Goal: Information Seeking & Learning: Learn about a topic

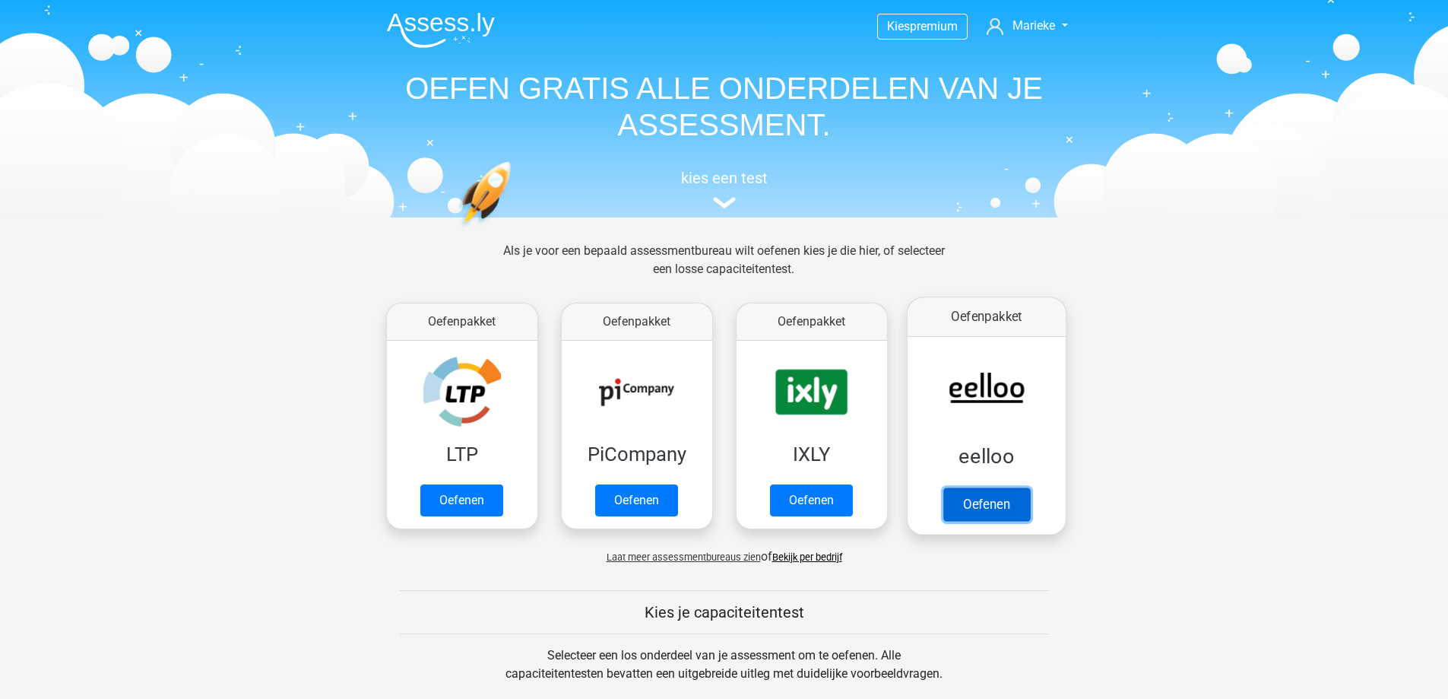
click at [995, 509] on link "Oefenen" at bounding box center [986, 503] width 87 height 33
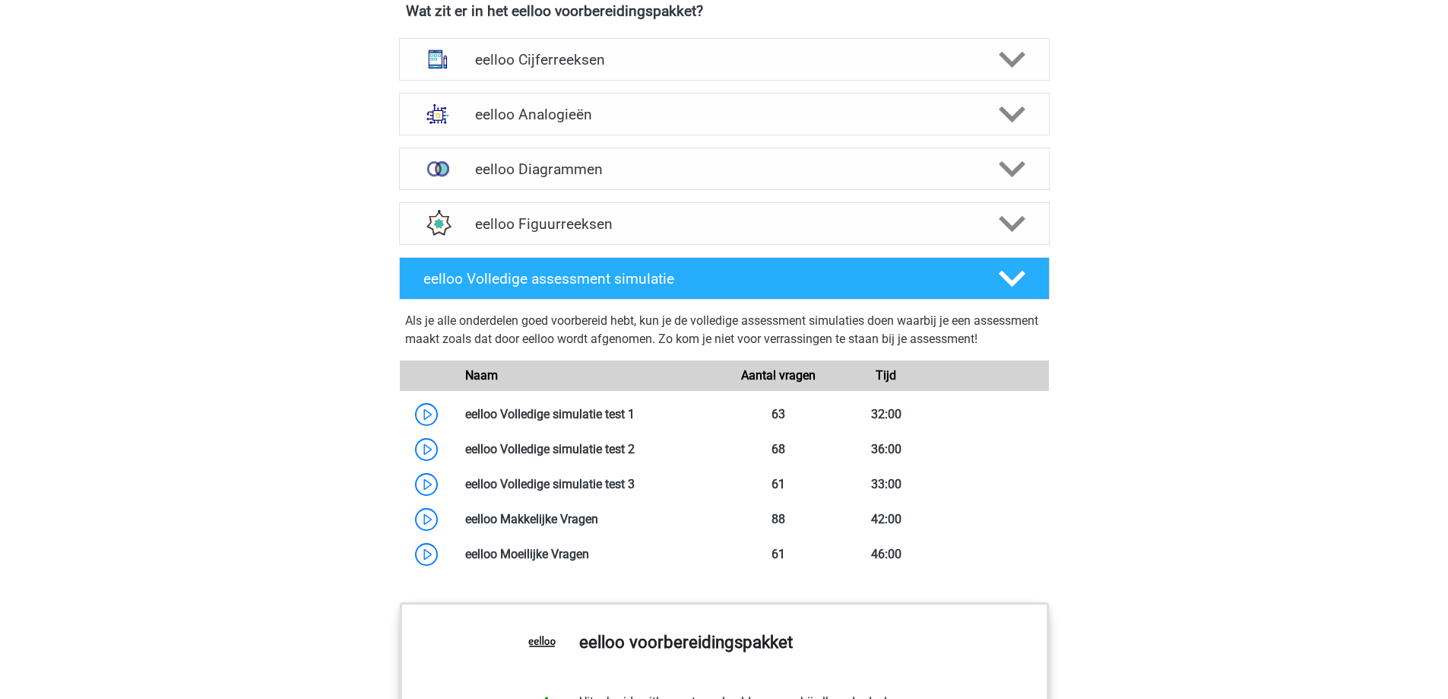
scroll to position [1064, 0]
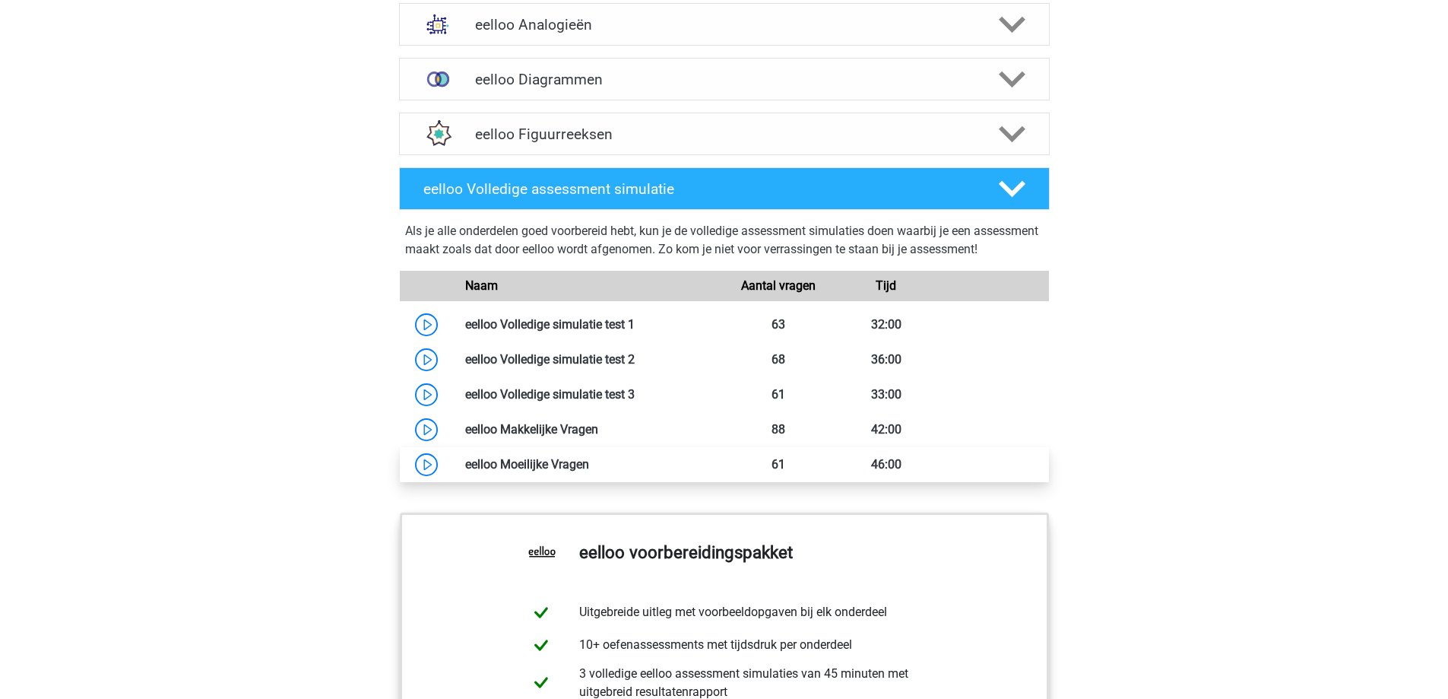
click at [589, 471] on link at bounding box center [589, 464] width 0 height 14
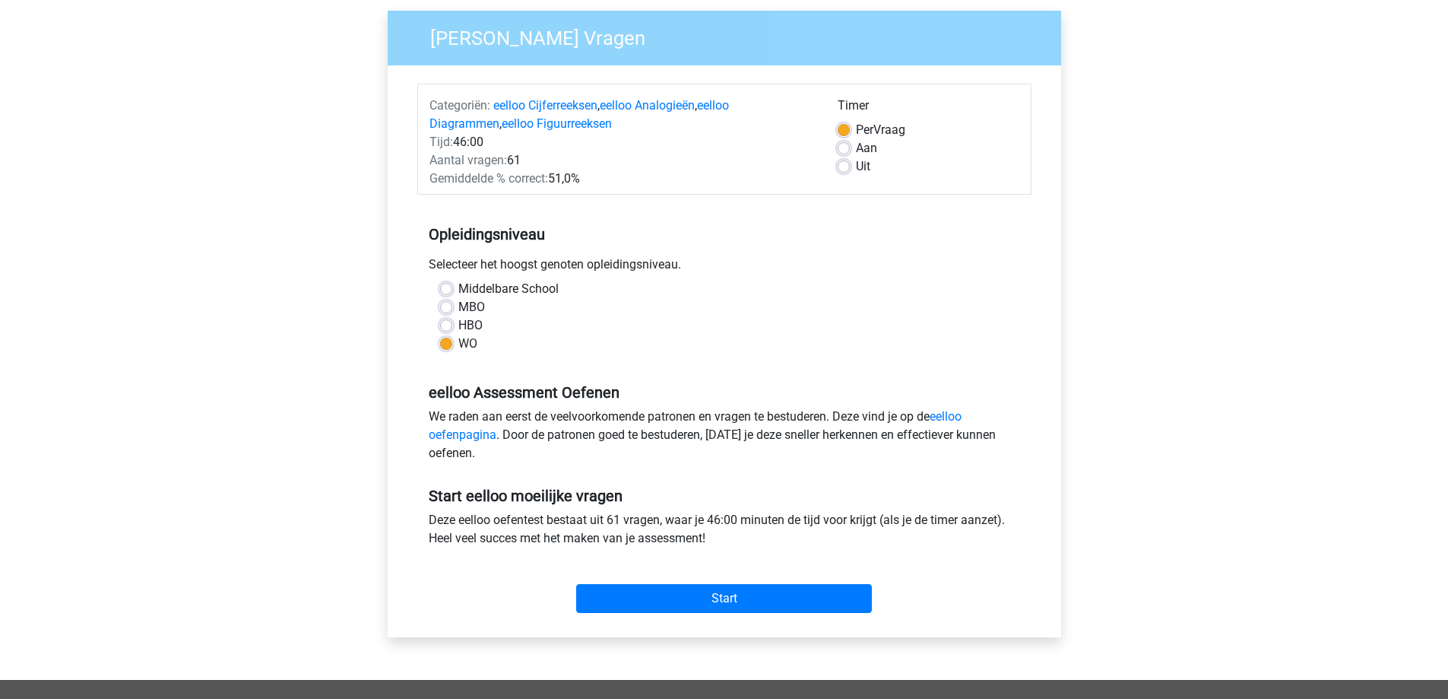
scroll to position [152, 0]
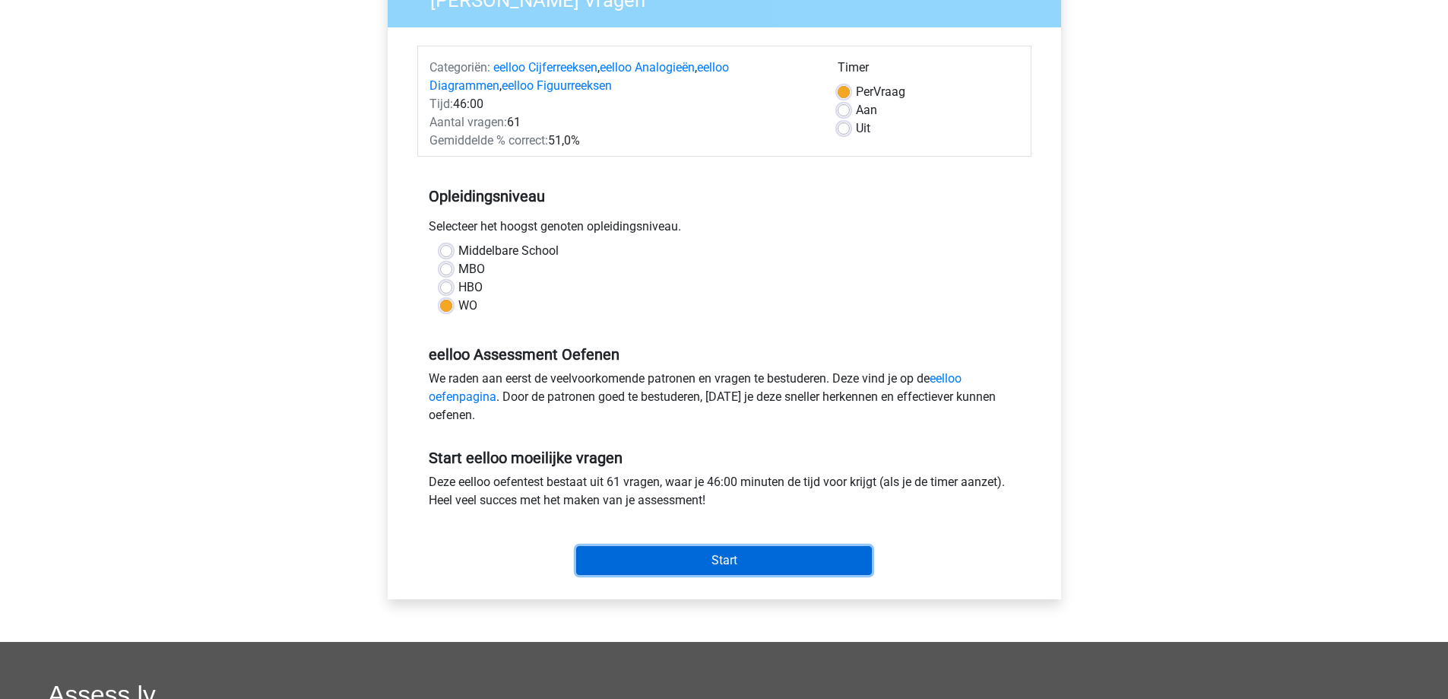
click at [651, 563] on input "Start" at bounding box center [724, 560] width 296 height 29
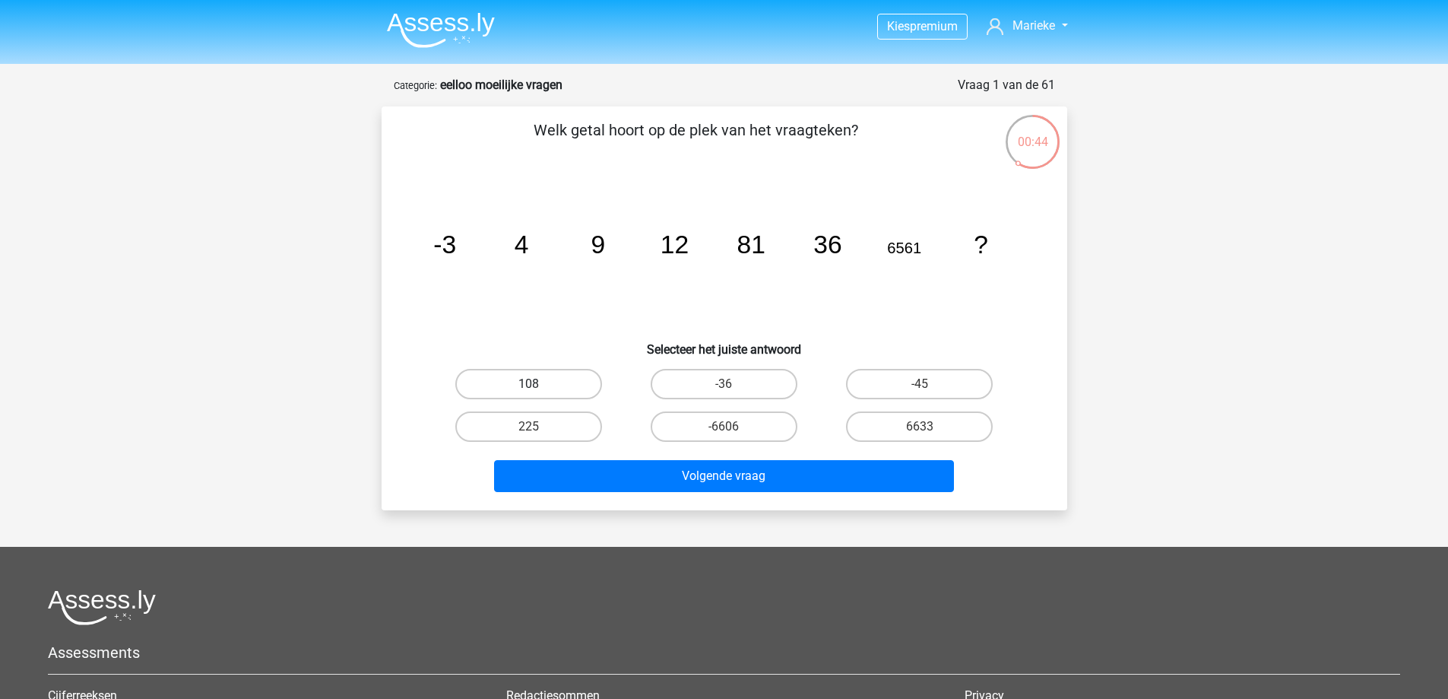
click at [563, 383] on label "108" at bounding box center [528, 384] width 147 height 30
click at [538, 384] on input "108" at bounding box center [533, 389] width 10 height 10
radio input "true"
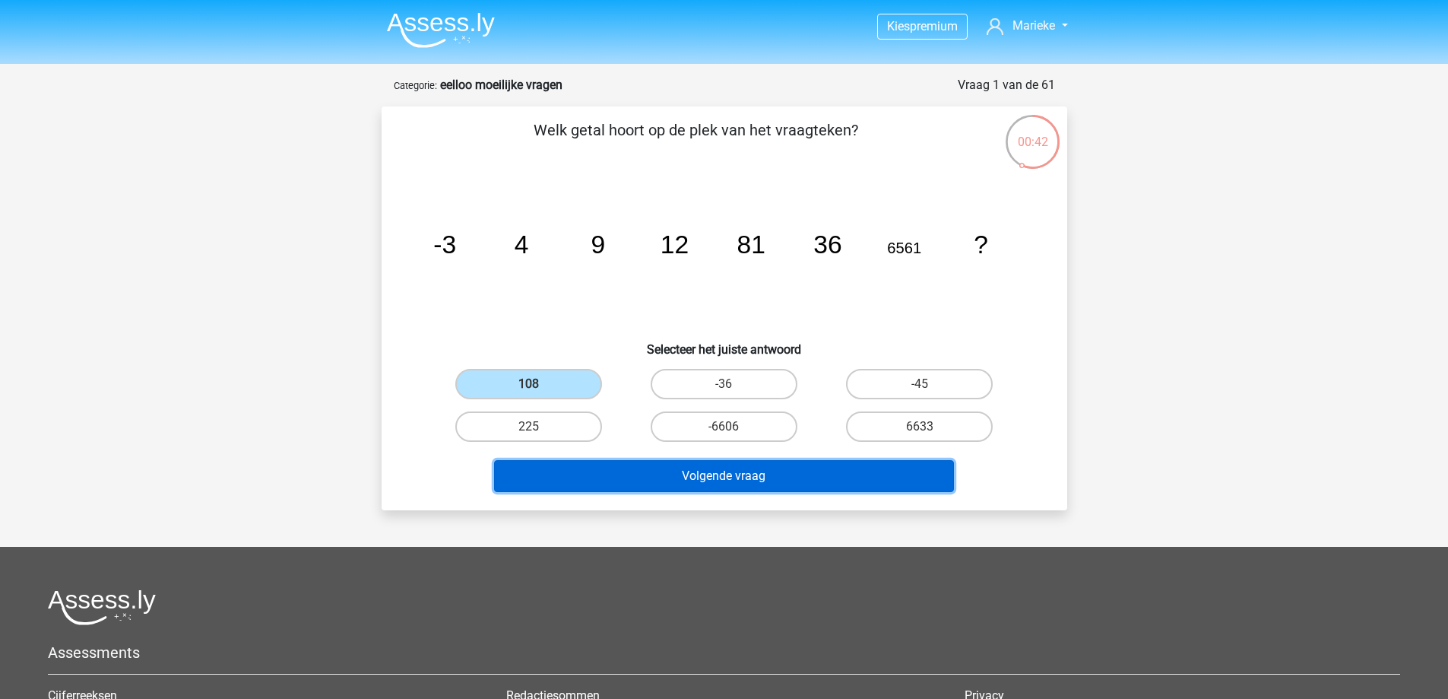
click at [646, 479] on button "Volgende vraag" at bounding box center [724, 476] width 460 height 32
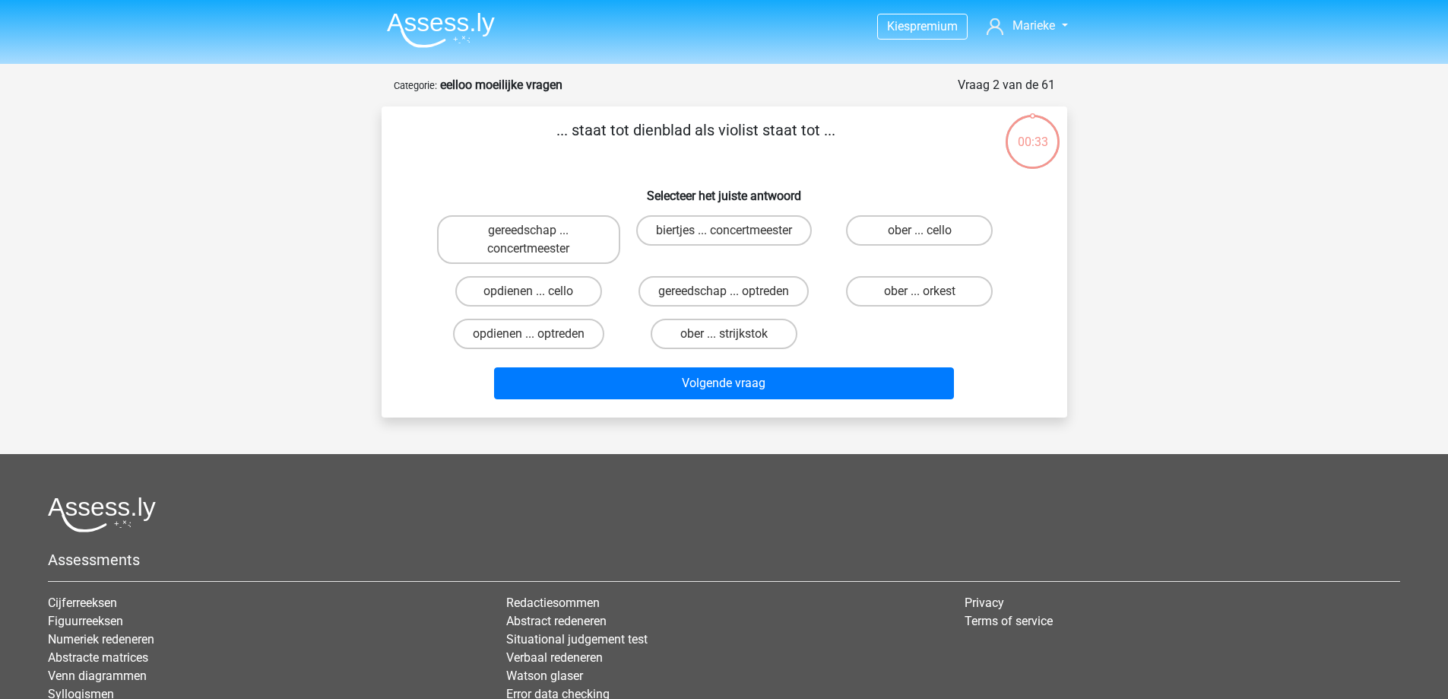
scroll to position [76, 0]
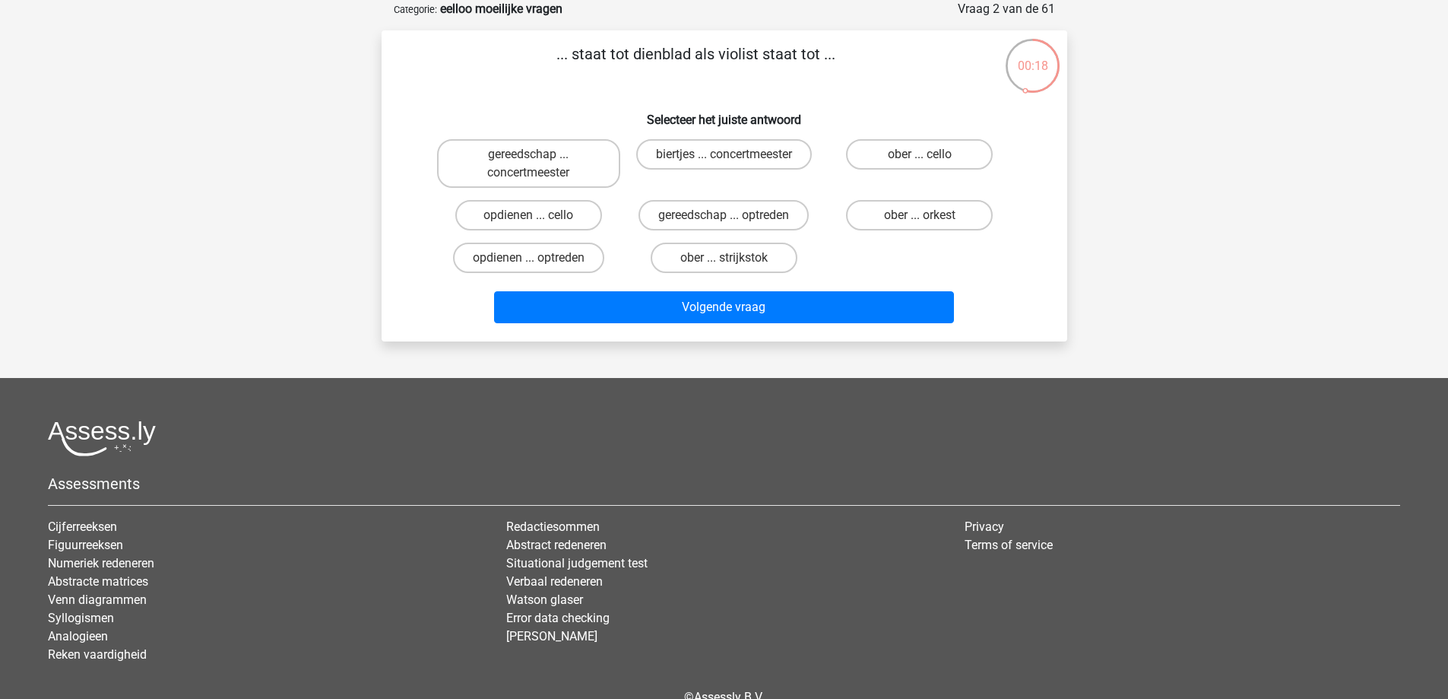
click at [732, 263] on input "ober ... strijkstok" at bounding box center [729, 263] width 10 height 10
radio input "true"
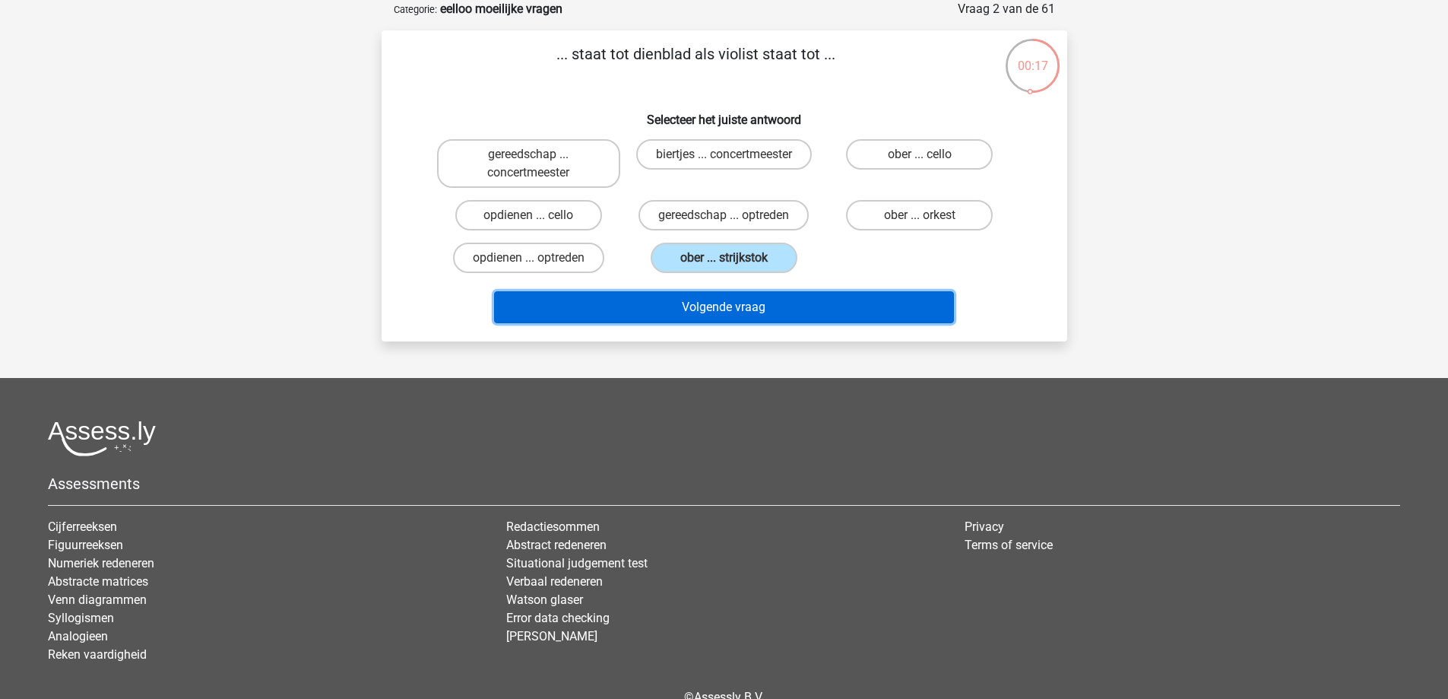
click at [760, 306] on button "Volgende vraag" at bounding box center [724, 307] width 460 height 32
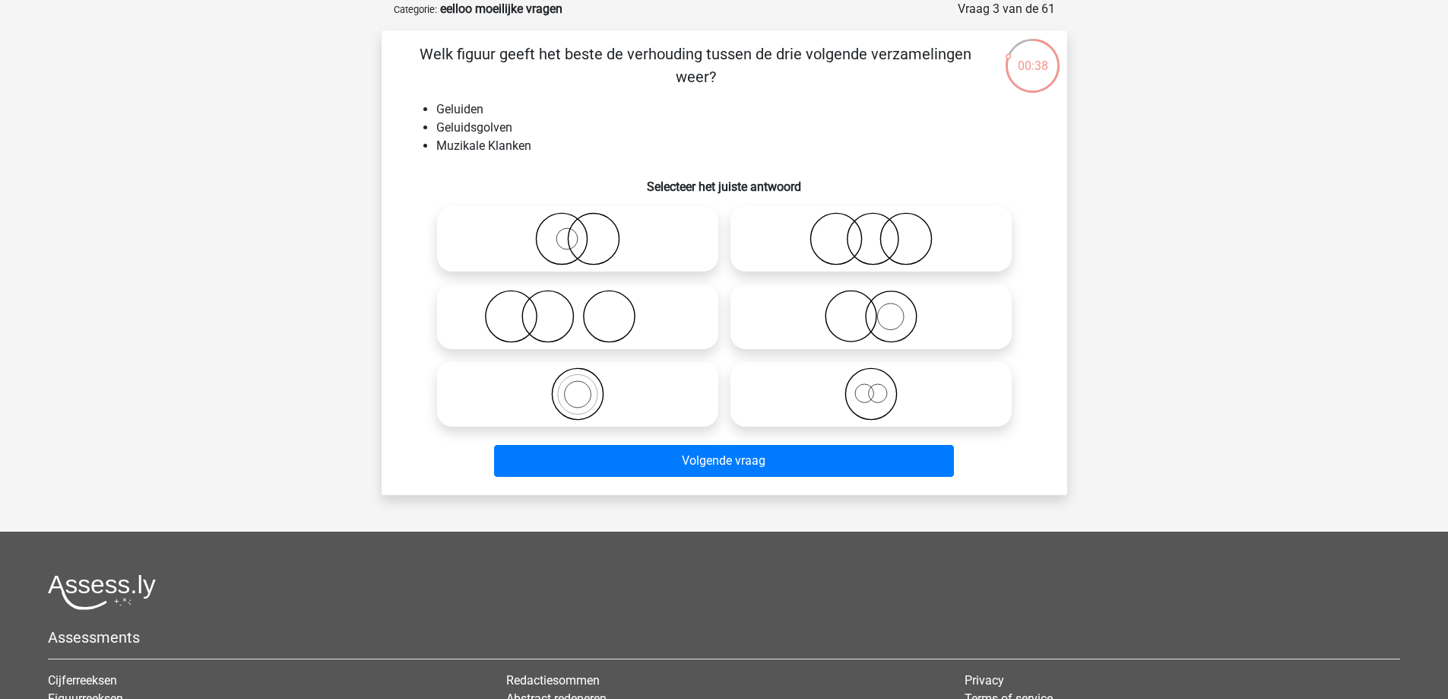
click at [877, 251] on icon at bounding box center [871, 238] width 269 height 53
click at [877, 231] on input "radio" at bounding box center [876, 226] width 10 height 10
radio input "true"
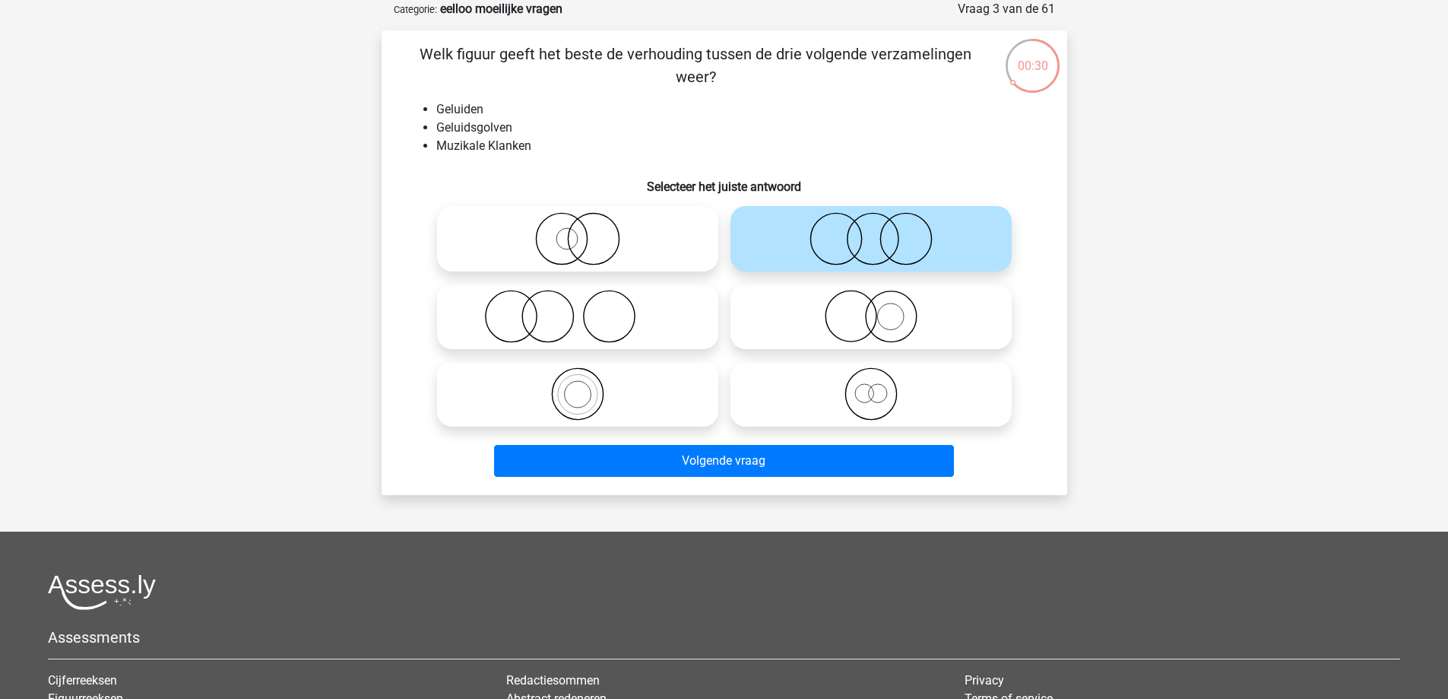
click at [586, 235] on icon at bounding box center [577, 238] width 269 height 53
click at [586, 231] on input "radio" at bounding box center [583, 226] width 10 height 10
radio input "true"
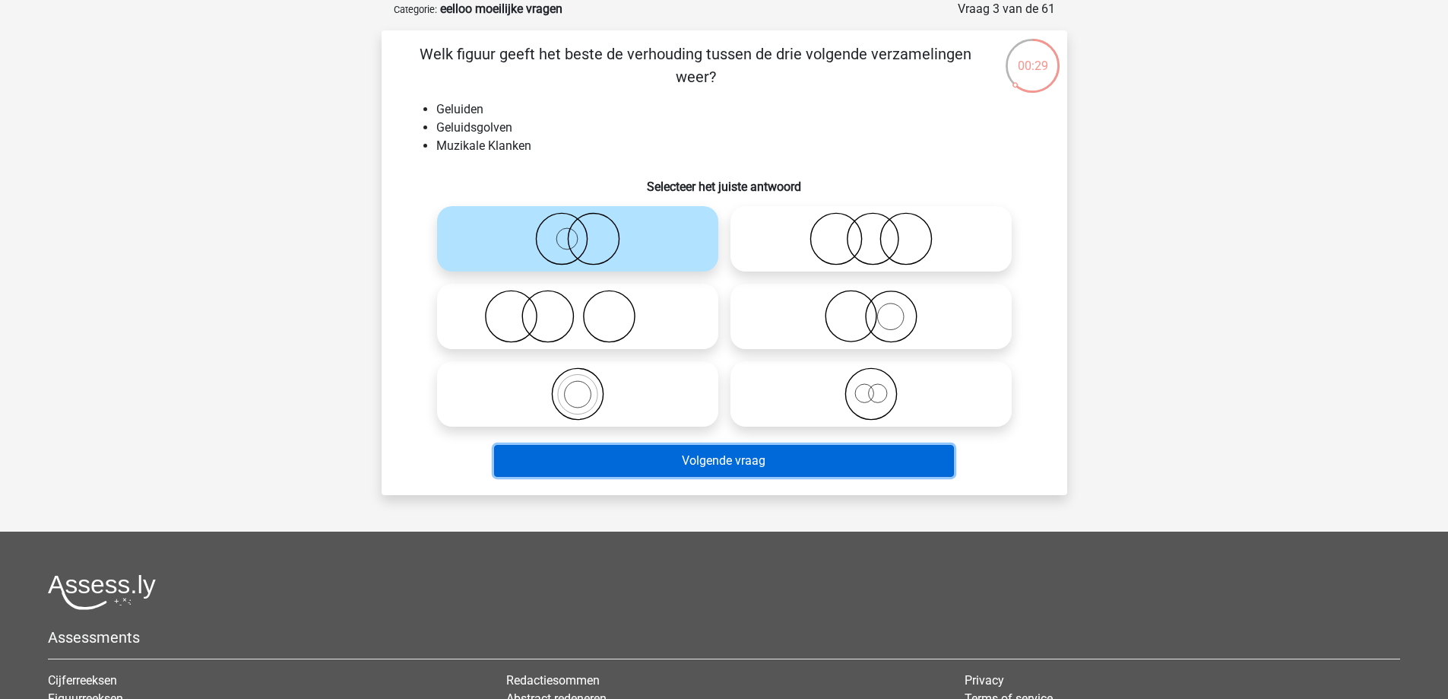
click at [717, 458] on button "Volgende vraag" at bounding box center [724, 461] width 460 height 32
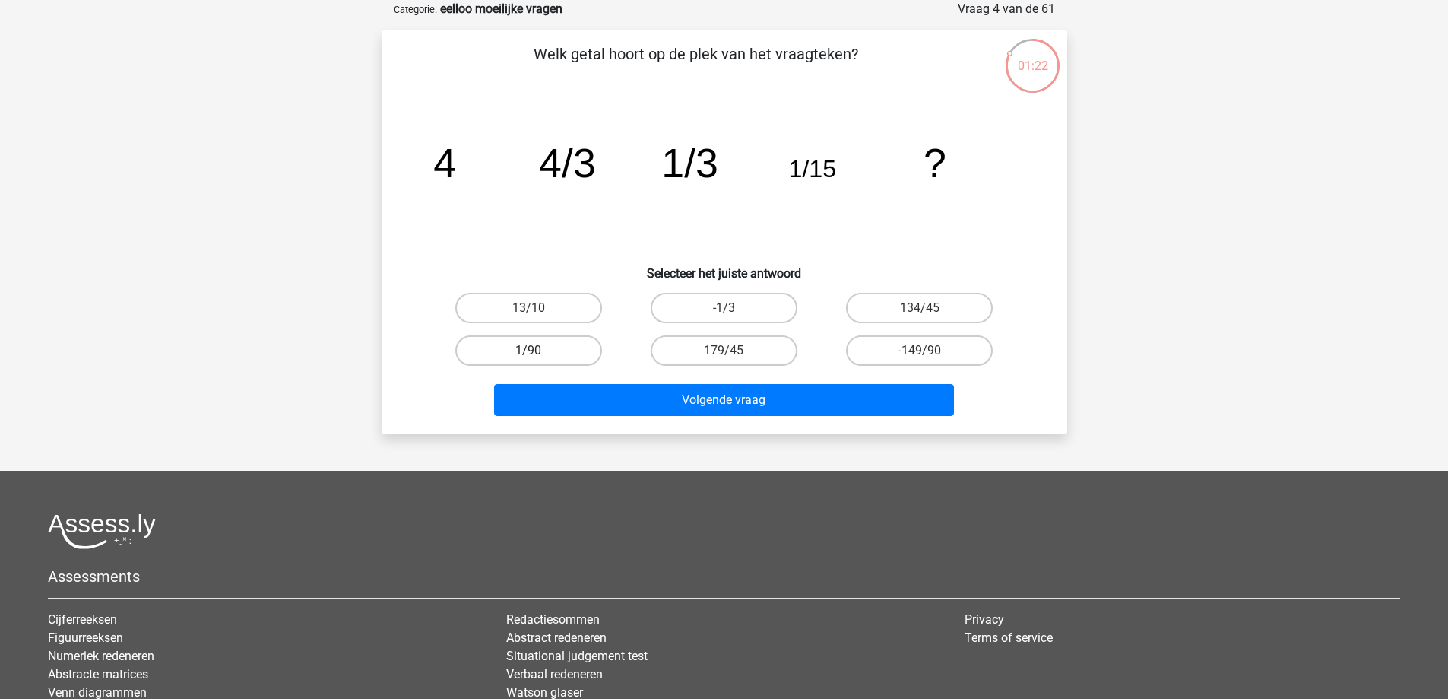
click at [558, 353] on label "1/90" at bounding box center [528, 350] width 147 height 30
click at [538, 353] on input "1/90" at bounding box center [533, 355] width 10 height 10
radio input "true"
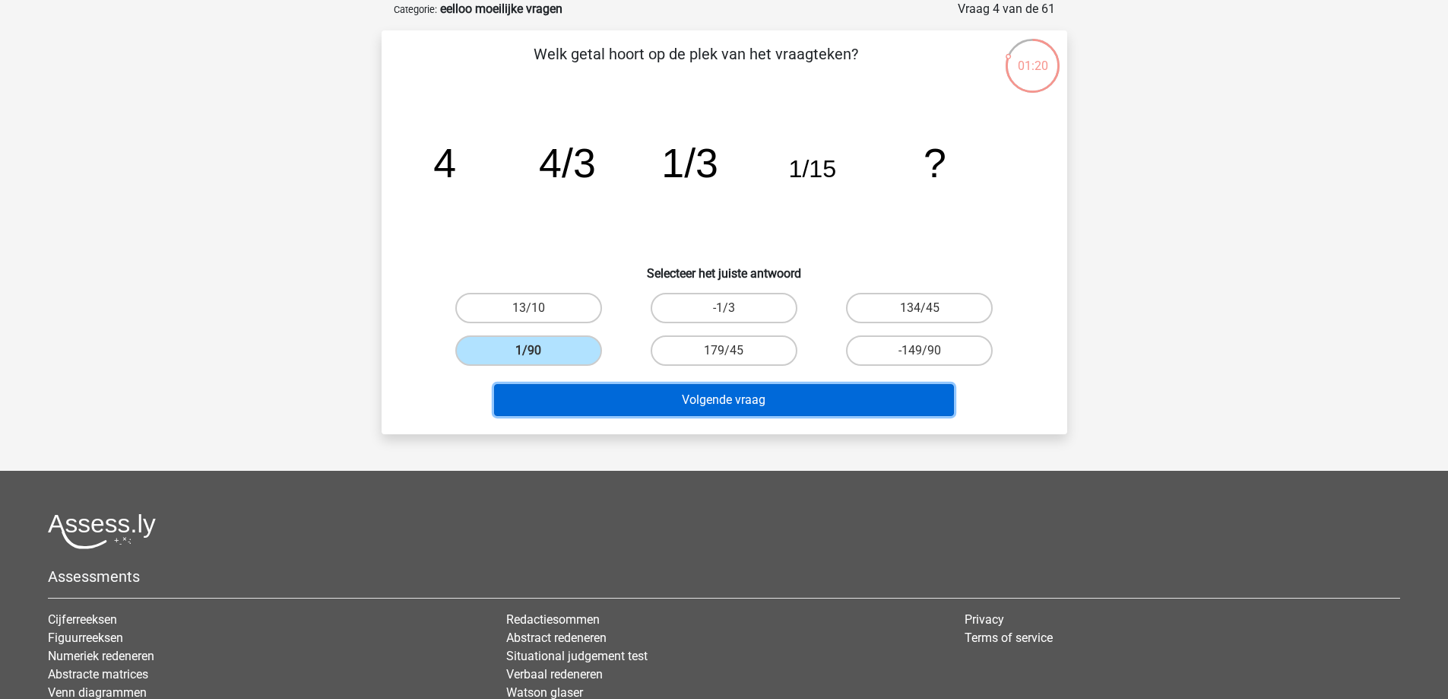
click at [666, 400] on button "Volgende vraag" at bounding box center [724, 400] width 460 height 32
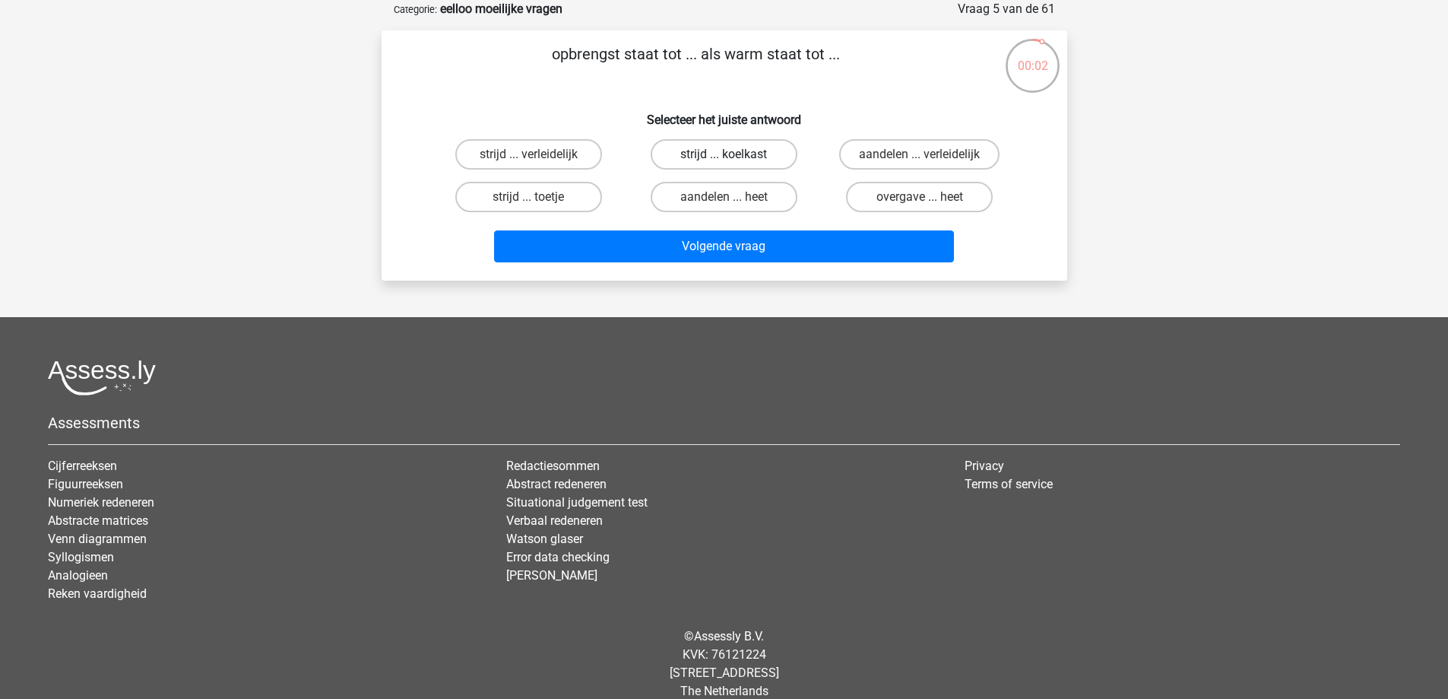
click at [783, 163] on label "strijd ... koelkast" at bounding box center [724, 154] width 147 height 30
click at [734, 163] on input "strijd ... koelkast" at bounding box center [729, 159] width 10 height 10
radio input "true"
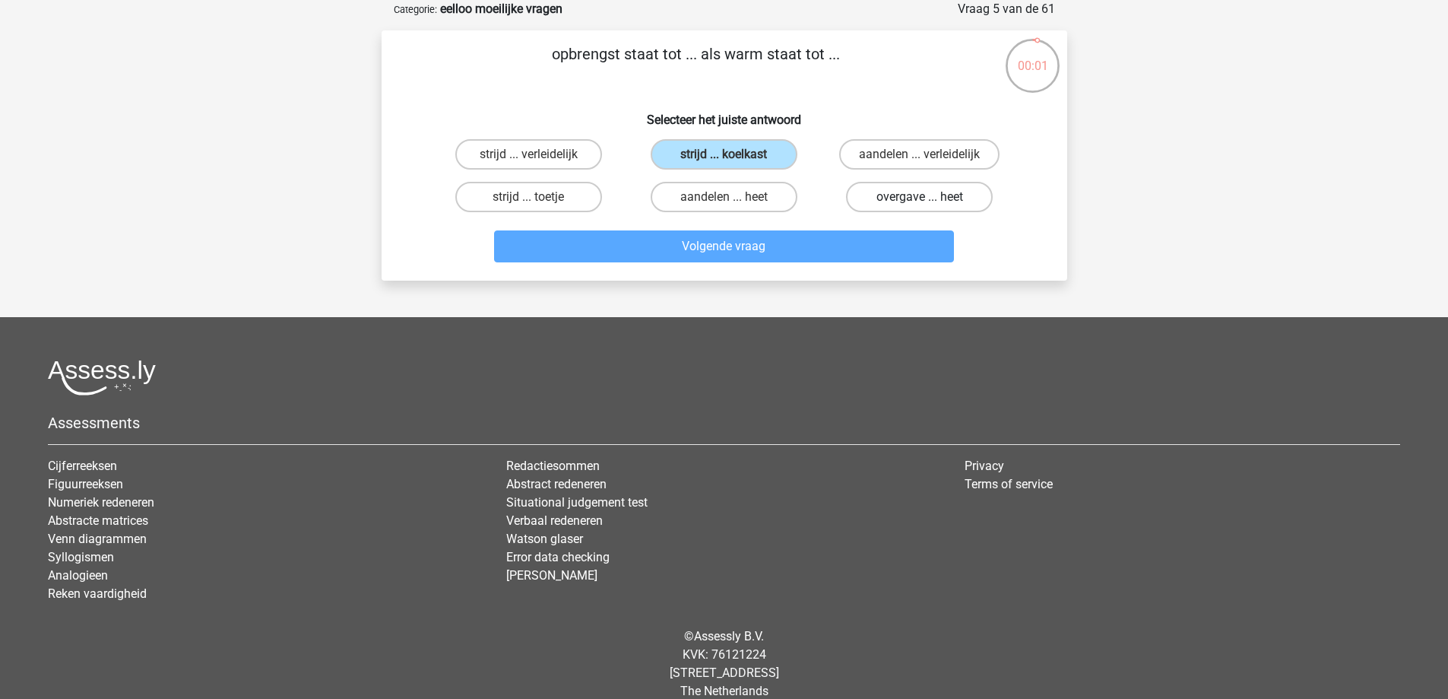
click at [897, 204] on label "overgave ... heet" at bounding box center [919, 197] width 147 height 30
click at [920, 204] on input "overgave ... heet" at bounding box center [925, 202] width 10 height 10
radio input "true"
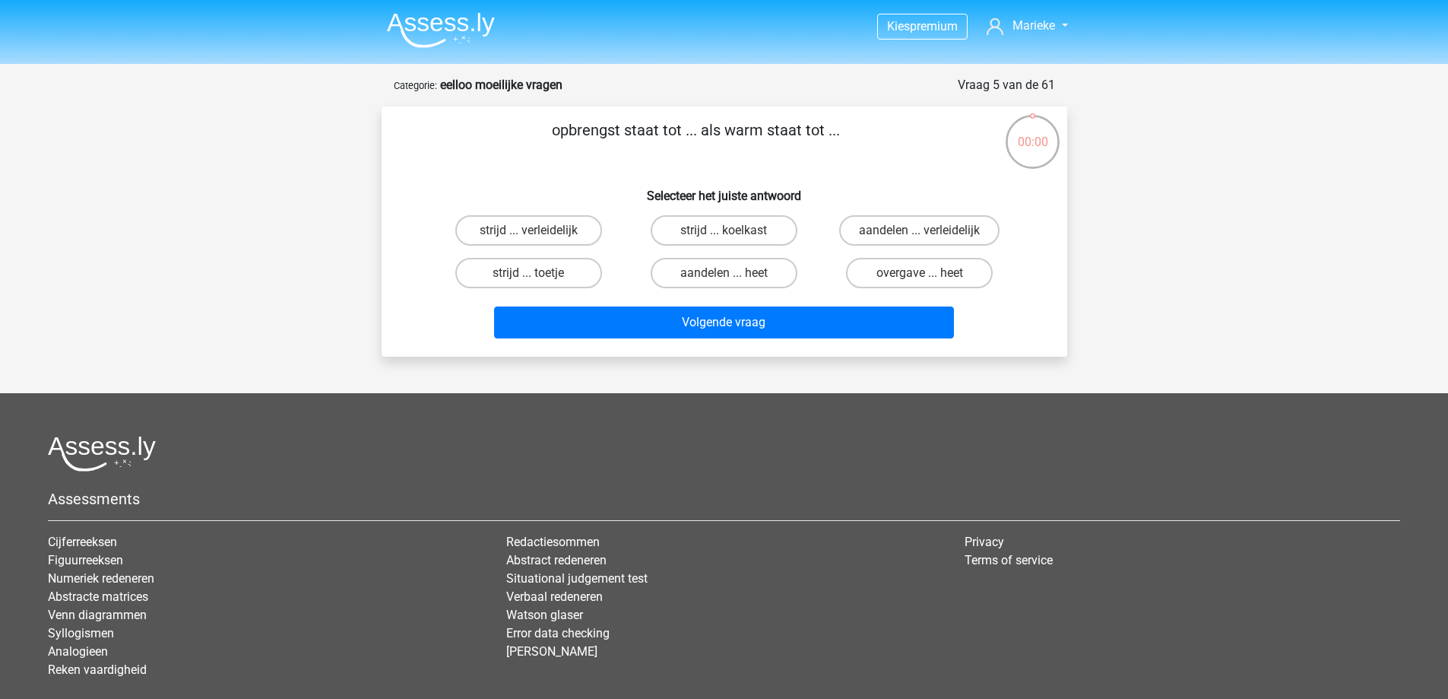
scroll to position [76, 0]
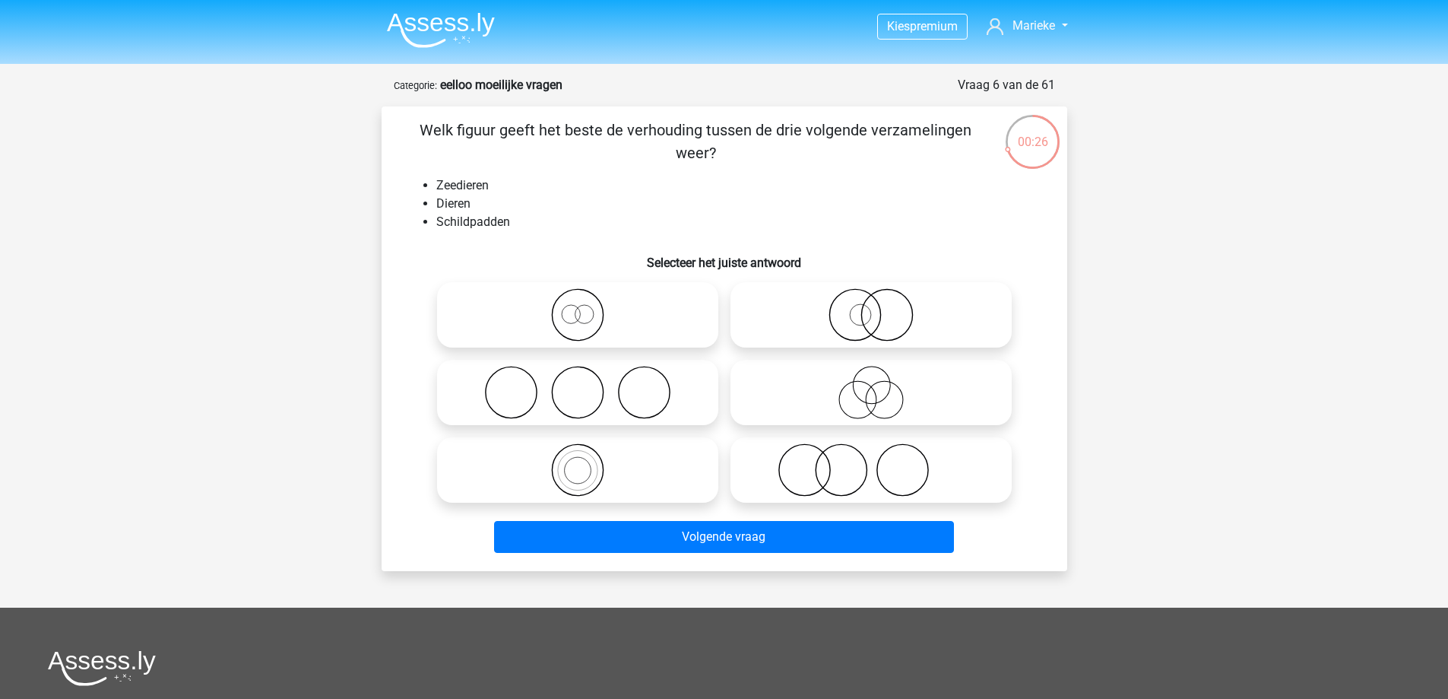
click at [576, 314] on icon at bounding box center [577, 314] width 269 height 53
click at [578, 307] on input "radio" at bounding box center [583, 302] width 10 height 10
radio input "true"
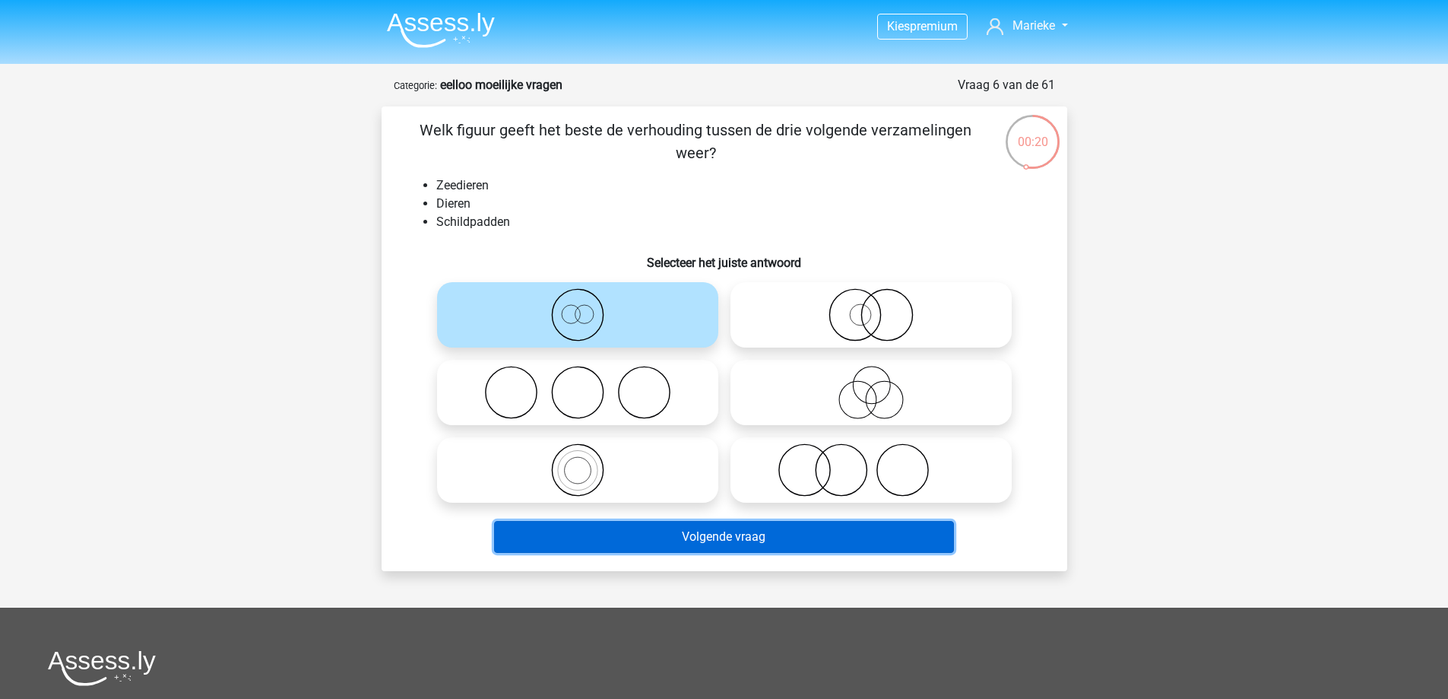
click at [753, 542] on button "Volgende vraag" at bounding box center [724, 537] width 460 height 32
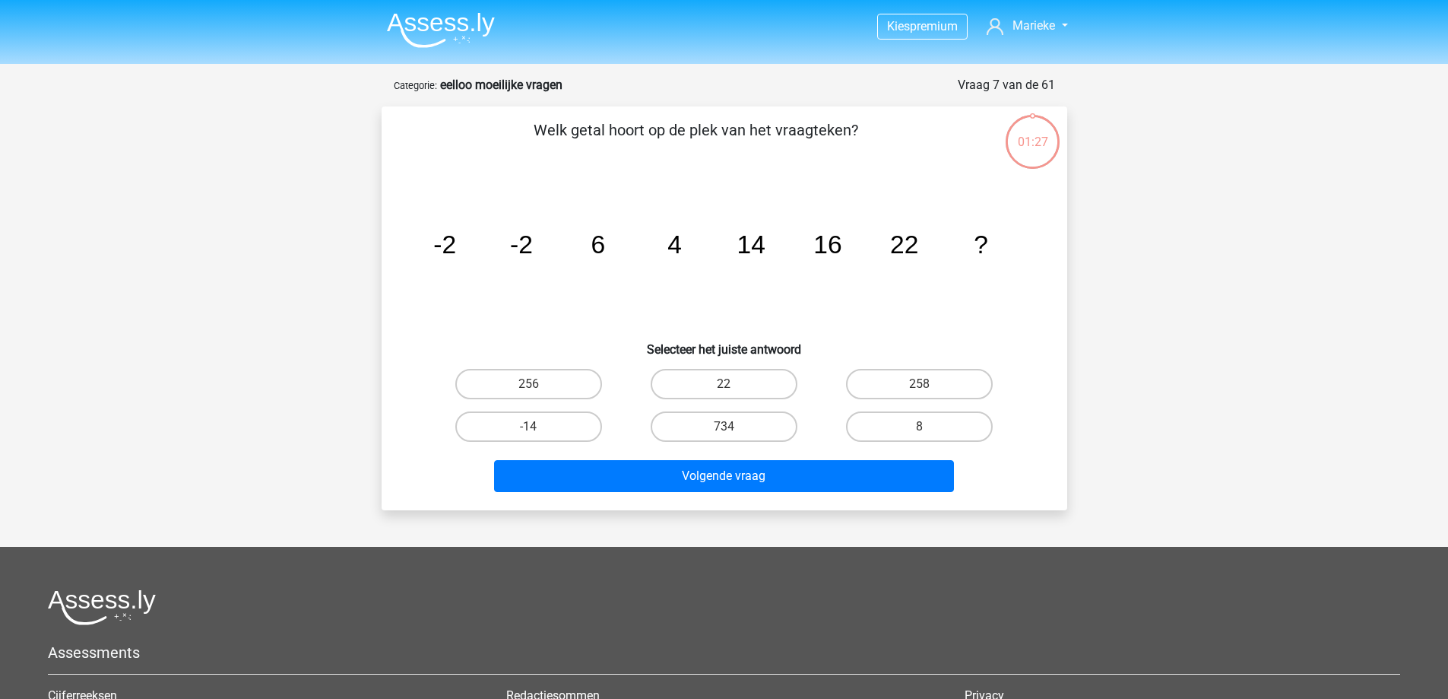
scroll to position [76, 0]
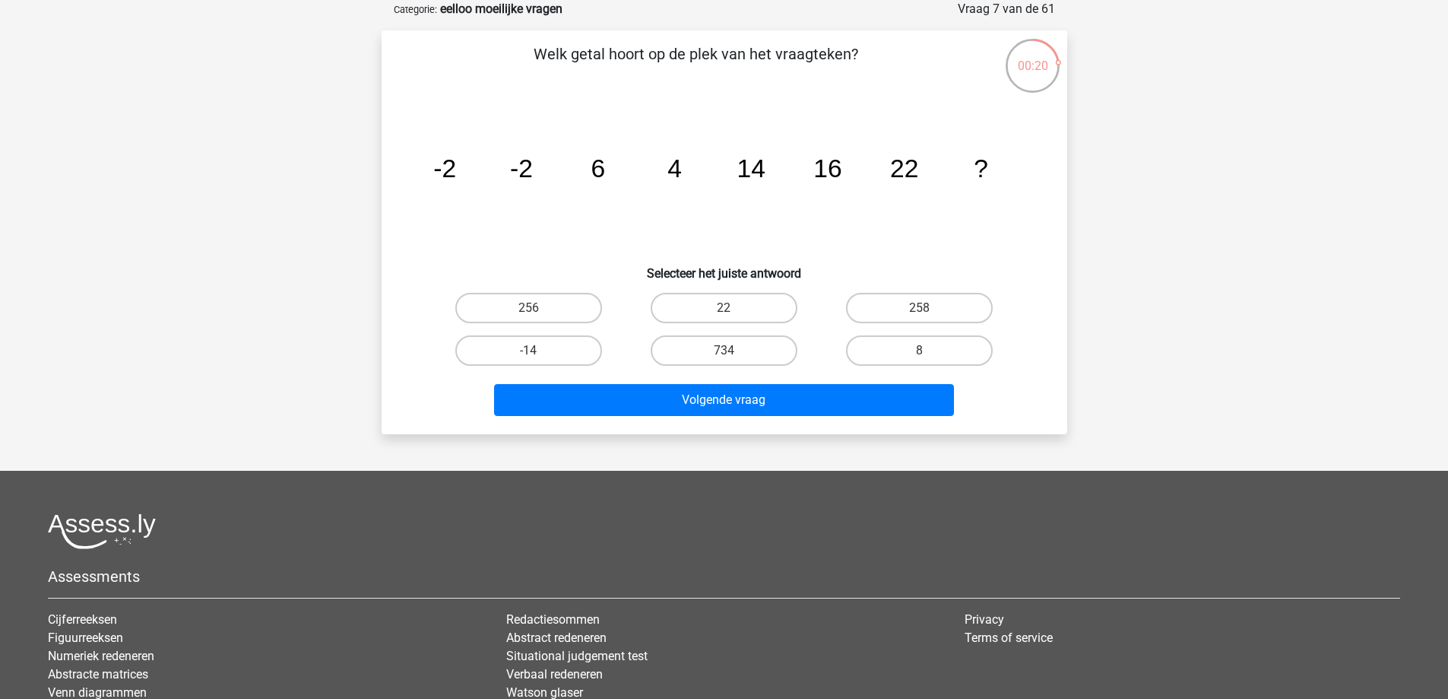
click at [743, 285] on div "Welk getal hoort op de plek van het vraagteken? image/svg+xml -2 -2 6 4 14 16 2…" at bounding box center [725, 232] width 674 height 379
click at [683, 302] on label "22" at bounding box center [724, 308] width 147 height 30
click at [724, 308] on input "22" at bounding box center [729, 313] width 10 height 10
radio input "true"
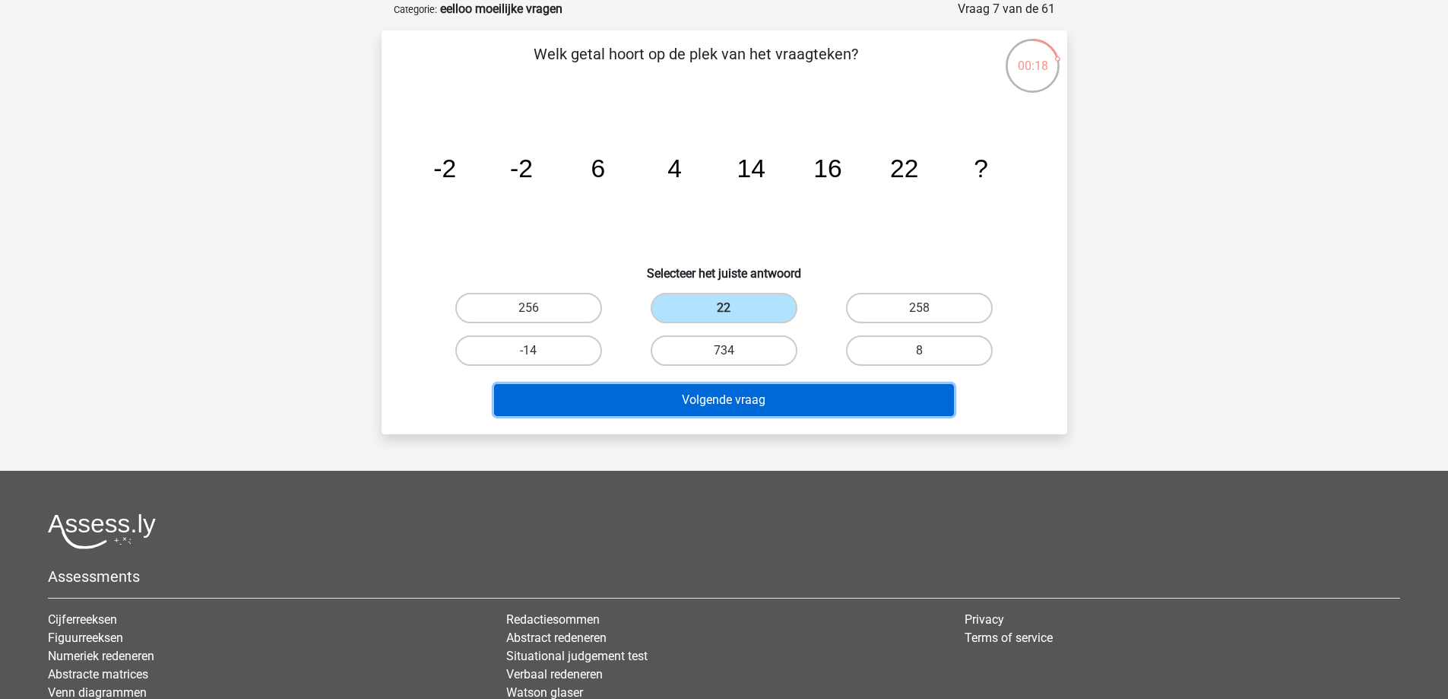
click at [839, 404] on button "Volgende vraag" at bounding box center [724, 400] width 460 height 32
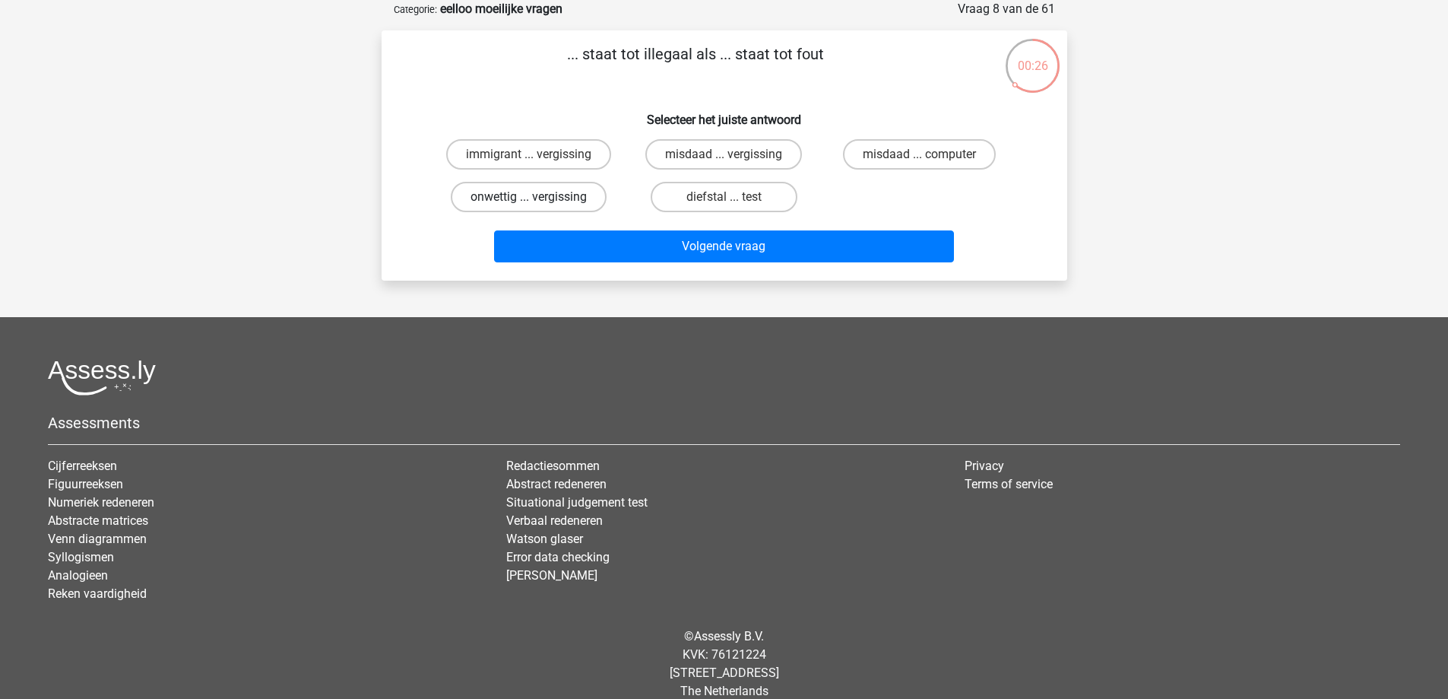
click at [588, 201] on label "onwettig ... vergissing" at bounding box center [529, 197] width 156 height 30
click at [538, 201] on input "onwettig ... vergissing" at bounding box center [533, 202] width 10 height 10
radio input "true"
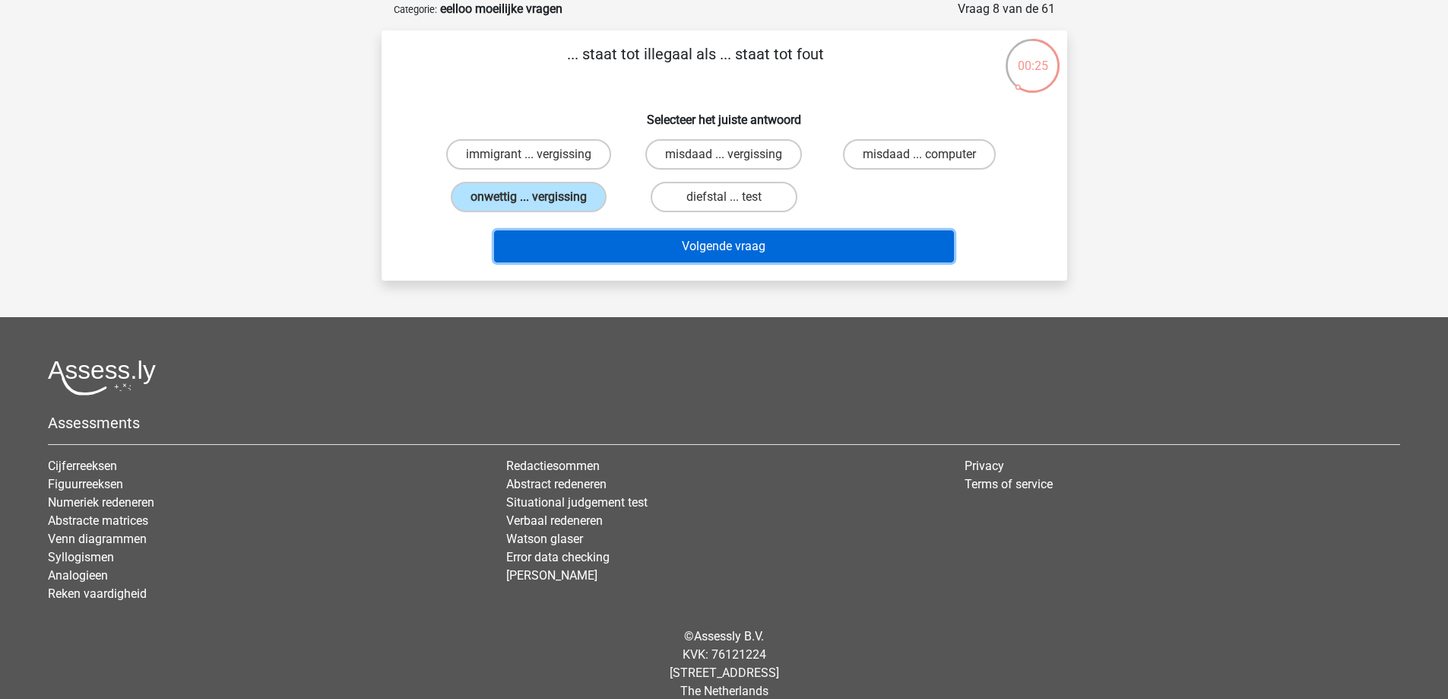
click at [727, 243] on button "Volgende vraag" at bounding box center [724, 246] width 460 height 32
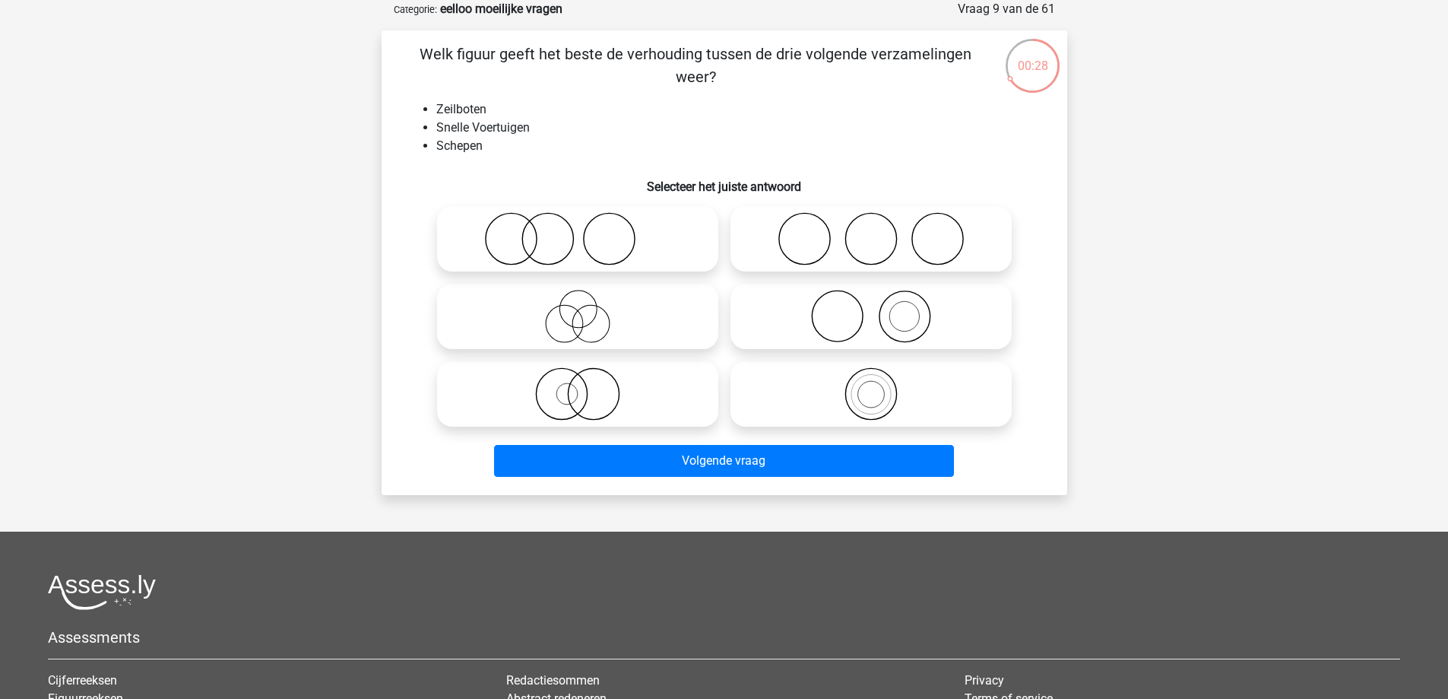
click at [584, 390] on icon at bounding box center [577, 393] width 269 height 53
click at [584, 386] on input "radio" at bounding box center [583, 381] width 10 height 10
radio input "true"
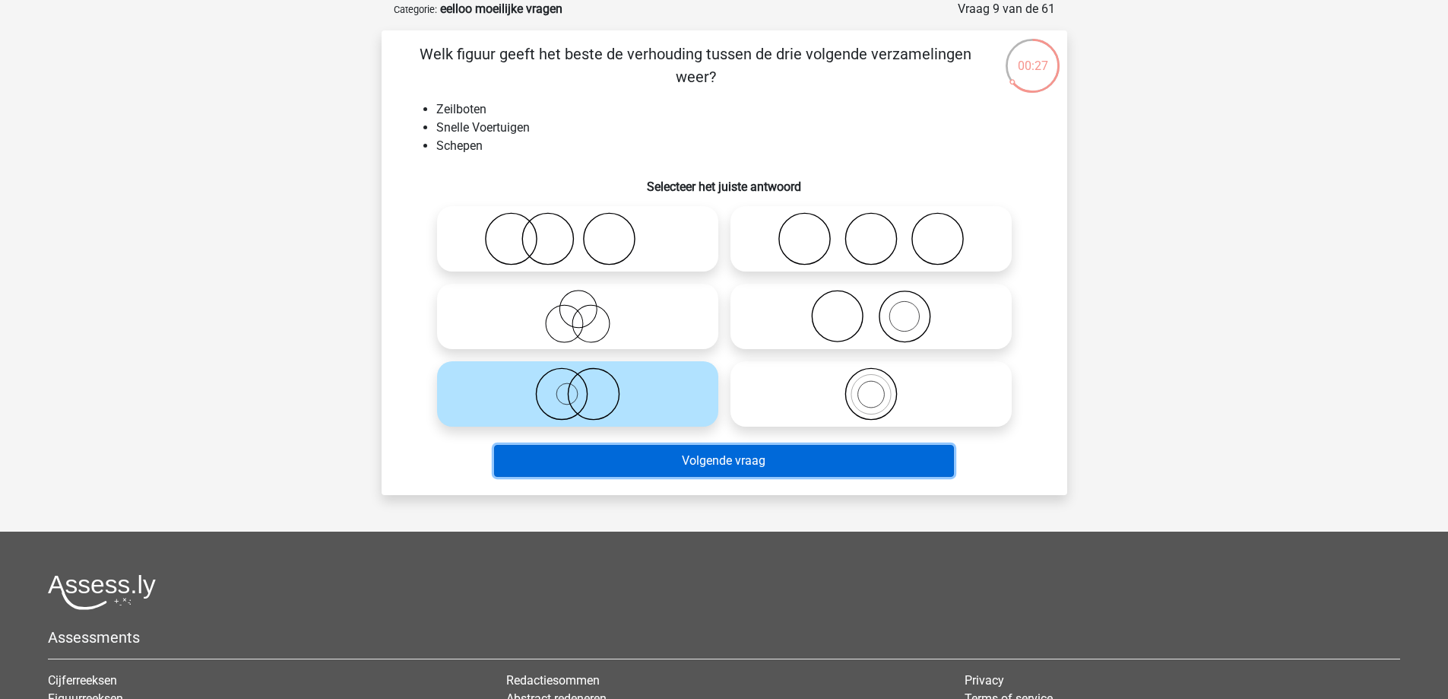
click at [727, 454] on button "Volgende vraag" at bounding box center [724, 461] width 460 height 32
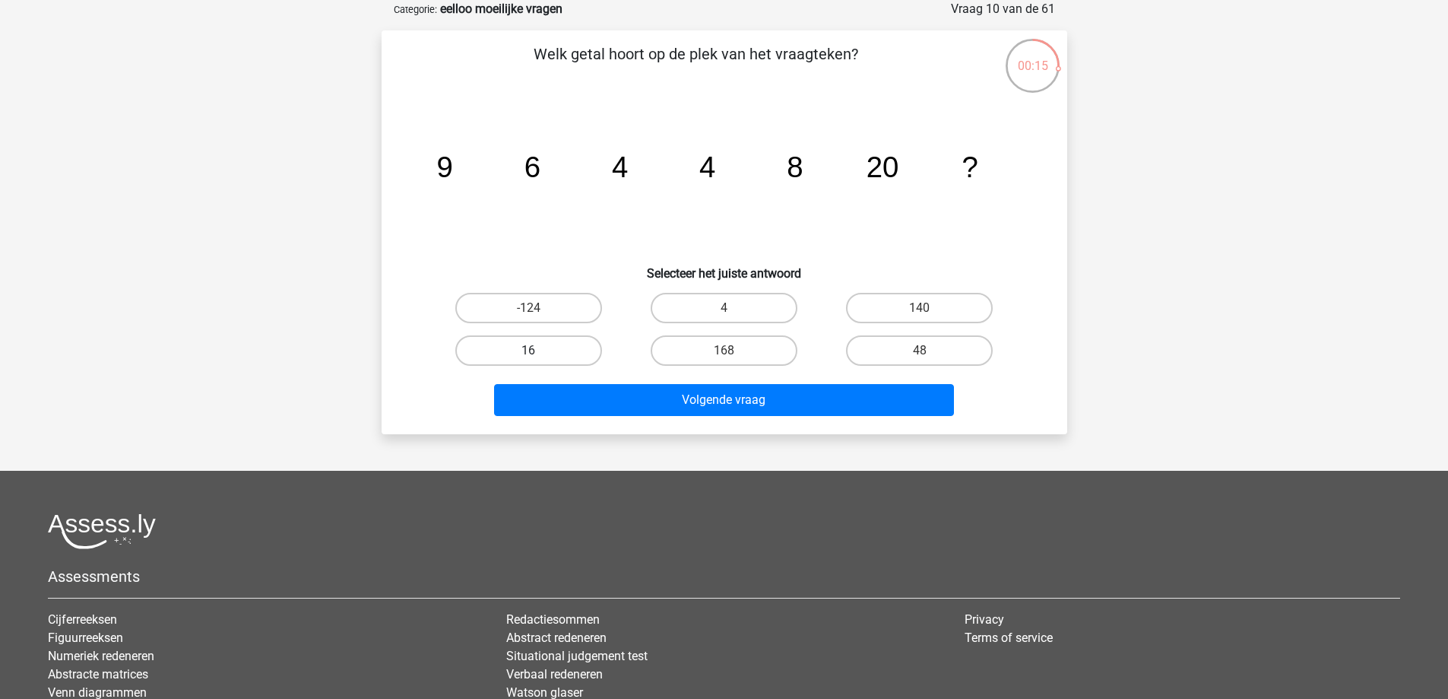
click at [550, 353] on label "16" at bounding box center [528, 350] width 147 height 30
click at [538, 353] on input "16" at bounding box center [533, 355] width 10 height 10
radio input "true"
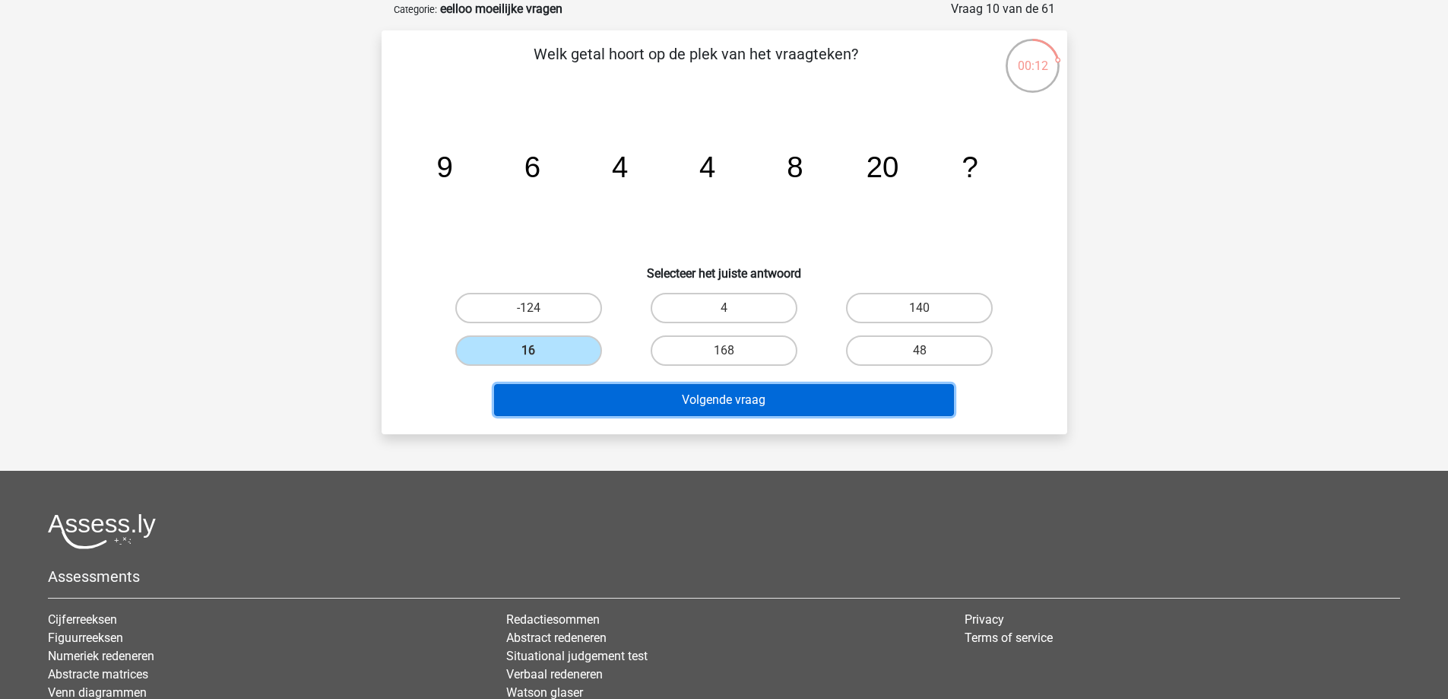
click at [704, 397] on button "Volgende vraag" at bounding box center [724, 400] width 460 height 32
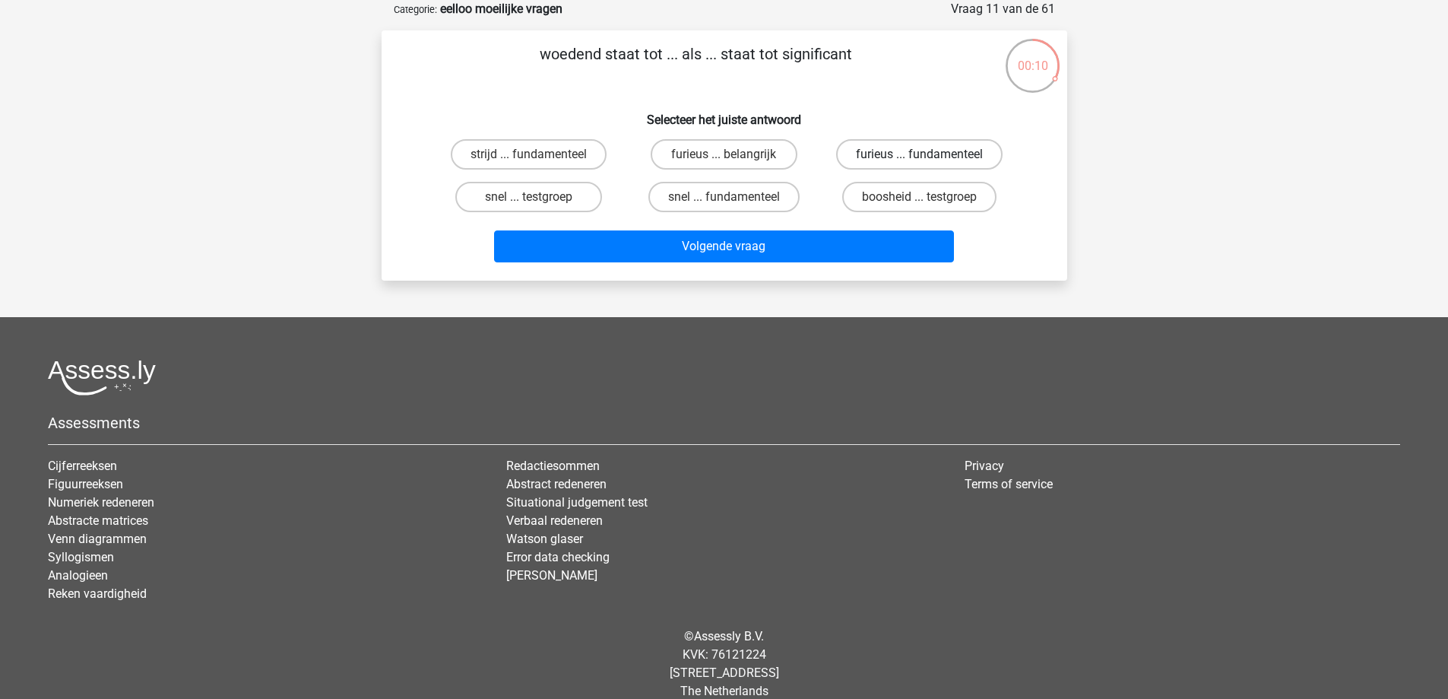
click at [939, 154] on label "furieus ... fundamenteel" at bounding box center [919, 154] width 166 height 30
click at [930, 154] on input "furieus ... fundamenteel" at bounding box center [925, 159] width 10 height 10
radio input "true"
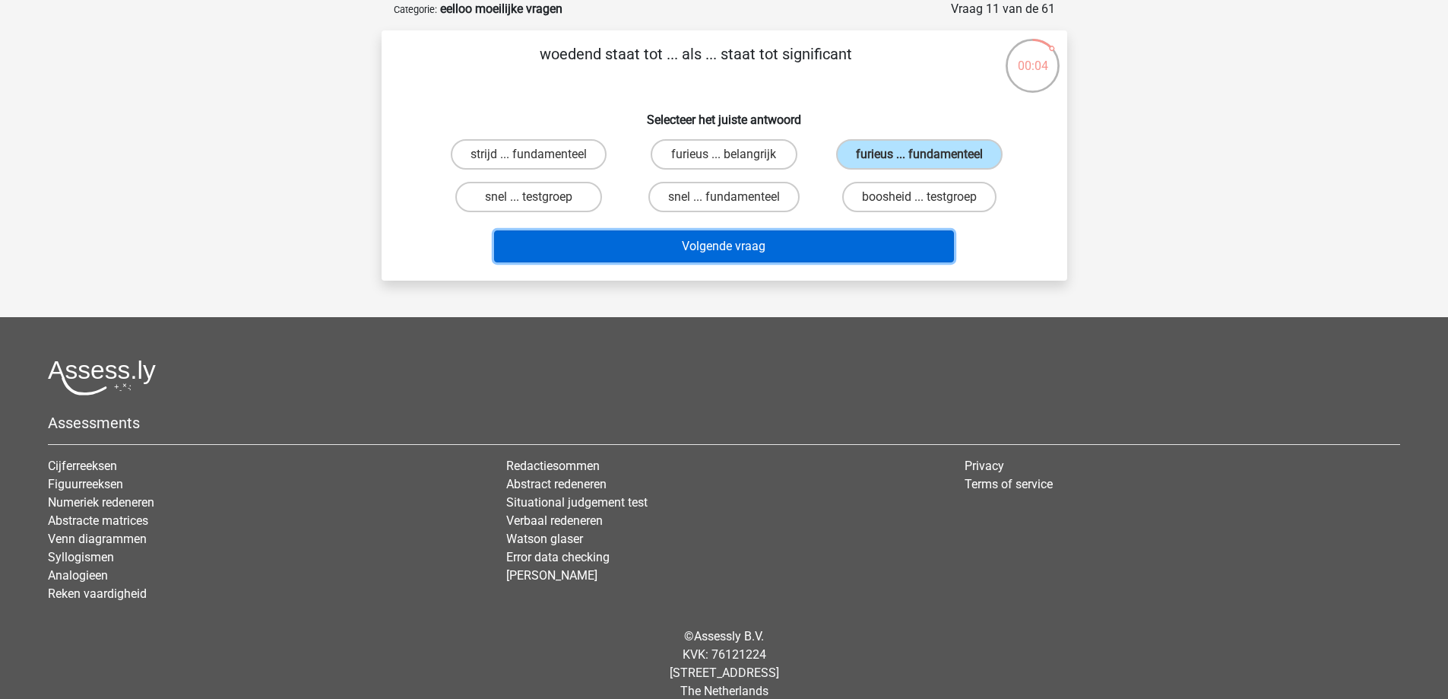
click at [840, 244] on button "Volgende vraag" at bounding box center [724, 246] width 460 height 32
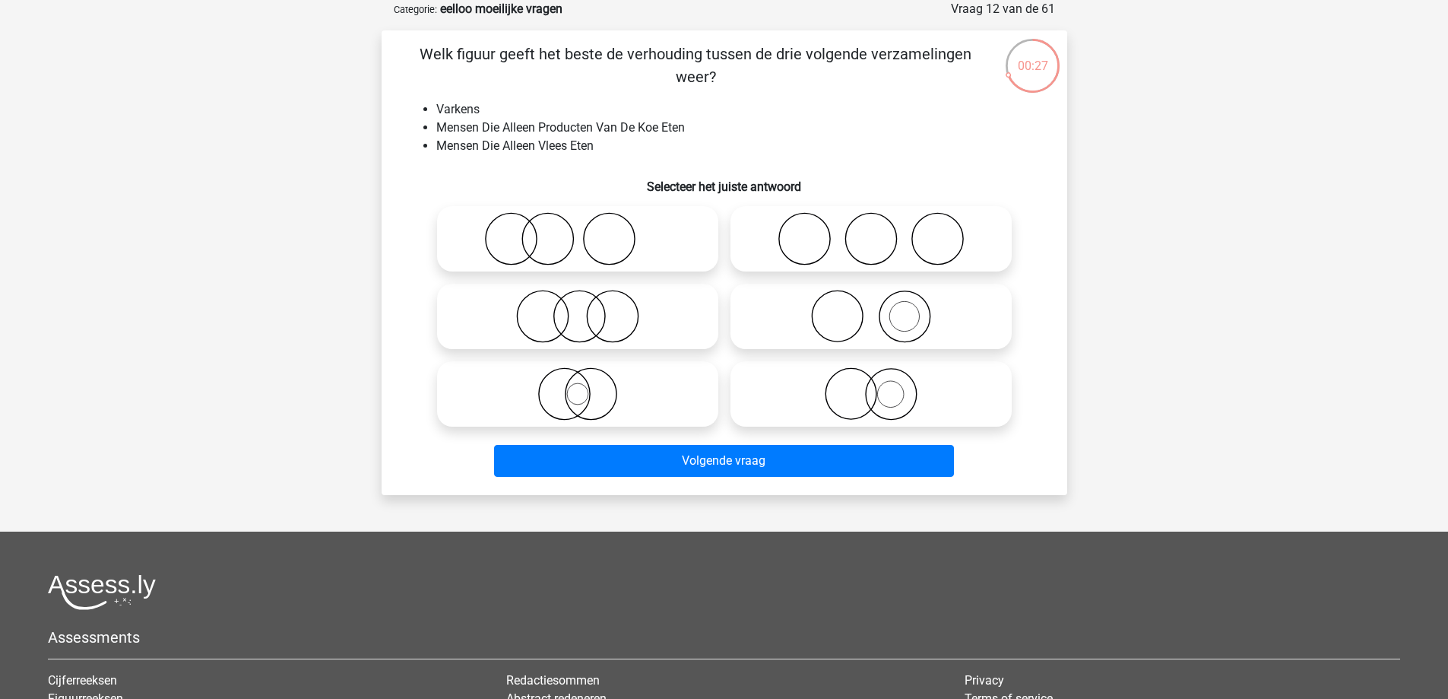
click at [572, 245] on icon at bounding box center [577, 238] width 269 height 53
click at [578, 231] on input "radio" at bounding box center [583, 226] width 10 height 10
radio input "true"
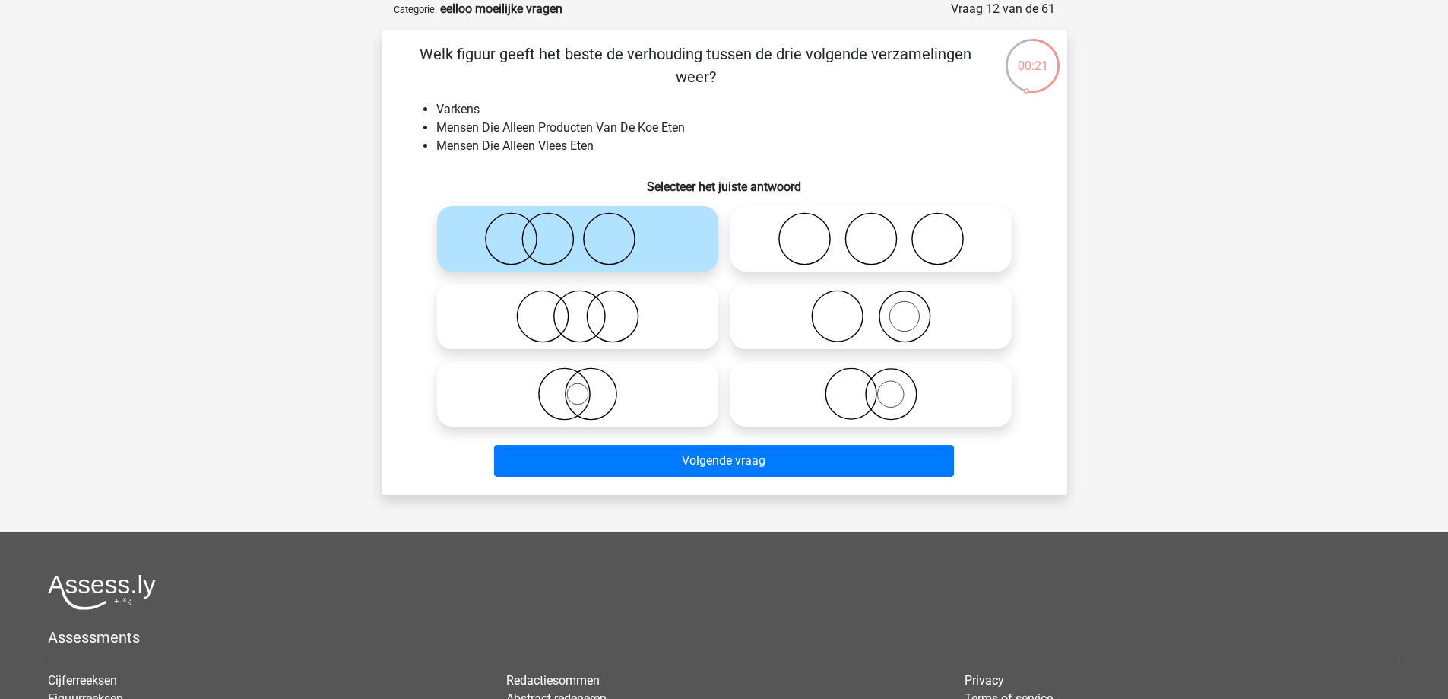
click at [898, 304] on icon at bounding box center [871, 316] width 269 height 53
click at [881, 304] on input "radio" at bounding box center [876, 304] width 10 height 10
radio input "true"
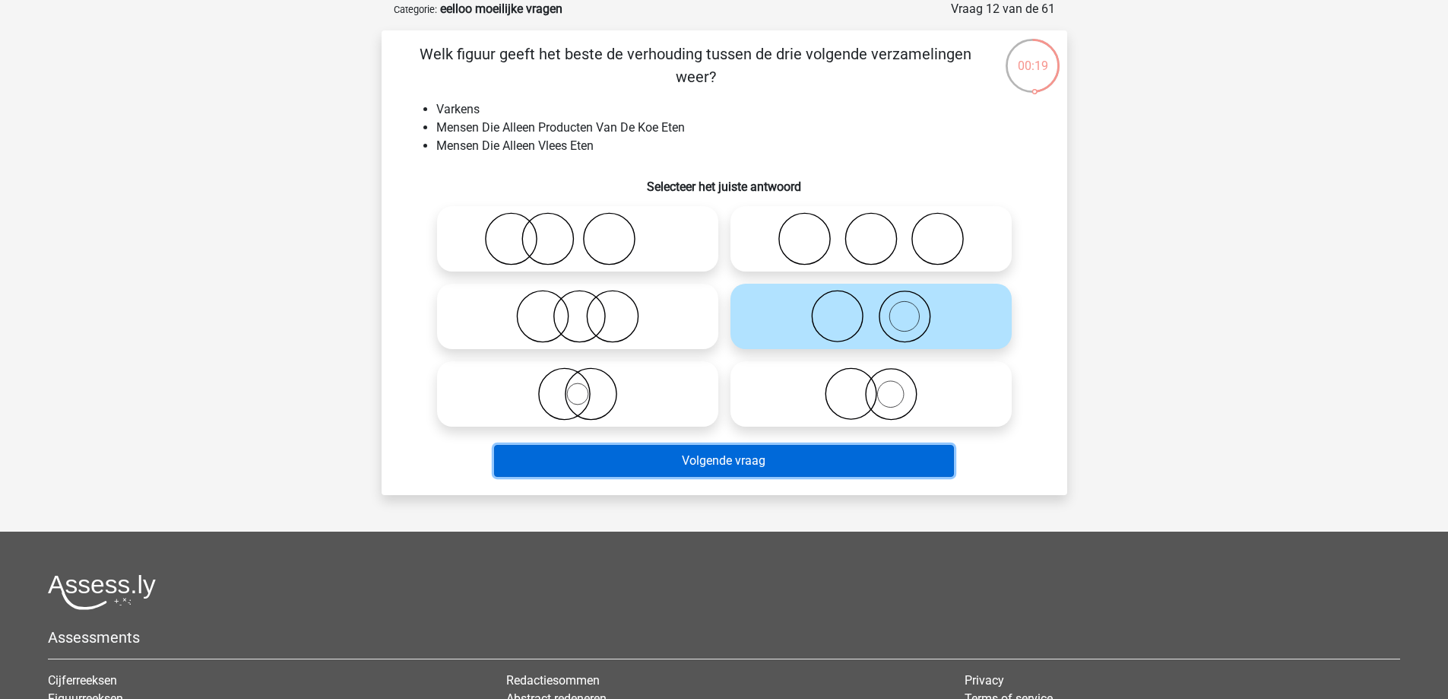
click at [811, 464] on button "Volgende vraag" at bounding box center [724, 461] width 460 height 32
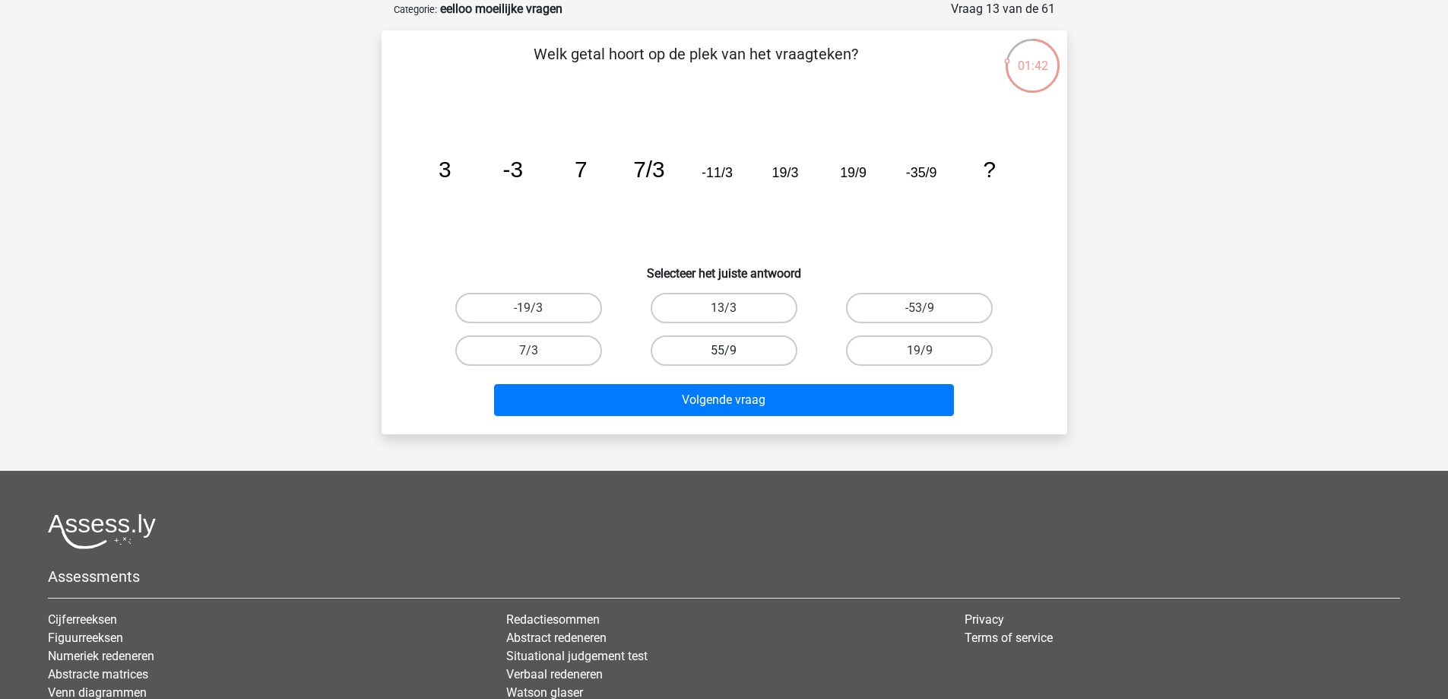
click at [744, 353] on label "55/9" at bounding box center [724, 350] width 147 height 30
click at [734, 353] on input "55/9" at bounding box center [729, 355] width 10 height 10
radio input "true"
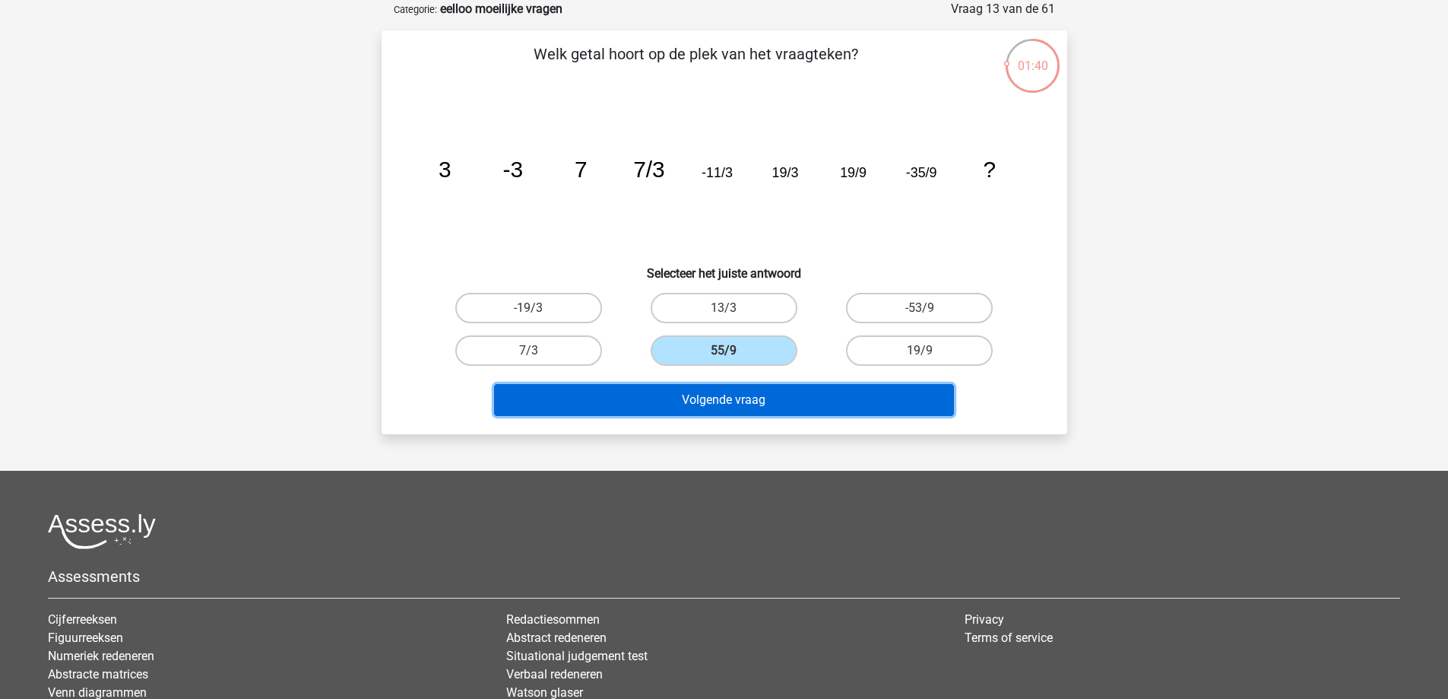
click at [772, 396] on button "Volgende vraag" at bounding box center [724, 400] width 460 height 32
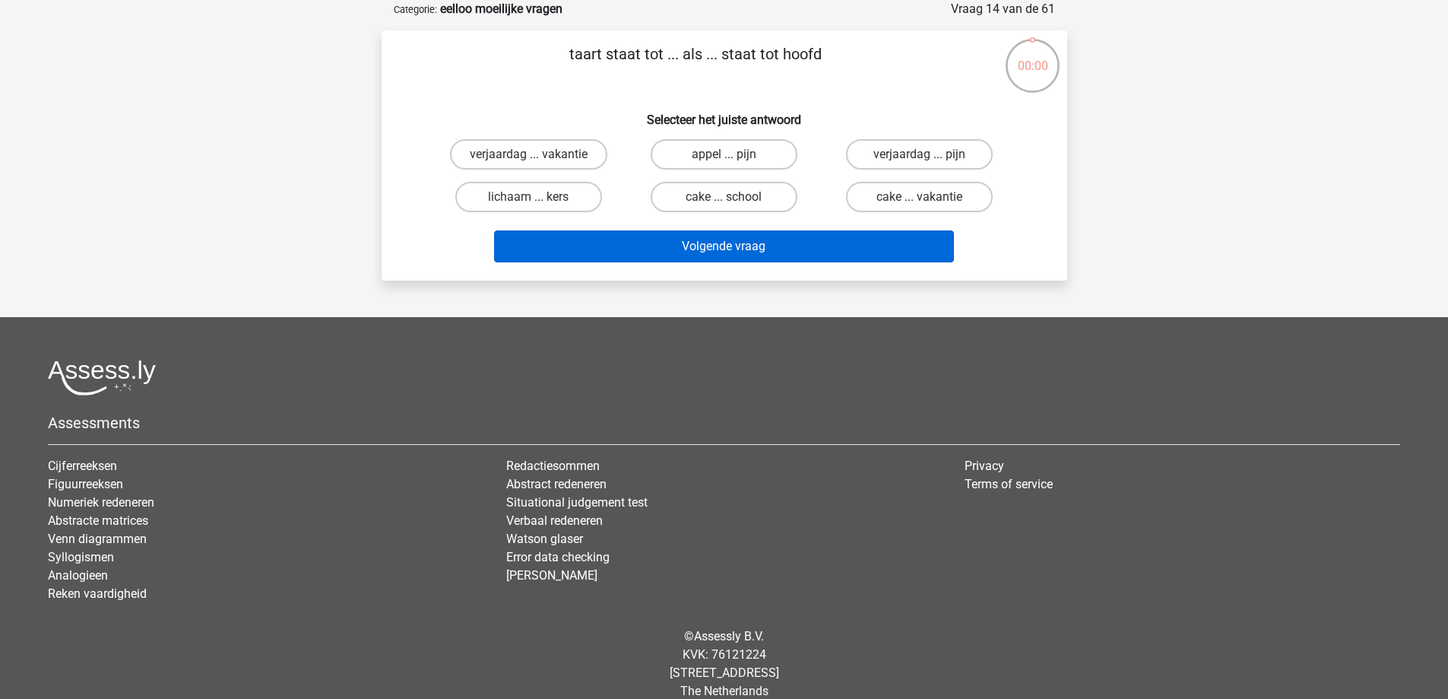
scroll to position [76, 0]
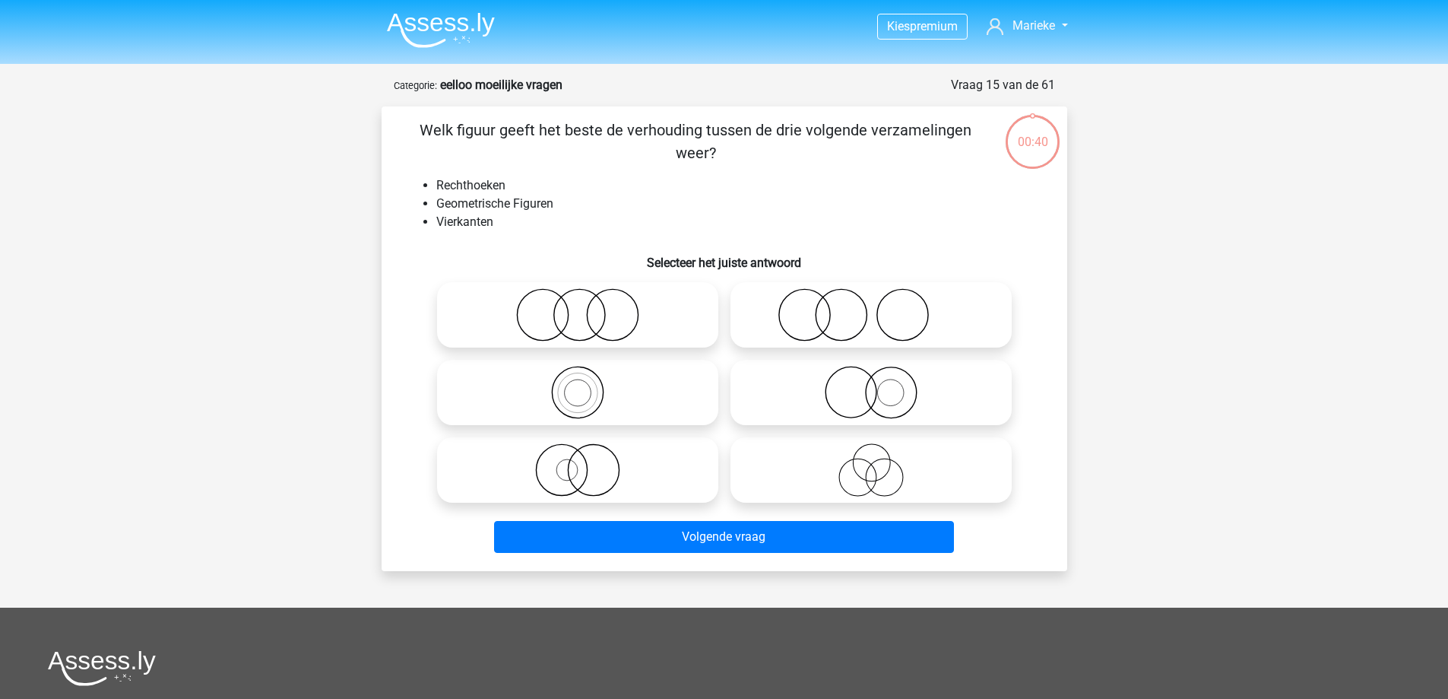
scroll to position [76, 0]
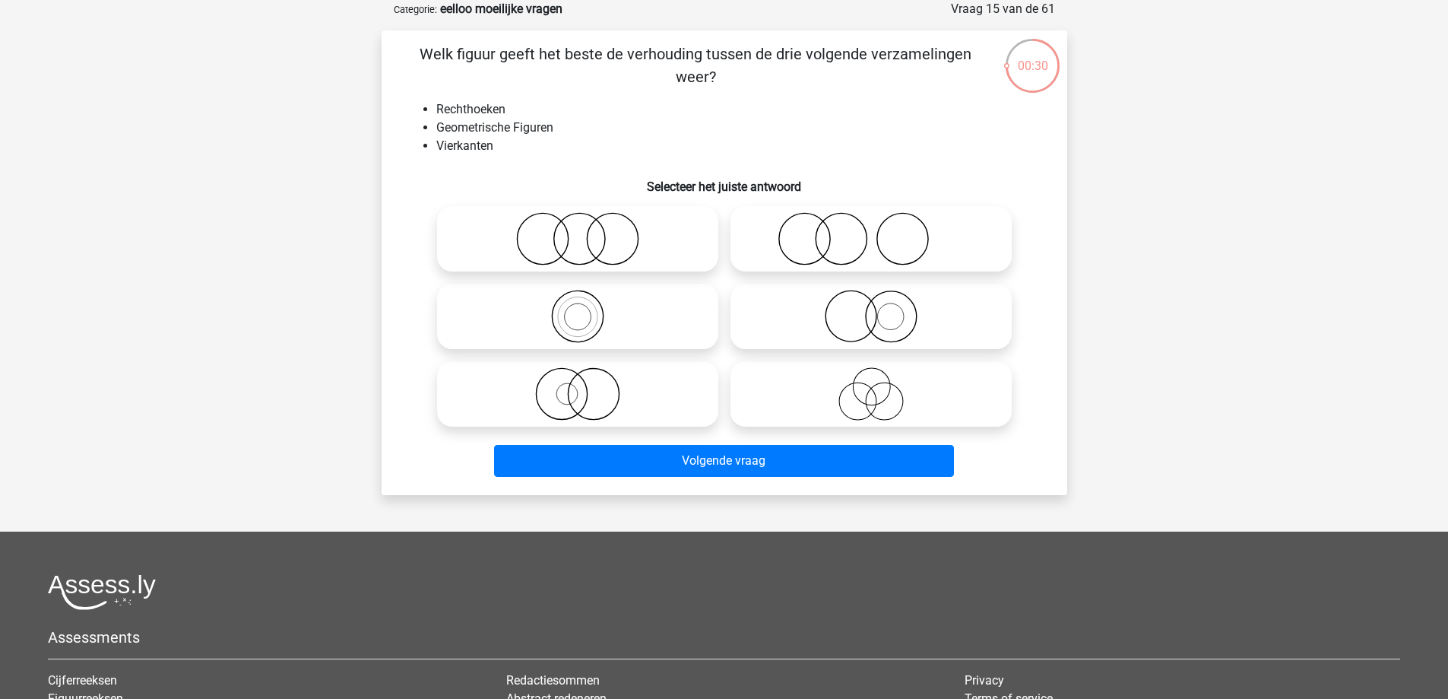
click at [563, 245] on icon at bounding box center [577, 238] width 269 height 53
click at [578, 231] on input "radio" at bounding box center [583, 226] width 10 height 10
radio input "true"
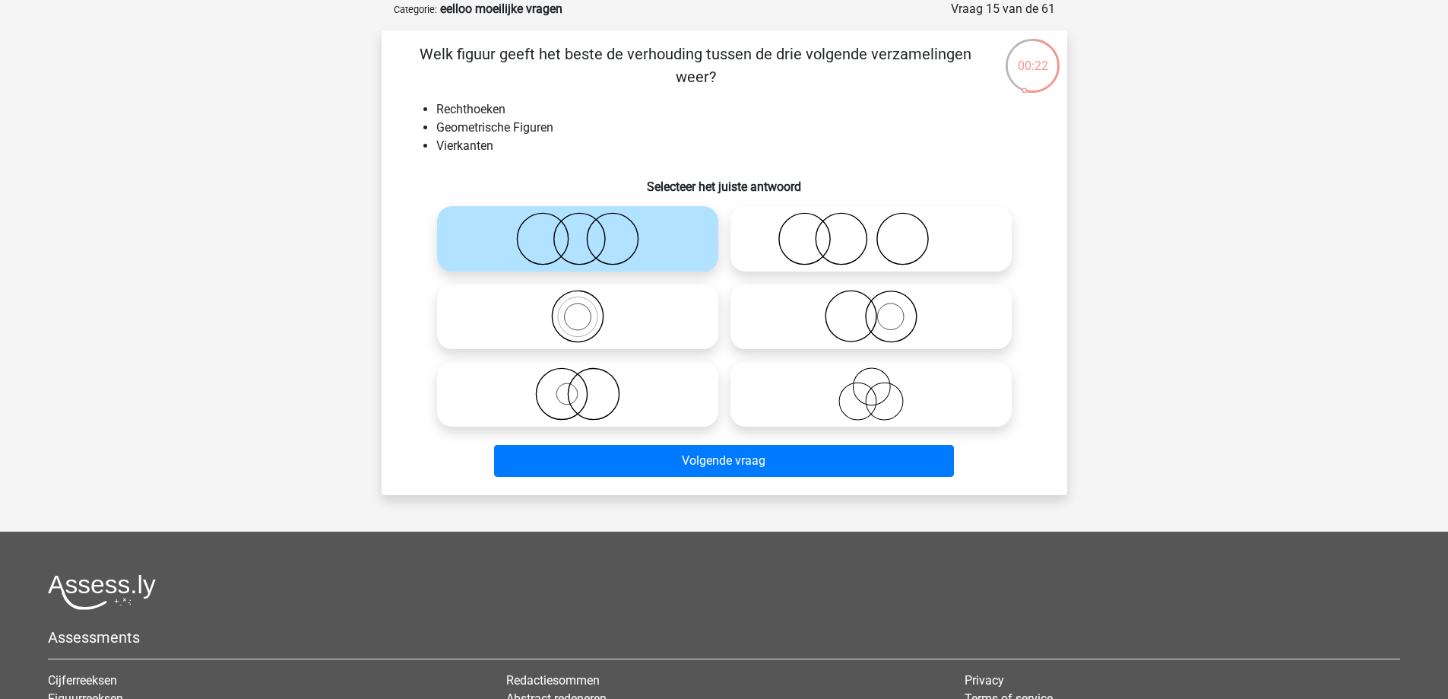
click at [581, 328] on icon at bounding box center [577, 316] width 269 height 53
click at [581, 309] on input "radio" at bounding box center [583, 304] width 10 height 10
radio input "true"
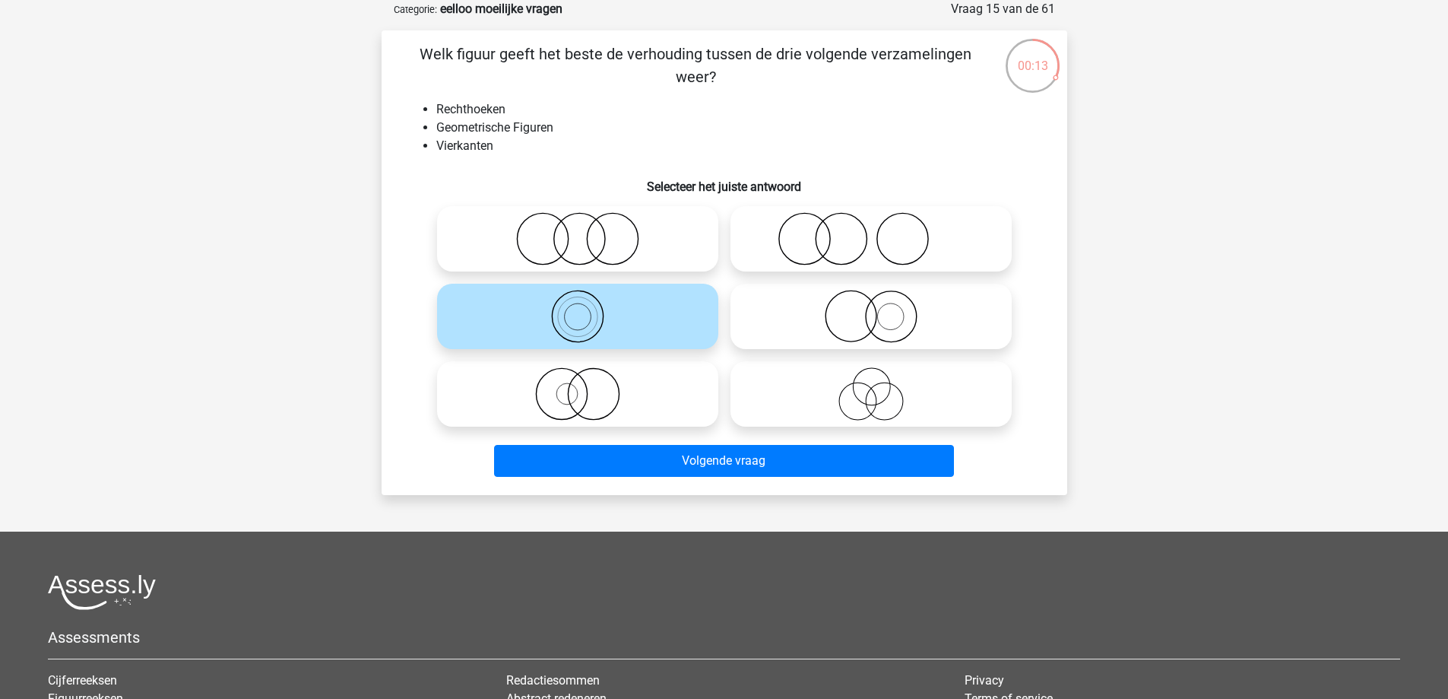
click at [853, 413] on icon at bounding box center [871, 393] width 269 height 53
click at [871, 386] on input "radio" at bounding box center [876, 381] width 10 height 10
radio input "true"
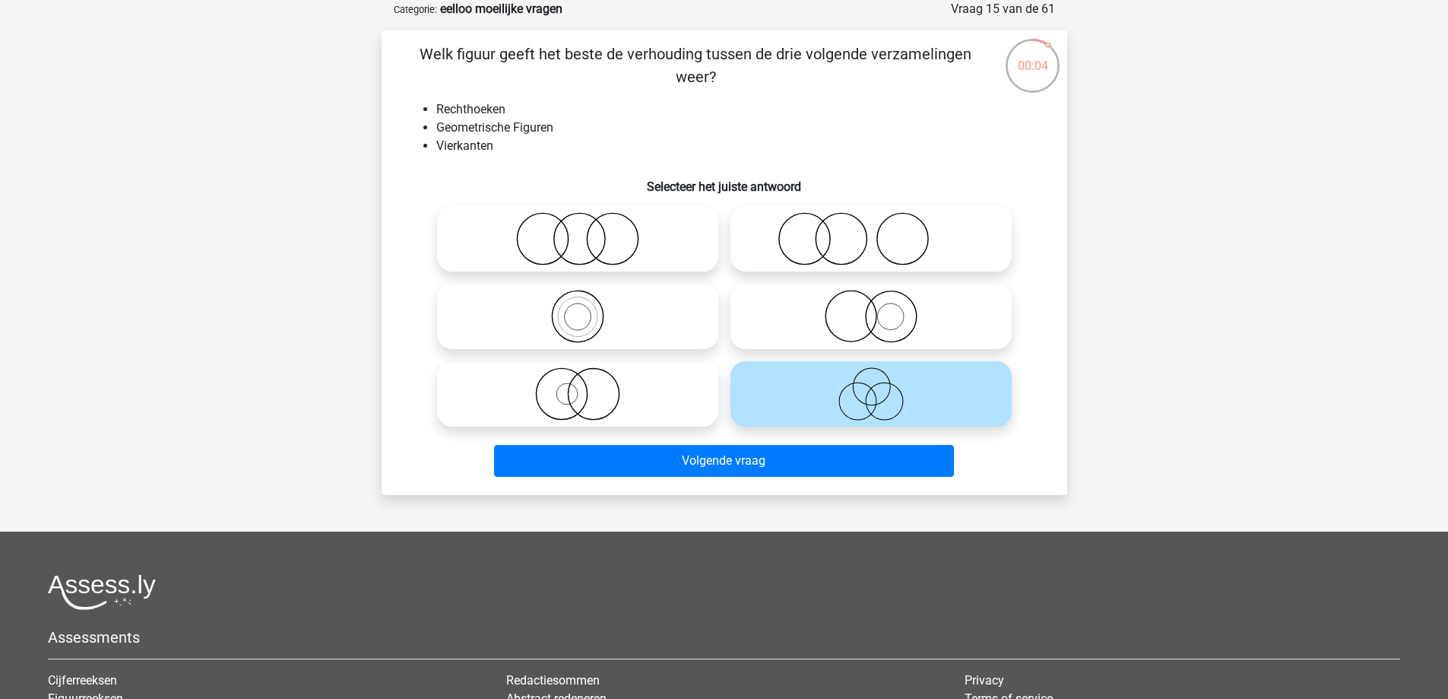
click at [604, 233] on circle at bounding box center [578, 239] width 51 height 51
click at [588, 231] on input "radio" at bounding box center [583, 226] width 10 height 10
radio input "true"
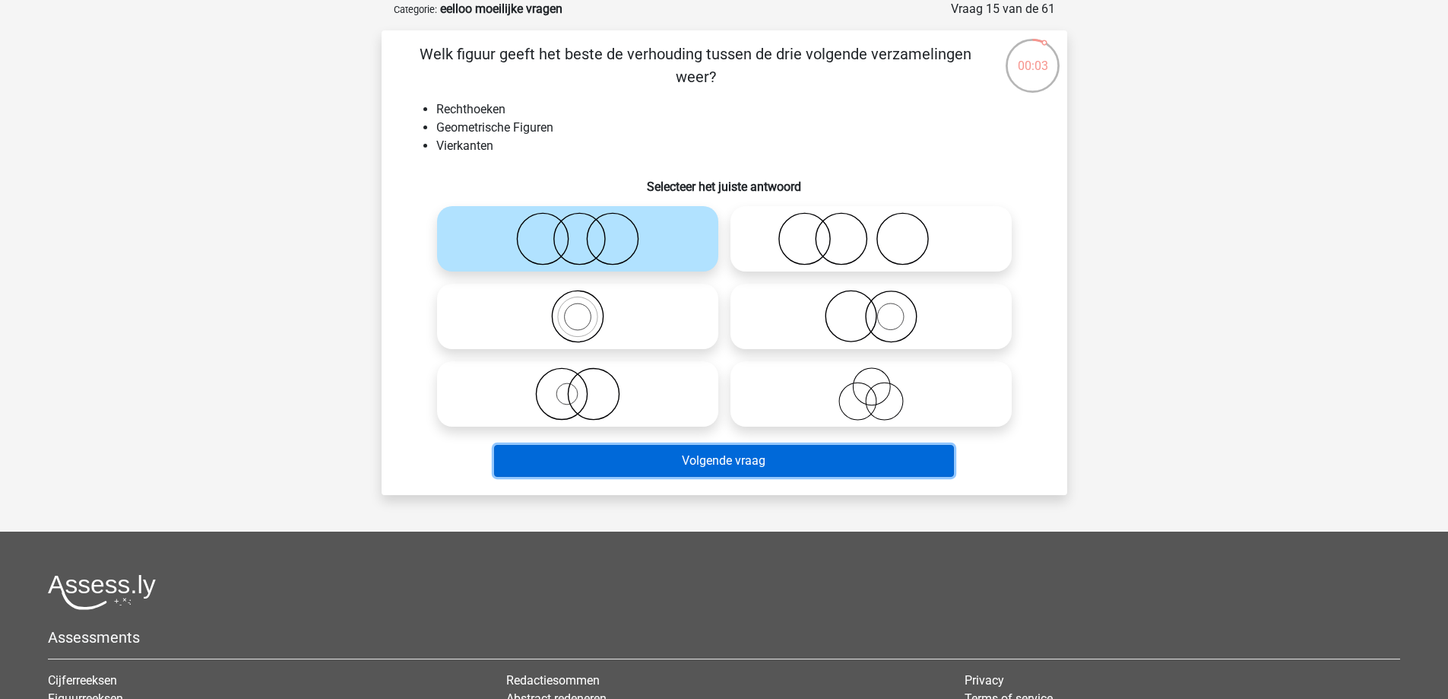
click at [776, 459] on button "Volgende vraag" at bounding box center [724, 461] width 460 height 32
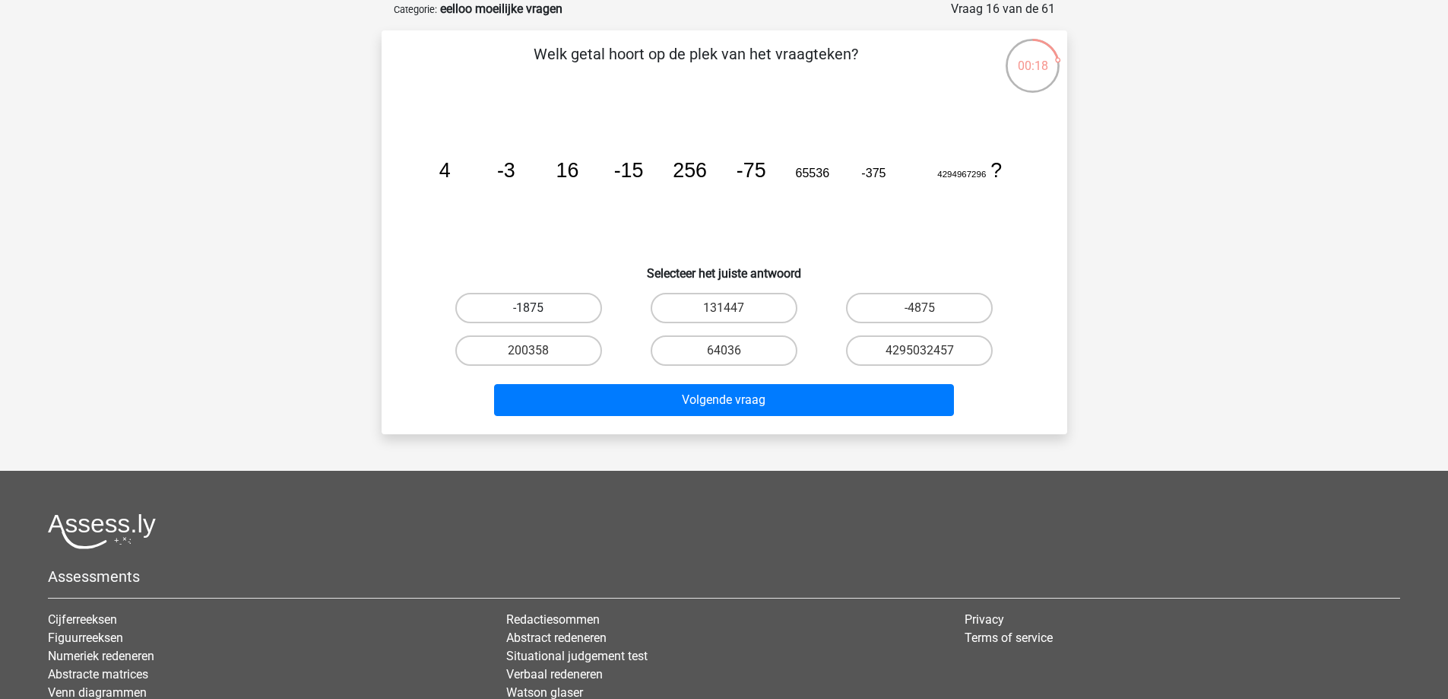
click at [585, 312] on label "-1875" at bounding box center [528, 308] width 147 height 30
click at [538, 312] on input "-1875" at bounding box center [533, 313] width 10 height 10
radio input "true"
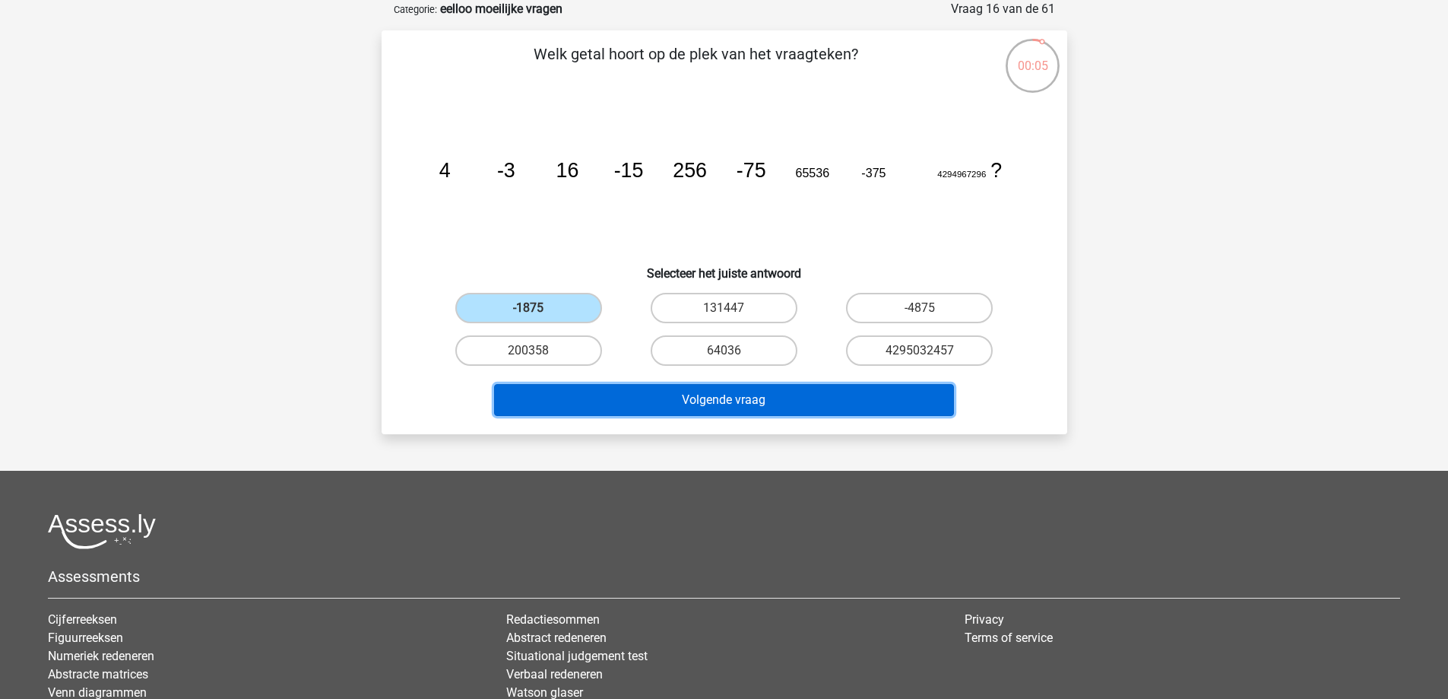
click at [695, 391] on button "Volgende vraag" at bounding box center [724, 400] width 460 height 32
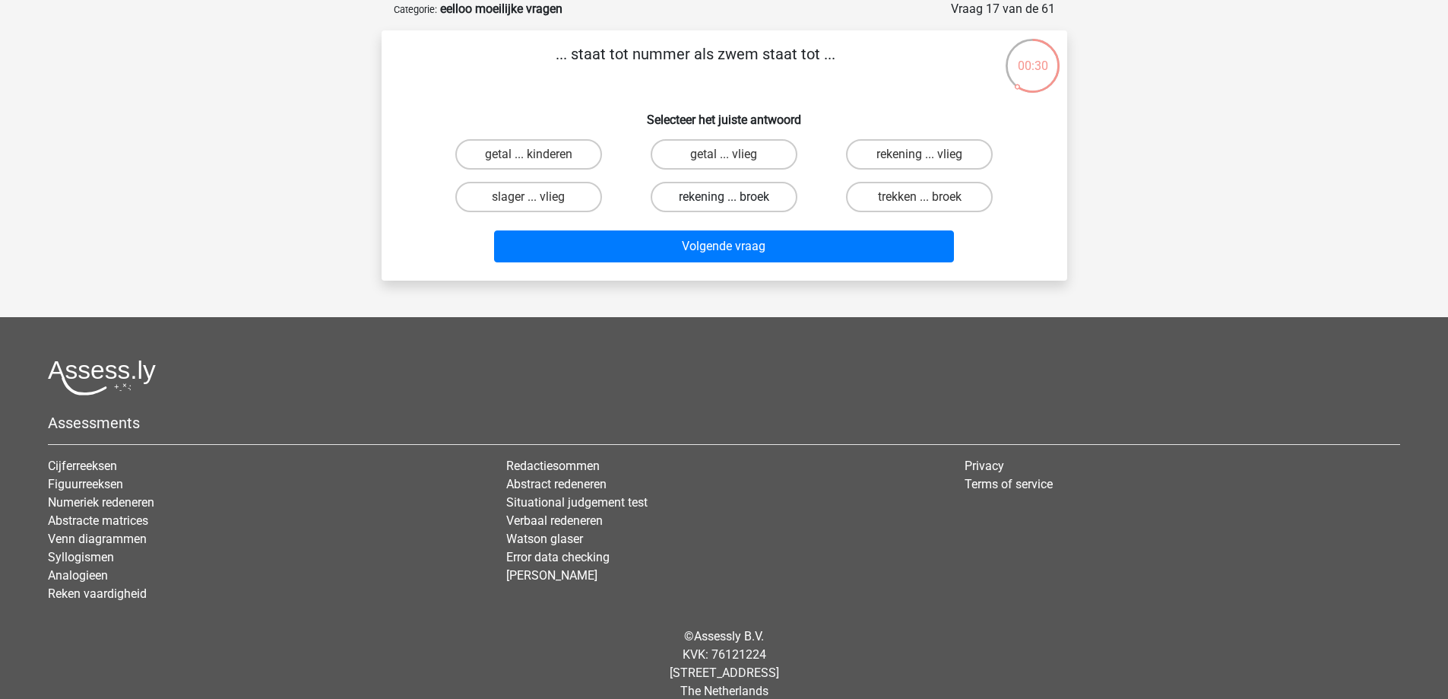
click at [765, 209] on label "rekening ... broek" at bounding box center [724, 197] width 147 height 30
click at [734, 207] on input "rekening ... broek" at bounding box center [729, 202] width 10 height 10
radio input "true"
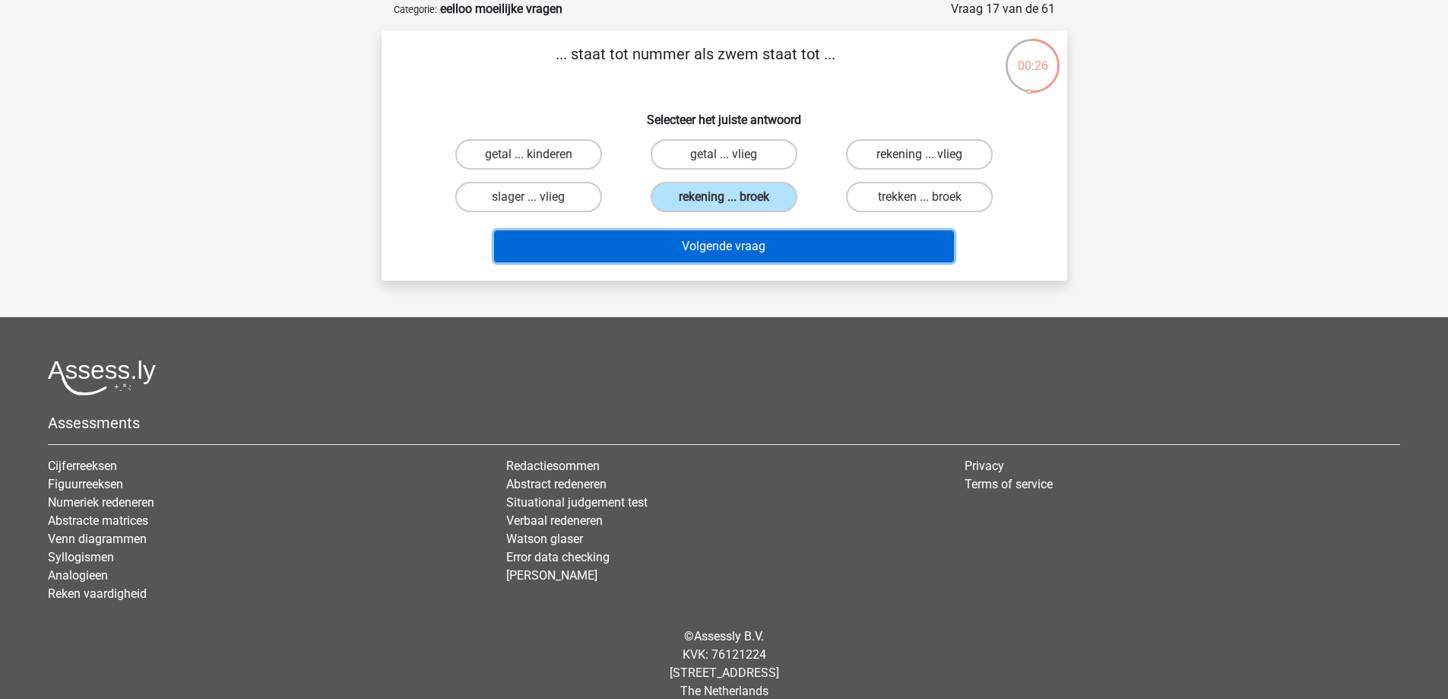
click at [778, 244] on button "Volgende vraag" at bounding box center [724, 246] width 460 height 32
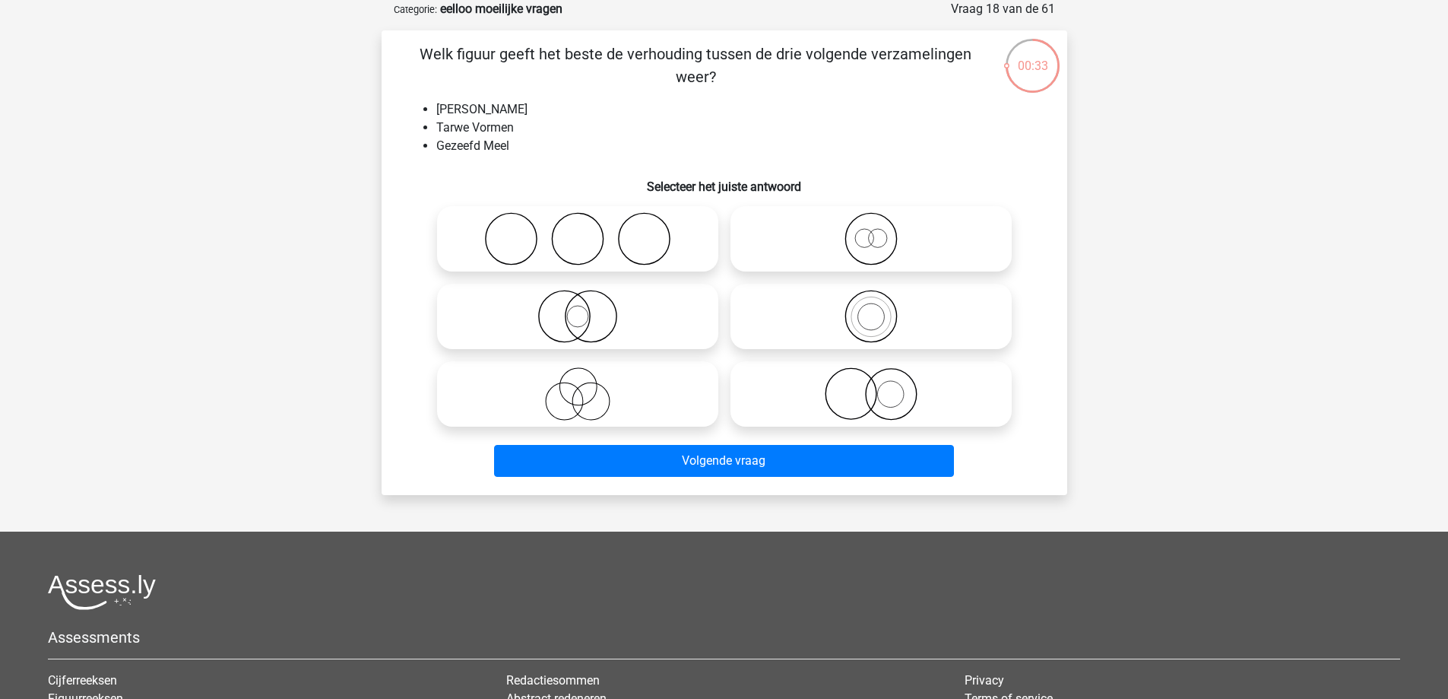
click at [597, 403] on icon at bounding box center [577, 393] width 269 height 53
click at [588, 386] on input "radio" at bounding box center [583, 381] width 10 height 10
radio input "true"
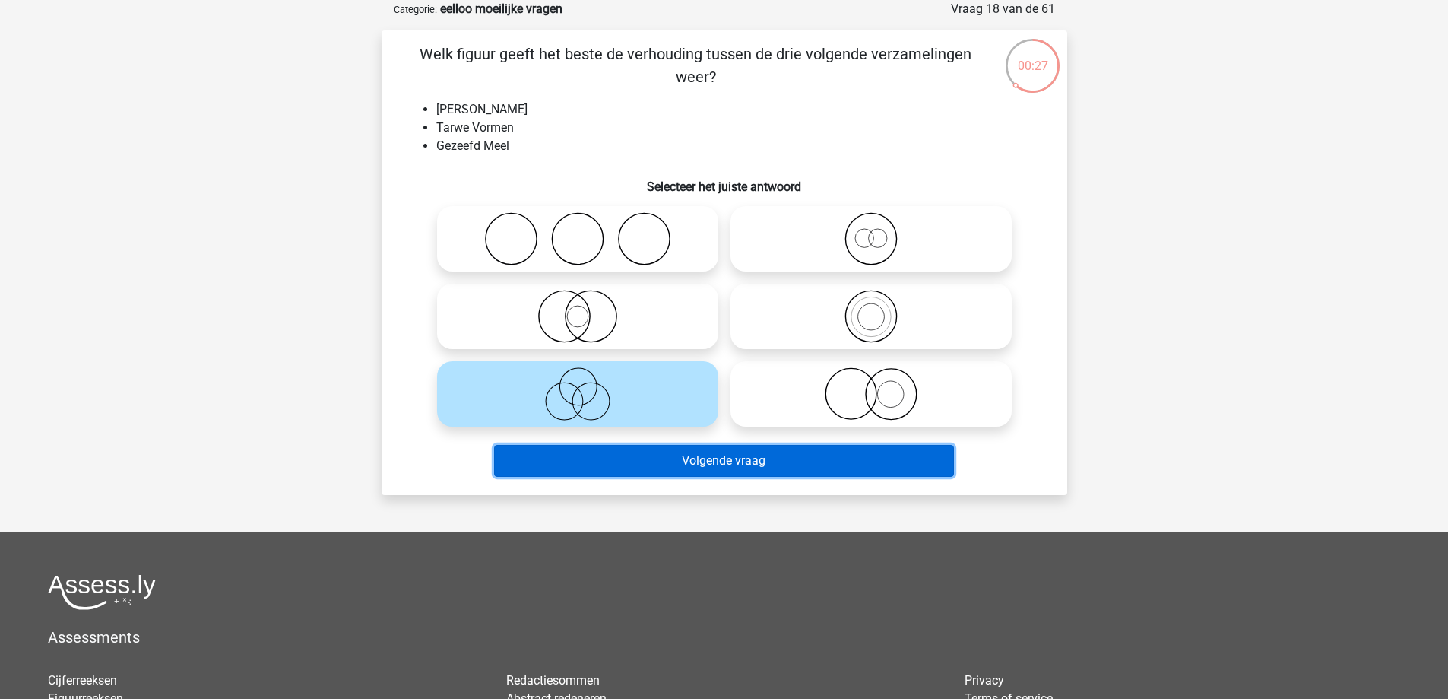
click at [705, 456] on button "Volgende vraag" at bounding box center [724, 461] width 460 height 32
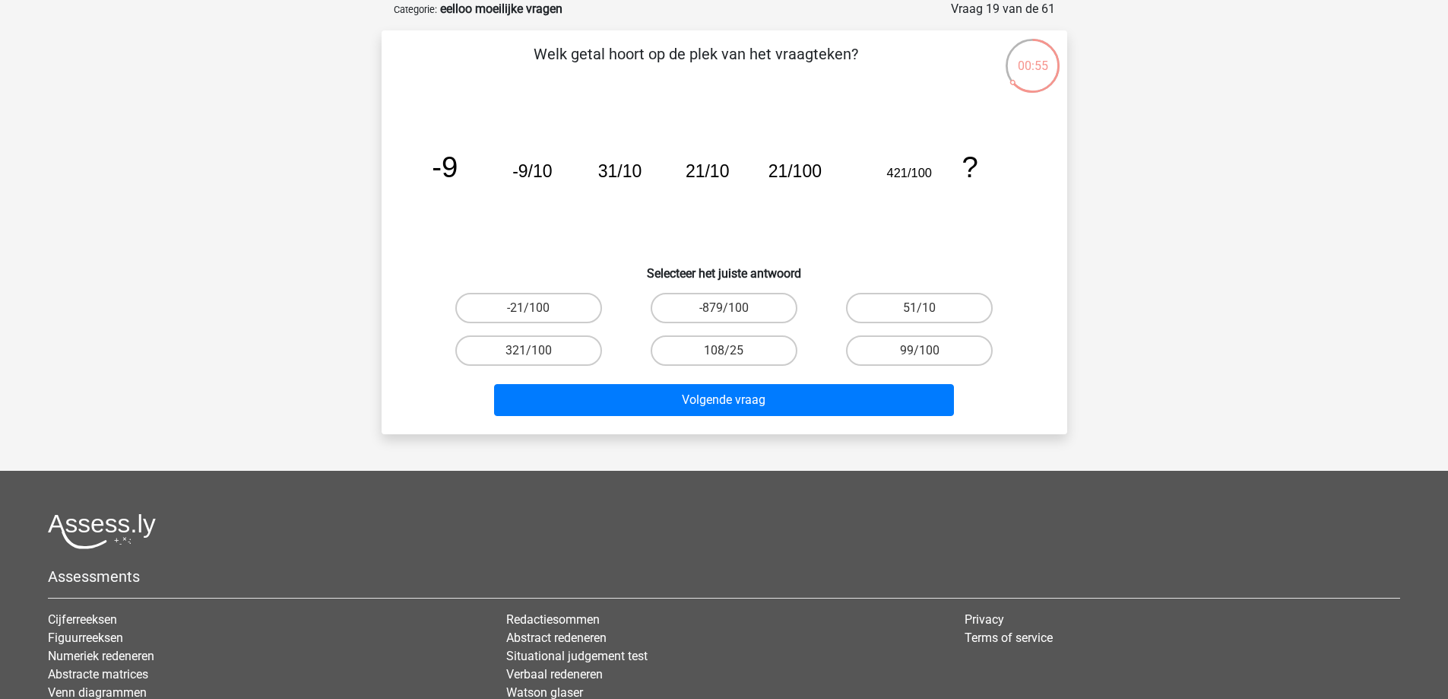
click at [536, 352] on input "321/100" at bounding box center [533, 355] width 10 height 10
radio input "true"
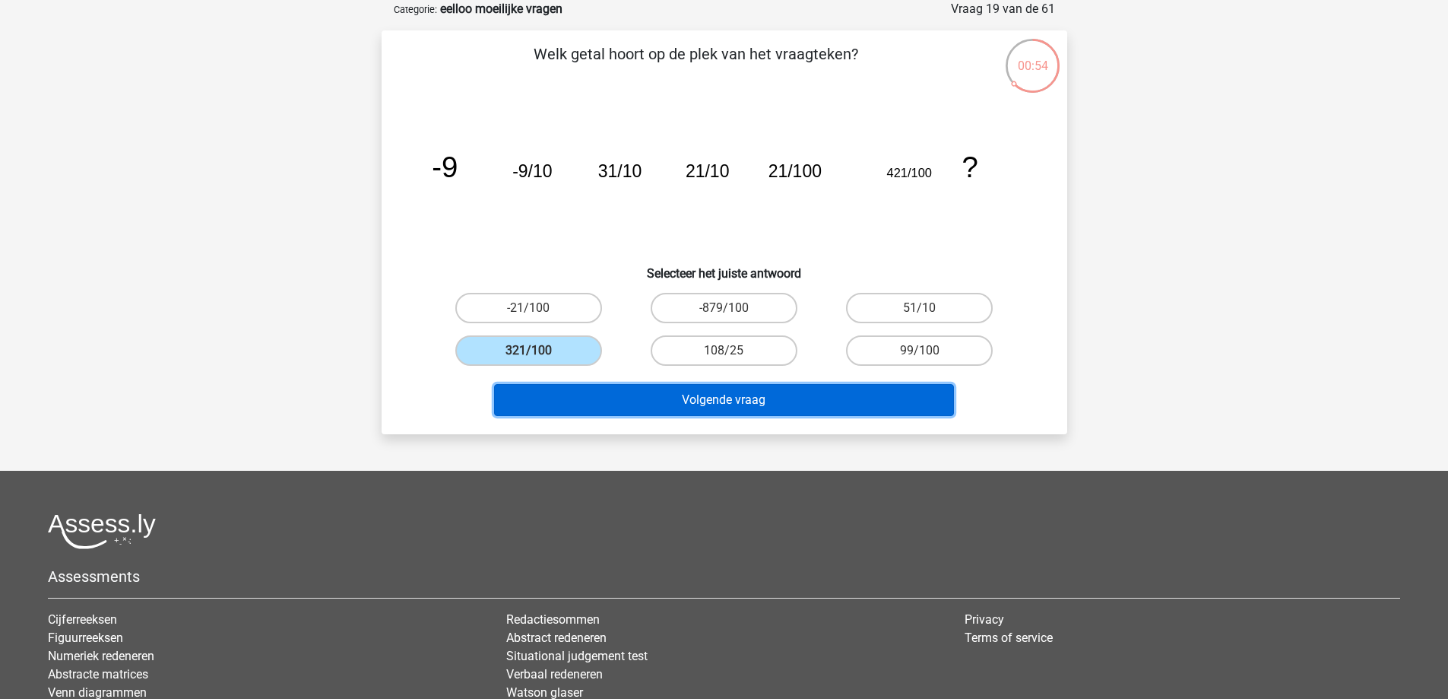
click at [664, 397] on button "Volgende vraag" at bounding box center [724, 400] width 460 height 32
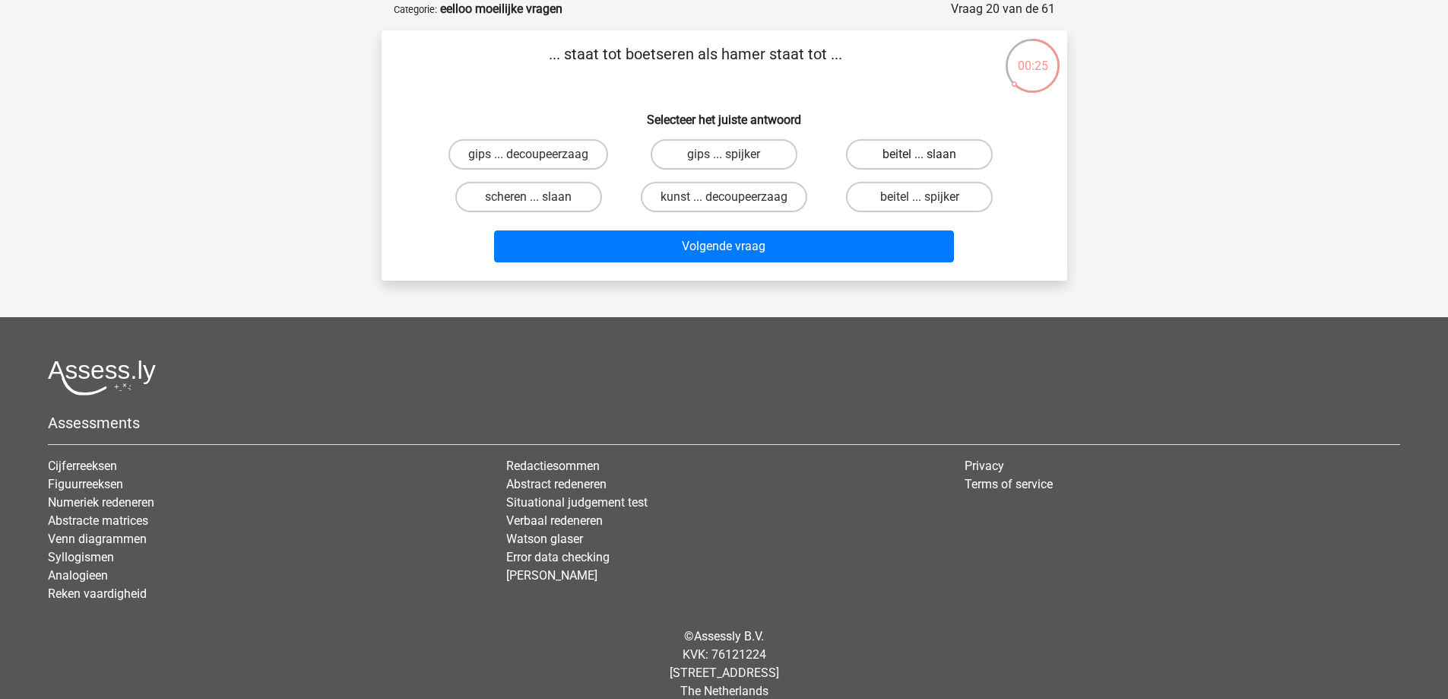
click at [914, 155] on label "beitel ... slaan" at bounding box center [919, 154] width 147 height 30
click at [920, 155] on input "beitel ... slaan" at bounding box center [925, 159] width 10 height 10
radio input "true"
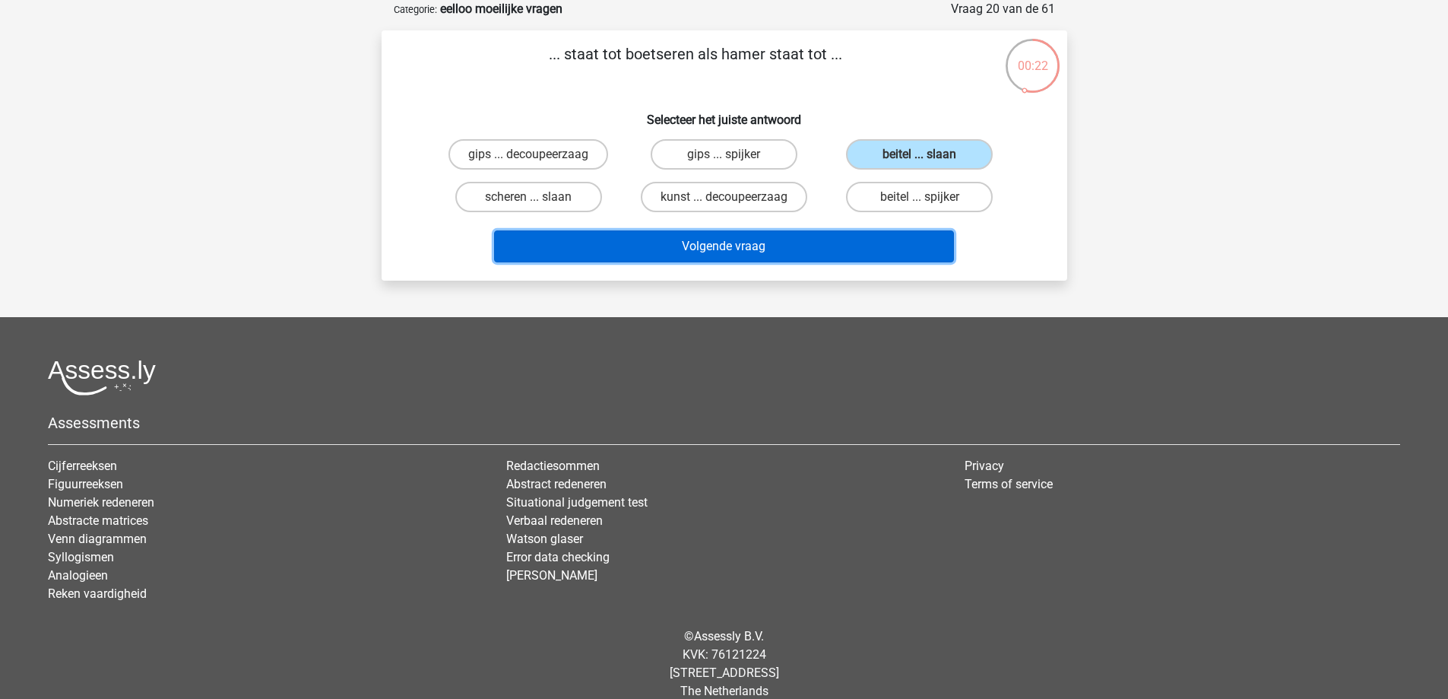
click at [836, 247] on button "Volgende vraag" at bounding box center [724, 246] width 460 height 32
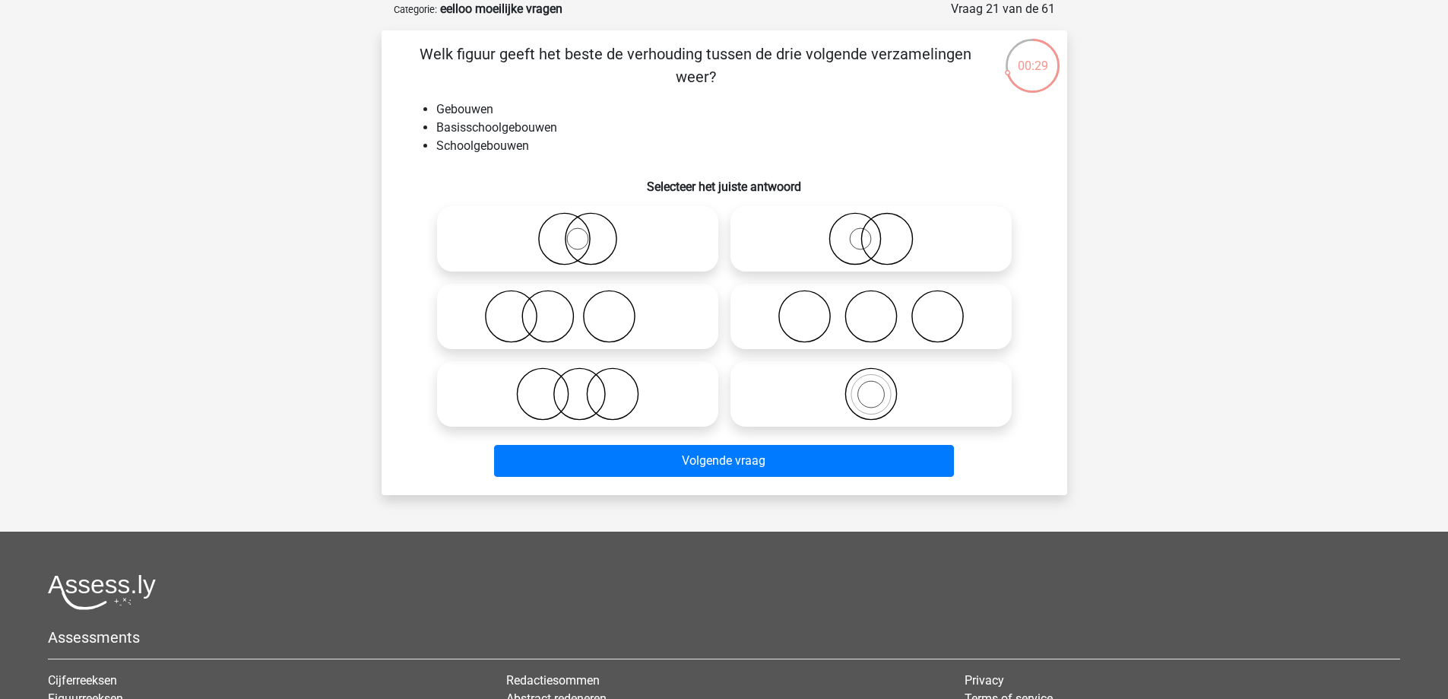
click at [872, 406] on icon at bounding box center [871, 393] width 269 height 53
click at [872, 386] on input "radio" at bounding box center [876, 381] width 10 height 10
radio input "true"
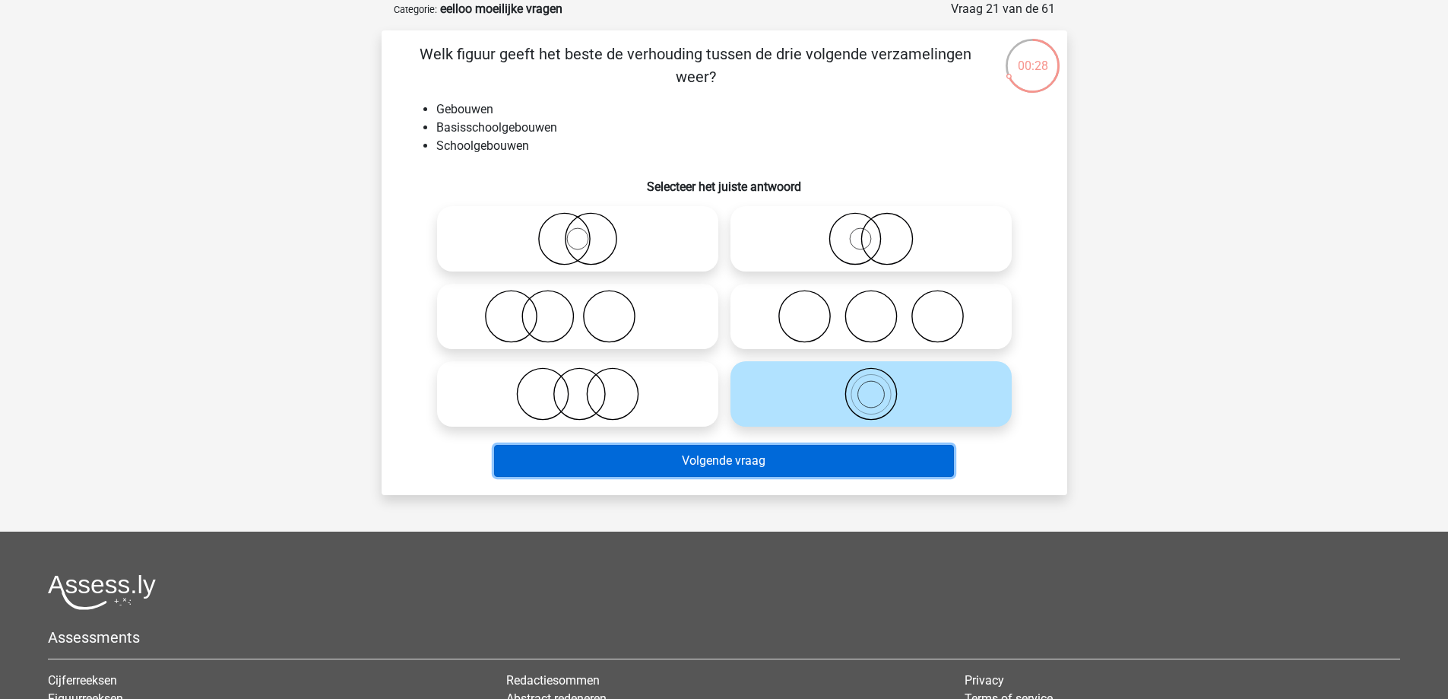
click at [826, 465] on button "Volgende vraag" at bounding box center [724, 461] width 460 height 32
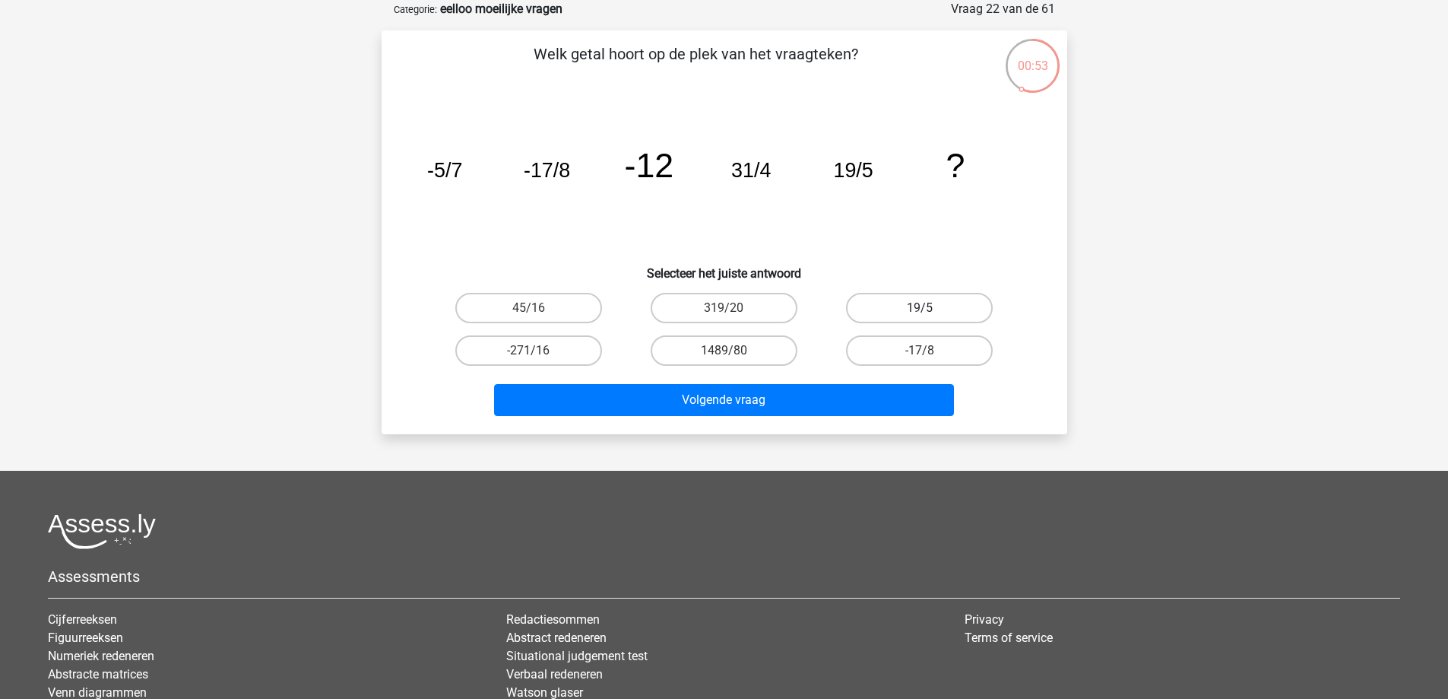
click at [942, 309] on label "19/5" at bounding box center [919, 308] width 147 height 30
click at [930, 309] on input "19/5" at bounding box center [925, 313] width 10 height 10
radio input "true"
click at [575, 312] on label "45/16" at bounding box center [528, 308] width 147 height 30
click at [538, 312] on input "45/16" at bounding box center [533, 313] width 10 height 10
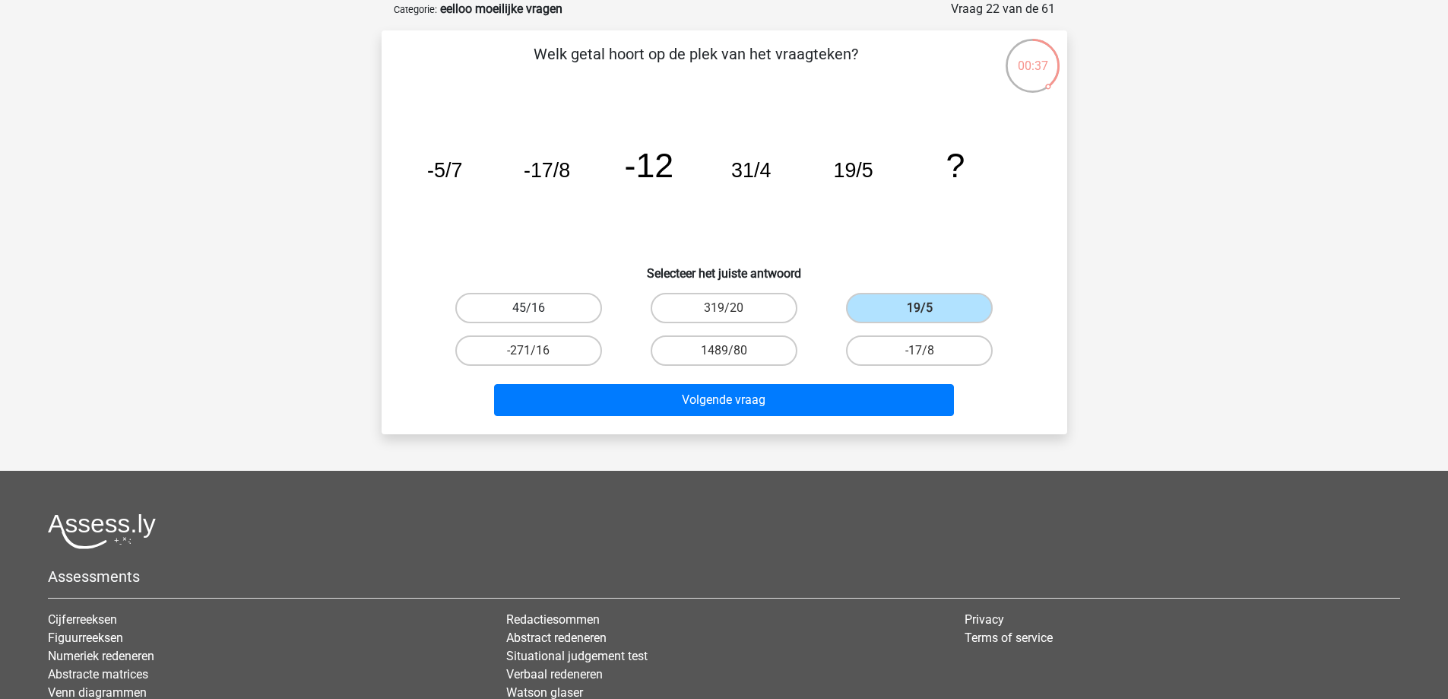
radio input "true"
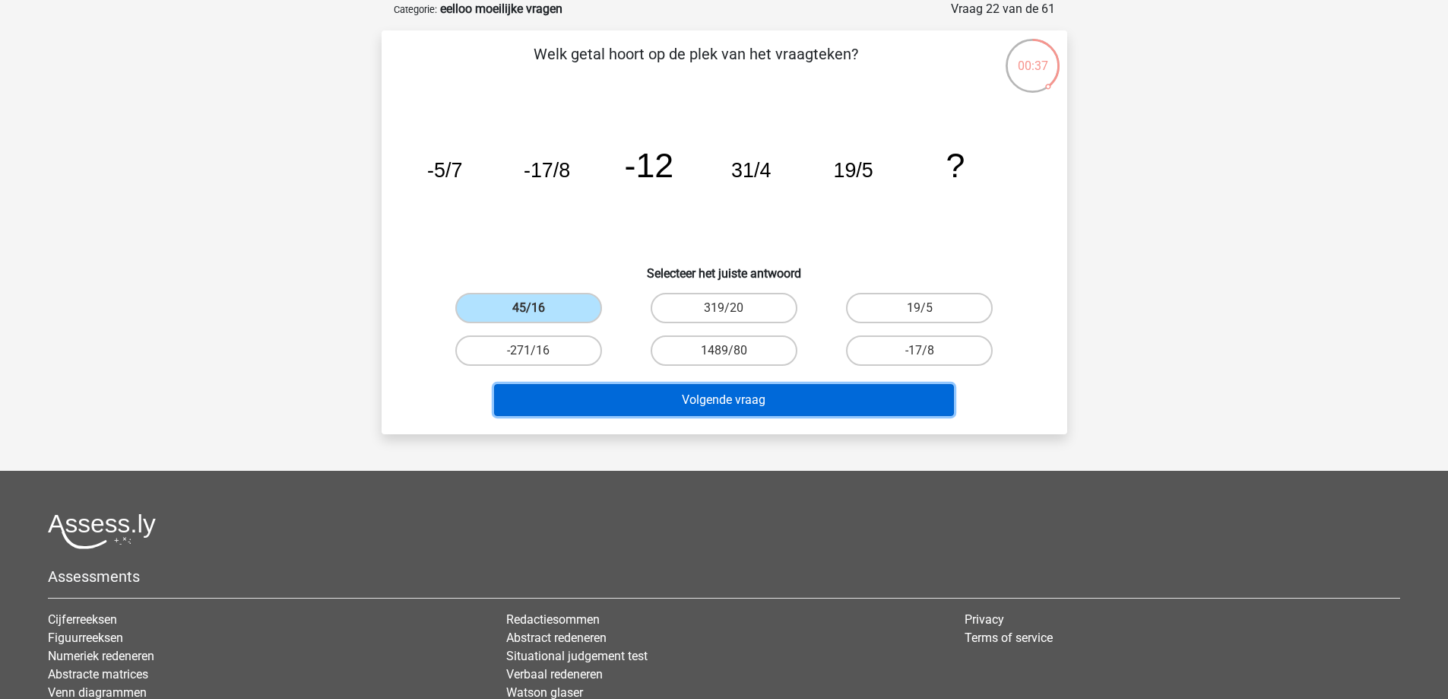
click at [674, 400] on button "Volgende vraag" at bounding box center [724, 400] width 460 height 32
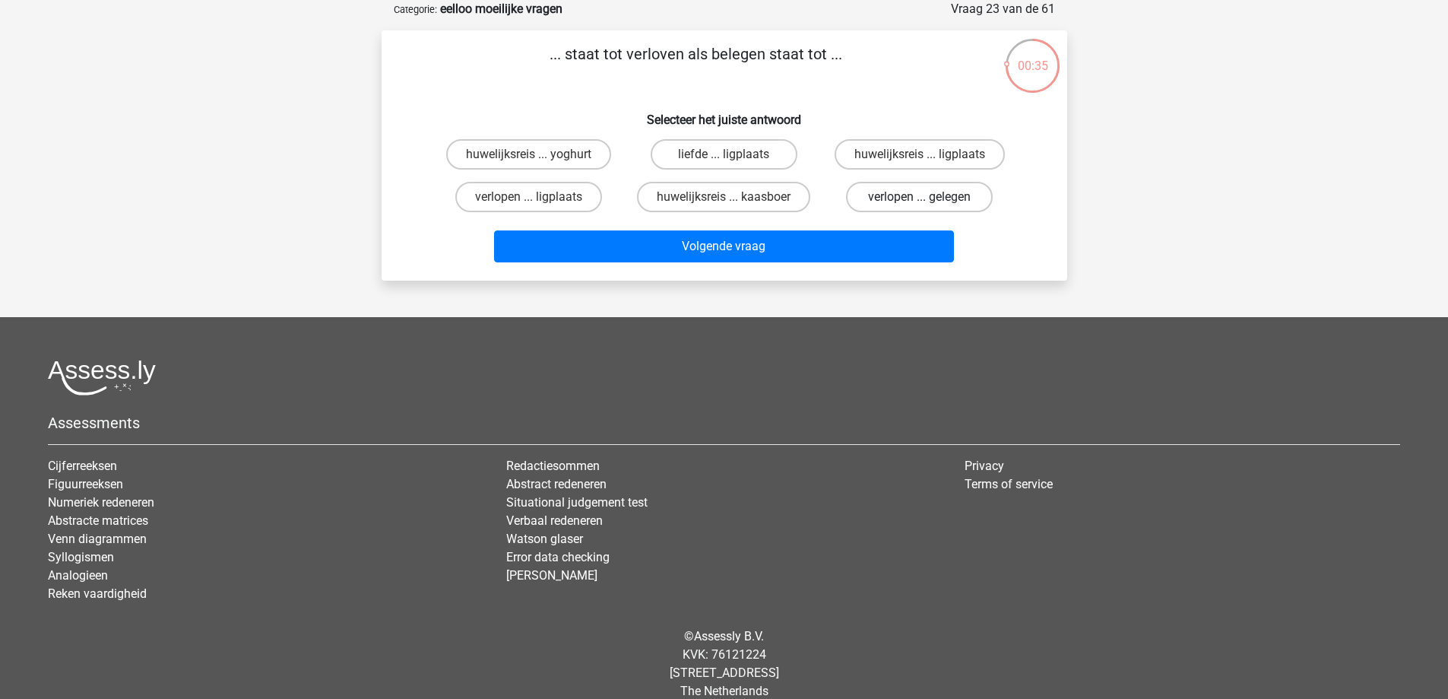
click at [923, 196] on label "verlopen ... gelegen" at bounding box center [919, 197] width 147 height 30
click at [923, 197] on input "verlopen ... gelegen" at bounding box center [925, 202] width 10 height 10
radio input "true"
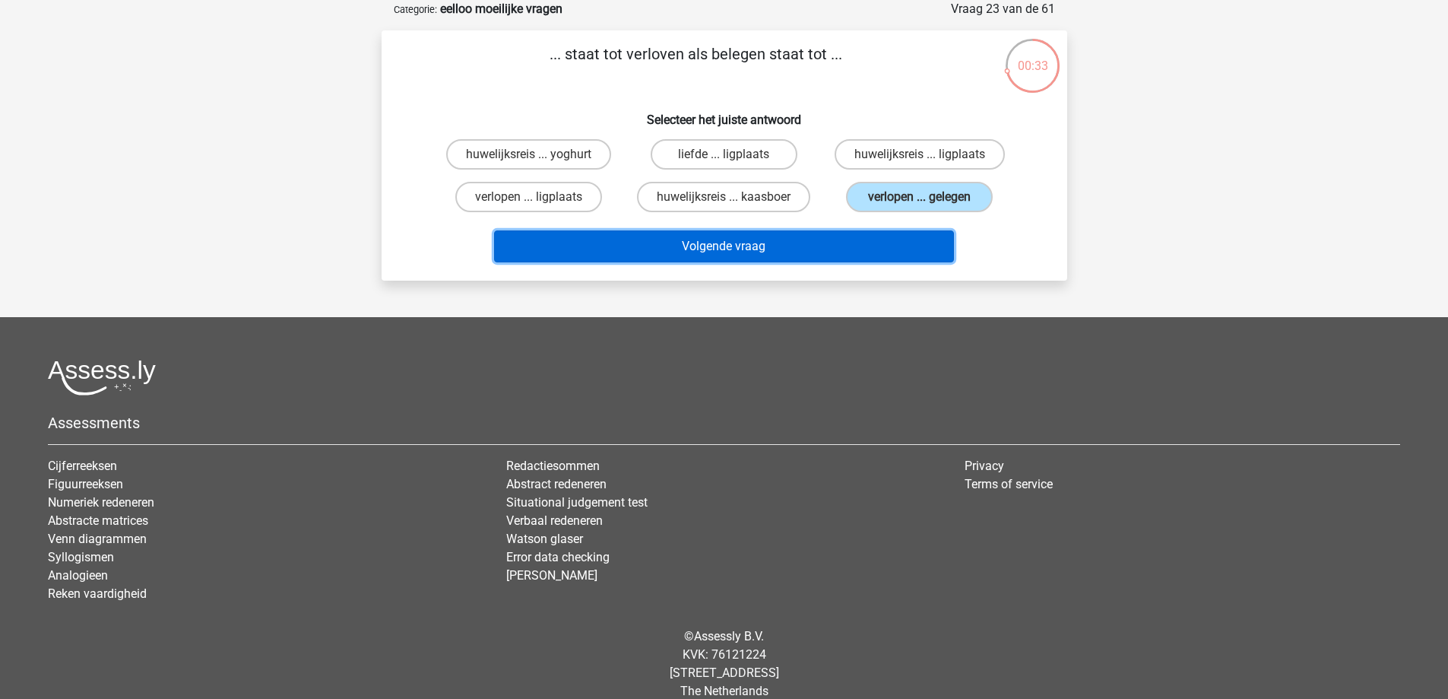
click at [907, 243] on button "Volgende vraag" at bounding box center [724, 246] width 460 height 32
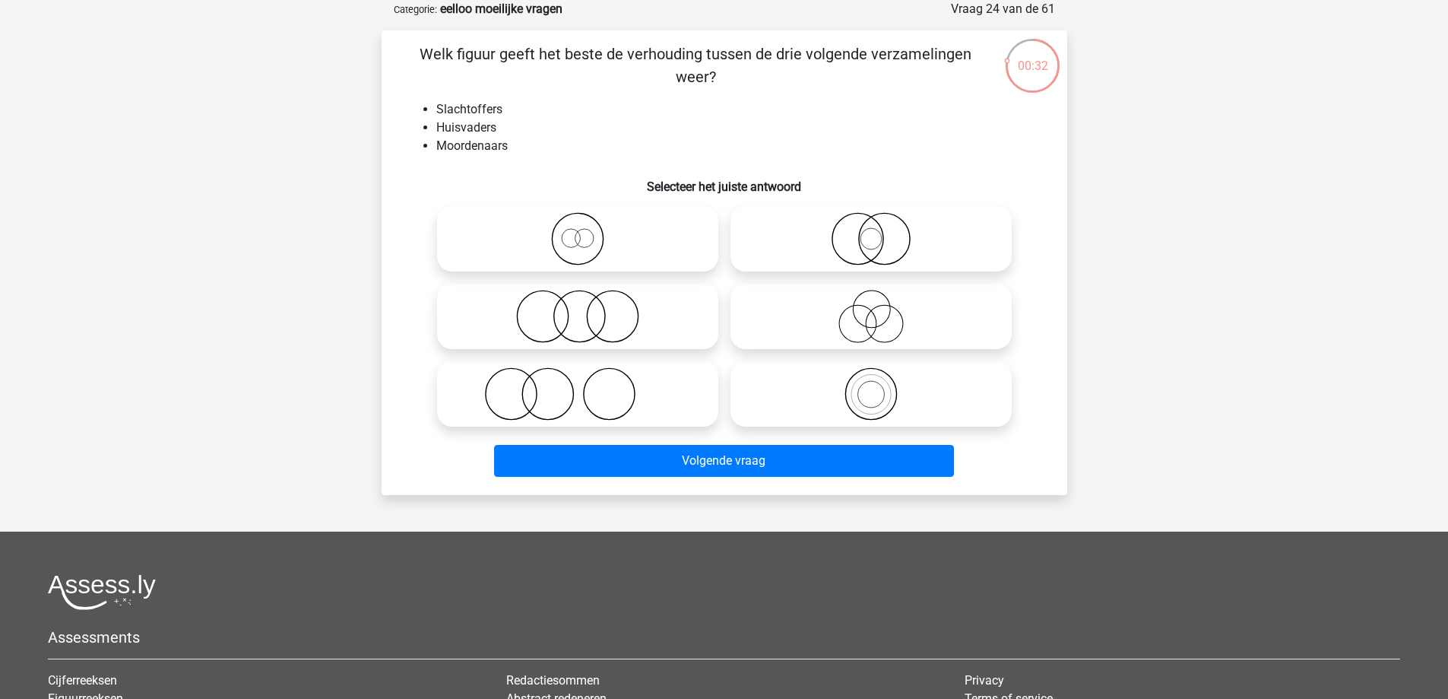
click at [677, 307] on icon at bounding box center [577, 316] width 269 height 53
click at [588, 307] on input "radio" at bounding box center [583, 304] width 10 height 10
radio input "true"
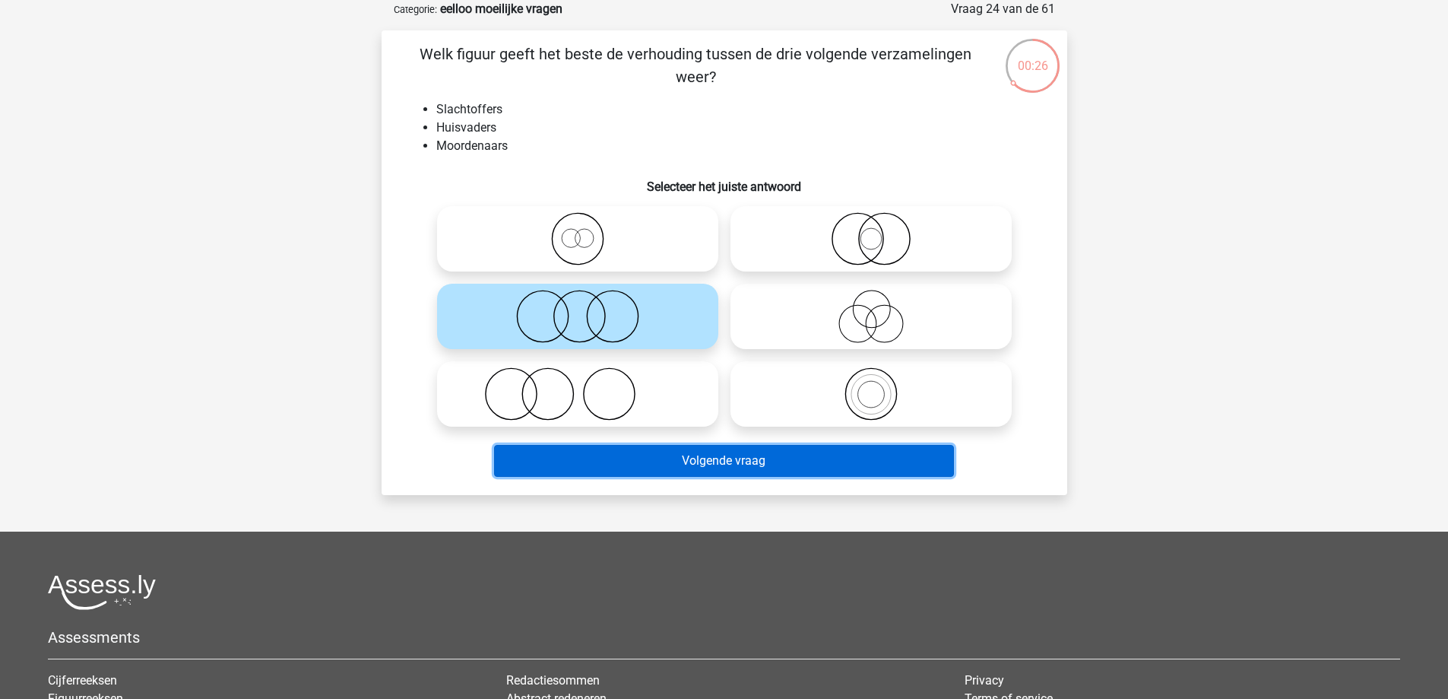
click at [718, 463] on button "Volgende vraag" at bounding box center [724, 461] width 460 height 32
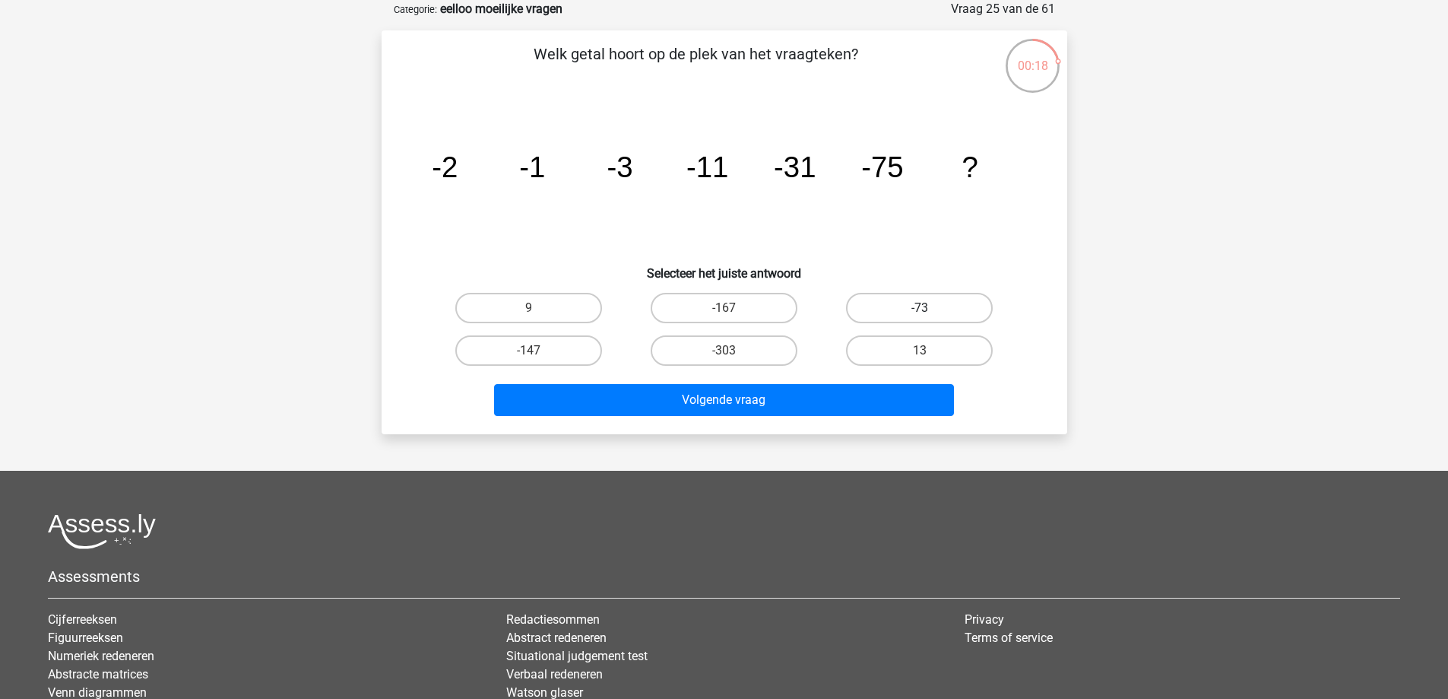
click at [933, 312] on label "-73" at bounding box center [919, 308] width 147 height 30
click at [930, 312] on input "-73" at bounding box center [925, 313] width 10 height 10
radio input "true"
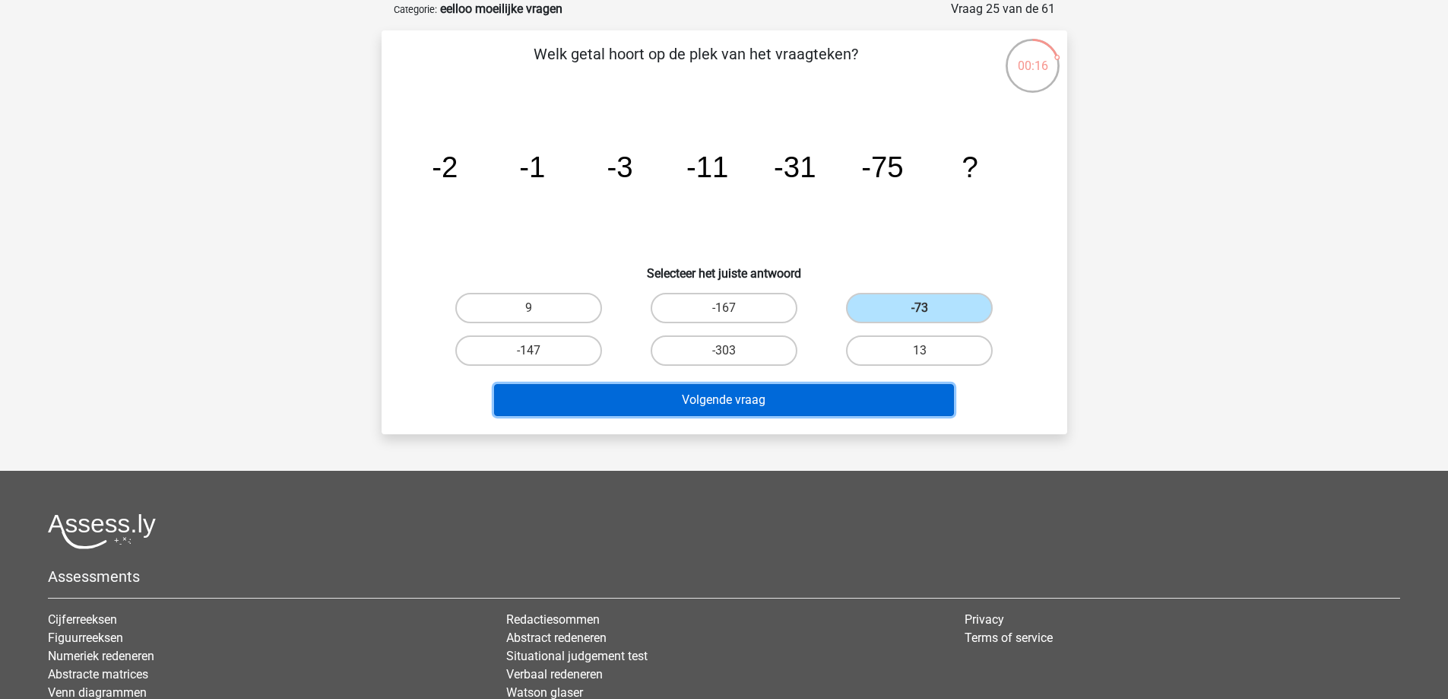
click at [824, 406] on button "Volgende vraag" at bounding box center [724, 400] width 460 height 32
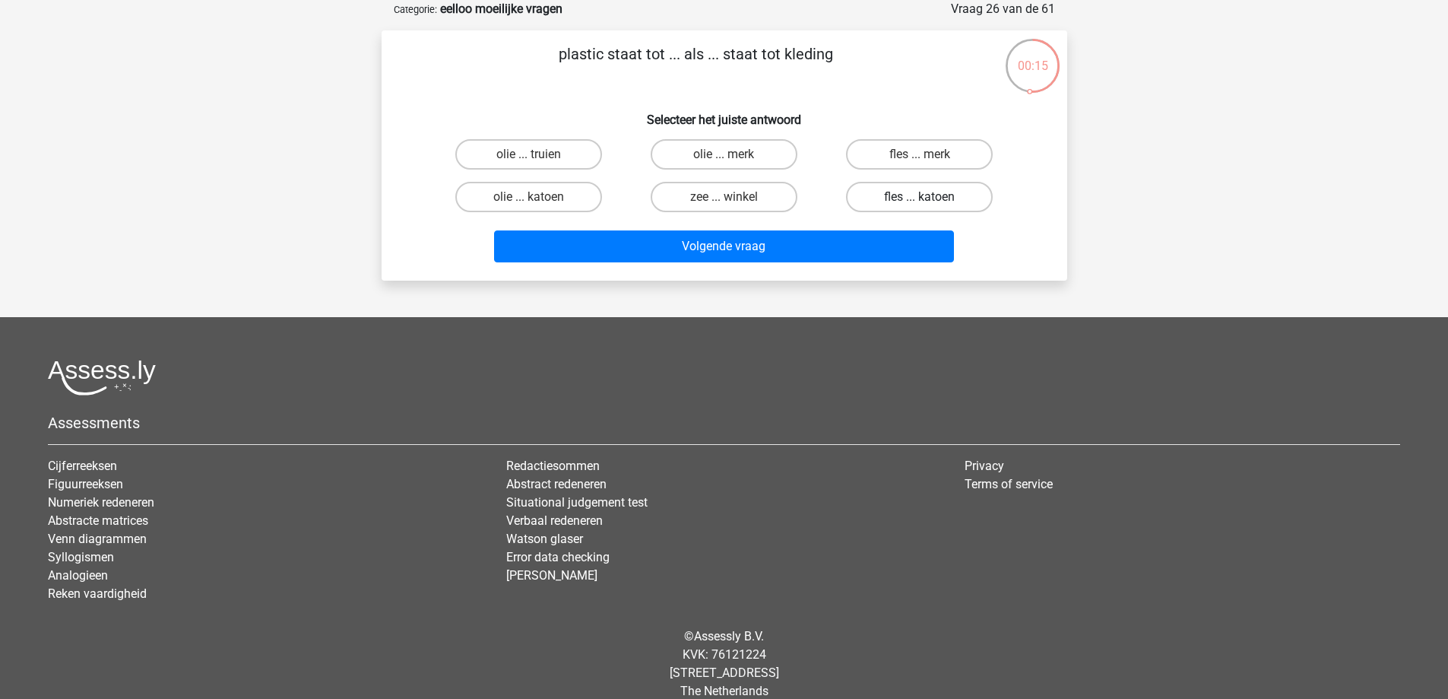
click at [905, 200] on label "fles ... katoen" at bounding box center [919, 197] width 147 height 30
click at [920, 200] on input "fles ... katoen" at bounding box center [925, 202] width 10 height 10
radio input "true"
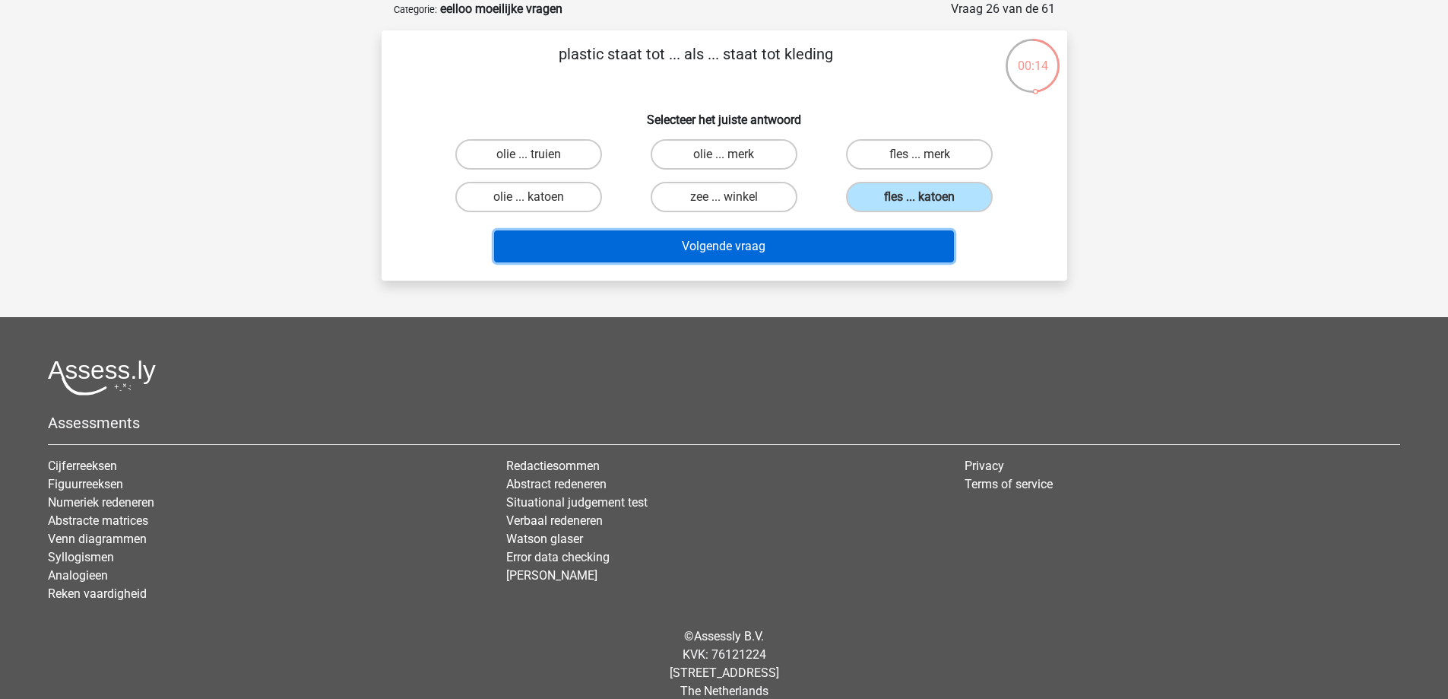
click at [899, 248] on button "Volgende vraag" at bounding box center [724, 246] width 460 height 32
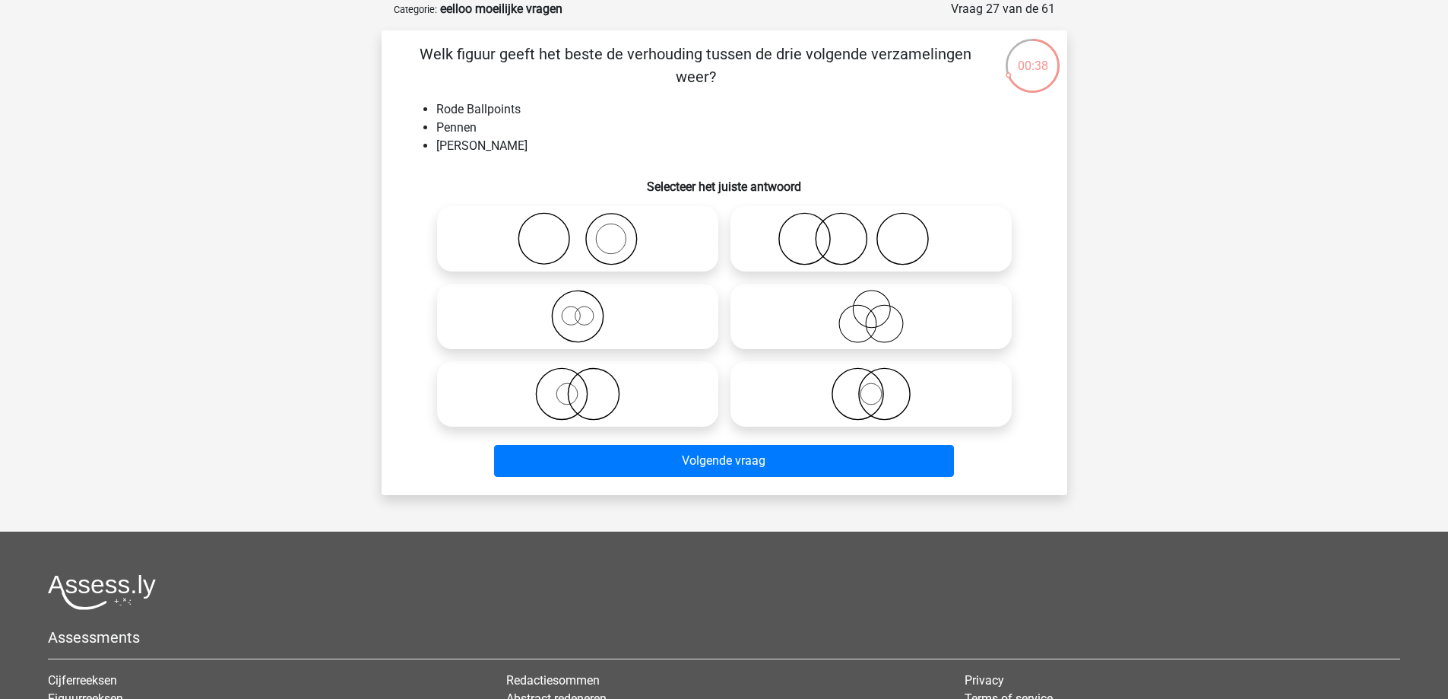
click at [628, 407] on icon at bounding box center [577, 393] width 269 height 53
click at [588, 386] on input "radio" at bounding box center [583, 381] width 10 height 10
radio input "true"
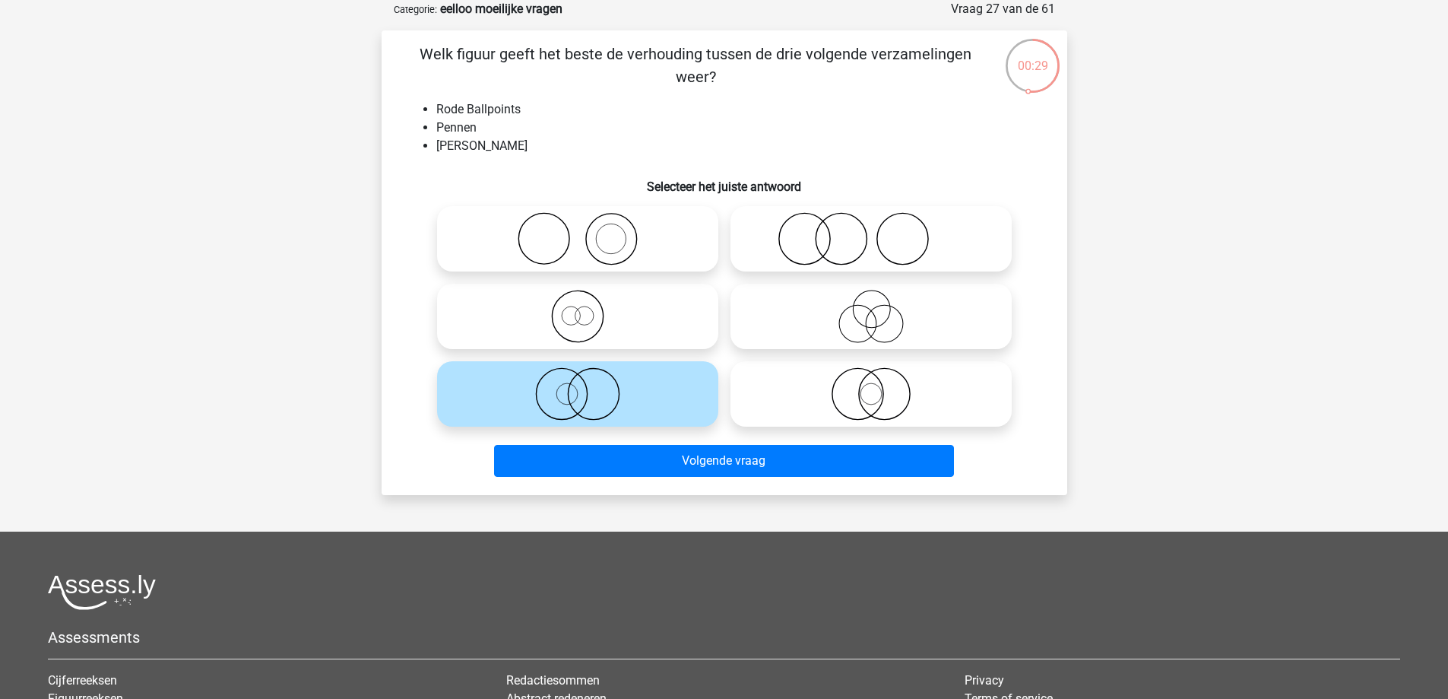
click at [780, 385] on icon at bounding box center [871, 393] width 269 height 53
click at [871, 385] on input "radio" at bounding box center [876, 381] width 10 height 10
radio input "true"
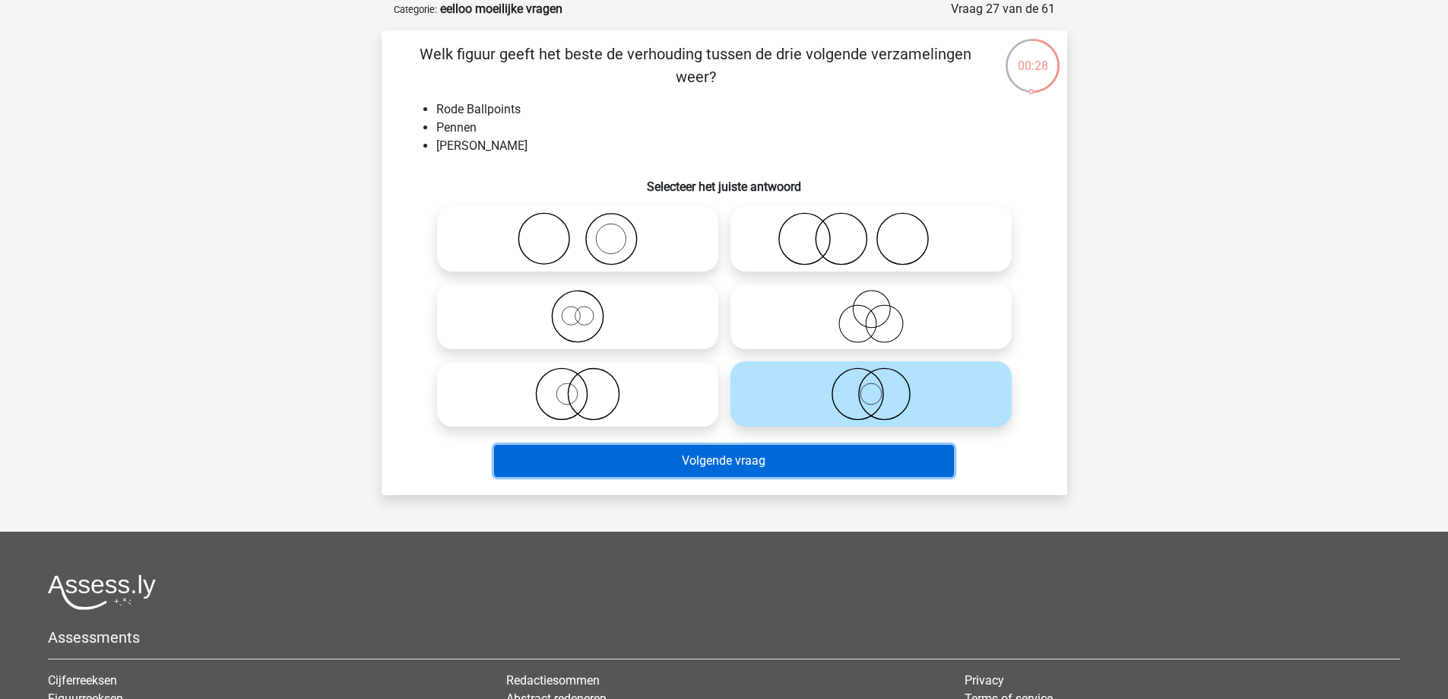
click at [745, 457] on button "Volgende vraag" at bounding box center [724, 461] width 460 height 32
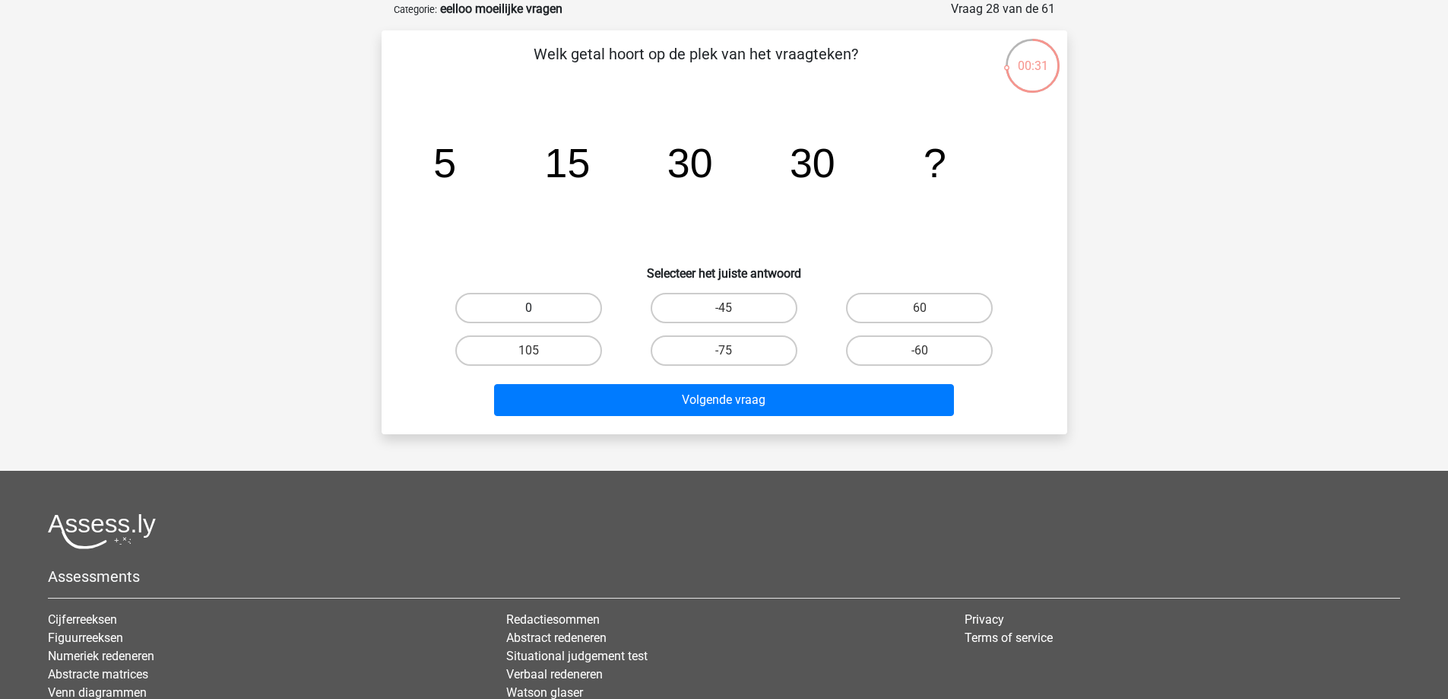
click at [588, 309] on label "0" at bounding box center [528, 308] width 147 height 30
click at [538, 309] on input "0" at bounding box center [533, 313] width 10 height 10
radio input "true"
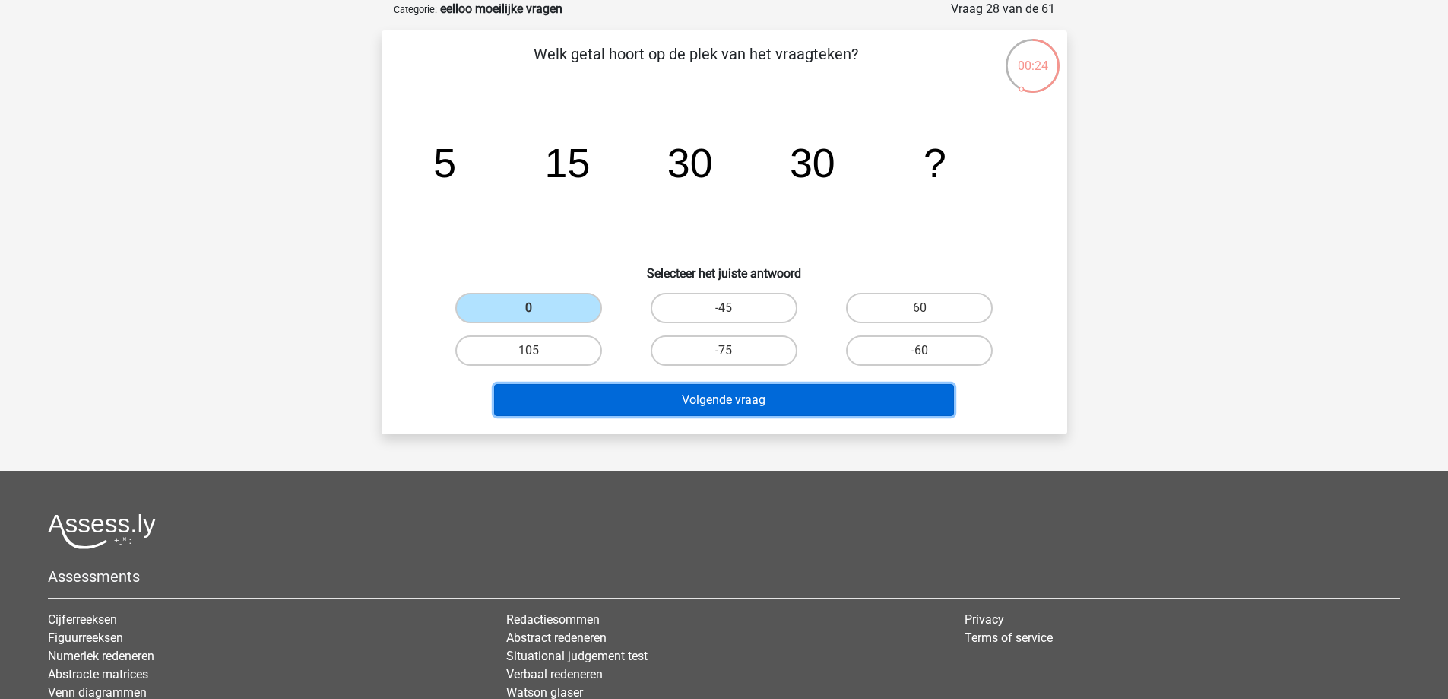
click at [705, 385] on button "Volgende vraag" at bounding box center [724, 400] width 460 height 32
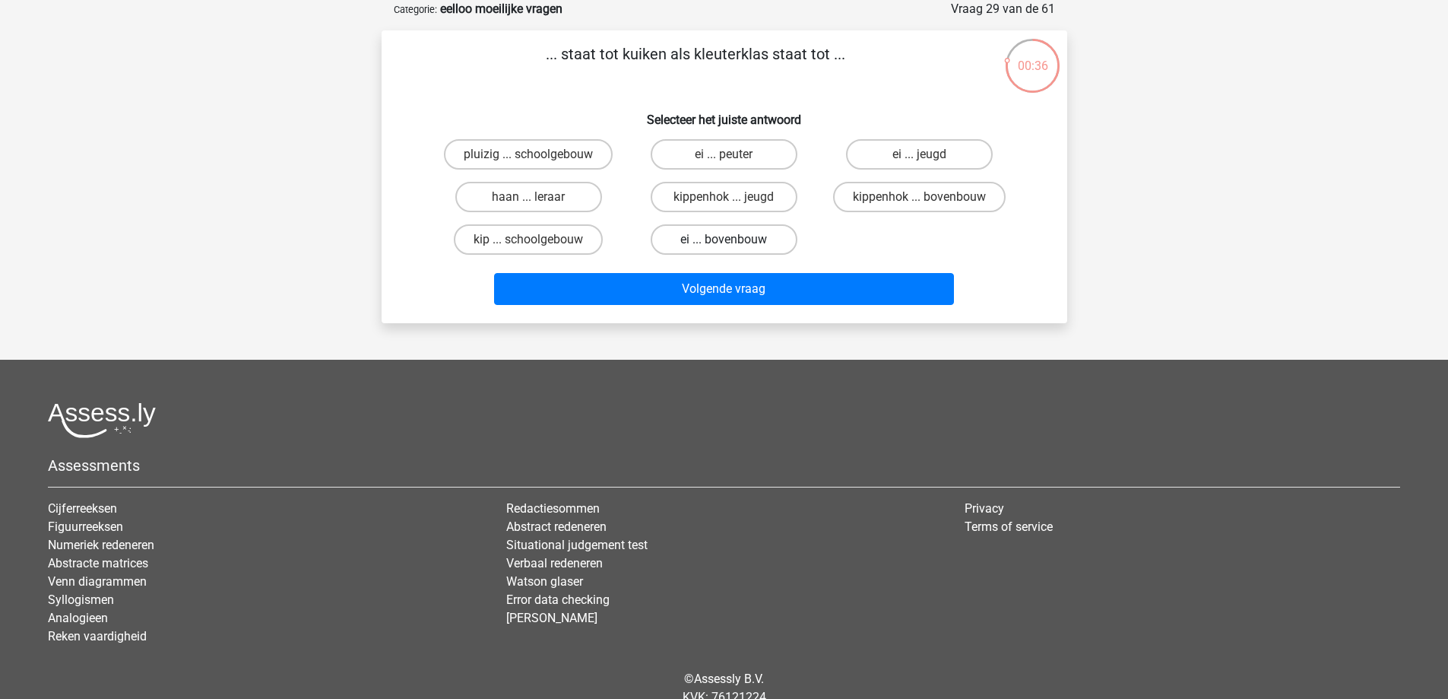
click at [705, 238] on label "ei ... bovenbouw" at bounding box center [724, 239] width 147 height 30
click at [724, 239] on input "ei ... bovenbouw" at bounding box center [729, 244] width 10 height 10
radio input "true"
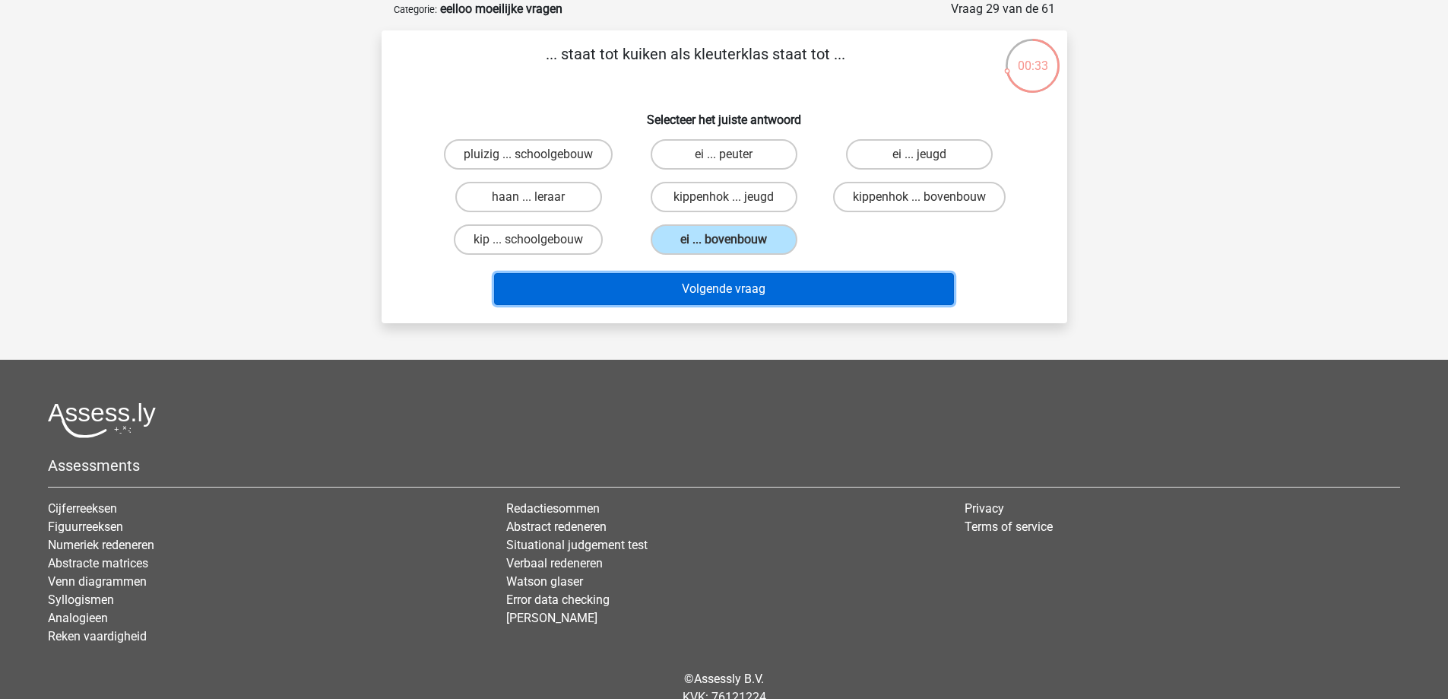
click at [734, 281] on button "Volgende vraag" at bounding box center [724, 289] width 460 height 32
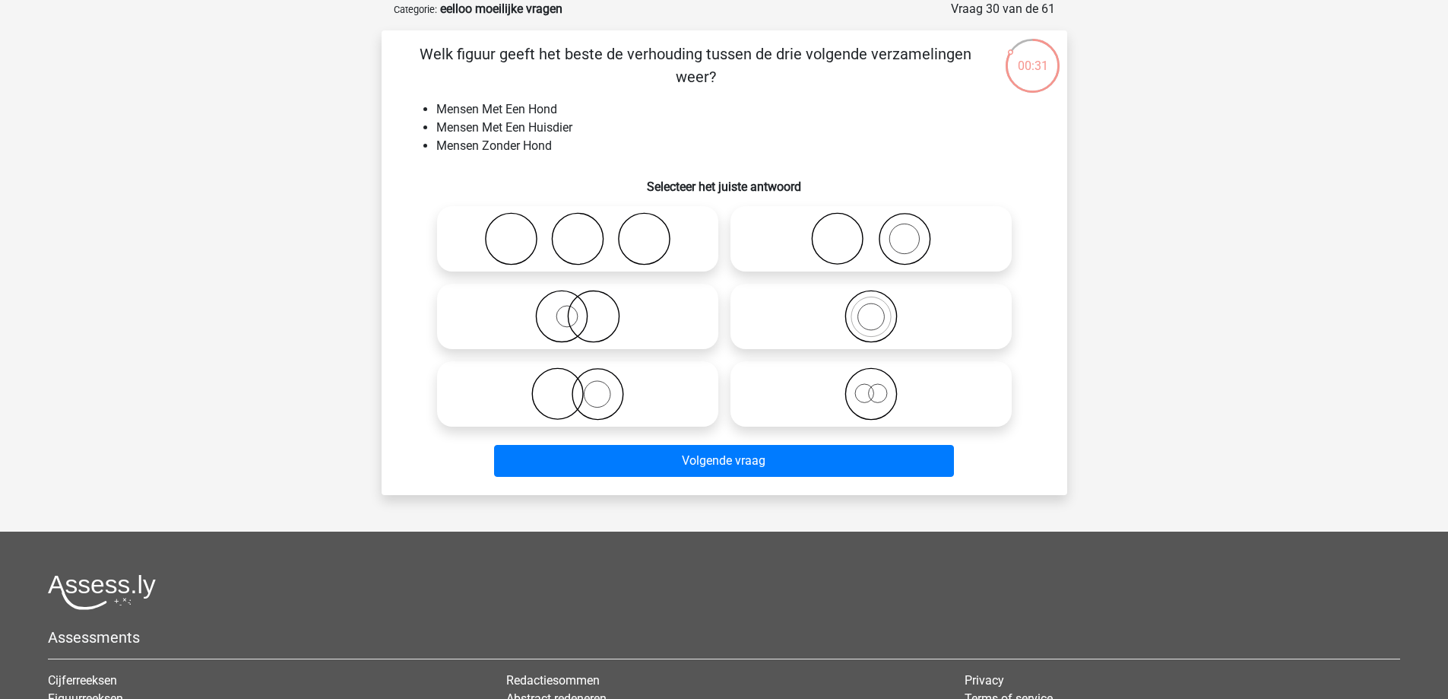
click at [918, 246] on circle at bounding box center [904, 239] width 30 height 30
click at [881, 231] on input "radio" at bounding box center [876, 226] width 10 height 10
radio input "true"
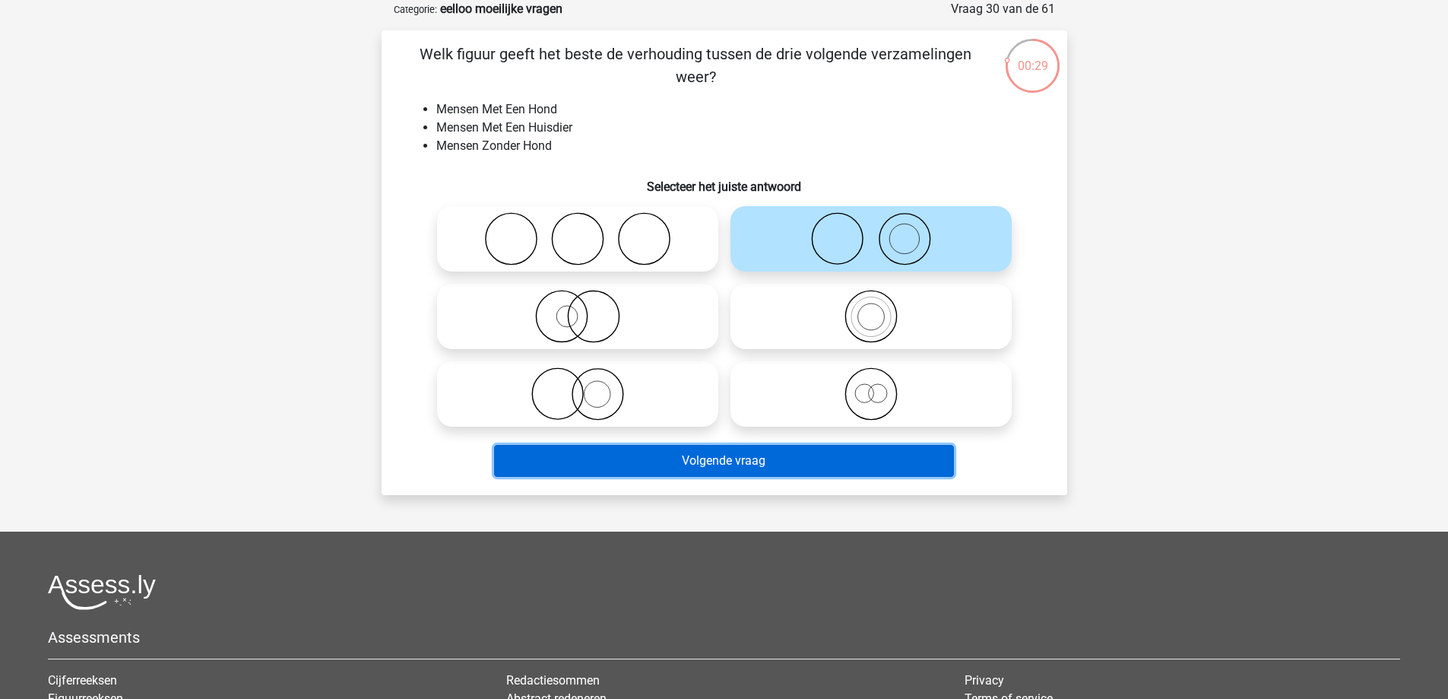
click at [868, 454] on button "Volgende vraag" at bounding box center [724, 461] width 460 height 32
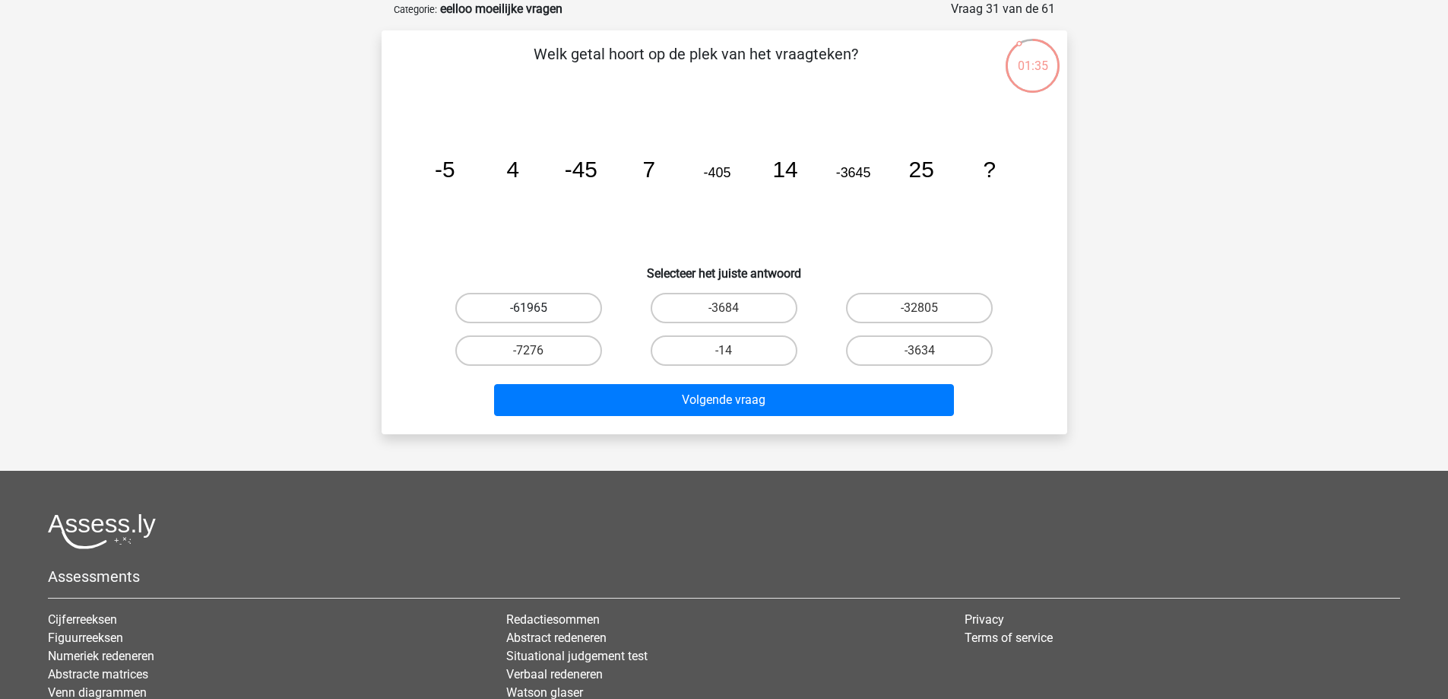
click at [551, 309] on label "-61965" at bounding box center [528, 308] width 147 height 30
click at [538, 309] on input "-61965" at bounding box center [533, 313] width 10 height 10
radio input "true"
click at [734, 311] on label "-3684" at bounding box center [724, 308] width 147 height 30
click at [734, 311] on input "-3684" at bounding box center [729, 313] width 10 height 10
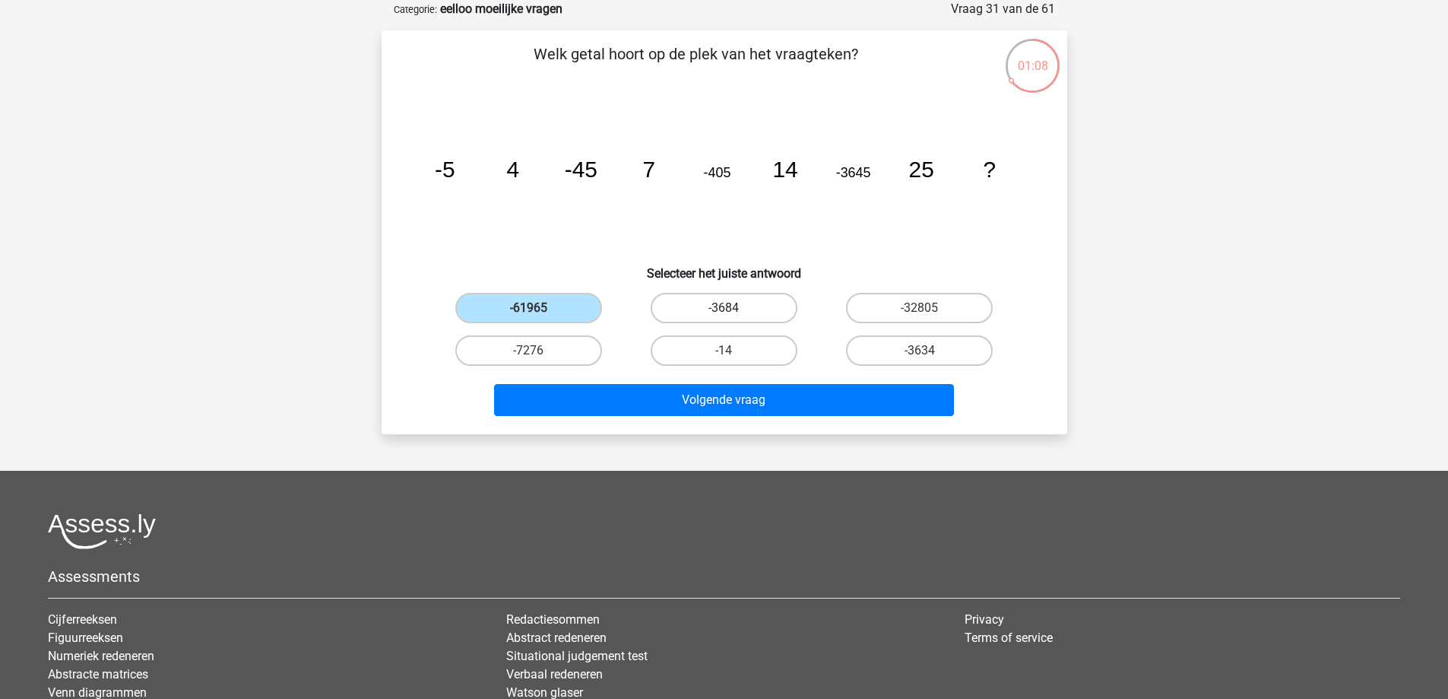
radio input "true"
click at [578, 320] on label "-61965" at bounding box center [528, 308] width 147 height 30
click at [538, 318] on input "-61965" at bounding box center [533, 313] width 10 height 10
radio input "true"
click at [914, 310] on label "-32805" at bounding box center [919, 308] width 147 height 30
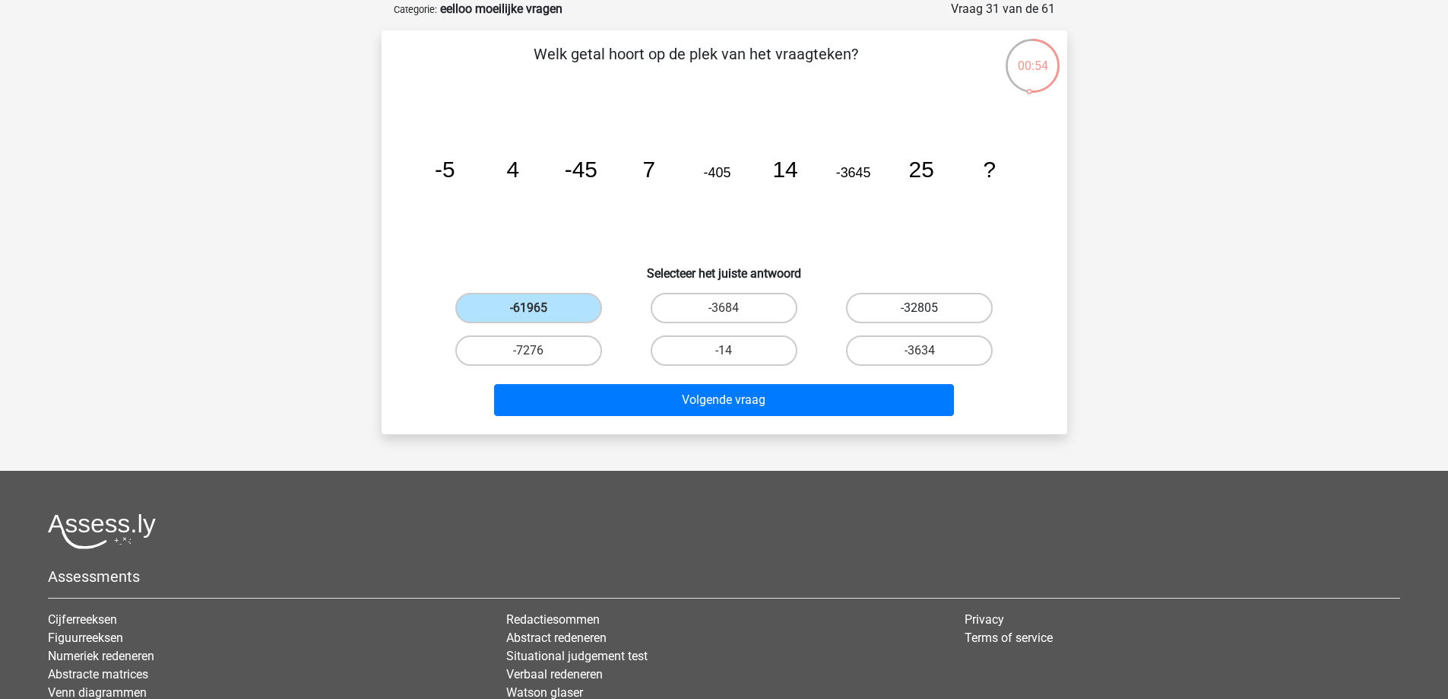
click at [920, 310] on input "-32805" at bounding box center [925, 313] width 10 height 10
radio input "true"
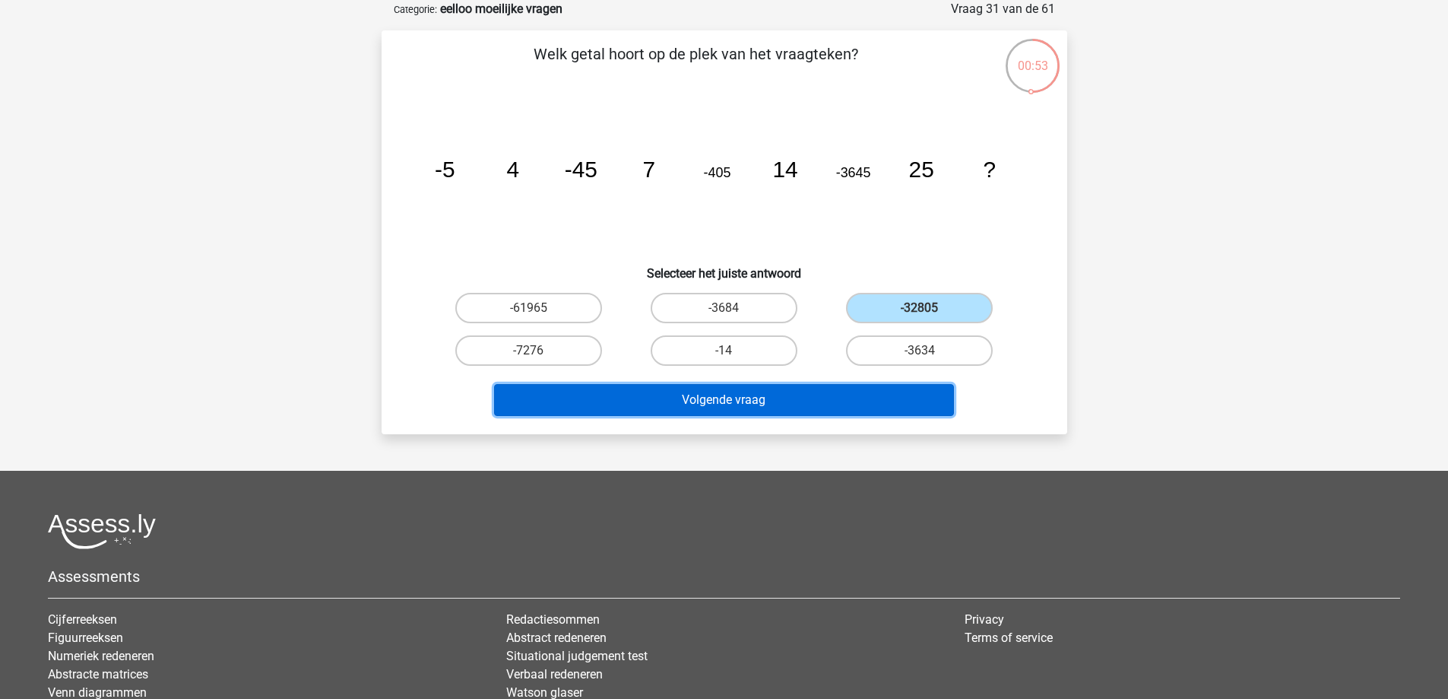
click at [805, 398] on button "Volgende vraag" at bounding box center [724, 400] width 460 height 32
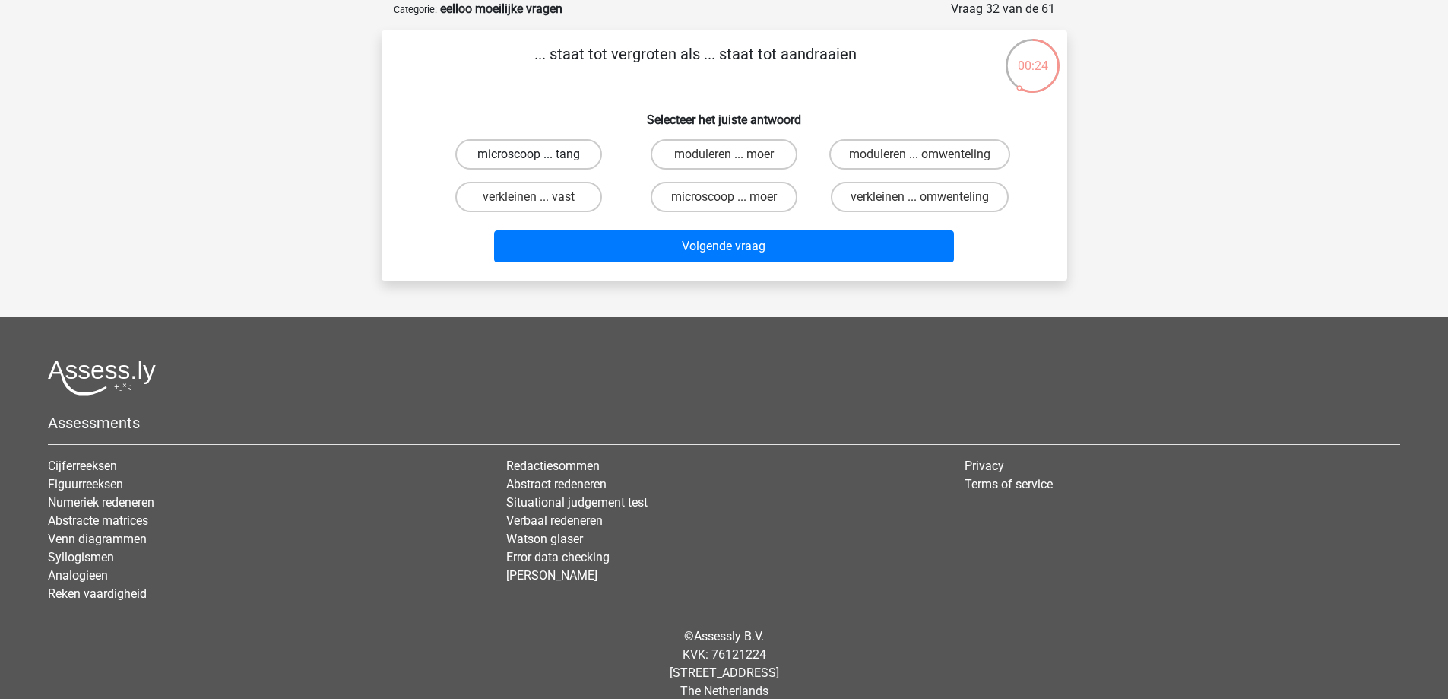
click at [525, 155] on label "microscoop ... tang" at bounding box center [528, 154] width 147 height 30
click at [528, 155] on input "microscoop ... tang" at bounding box center [533, 159] width 10 height 10
radio input "true"
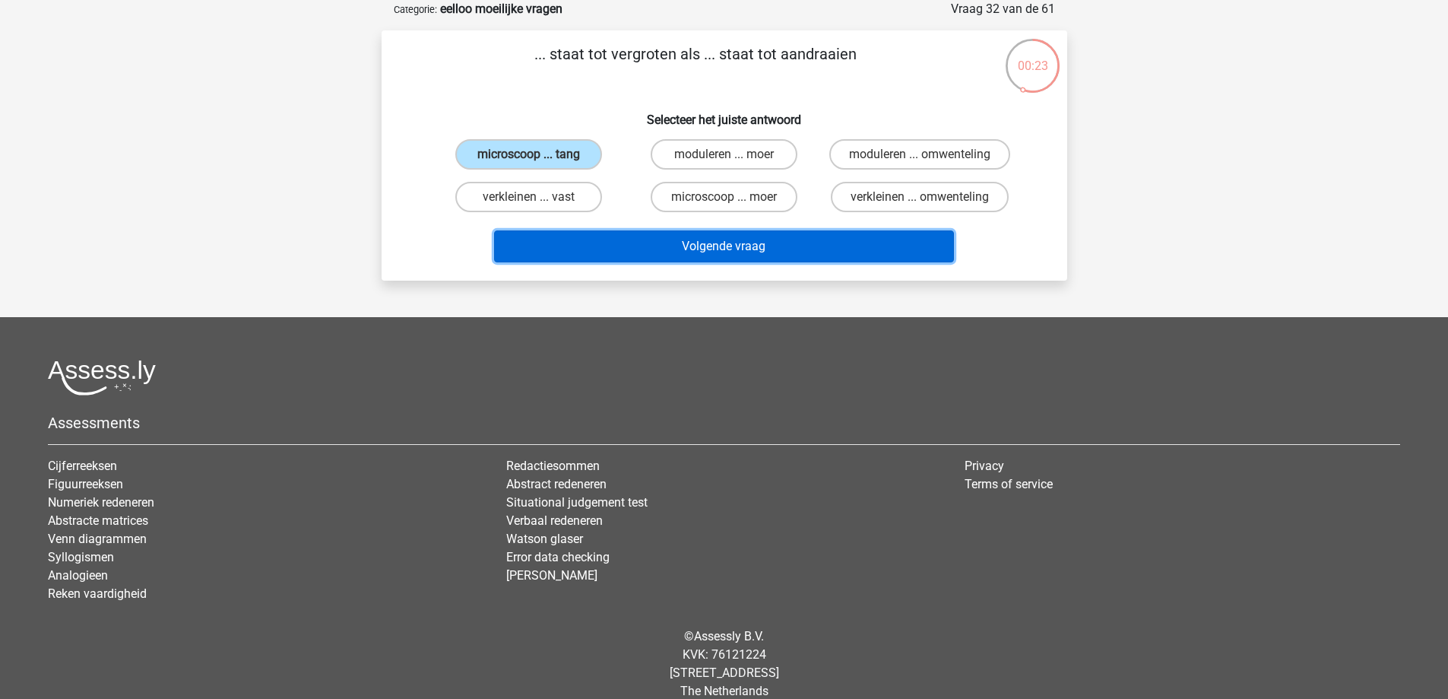
click at [640, 251] on button "Volgende vraag" at bounding box center [724, 246] width 460 height 32
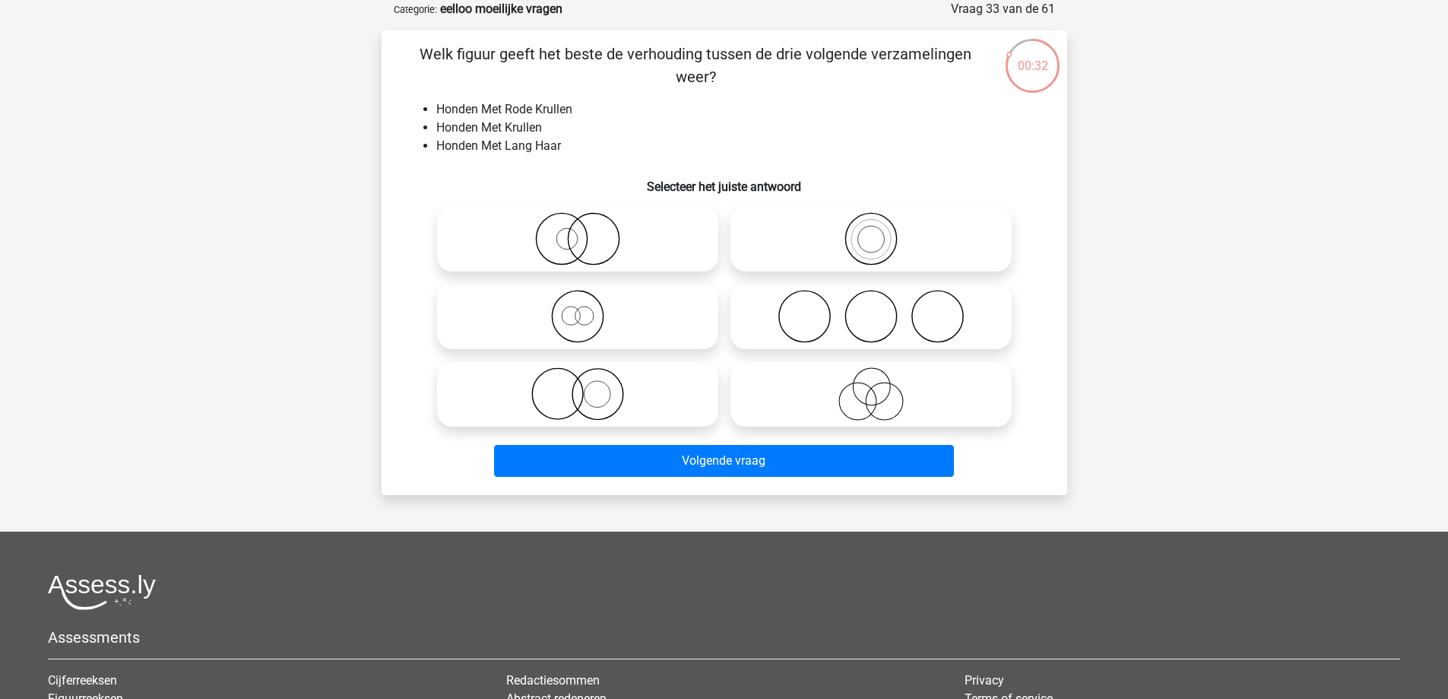
click at [859, 385] on icon at bounding box center [871, 393] width 269 height 53
click at [871, 385] on input "radio" at bounding box center [876, 381] width 10 height 10
radio input "true"
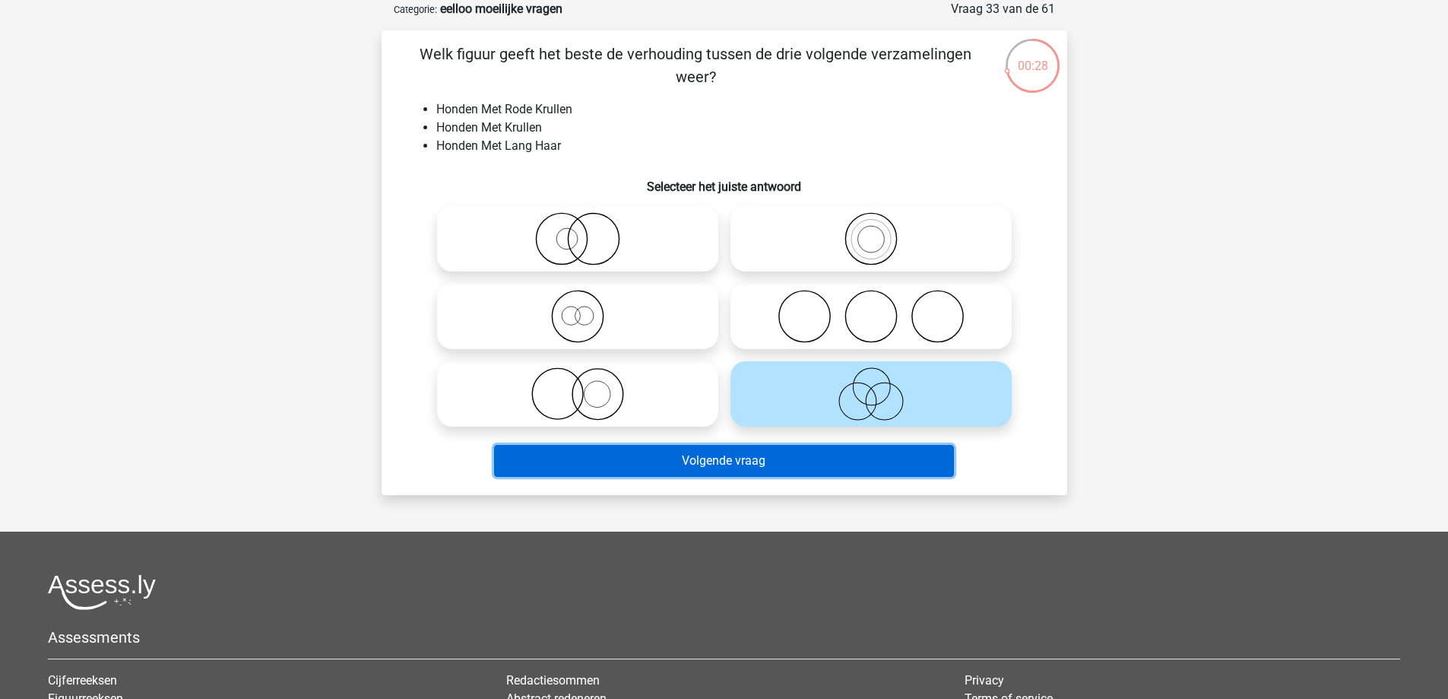
click at [848, 456] on button "Volgende vraag" at bounding box center [724, 461] width 460 height 32
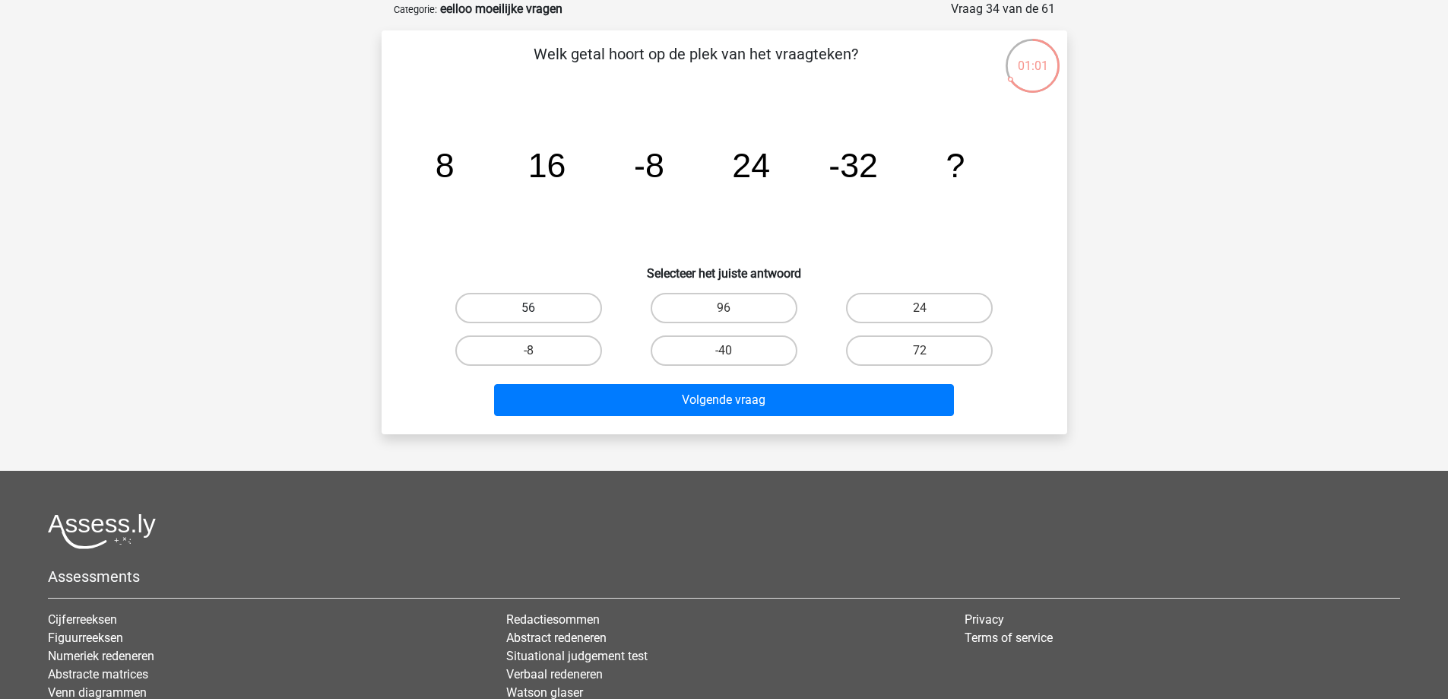
click at [584, 306] on label "56" at bounding box center [528, 308] width 147 height 30
click at [538, 308] on input "56" at bounding box center [533, 313] width 10 height 10
radio input "true"
click at [965, 303] on label "24" at bounding box center [919, 308] width 147 height 30
click at [930, 308] on input "24" at bounding box center [925, 313] width 10 height 10
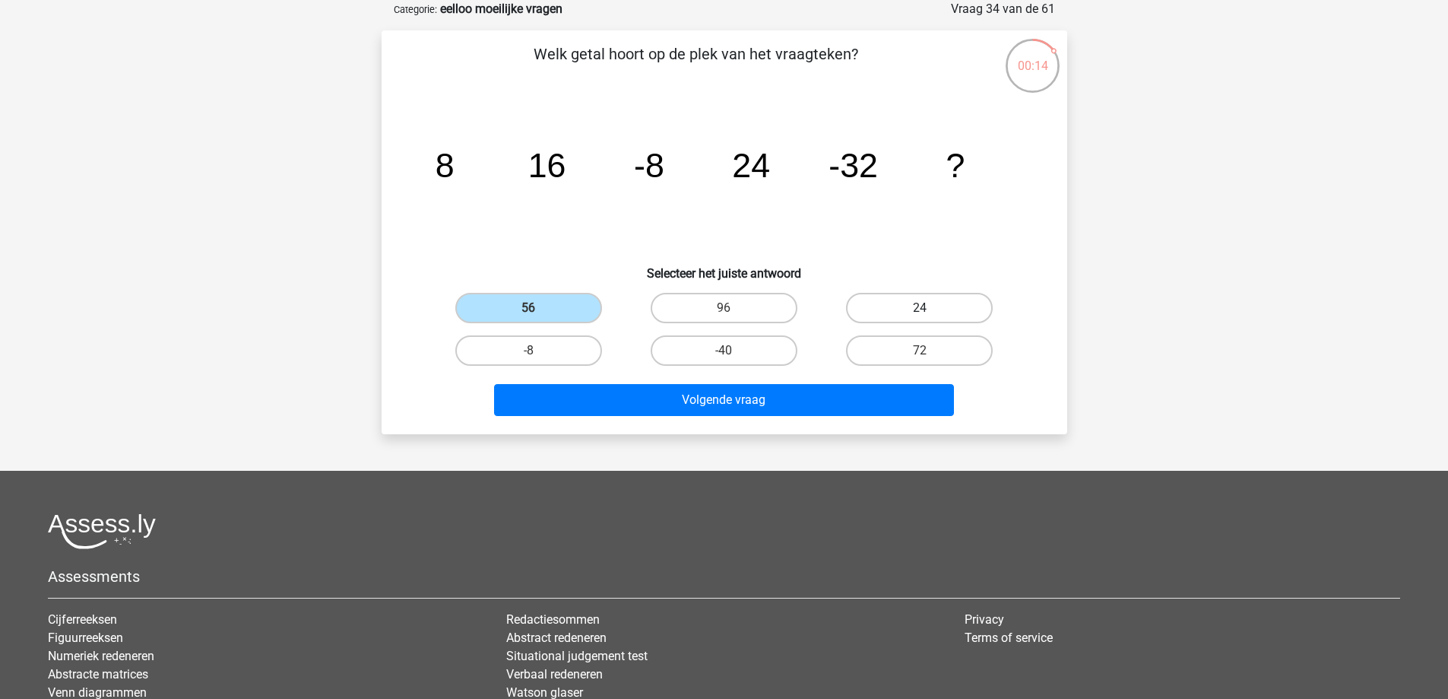
radio input "true"
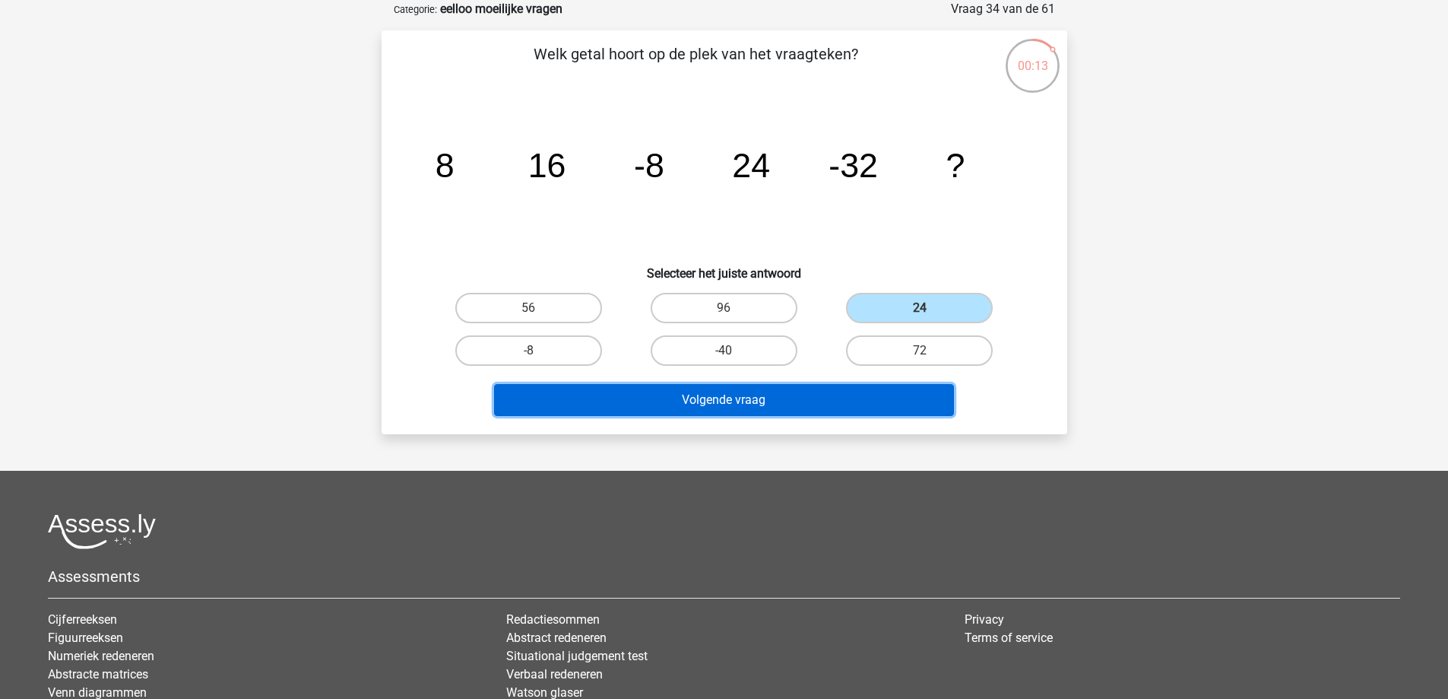
click at [741, 404] on button "Volgende vraag" at bounding box center [724, 400] width 460 height 32
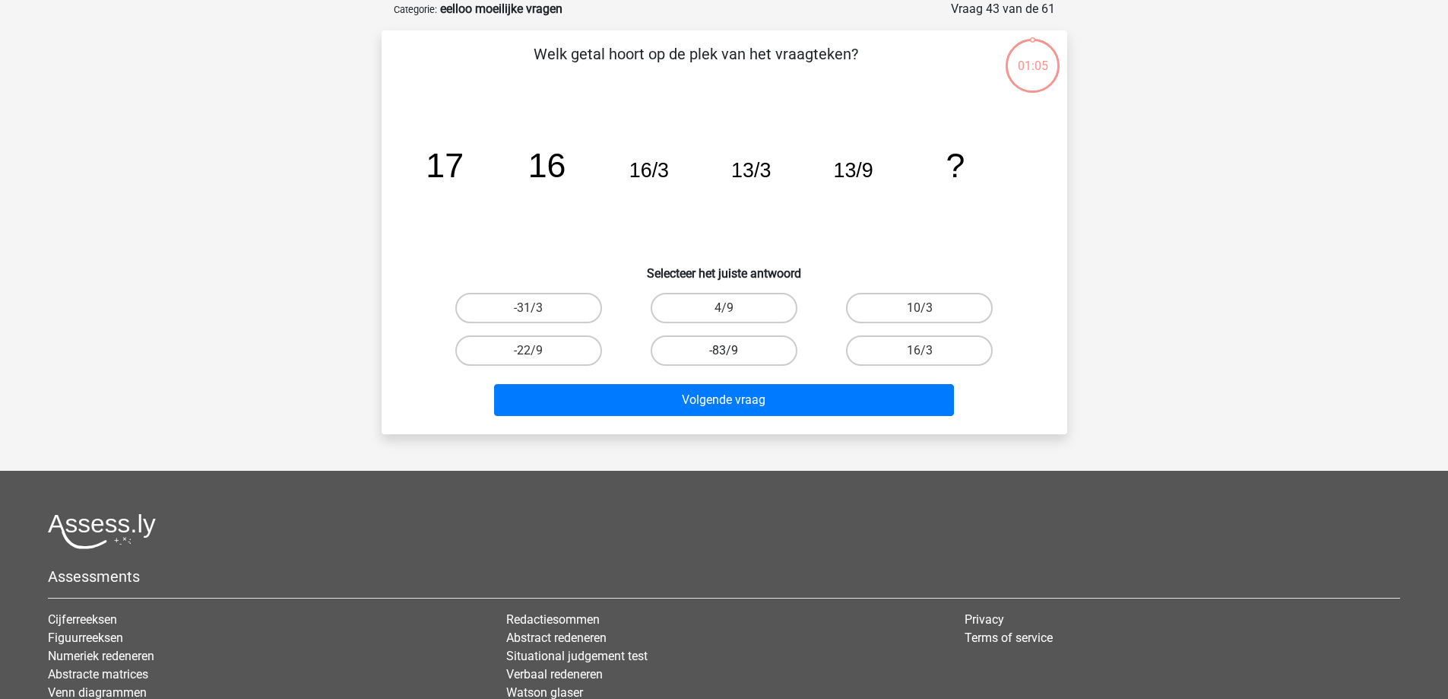
scroll to position [76, 0]
click at [743, 301] on label "4/9" at bounding box center [724, 308] width 147 height 30
click at [734, 308] on input "4/9" at bounding box center [729, 313] width 10 height 10
radio input "true"
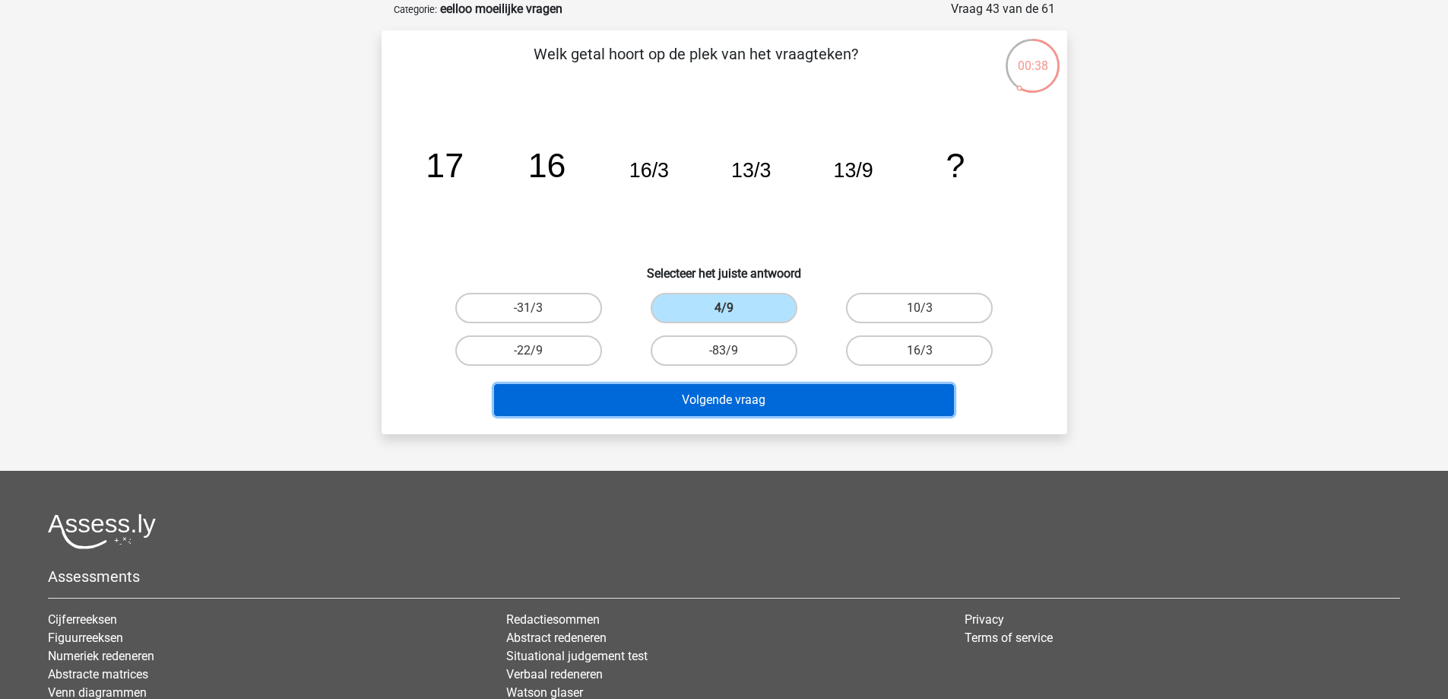
click at [785, 385] on button "Volgende vraag" at bounding box center [724, 400] width 460 height 32
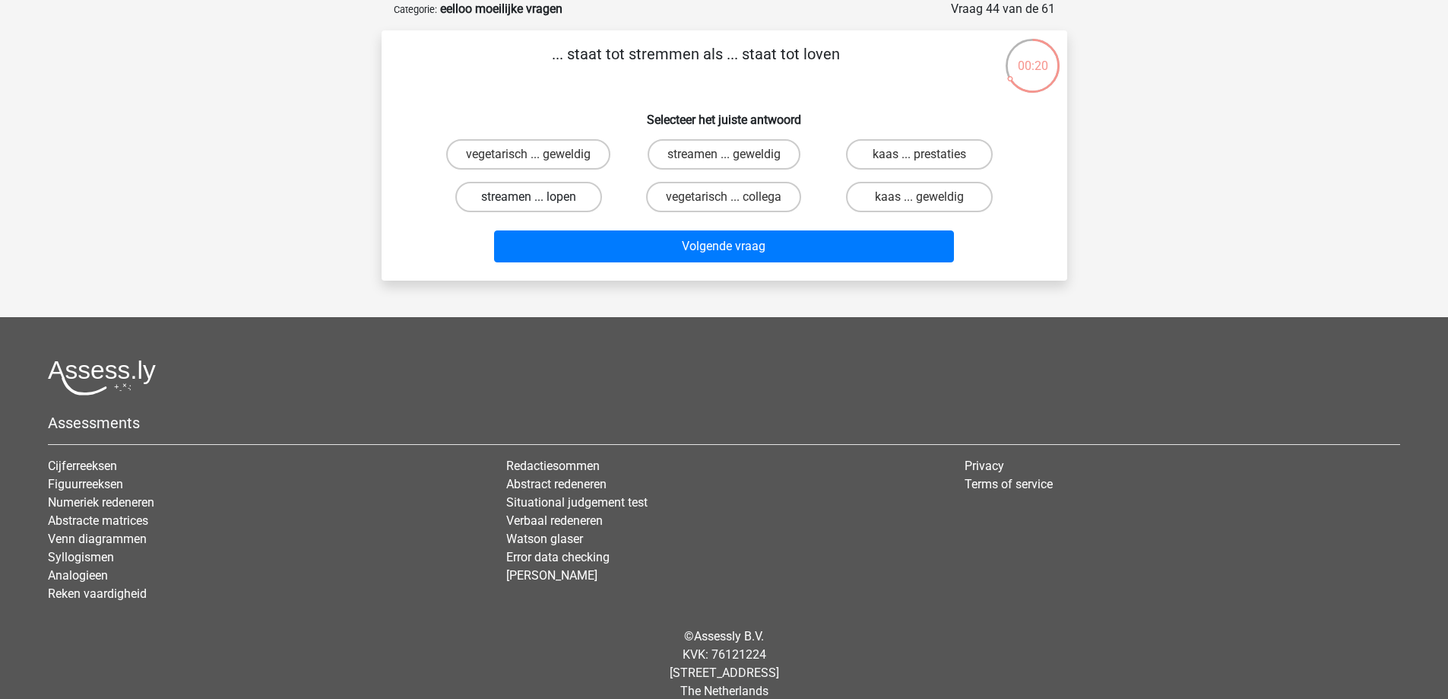
click at [559, 199] on label "streamen ... lopen" at bounding box center [528, 197] width 147 height 30
click at [538, 199] on input "streamen ... lopen" at bounding box center [533, 202] width 10 height 10
radio input "true"
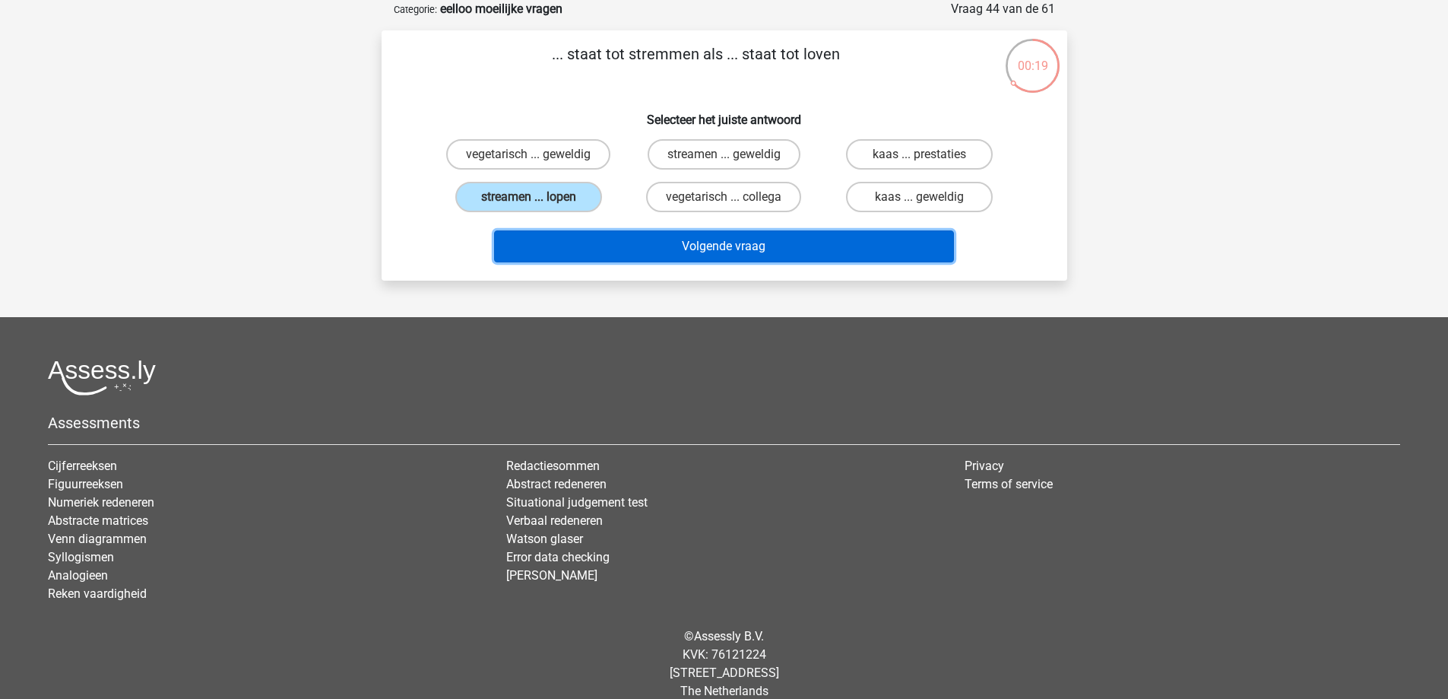
click at [606, 242] on button "Volgende vraag" at bounding box center [724, 246] width 460 height 32
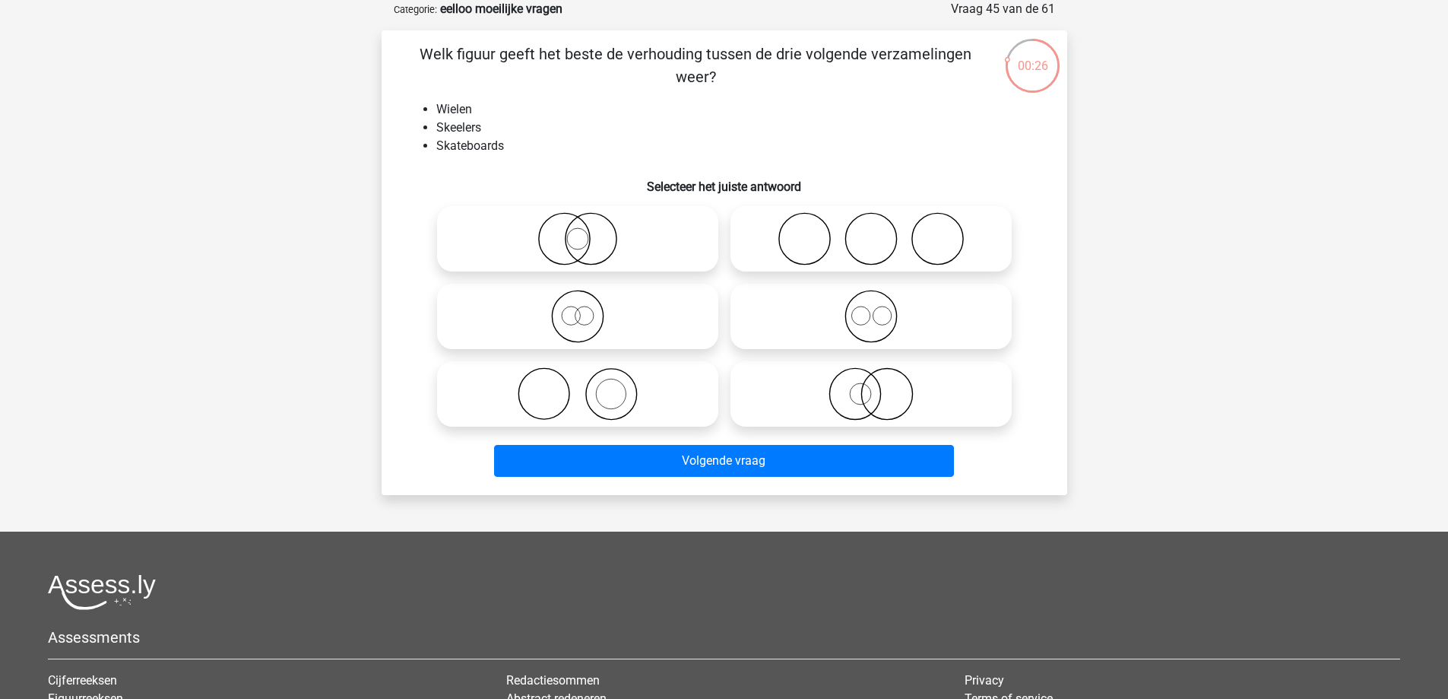
click at [920, 258] on icon at bounding box center [871, 238] width 269 height 53
click at [881, 231] on input "radio" at bounding box center [876, 226] width 10 height 10
radio input "true"
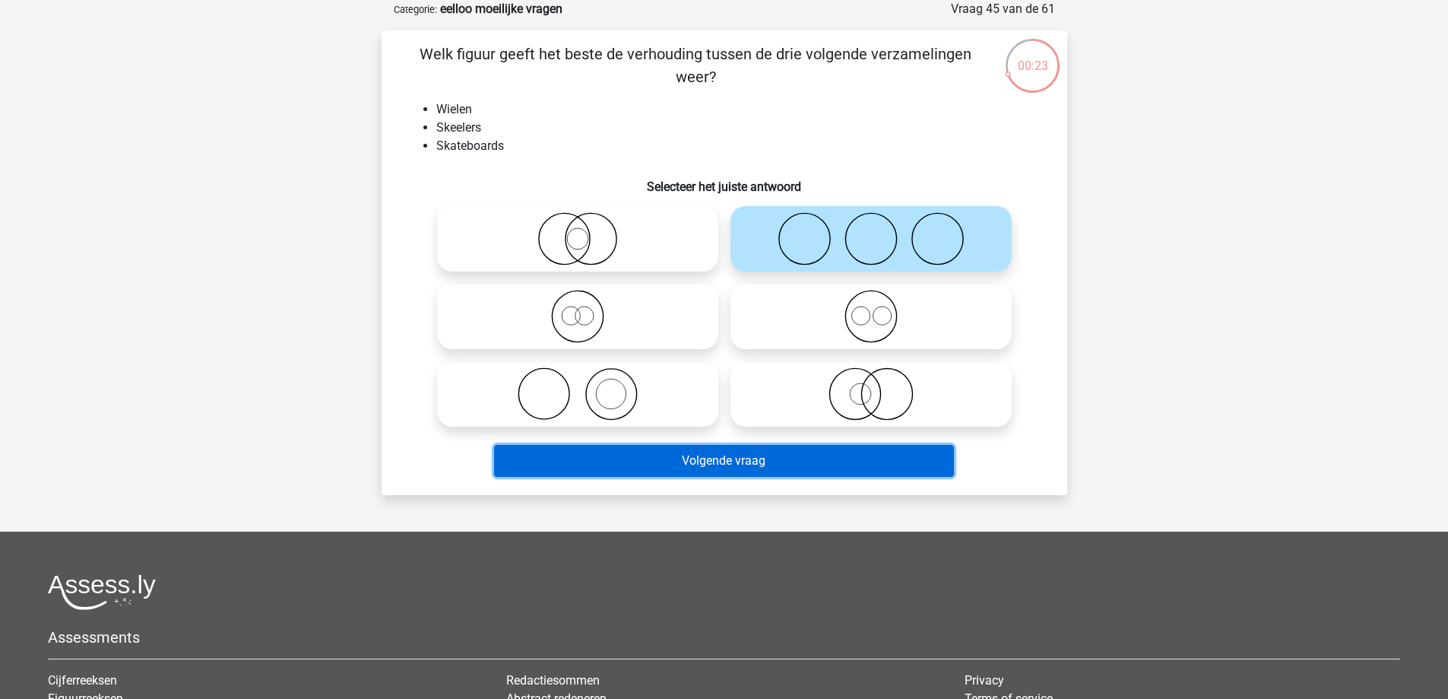
click at [788, 461] on button "Volgende vraag" at bounding box center [724, 461] width 460 height 32
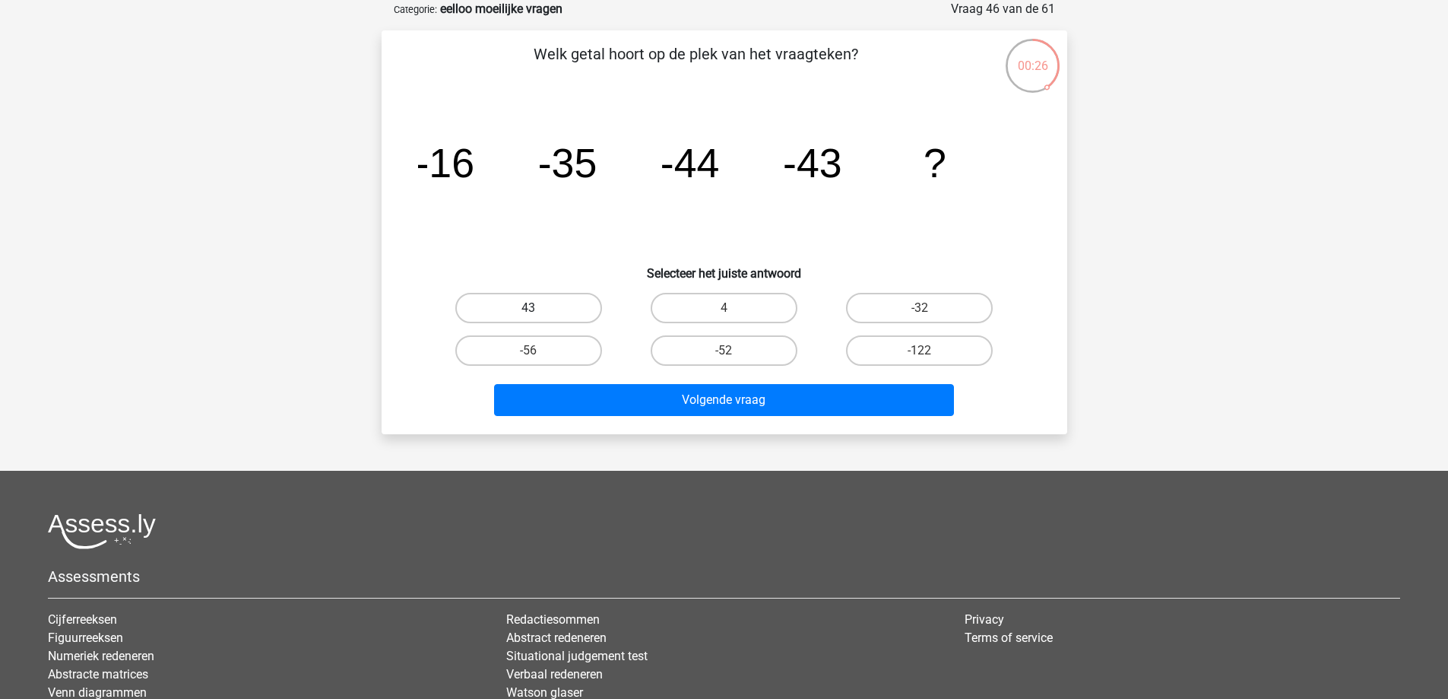
click at [541, 315] on label "43" at bounding box center [528, 308] width 147 height 30
click at [538, 315] on input "43" at bounding box center [533, 313] width 10 height 10
radio input "true"
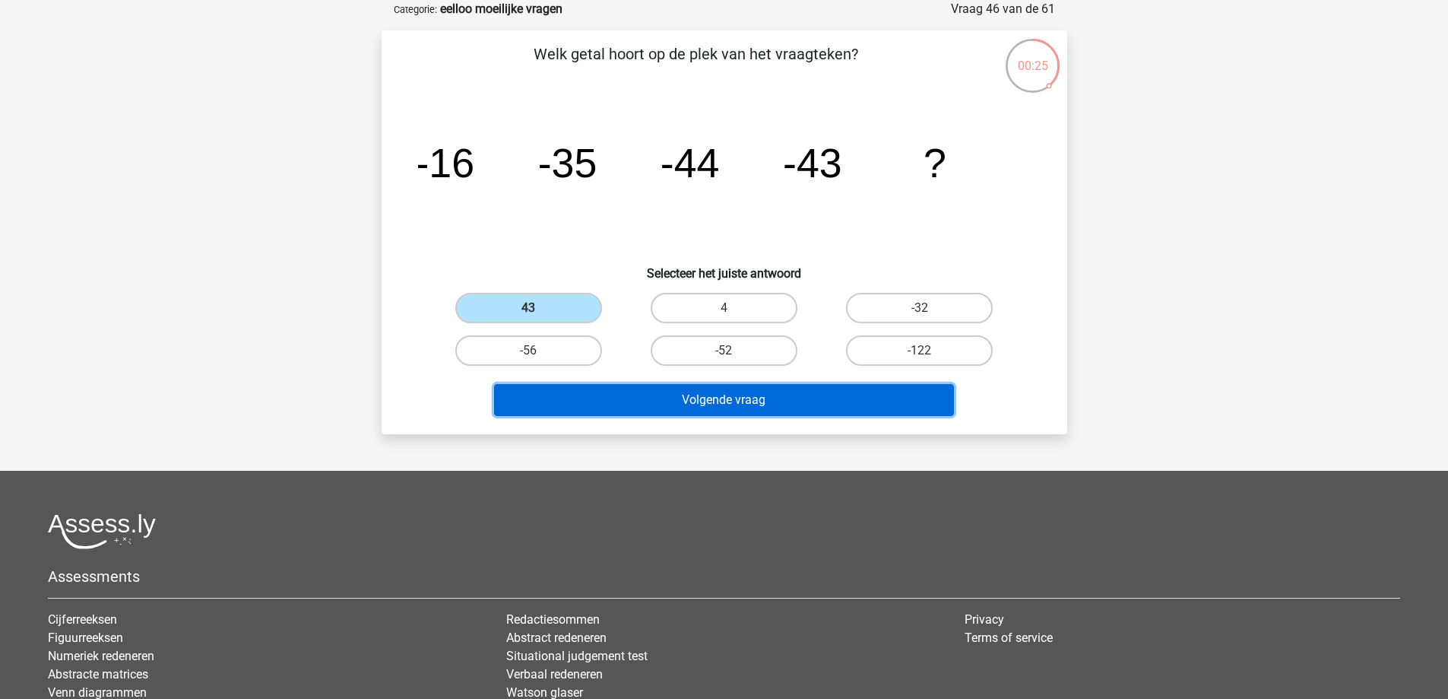
click at [688, 407] on button "Volgende vraag" at bounding box center [724, 400] width 460 height 32
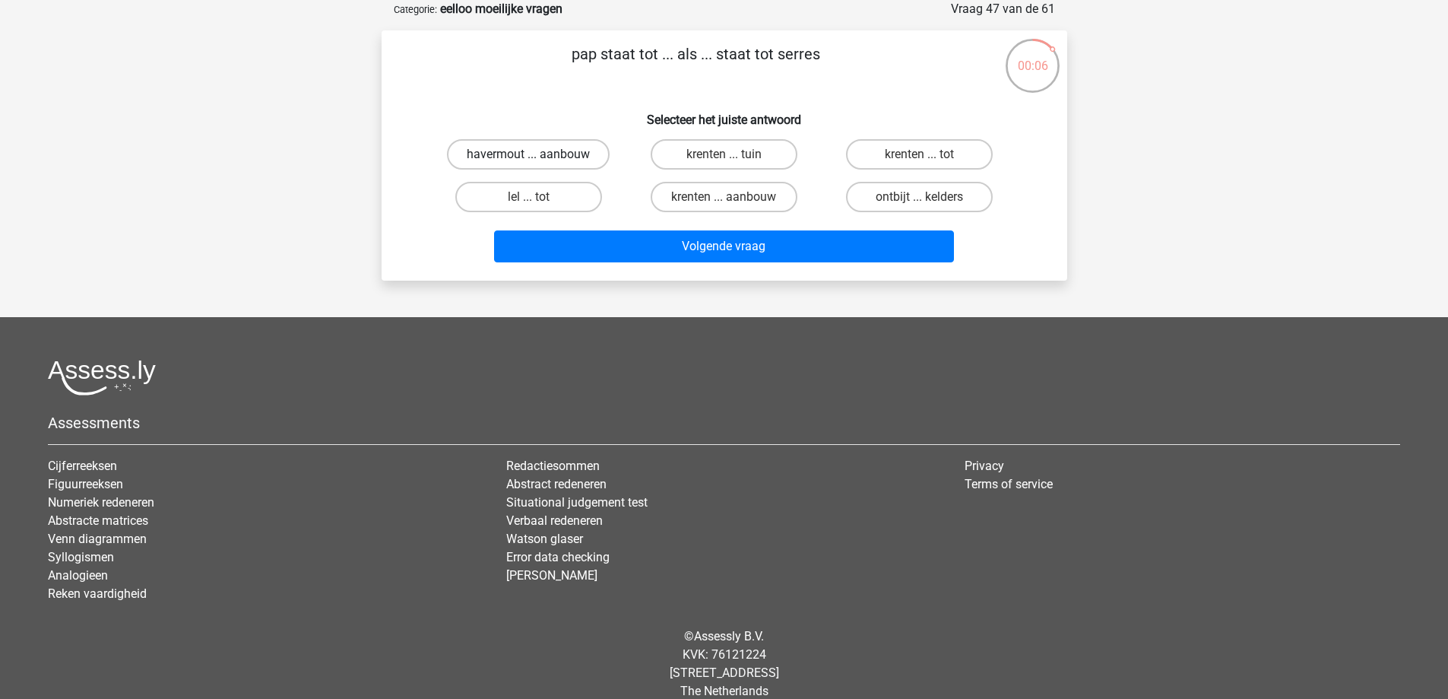
click at [577, 157] on label "havermout ... aanbouw" at bounding box center [528, 154] width 163 height 30
click at [538, 157] on input "havermout ... aanbouw" at bounding box center [533, 159] width 10 height 10
radio input "true"
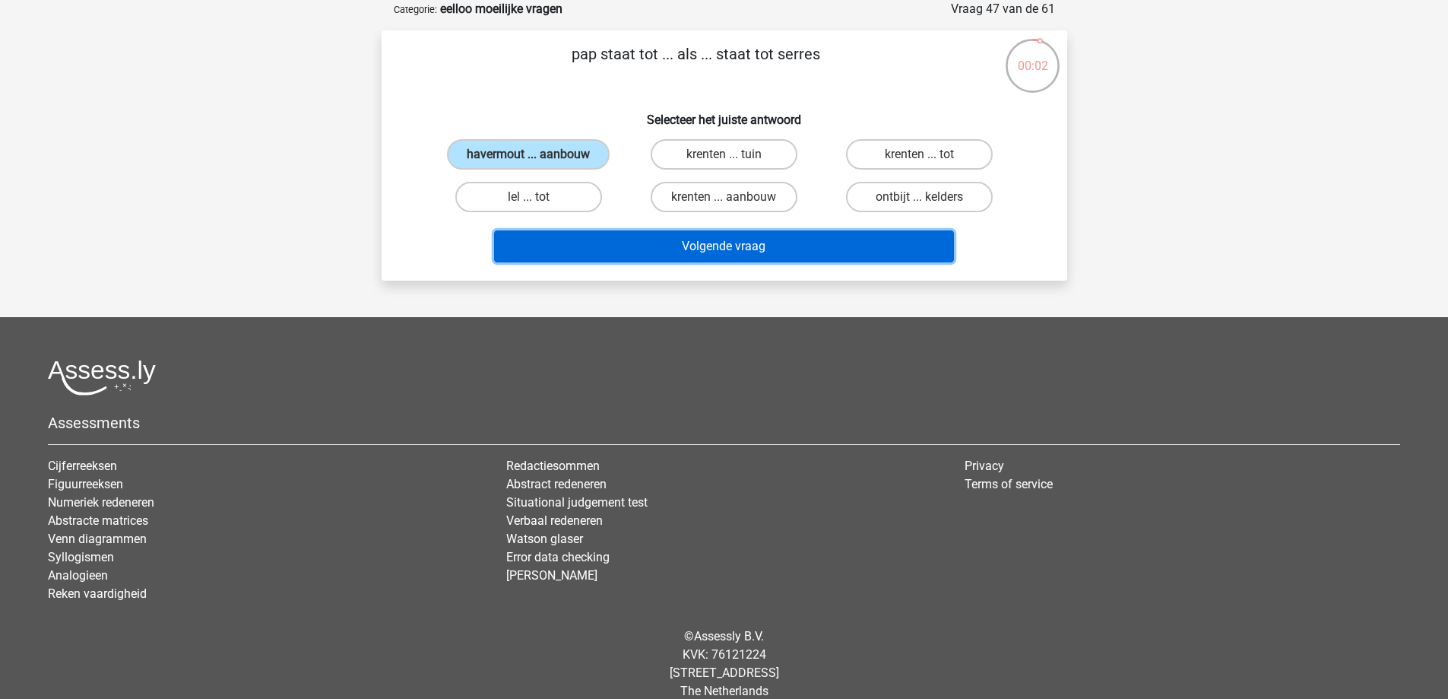
click at [675, 250] on button "Volgende vraag" at bounding box center [724, 246] width 460 height 32
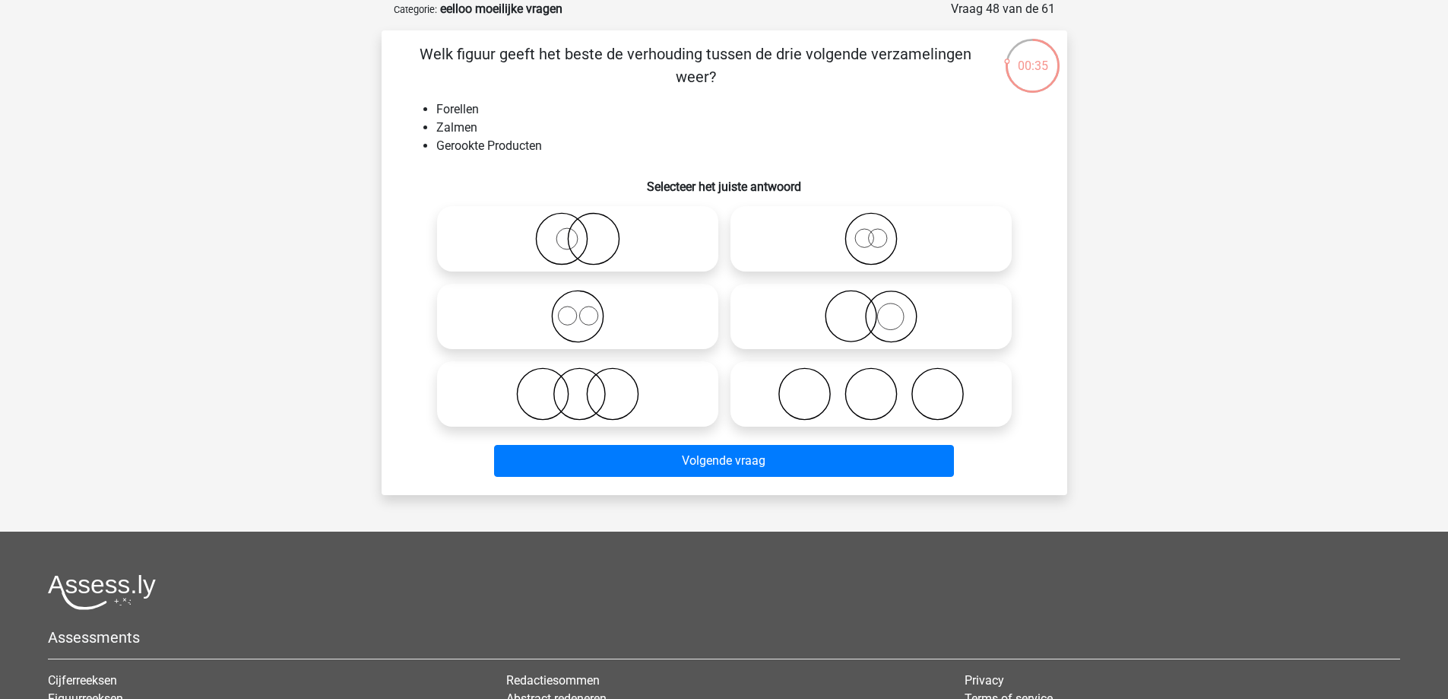
click at [588, 398] on icon at bounding box center [577, 393] width 269 height 53
click at [588, 386] on input "radio" at bounding box center [583, 381] width 10 height 10
radio input "true"
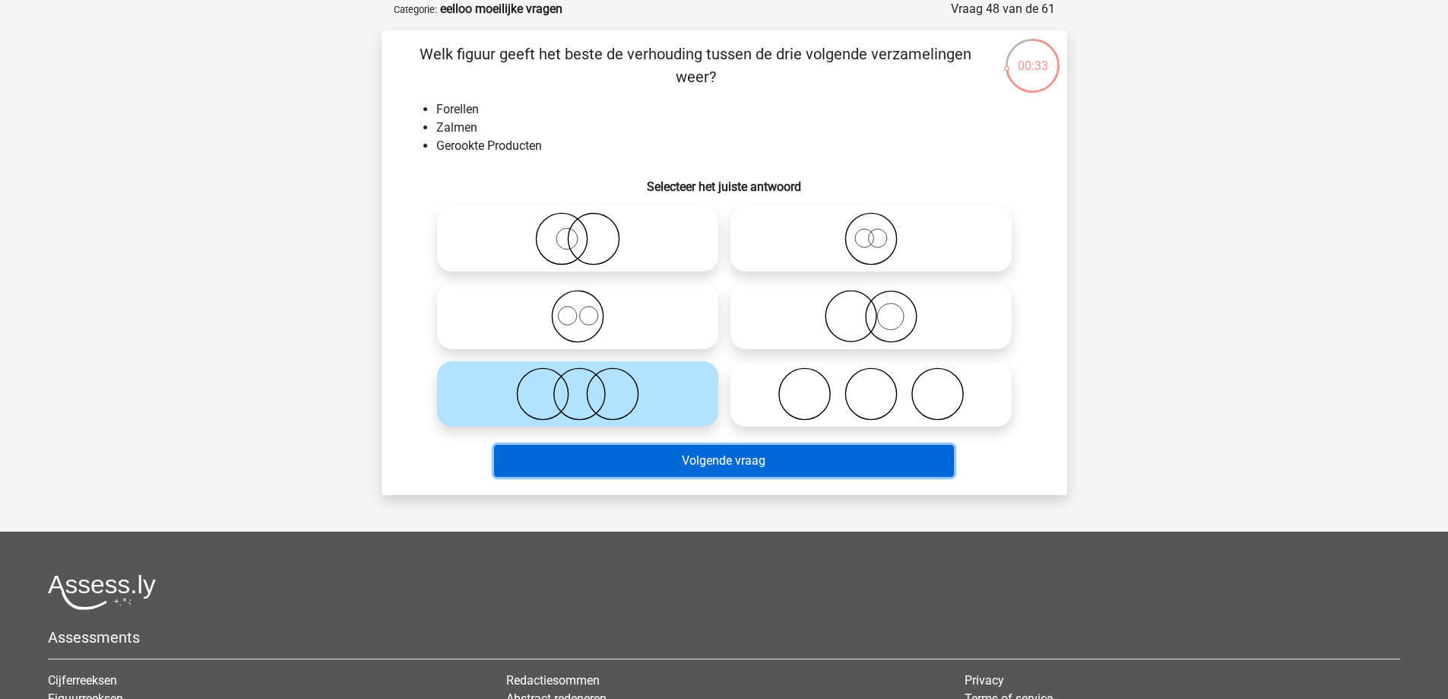
click at [691, 465] on button "Volgende vraag" at bounding box center [724, 461] width 460 height 32
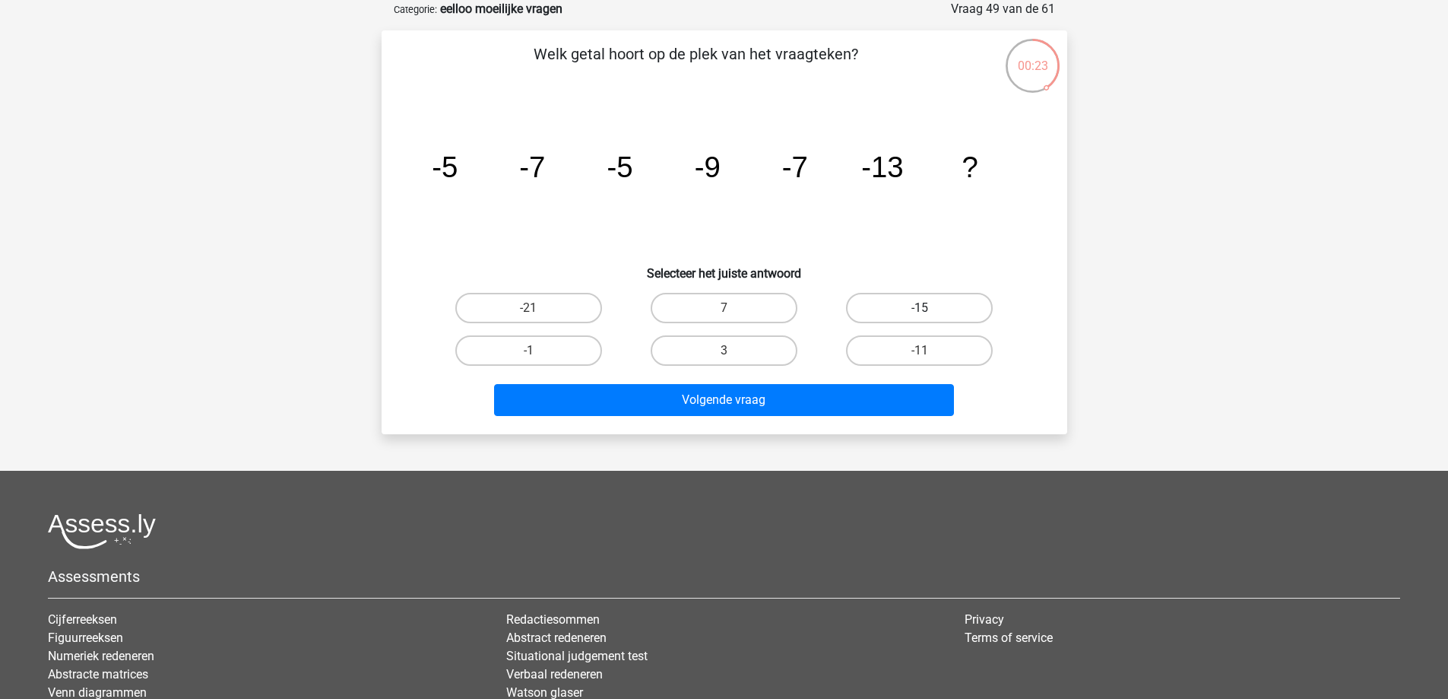
click at [955, 308] on label "-15" at bounding box center [919, 308] width 147 height 30
click at [930, 308] on input "-15" at bounding box center [925, 313] width 10 height 10
radio input "true"
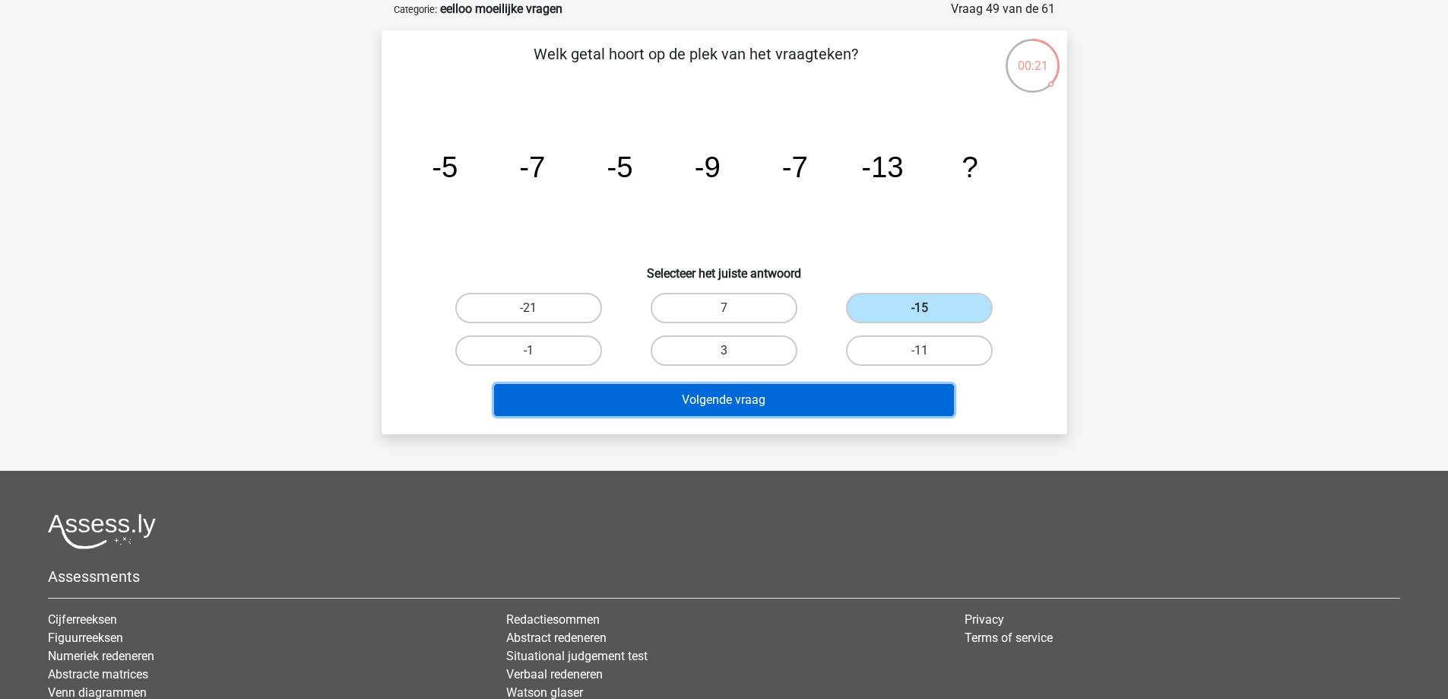
click at [812, 401] on button "Volgende vraag" at bounding box center [724, 400] width 460 height 32
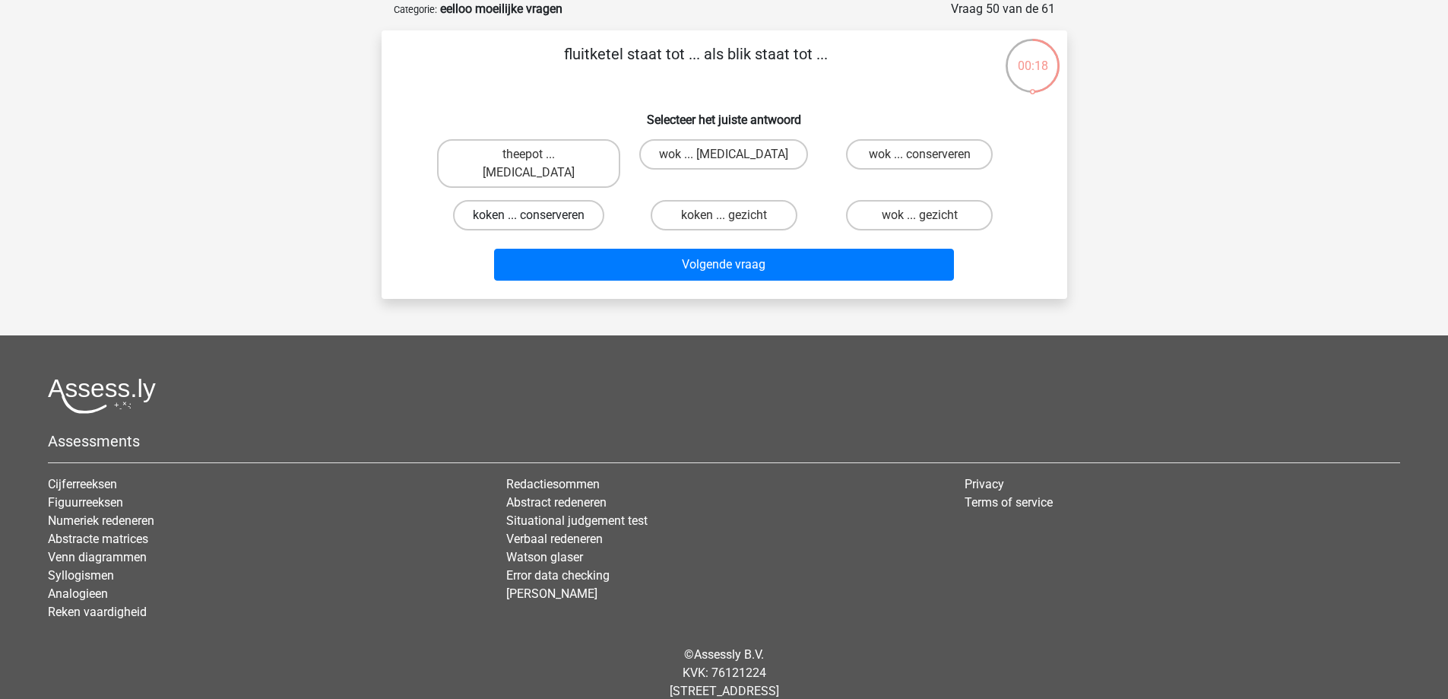
click at [506, 200] on label "koken ... conserveren" at bounding box center [528, 215] width 151 height 30
click at [528, 215] on input "koken ... conserveren" at bounding box center [533, 220] width 10 height 10
radio input "true"
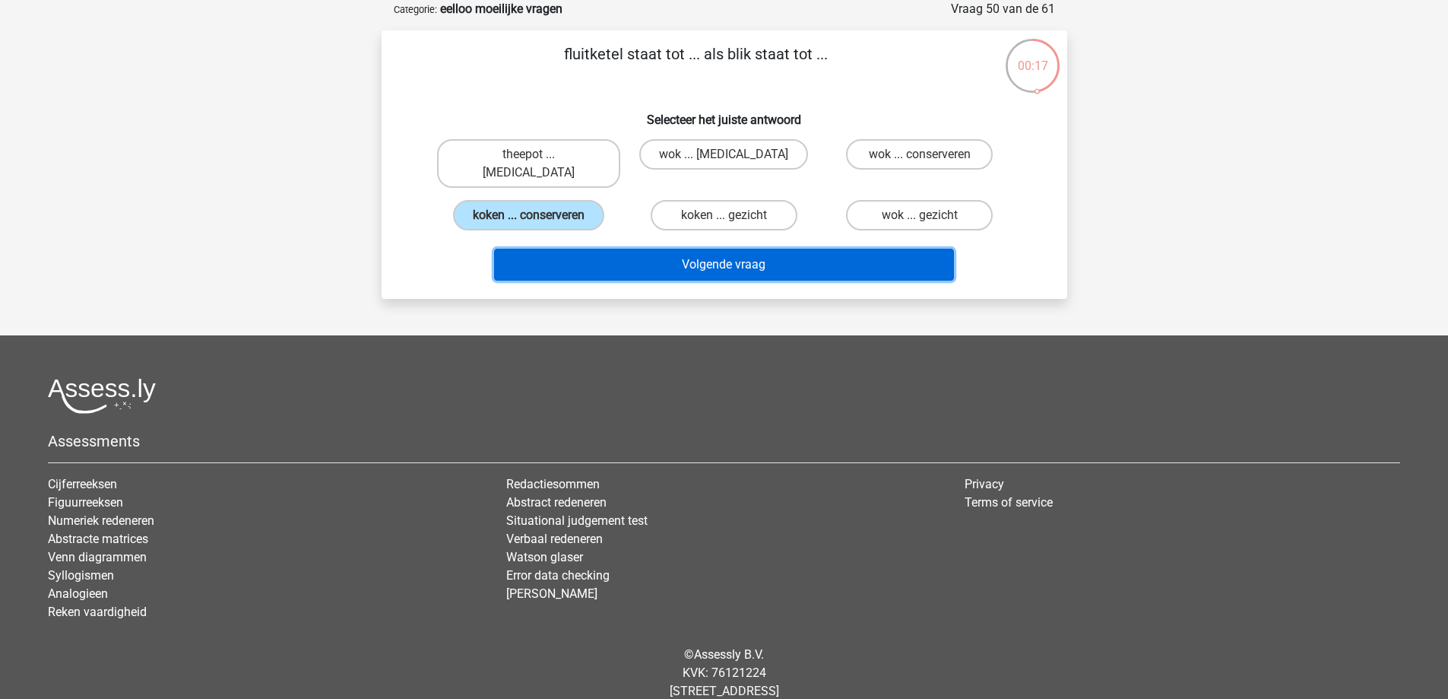
click at [731, 249] on button "Volgende vraag" at bounding box center [724, 265] width 460 height 32
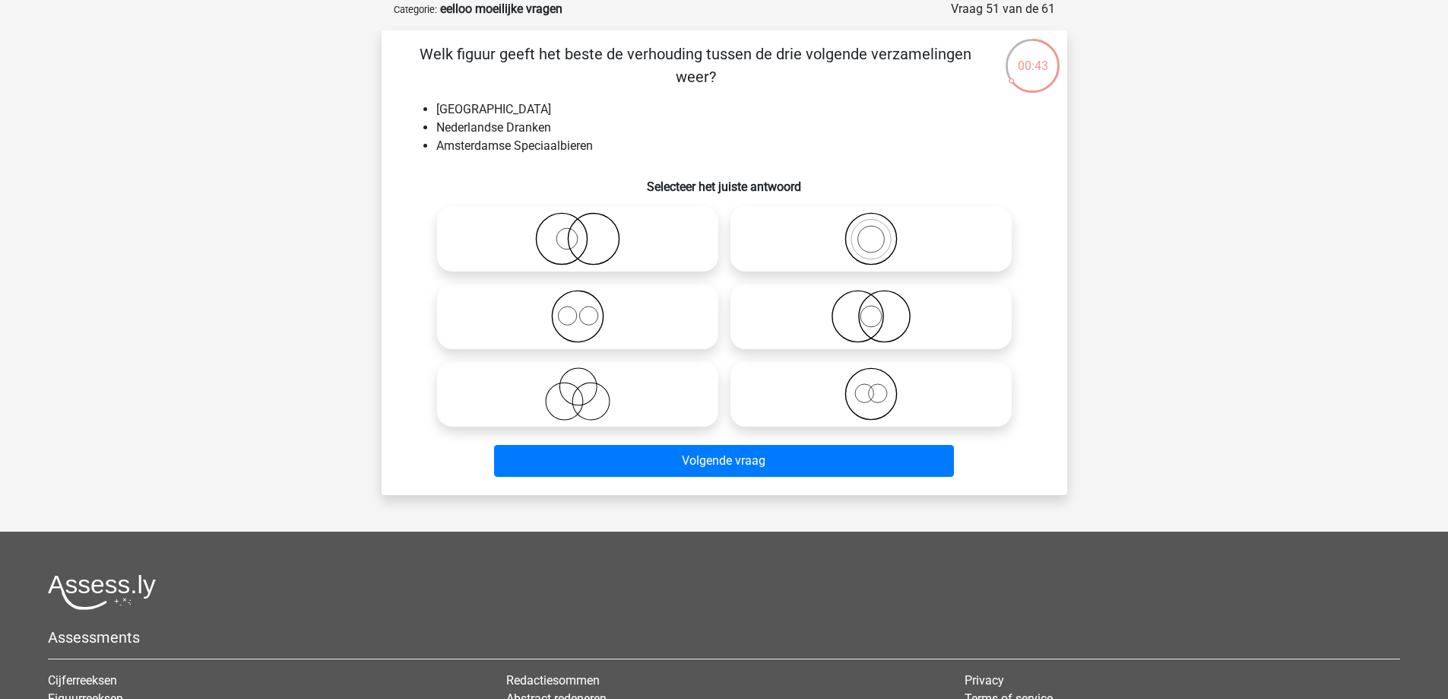
click at [914, 308] on icon at bounding box center [871, 316] width 269 height 53
click at [881, 308] on input "radio" at bounding box center [876, 304] width 10 height 10
radio input "true"
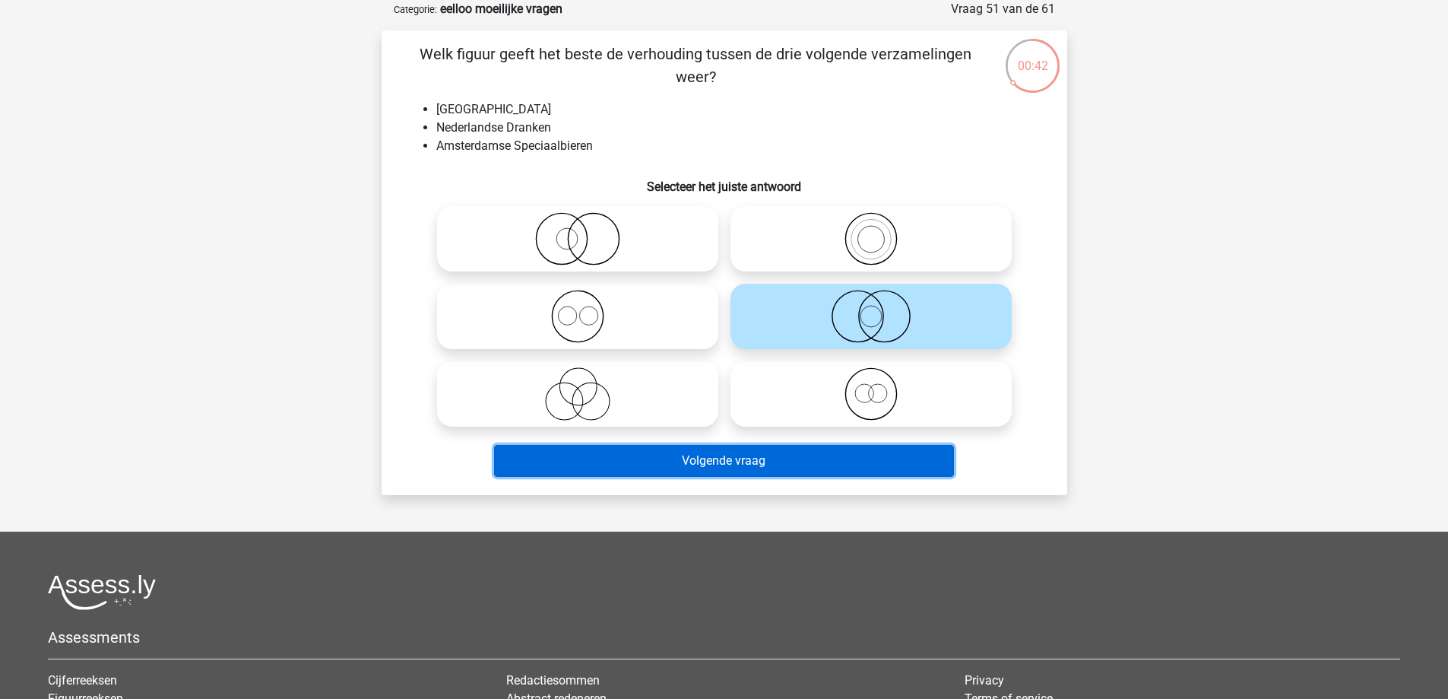
click at [784, 472] on button "Volgende vraag" at bounding box center [724, 461] width 460 height 32
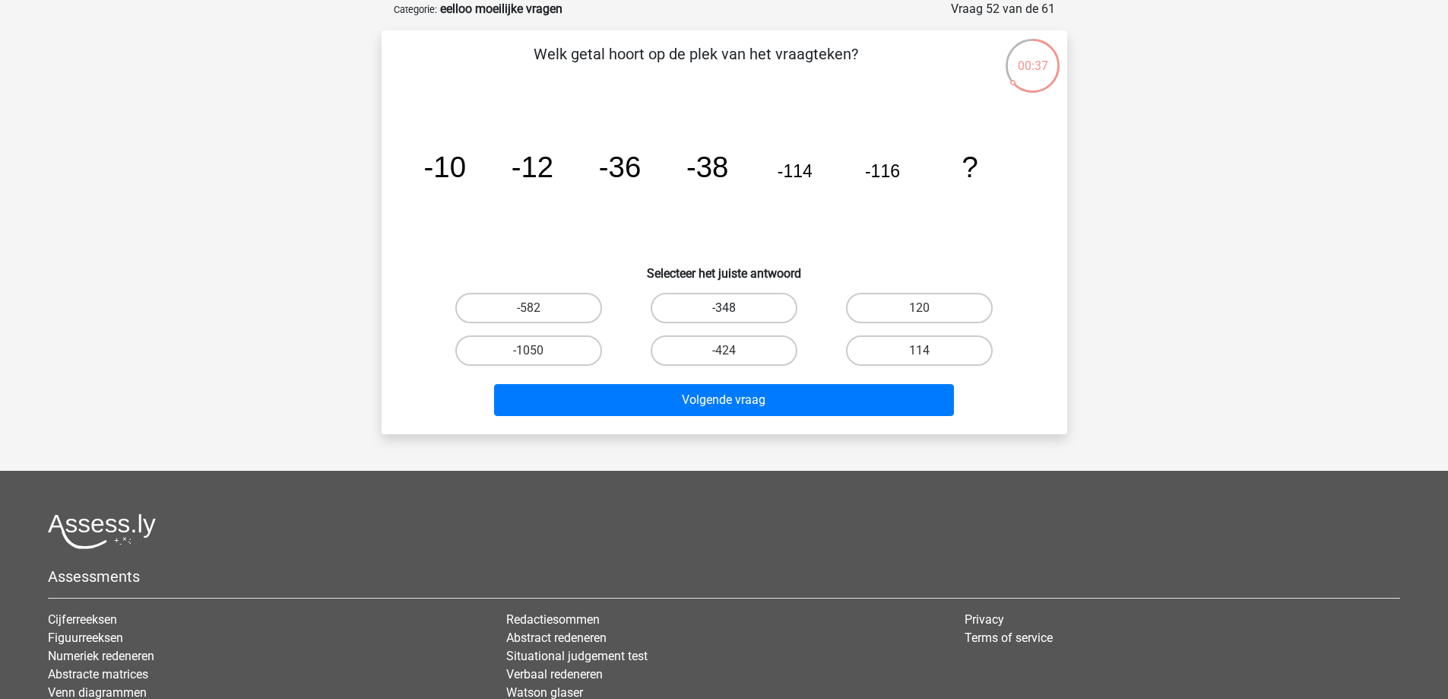
click at [681, 302] on label "-348" at bounding box center [724, 308] width 147 height 30
click at [724, 308] on input "-348" at bounding box center [729, 313] width 10 height 10
radio input "true"
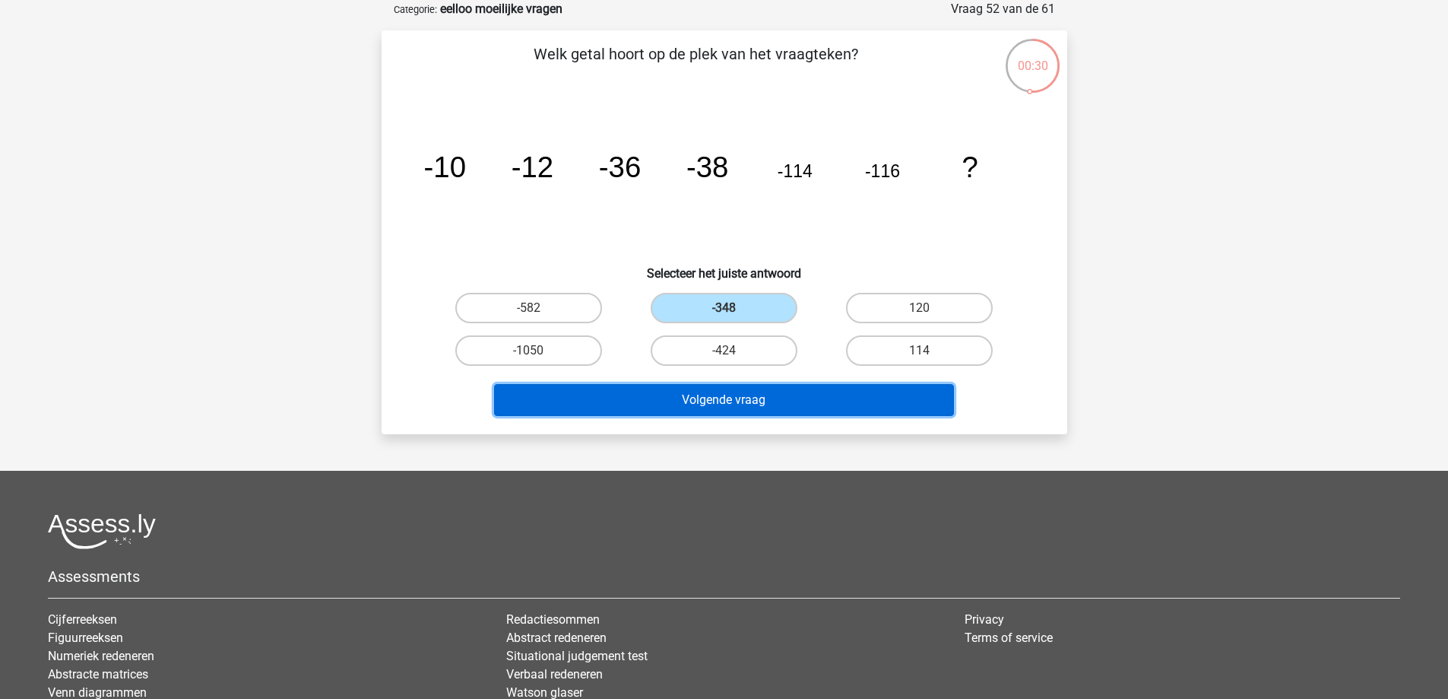
click at [878, 399] on button "Volgende vraag" at bounding box center [724, 400] width 460 height 32
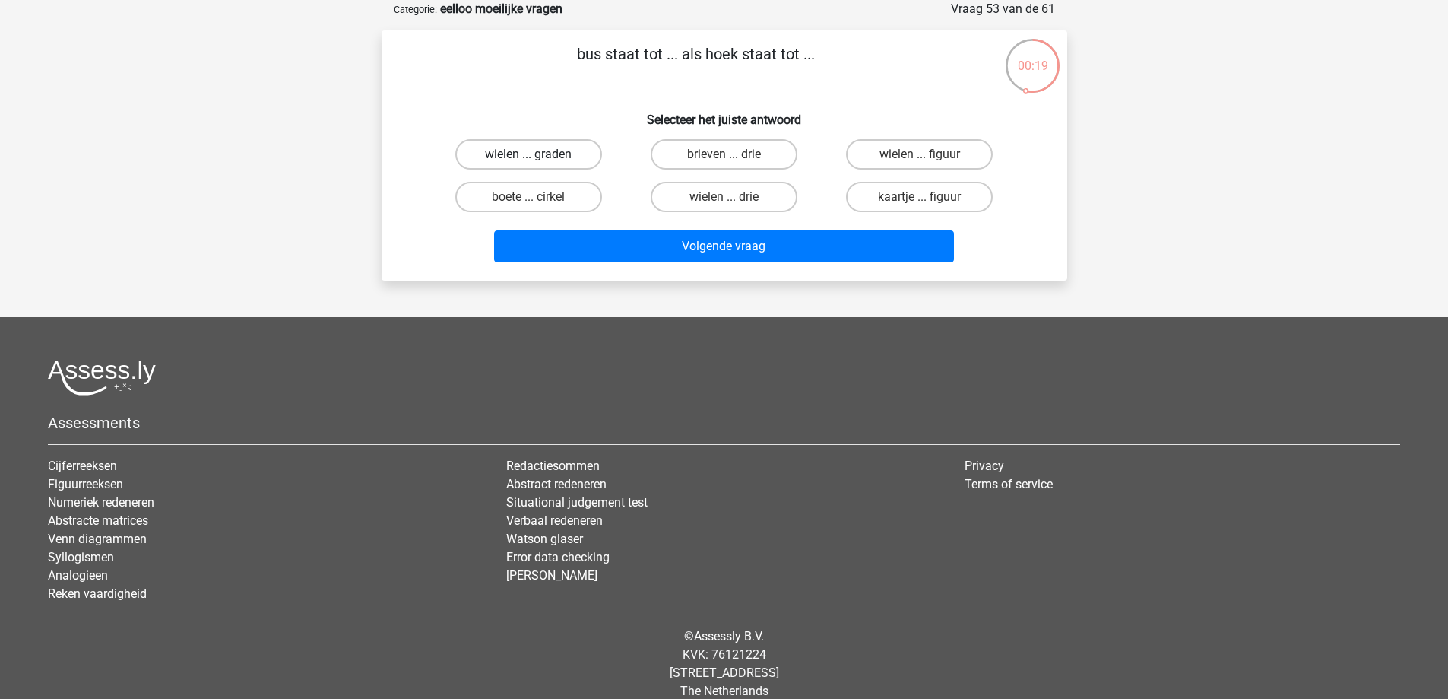
click at [559, 159] on label "wielen ... graden" at bounding box center [528, 154] width 147 height 30
click at [538, 159] on input "wielen ... graden" at bounding box center [533, 159] width 10 height 10
radio input "true"
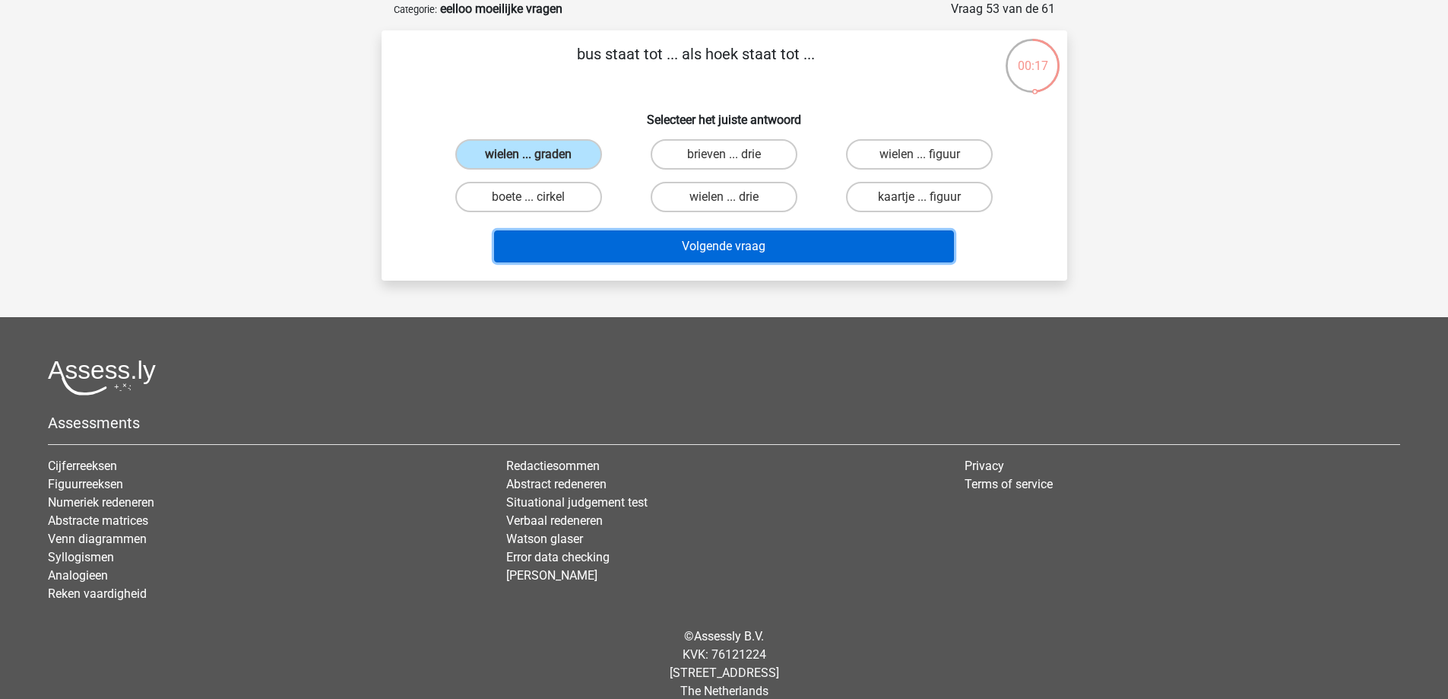
click at [675, 246] on button "Volgende vraag" at bounding box center [724, 246] width 460 height 32
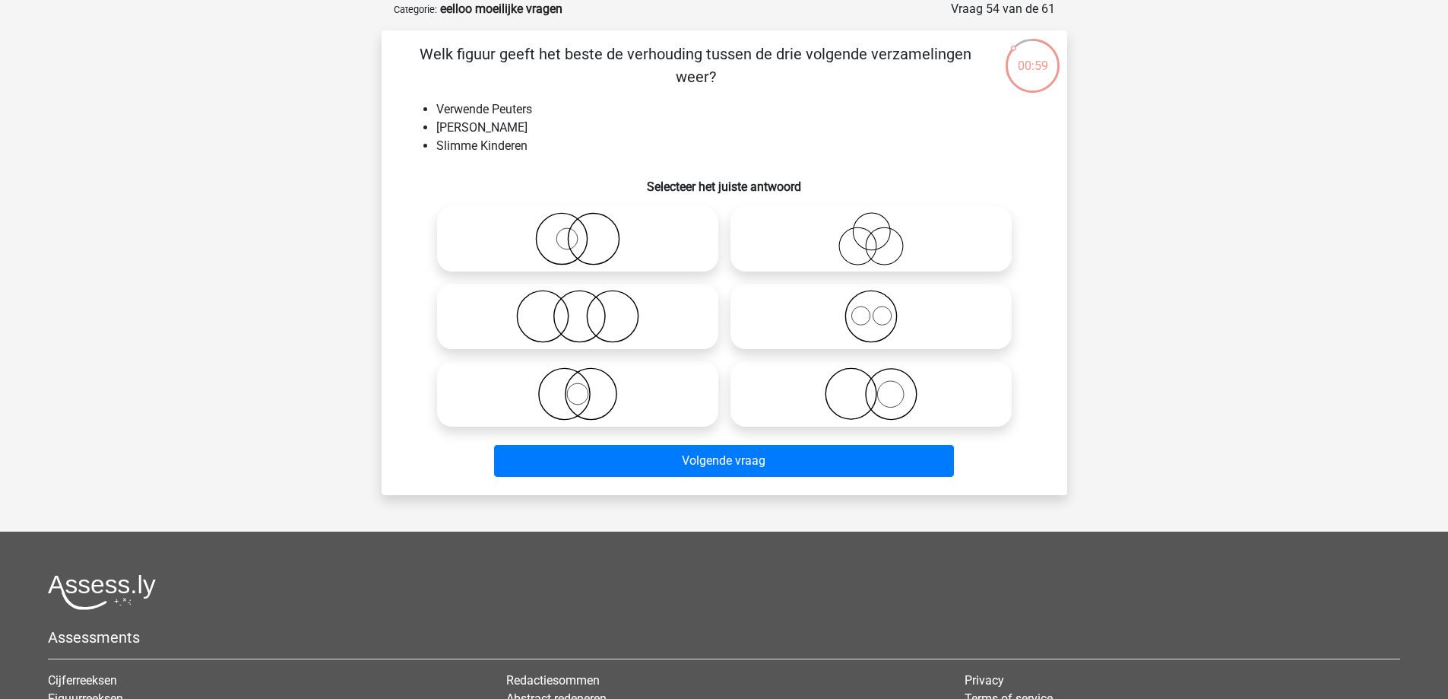
click at [654, 328] on icon at bounding box center [577, 316] width 269 height 53
click at [588, 309] on input "radio" at bounding box center [583, 304] width 10 height 10
radio input "true"
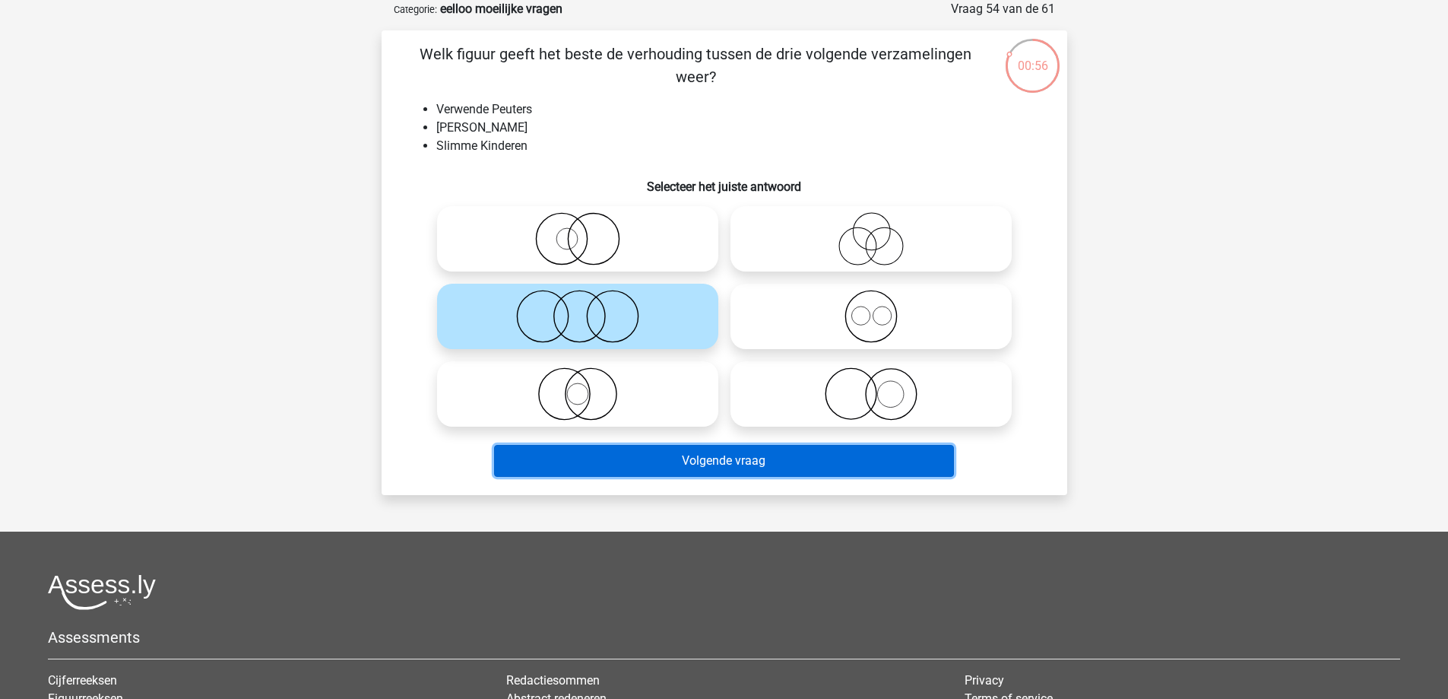
click at [723, 464] on button "Volgende vraag" at bounding box center [724, 461] width 460 height 32
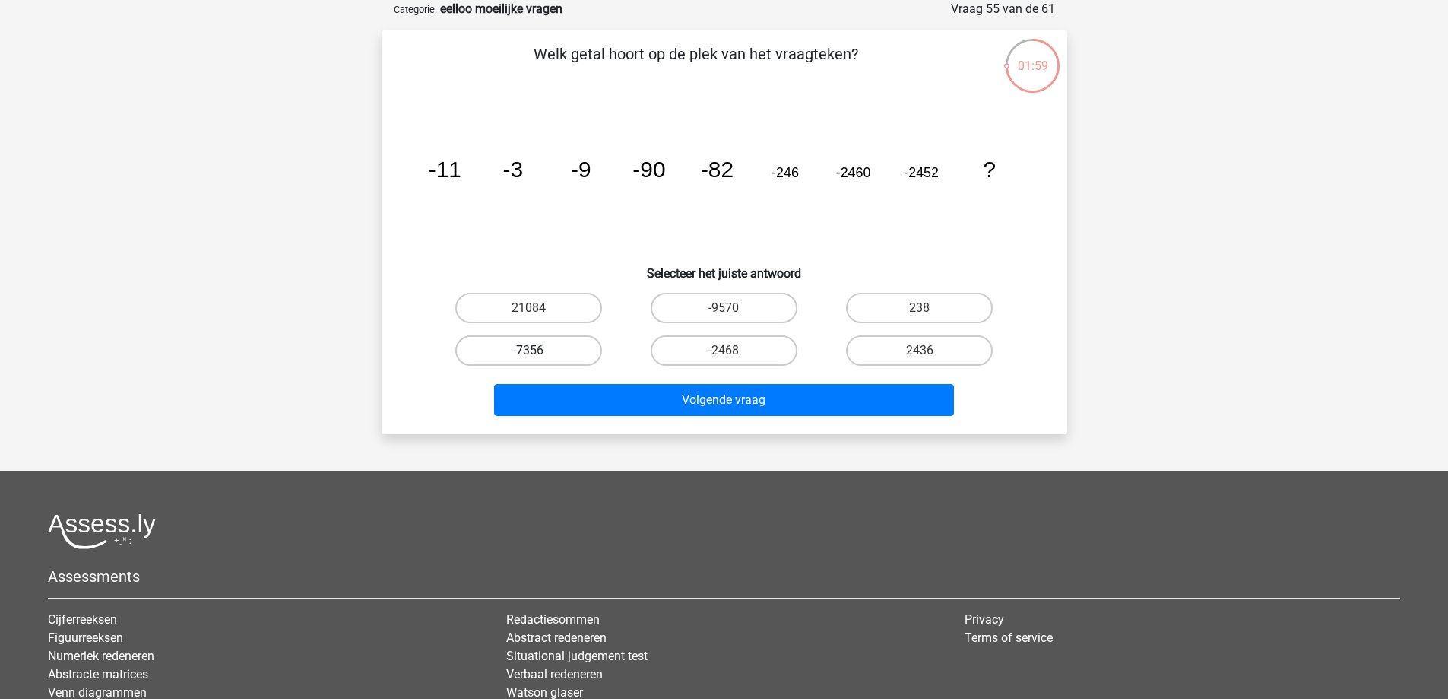
click at [562, 350] on label "-7356" at bounding box center [528, 350] width 147 height 30
click at [538, 350] on input "-7356" at bounding box center [533, 355] width 10 height 10
radio input "true"
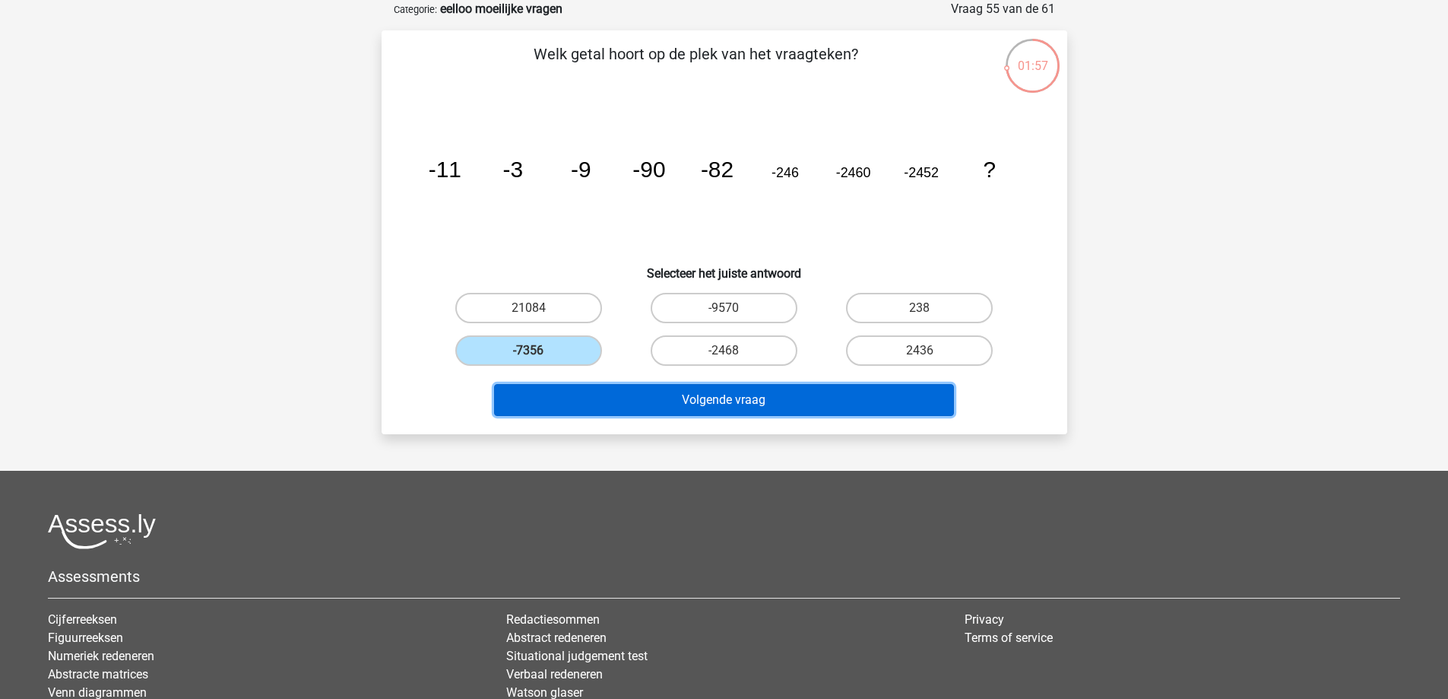
click at [642, 394] on button "Volgende vraag" at bounding box center [724, 400] width 460 height 32
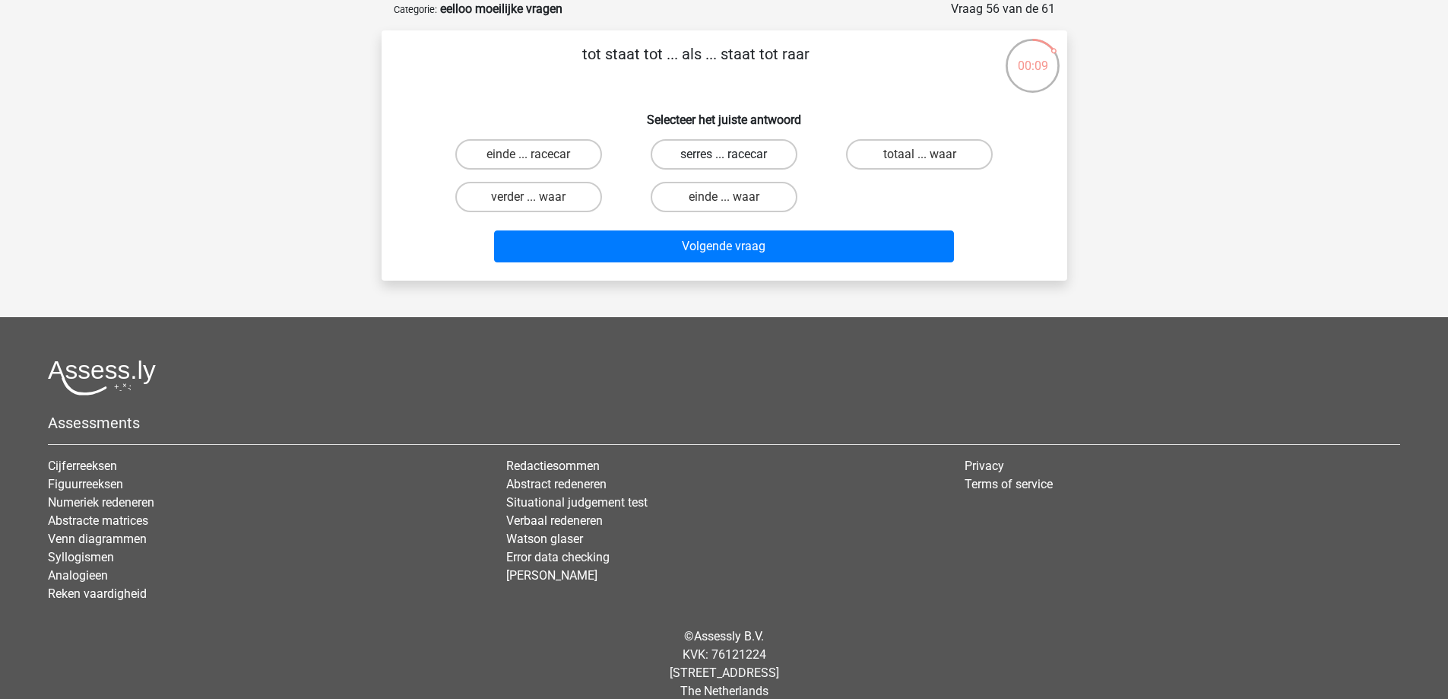
click at [766, 167] on label "serres ... racecar" at bounding box center [724, 154] width 147 height 30
click at [734, 164] on input "serres ... racecar" at bounding box center [729, 159] width 10 height 10
radio input "true"
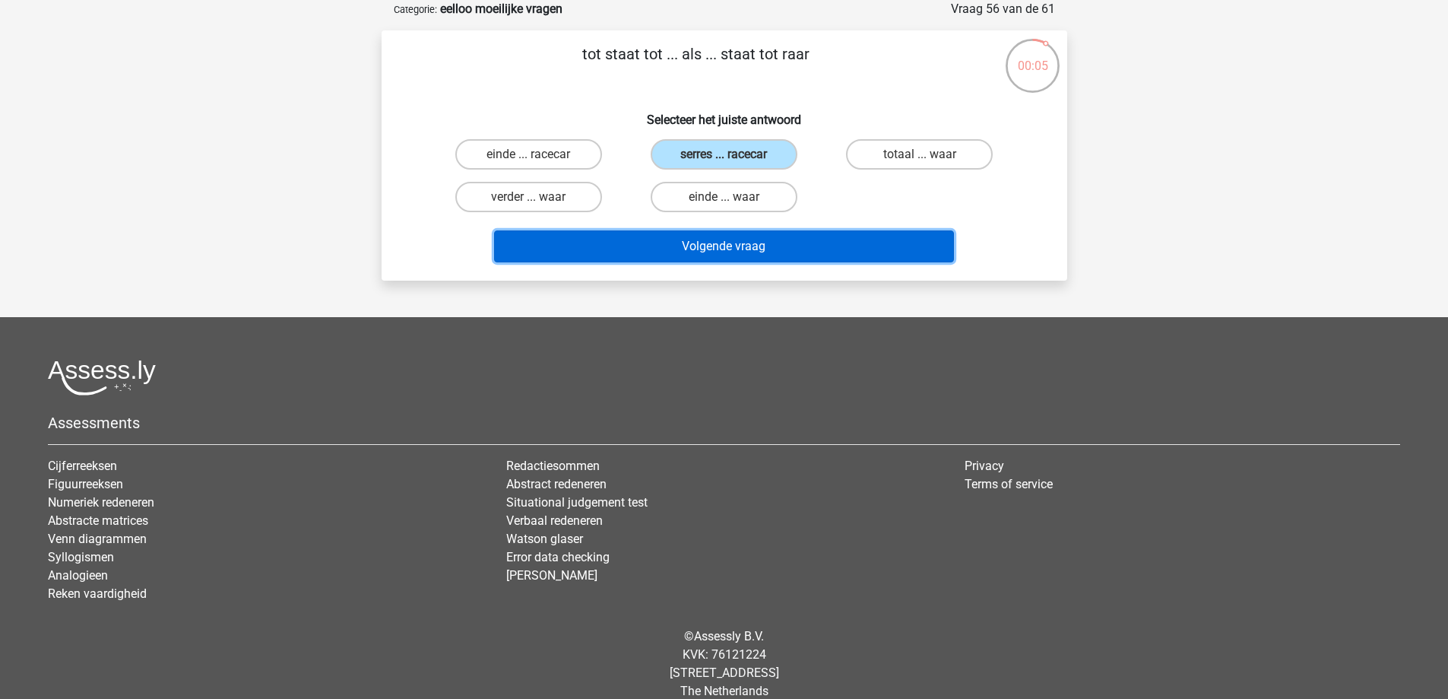
click at [775, 238] on button "Volgende vraag" at bounding box center [724, 246] width 460 height 32
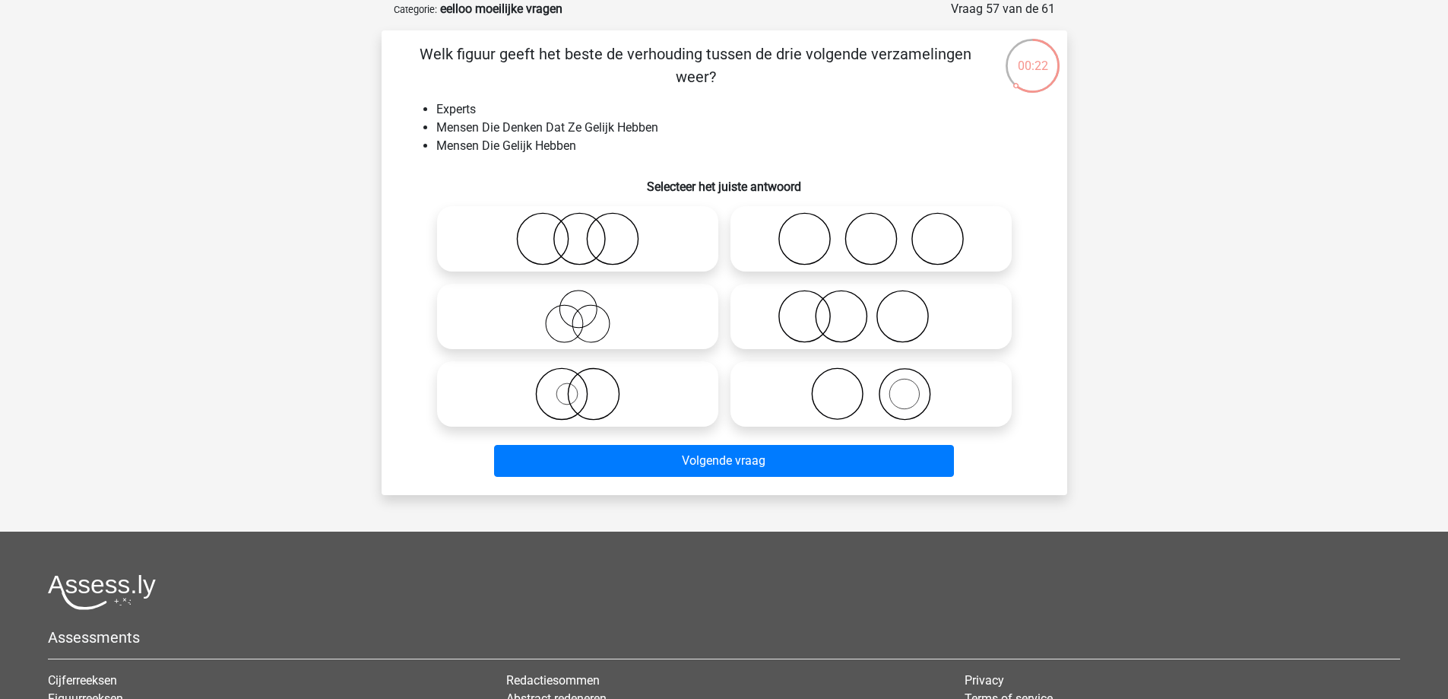
click at [543, 321] on icon at bounding box center [577, 316] width 269 height 53
click at [578, 309] on input "radio" at bounding box center [583, 304] width 10 height 10
radio input "true"
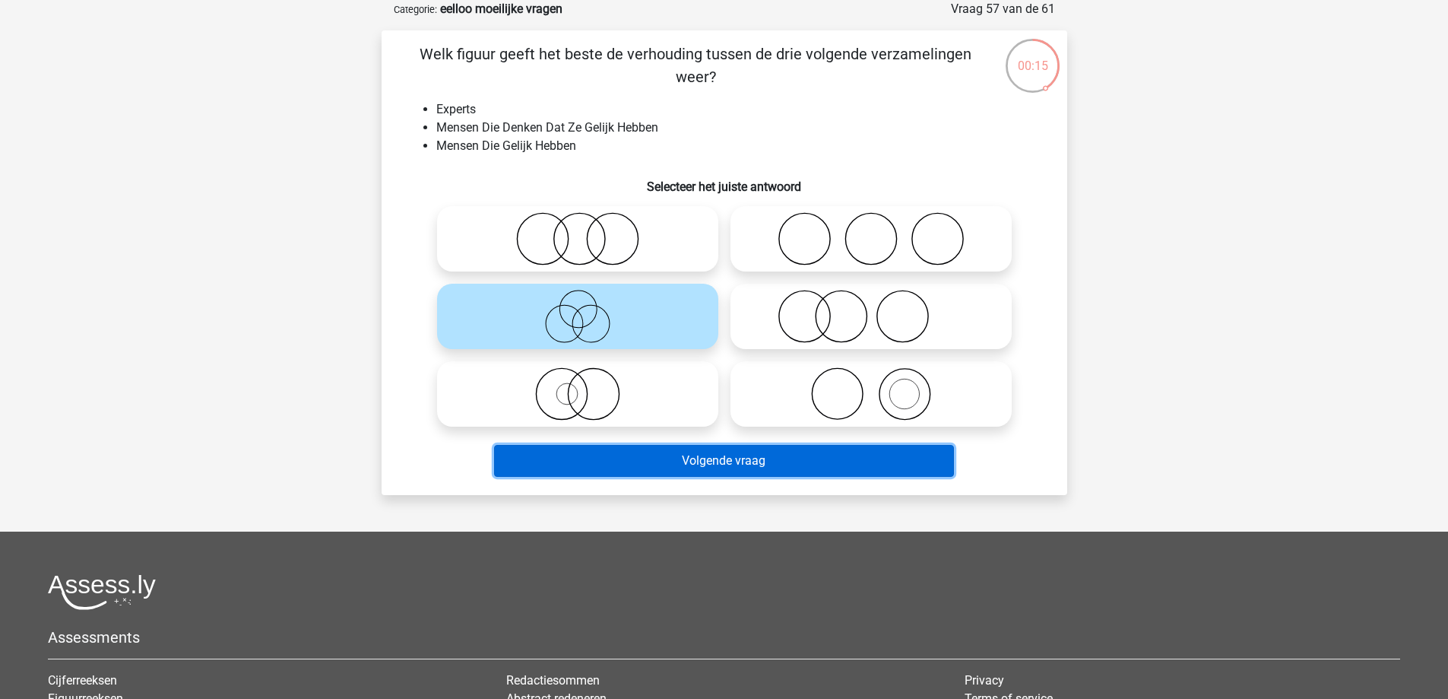
click at [768, 467] on button "Volgende vraag" at bounding box center [724, 461] width 460 height 32
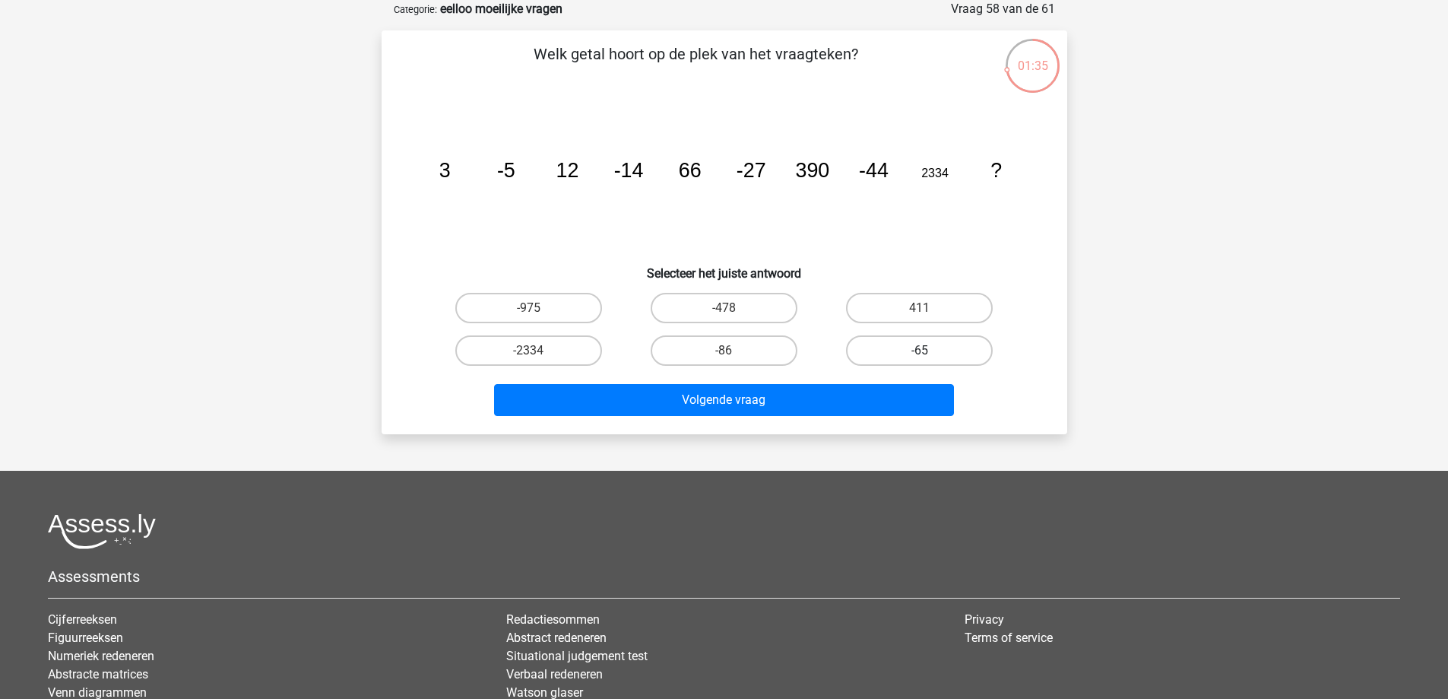
click at [880, 353] on label "-65" at bounding box center [919, 350] width 147 height 30
click at [920, 353] on input "-65" at bounding box center [925, 355] width 10 height 10
radio input "true"
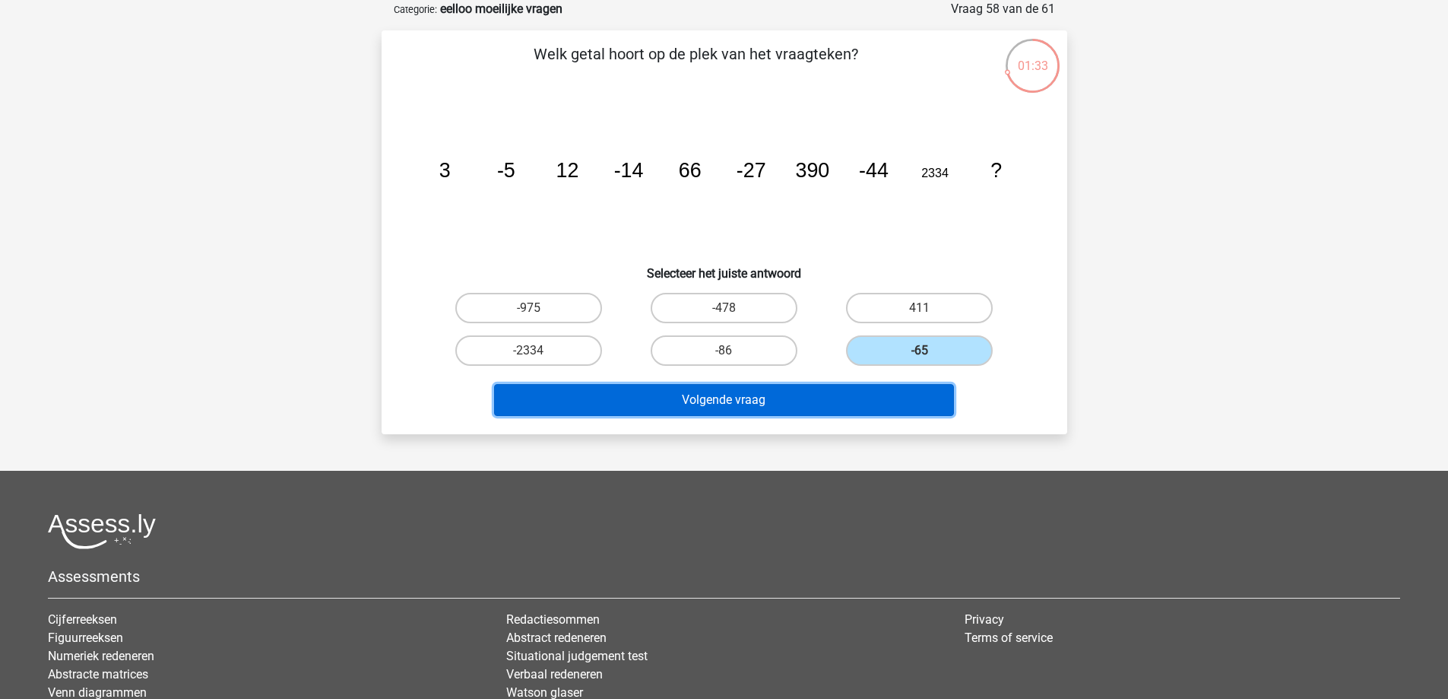
click at [885, 404] on button "Volgende vraag" at bounding box center [724, 400] width 460 height 32
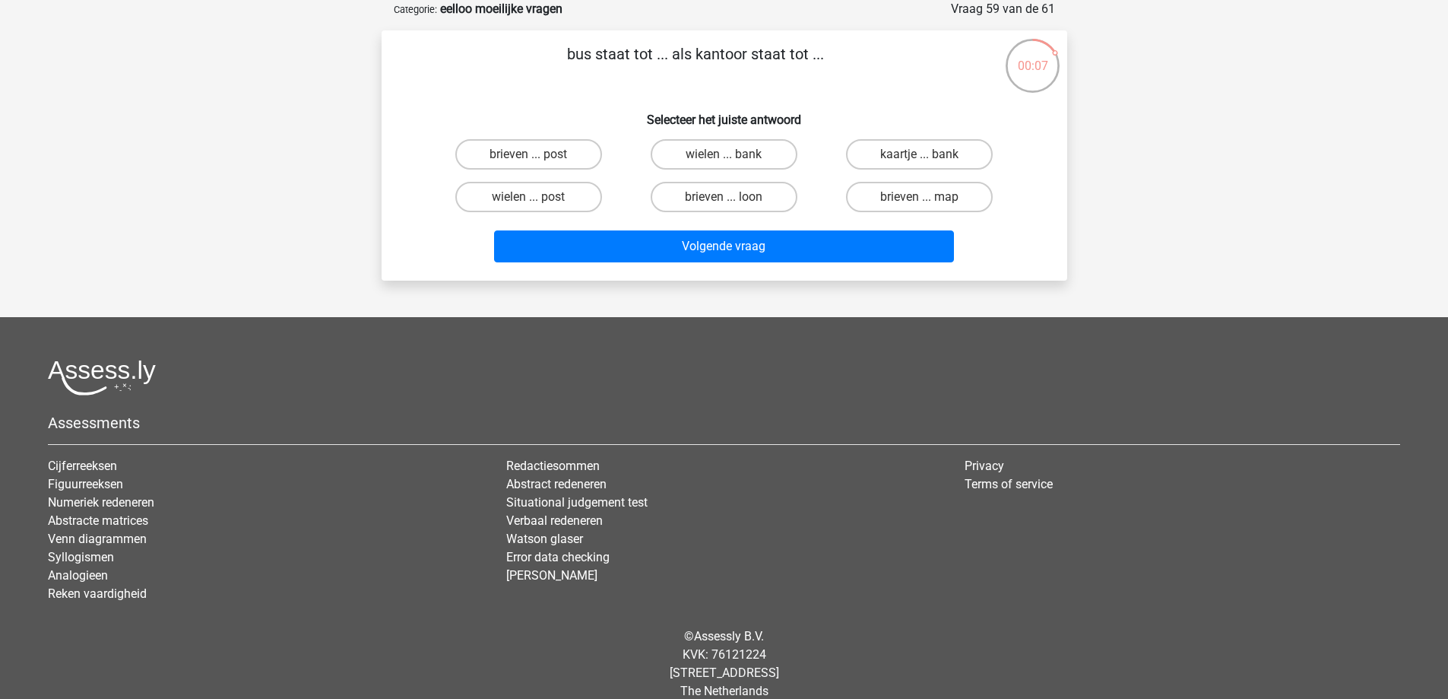
click at [923, 198] on input "brieven ... map" at bounding box center [925, 202] width 10 height 10
radio input "true"
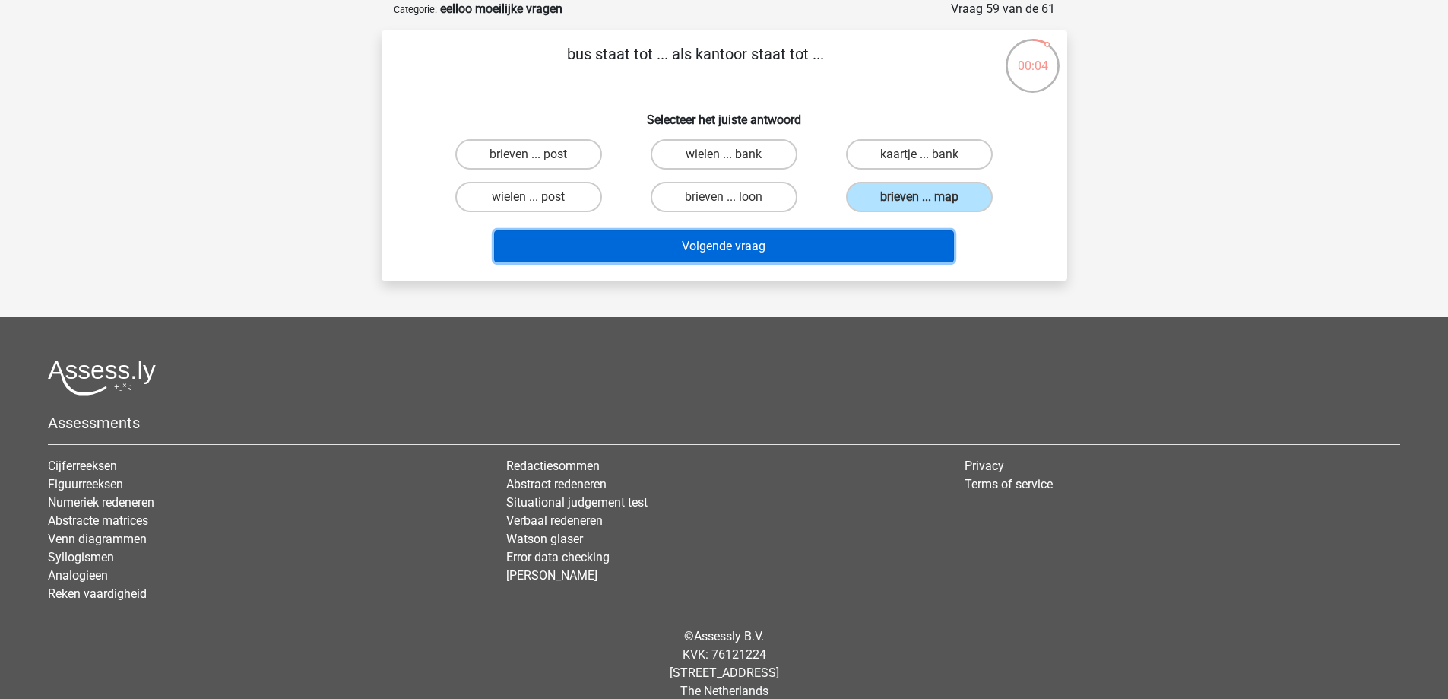
click at [892, 237] on button "Volgende vraag" at bounding box center [724, 246] width 460 height 32
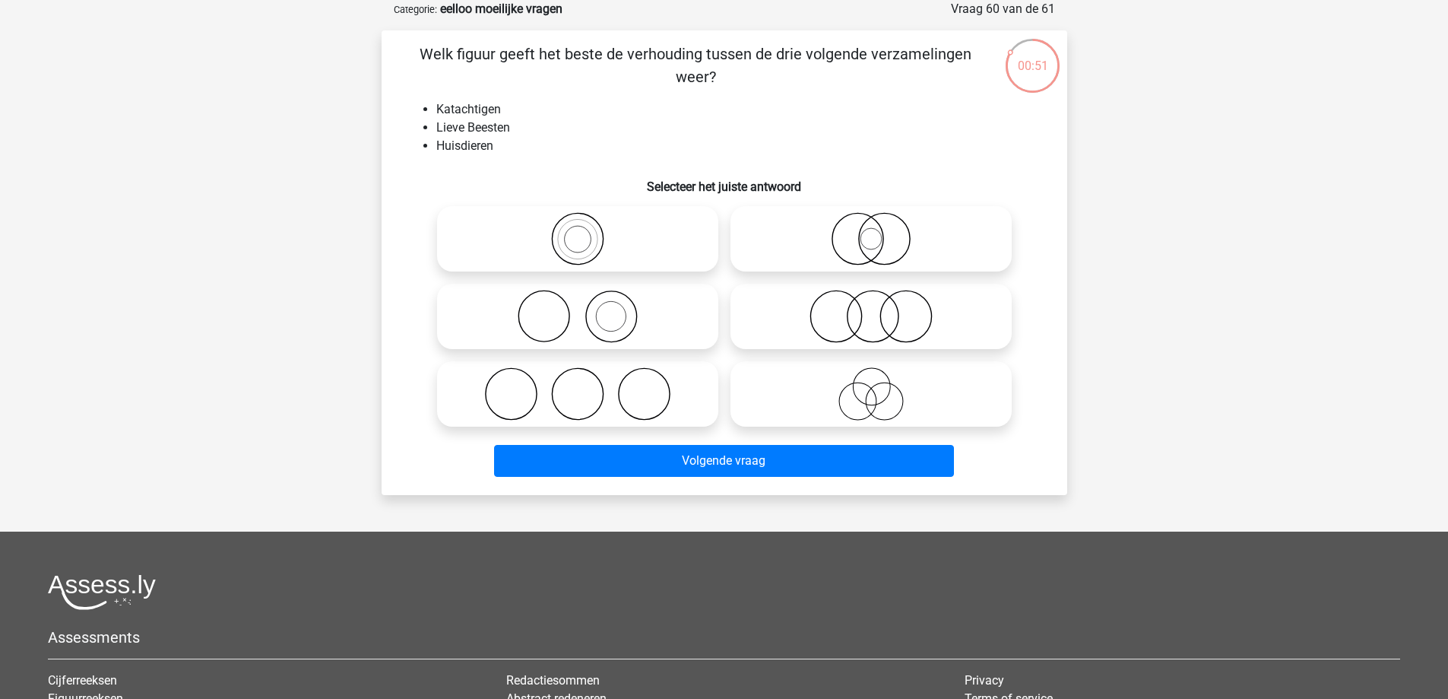
click at [854, 391] on icon at bounding box center [871, 393] width 269 height 53
click at [871, 386] on input "radio" at bounding box center [876, 381] width 10 height 10
radio input "true"
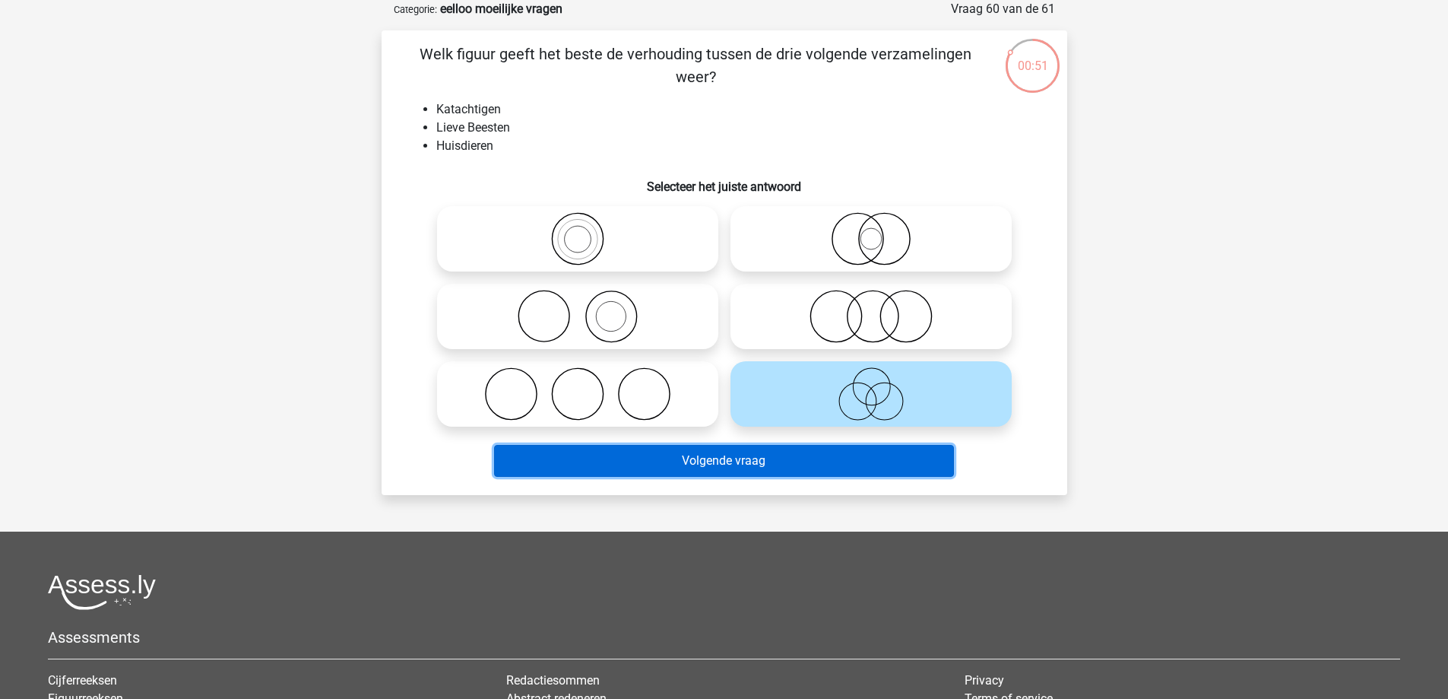
click at [900, 457] on button "Volgende vraag" at bounding box center [724, 461] width 460 height 32
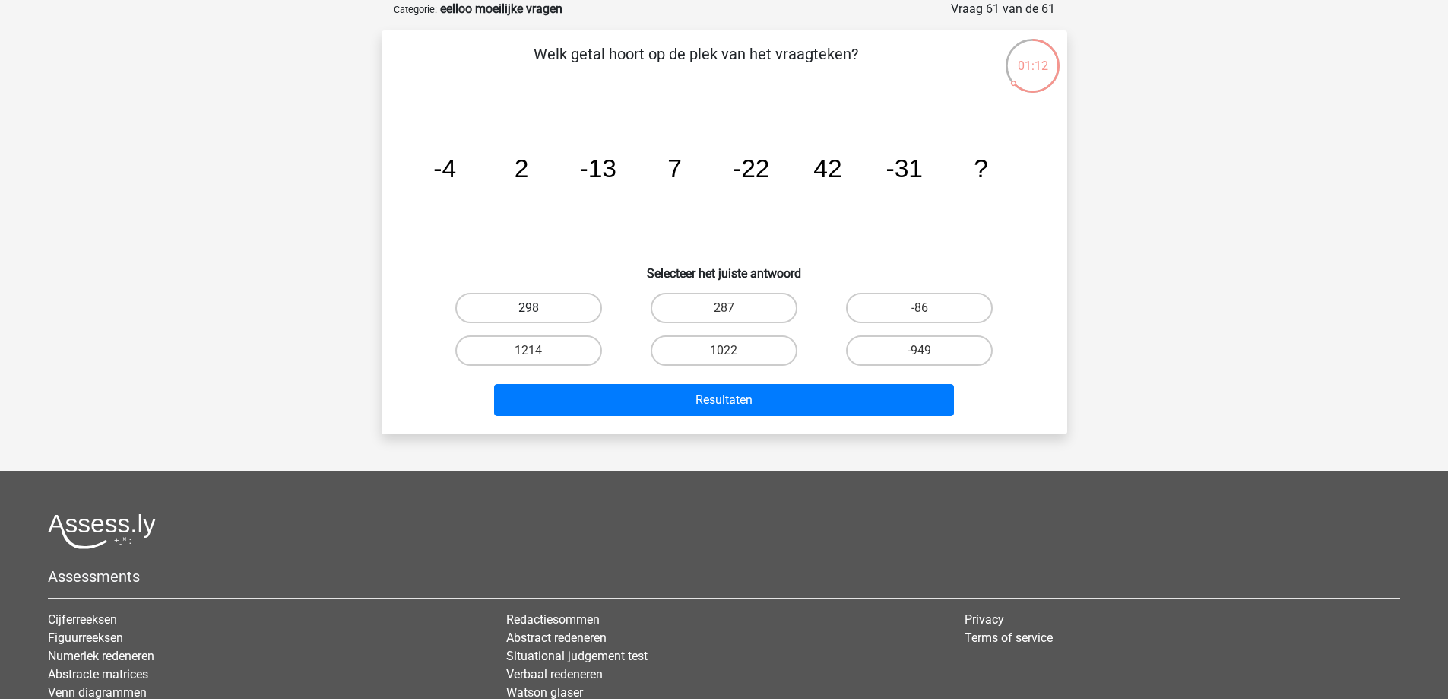
click at [575, 312] on label "298" at bounding box center [528, 308] width 147 height 30
click at [538, 312] on input "298" at bounding box center [533, 313] width 10 height 10
radio input "true"
click at [744, 309] on label "287" at bounding box center [724, 308] width 147 height 30
click at [734, 309] on input "287" at bounding box center [729, 313] width 10 height 10
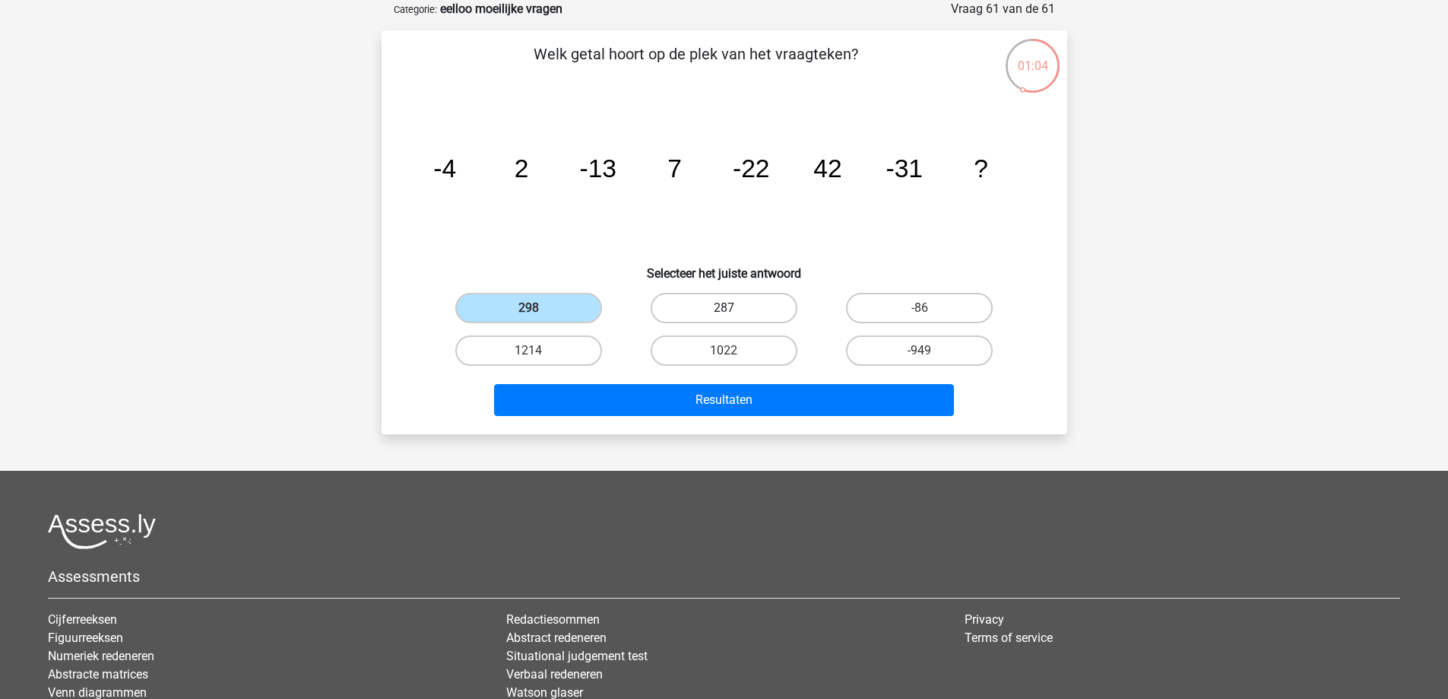
radio input "true"
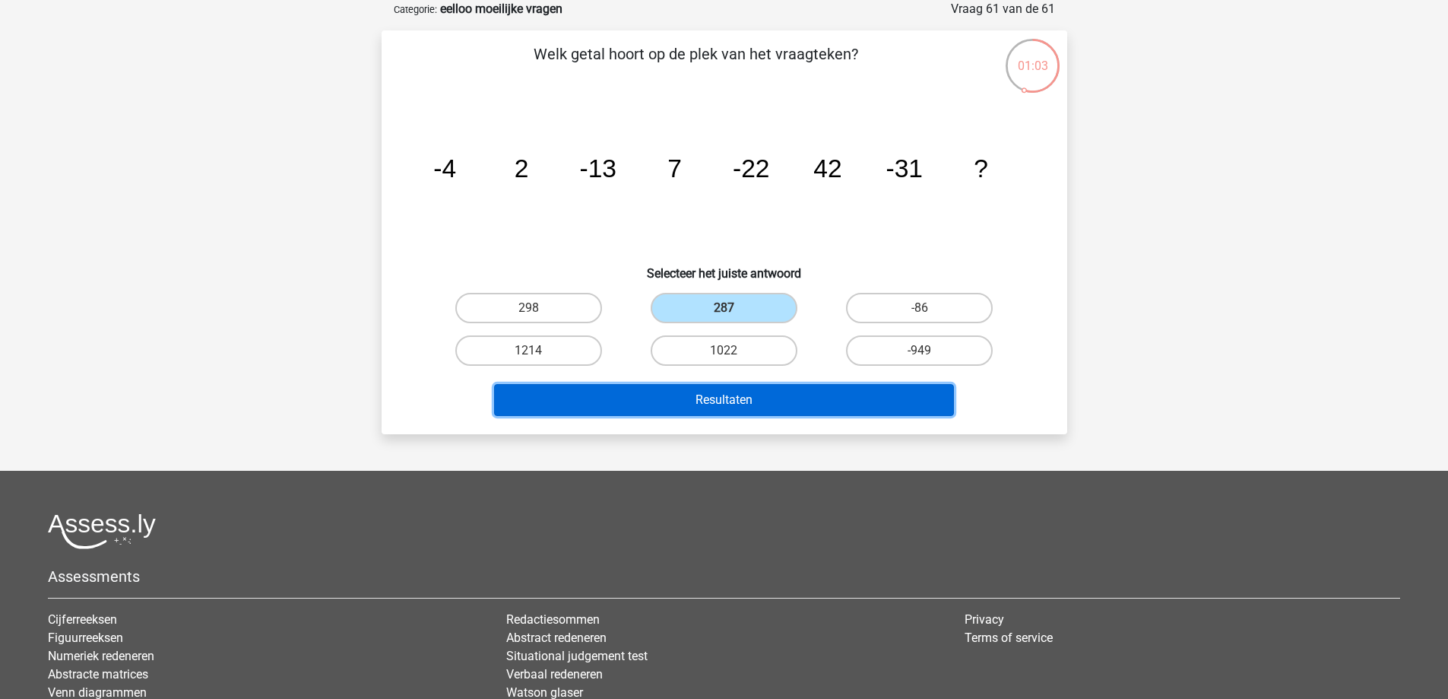
click at [788, 404] on button "Resultaten" at bounding box center [724, 400] width 460 height 32
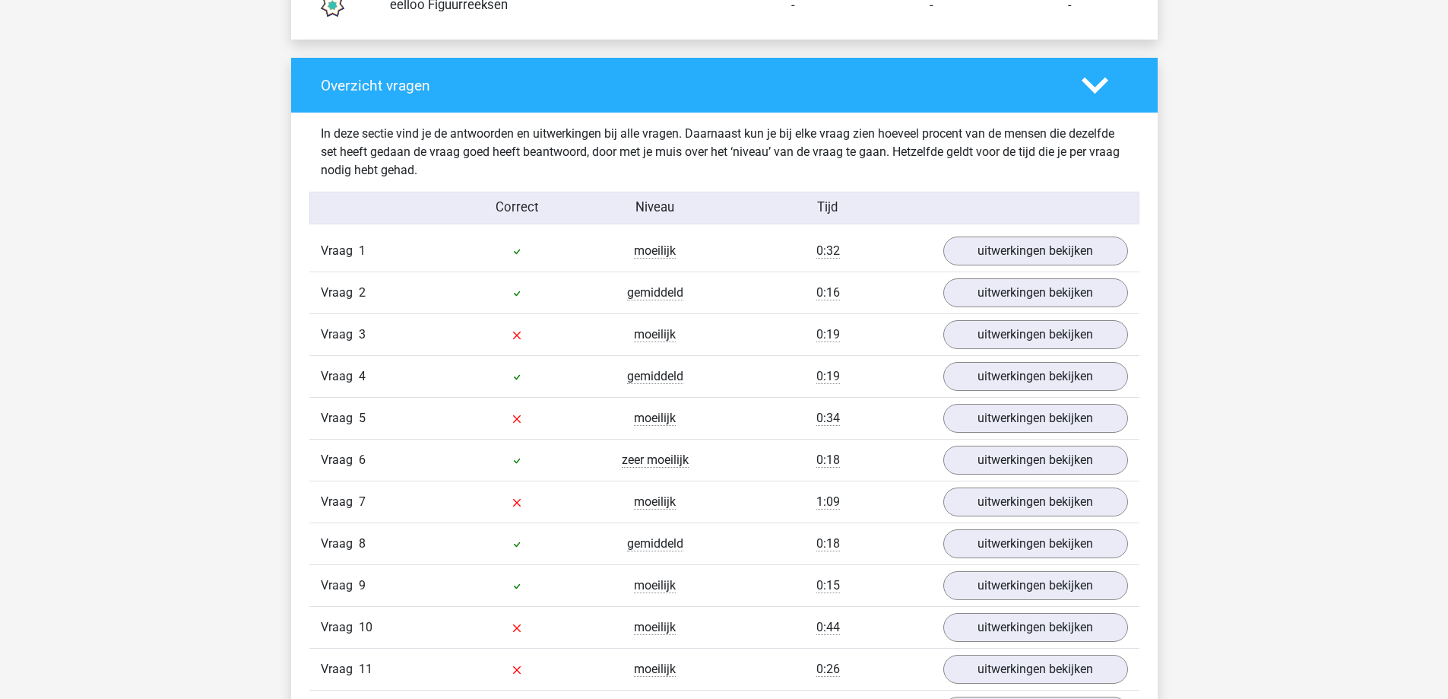
scroll to position [1596, 0]
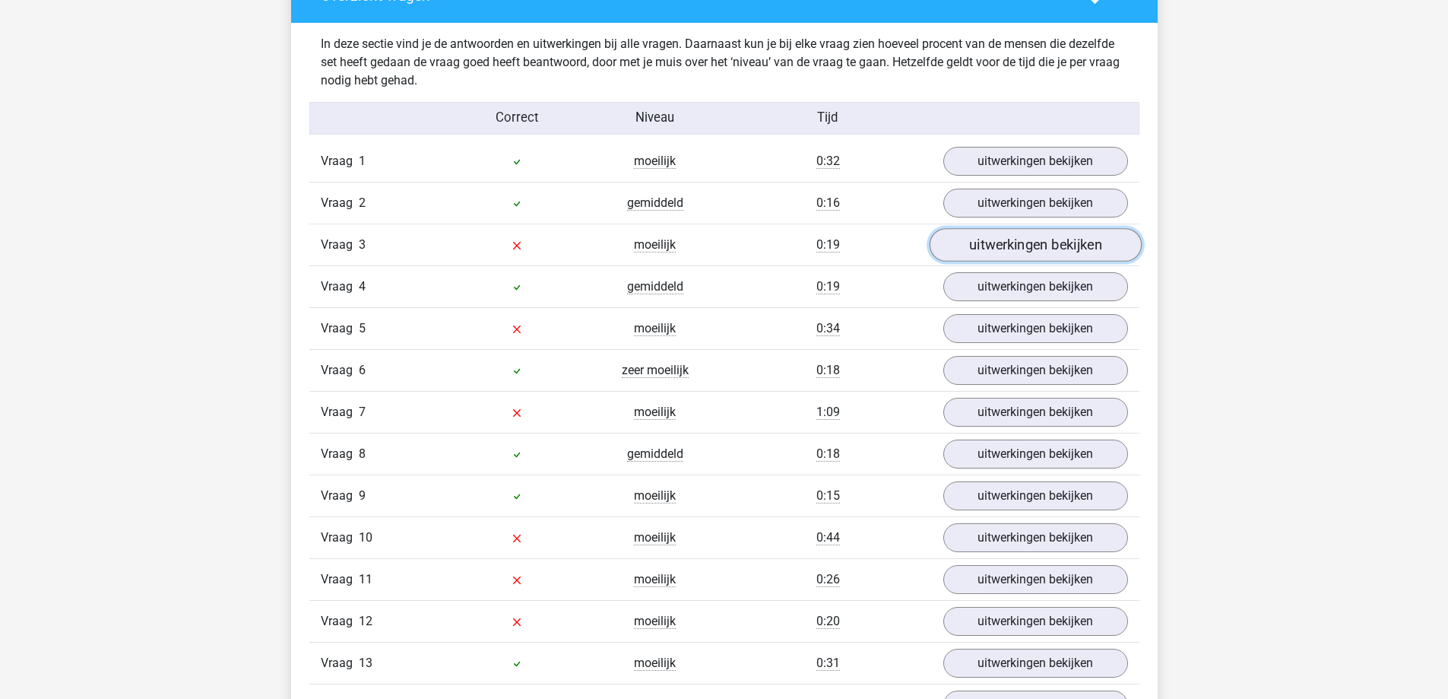
click at [968, 239] on link "uitwerkingen bekijken" at bounding box center [1035, 244] width 212 height 33
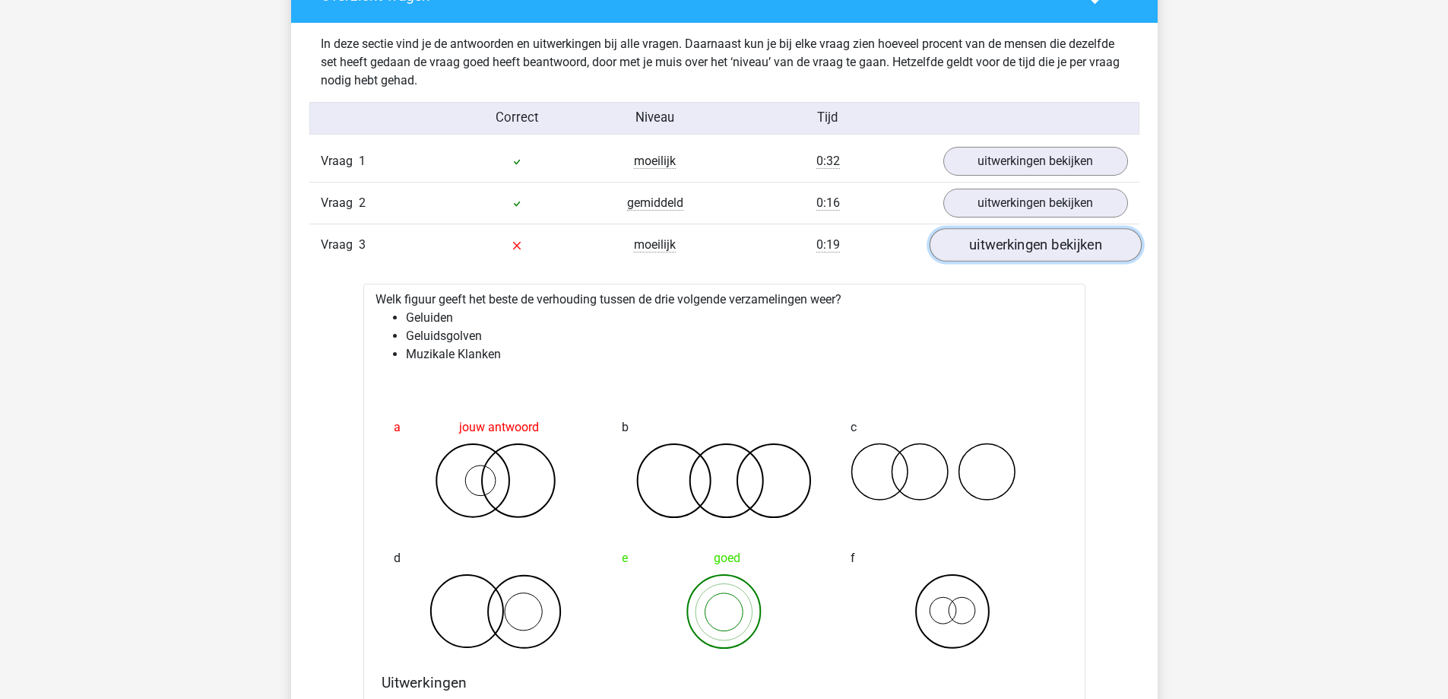
click at [968, 239] on link "uitwerkingen bekijken" at bounding box center [1035, 244] width 212 height 33
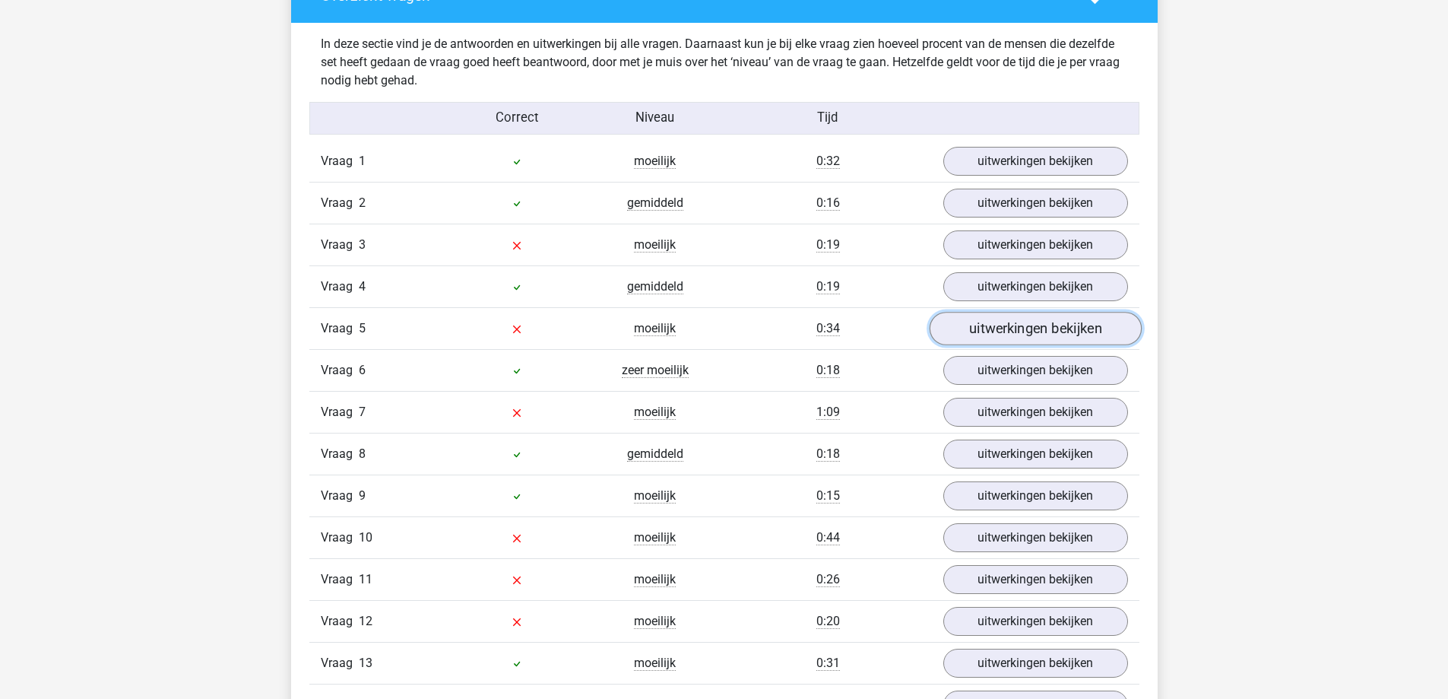
click at [978, 328] on link "uitwerkingen bekijken" at bounding box center [1035, 328] width 212 height 33
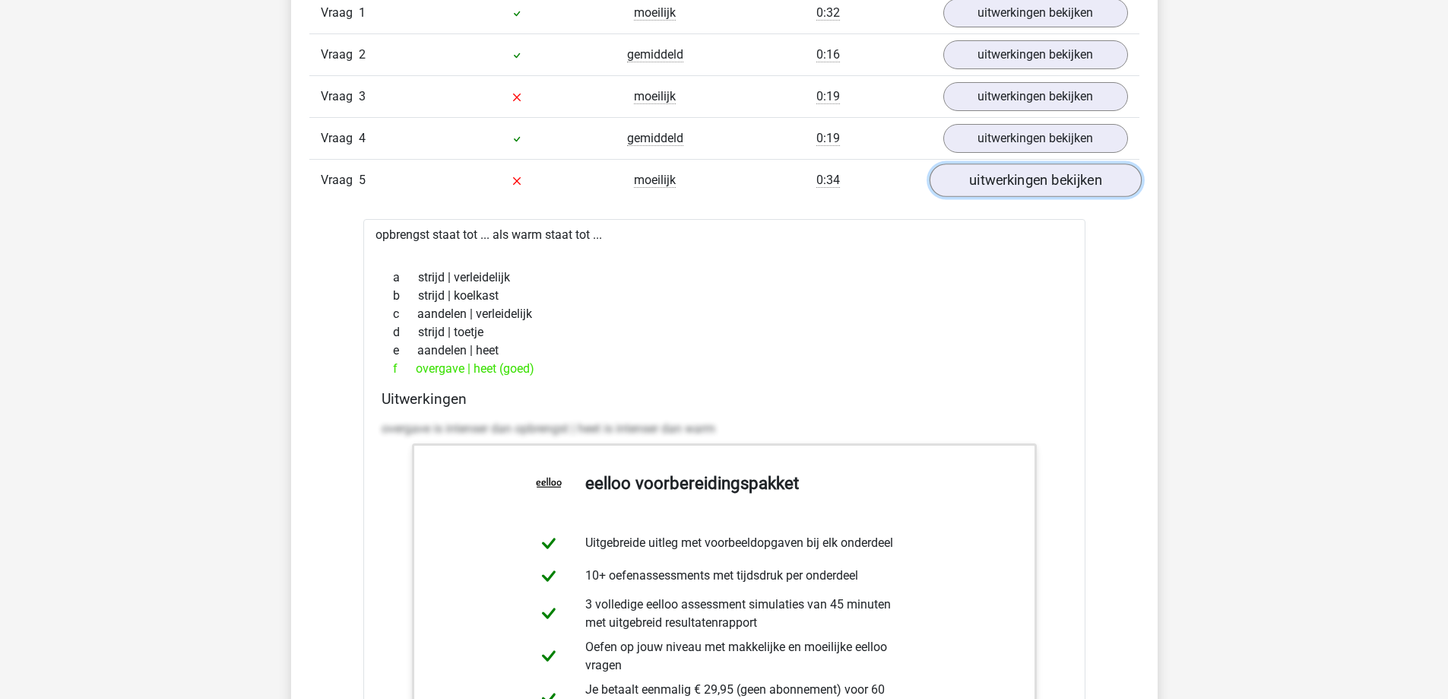
scroll to position [1748, 0]
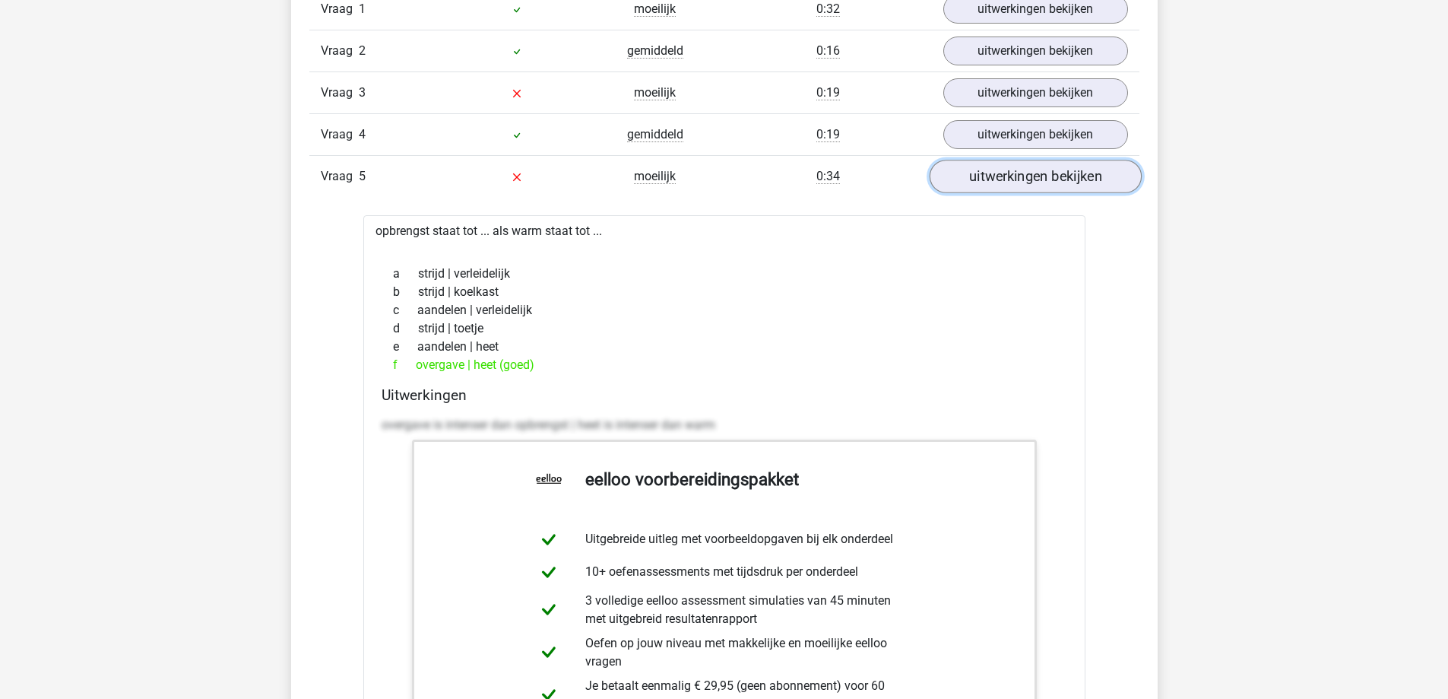
click at [1028, 173] on link "uitwerkingen bekijken" at bounding box center [1035, 176] width 212 height 33
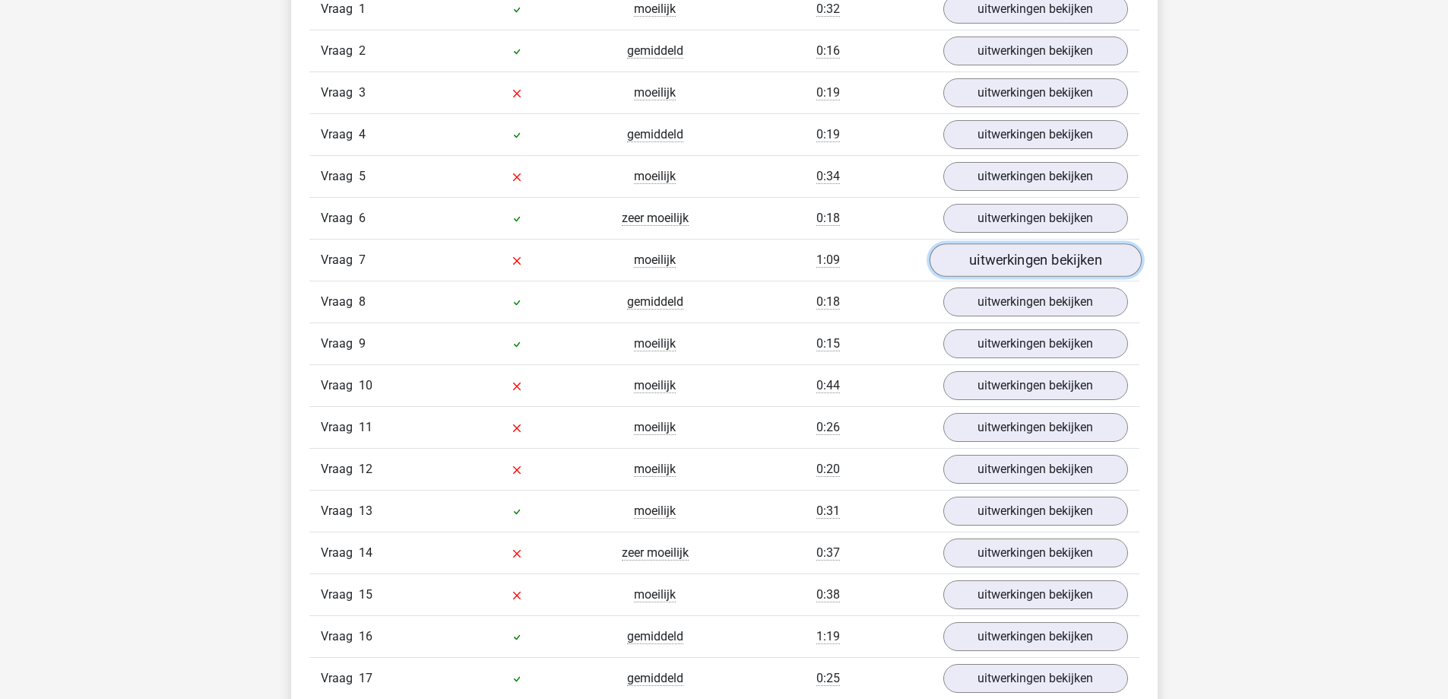
click at [1034, 265] on link "uitwerkingen bekijken" at bounding box center [1035, 259] width 212 height 33
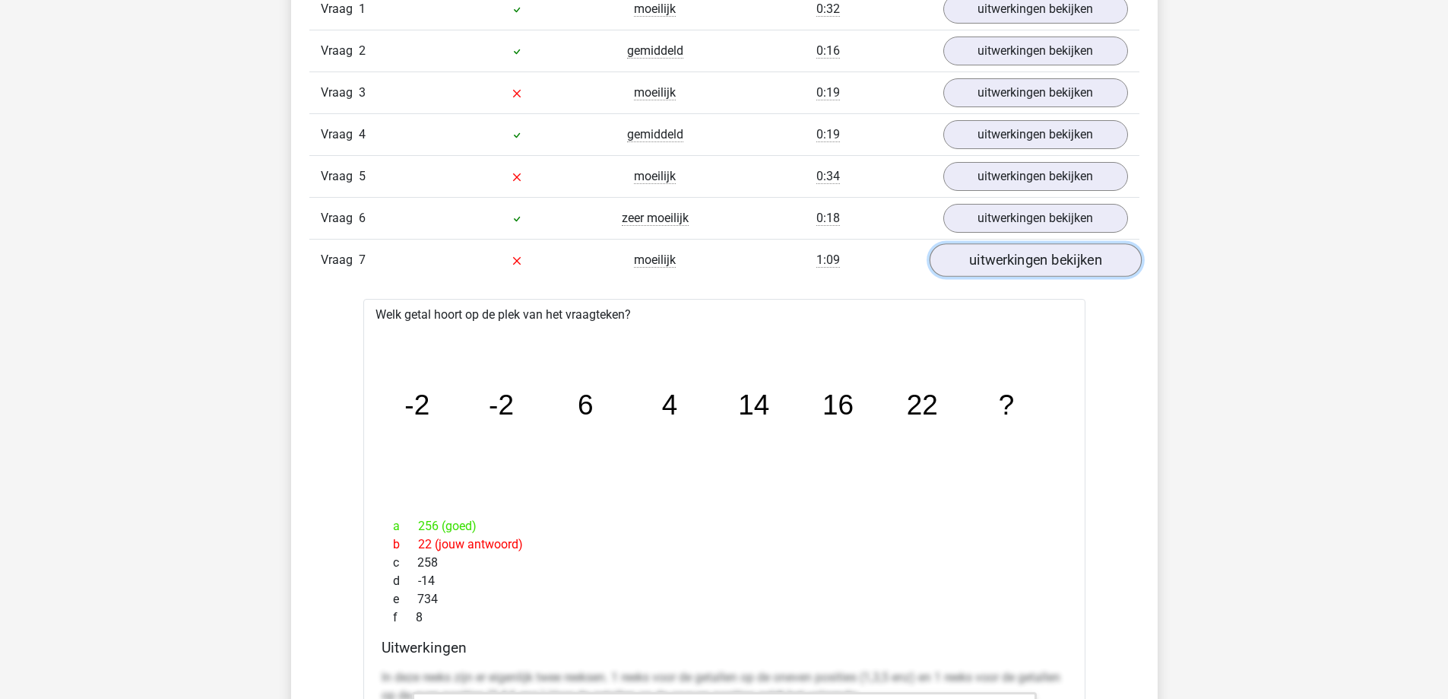
click at [1032, 261] on link "uitwerkingen bekijken" at bounding box center [1035, 259] width 212 height 33
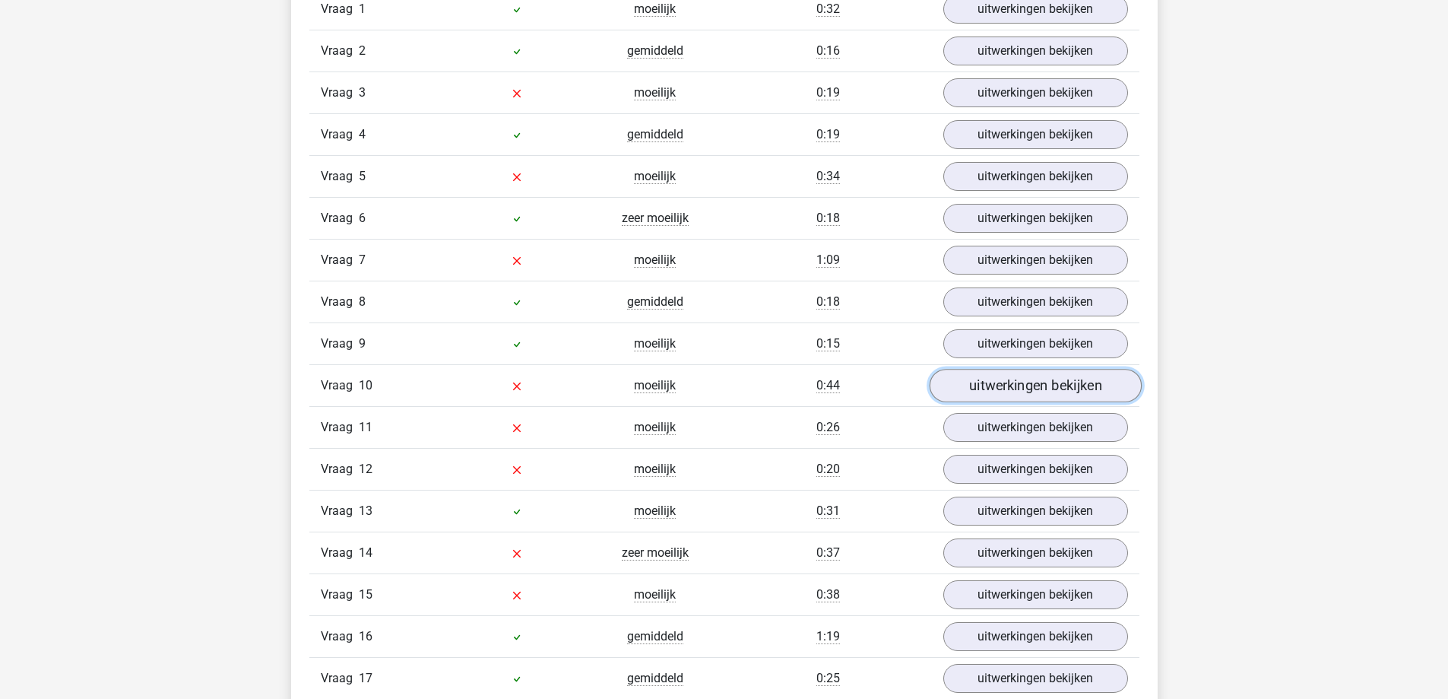
click at [1032, 381] on link "uitwerkingen bekijken" at bounding box center [1035, 385] width 212 height 33
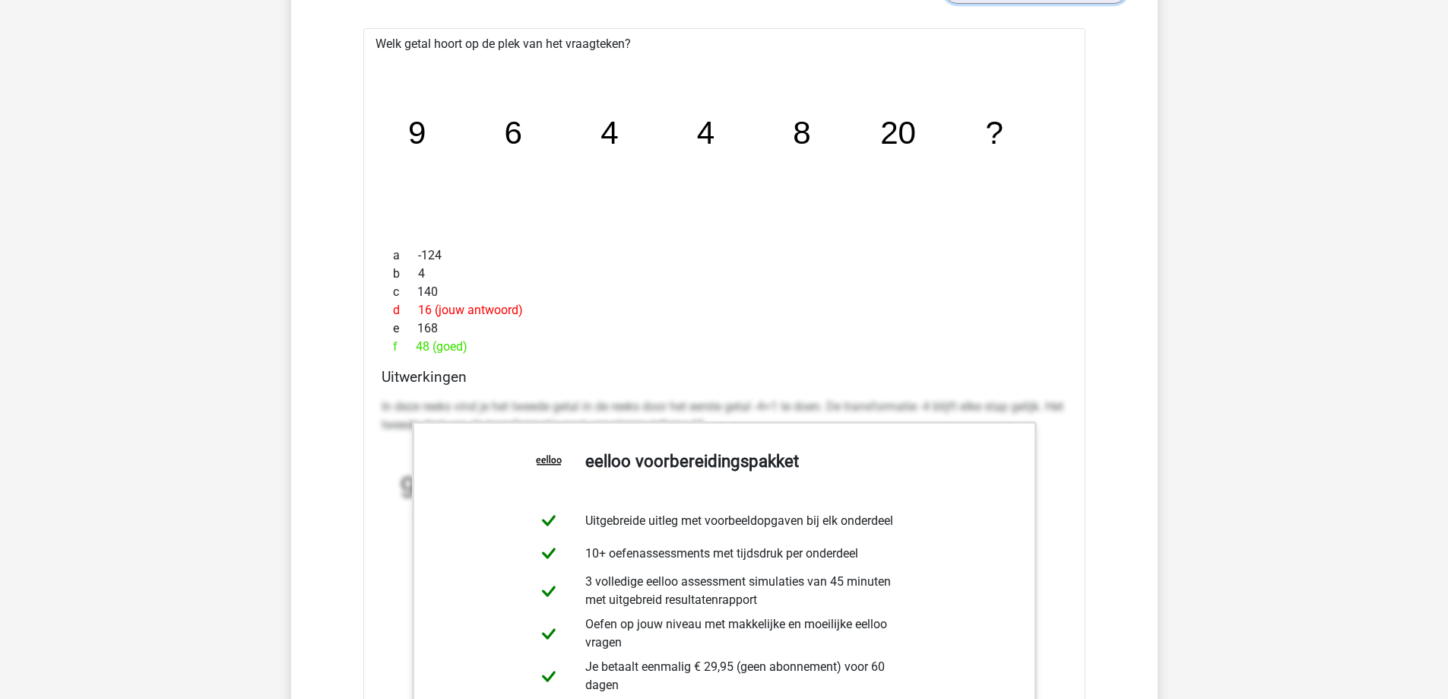
scroll to position [2052, 0]
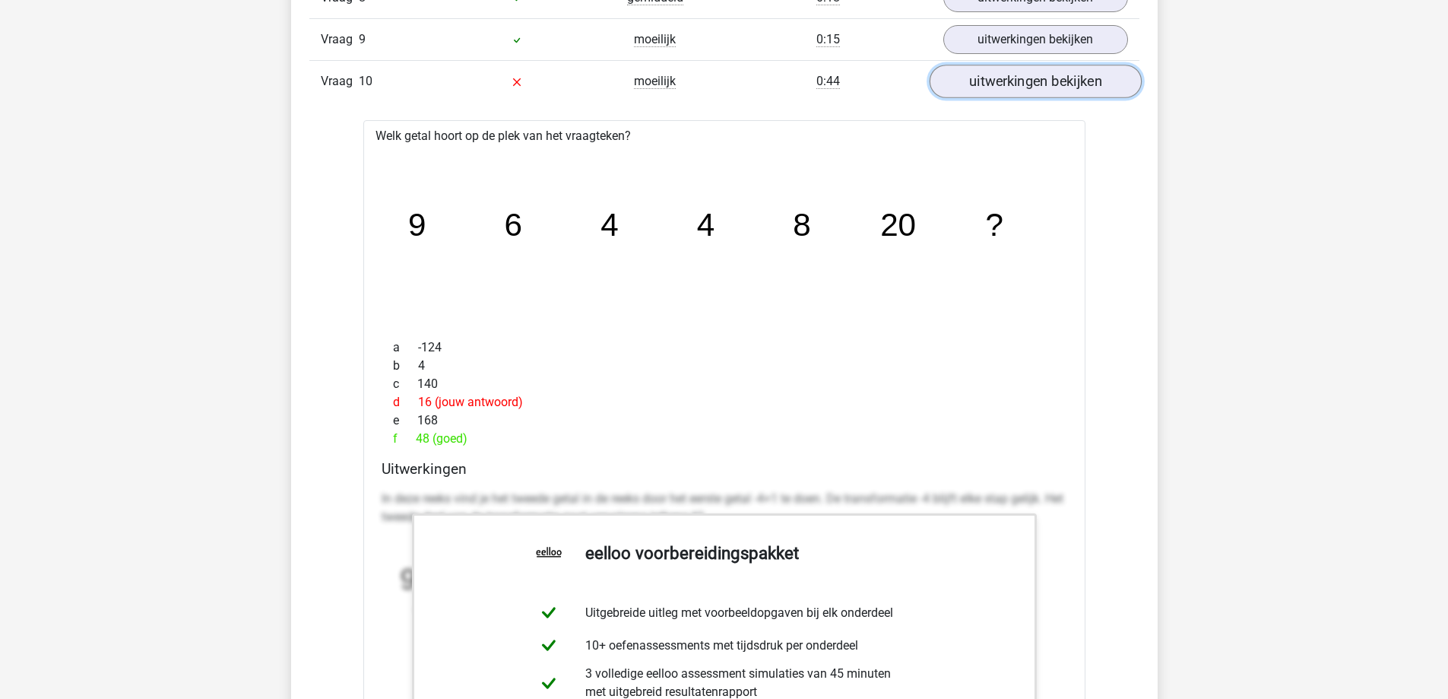
click at [984, 78] on link "uitwerkingen bekijken" at bounding box center [1035, 81] width 212 height 33
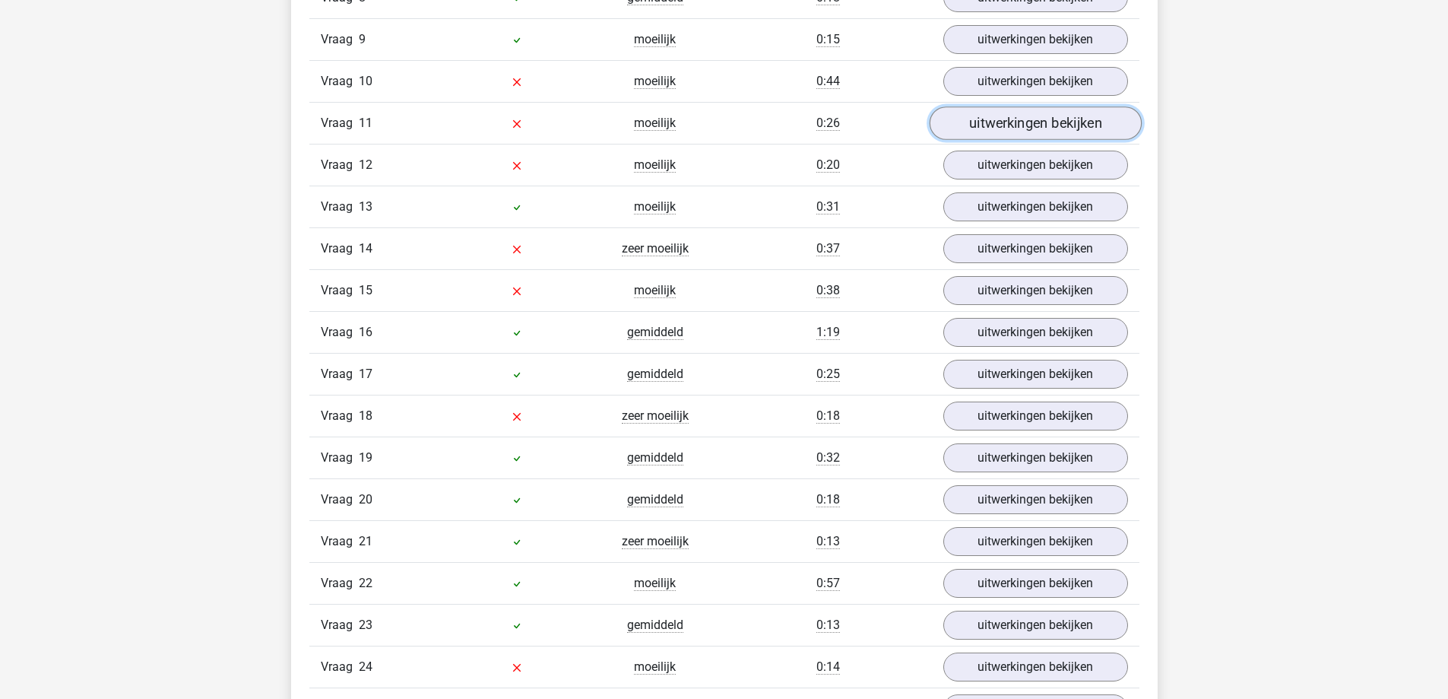
click at [988, 121] on link "uitwerkingen bekijken" at bounding box center [1035, 122] width 212 height 33
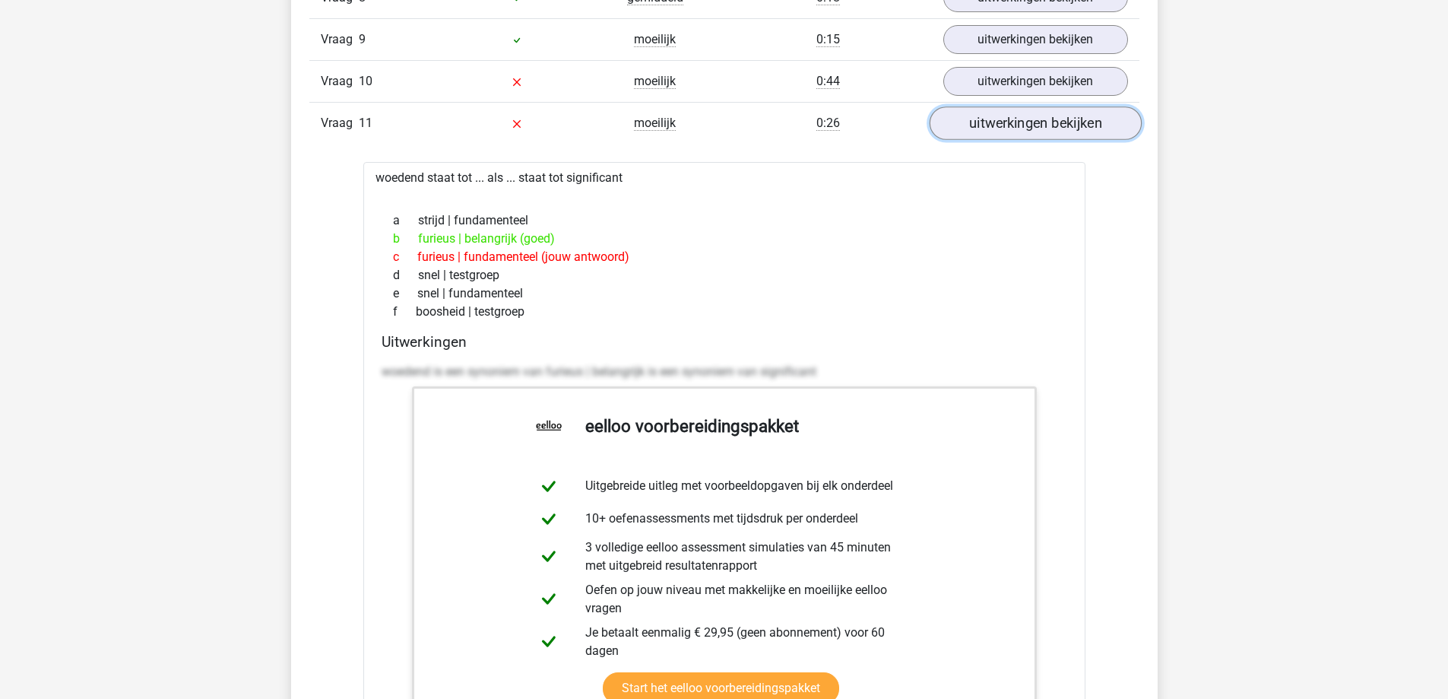
click at [989, 121] on link "uitwerkingen bekijken" at bounding box center [1035, 122] width 212 height 33
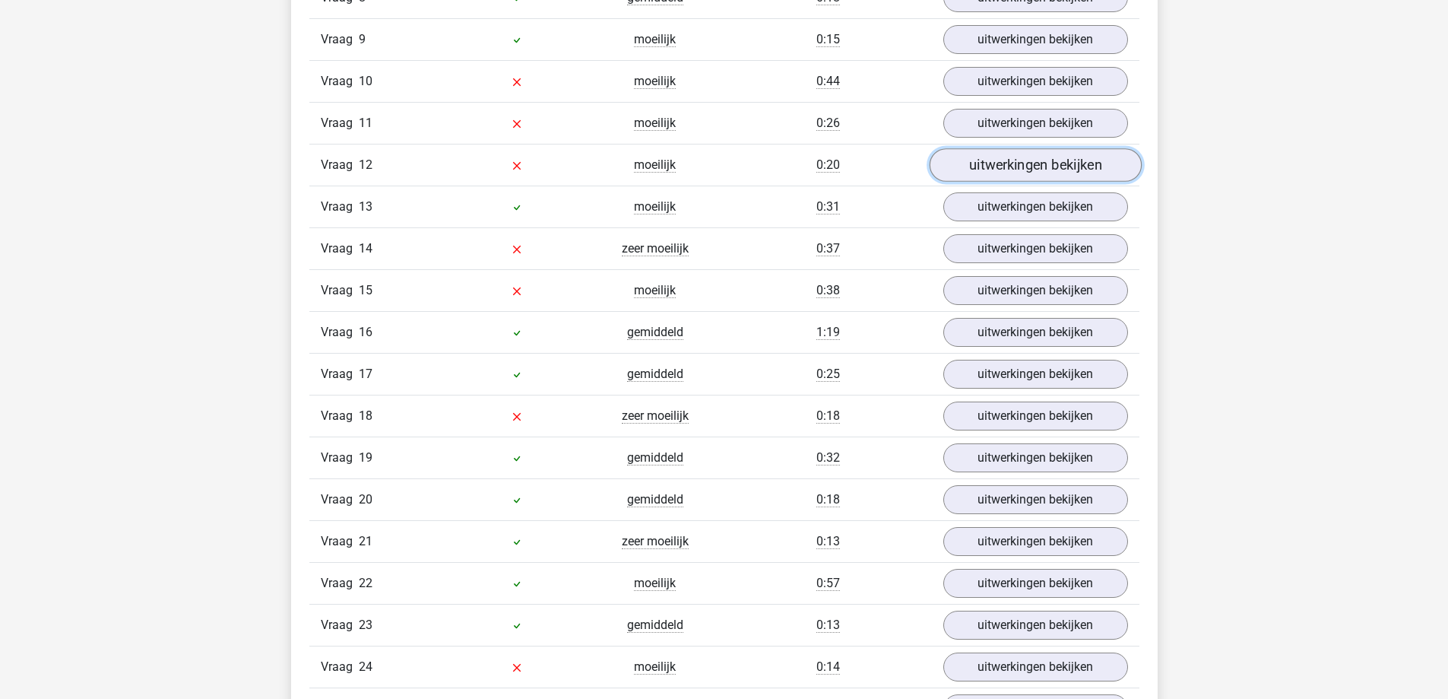
click at [978, 163] on link "uitwerkingen bekijken" at bounding box center [1035, 164] width 212 height 33
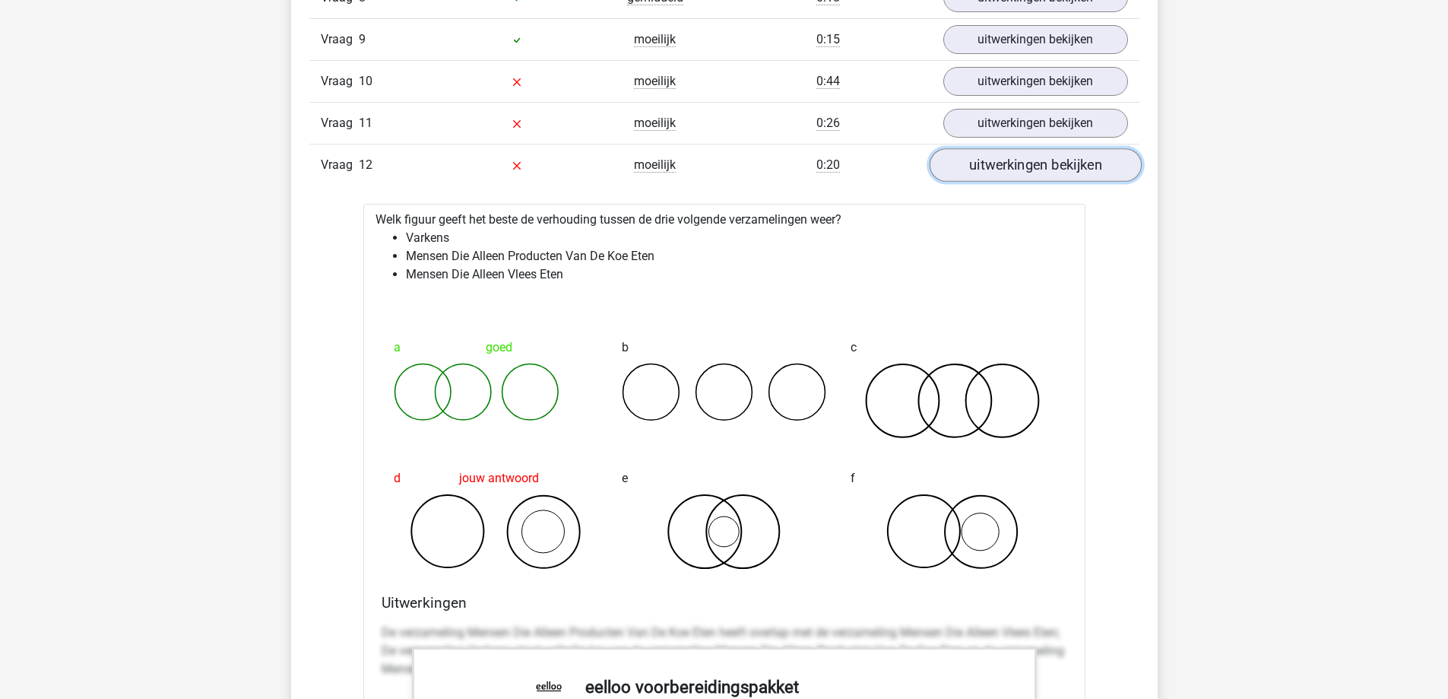
click at [978, 165] on link "uitwerkingen bekijken" at bounding box center [1035, 164] width 212 height 33
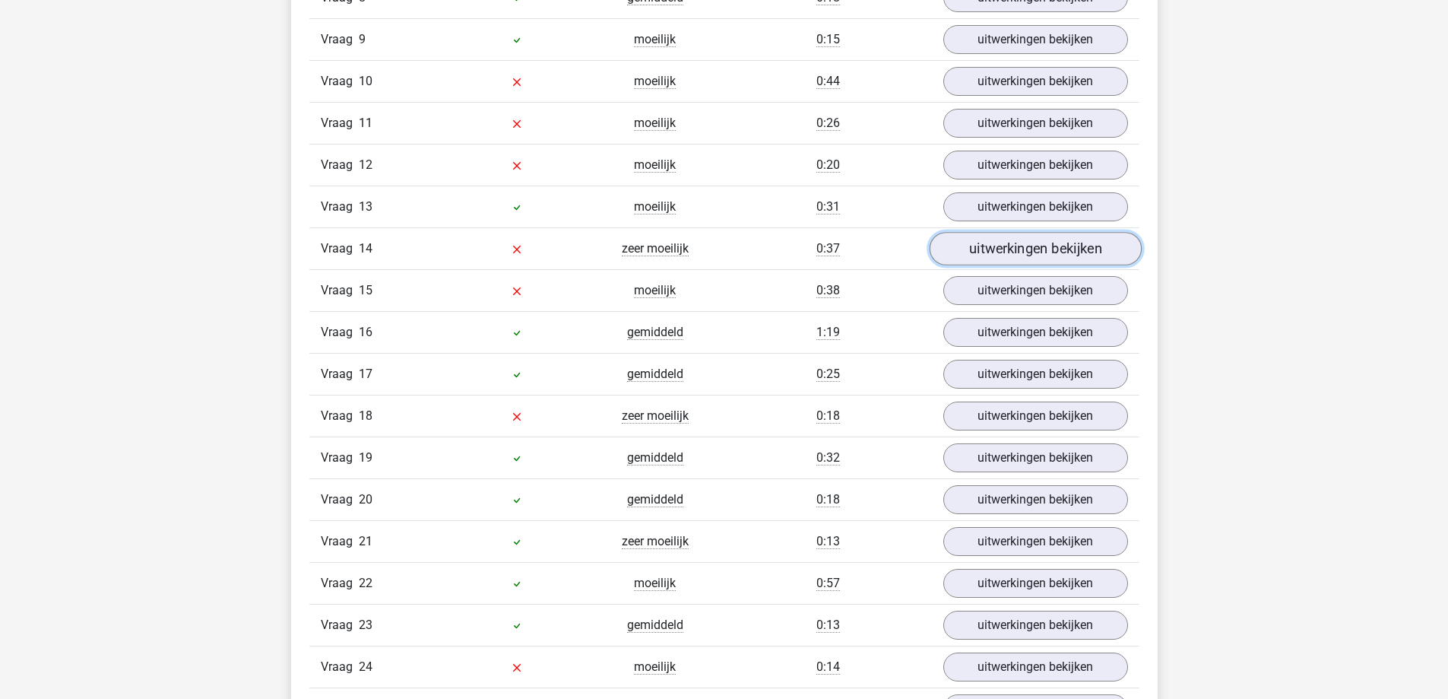
click at [960, 243] on link "uitwerkingen bekijken" at bounding box center [1035, 248] width 212 height 33
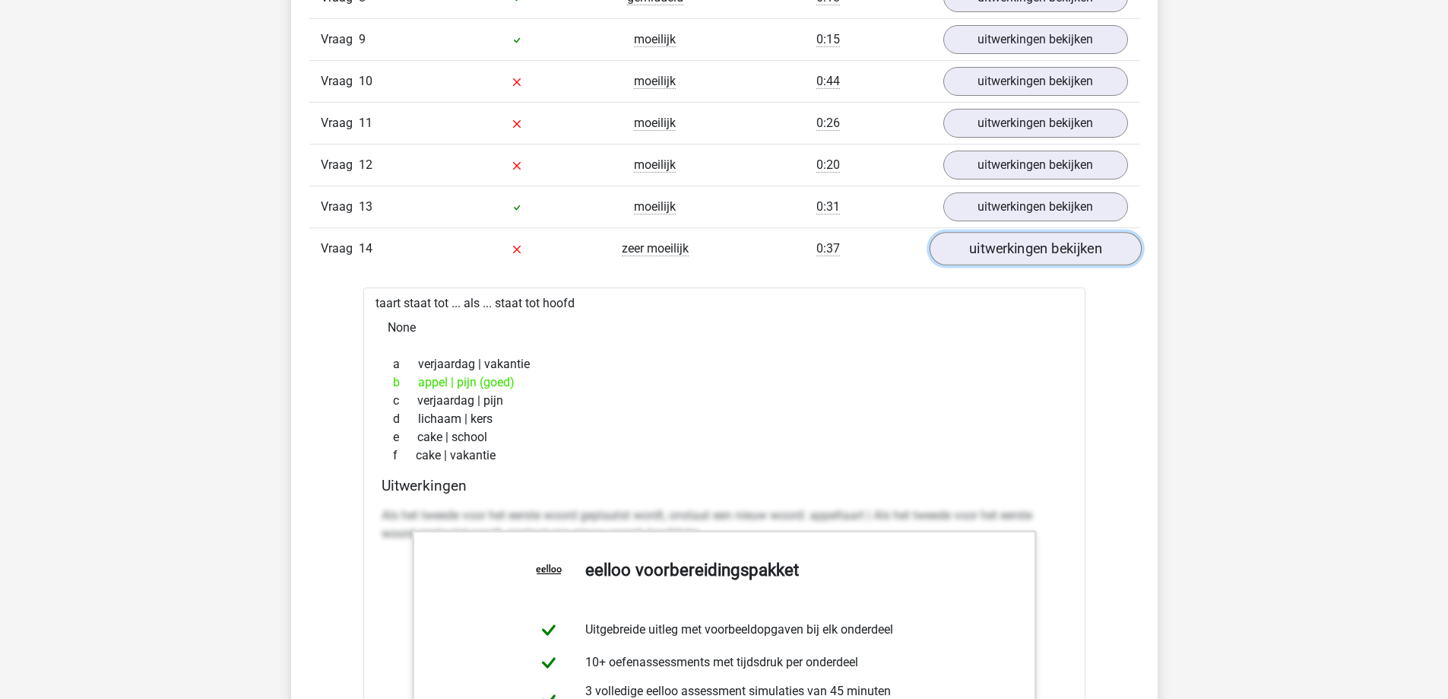
click at [960, 243] on link "uitwerkingen bekijken" at bounding box center [1035, 248] width 212 height 33
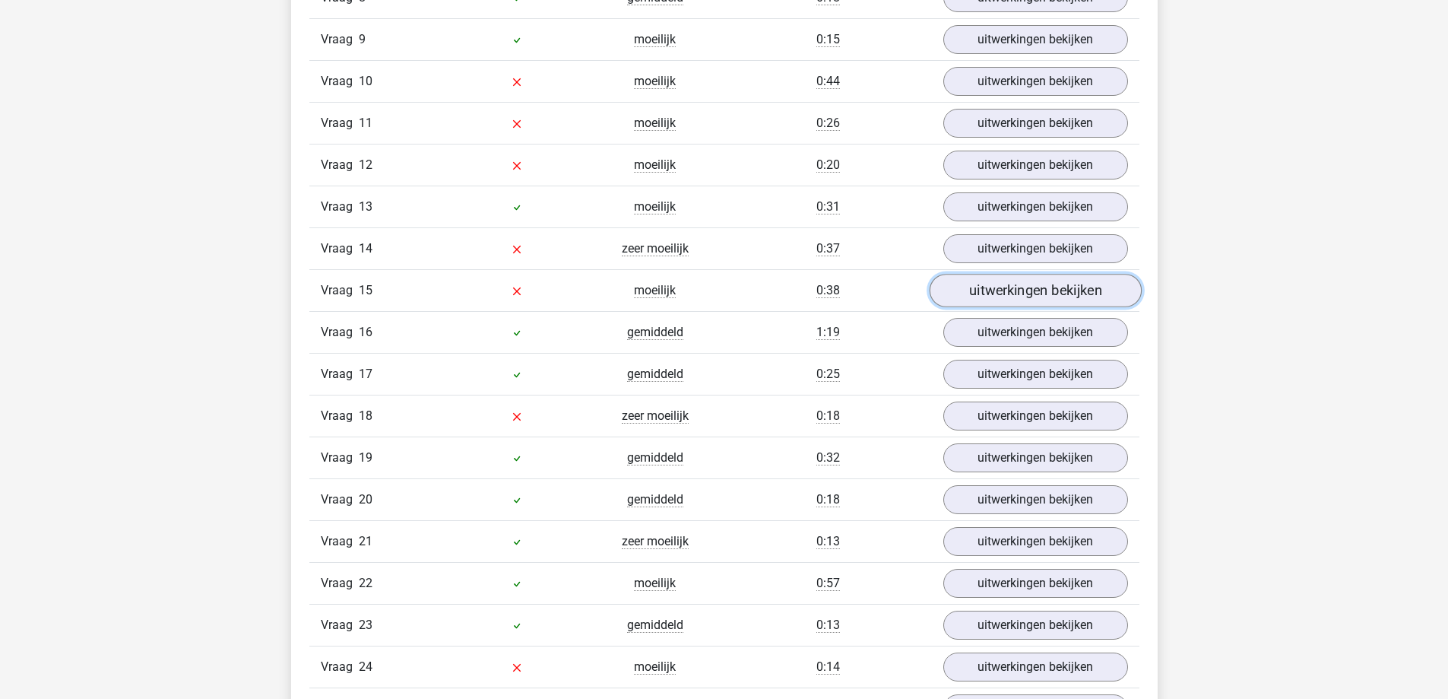
click at [975, 286] on link "uitwerkingen bekijken" at bounding box center [1035, 290] width 212 height 33
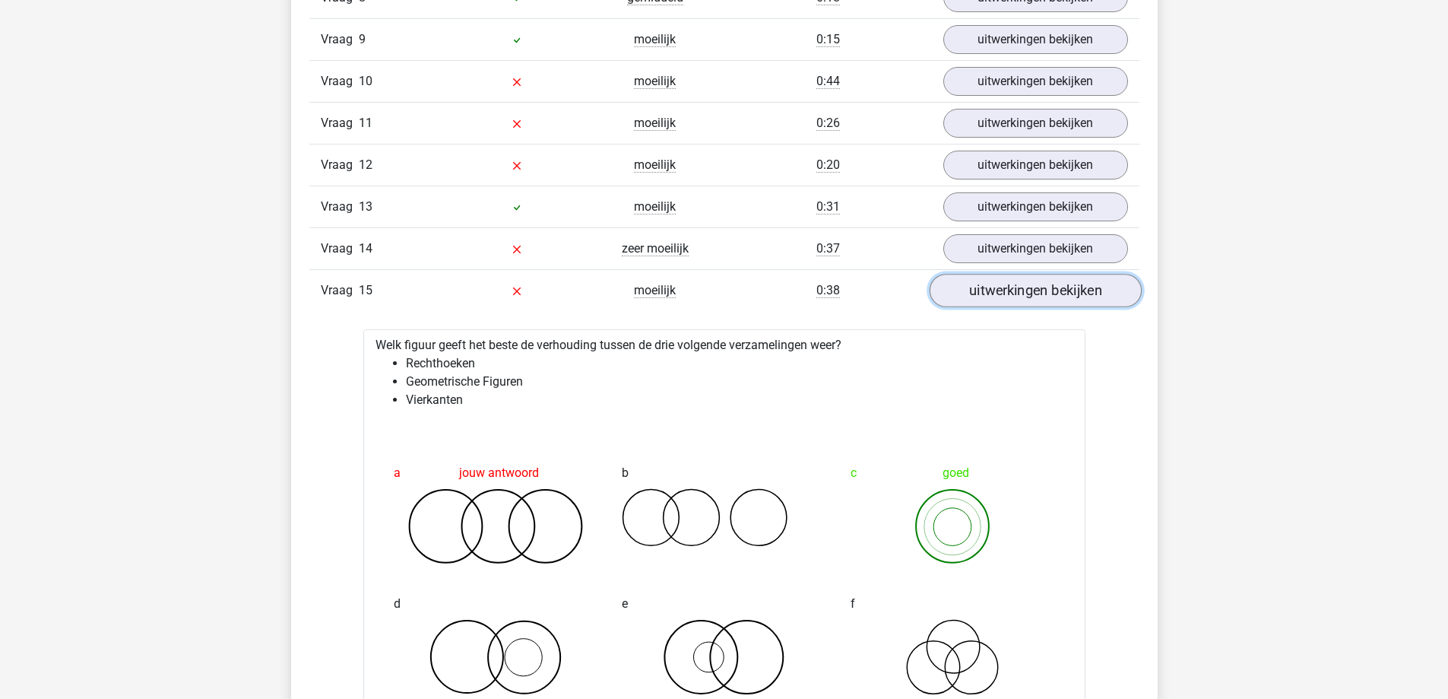
click at [975, 284] on link "uitwerkingen bekijken" at bounding box center [1035, 290] width 212 height 33
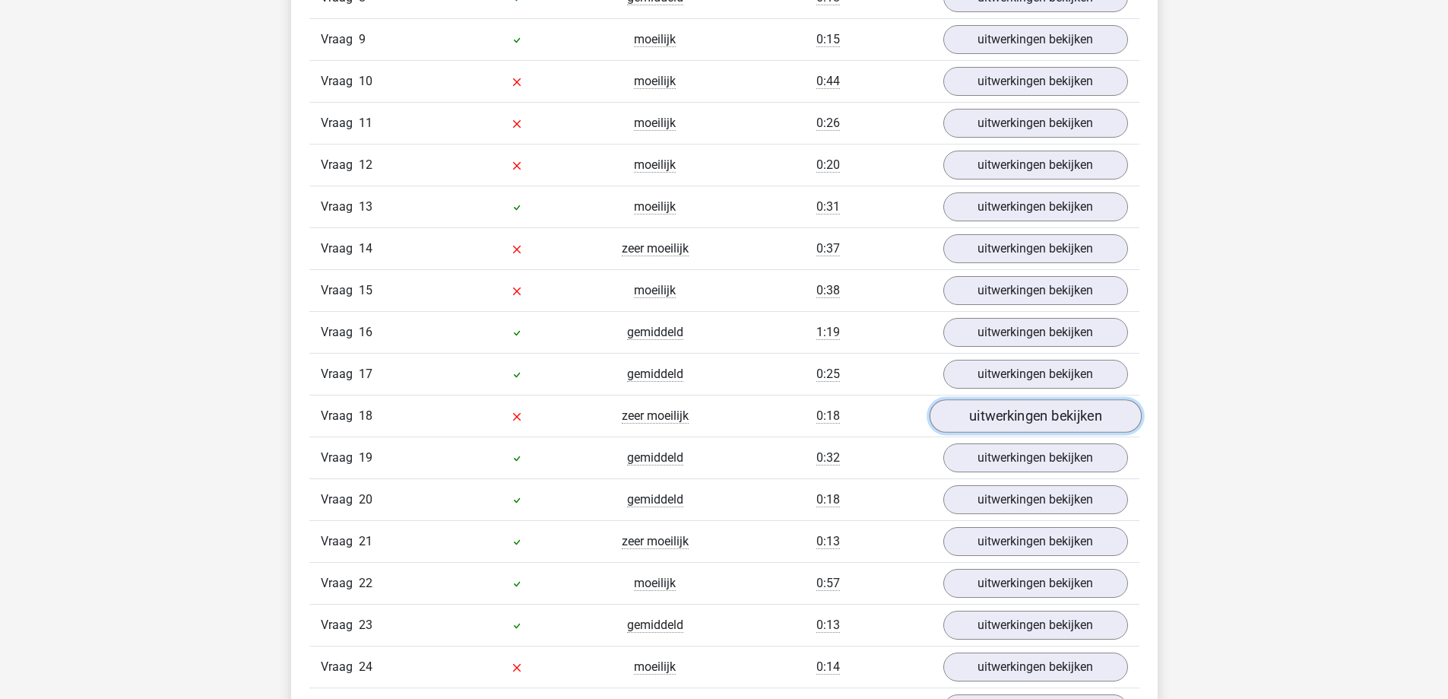
click at [981, 414] on link "uitwerkingen bekijken" at bounding box center [1035, 415] width 212 height 33
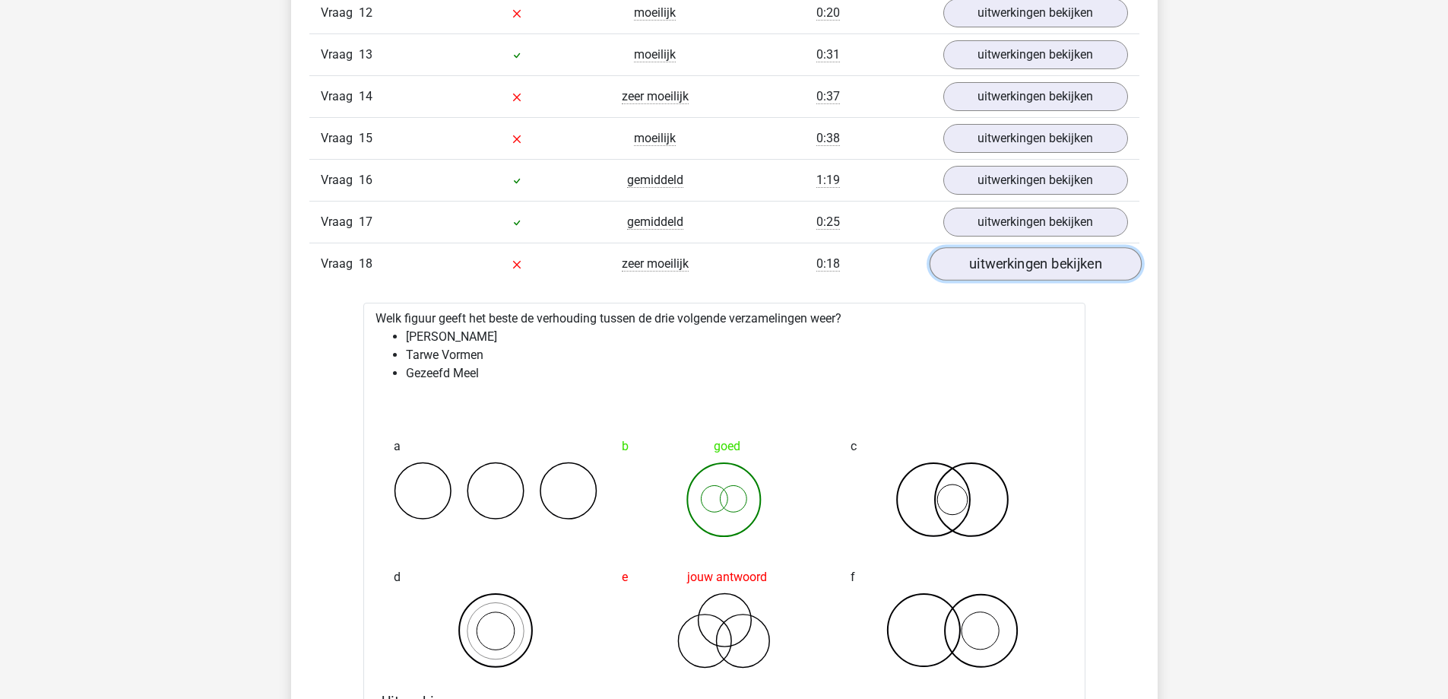
scroll to position [2281, 0]
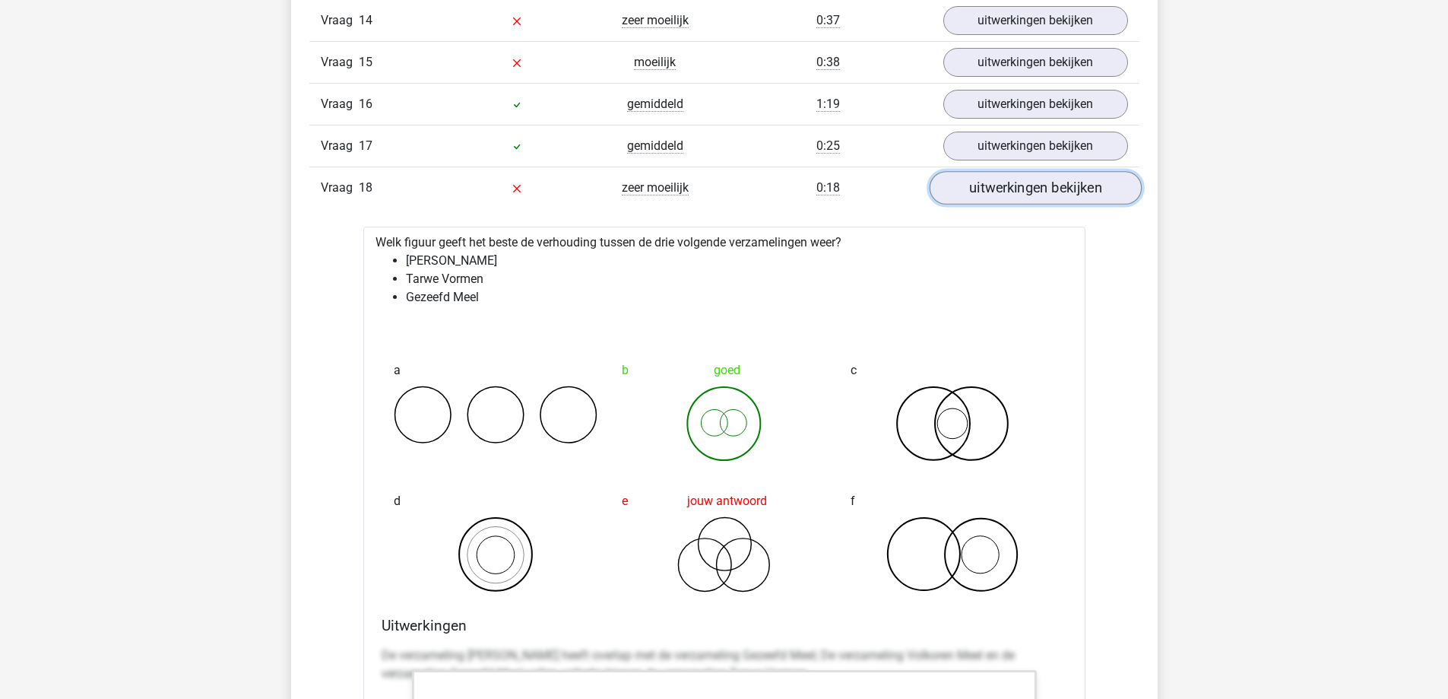
click at [1015, 195] on link "uitwerkingen bekijken" at bounding box center [1035, 187] width 212 height 33
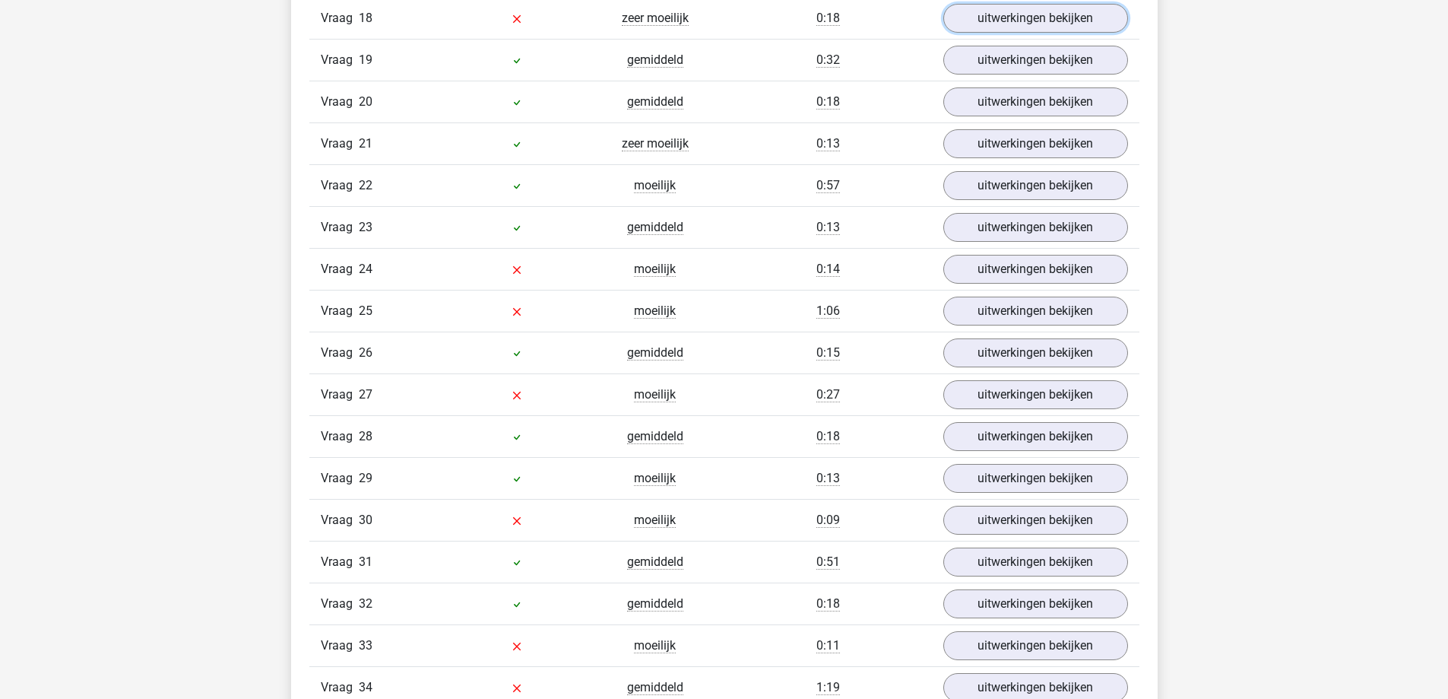
scroll to position [2509, 0]
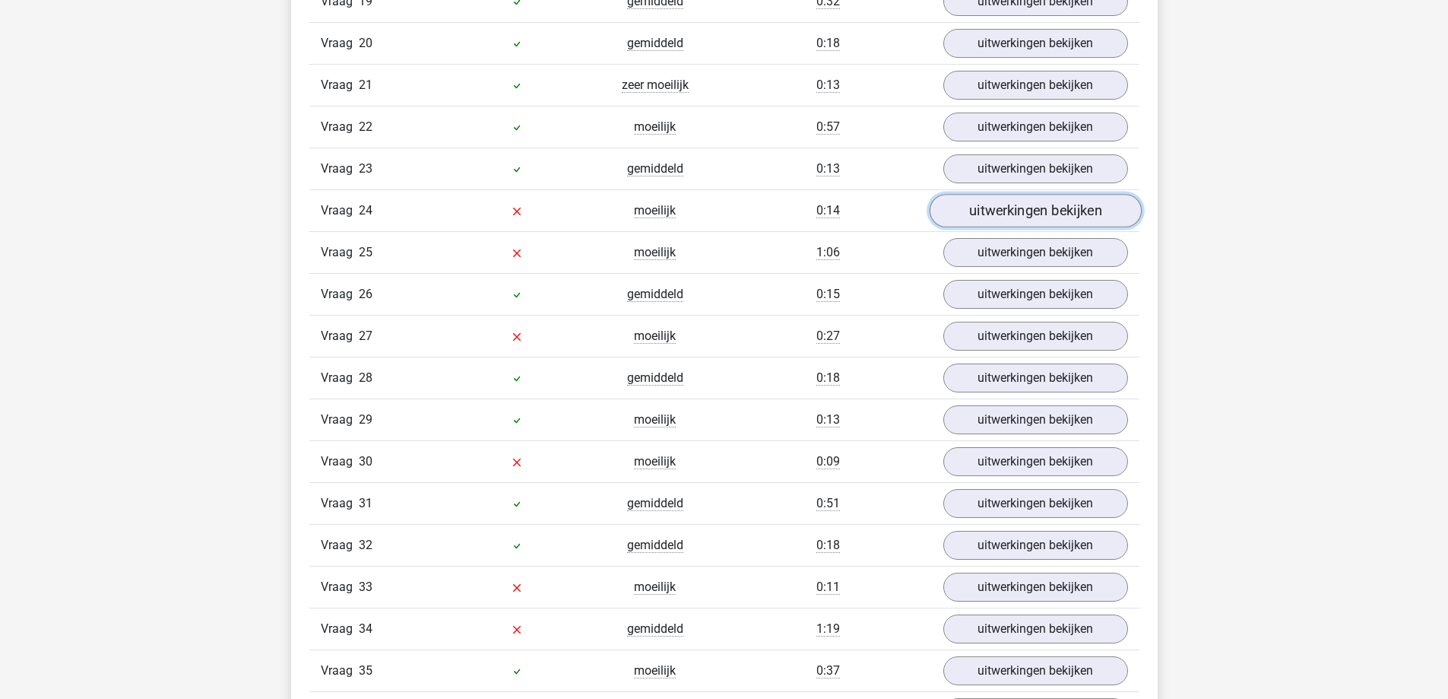
click at [994, 208] on link "uitwerkingen bekijken" at bounding box center [1035, 210] width 212 height 33
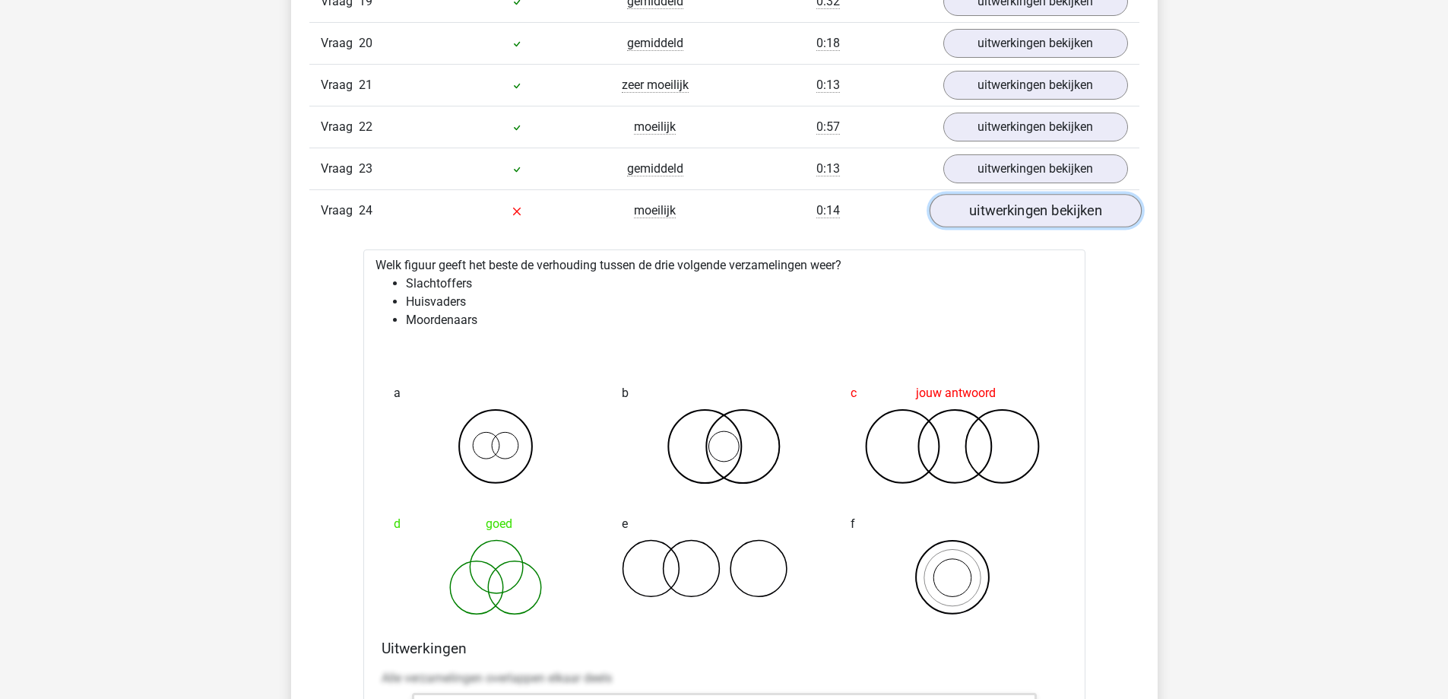
click at [1019, 209] on link "uitwerkingen bekijken" at bounding box center [1035, 210] width 212 height 33
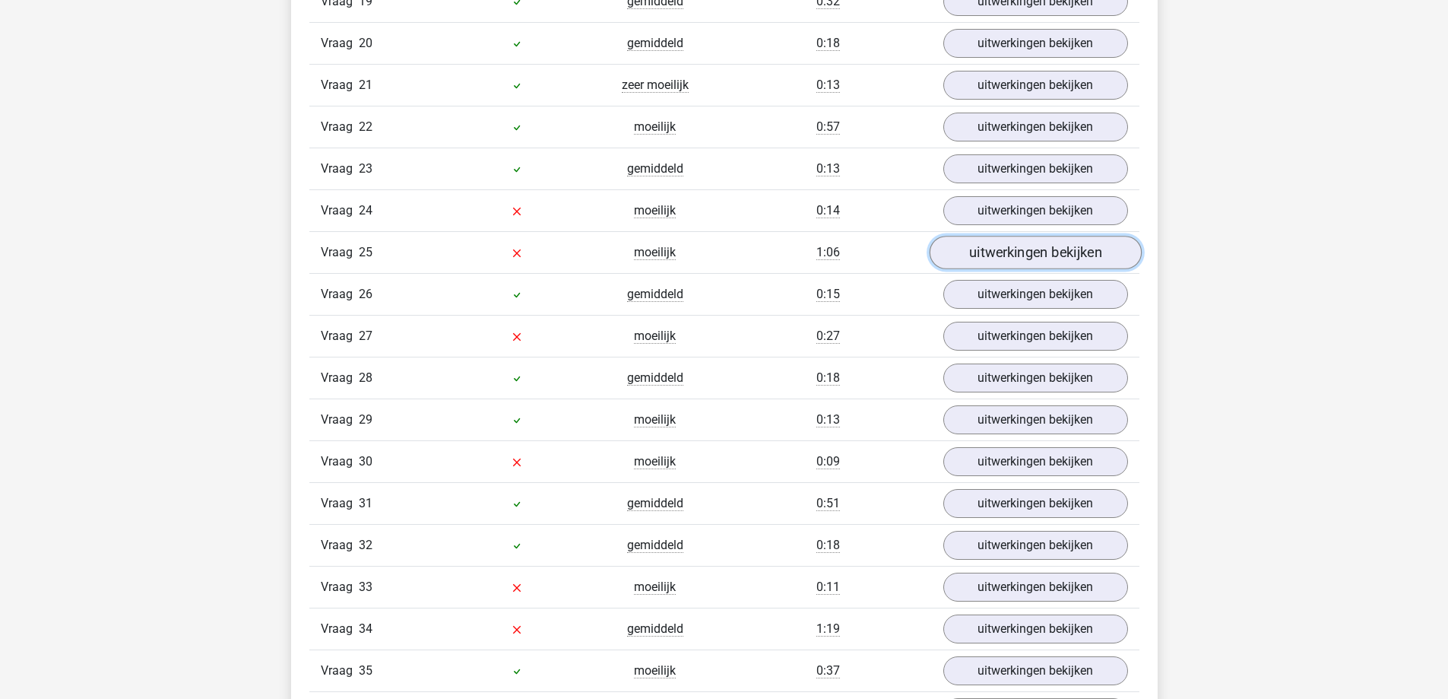
click at [1020, 259] on link "uitwerkingen bekijken" at bounding box center [1035, 252] width 212 height 33
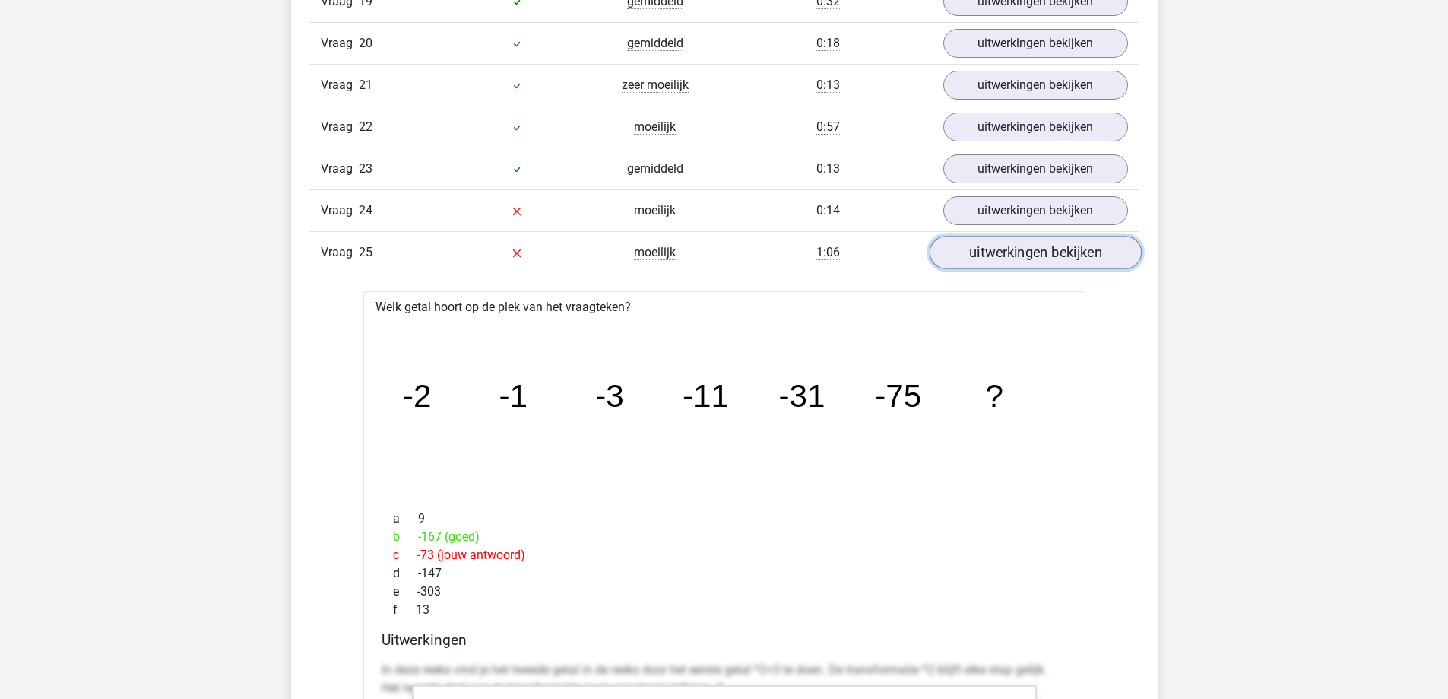
click at [1079, 256] on link "uitwerkingen bekijken" at bounding box center [1035, 252] width 212 height 33
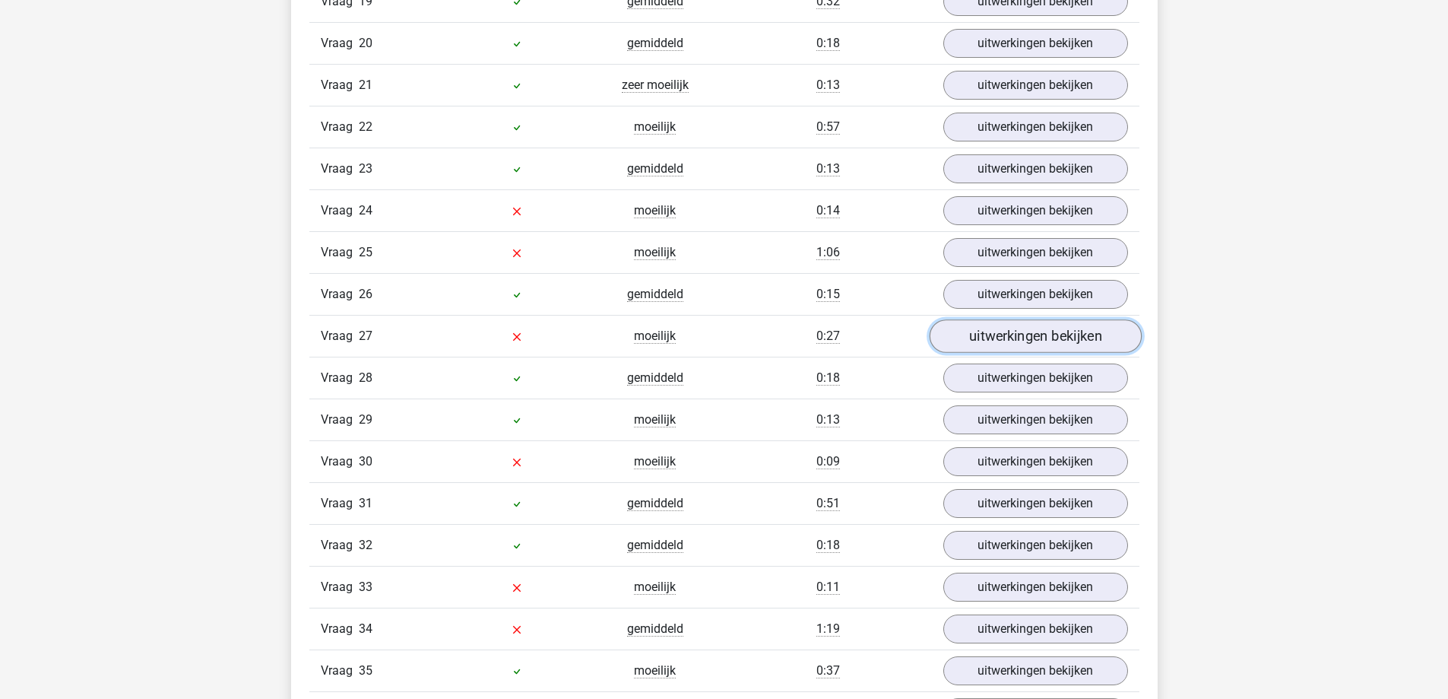
click at [1070, 332] on link "uitwerkingen bekijken" at bounding box center [1035, 335] width 212 height 33
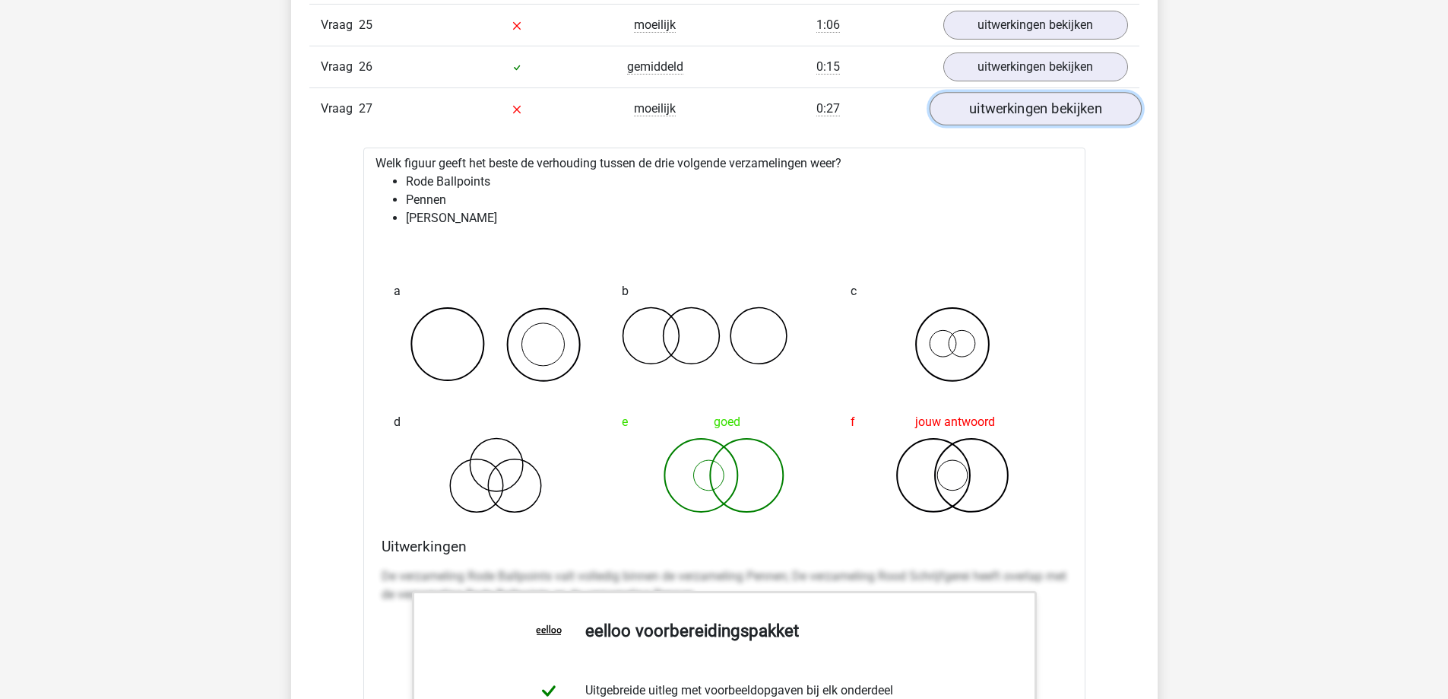
scroll to position [2737, 0]
click at [1046, 101] on link "uitwerkingen bekijken" at bounding box center [1035, 107] width 212 height 33
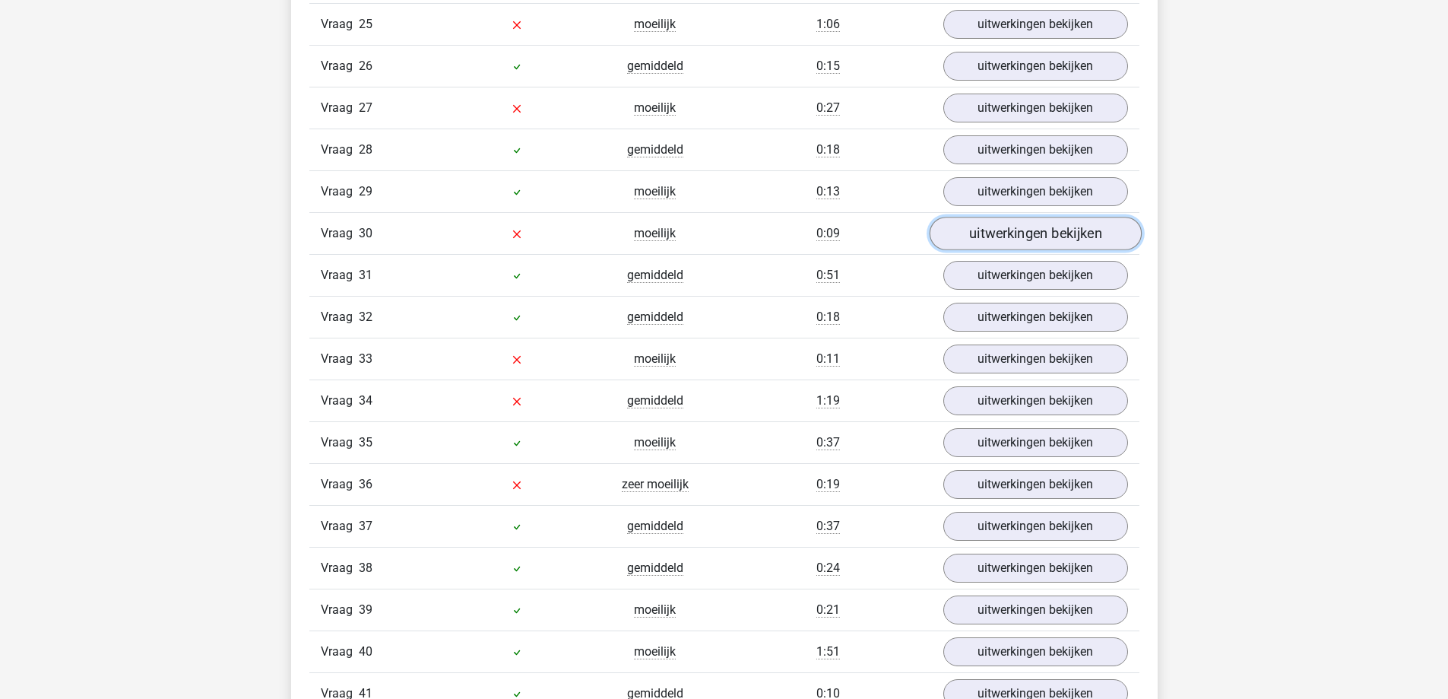
click at [1032, 230] on link "uitwerkingen bekijken" at bounding box center [1035, 233] width 212 height 33
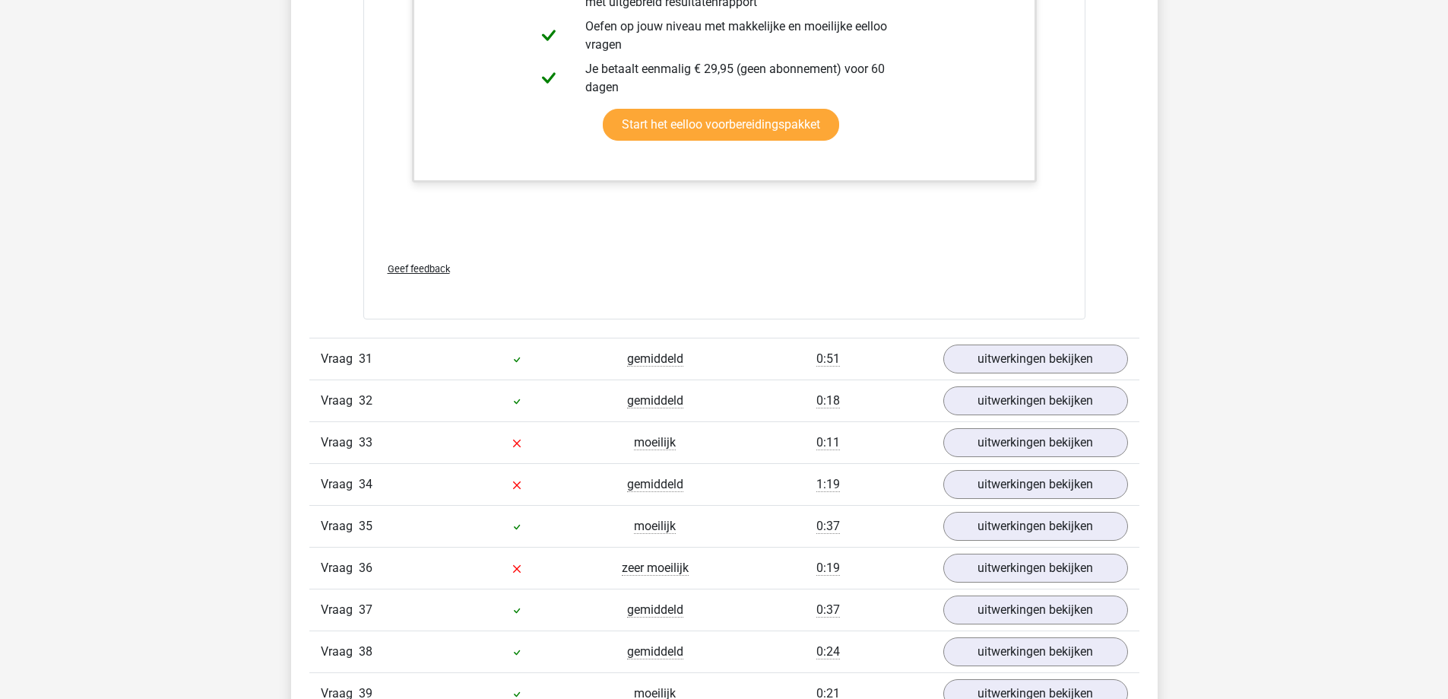
scroll to position [3725, 0]
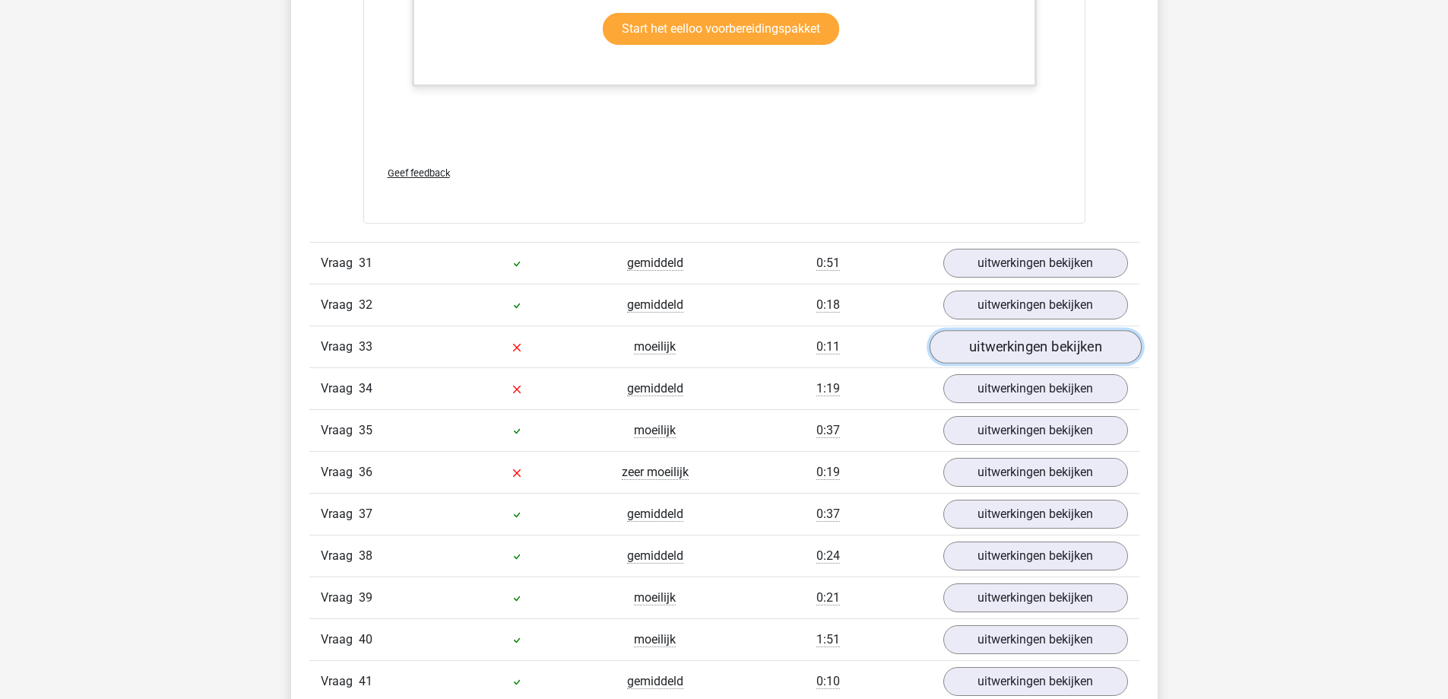
click at [1070, 358] on link "uitwerkingen bekijken" at bounding box center [1035, 347] width 212 height 33
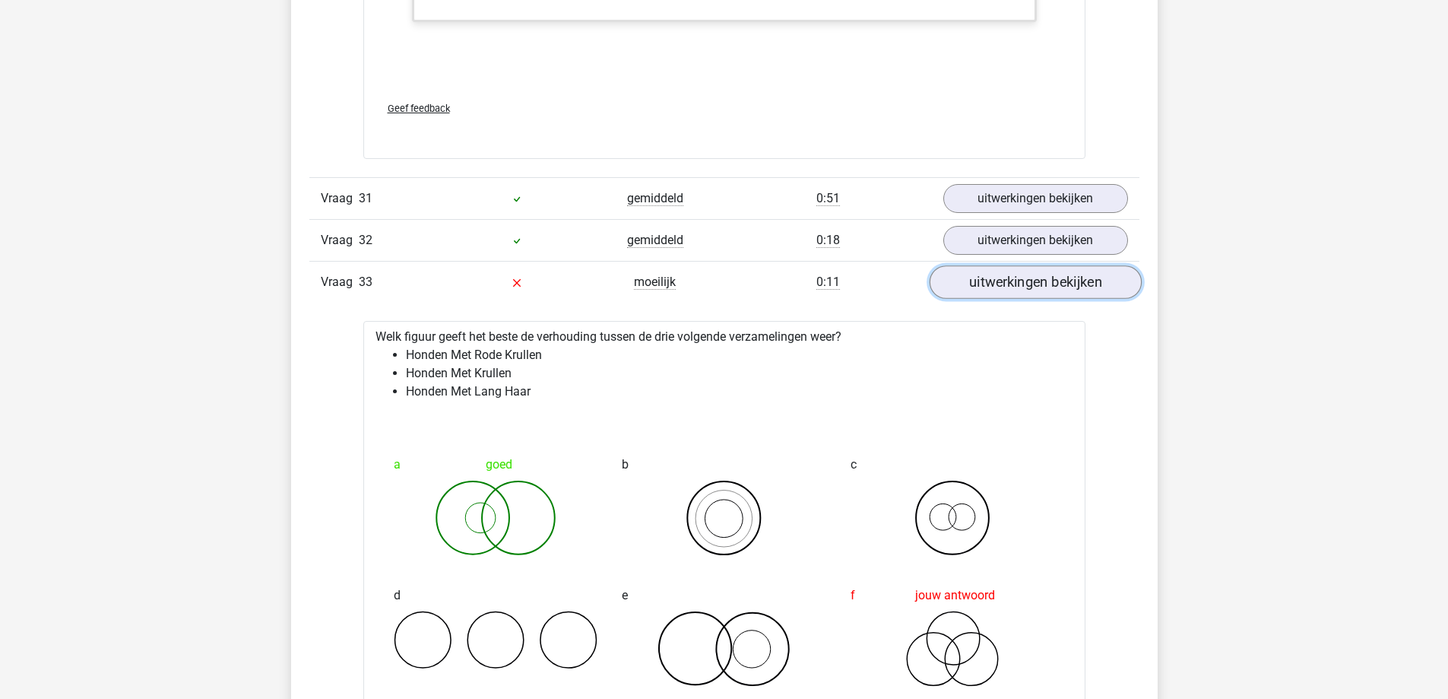
scroll to position [3801, 0]
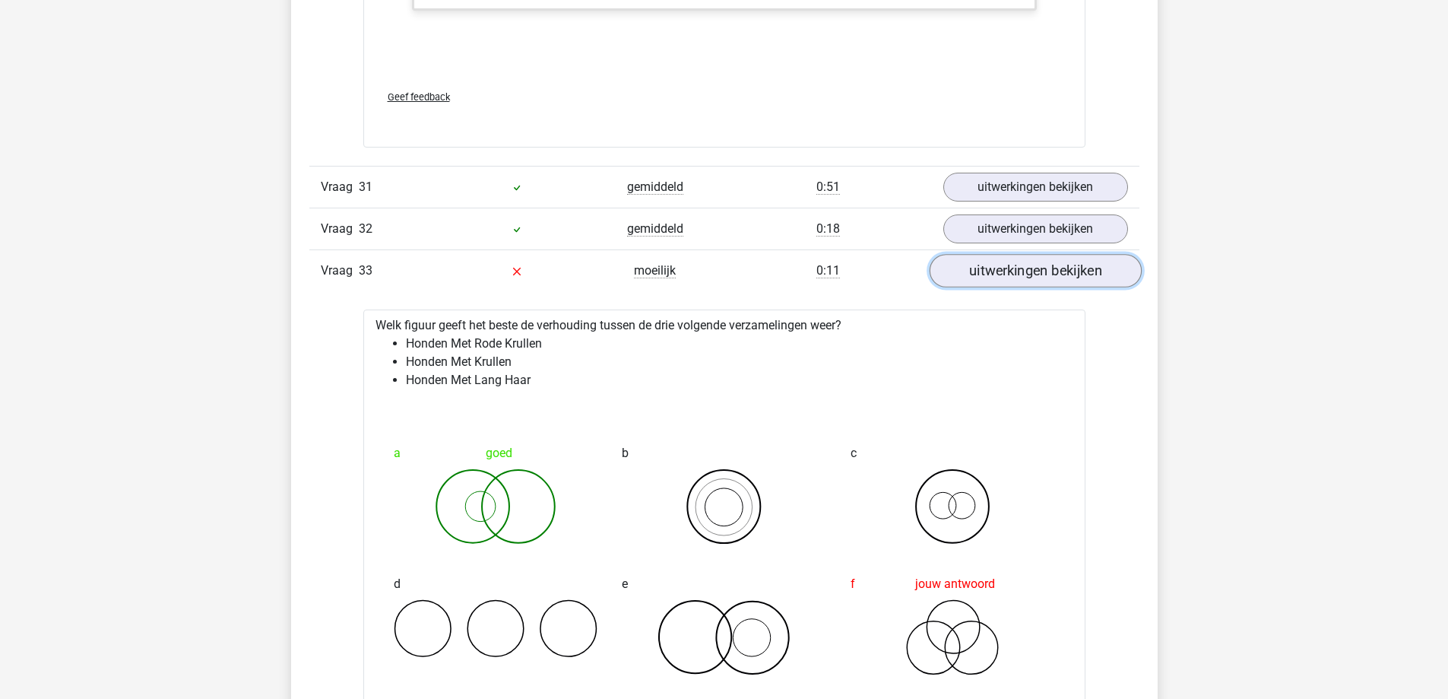
click at [994, 274] on link "uitwerkingen bekijken" at bounding box center [1035, 271] width 212 height 33
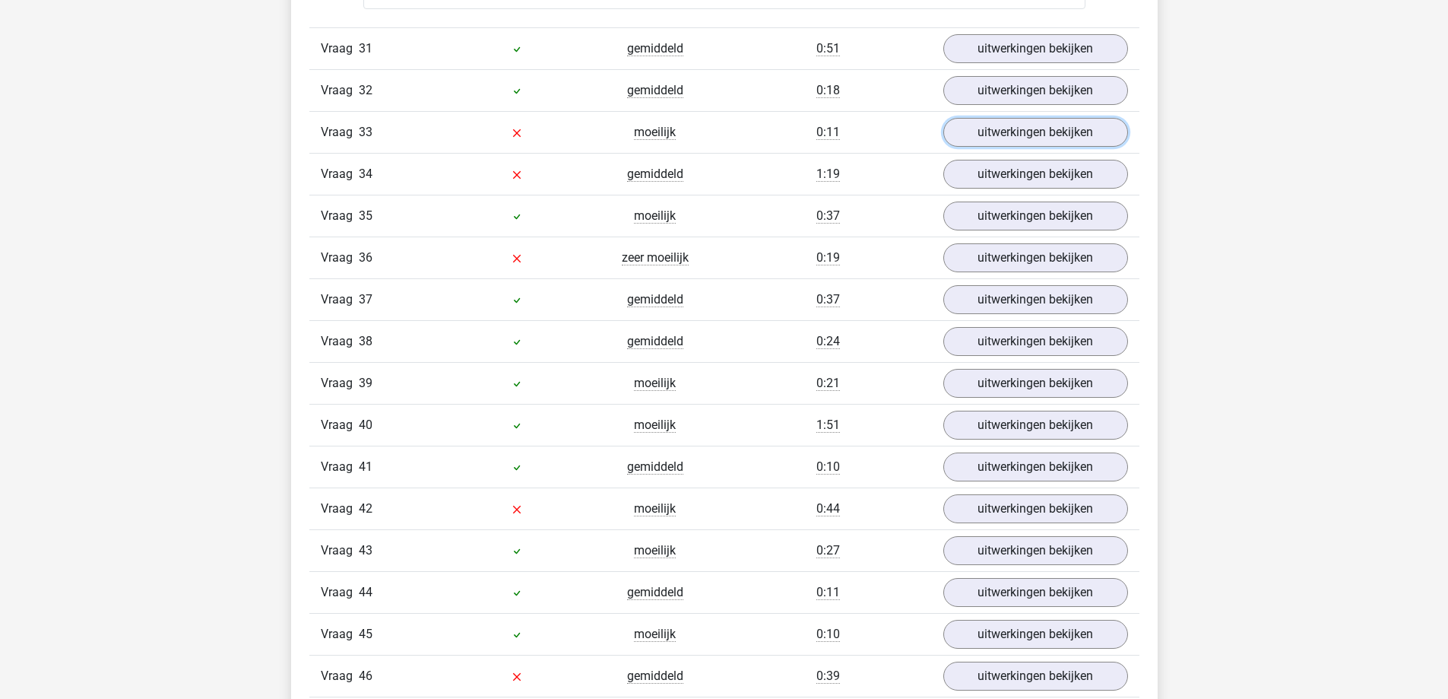
scroll to position [3953, 0]
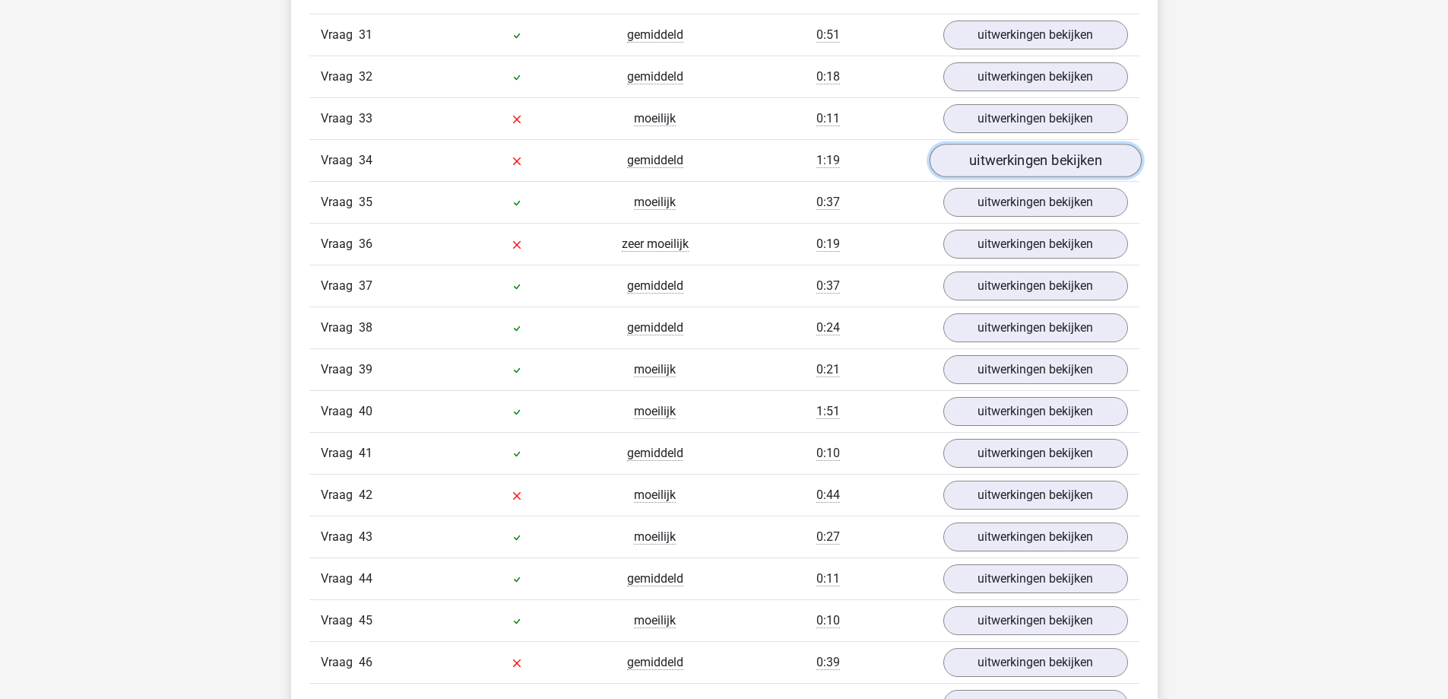
click at [1024, 169] on link "uitwerkingen bekijken" at bounding box center [1035, 160] width 212 height 33
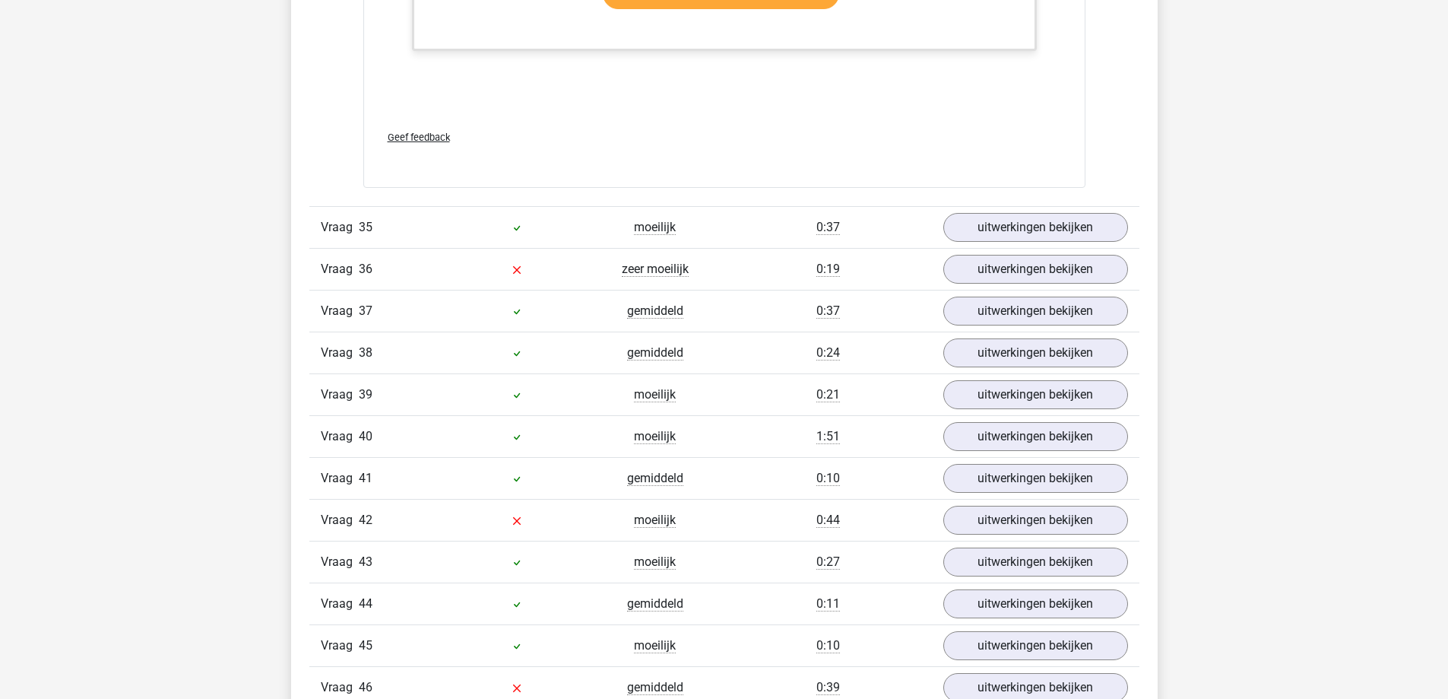
scroll to position [4941, 0]
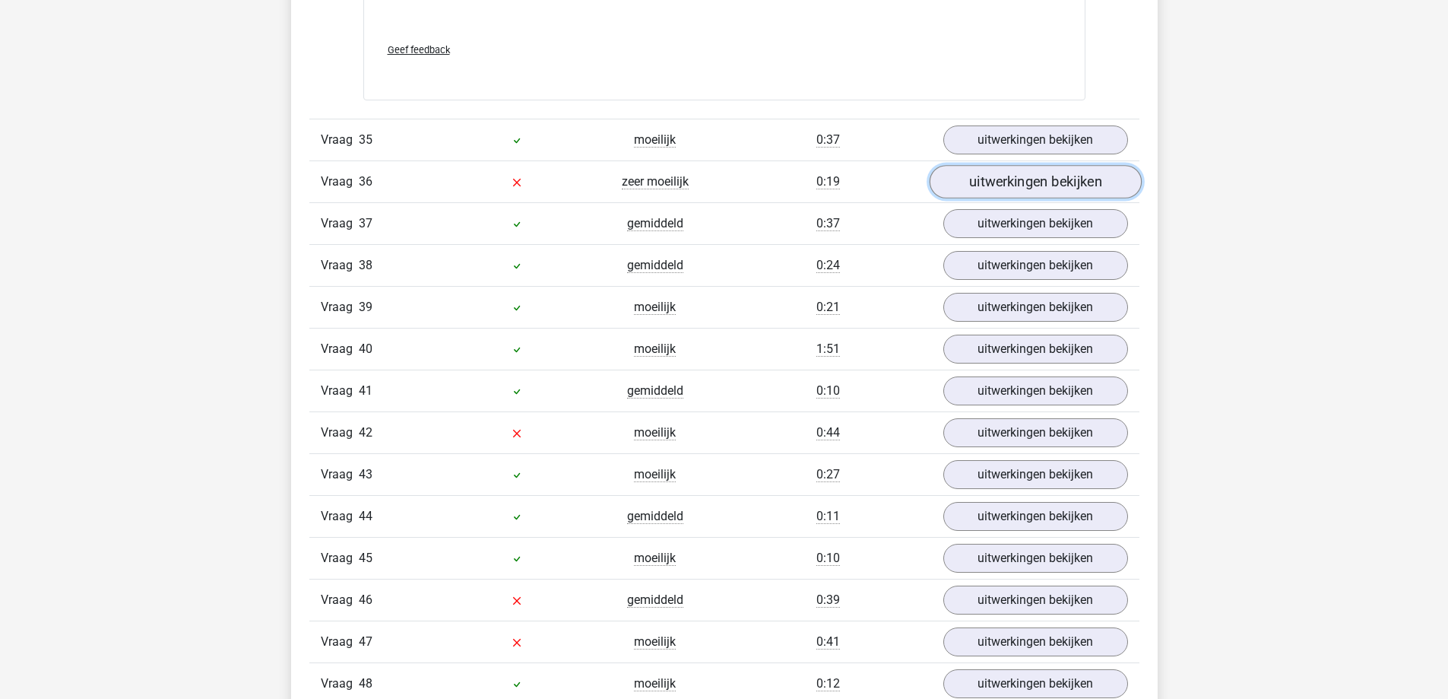
click at [1010, 181] on link "uitwerkingen bekijken" at bounding box center [1035, 181] width 212 height 33
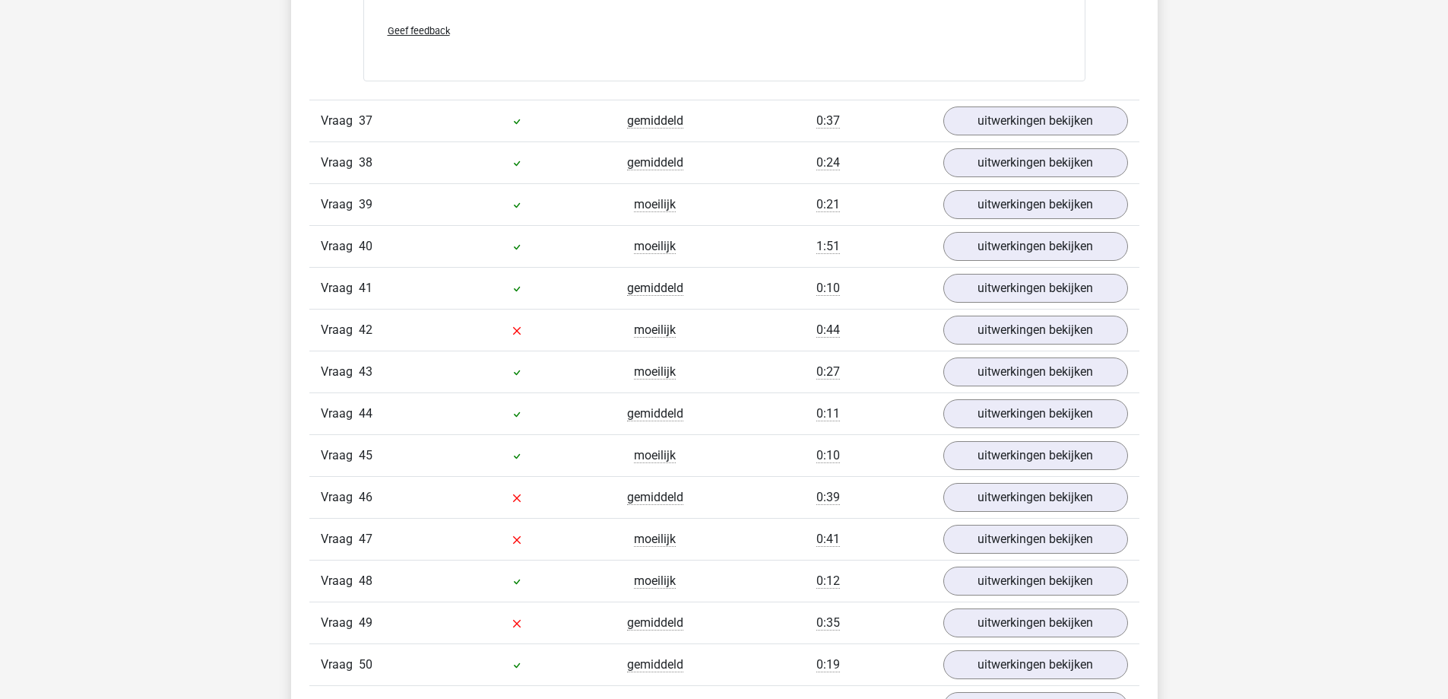
scroll to position [6081, 0]
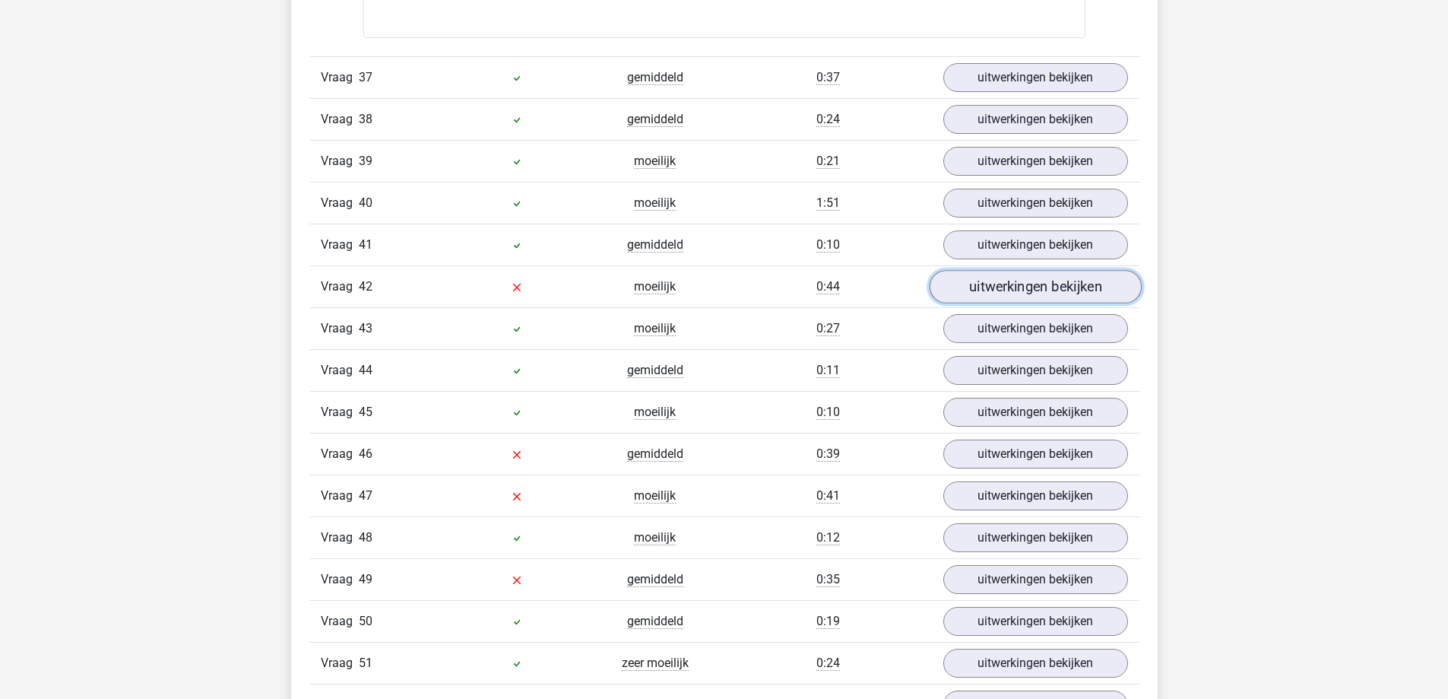
click at [1012, 280] on link "uitwerkingen bekijken" at bounding box center [1035, 287] width 212 height 33
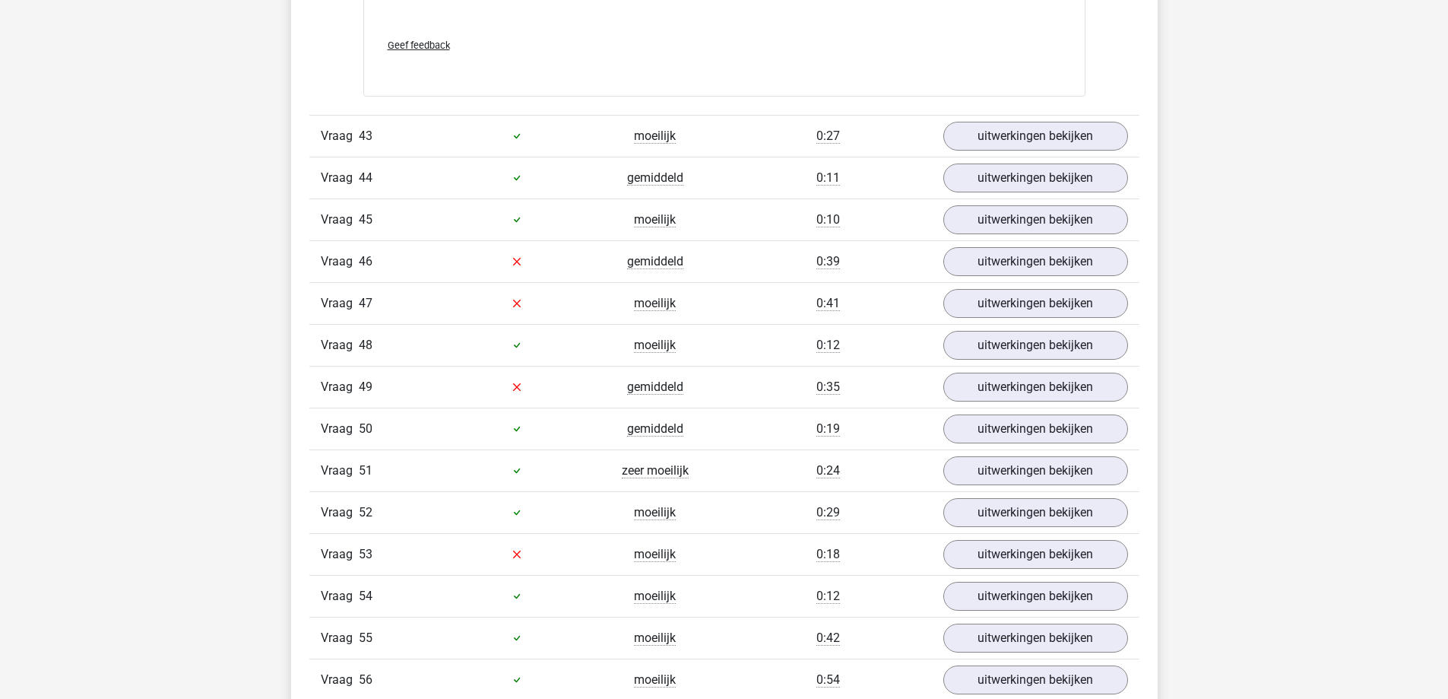
scroll to position [7298, 0]
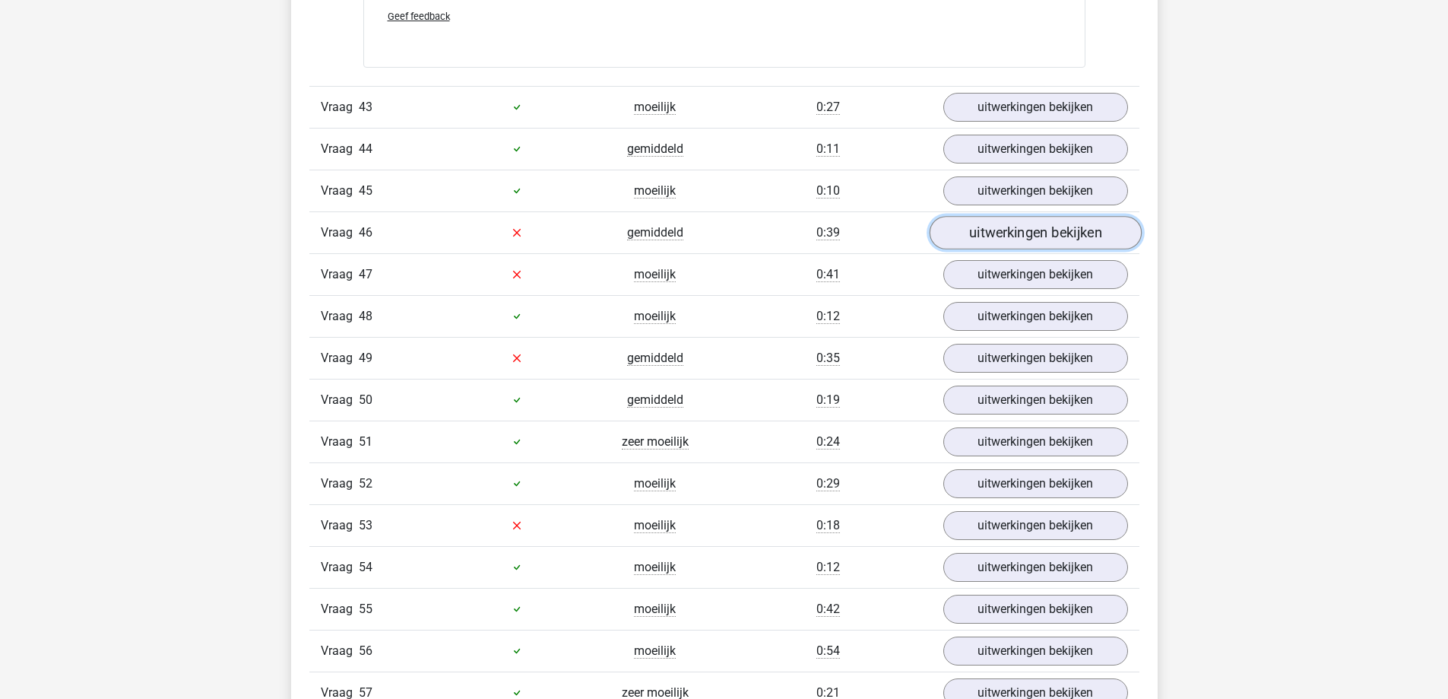
click at [1053, 230] on link "uitwerkingen bekijken" at bounding box center [1035, 232] width 212 height 33
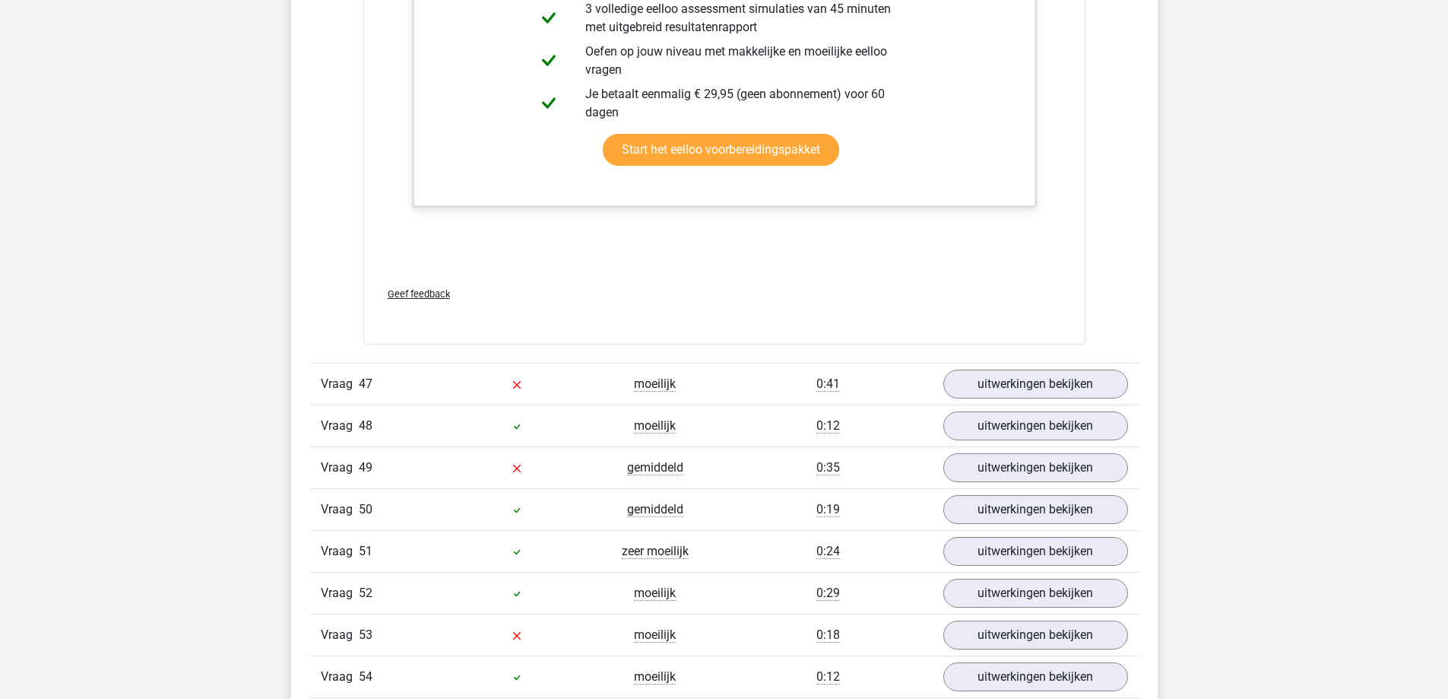
scroll to position [8210, 0]
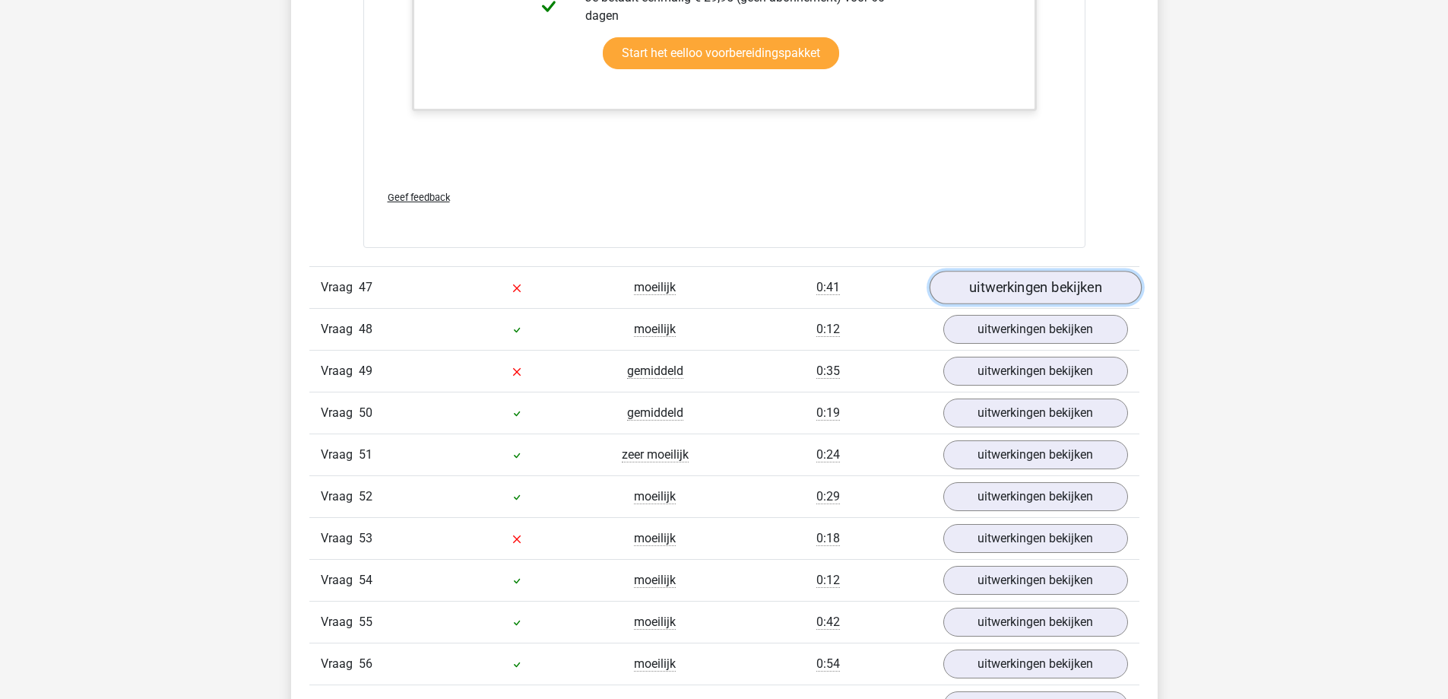
click at [1057, 289] on link "uitwerkingen bekijken" at bounding box center [1035, 287] width 212 height 33
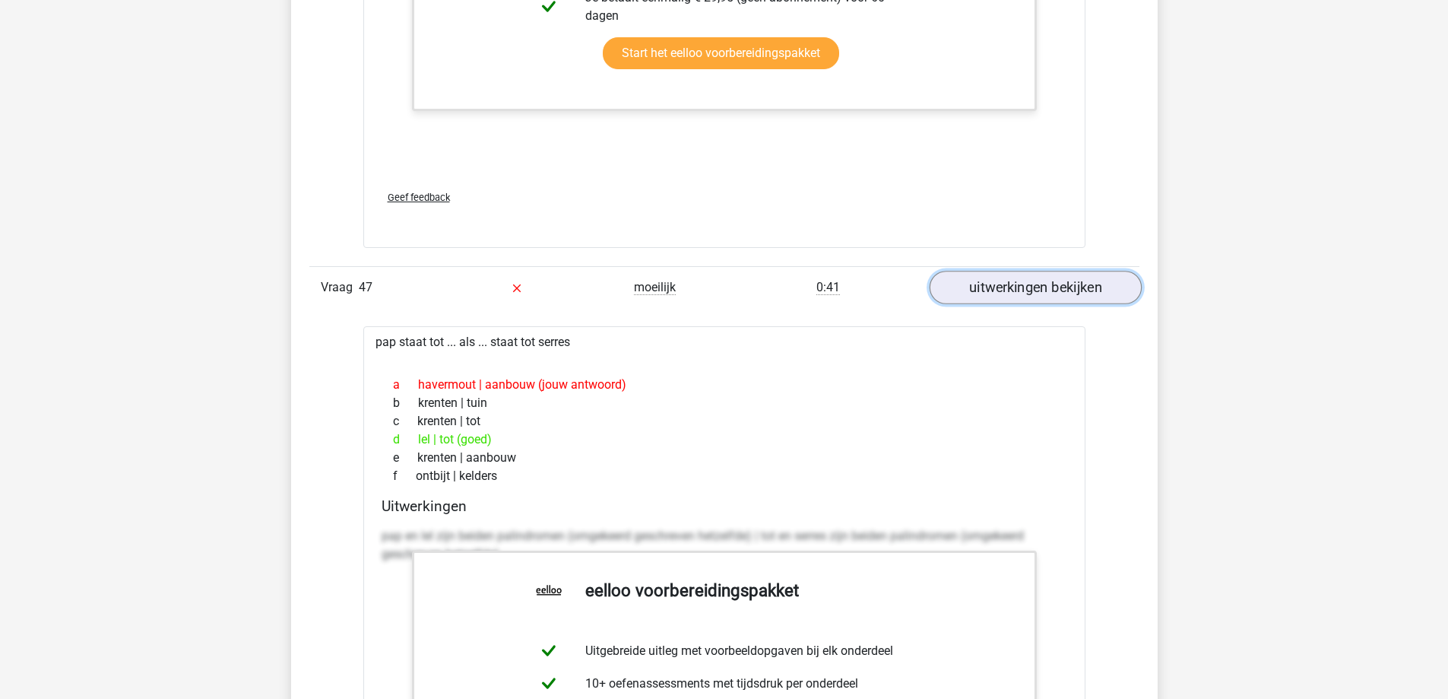
click at [1057, 289] on link "uitwerkingen bekijken" at bounding box center [1035, 287] width 212 height 33
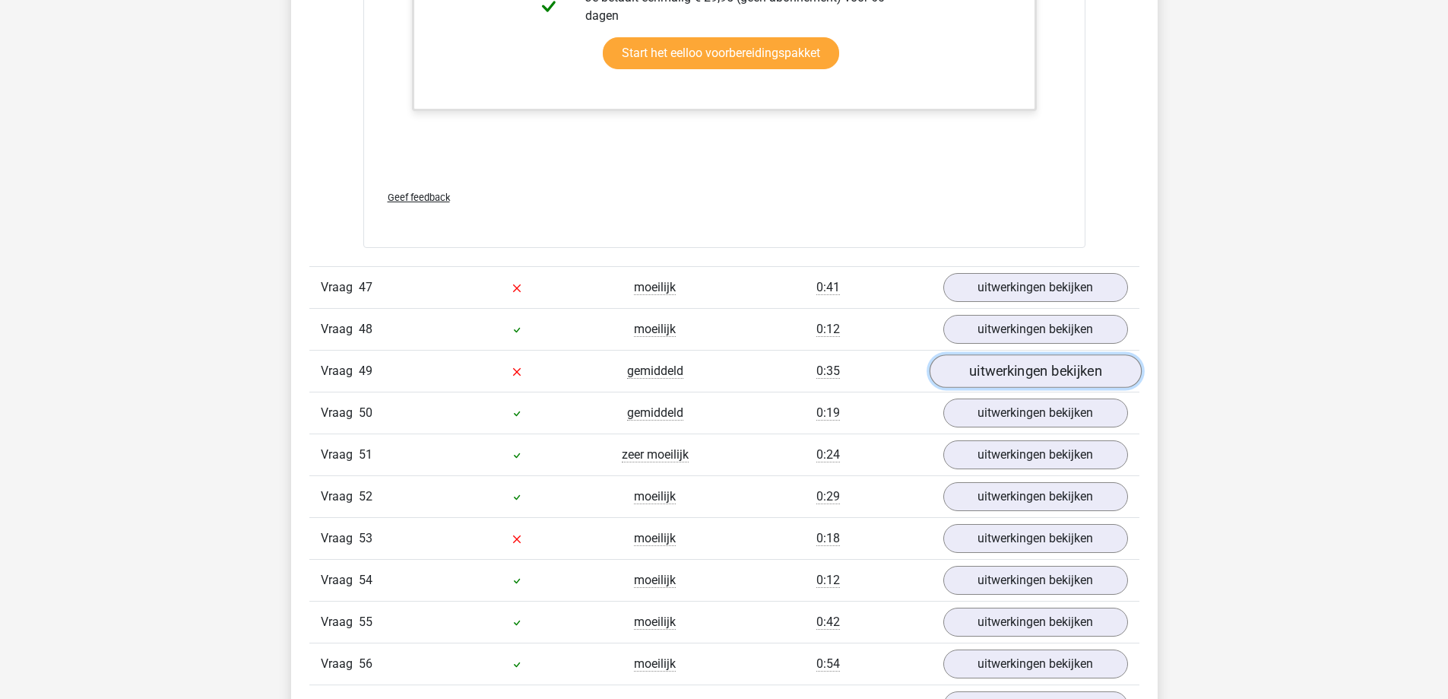
click at [1010, 370] on link "uitwerkingen bekijken" at bounding box center [1035, 370] width 212 height 33
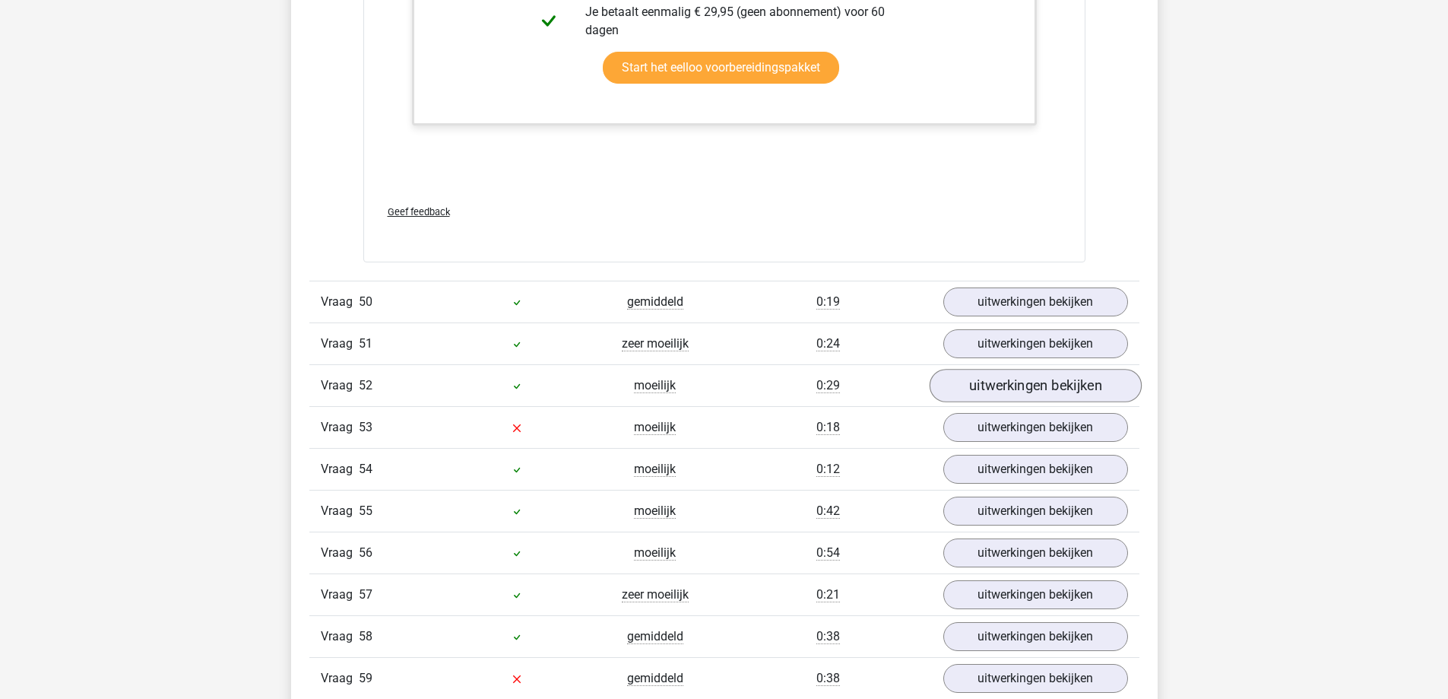
scroll to position [9274, 0]
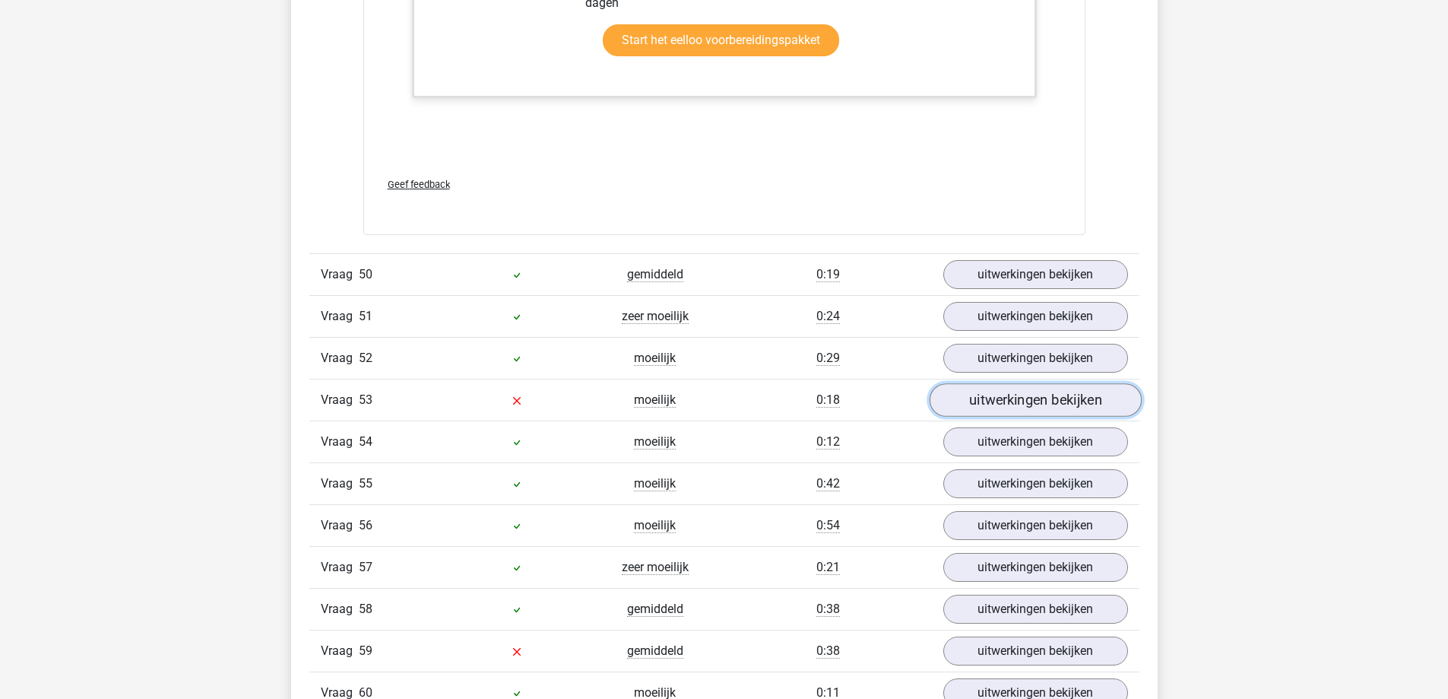
click at [980, 400] on link "uitwerkingen bekijken" at bounding box center [1035, 399] width 212 height 33
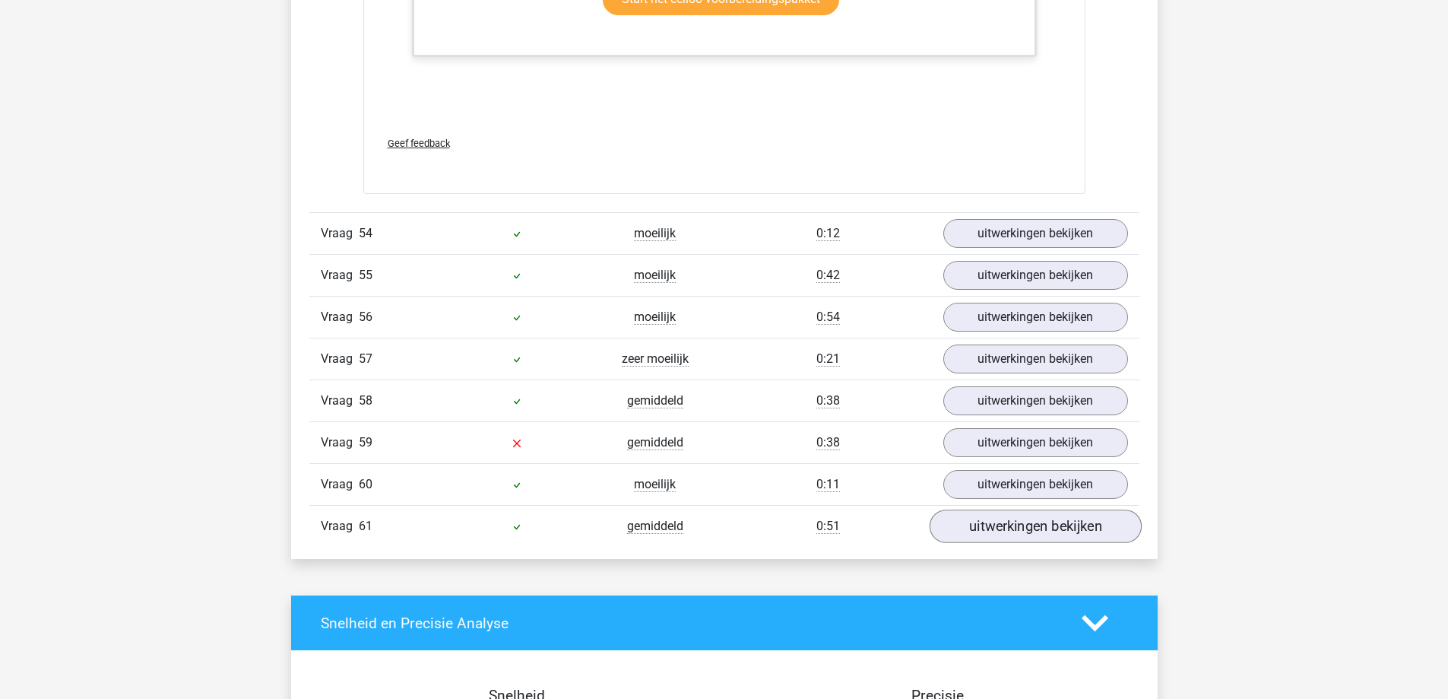
scroll to position [10338, 0]
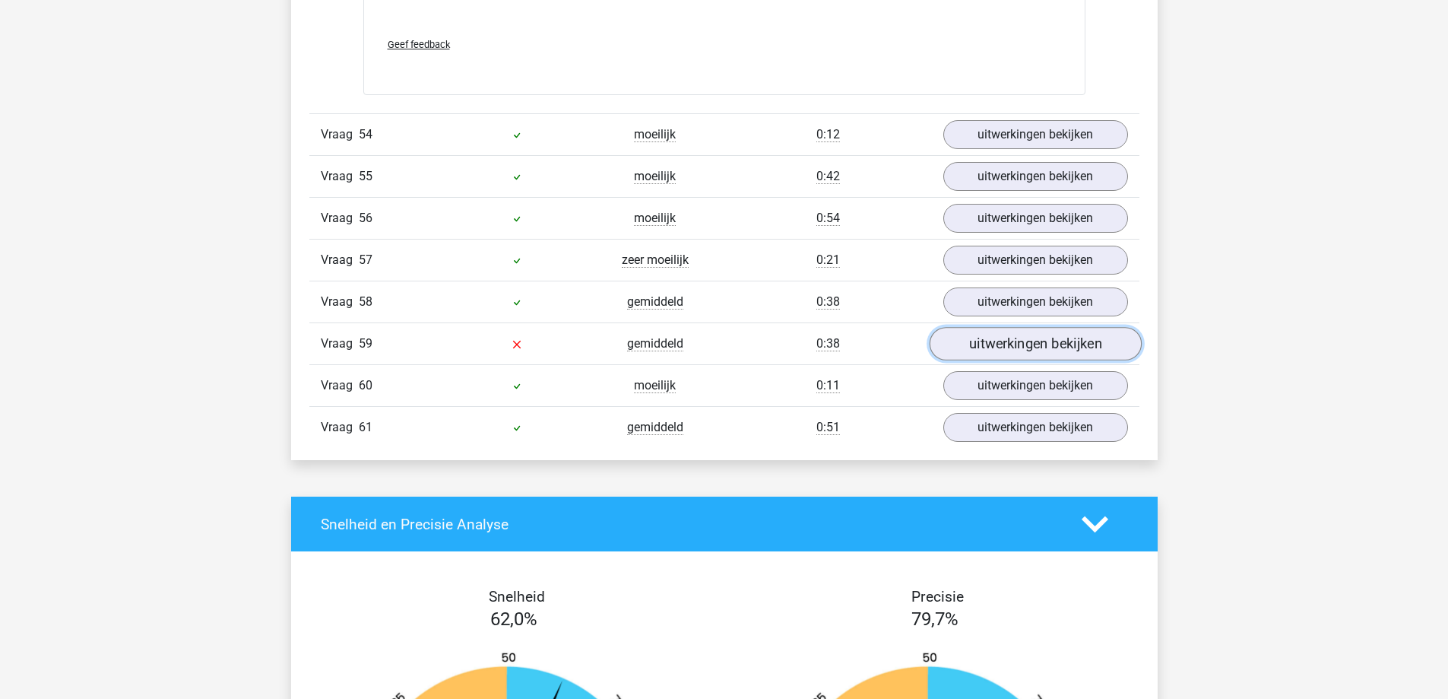
click at [1023, 340] on link "uitwerkingen bekijken" at bounding box center [1035, 343] width 212 height 33
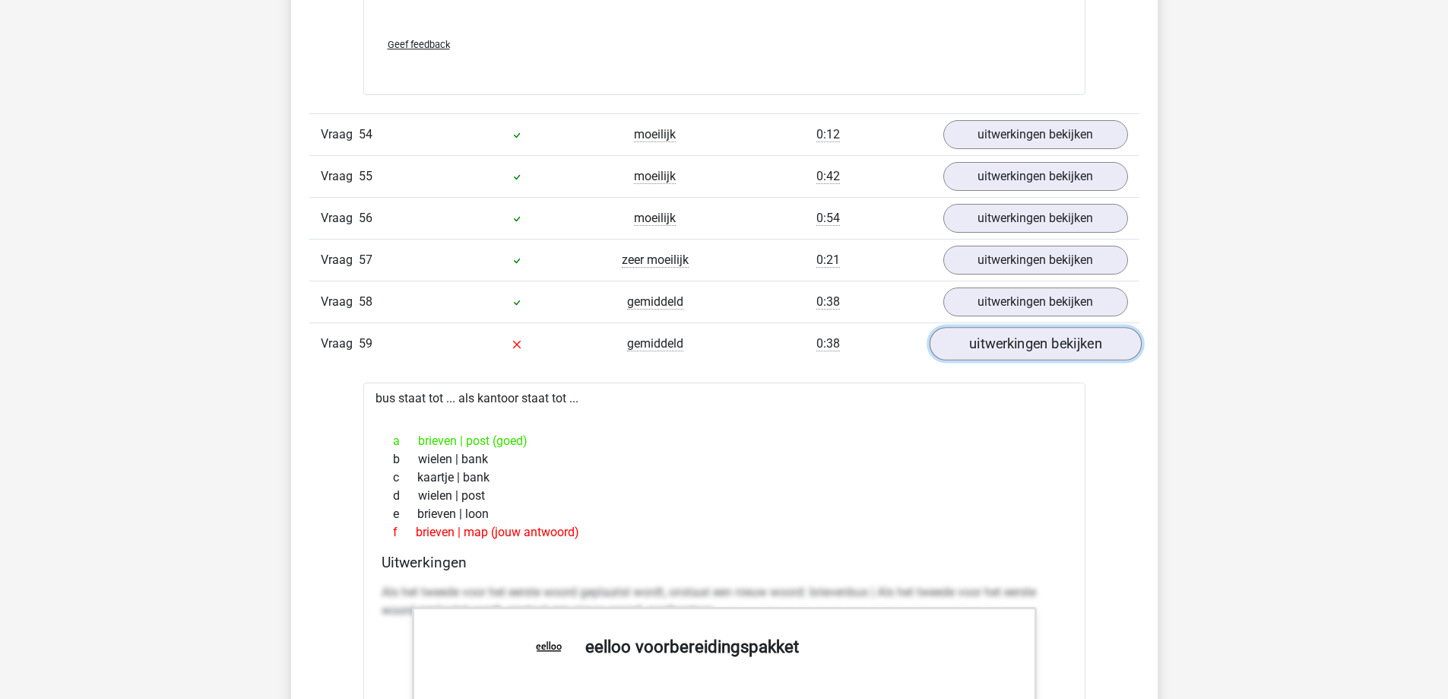
click at [1023, 340] on link "uitwerkingen bekijken" at bounding box center [1035, 343] width 212 height 33
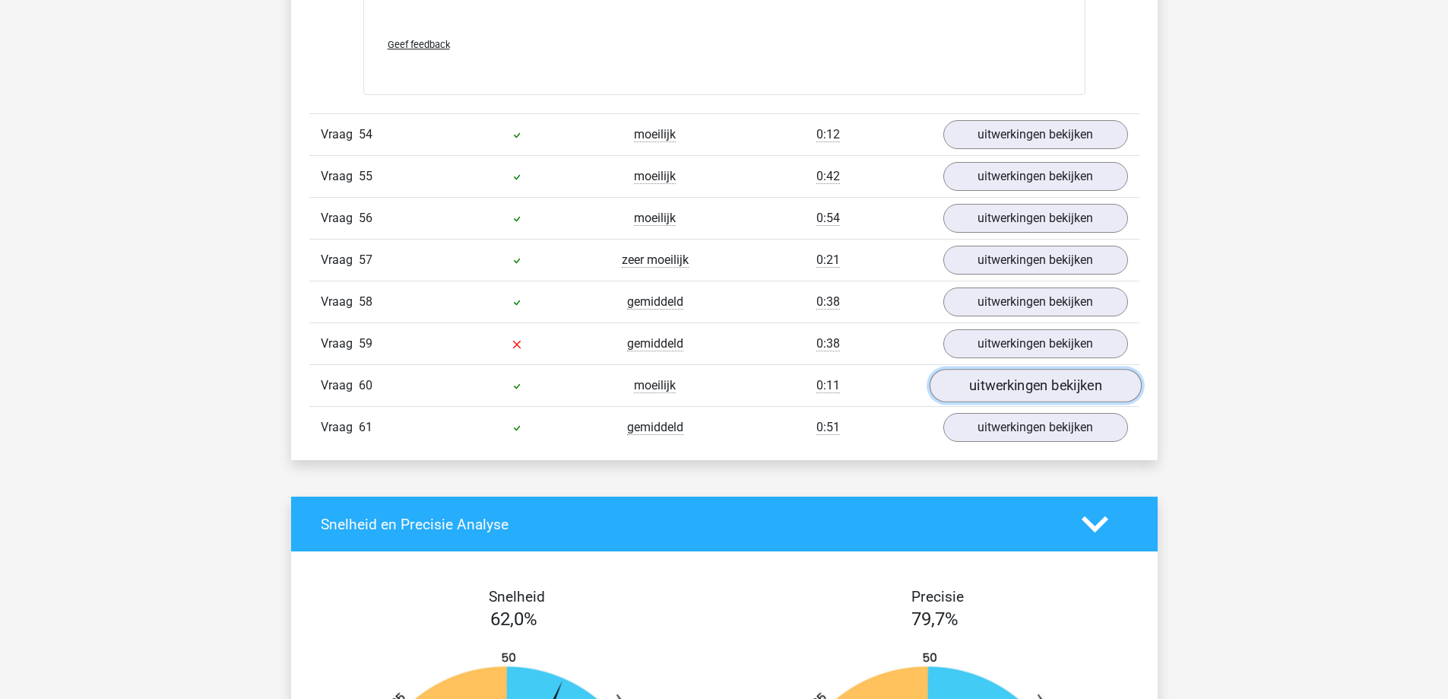
click at [1029, 387] on link "uitwerkingen bekijken" at bounding box center [1035, 385] width 212 height 33
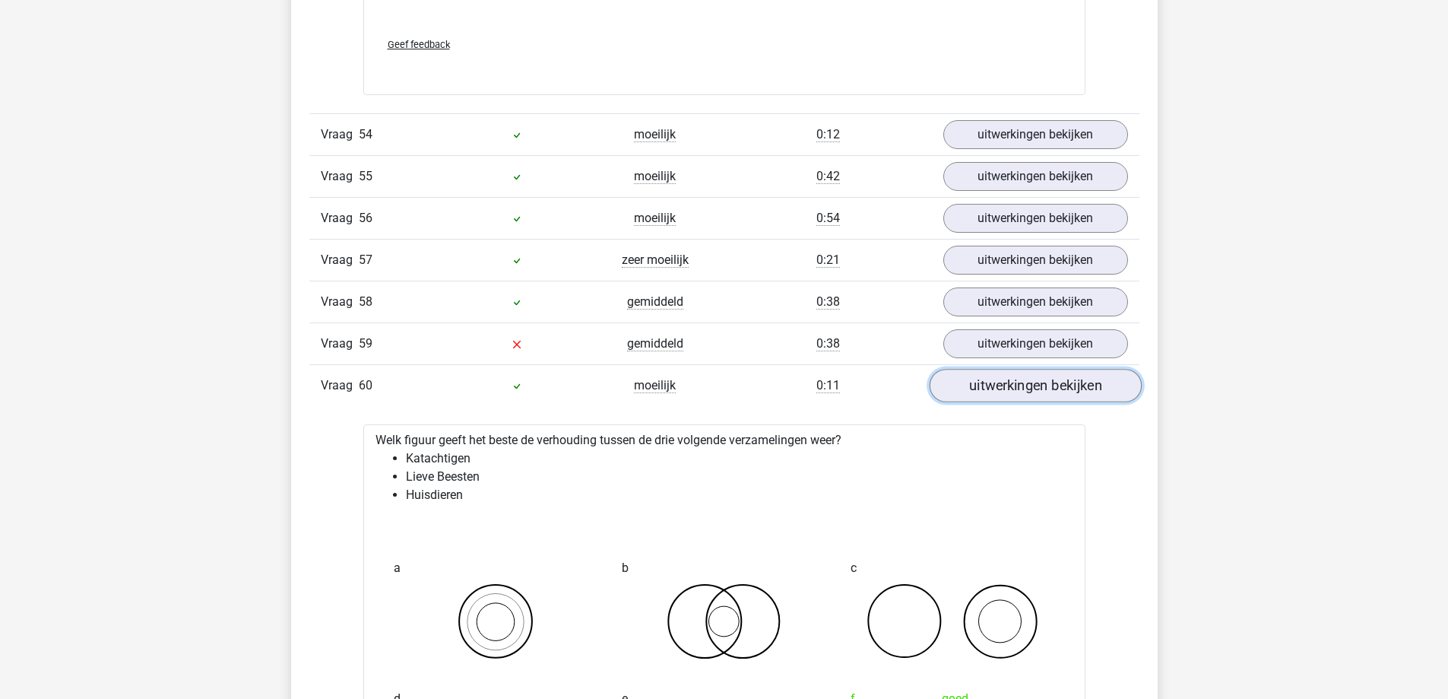
click at [1029, 387] on link "uitwerkingen bekijken" at bounding box center [1035, 385] width 212 height 33
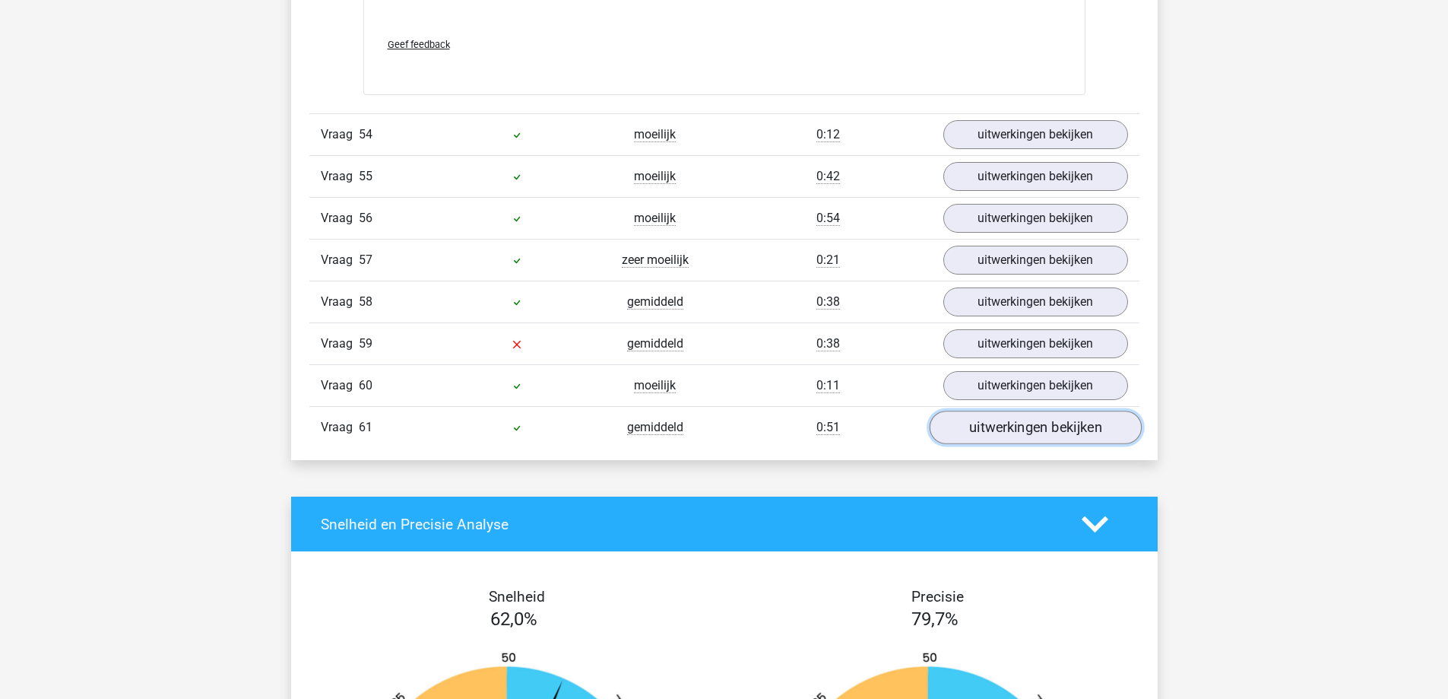
click at [1013, 439] on link "uitwerkingen bekijken" at bounding box center [1035, 426] width 212 height 33
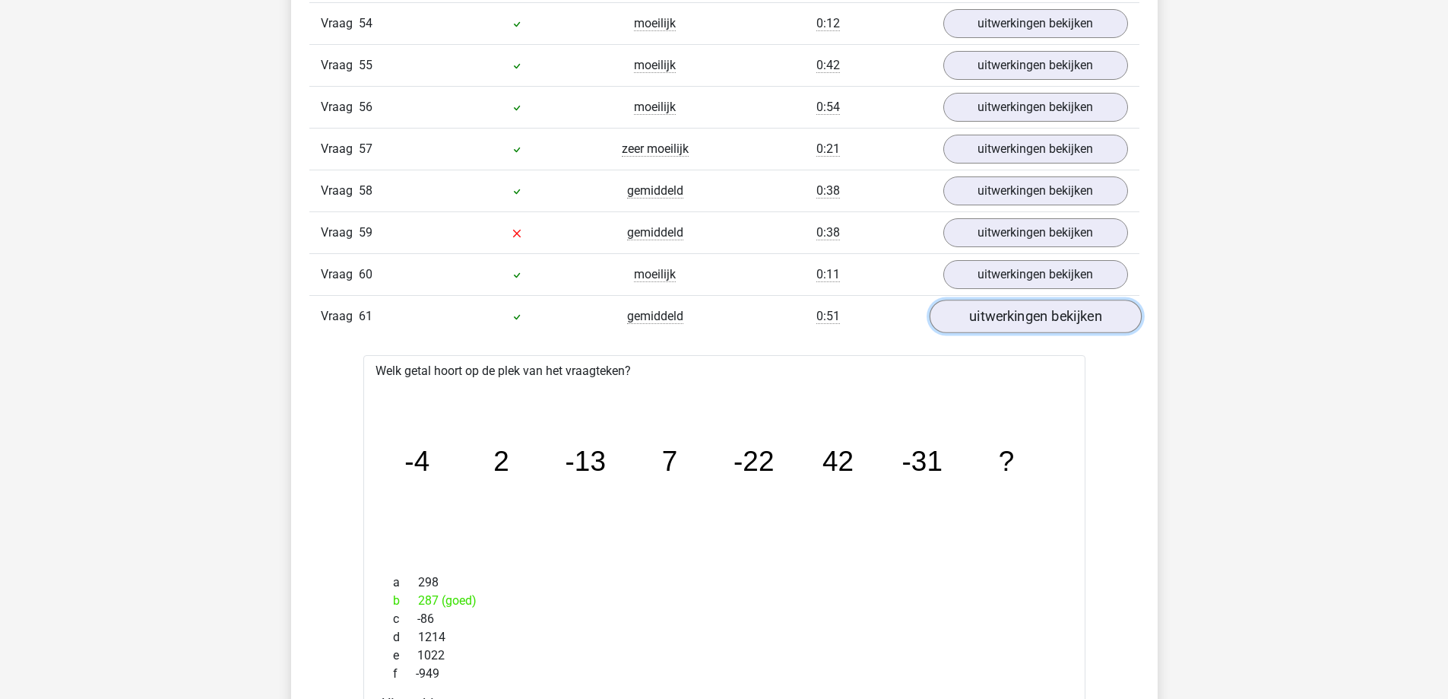
scroll to position [10490, 0]
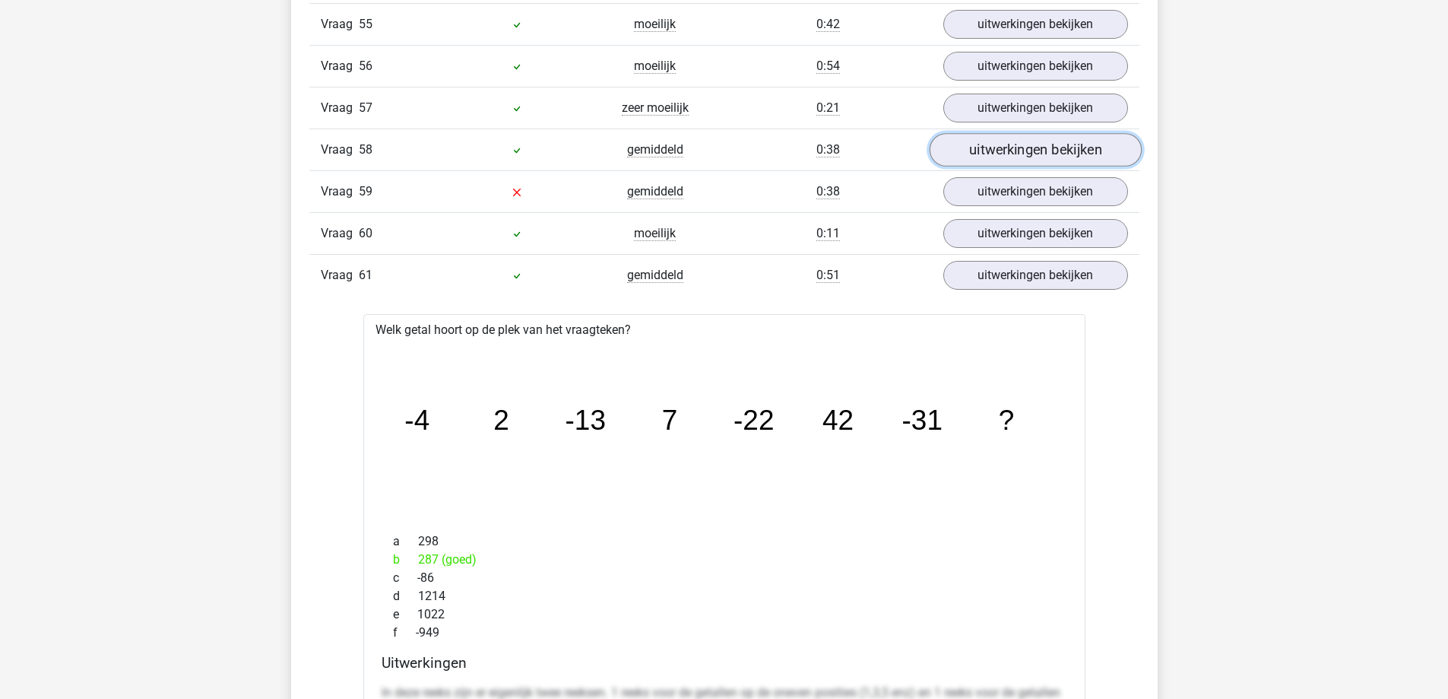
click at [1035, 153] on link "uitwerkingen bekijken" at bounding box center [1035, 149] width 212 height 33
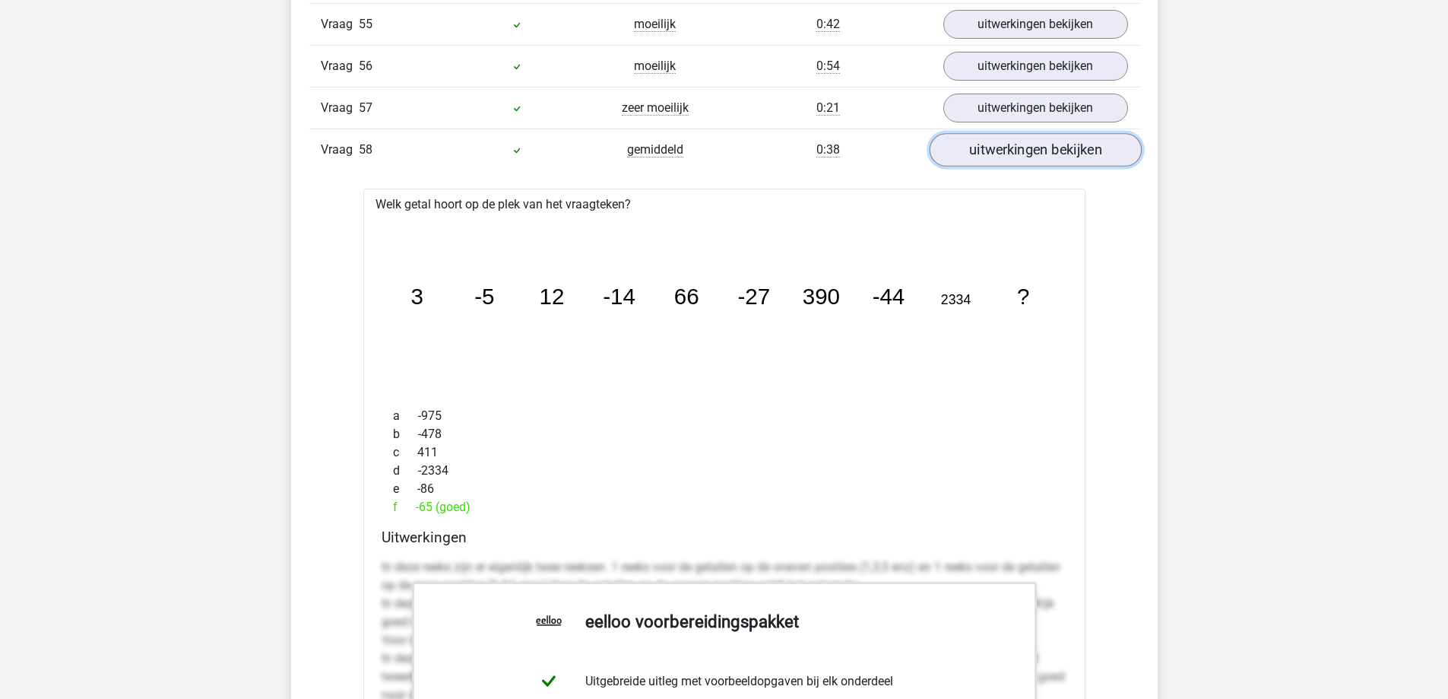
click at [1035, 153] on link "uitwerkingen bekijken" at bounding box center [1035, 149] width 212 height 33
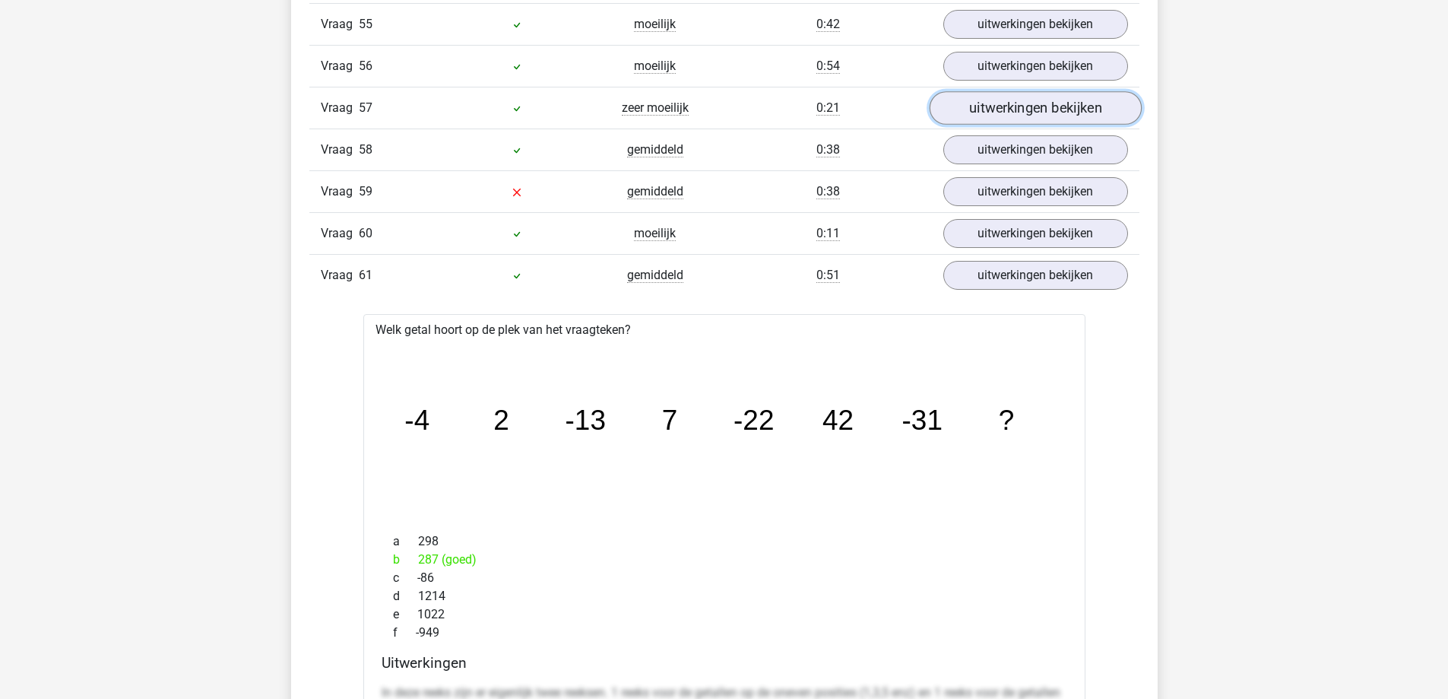
click at [1022, 103] on link "uitwerkingen bekijken" at bounding box center [1035, 107] width 212 height 33
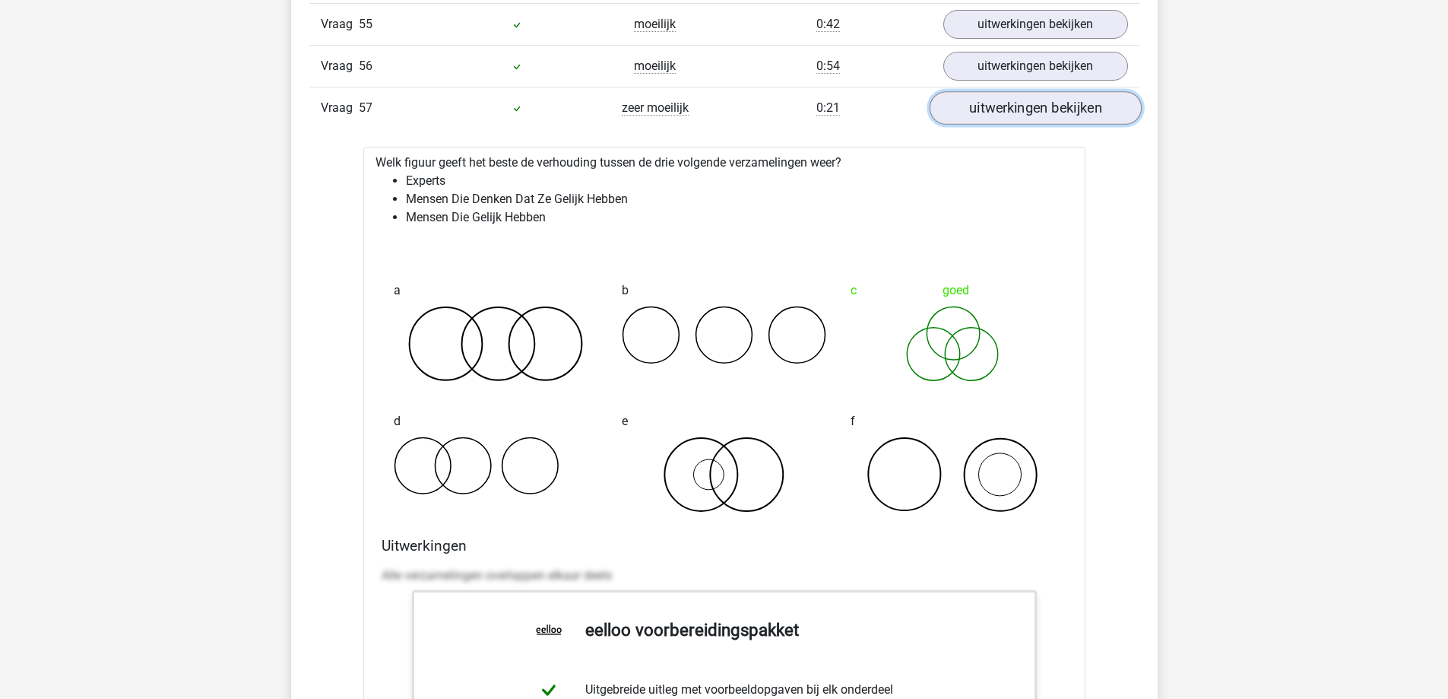
click at [1022, 103] on link "uitwerkingen bekijken" at bounding box center [1035, 107] width 212 height 33
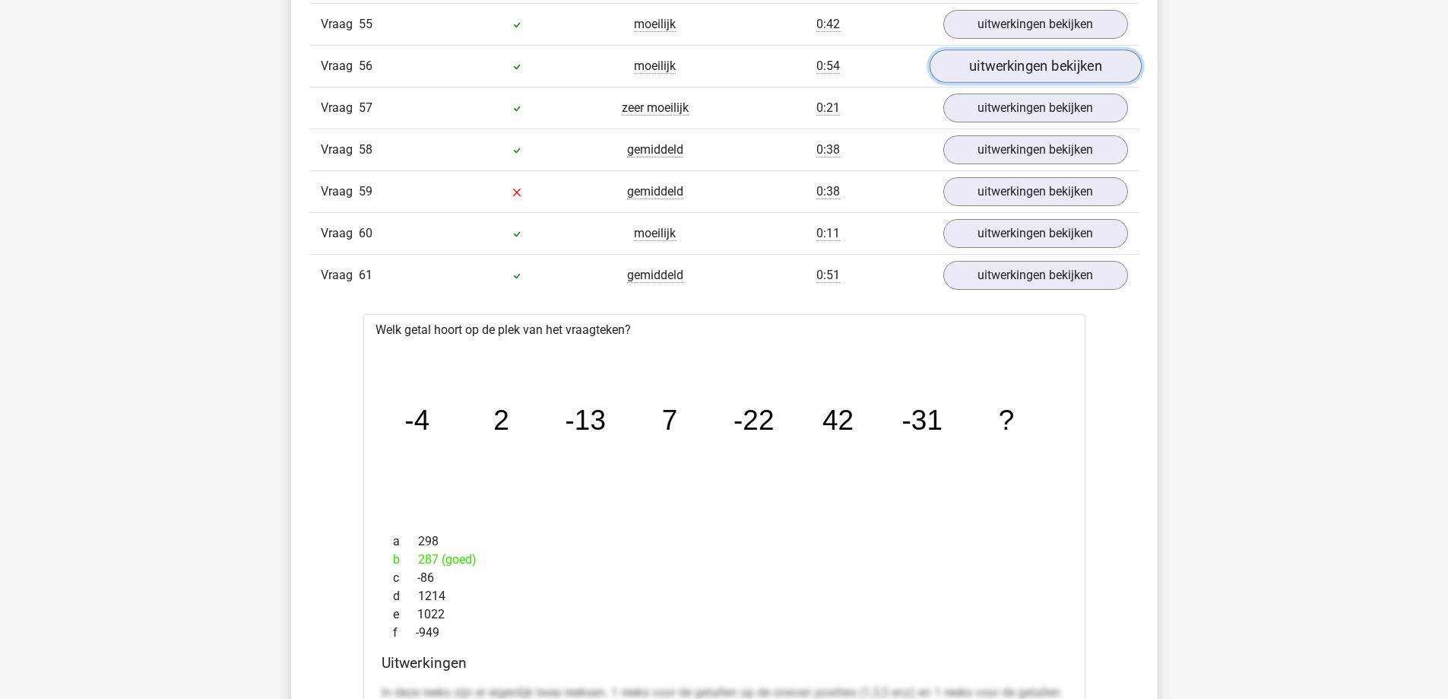
click at [1028, 77] on link "uitwerkingen bekijken" at bounding box center [1035, 65] width 212 height 33
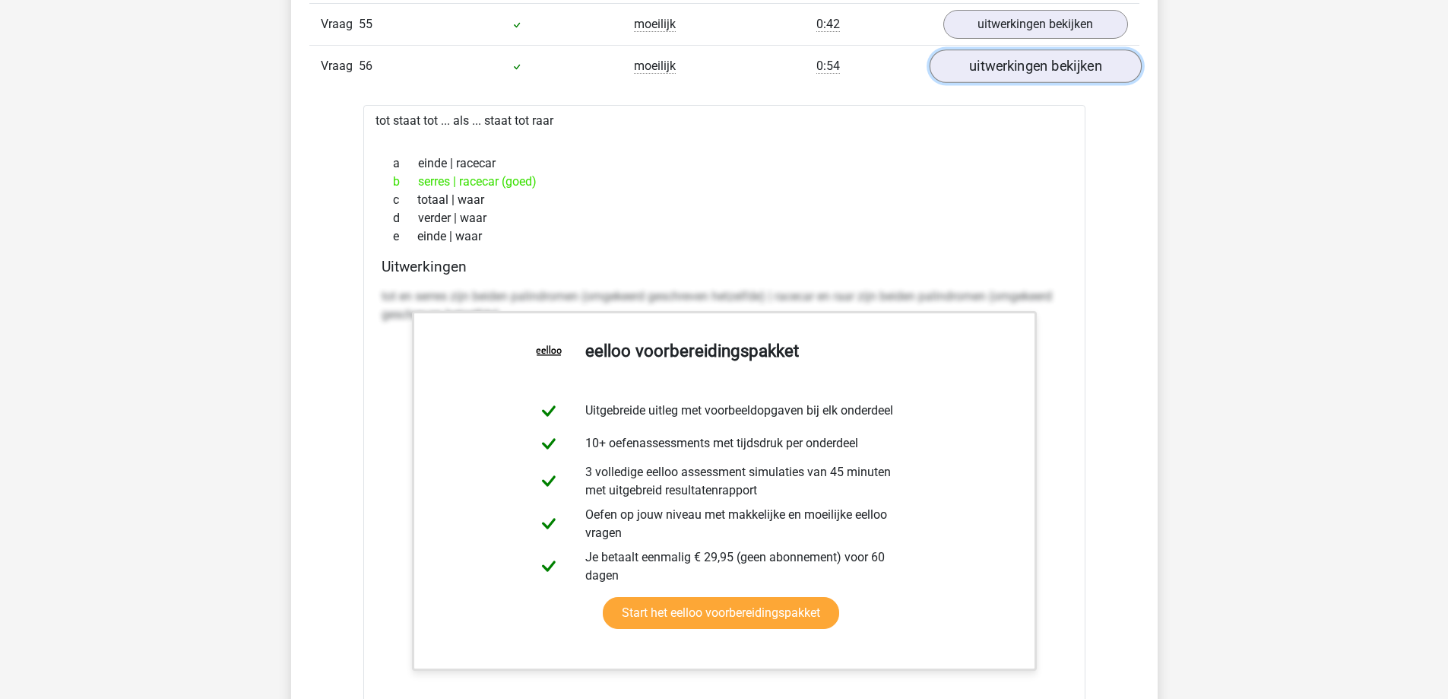
click at [1028, 77] on link "uitwerkingen bekijken" at bounding box center [1035, 65] width 212 height 33
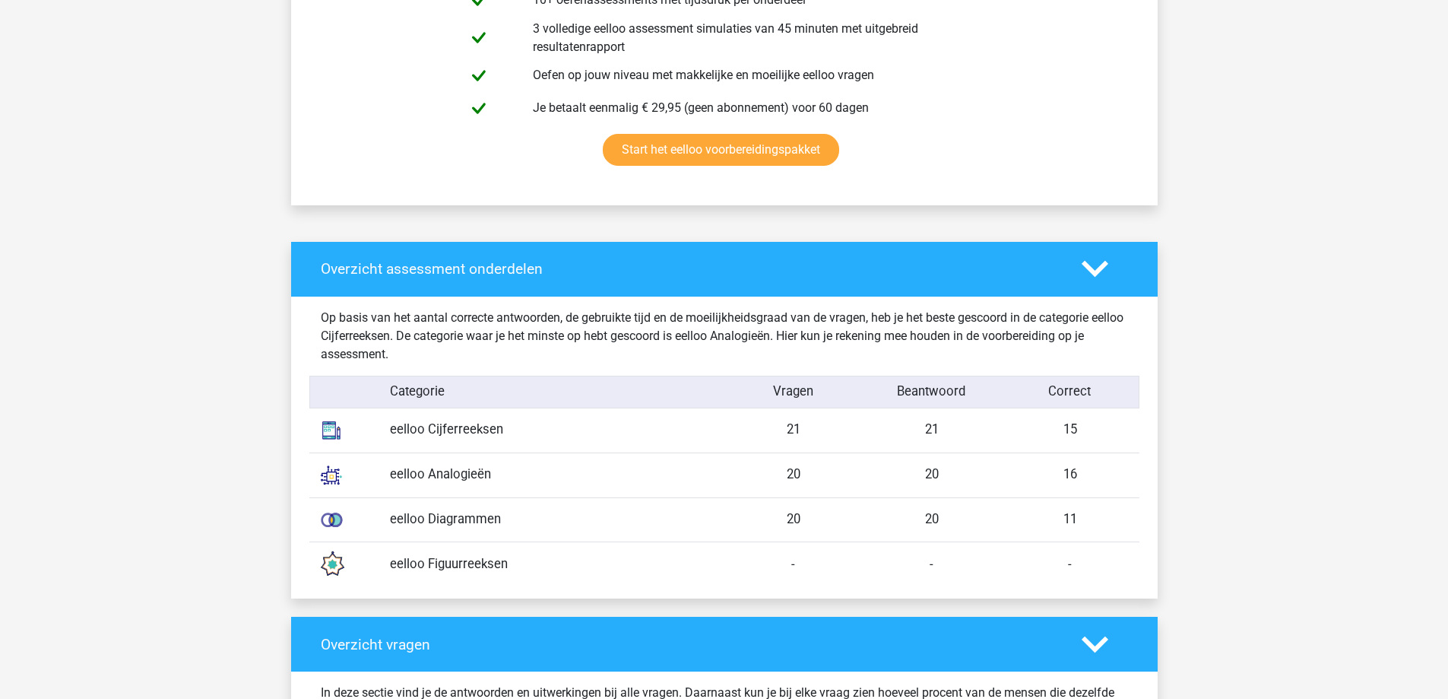
scroll to position [988, 0]
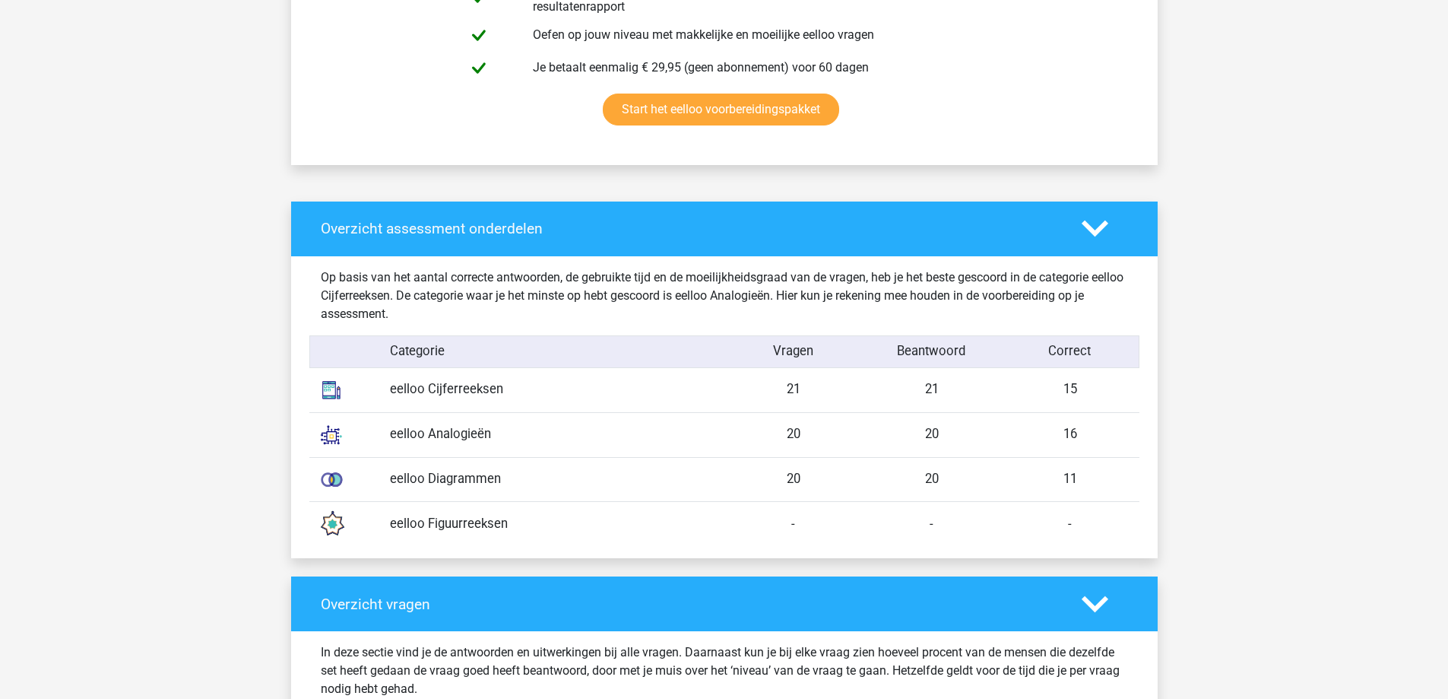
click at [1096, 226] on icon at bounding box center [1095, 228] width 27 height 27
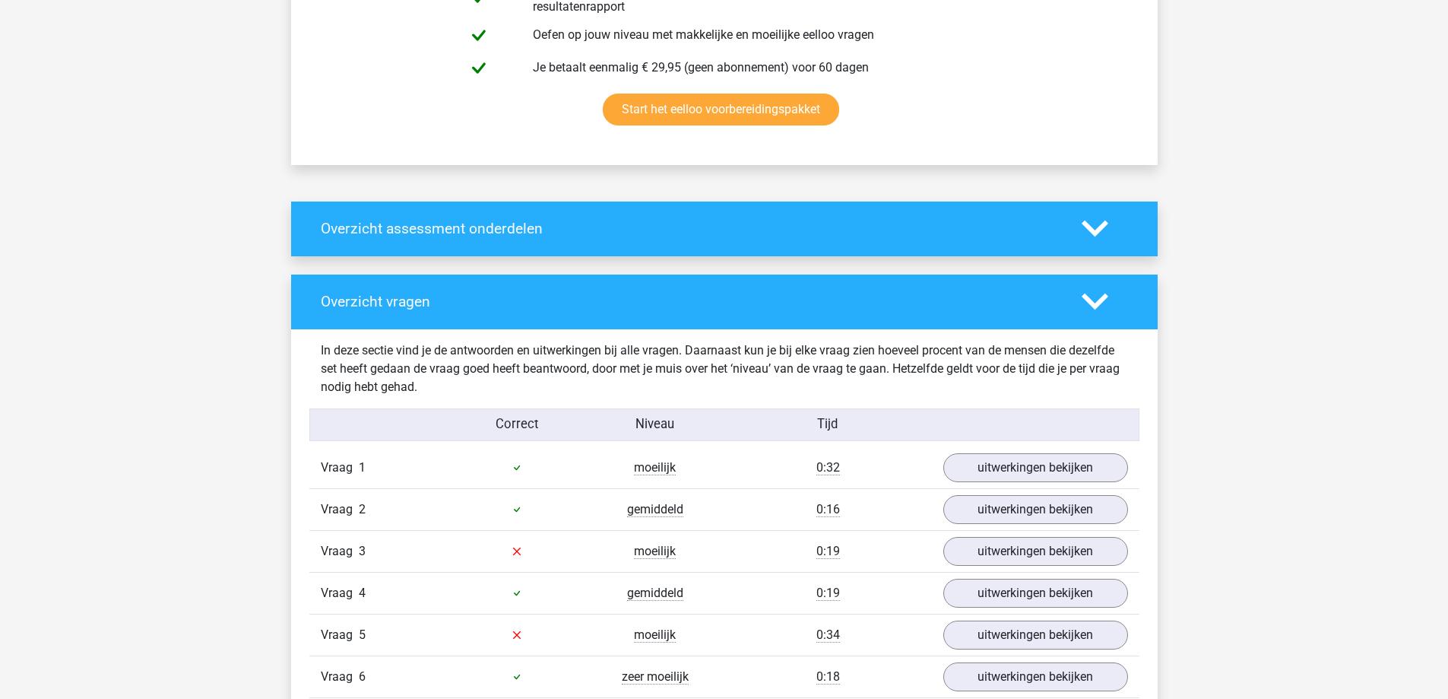
click at [1105, 302] on icon at bounding box center [1095, 301] width 27 height 27
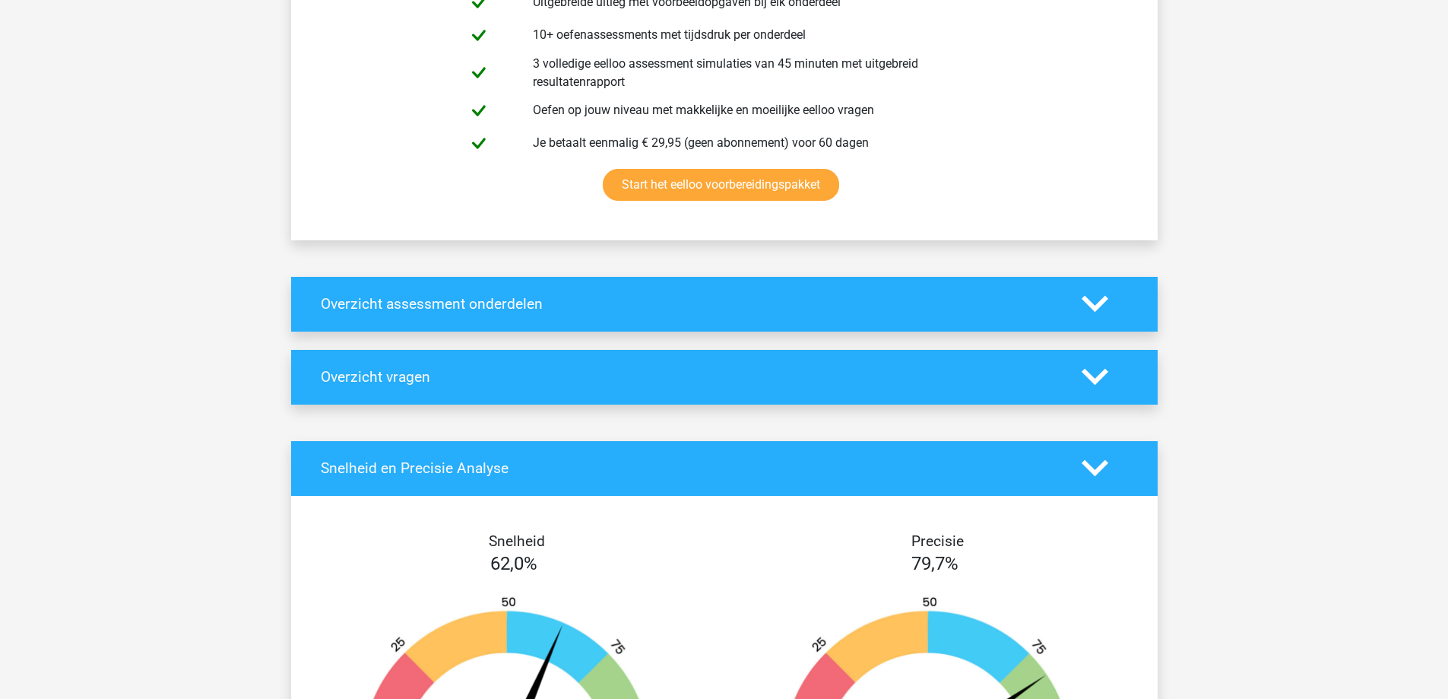
scroll to position [912, 0]
click at [1073, 326] on div "Overzicht assessment onderdelen" at bounding box center [724, 304] width 867 height 55
click at [1089, 309] on icon at bounding box center [1095, 304] width 27 height 27
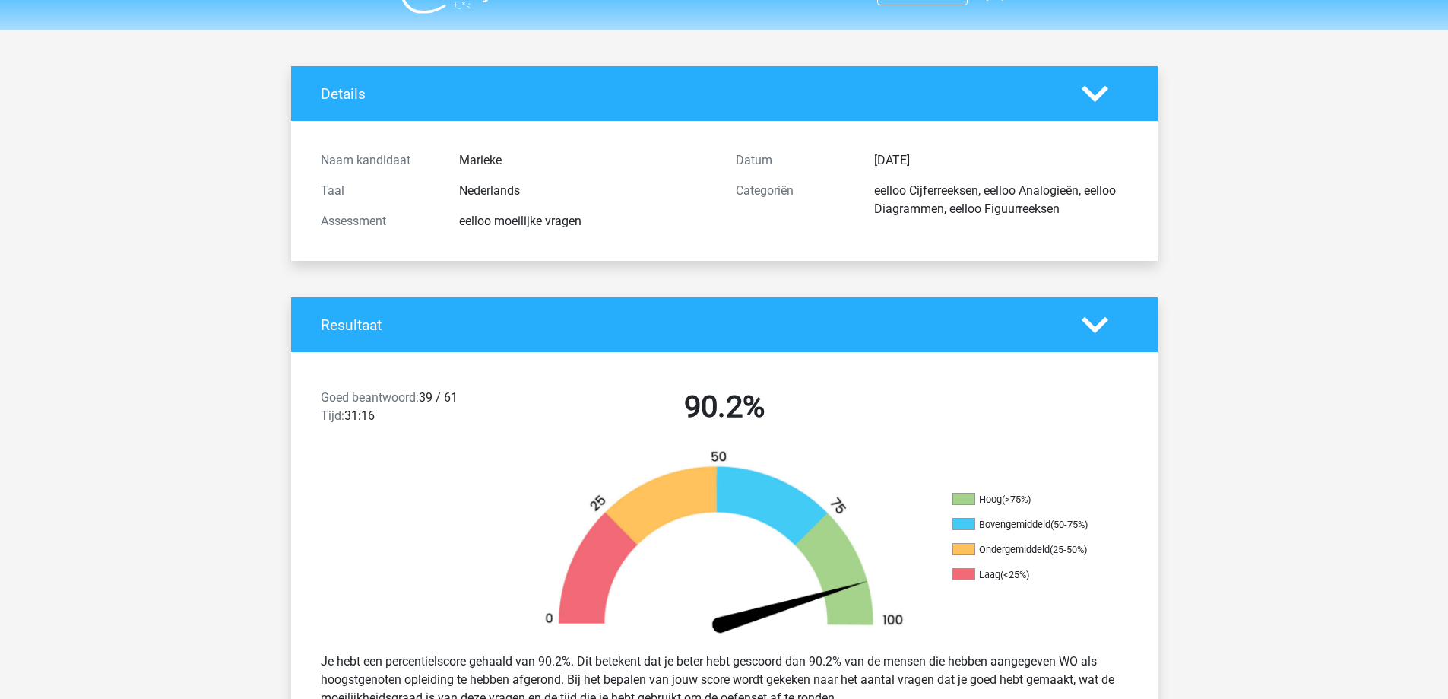
scroll to position [0, 0]
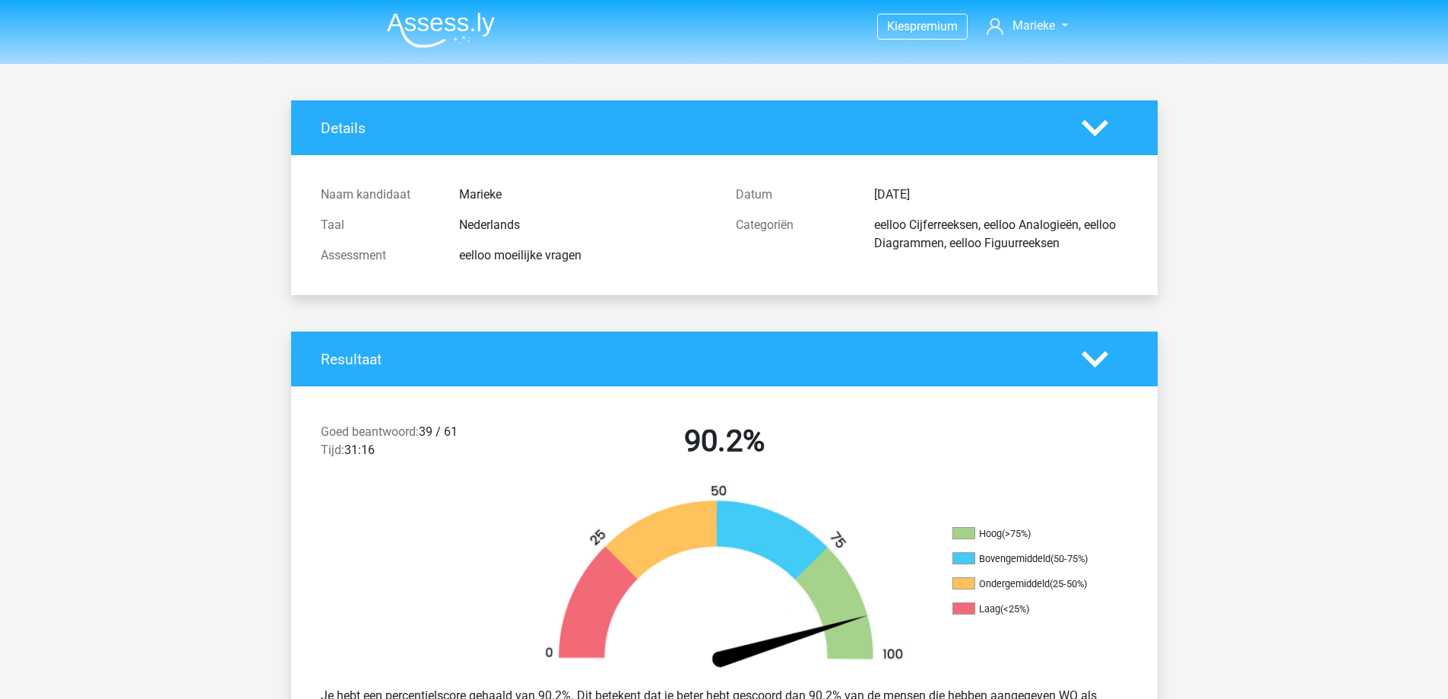
click at [442, 30] on img at bounding box center [441, 30] width 108 height 36
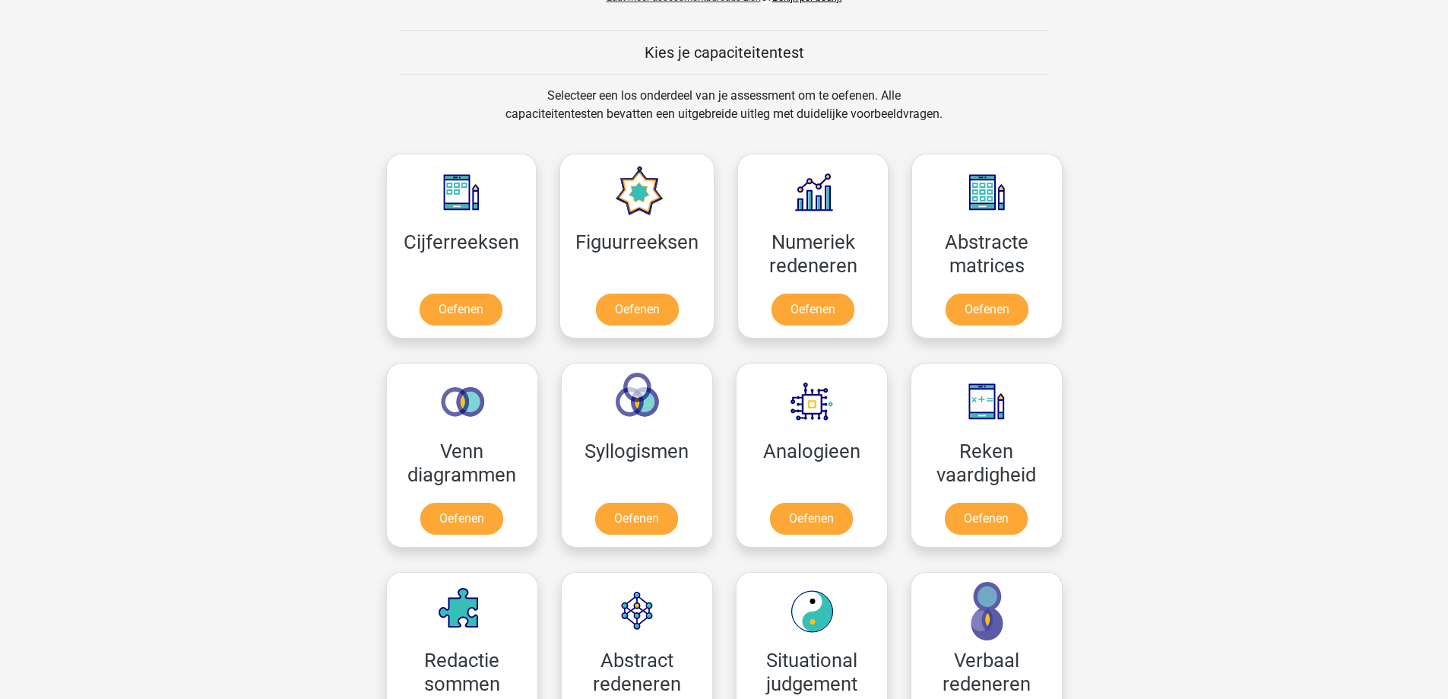
scroll to position [760, 0]
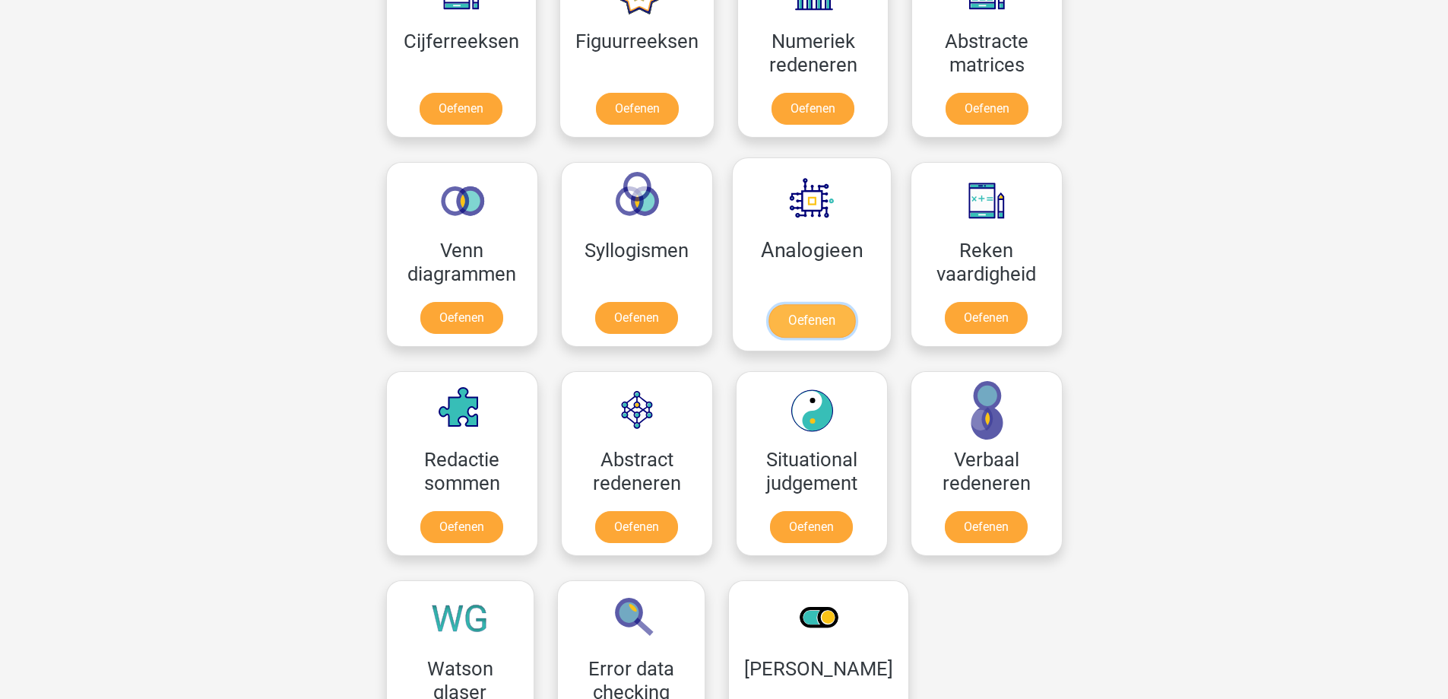
click at [807, 311] on link "Oefenen" at bounding box center [811, 320] width 87 height 33
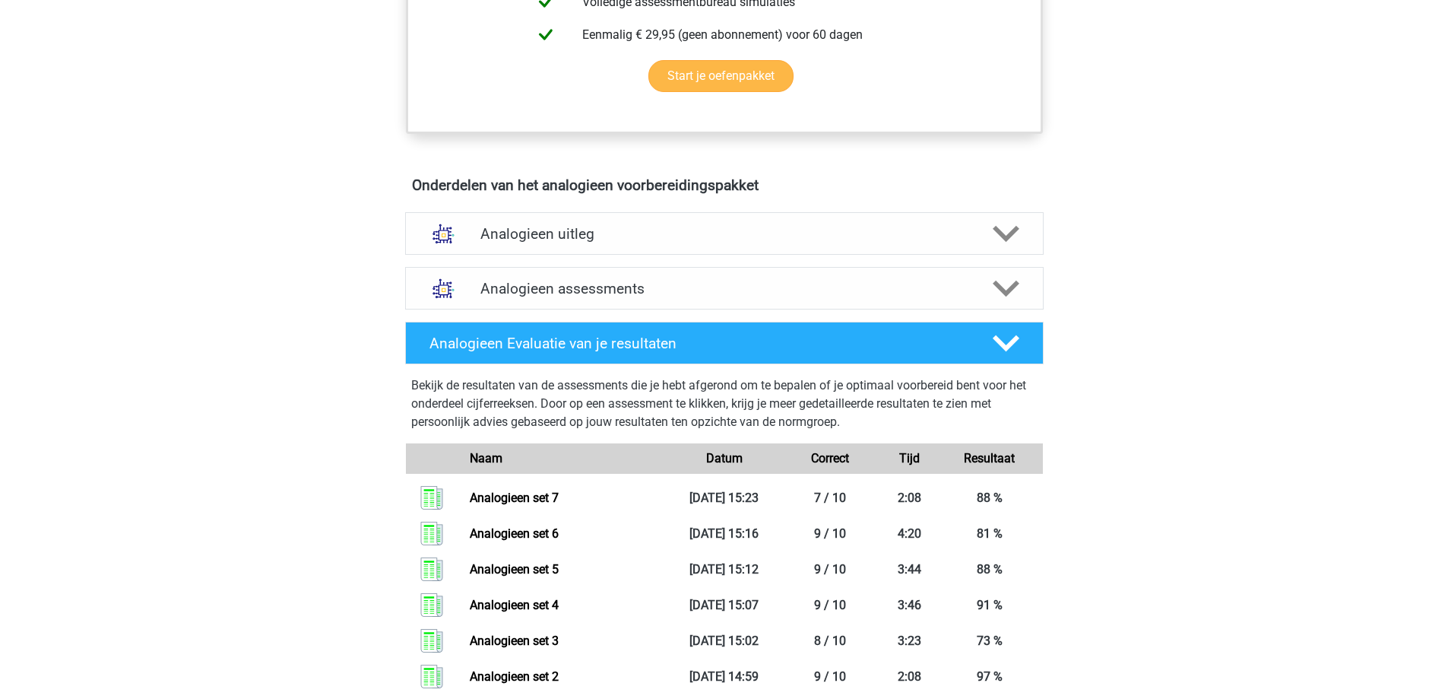
scroll to position [760, 0]
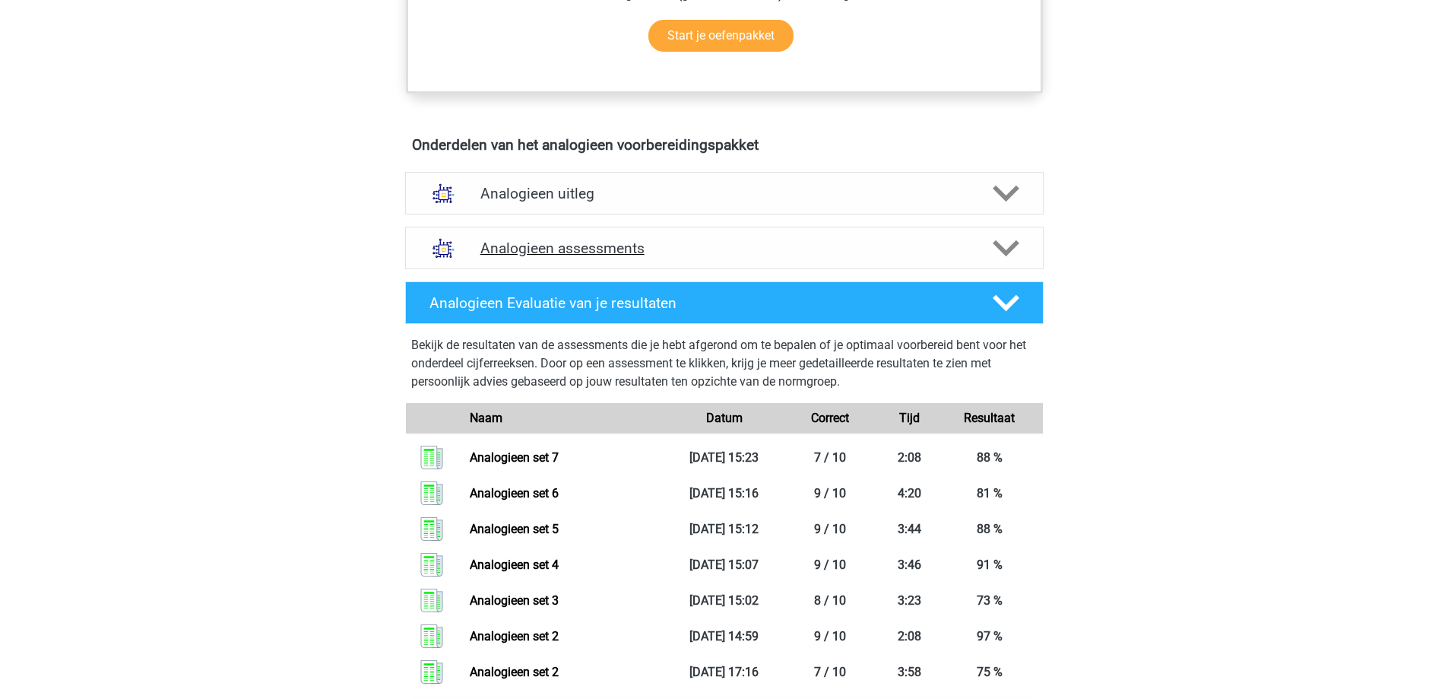
click at [580, 246] on h4 "Analogieen assessments" at bounding box center [724, 247] width 488 height 17
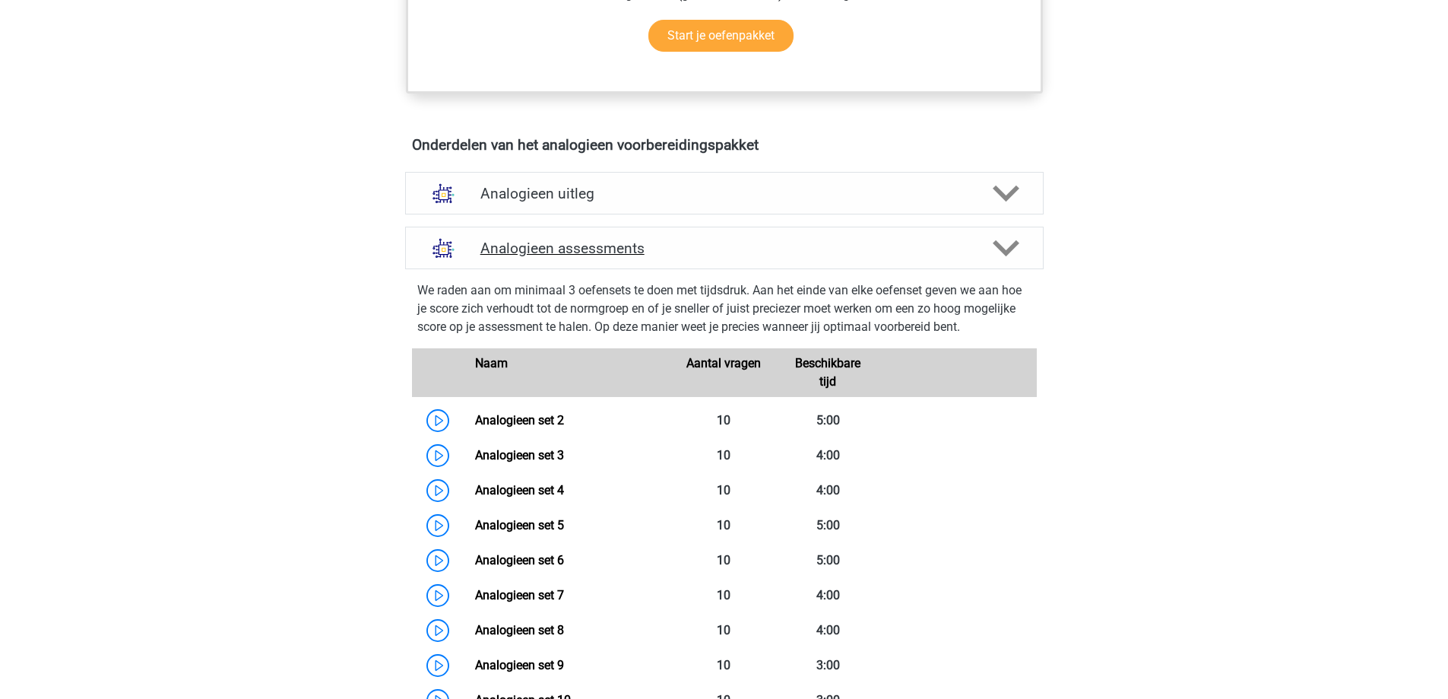
click at [628, 247] on h4 "Analogieen assessments" at bounding box center [724, 247] width 488 height 17
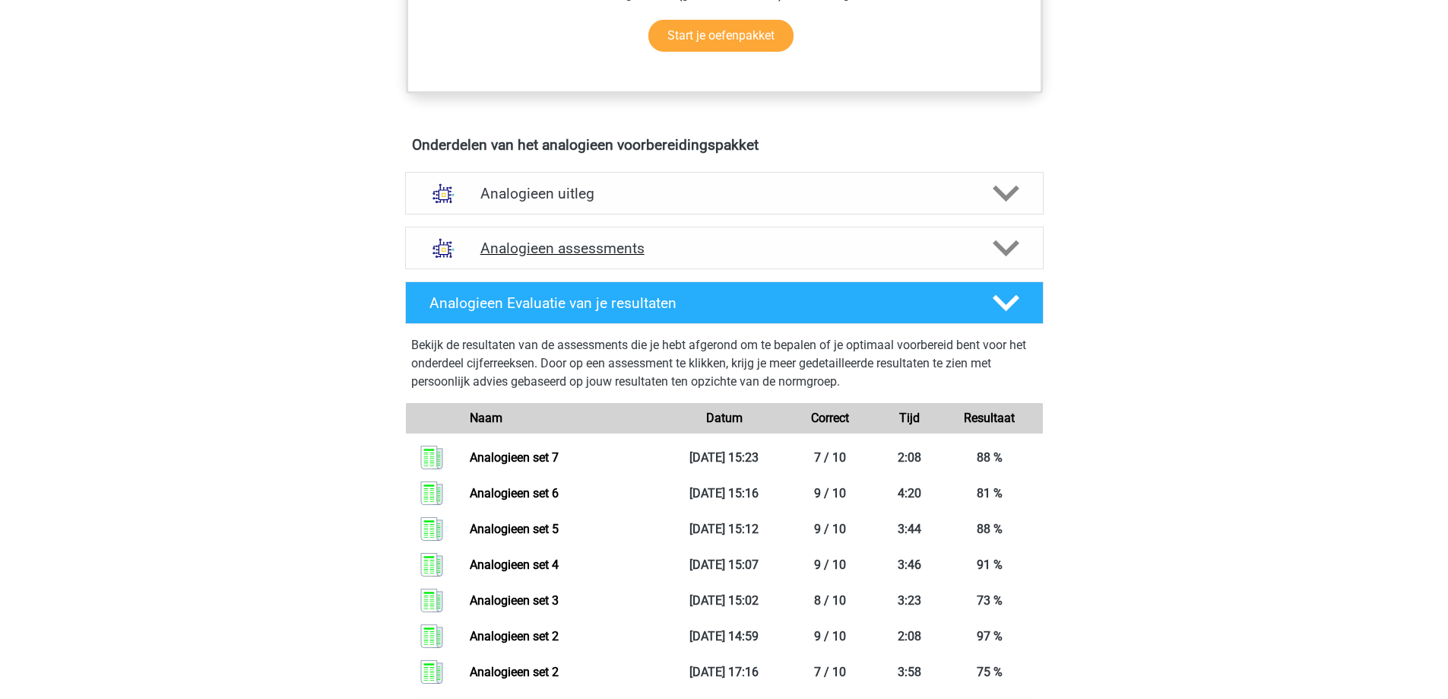
click at [628, 247] on h4 "Analogieen assessments" at bounding box center [724, 247] width 488 height 17
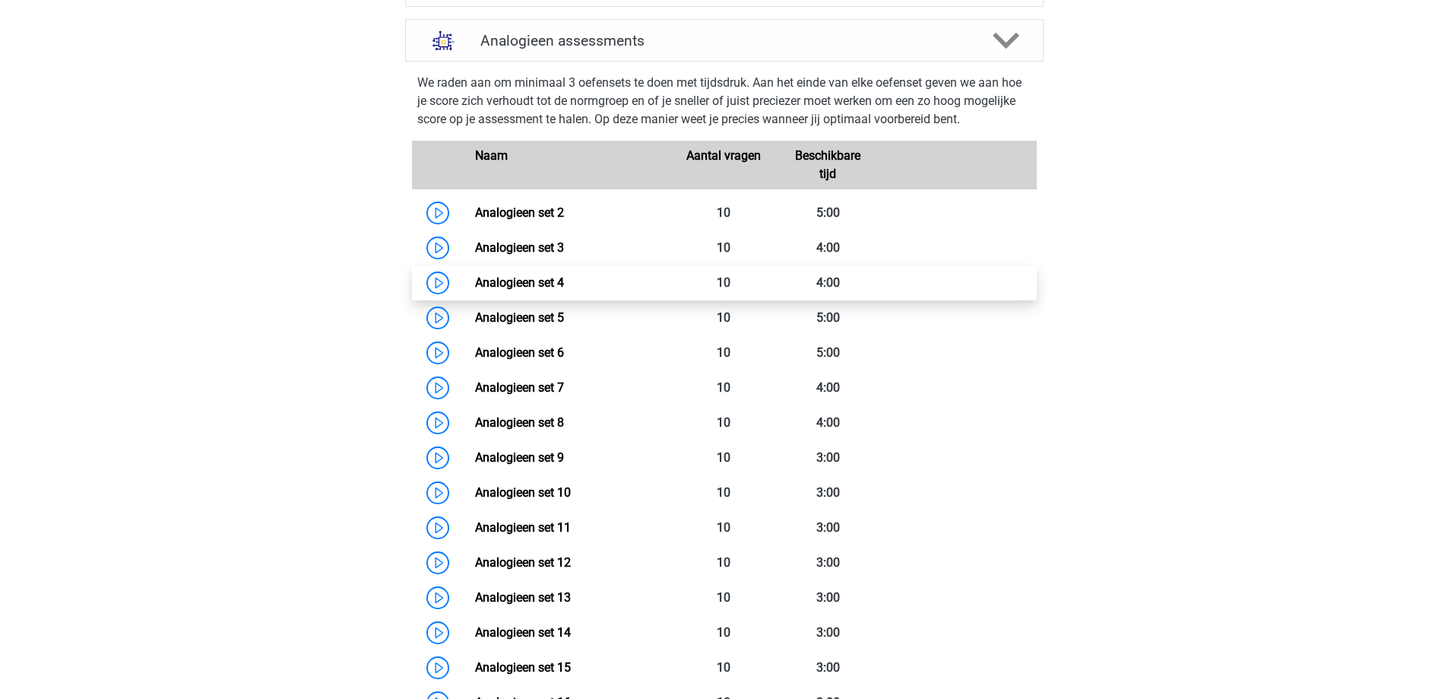
scroll to position [1064, 0]
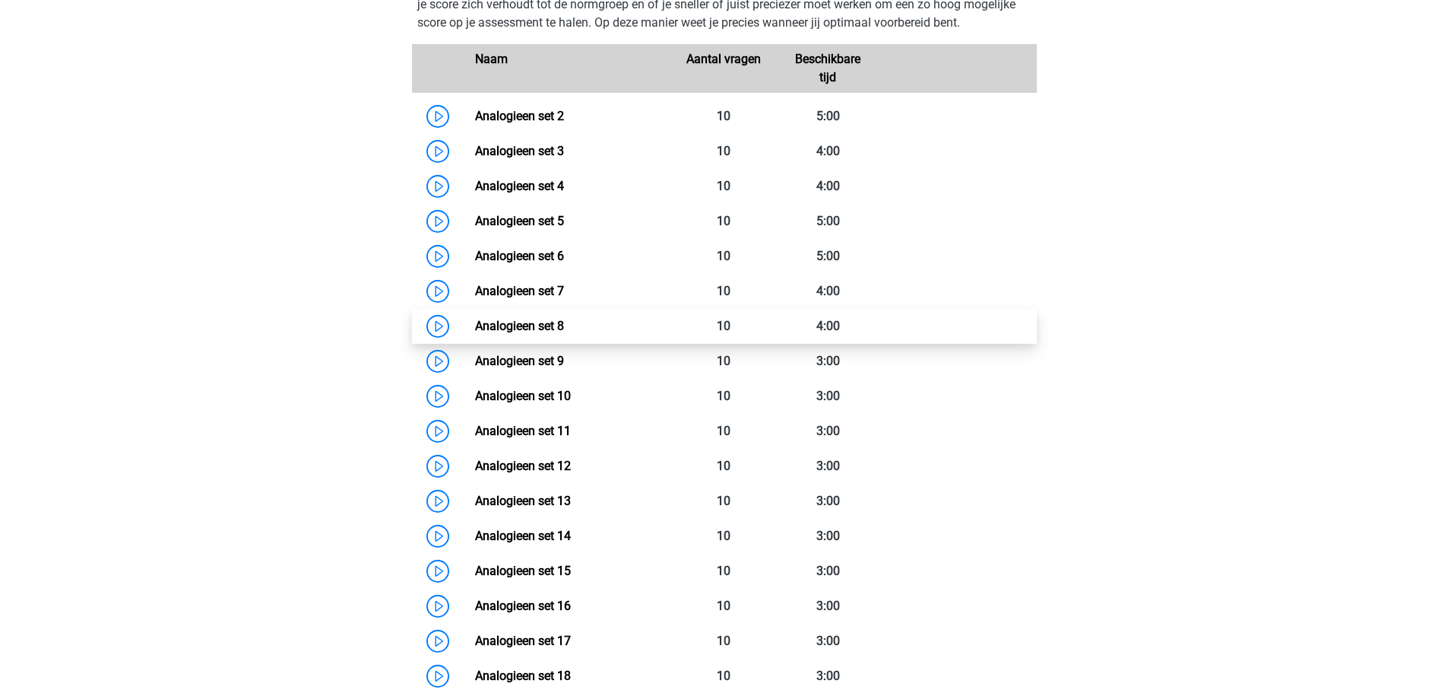
click at [546, 329] on link "Analogieen set 8" at bounding box center [519, 326] width 89 height 14
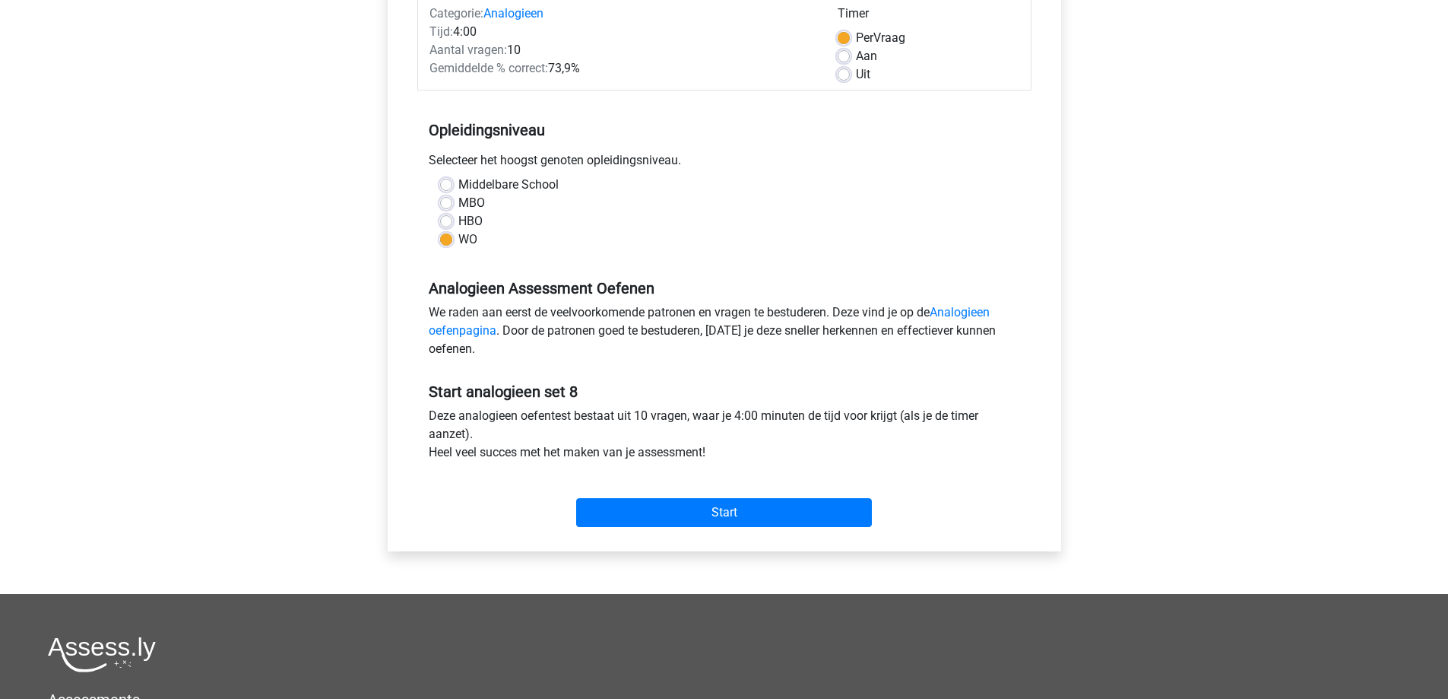
scroll to position [304, 0]
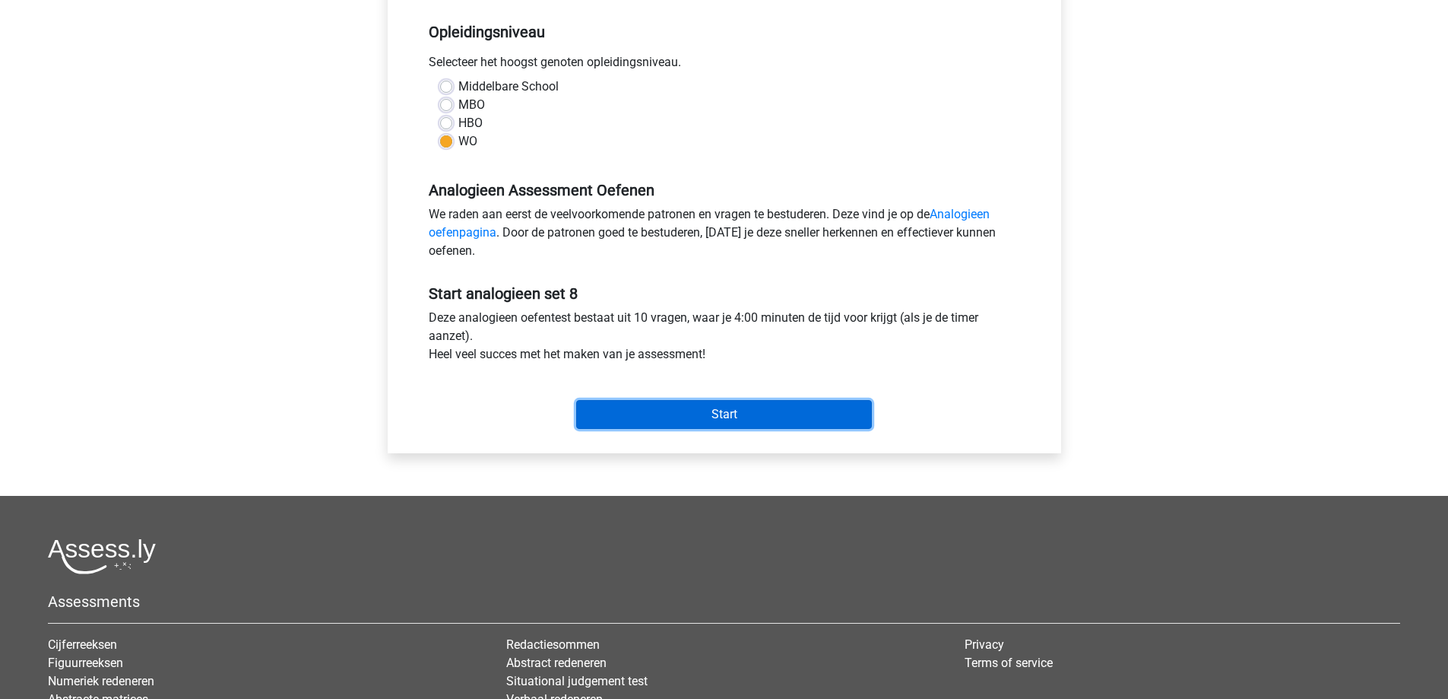
click at [674, 415] on input "Start" at bounding box center [724, 414] width 296 height 29
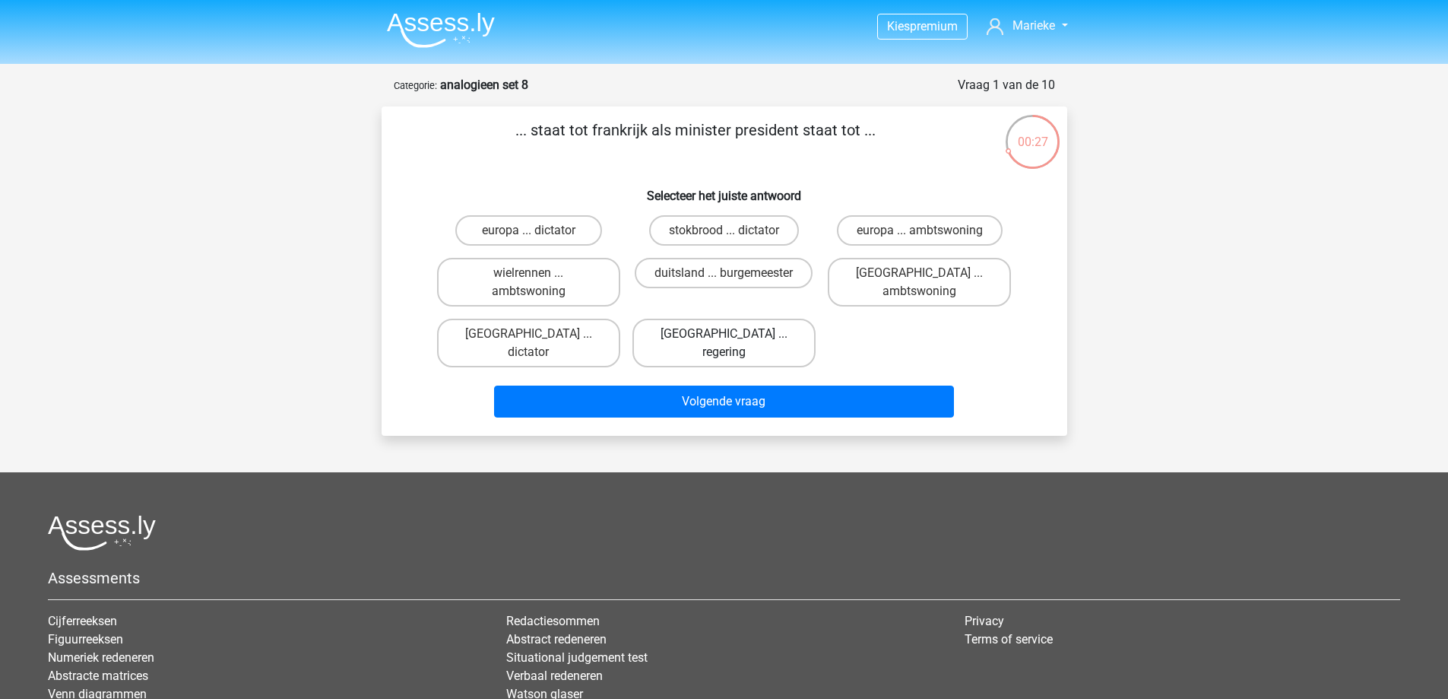
click at [721, 334] on label "[GEOGRAPHIC_DATA] ... regering" at bounding box center [723, 343] width 183 height 49
click at [724, 334] on input "[GEOGRAPHIC_DATA] ... regering" at bounding box center [729, 339] width 10 height 10
radio input "true"
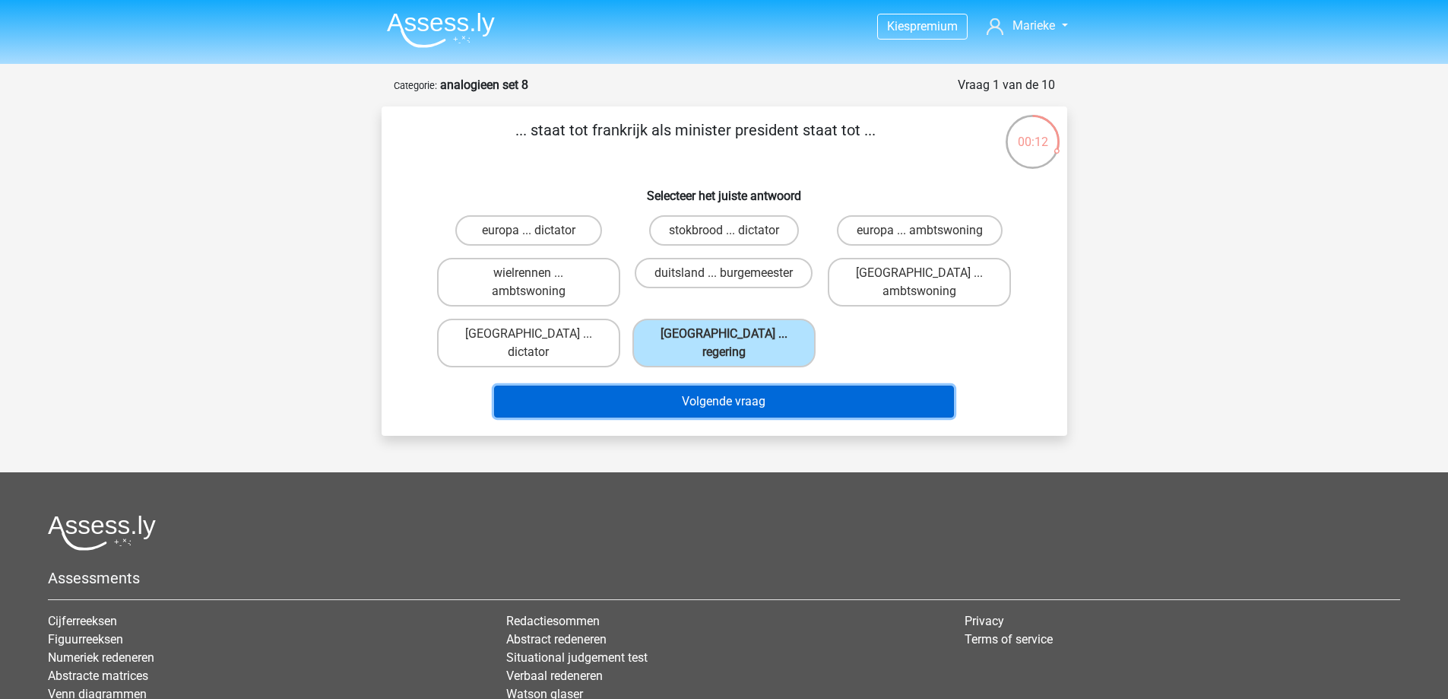
click at [731, 392] on button "Volgende vraag" at bounding box center [724, 401] width 460 height 32
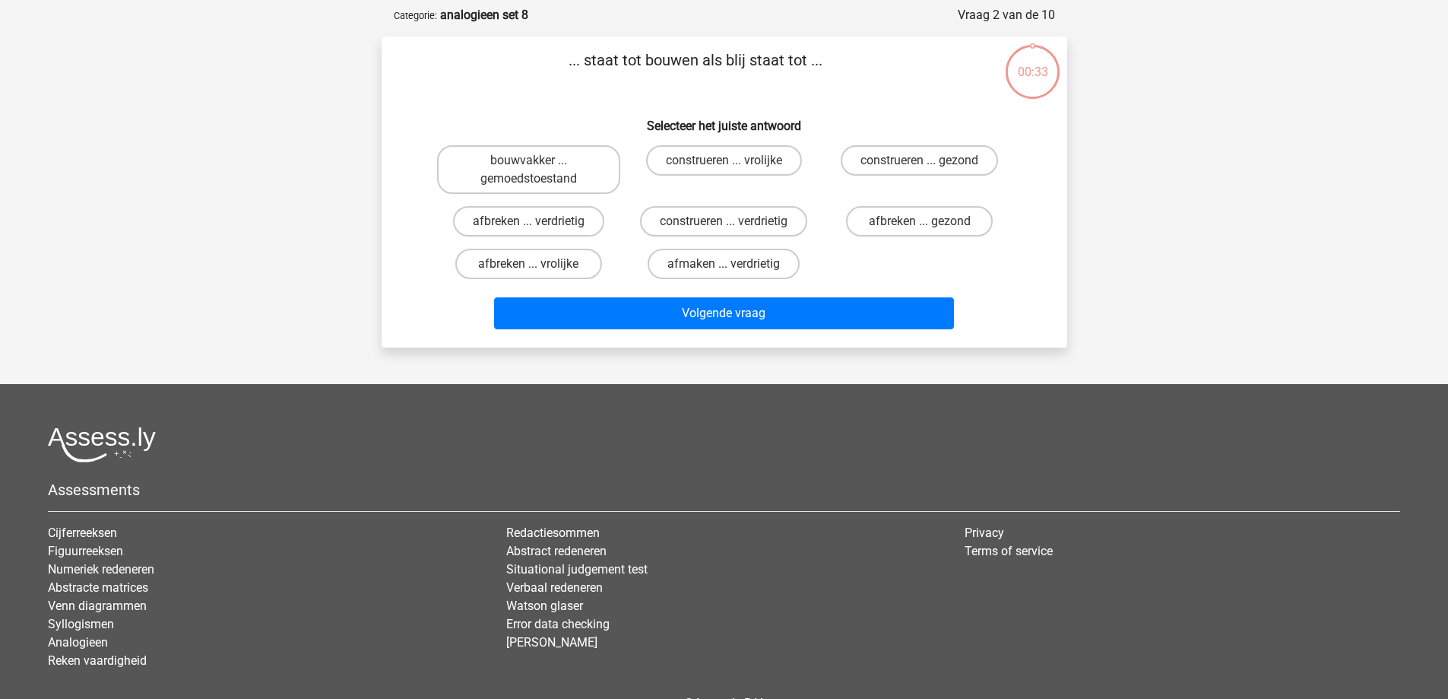
scroll to position [76, 0]
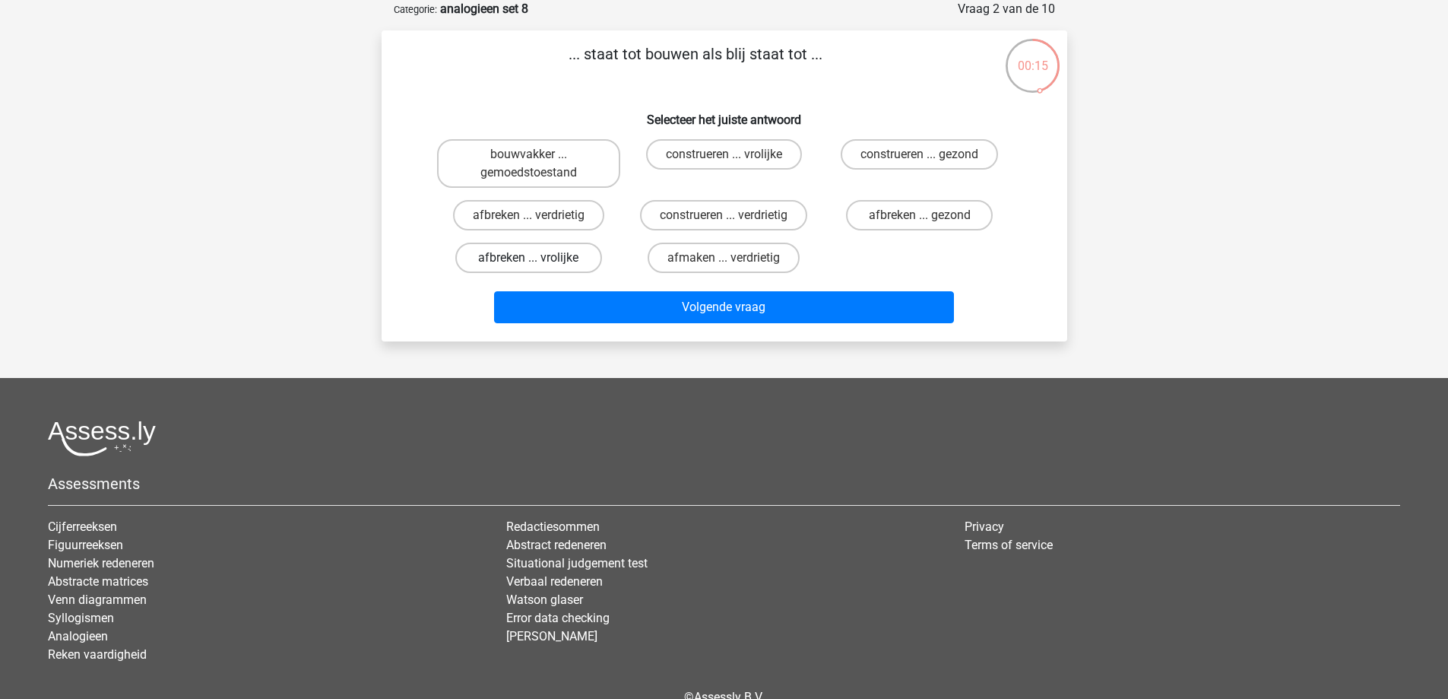
click at [574, 261] on label "afbreken ... vrolijke" at bounding box center [528, 257] width 147 height 30
click at [538, 261] on input "afbreken ... vrolijke" at bounding box center [533, 263] width 10 height 10
radio input "true"
click at [569, 217] on label "afbreken ... verdrietig" at bounding box center [528, 215] width 151 height 30
click at [538, 217] on input "afbreken ... verdrietig" at bounding box center [533, 220] width 10 height 10
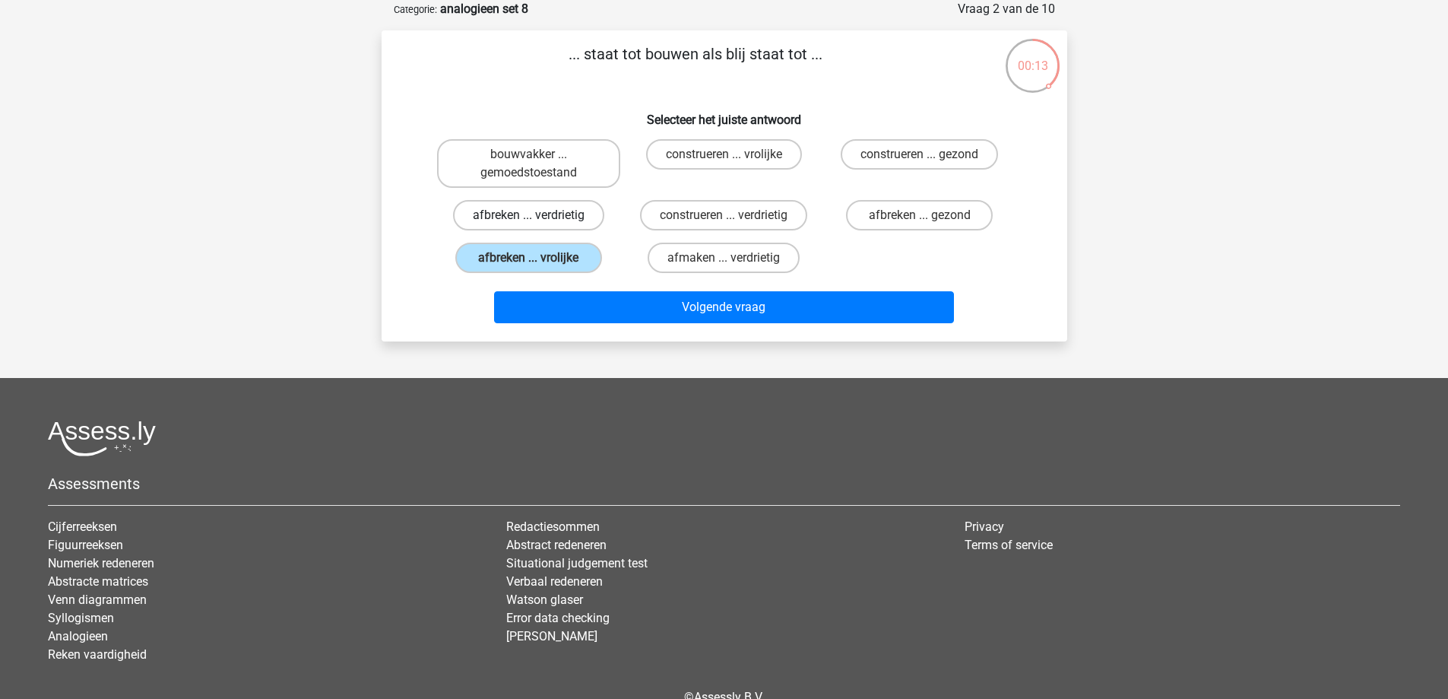
radio input "true"
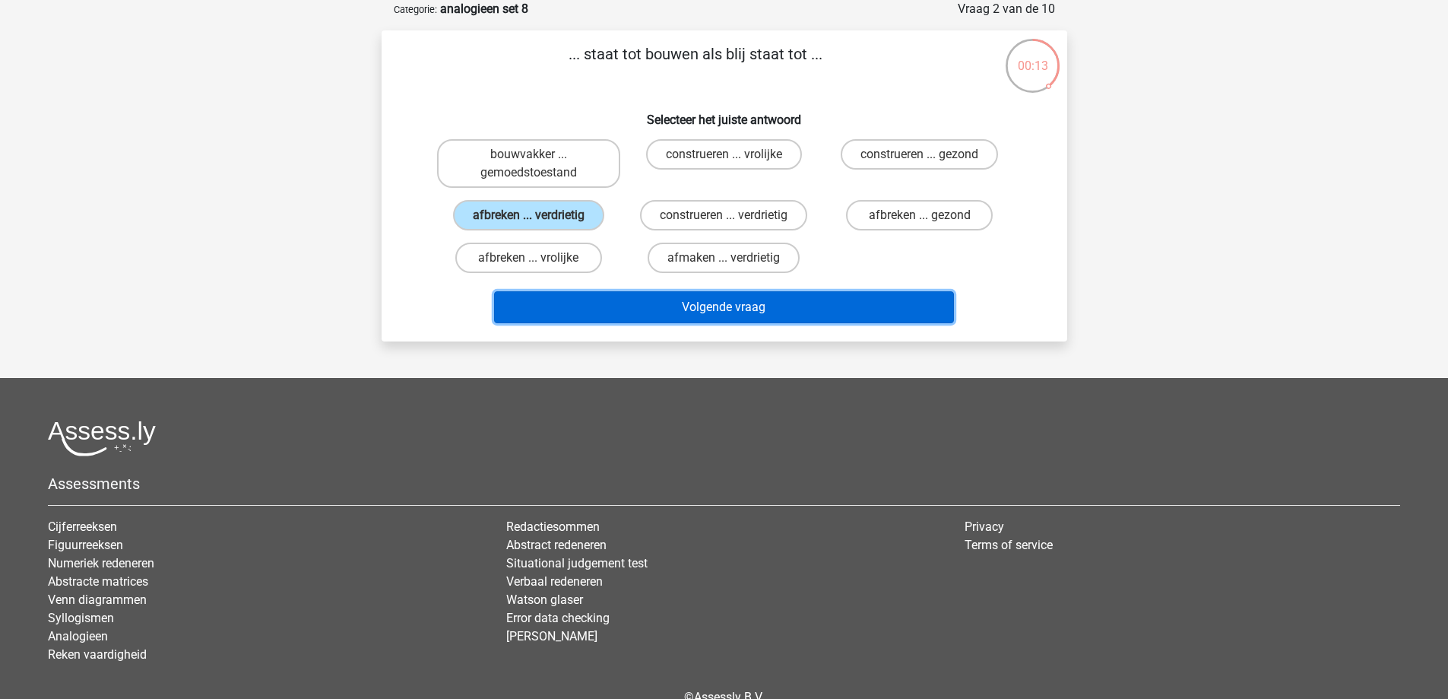
click at [646, 306] on button "Volgende vraag" at bounding box center [724, 307] width 460 height 32
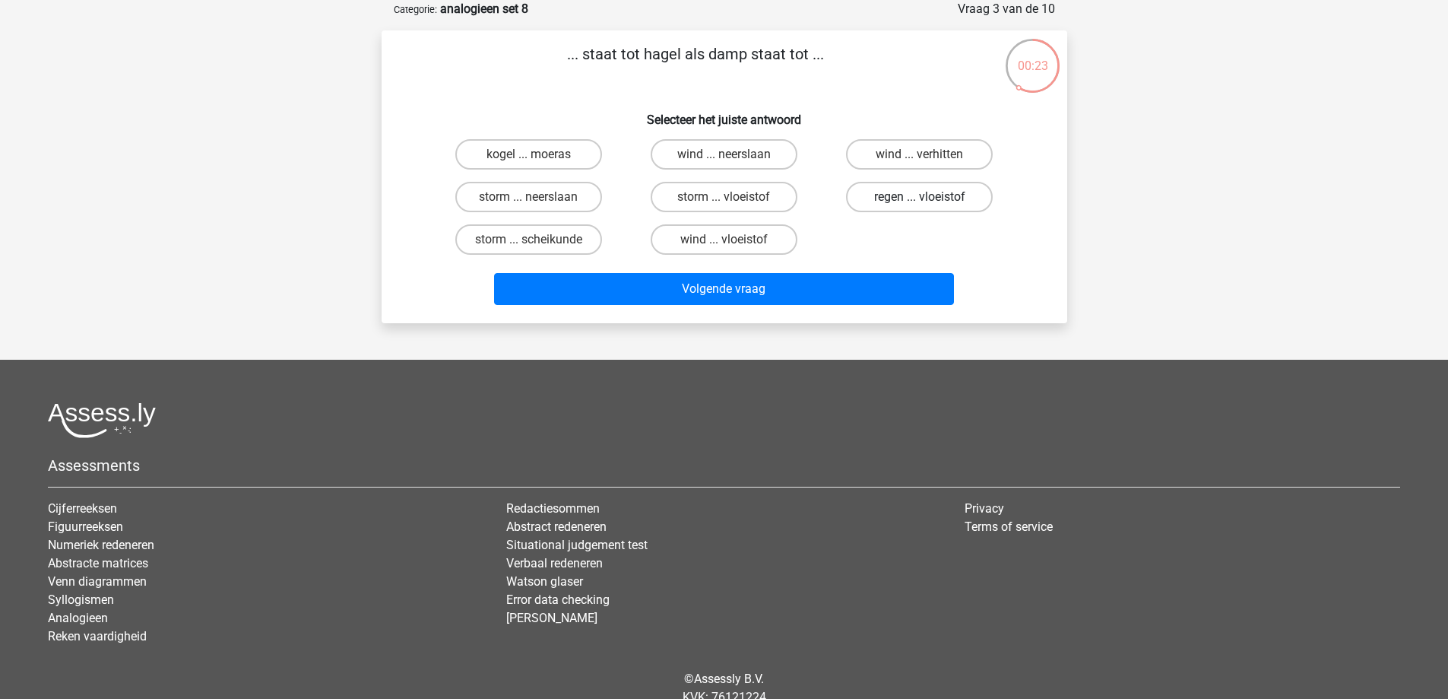
click at [934, 197] on label "regen ... vloeistof" at bounding box center [919, 197] width 147 height 30
click at [930, 197] on input "regen ... vloeistof" at bounding box center [925, 202] width 10 height 10
radio input "true"
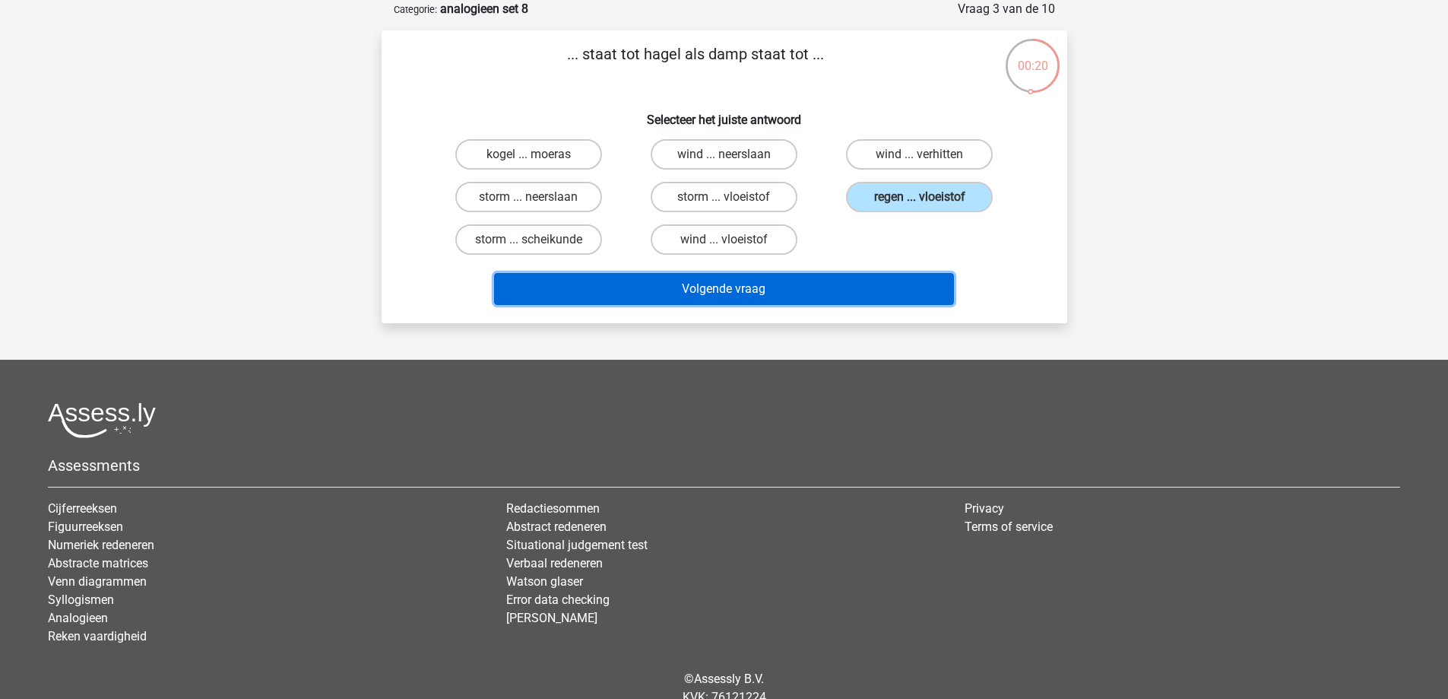
click at [912, 291] on button "Volgende vraag" at bounding box center [724, 289] width 460 height 32
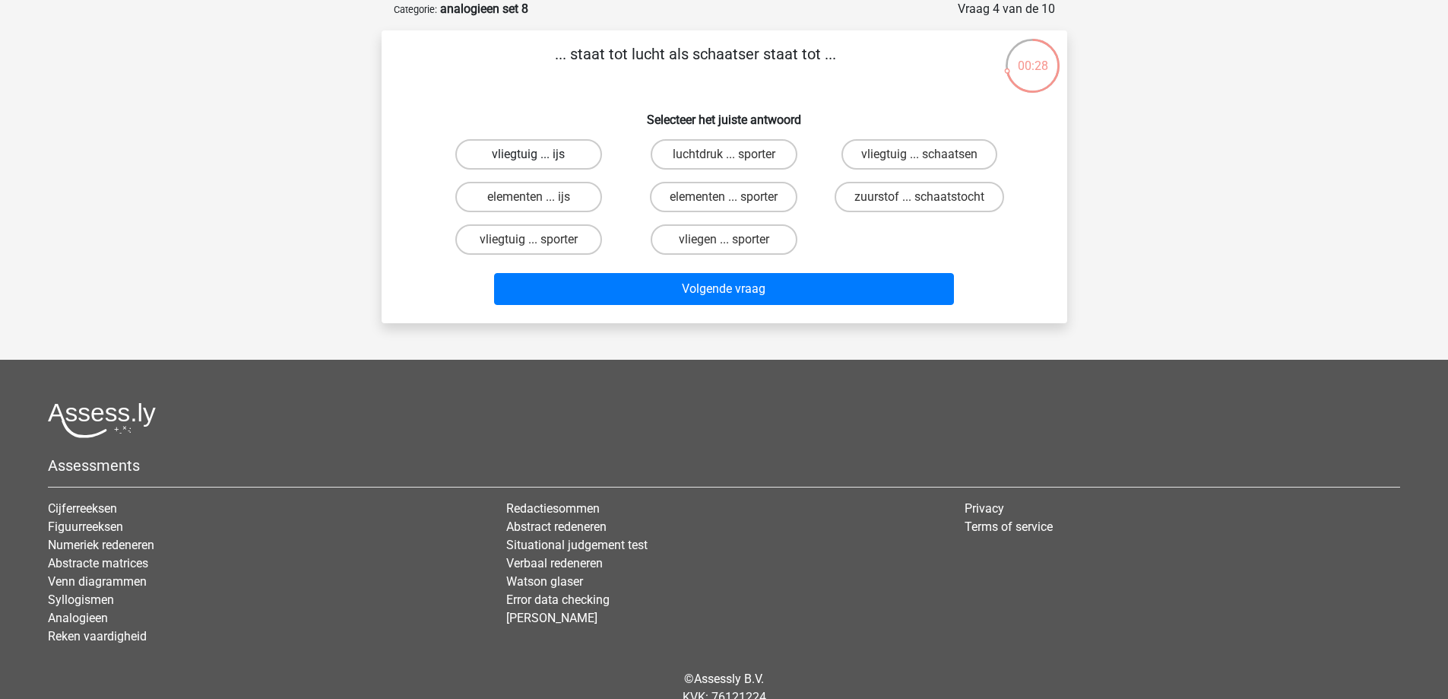
click at [542, 151] on label "vliegtuig ... ijs" at bounding box center [528, 154] width 147 height 30
click at [538, 154] on input "vliegtuig ... ijs" at bounding box center [533, 159] width 10 height 10
radio input "true"
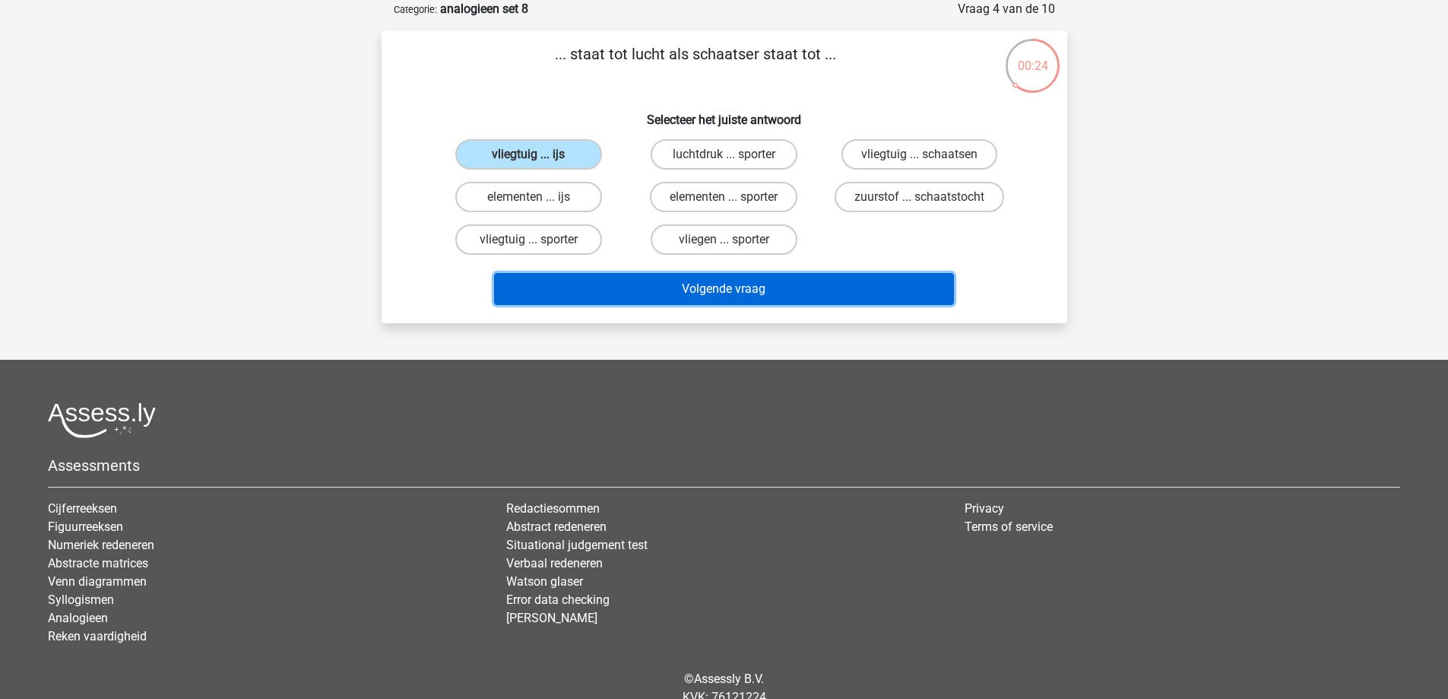
click at [767, 296] on button "Volgende vraag" at bounding box center [724, 289] width 460 height 32
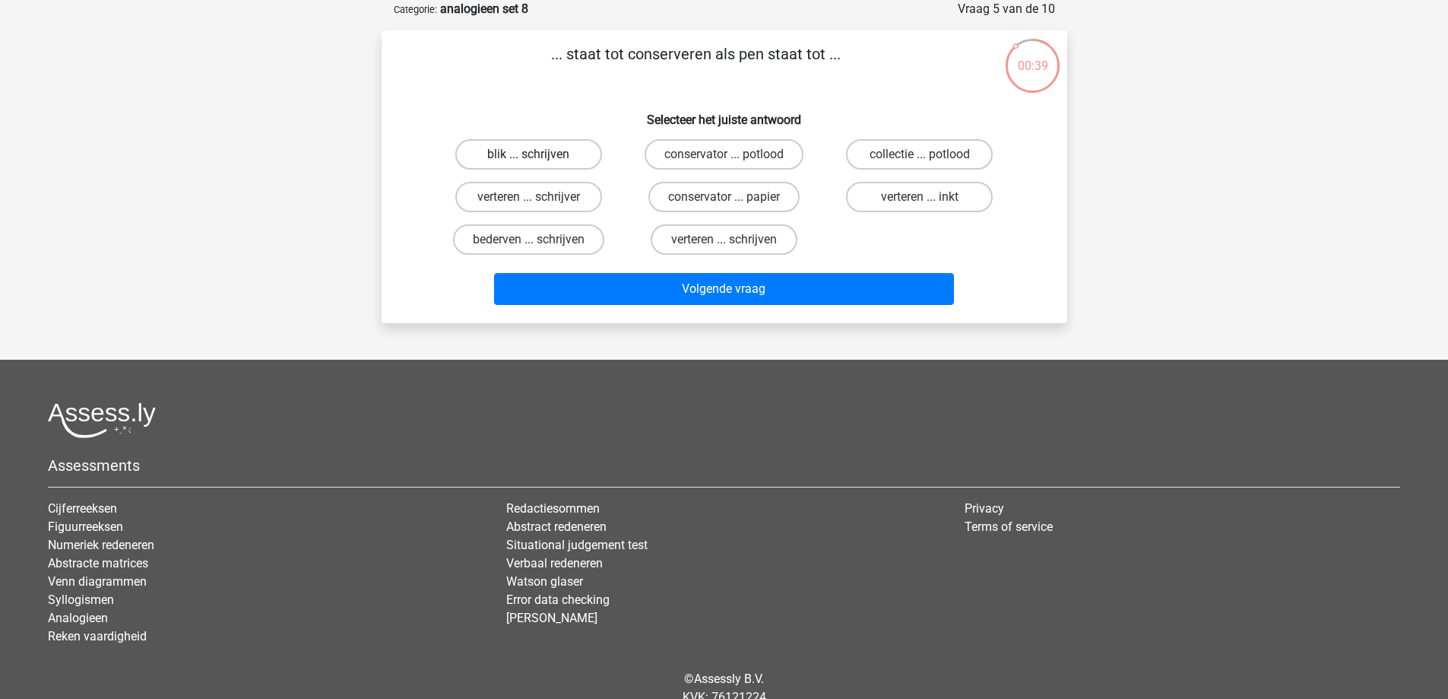
click at [517, 157] on label "blik ... schrijven" at bounding box center [528, 154] width 147 height 30
click at [528, 157] on input "blik ... schrijven" at bounding box center [533, 159] width 10 height 10
radio input "true"
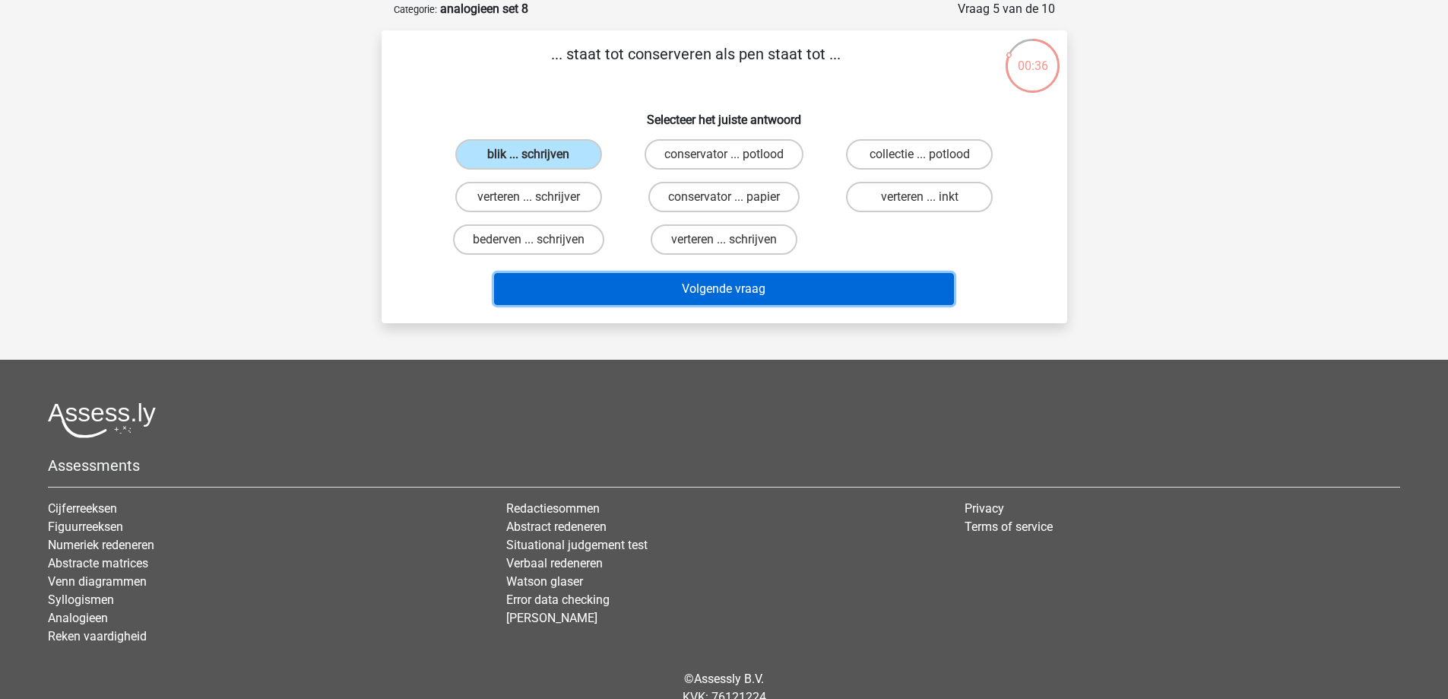
click at [702, 285] on button "Volgende vraag" at bounding box center [724, 289] width 460 height 32
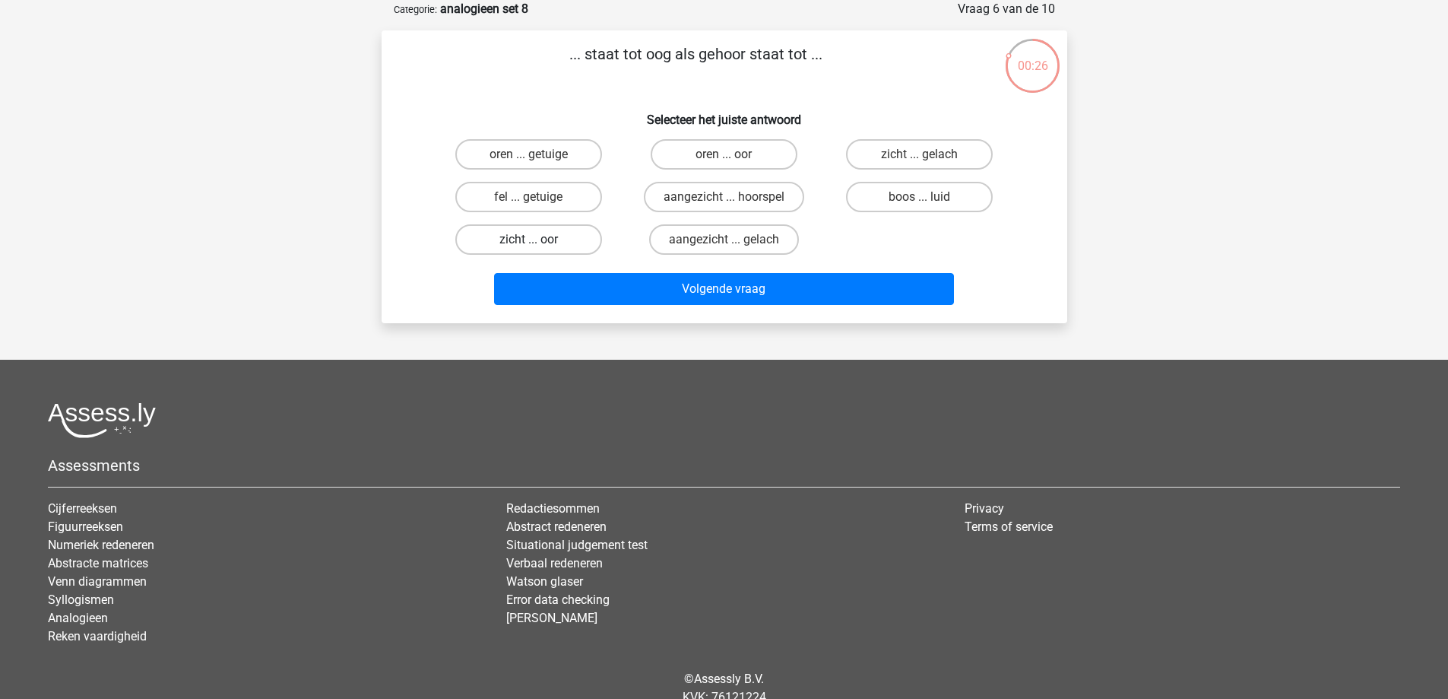
click at [529, 234] on label "zicht ... oor" at bounding box center [528, 239] width 147 height 30
click at [529, 239] on input "zicht ... oor" at bounding box center [533, 244] width 10 height 10
radio input "true"
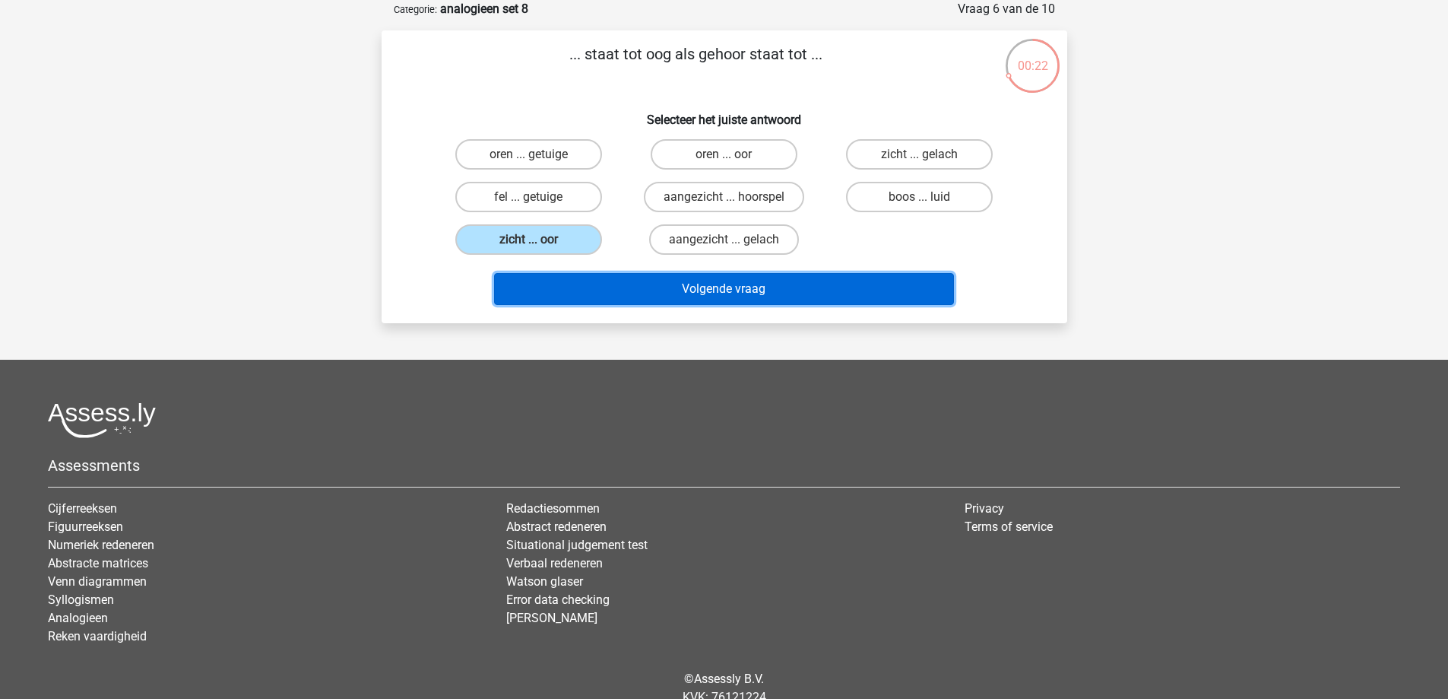
click at [635, 283] on button "Volgende vraag" at bounding box center [724, 289] width 460 height 32
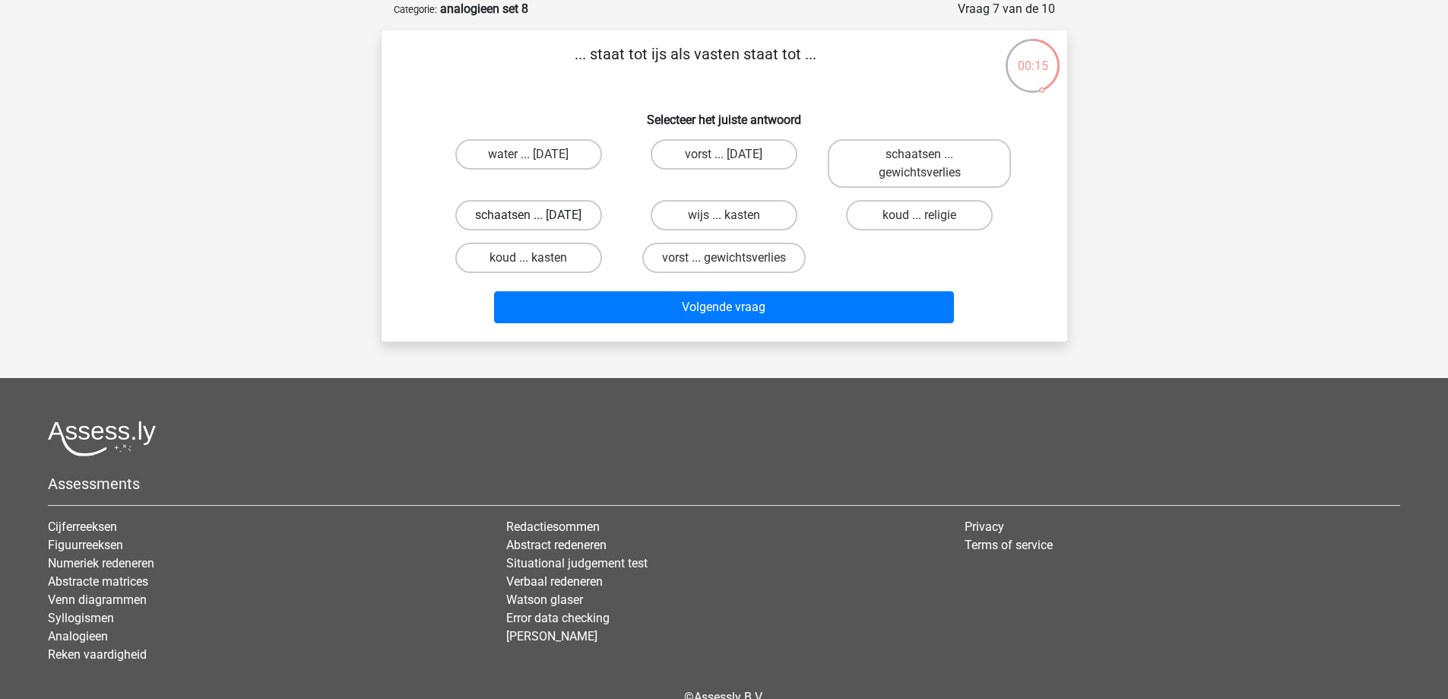
click at [570, 214] on label "schaatsen ... suikerfeest" at bounding box center [528, 215] width 147 height 30
click at [538, 215] on input "schaatsen ... suikerfeest" at bounding box center [533, 220] width 10 height 10
radio input "true"
click at [664, 260] on label "vorst ... gewichtsverlies" at bounding box center [723, 257] width 163 height 30
click at [724, 260] on input "vorst ... gewichtsverlies" at bounding box center [729, 263] width 10 height 10
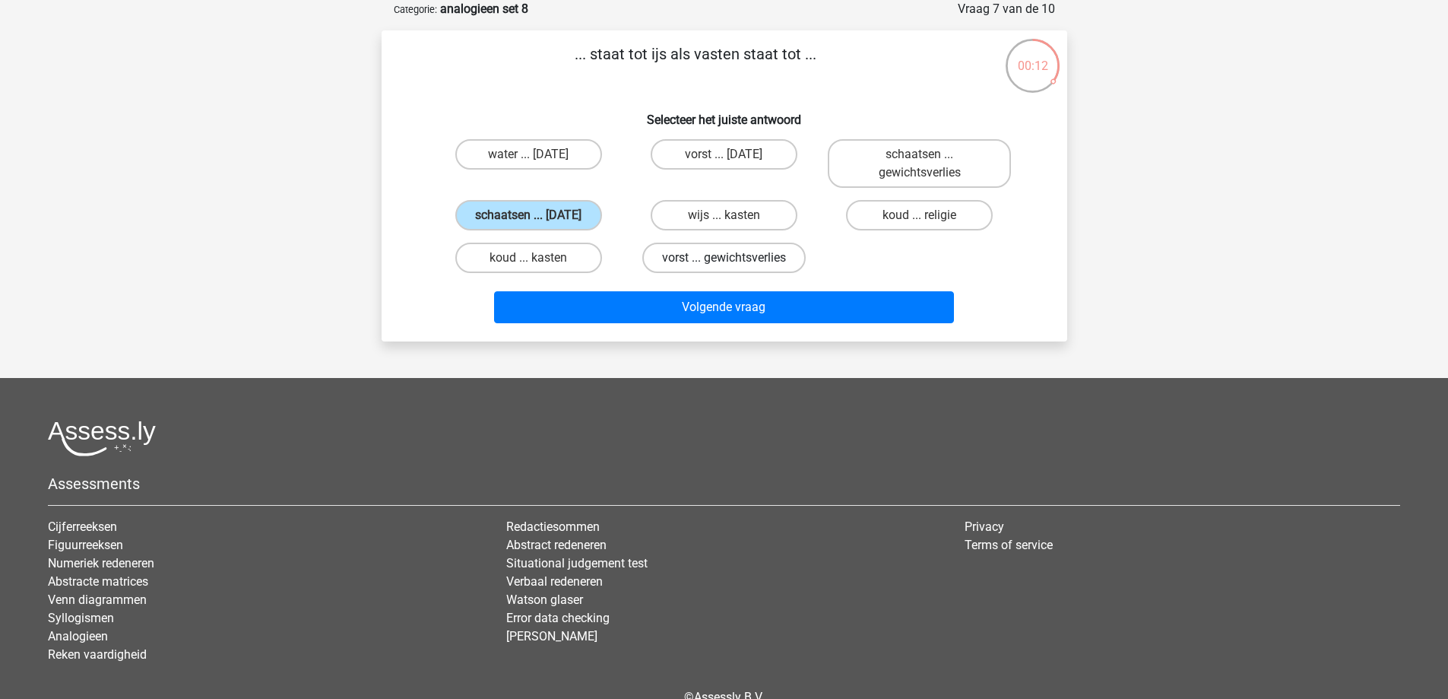
radio input "true"
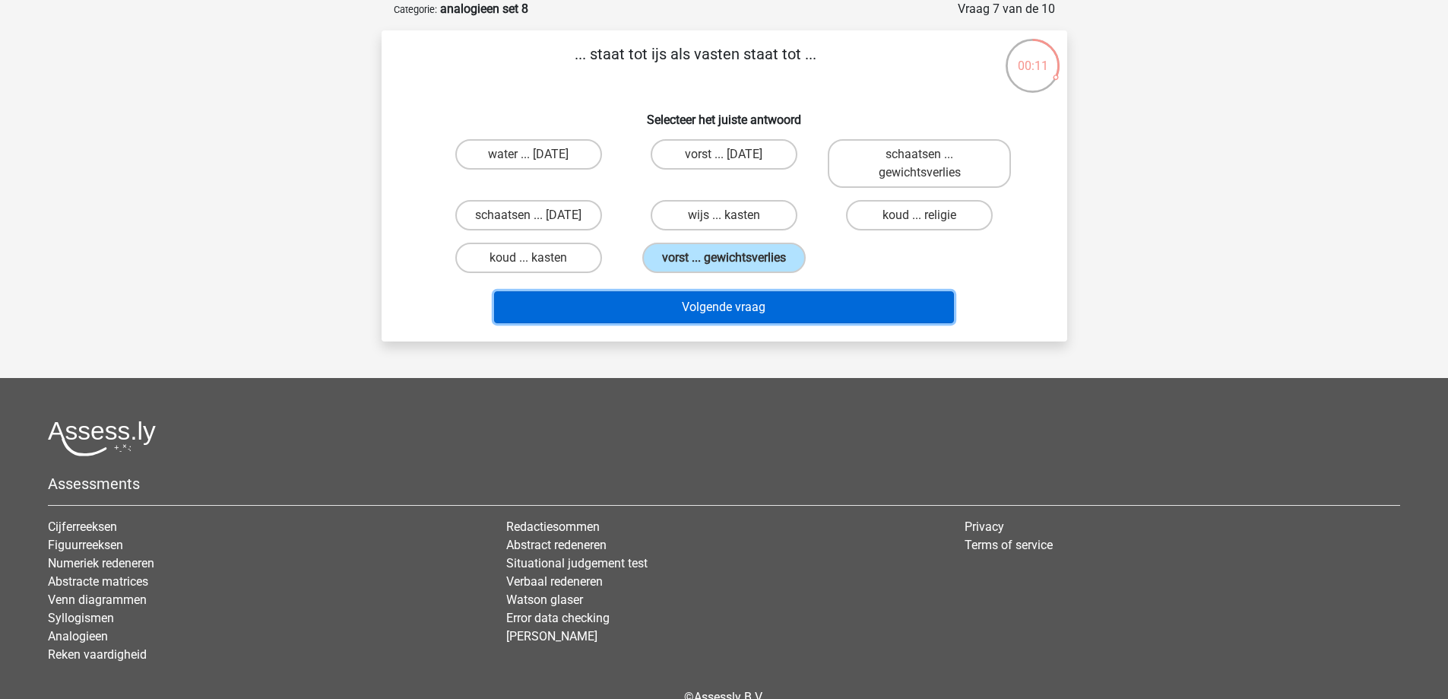
click at [696, 301] on button "Volgende vraag" at bounding box center [724, 307] width 460 height 32
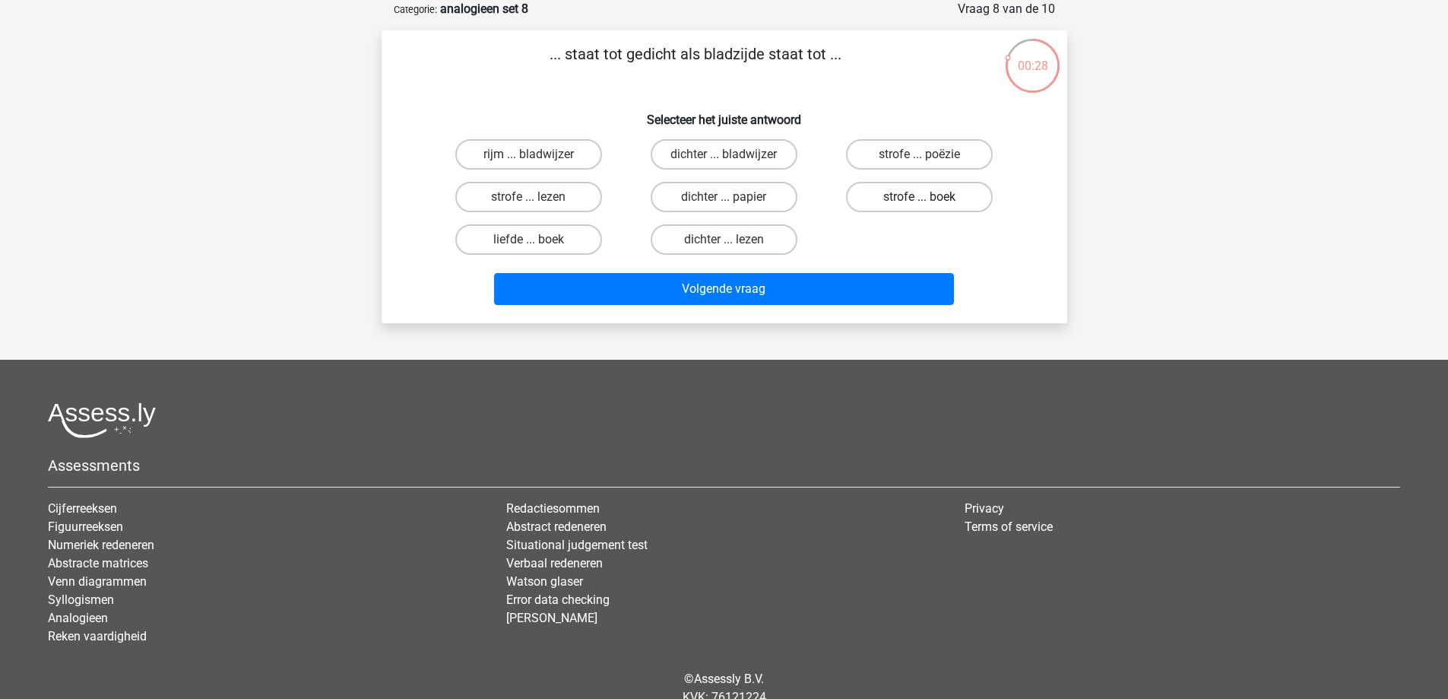
click at [902, 198] on label "strofe ... boek" at bounding box center [919, 197] width 147 height 30
click at [920, 198] on input "strofe ... boek" at bounding box center [925, 202] width 10 height 10
radio input "true"
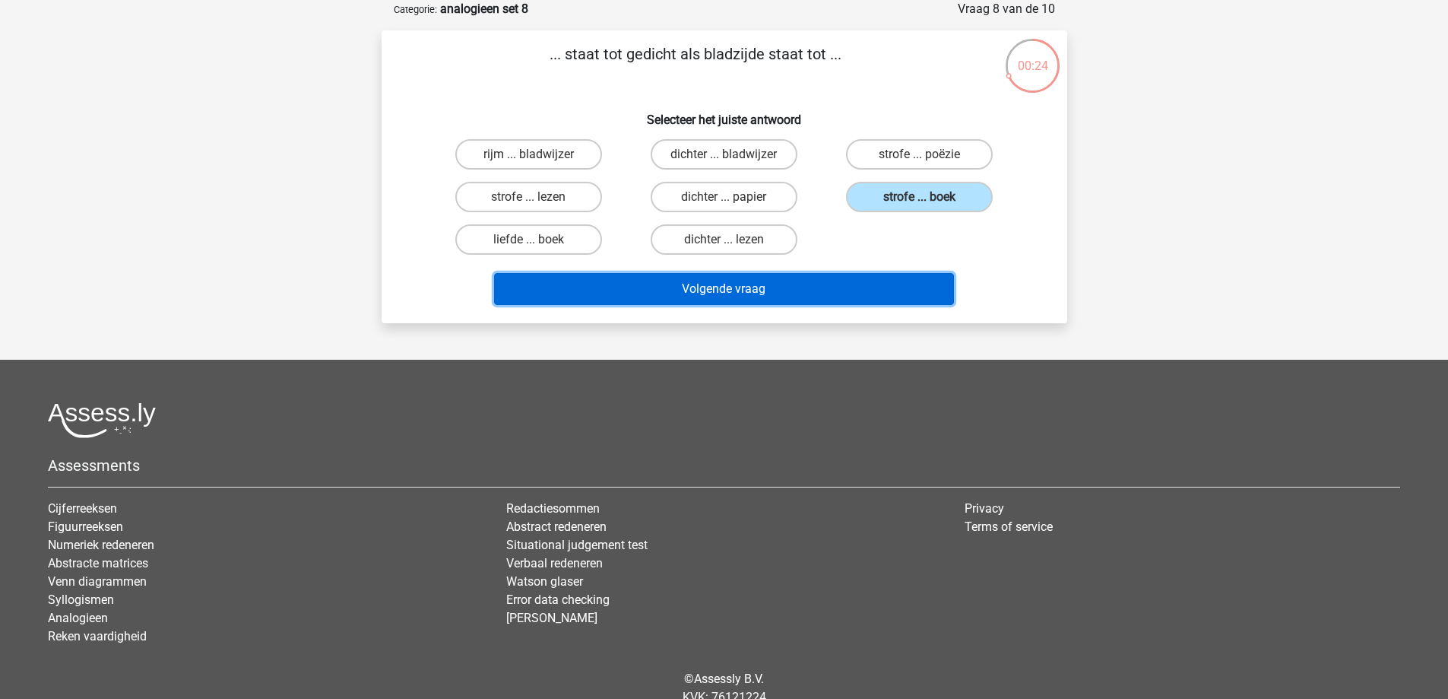
click at [846, 299] on button "Volgende vraag" at bounding box center [724, 289] width 460 height 32
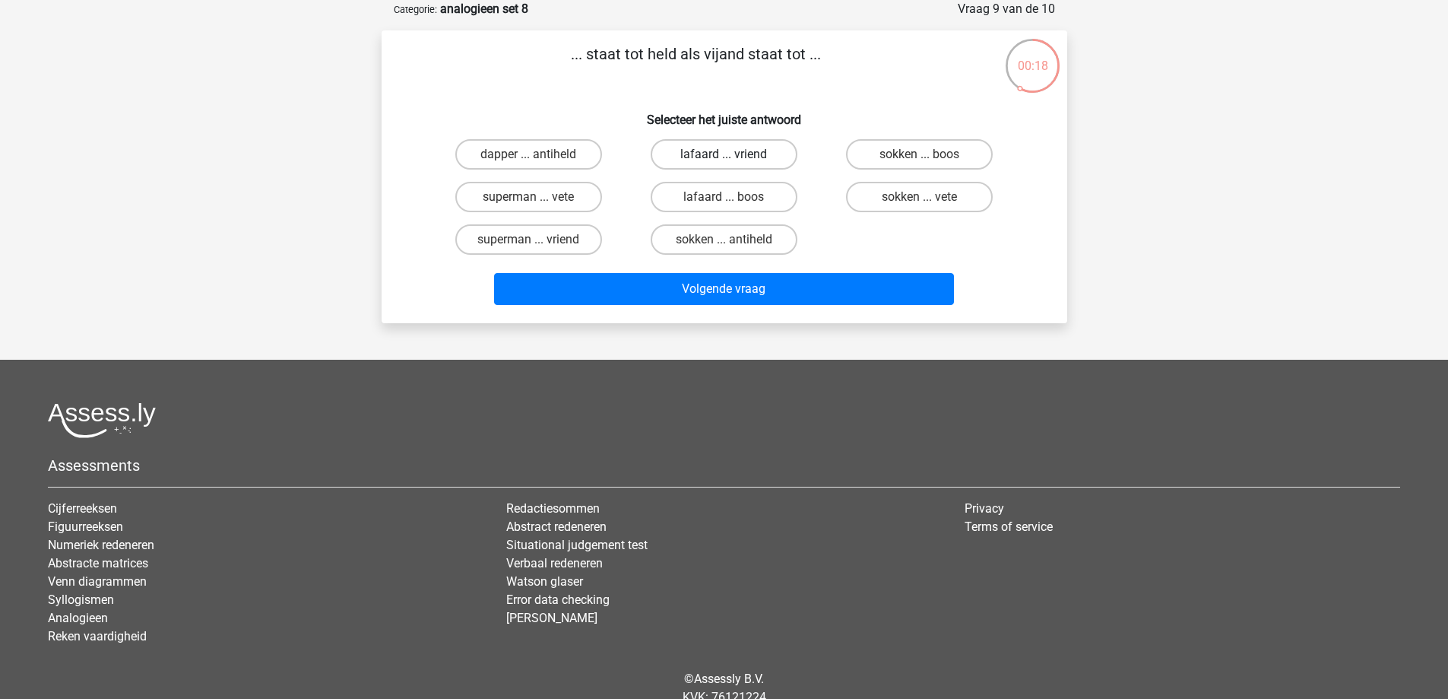
click at [696, 151] on label "lafaard ... vriend" at bounding box center [724, 154] width 147 height 30
click at [724, 154] on input "lafaard ... vriend" at bounding box center [729, 159] width 10 height 10
radio input "true"
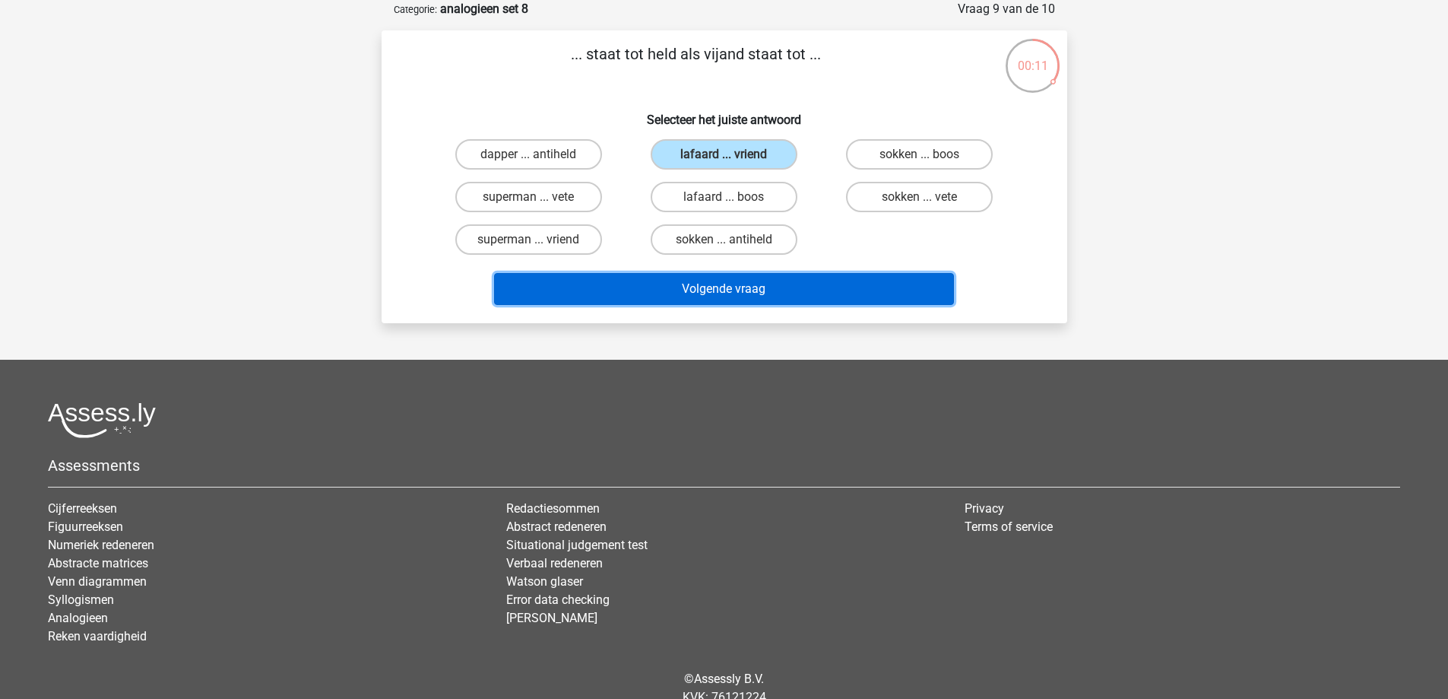
click at [844, 293] on button "Volgende vraag" at bounding box center [724, 289] width 460 height 32
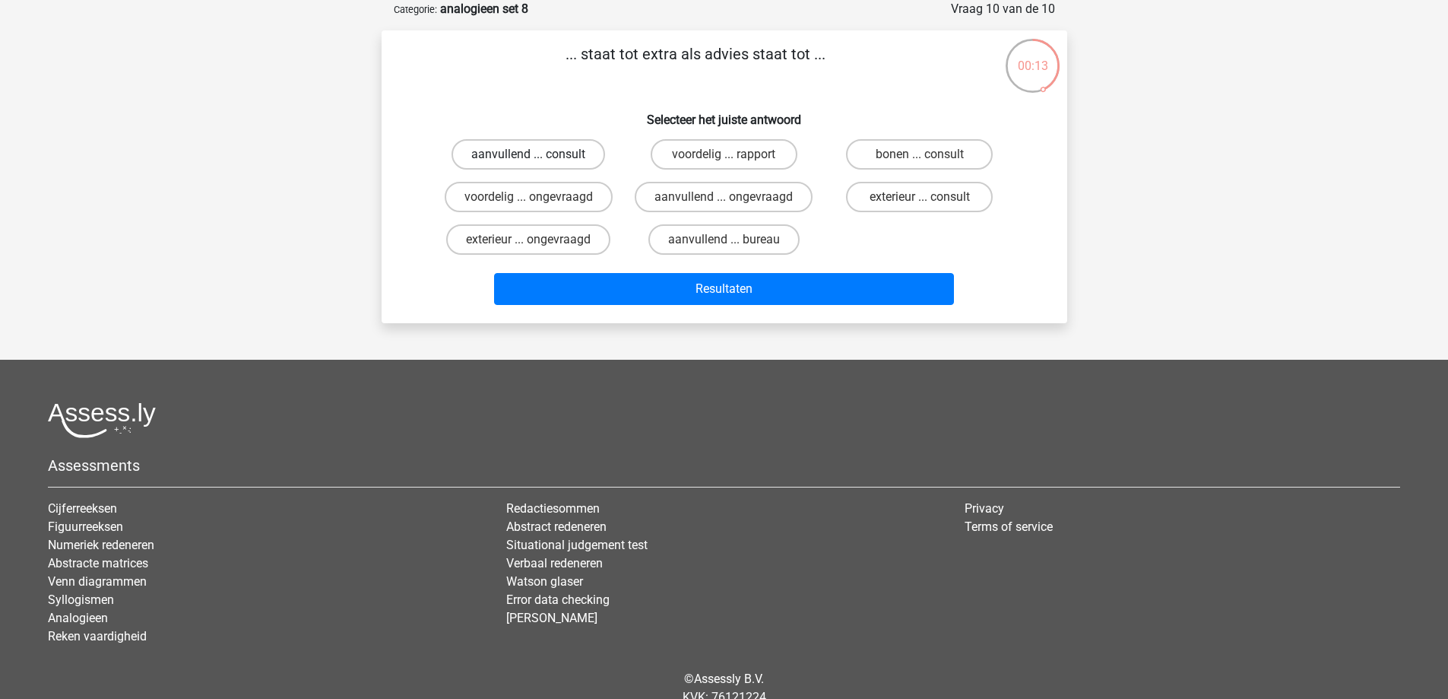
click at [548, 154] on label "aanvullend ... consult" at bounding box center [529, 154] width 154 height 30
click at [538, 154] on input "aanvullend ... consult" at bounding box center [533, 159] width 10 height 10
radio input "true"
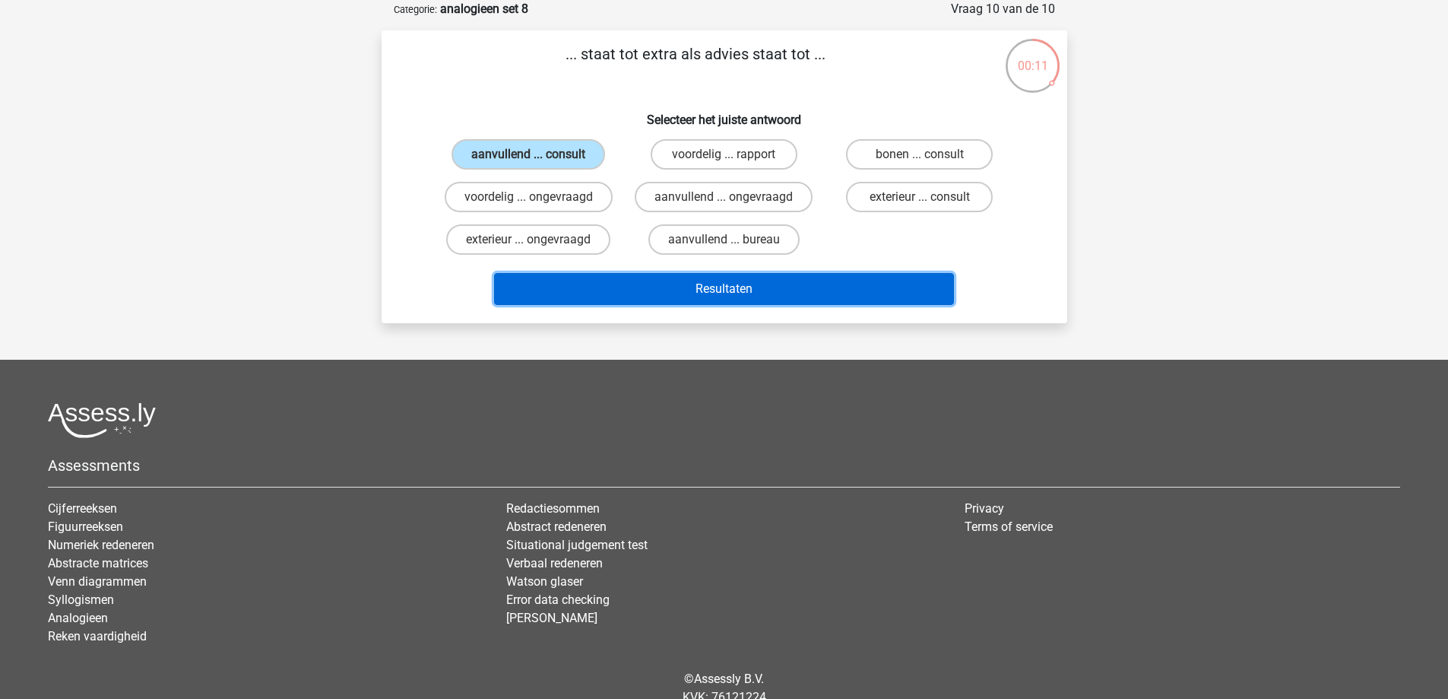
click at [762, 293] on button "Resultaten" at bounding box center [724, 289] width 460 height 32
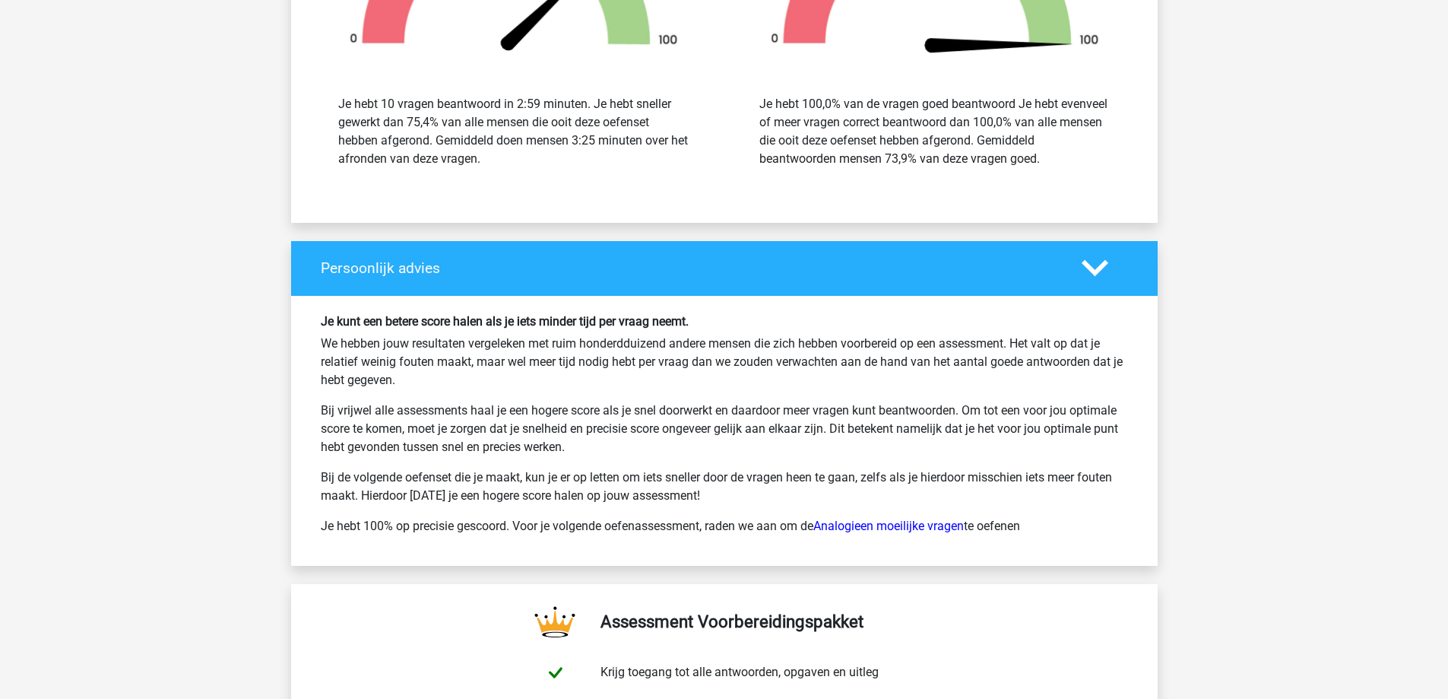
scroll to position [2128, 0]
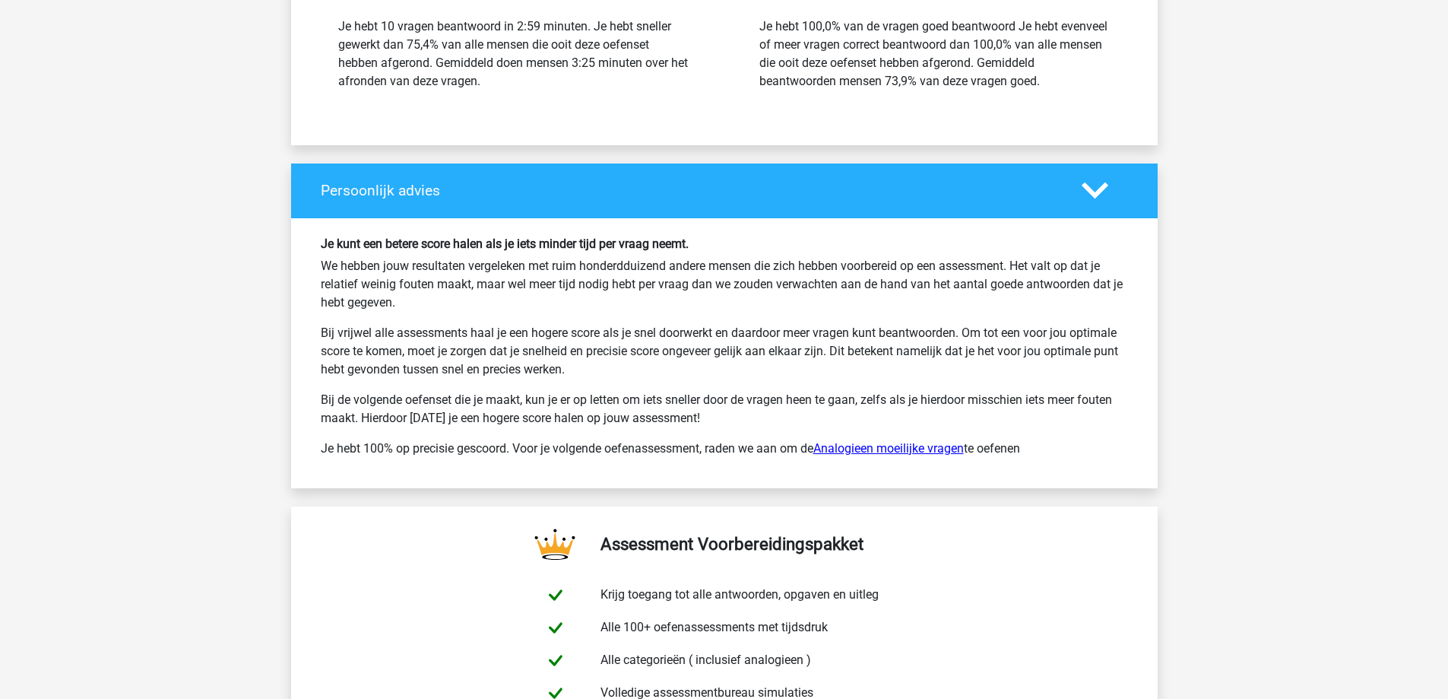
click at [895, 447] on link "Analogieen moeilijke vragen" at bounding box center [888, 448] width 151 height 14
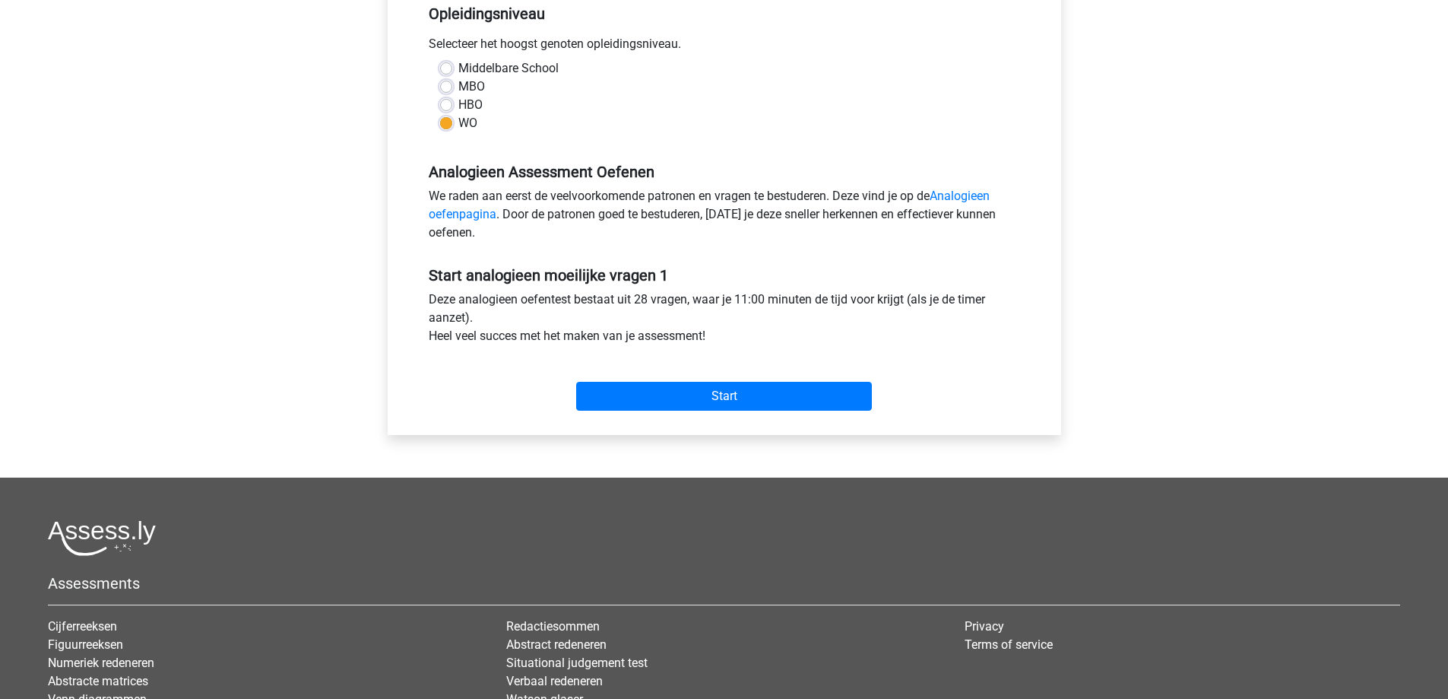
scroll to position [380, 0]
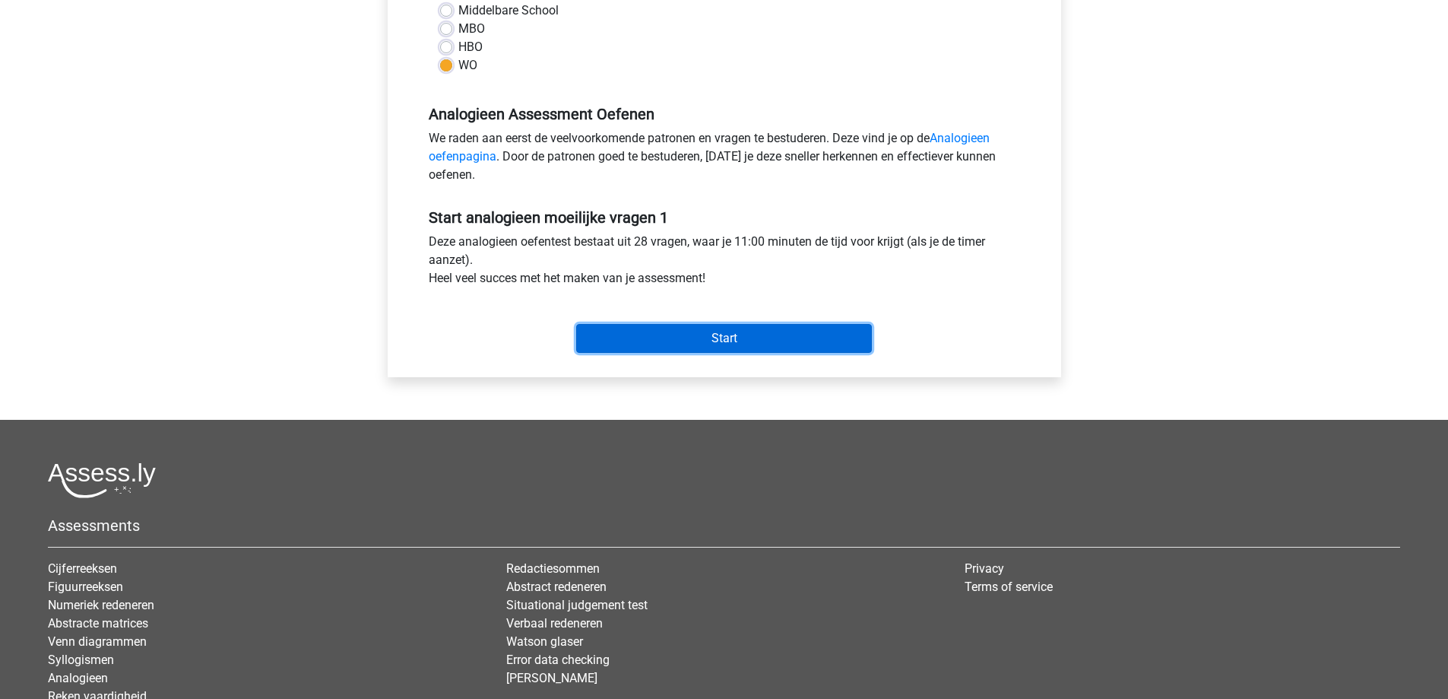
click at [838, 337] on input "Start" at bounding box center [724, 338] width 296 height 29
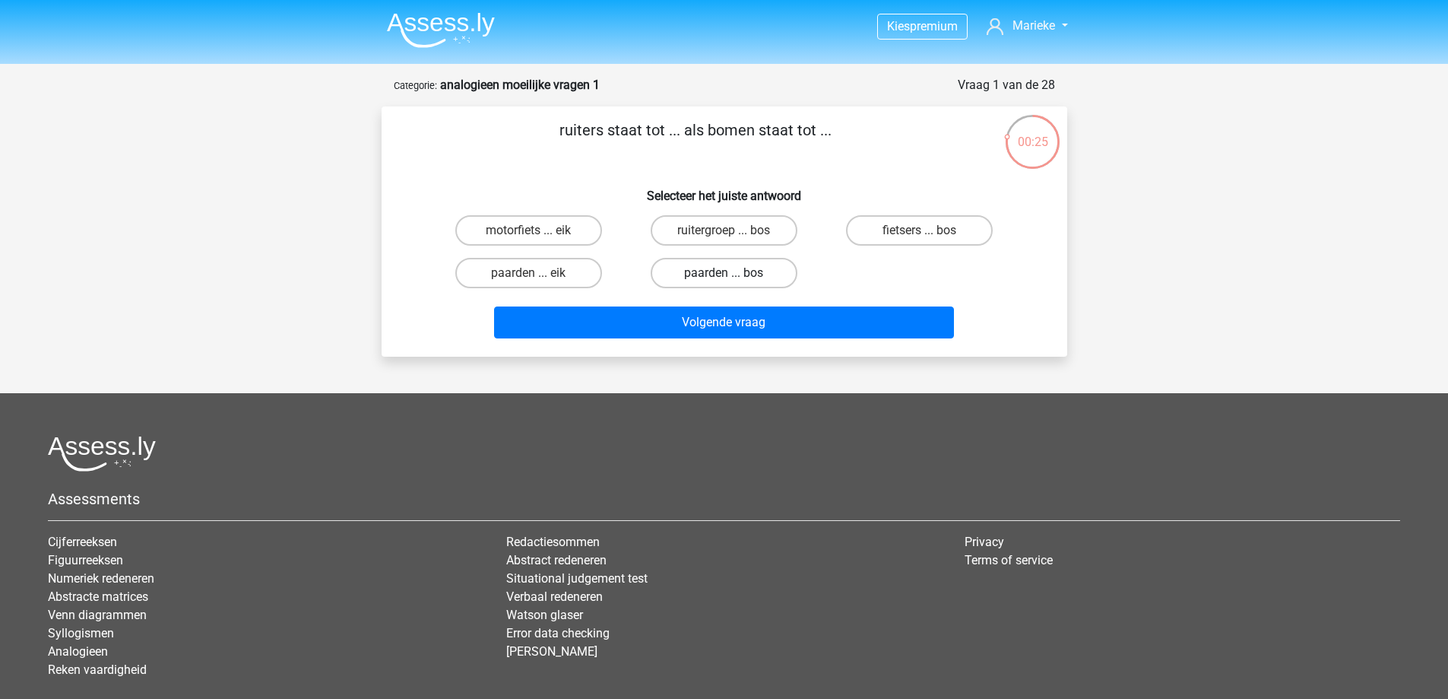
click at [701, 277] on label "paarden ... bos" at bounding box center [724, 273] width 147 height 30
click at [724, 277] on input "paarden ... bos" at bounding box center [729, 278] width 10 height 10
radio input "true"
click at [769, 233] on label "ruitergroep ... bos" at bounding box center [724, 230] width 147 height 30
click at [734, 233] on input "ruitergroep ... bos" at bounding box center [729, 235] width 10 height 10
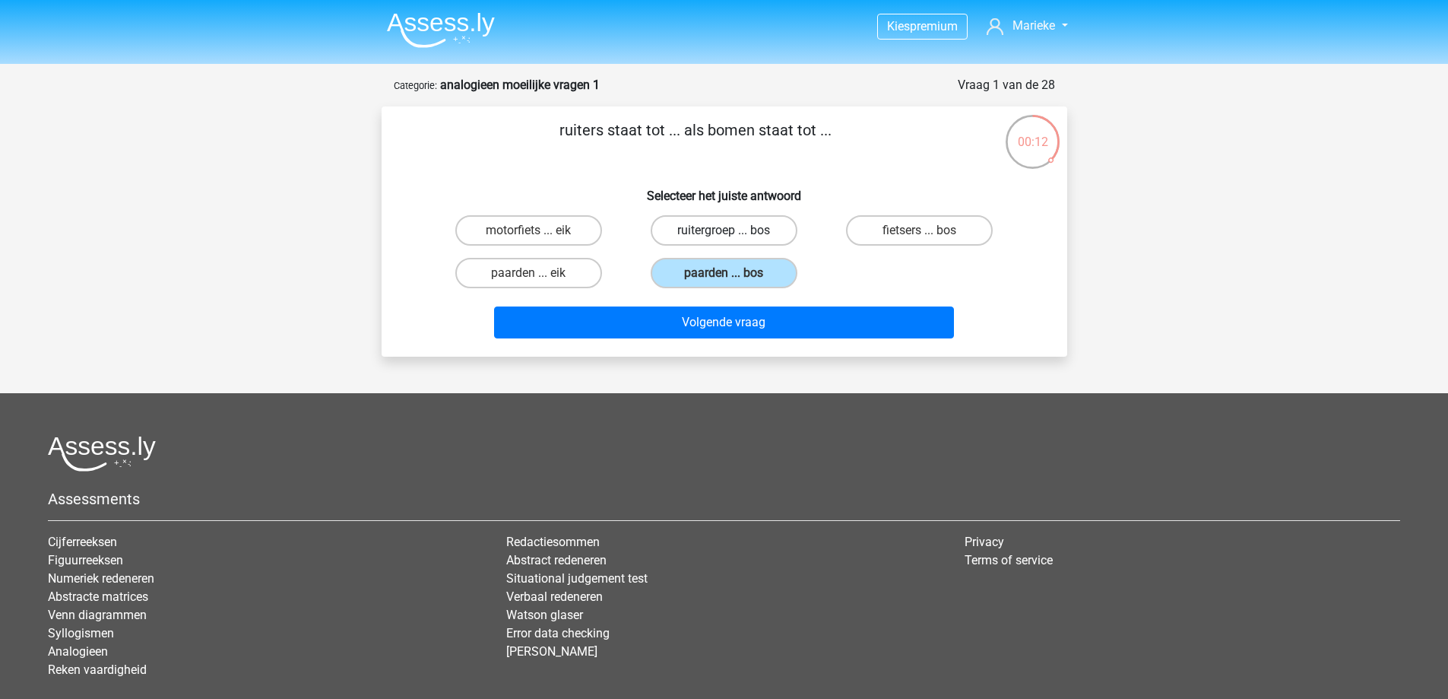
radio input "true"
click at [577, 266] on label "paarden ... eik" at bounding box center [528, 273] width 147 height 30
click at [538, 273] on input "paarden ... eik" at bounding box center [533, 278] width 10 height 10
radio input "true"
click at [743, 229] on label "appel ... pijn" at bounding box center [724, 230] width 147 height 30
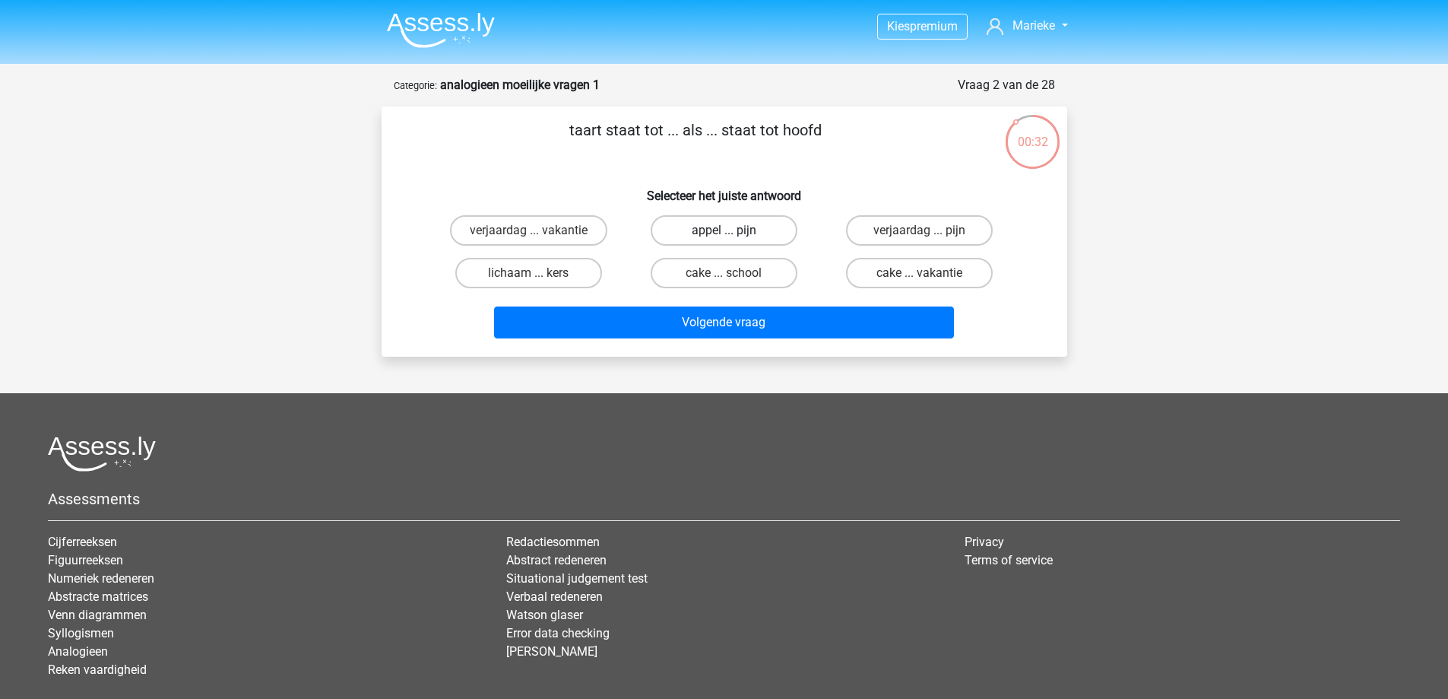
click at [734, 230] on input "appel ... pijn" at bounding box center [729, 235] width 10 height 10
radio input "true"
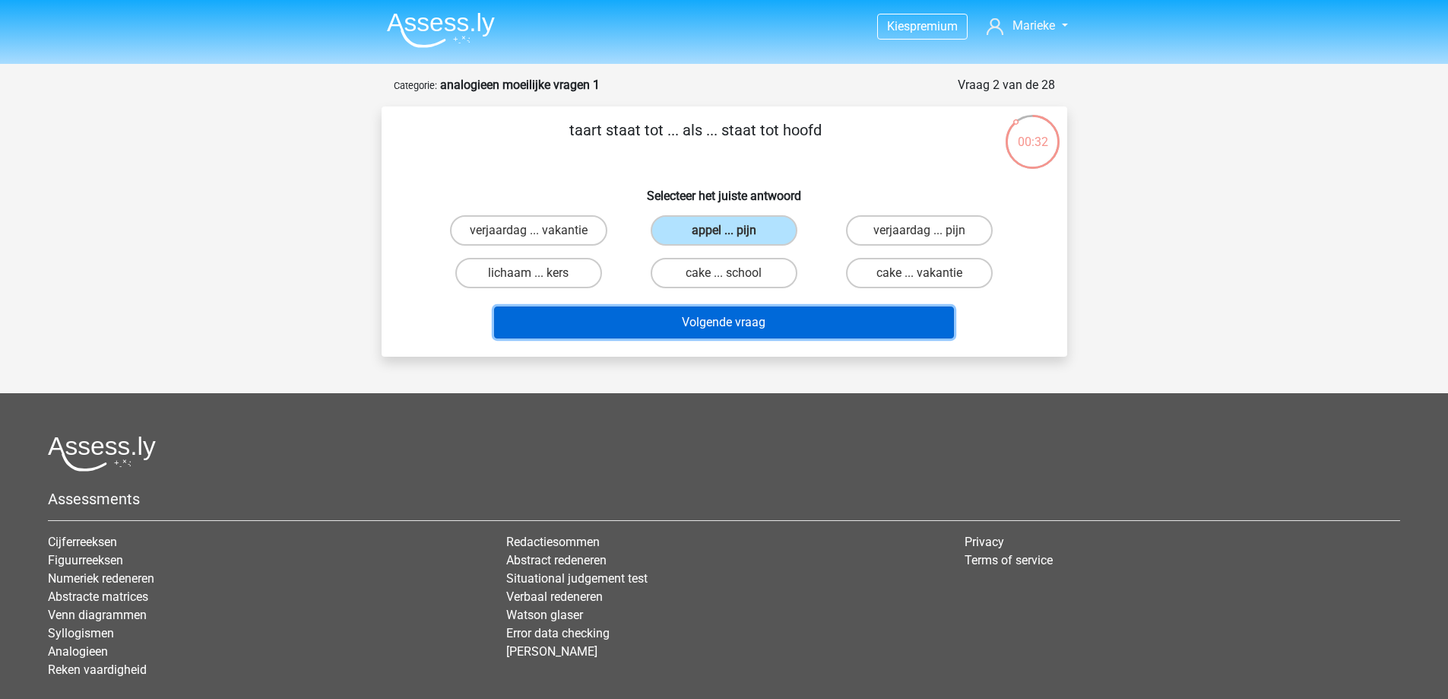
click at [799, 316] on button "Volgende vraag" at bounding box center [724, 322] width 460 height 32
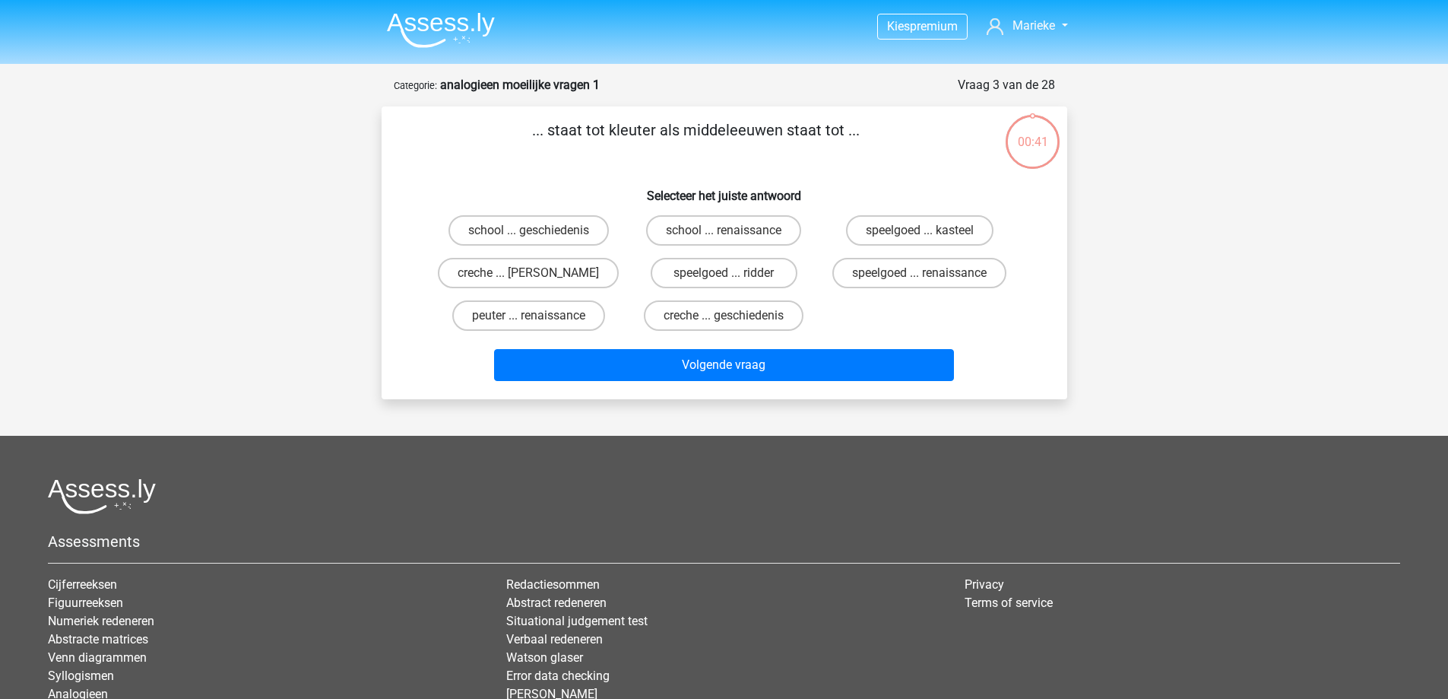
scroll to position [76, 0]
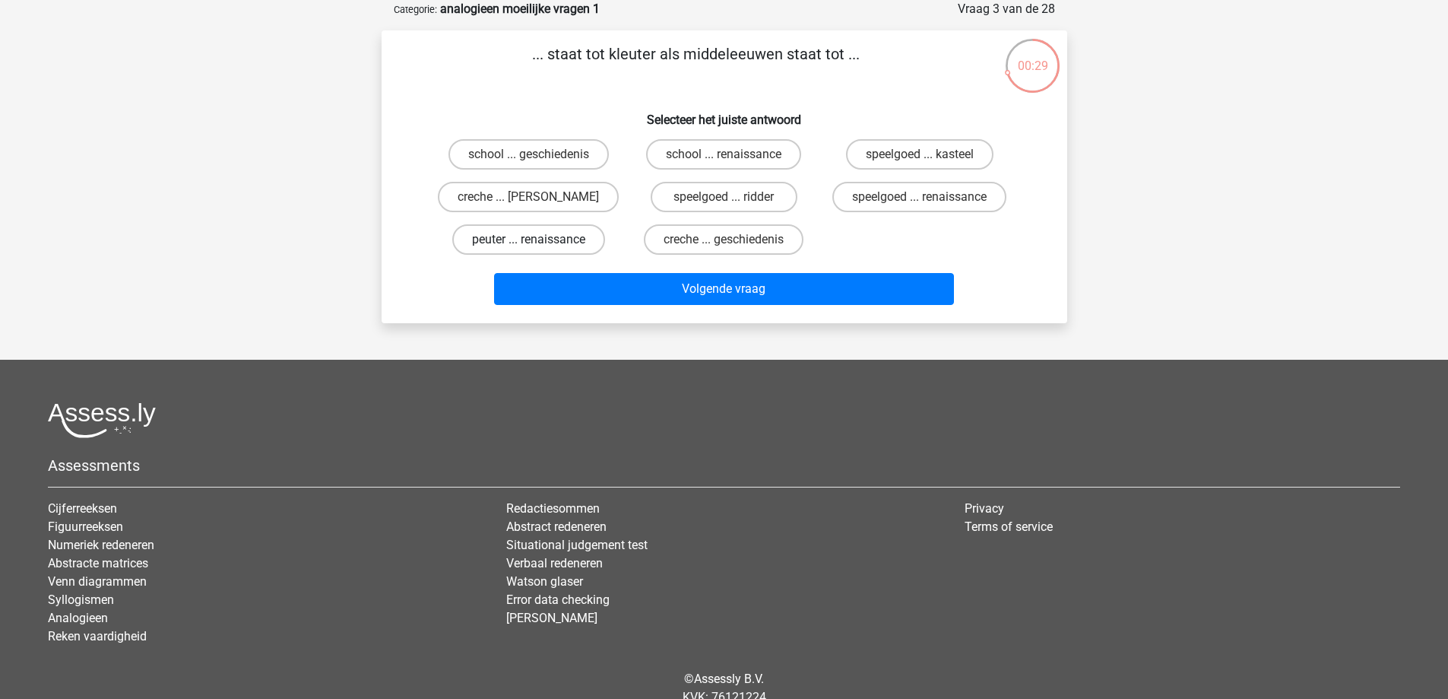
click at [551, 227] on label "peuter ... renaissance" at bounding box center [528, 239] width 153 height 30
click at [538, 239] on input "peuter ... renaissance" at bounding box center [533, 244] width 10 height 10
radio input "true"
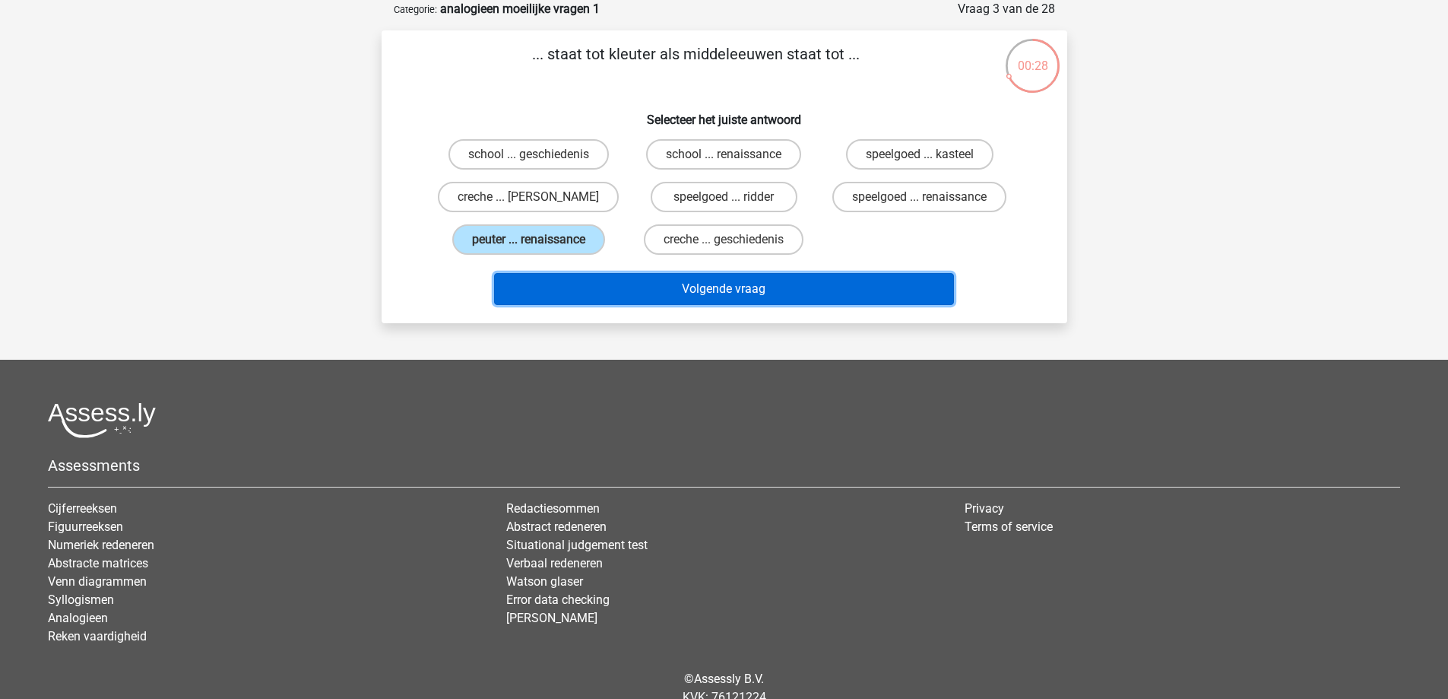
click at [651, 291] on button "Volgende vraag" at bounding box center [724, 289] width 460 height 32
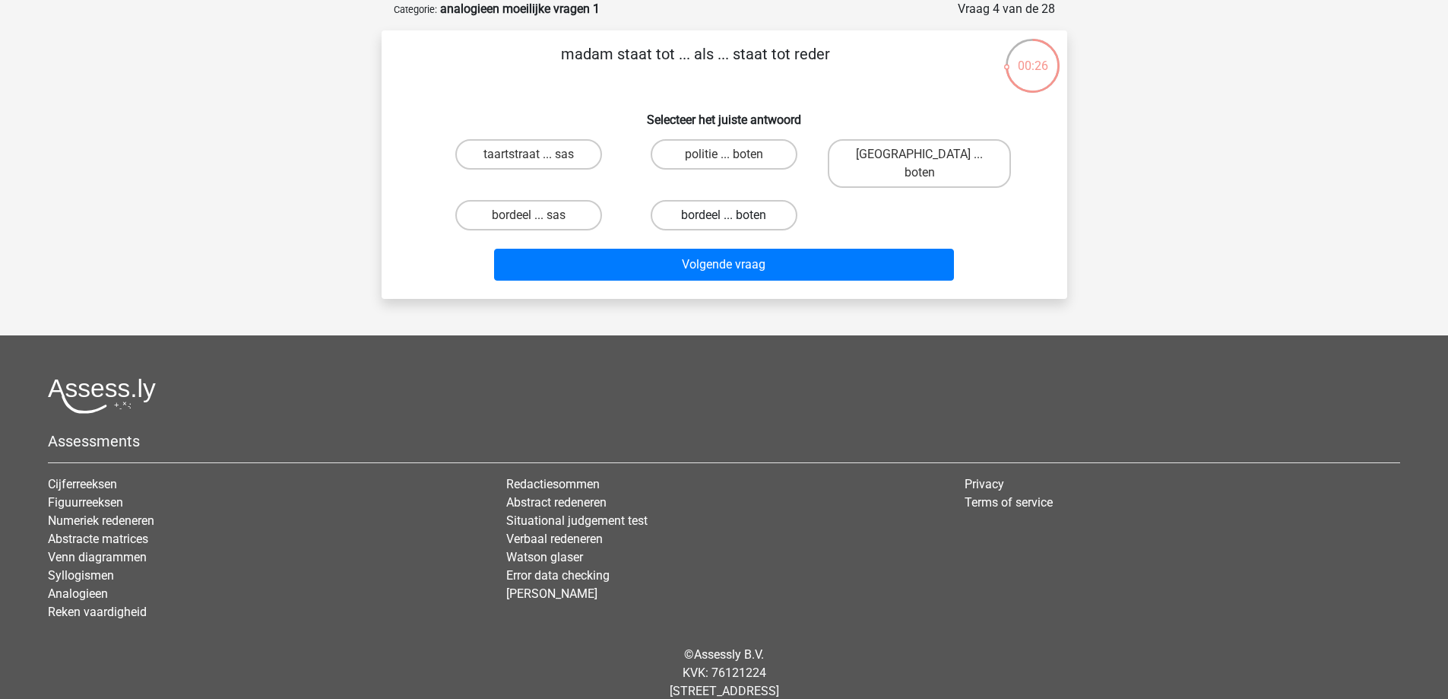
click at [709, 200] on label "bordeel ... boten" at bounding box center [724, 215] width 147 height 30
click at [724, 215] on input "bordeel ... boten" at bounding box center [729, 220] width 10 height 10
radio input "true"
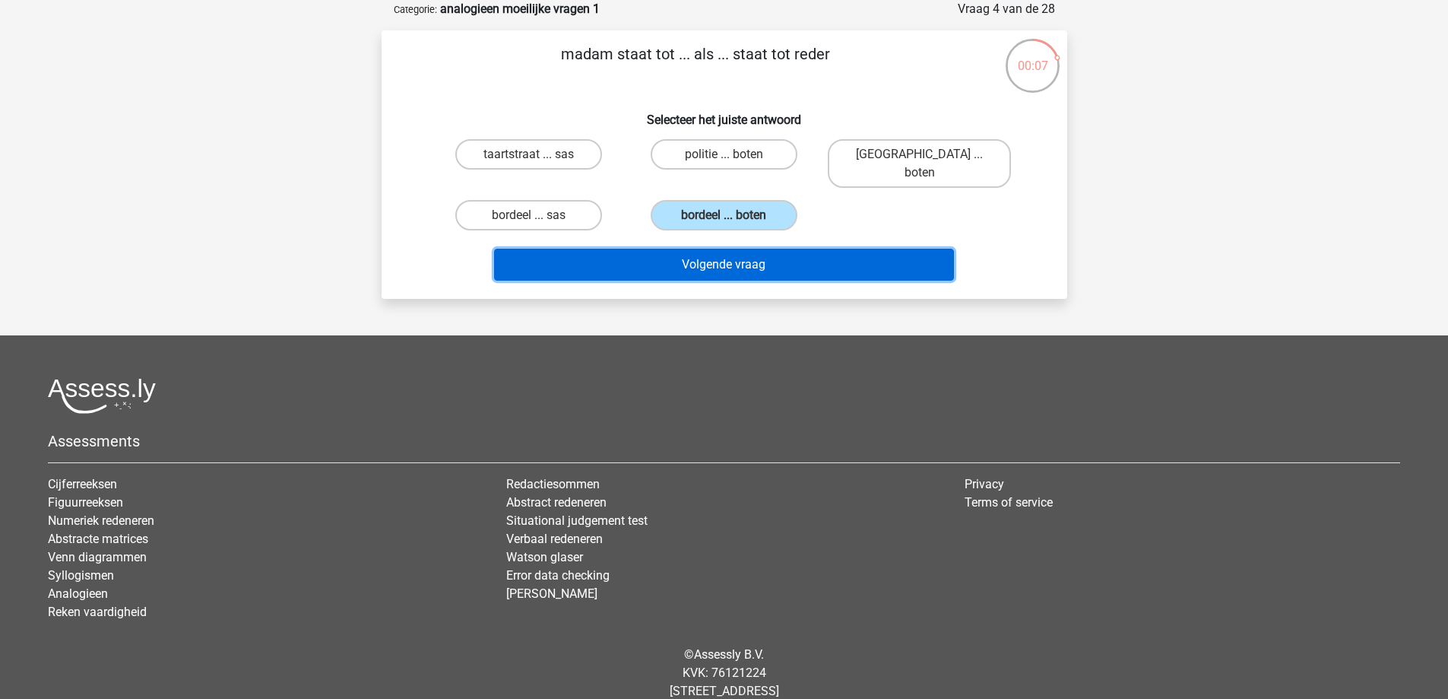
click at [756, 249] on button "Volgende vraag" at bounding box center [724, 265] width 460 height 32
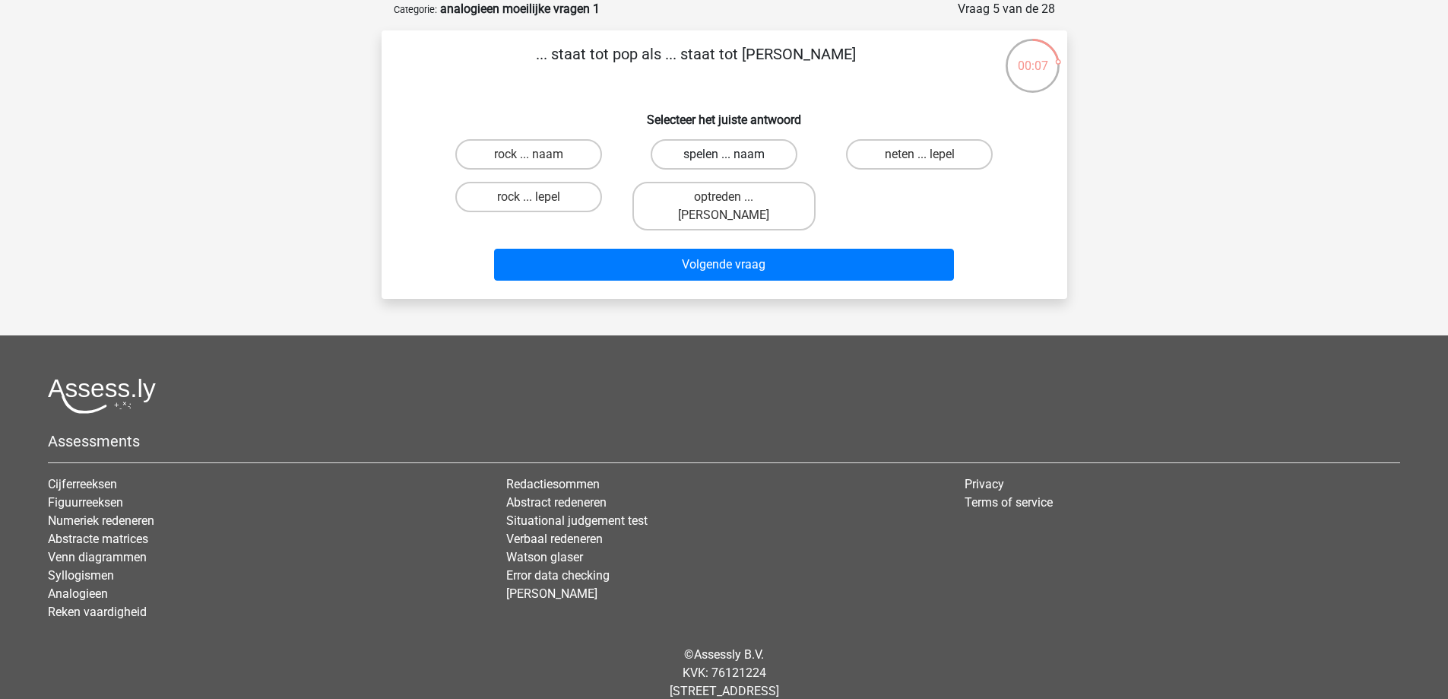
click at [727, 153] on label "spelen ... naam" at bounding box center [724, 154] width 147 height 30
click at [727, 154] on input "spelen ... naam" at bounding box center [729, 159] width 10 height 10
radio input "true"
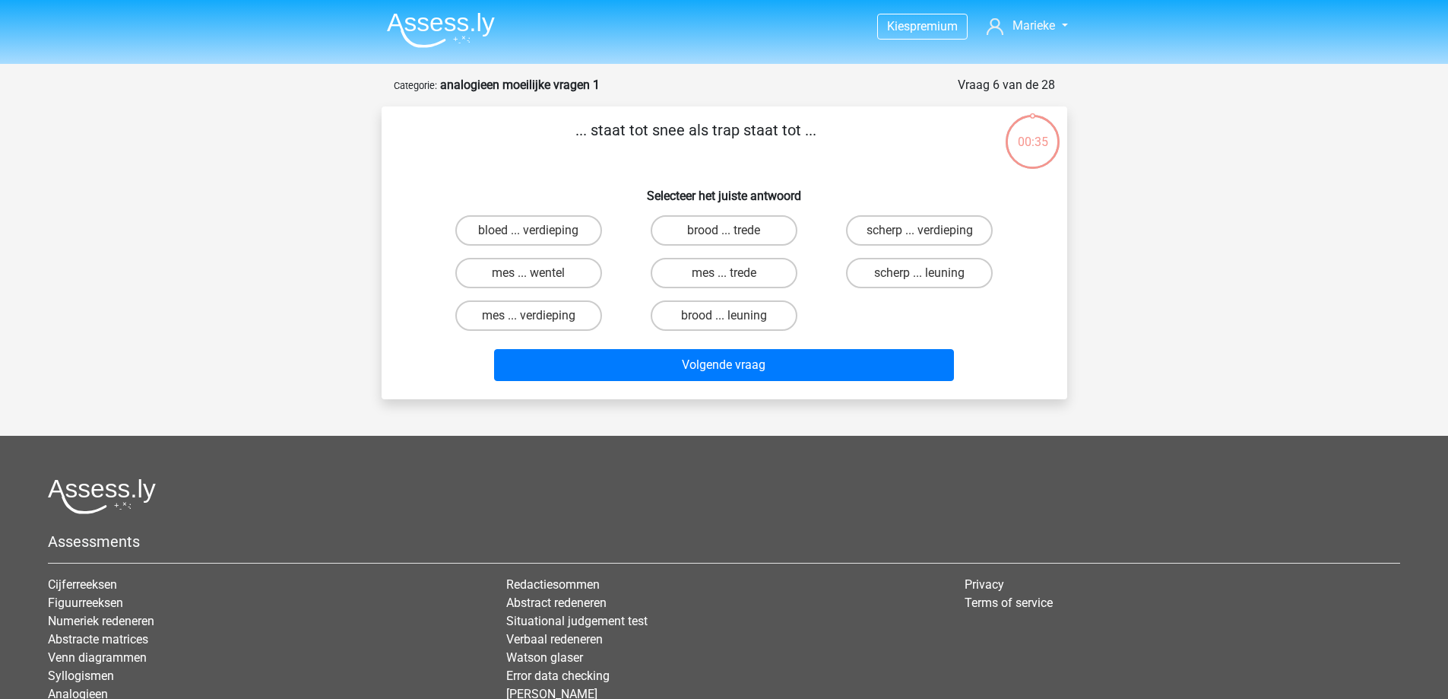
scroll to position [76, 0]
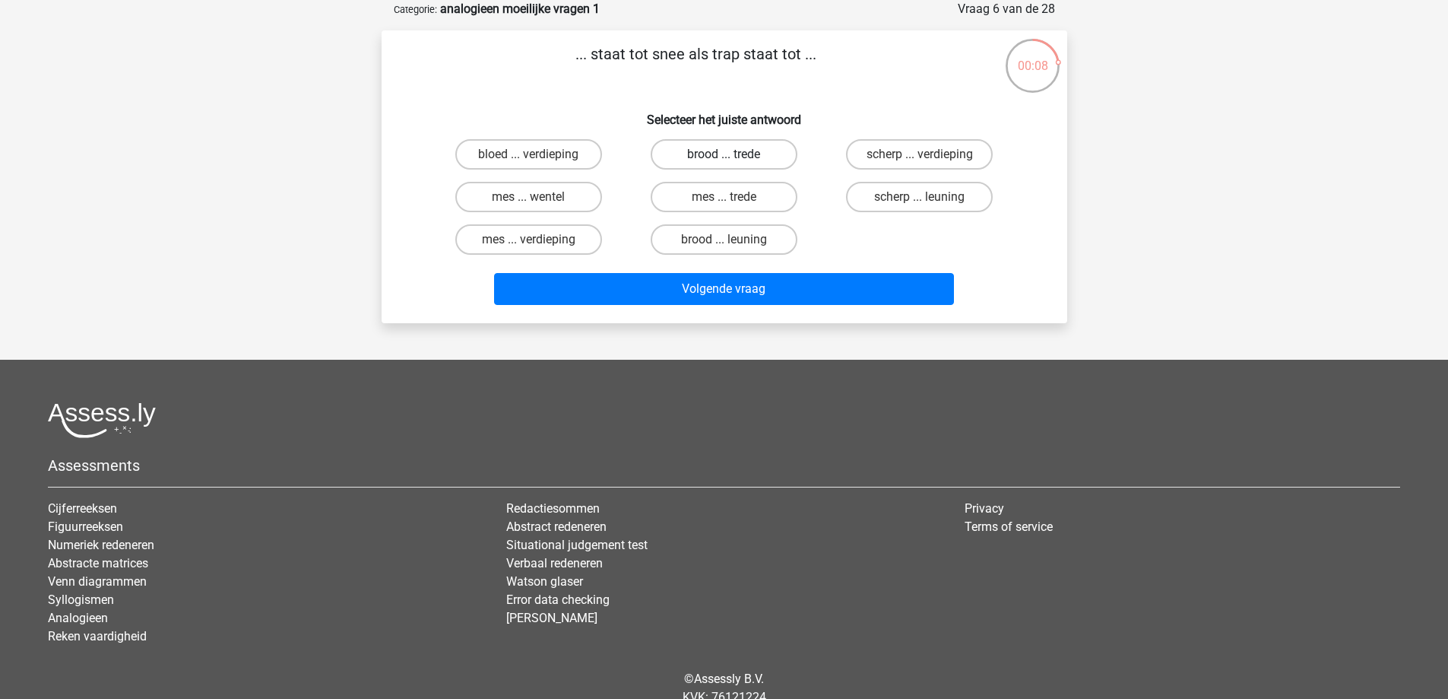
click at [767, 155] on label "brood ... trede" at bounding box center [724, 154] width 147 height 30
click at [734, 155] on input "brood ... trede" at bounding box center [729, 159] width 10 height 10
radio input "true"
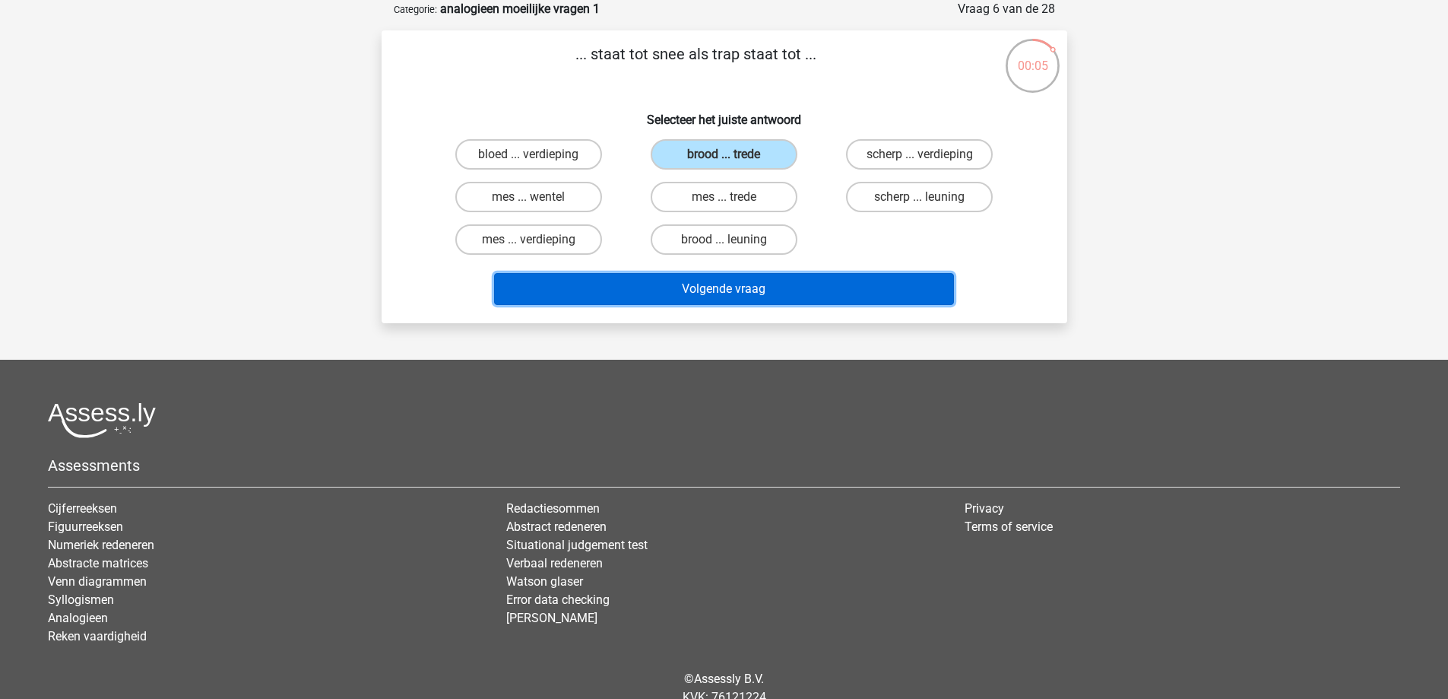
click at [857, 285] on button "Volgende vraag" at bounding box center [724, 289] width 460 height 32
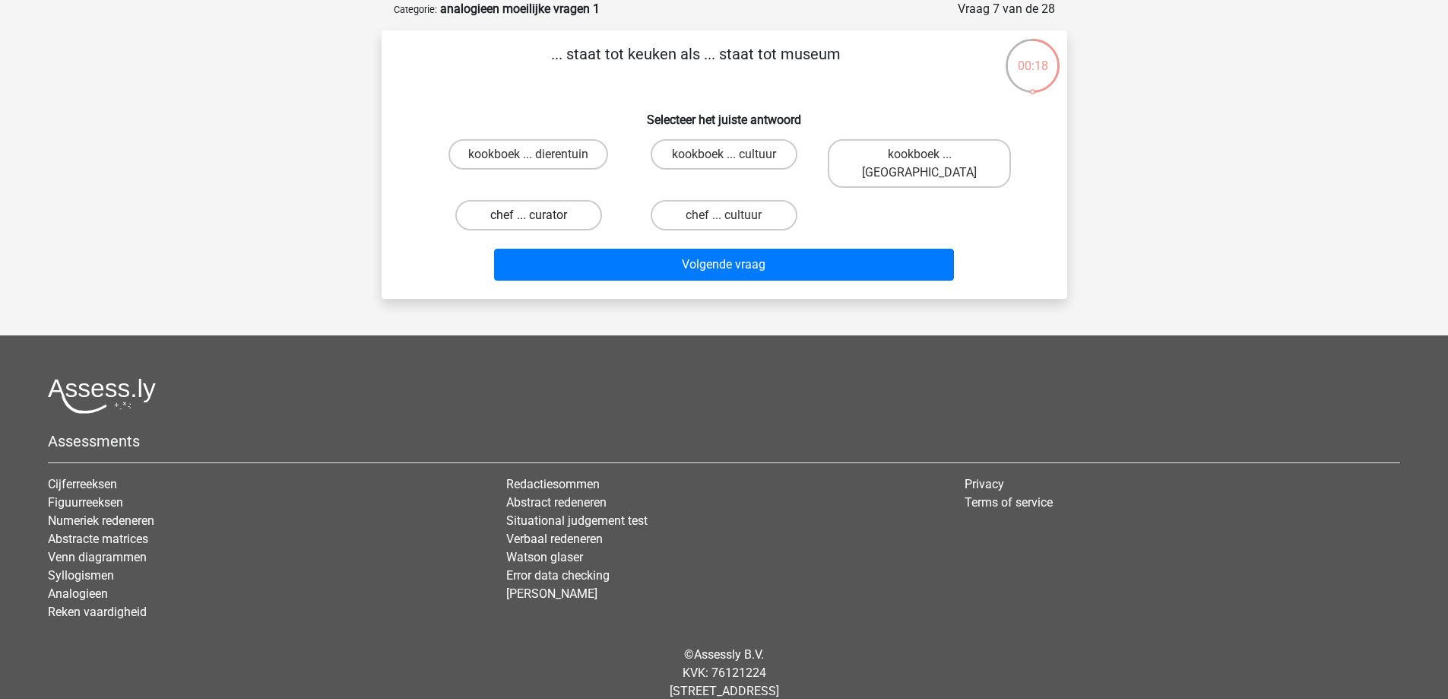
click at [515, 200] on label "chef ... curator" at bounding box center [528, 215] width 147 height 30
click at [528, 215] on input "chef ... curator" at bounding box center [533, 220] width 10 height 10
radio input "true"
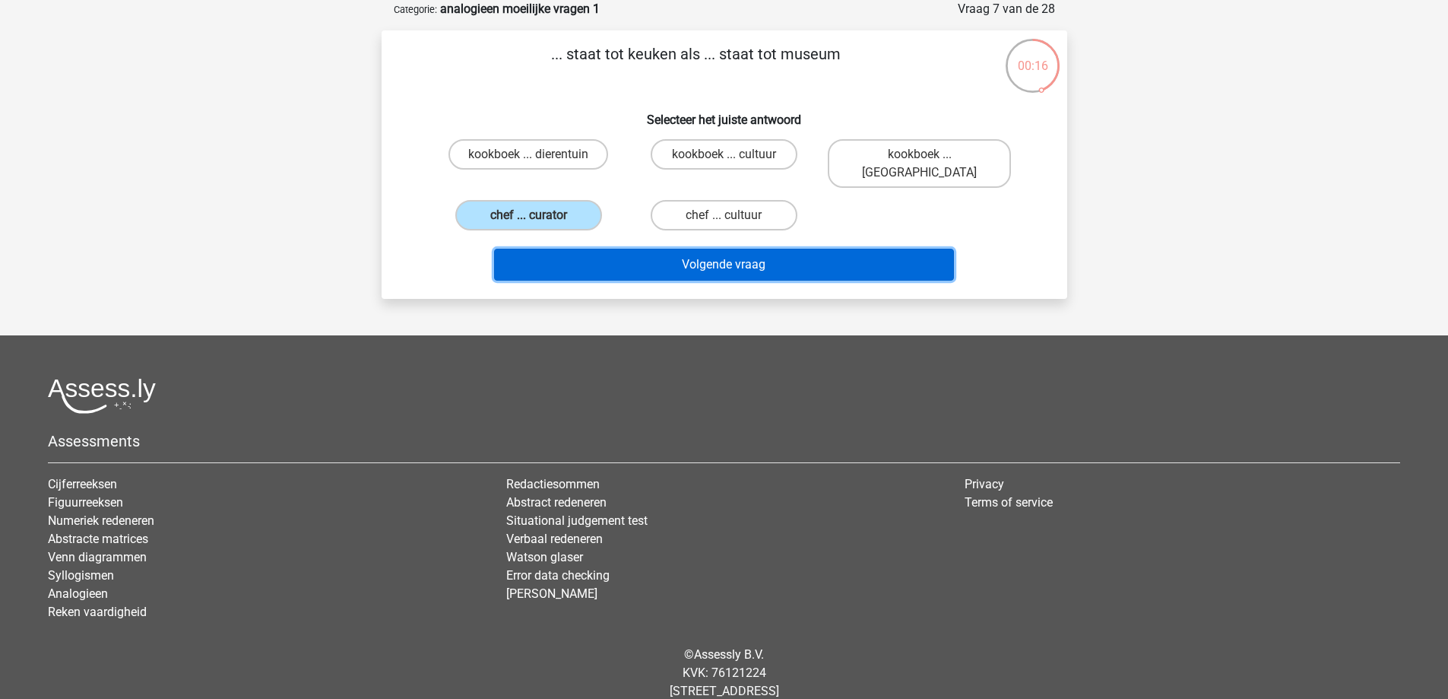
click at [698, 249] on button "Volgende vraag" at bounding box center [724, 265] width 460 height 32
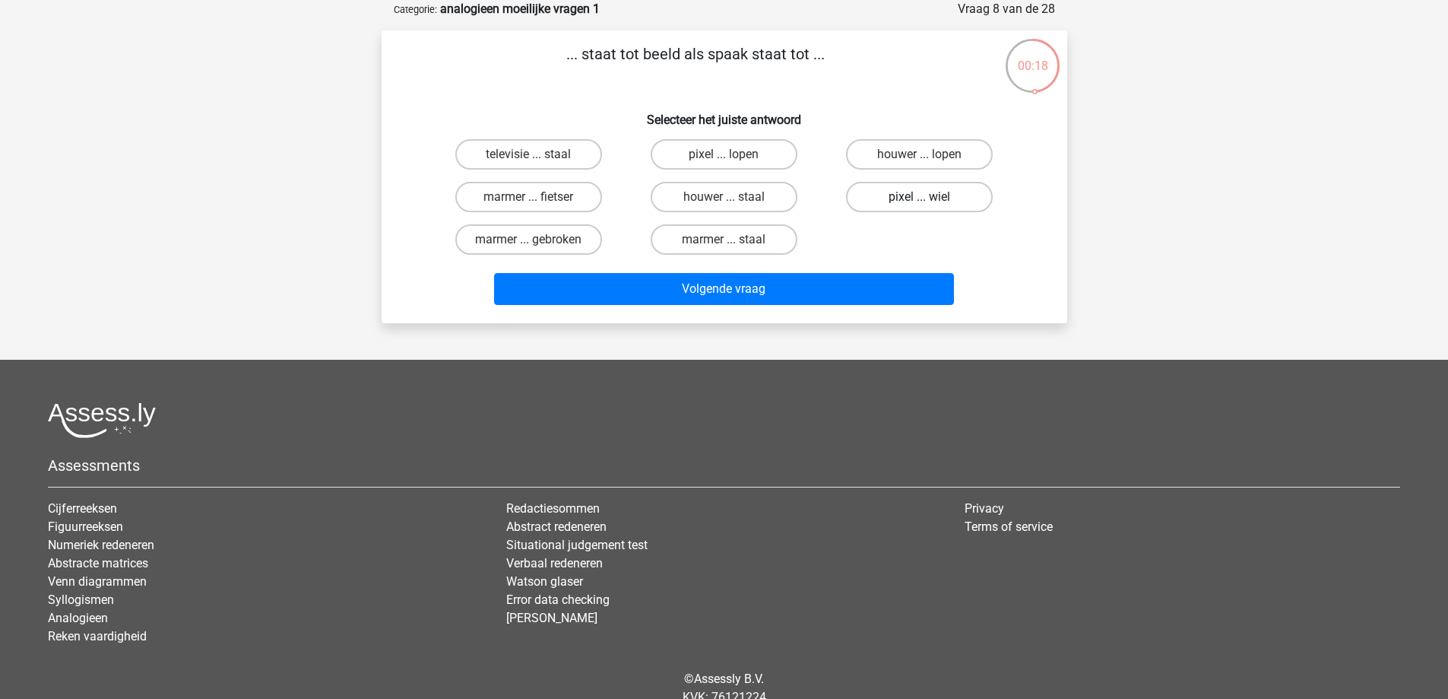
click at [963, 203] on label "pixel ... wiel" at bounding box center [919, 197] width 147 height 30
click at [930, 203] on input "pixel ... wiel" at bounding box center [925, 202] width 10 height 10
radio input "true"
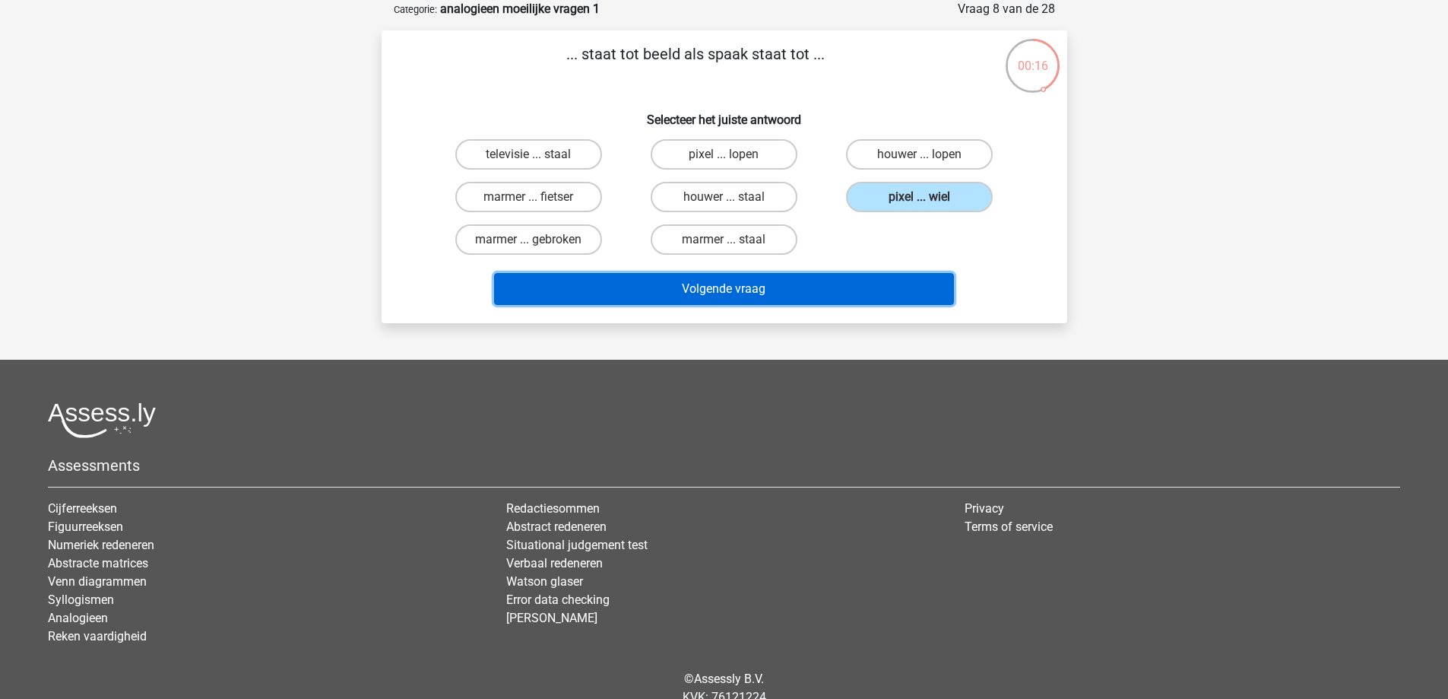
click at [846, 284] on button "Volgende vraag" at bounding box center [724, 289] width 460 height 32
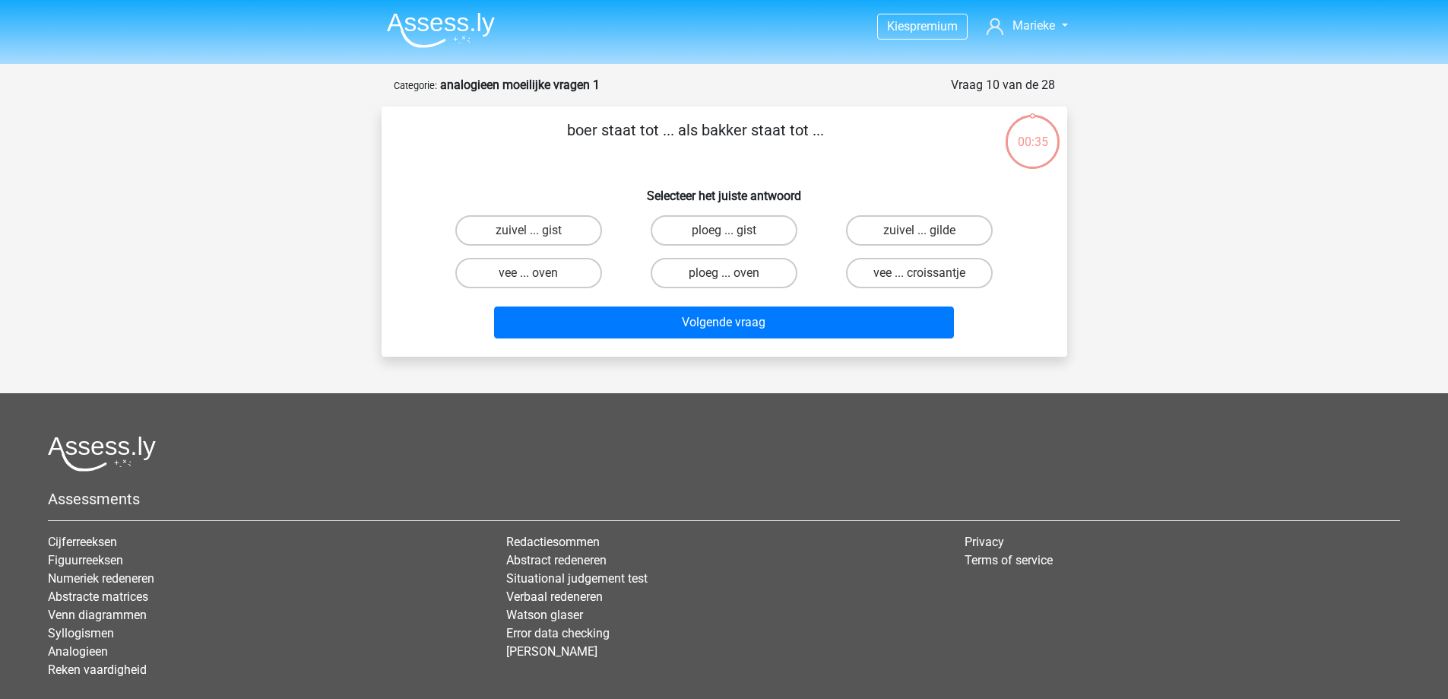
scroll to position [76, 0]
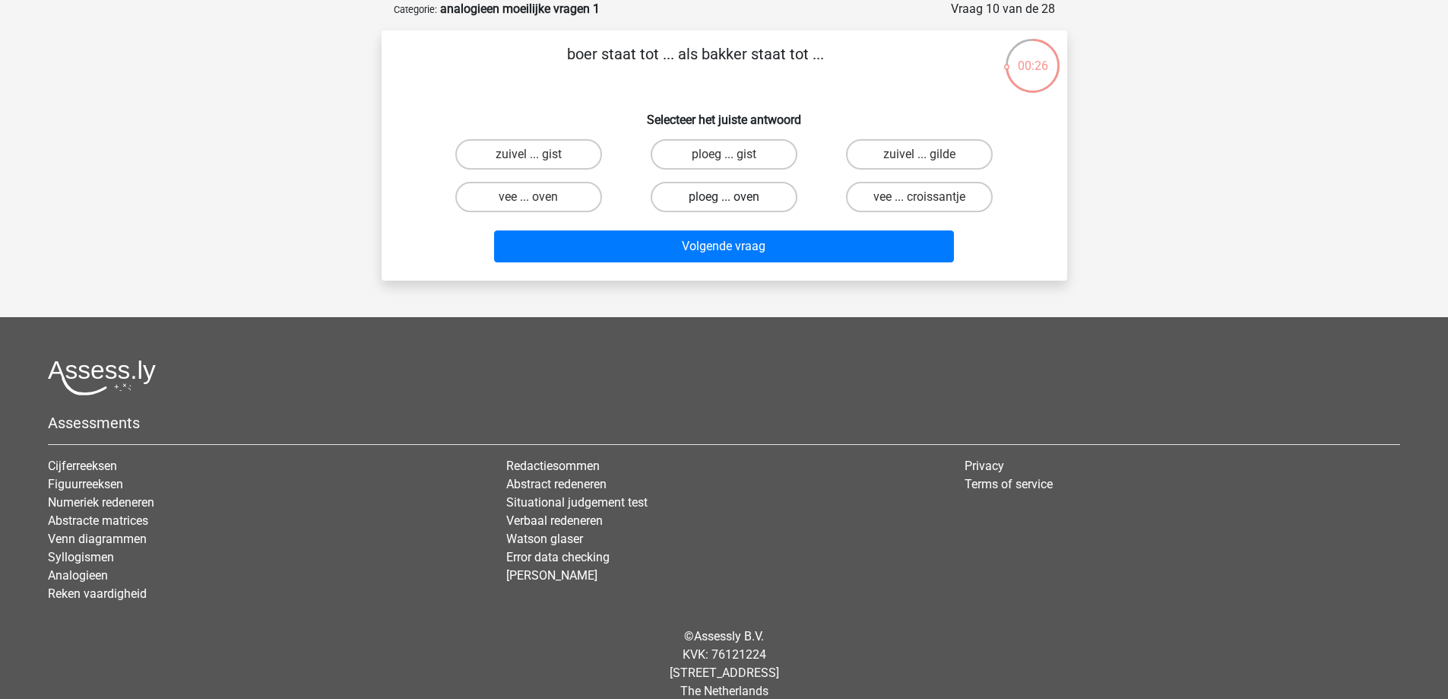
click at [727, 196] on label "ploeg ... oven" at bounding box center [724, 197] width 147 height 30
click at [727, 197] on input "ploeg ... oven" at bounding box center [729, 202] width 10 height 10
radio input "true"
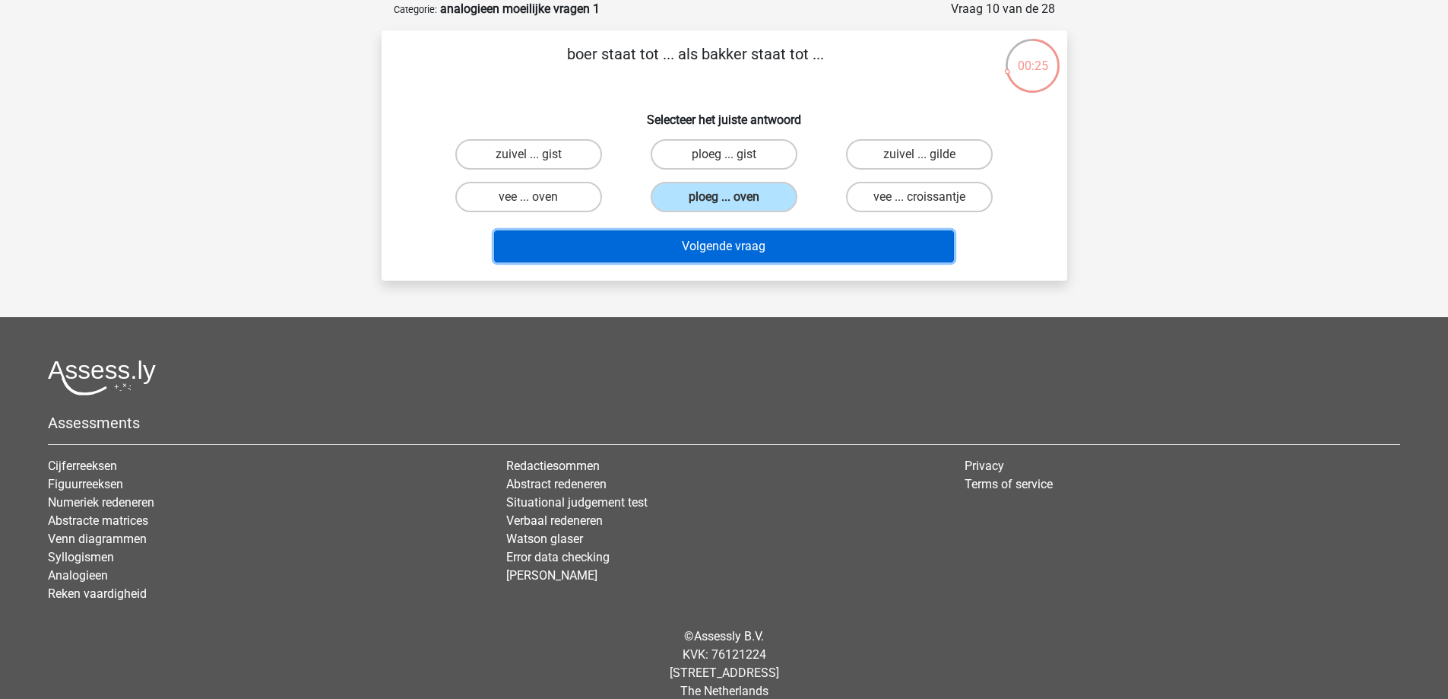
click at [753, 243] on button "Volgende vraag" at bounding box center [724, 246] width 460 height 32
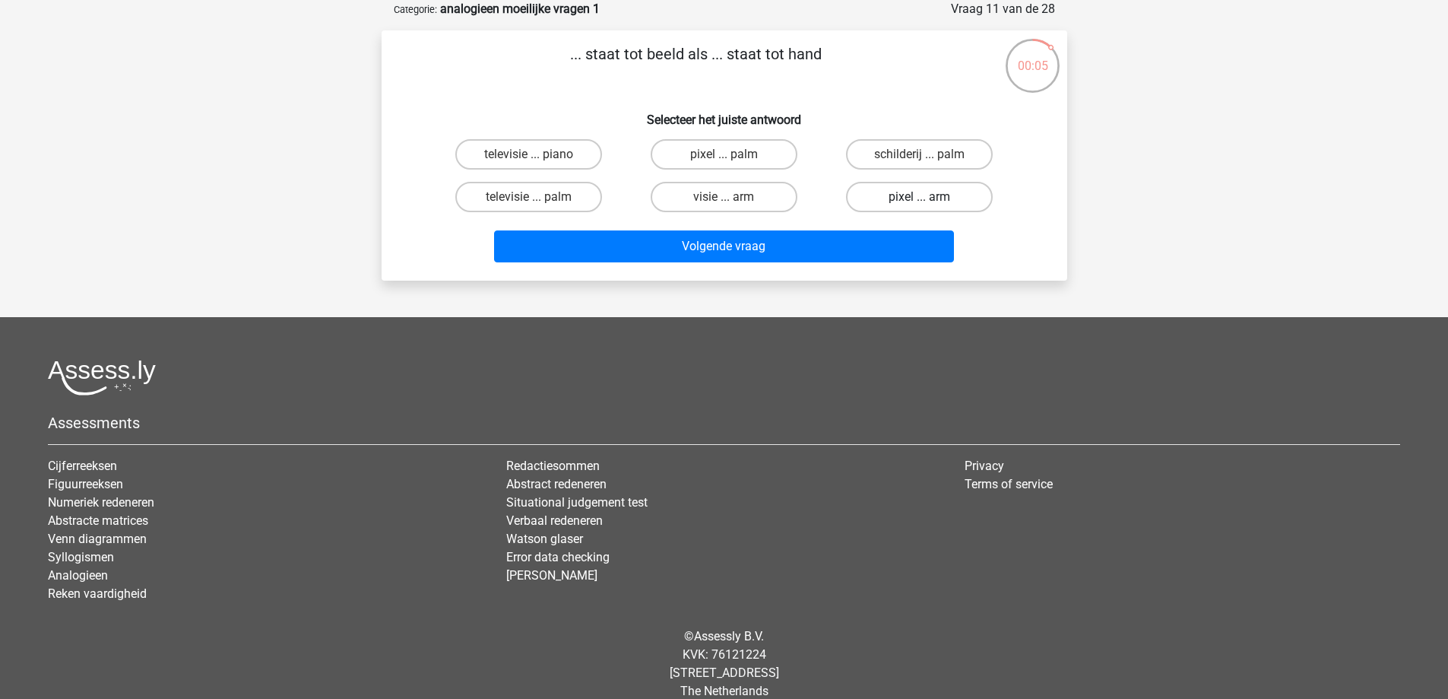
click at [886, 206] on label "pixel ... arm" at bounding box center [919, 197] width 147 height 30
click at [920, 206] on input "pixel ... arm" at bounding box center [925, 202] width 10 height 10
radio input "true"
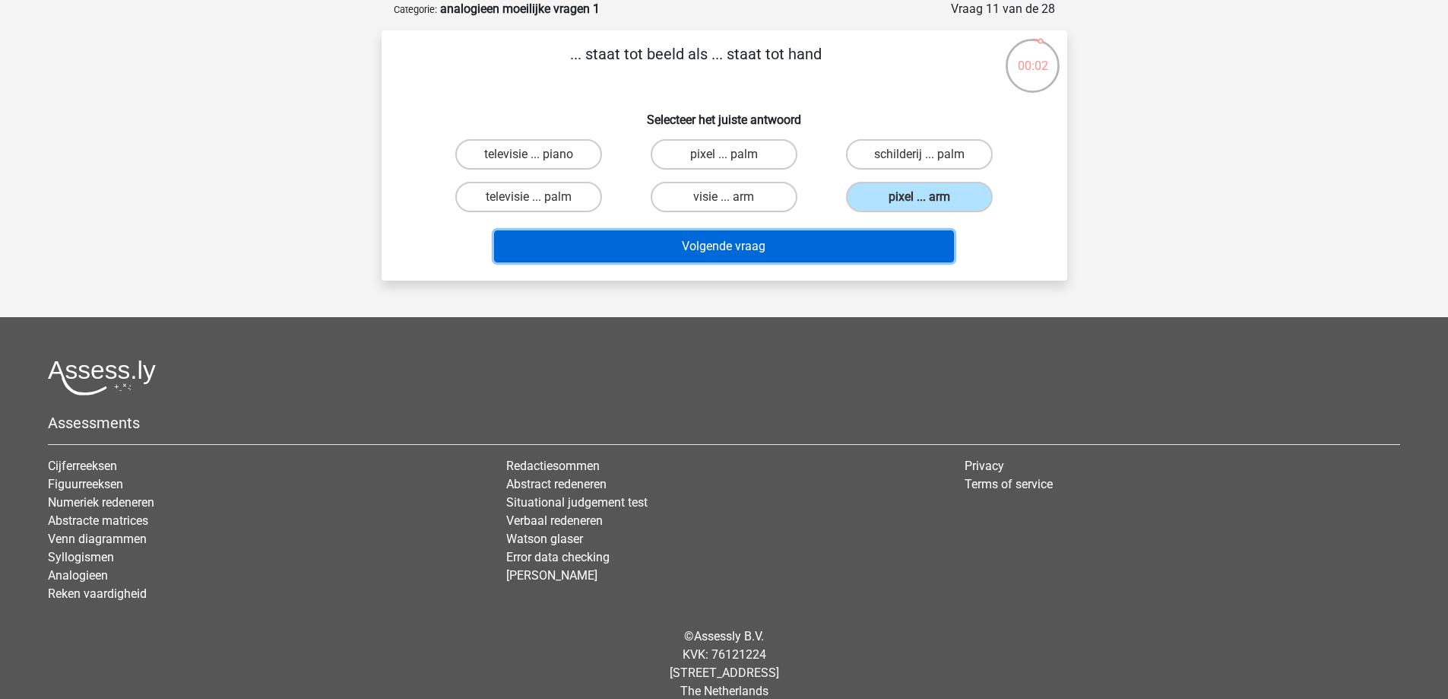
click at [889, 250] on button "Volgende vraag" at bounding box center [724, 246] width 460 height 32
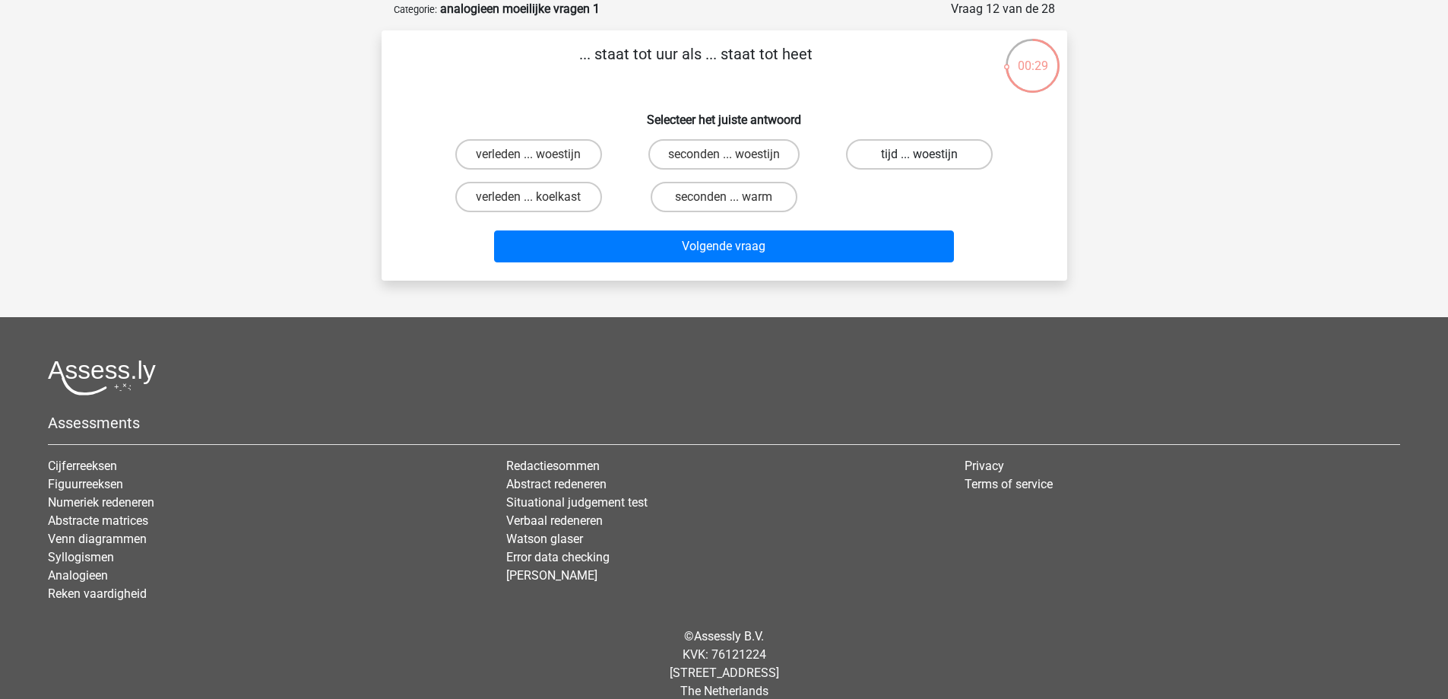
click at [946, 166] on label "tijd ... woestijn" at bounding box center [919, 154] width 147 height 30
click at [930, 164] on input "tijd ... woestijn" at bounding box center [925, 159] width 10 height 10
radio input "true"
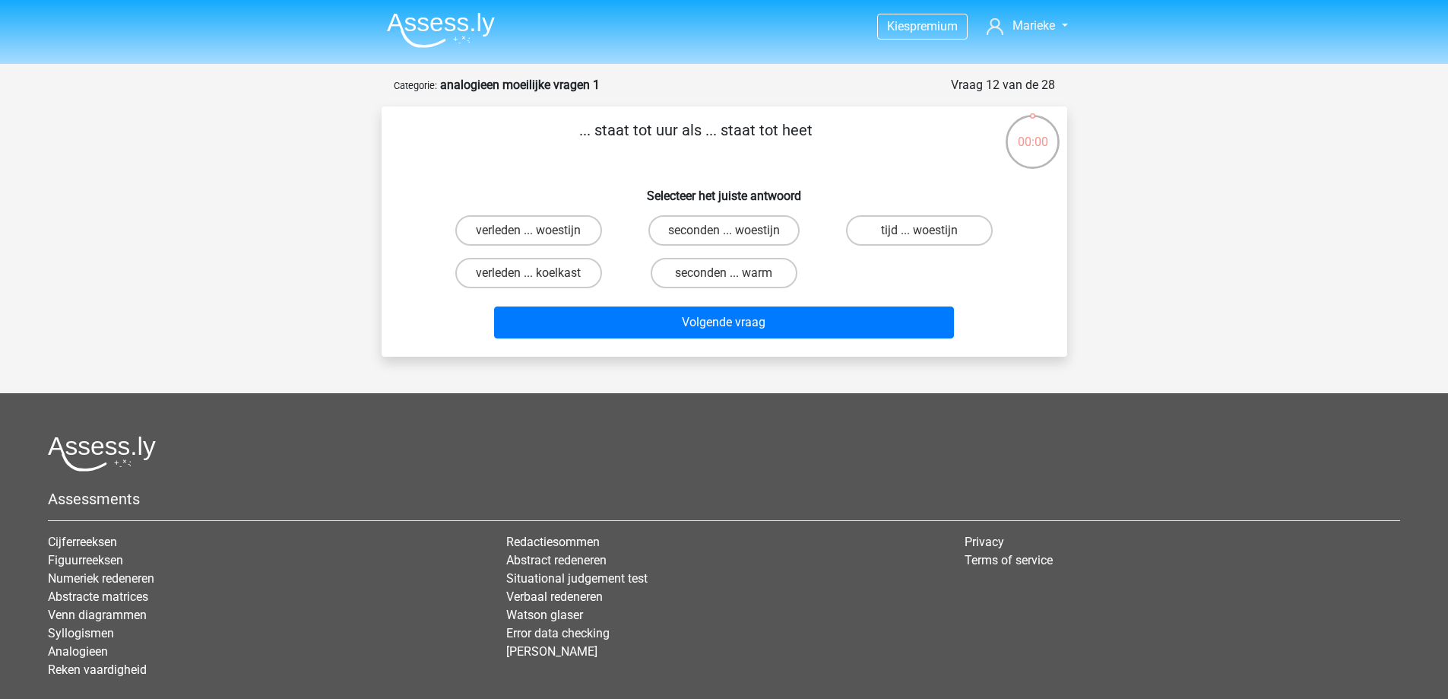
scroll to position [76, 0]
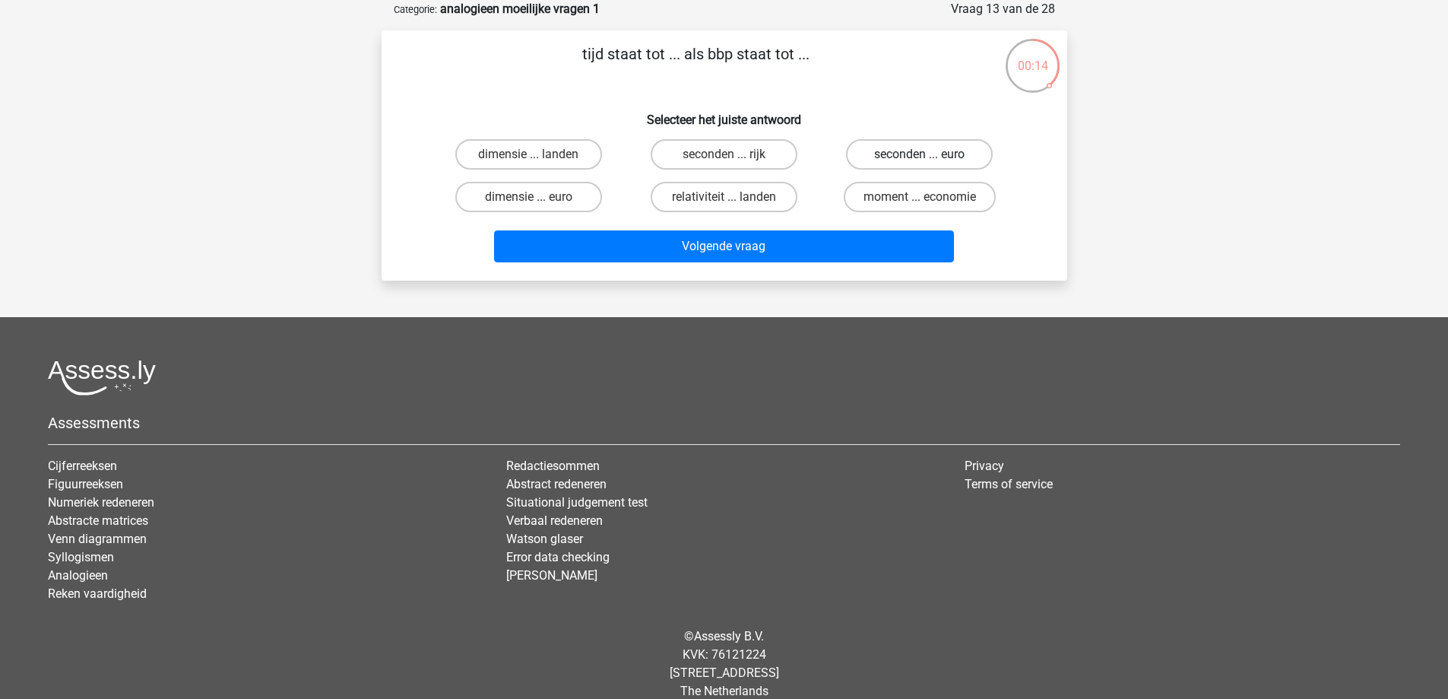
click at [927, 151] on label "seconden ... euro" at bounding box center [919, 154] width 147 height 30
click at [927, 154] on input "seconden ... euro" at bounding box center [925, 159] width 10 height 10
radio input "true"
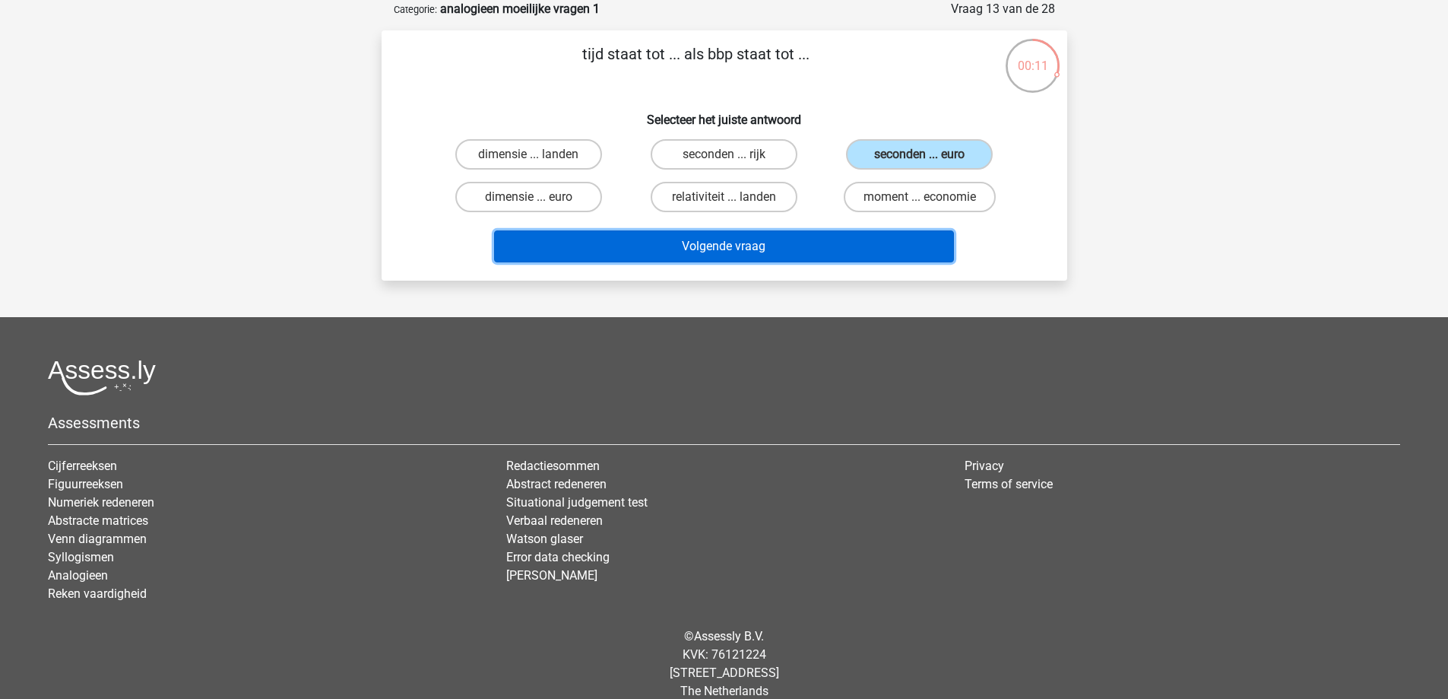
click at [816, 248] on button "Volgende vraag" at bounding box center [724, 246] width 460 height 32
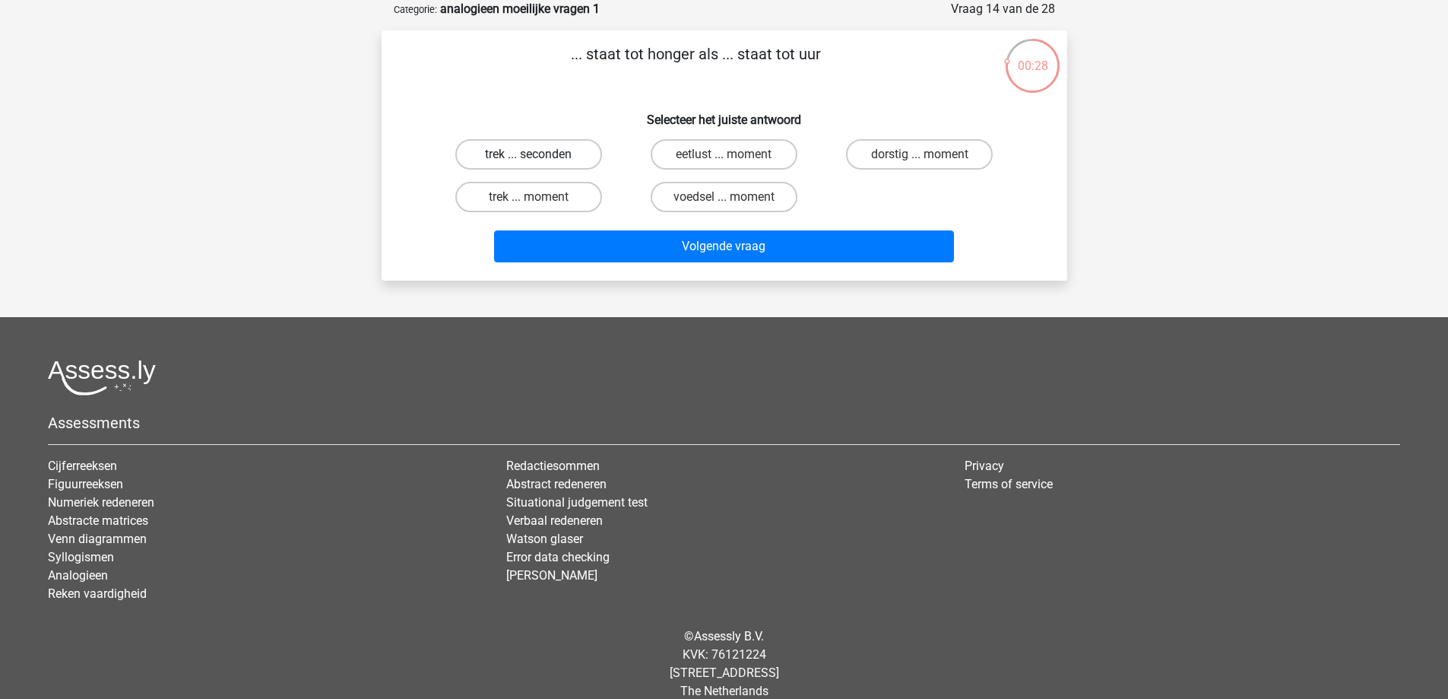
click at [556, 158] on label "trek ... seconden" at bounding box center [528, 154] width 147 height 30
click at [538, 158] on input "trek ... seconden" at bounding box center [533, 159] width 10 height 10
radio input "true"
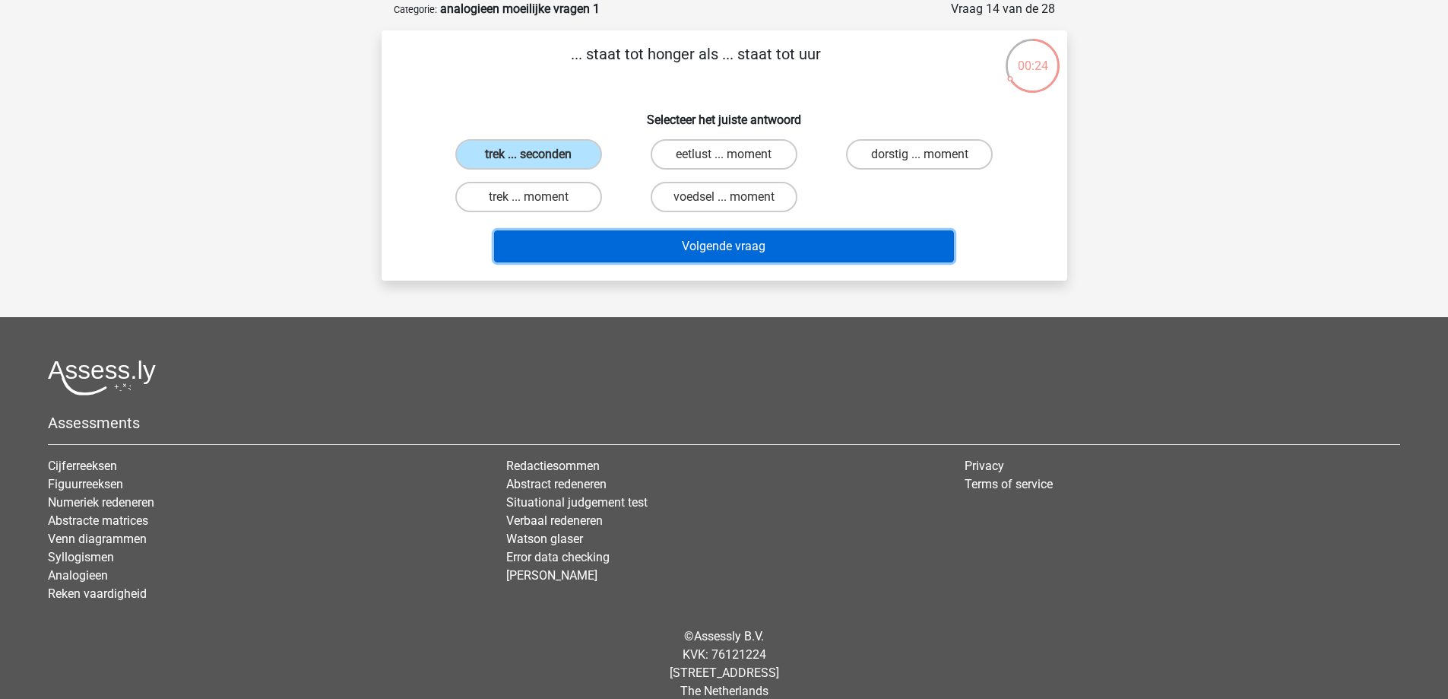
click at [699, 245] on button "Volgende vraag" at bounding box center [724, 246] width 460 height 32
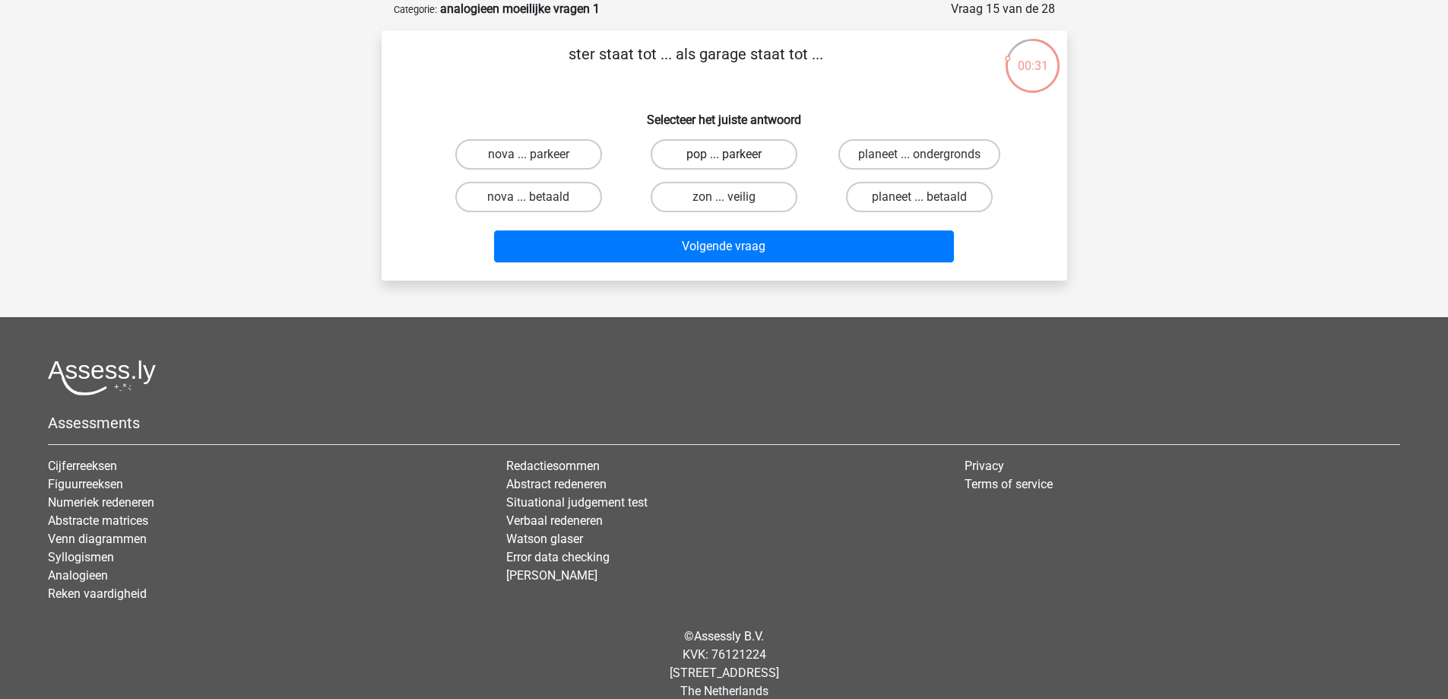
click at [715, 147] on label "pop ... parkeer" at bounding box center [724, 154] width 147 height 30
click at [724, 154] on input "pop ... parkeer" at bounding box center [729, 159] width 10 height 10
radio input "true"
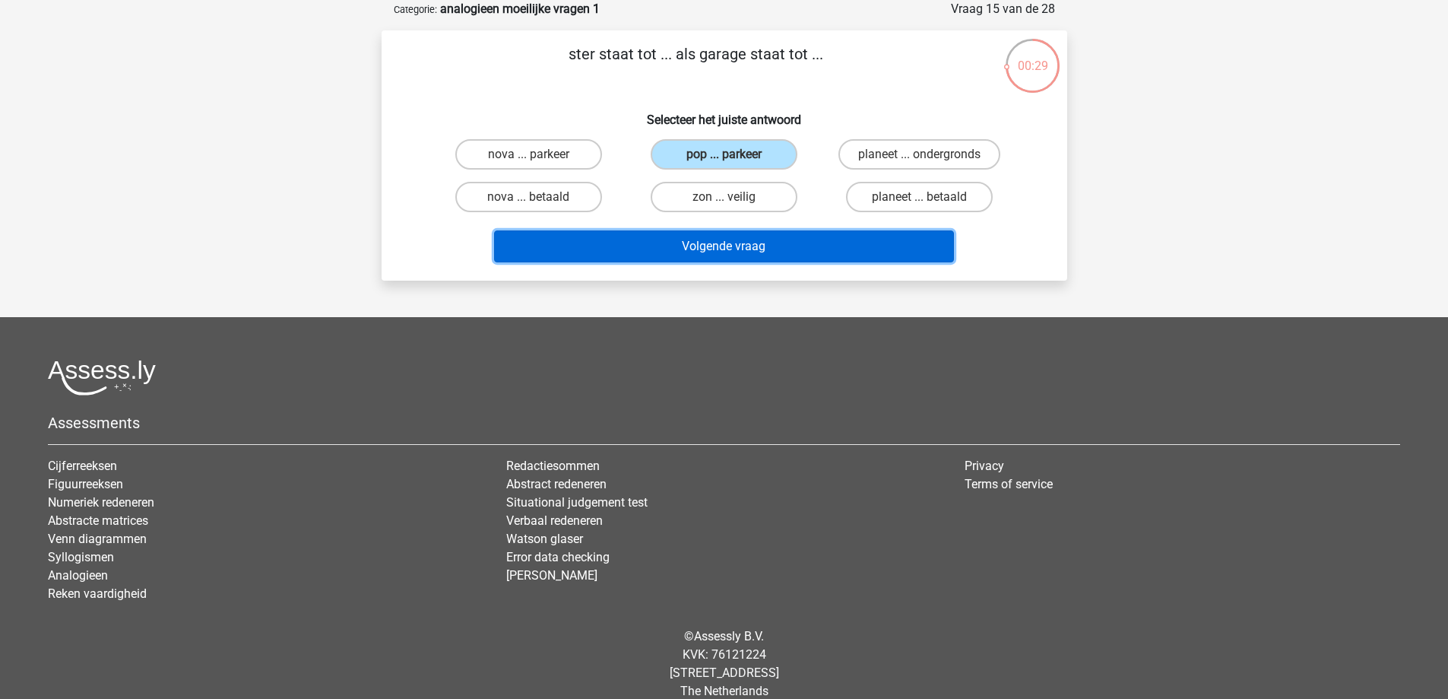
click at [784, 246] on button "Volgende vraag" at bounding box center [724, 246] width 460 height 32
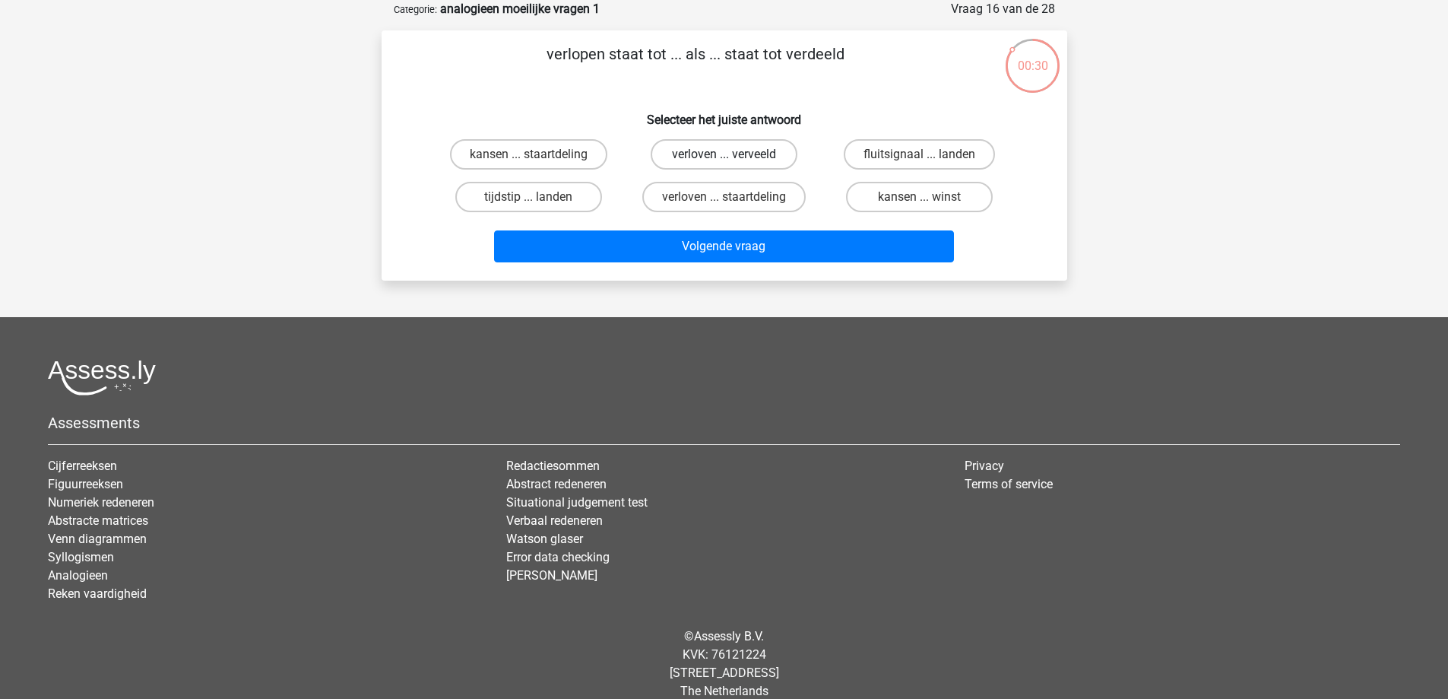
click at [746, 160] on label "verloven ... verveeld" at bounding box center [724, 154] width 147 height 30
click at [734, 160] on input "verloven ... verveeld" at bounding box center [729, 159] width 10 height 10
radio input "true"
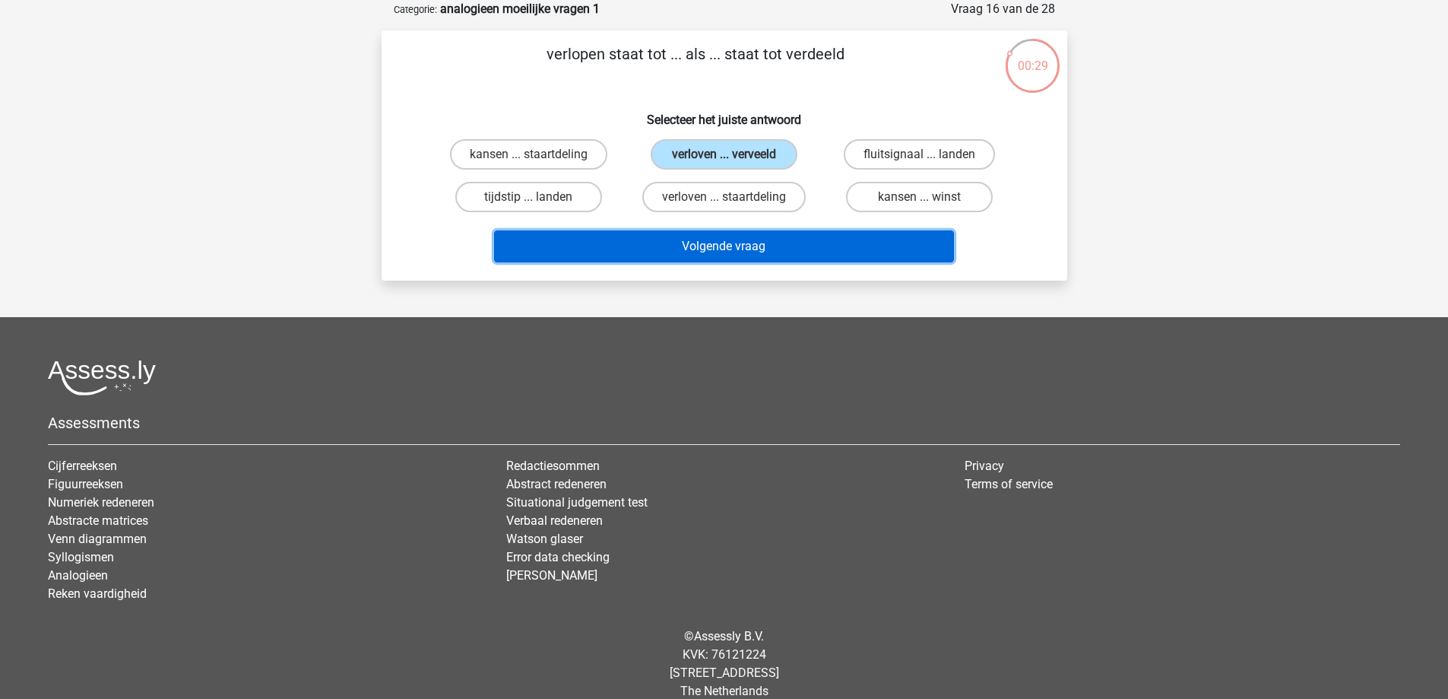
click at [784, 255] on button "Volgende vraag" at bounding box center [724, 246] width 460 height 32
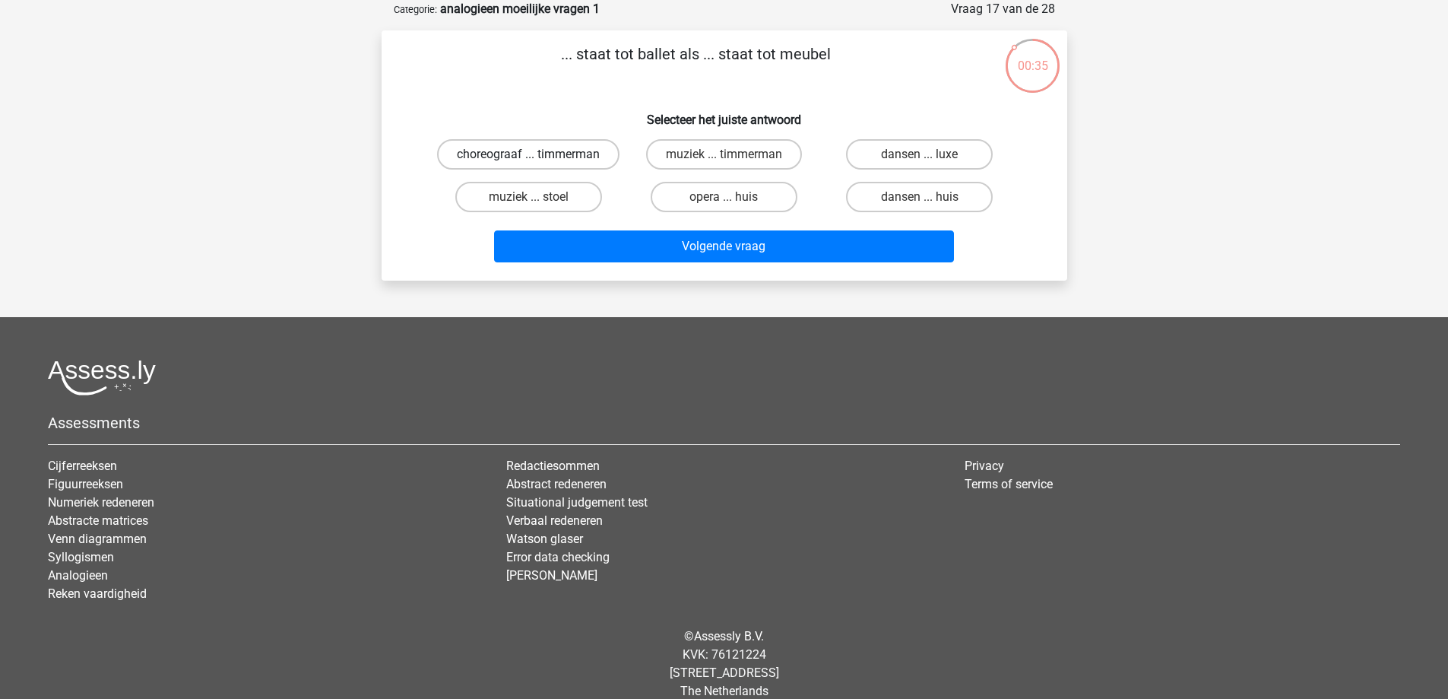
click at [603, 166] on label "choreograaf ... timmerman" at bounding box center [528, 154] width 182 height 30
click at [538, 164] on input "choreograaf ... timmerman" at bounding box center [533, 159] width 10 height 10
radio input "true"
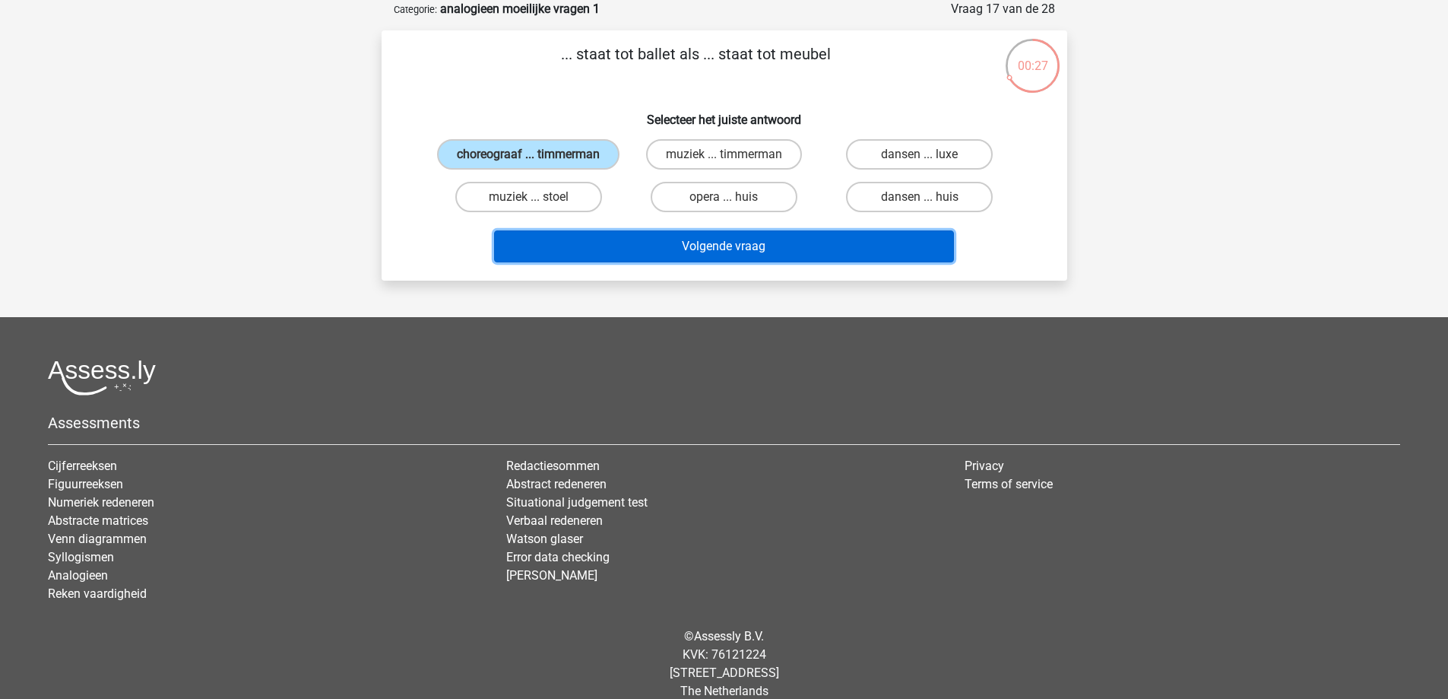
click at [721, 262] on button "Volgende vraag" at bounding box center [724, 246] width 460 height 32
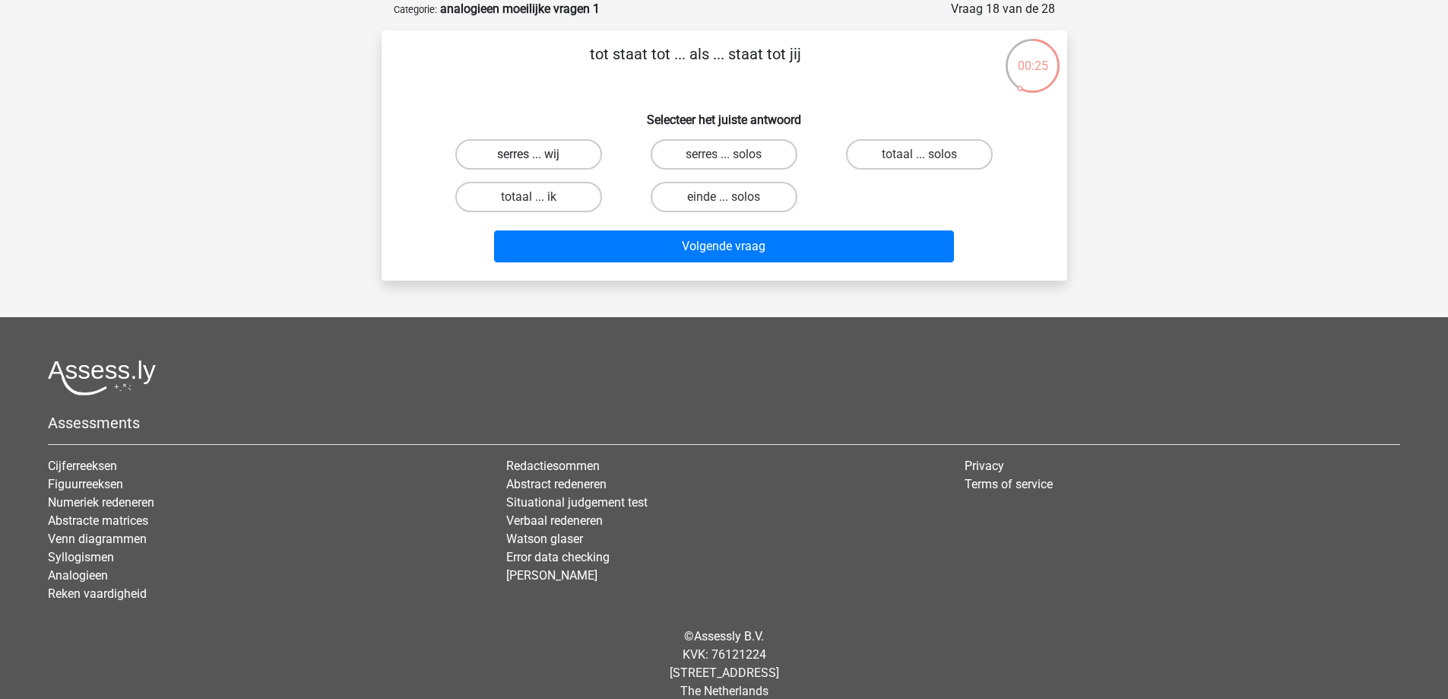
click at [574, 145] on label "serres ... wij" at bounding box center [528, 154] width 147 height 30
click at [538, 154] on input "serres ... wij" at bounding box center [533, 159] width 10 height 10
radio input "true"
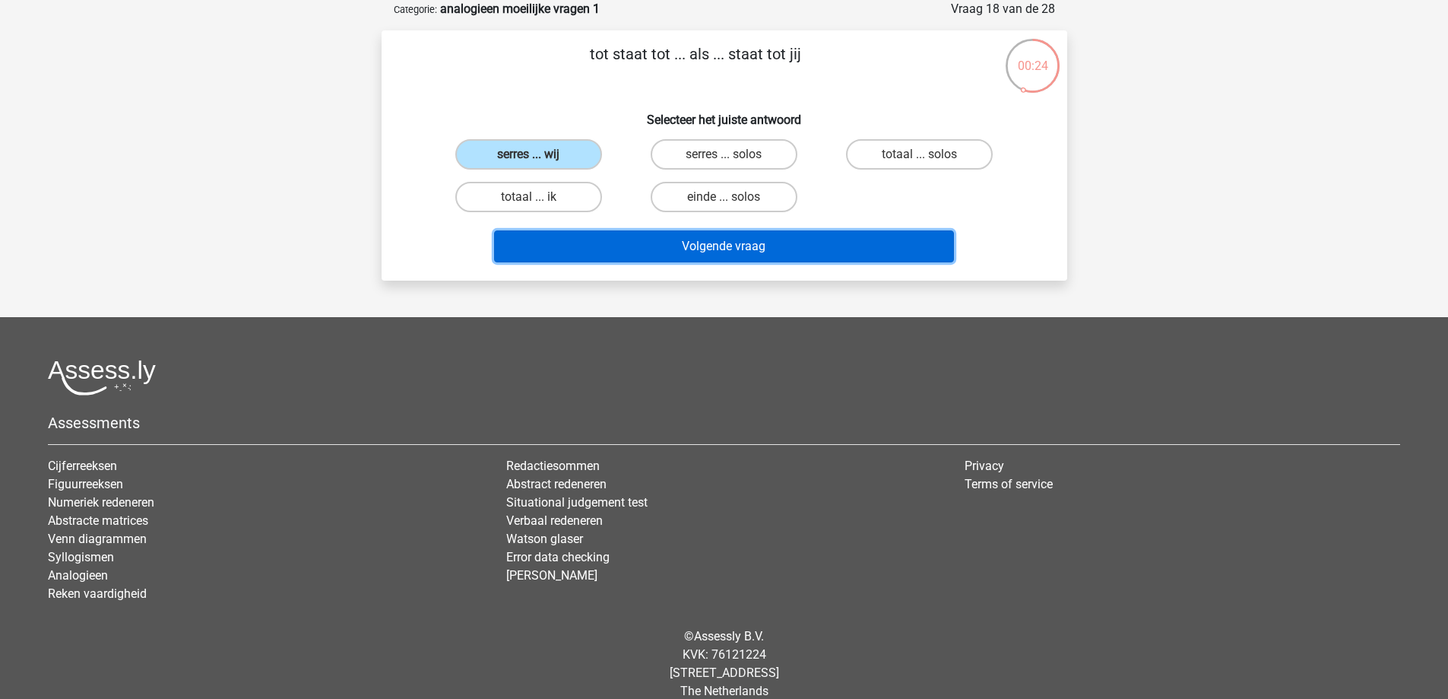
click at [753, 246] on button "Volgende vraag" at bounding box center [724, 246] width 460 height 32
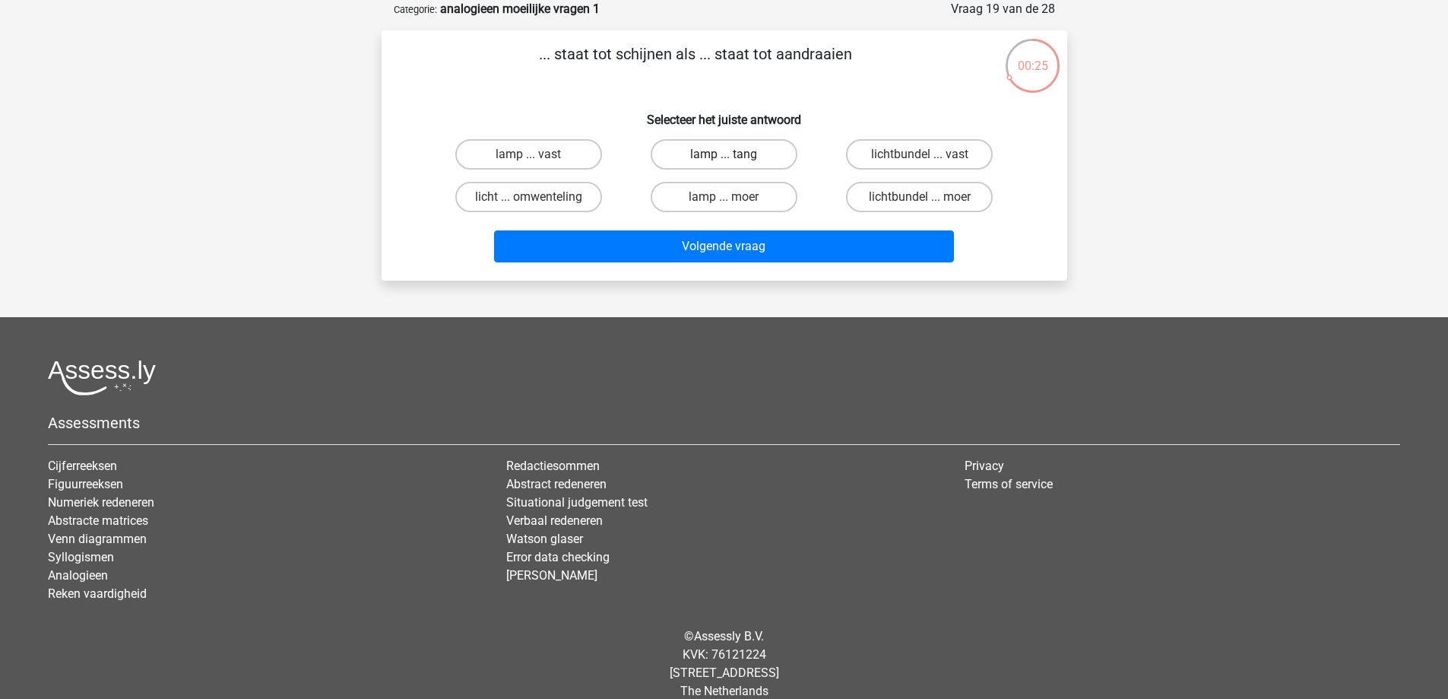
click at [740, 157] on label "lamp ... tang" at bounding box center [724, 154] width 147 height 30
click at [734, 157] on input "lamp ... tang" at bounding box center [729, 159] width 10 height 10
radio input "true"
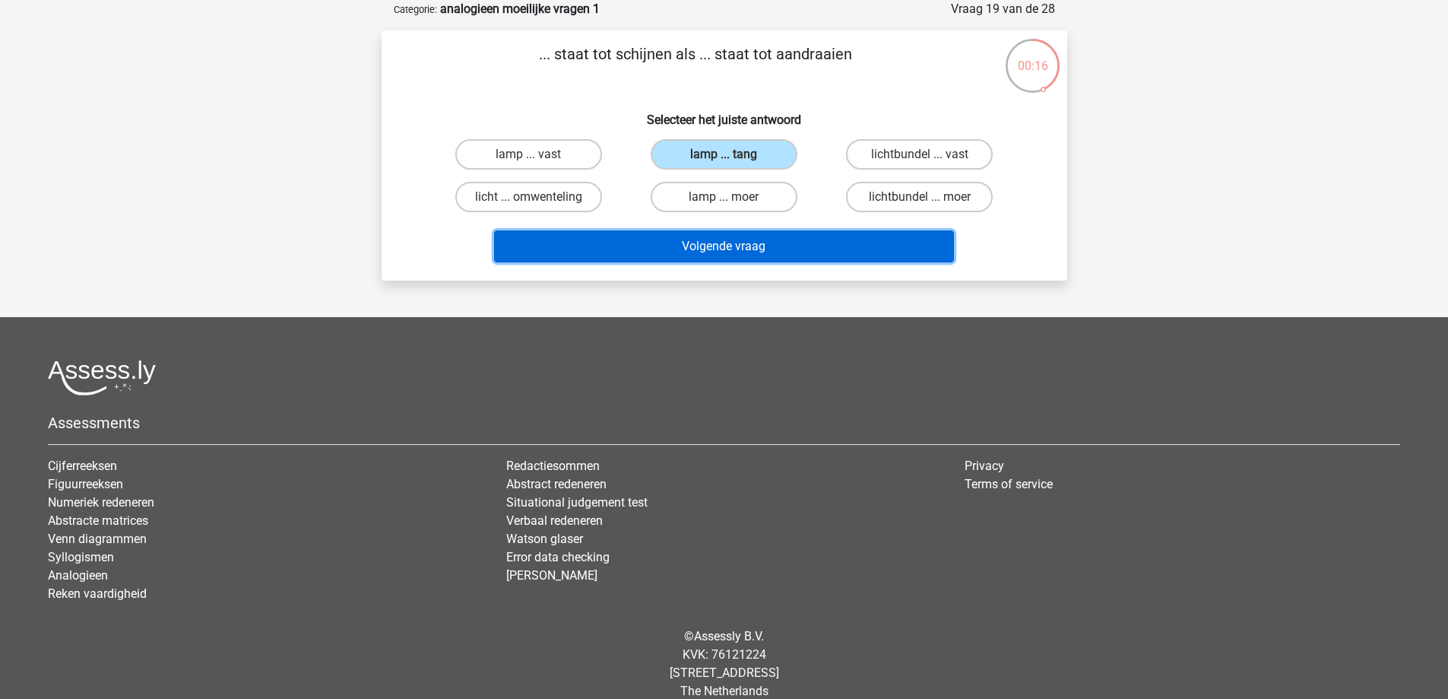
click at [783, 236] on button "Volgende vraag" at bounding box center [724, 246] width 460 height 32
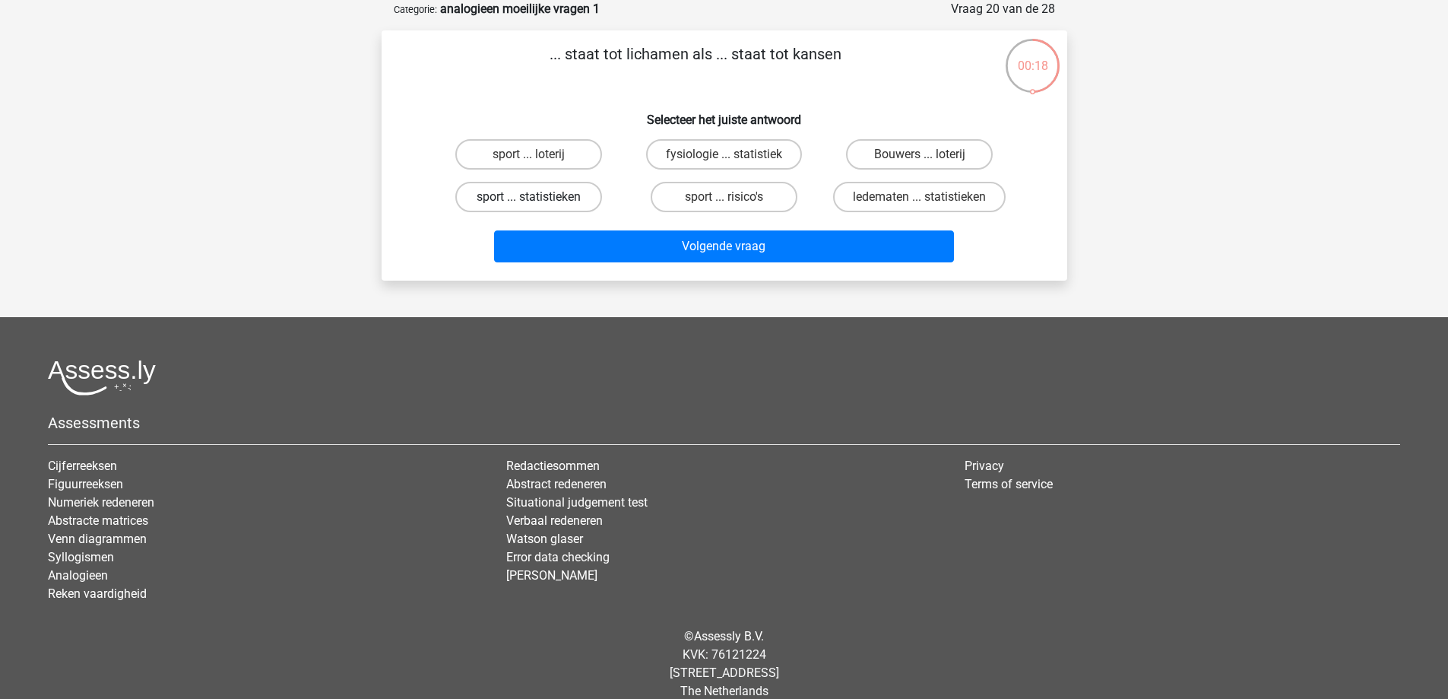
click at [558, 201] on label "sport ... statistieken" at bounding box center [528, 197] width 147 height 30
click at [538, 201] on input "sport ... statistieken" at bounding box center [533, 202] width 10 height 10
radio input "true"
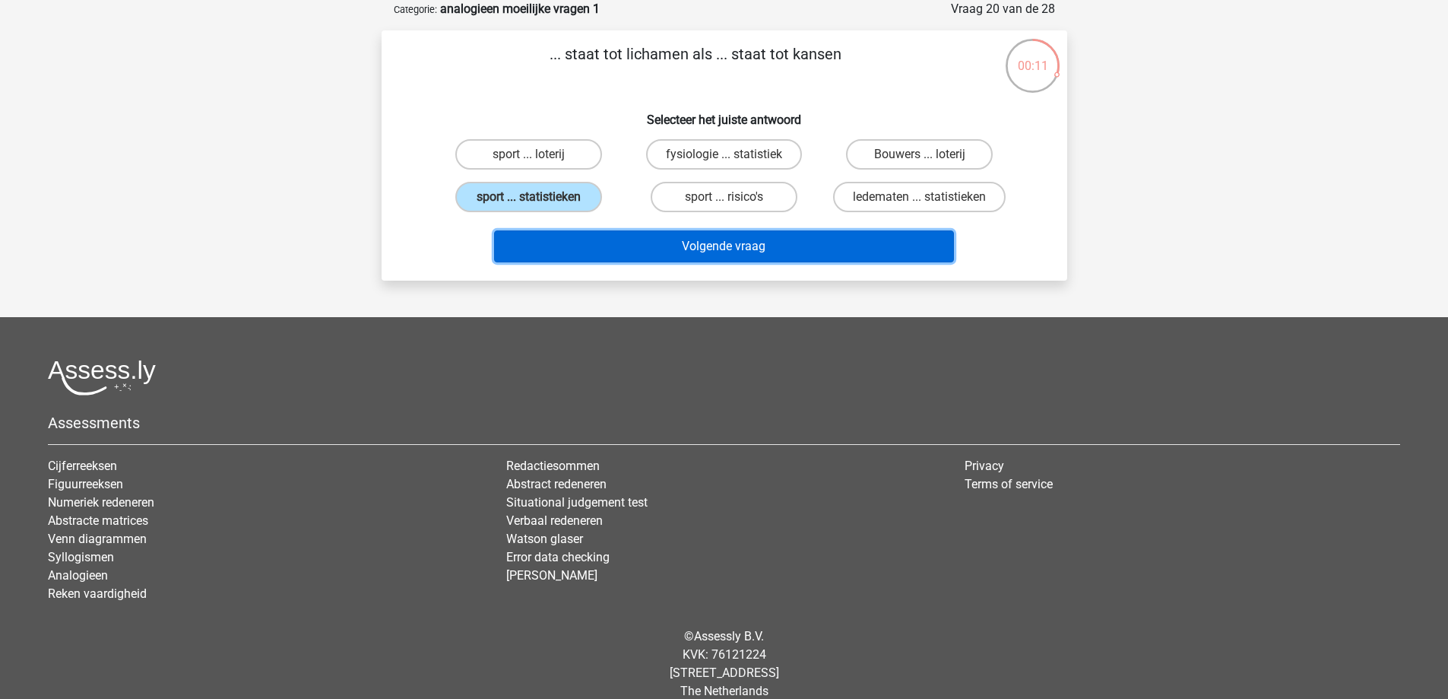
click at [641, 240] on button "Volgende vraag" at bounding box center [724, 246] width 460 height 32
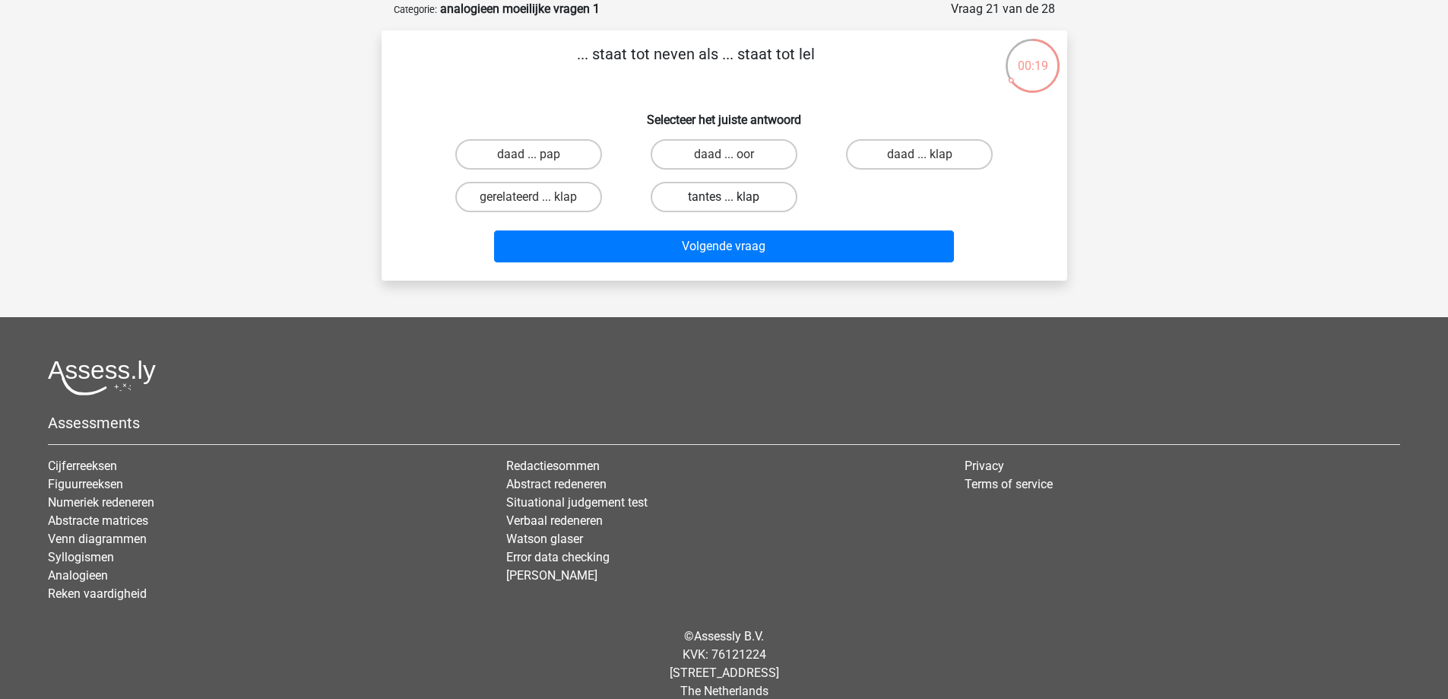
click at [703, 201] on label "tantes ... klap" at bounding box center [724, 197] width 147 height 30
click at [724, 201] on input "tantes ... klap" at bounding box center [729, 202] width 10 height 10
radio input "true"
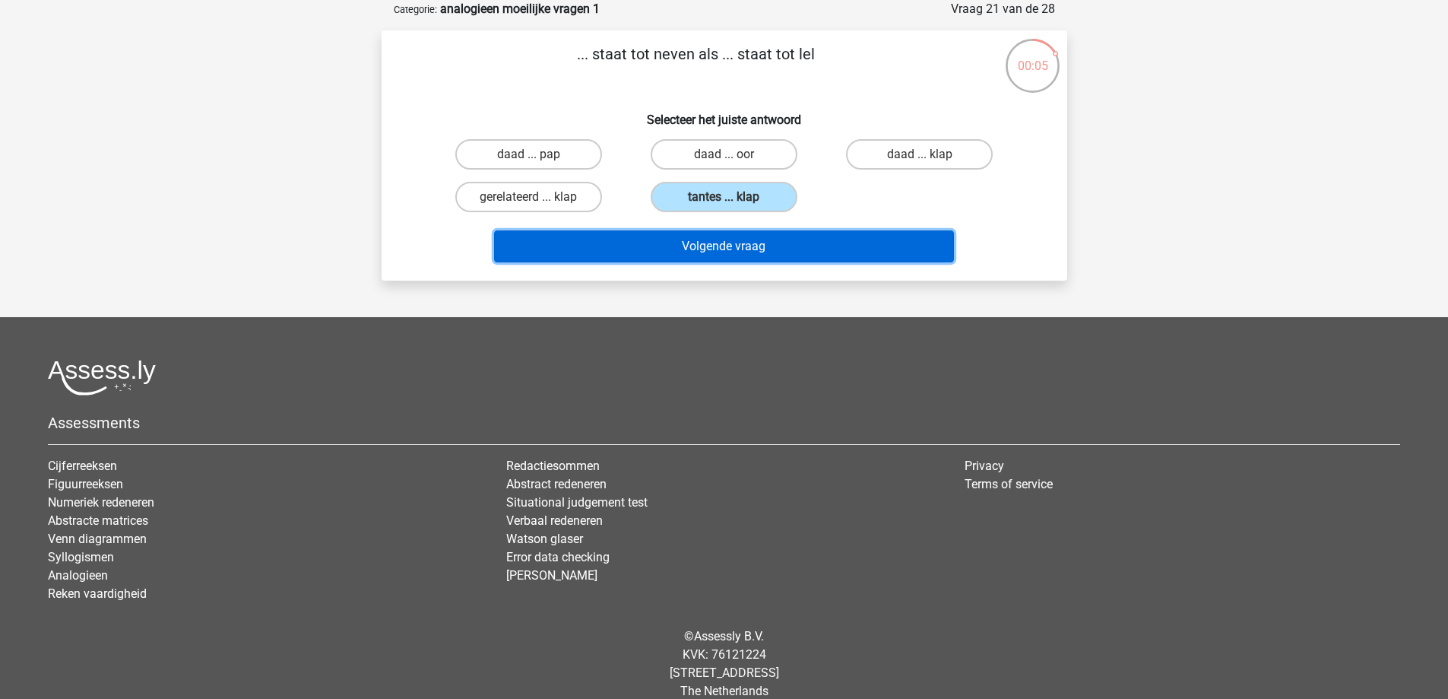
click at [717, 244] on button "Volgende vraag" at bounding box center [724, 246] width 460 height 32
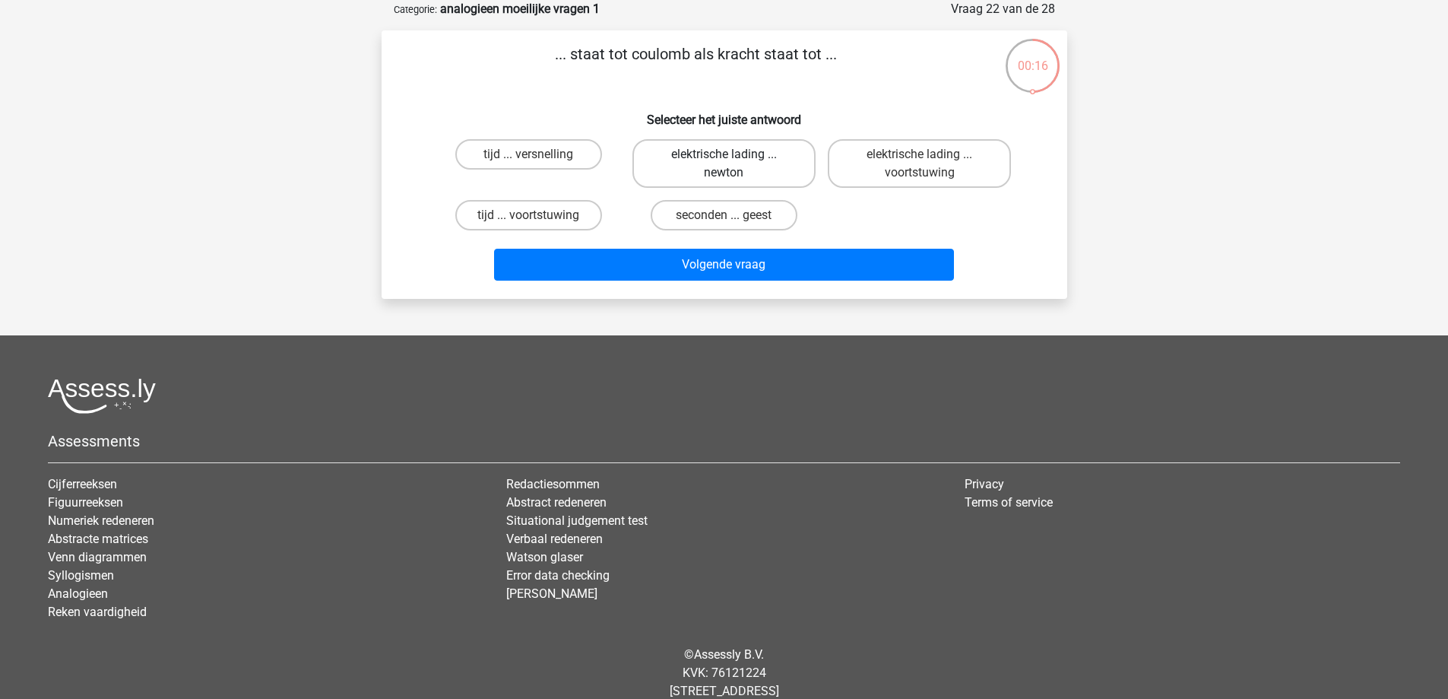
click at [766, 172] on label "elektrische lading ... newton" at bounding box center [723, 163] width 183 height 49
click at [734, 164] on input "elektrische lading ... newton" at bounding box center [729, 159] width 10 height 10
radio input "true"
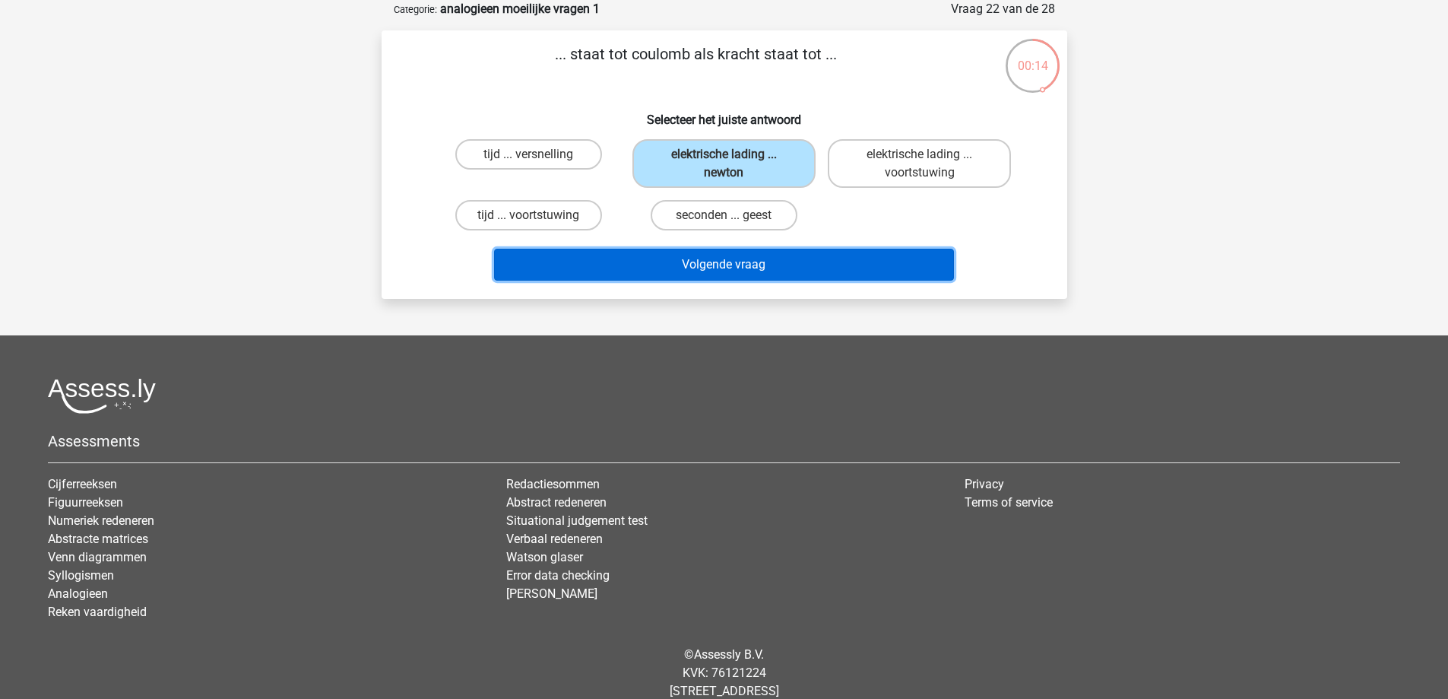
click at [788, 265] on button "Volgende vraag" at bounding box center [724, 265] width 460 height 32
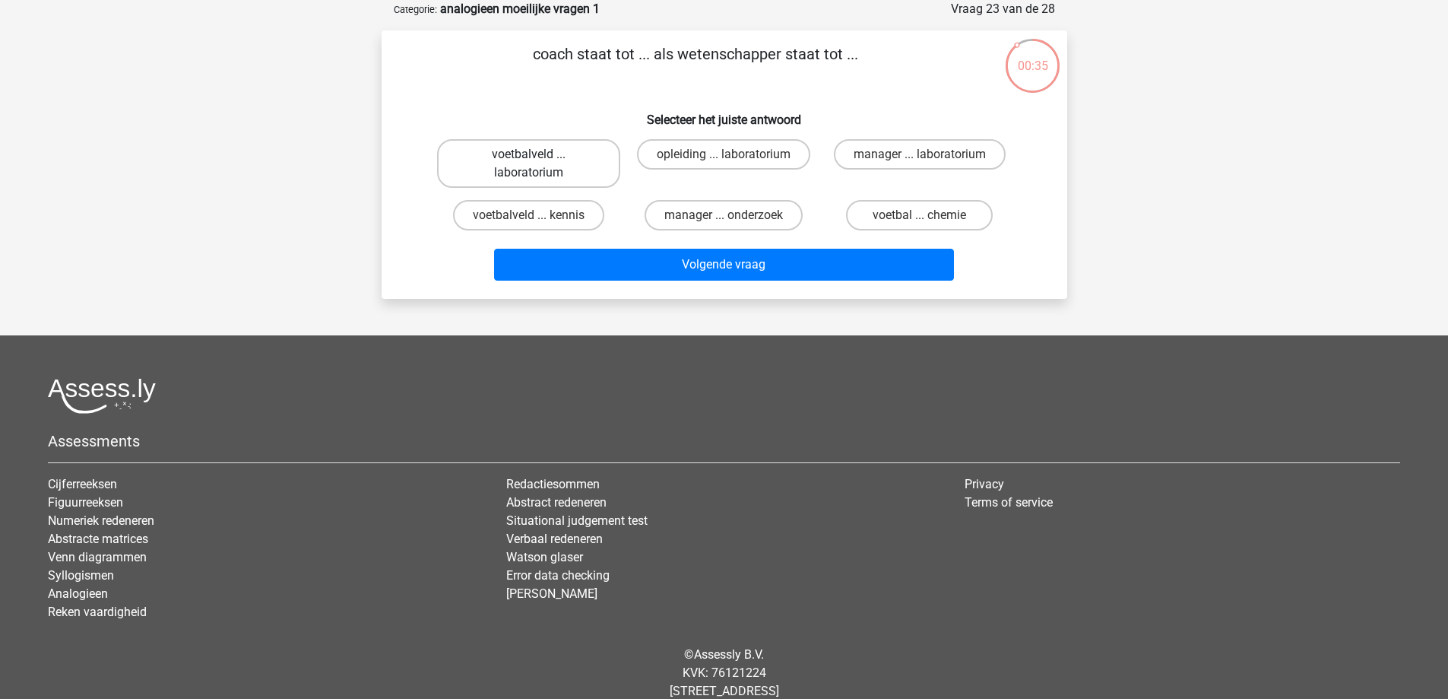
click at [548, 181] on label "voetbalveld ... laboratorium" at bounding box center [528, 163] width 183 height 49
click at [538, 164] on input "voetbalveld ... laboratorium" at bounding box center [533, 159] width 10 height 10
radio input "true"
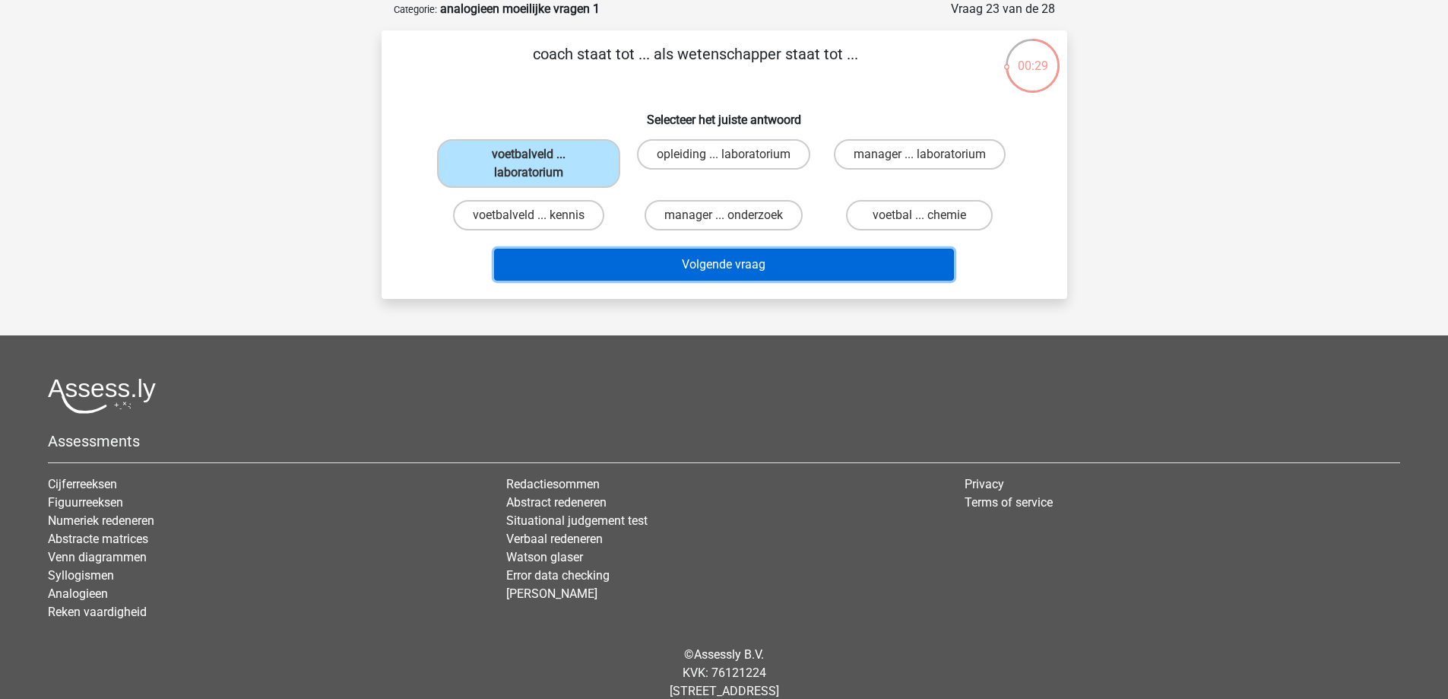
click at [701, 265] on button "Volgende vraag" at bounding box center [724, 265] width 460 height 32
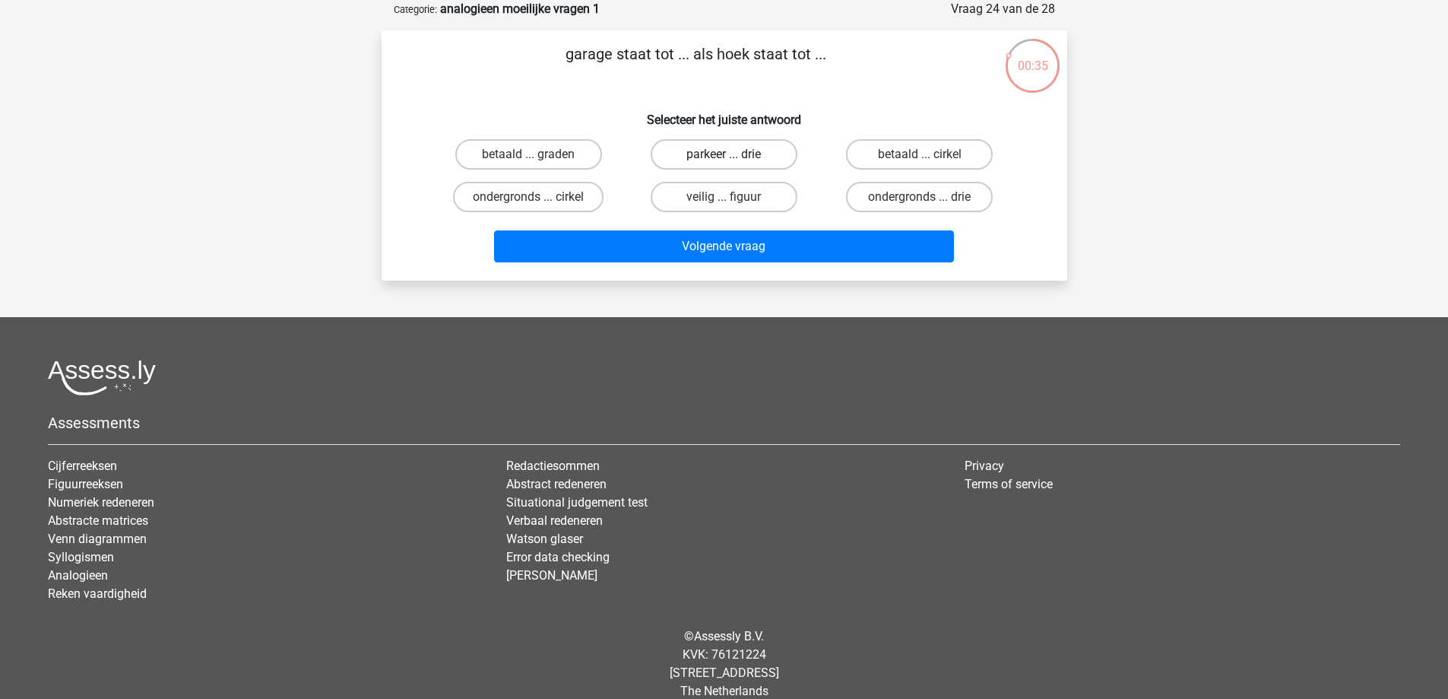
click at [745, 146] on label "parkeer ... drie" at bounding box center [724, 154] width 147 height 30
click at [734, 154] on input "parkeer ... drie" at bounding box center [729, 159] width 10 height 10
radio input "true"
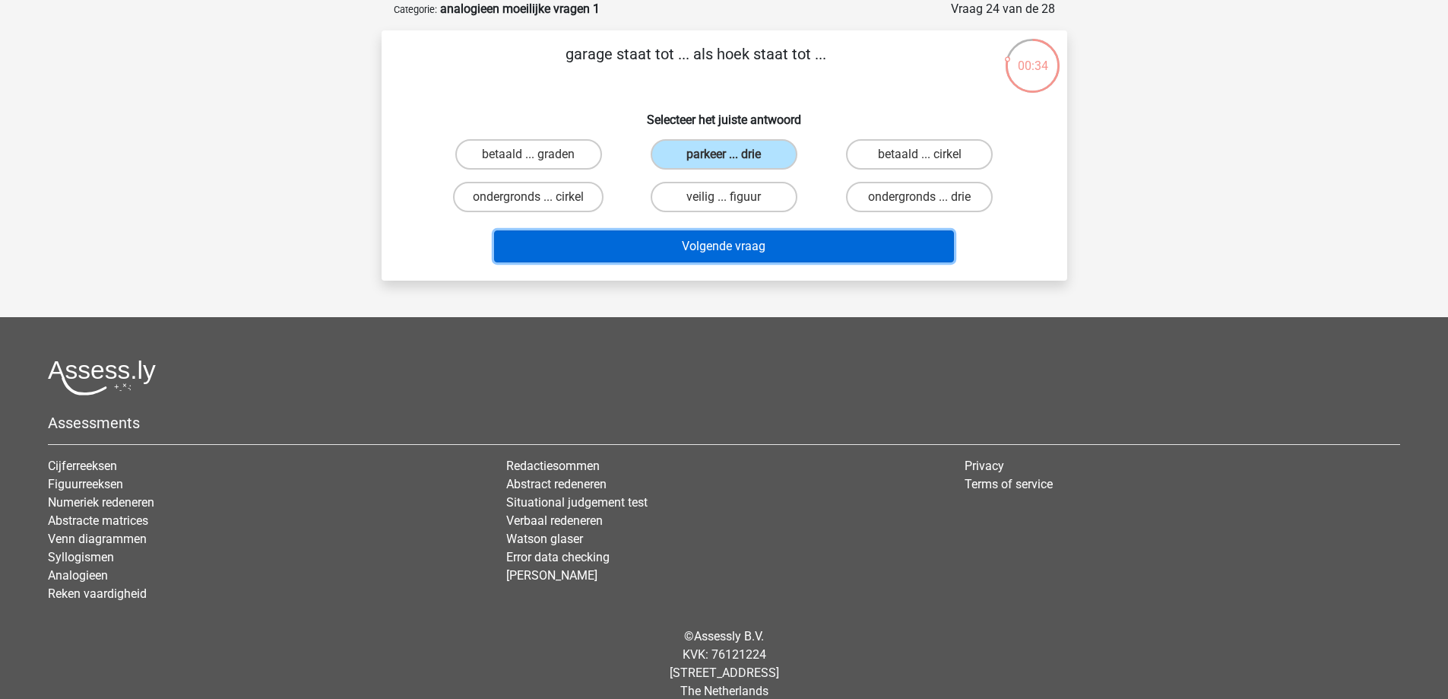
click at [846, 249] on button "Volgende vraag" at bounding box center [724, 246] width 460 height 32
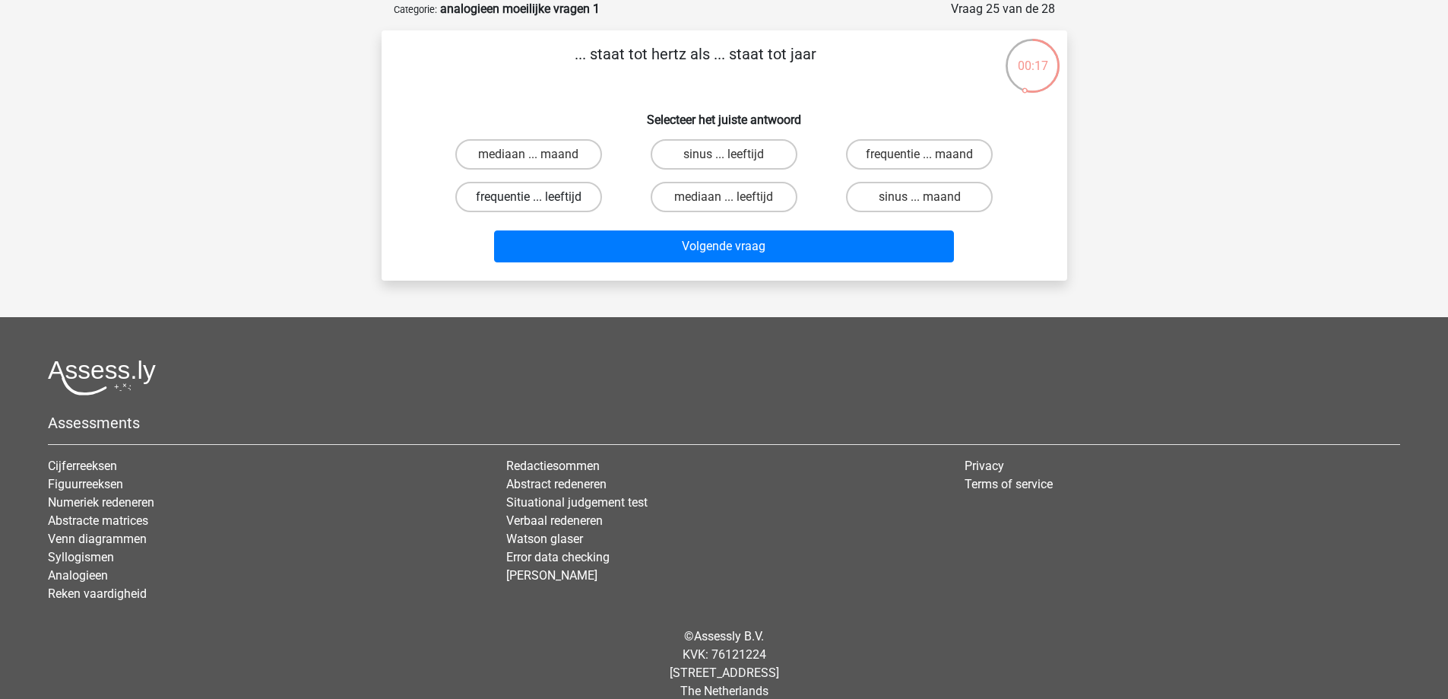
click at [519, 189] on label "frequentie ... leeftijd" at bounding box center [528, 197] width 147 height 30
click at [528, 197] on input "frequentie ... leeftijd" at bounding box center [533, 202] width 10 height 10
radio input "true"
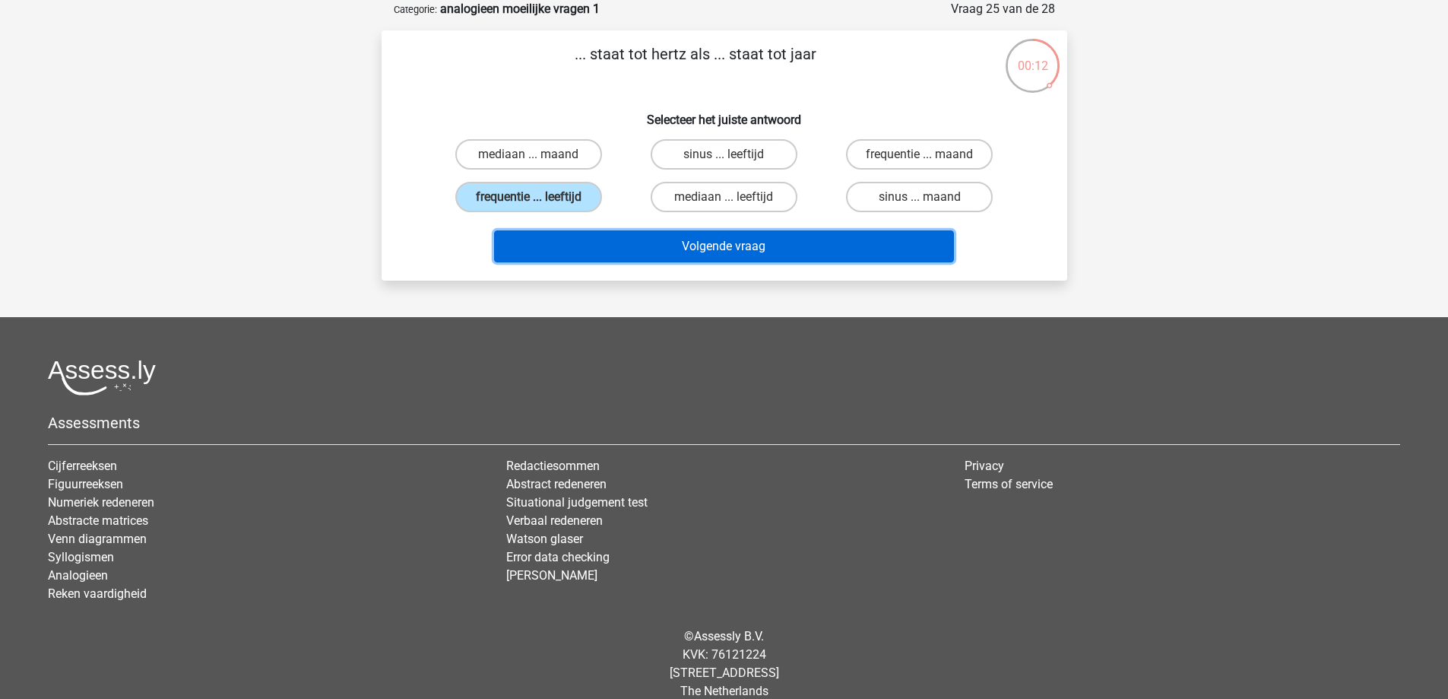
click at [621, 243] on button "Volgende vraag" at bounding box center [724, 246] width 460 height 32
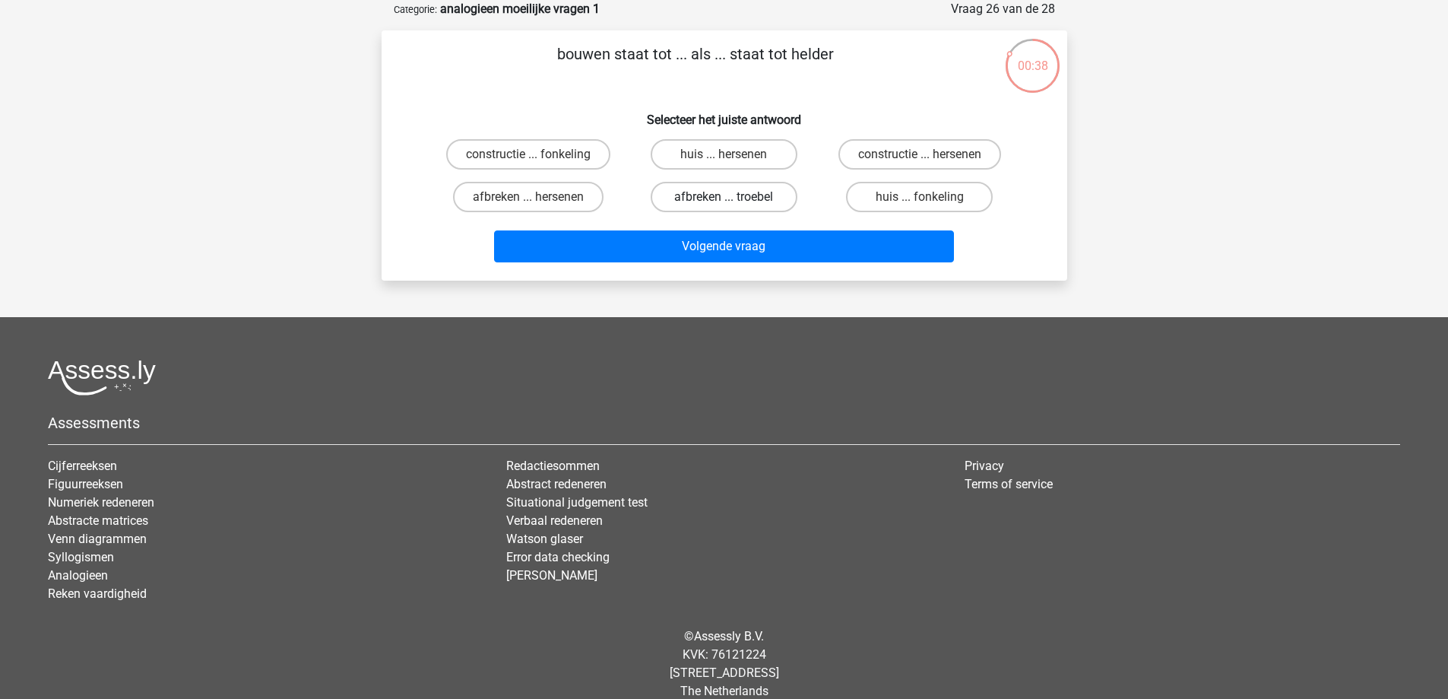
click at [719, 196] on label "afbreken ... troebel" at bounding box center [724, 197] width 147 height 30
click at [724, 197] on input "afbreken ... troebel" at bounding box center [729, 202] width 10 height 10
radio input "true"
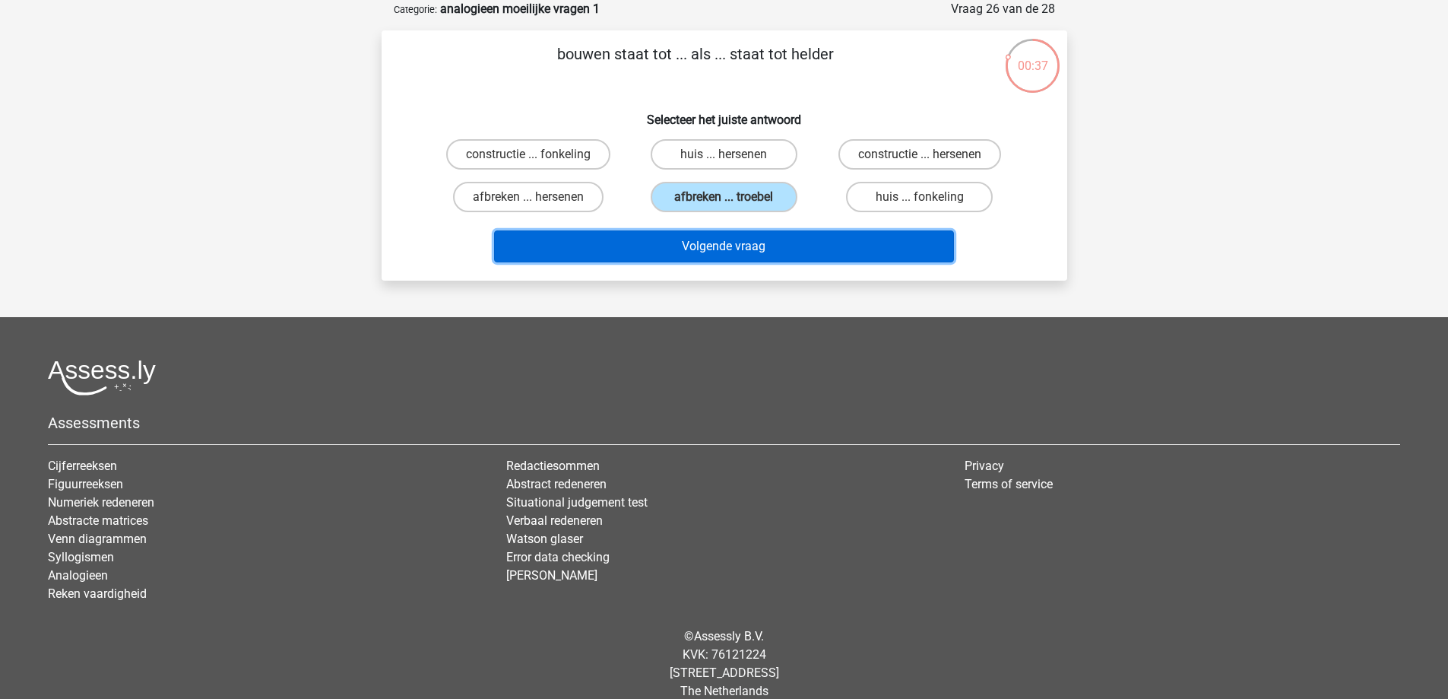
click at [774, 252] on button "Volgende vraag" at bounding box center [724, 246] width 460 height 32
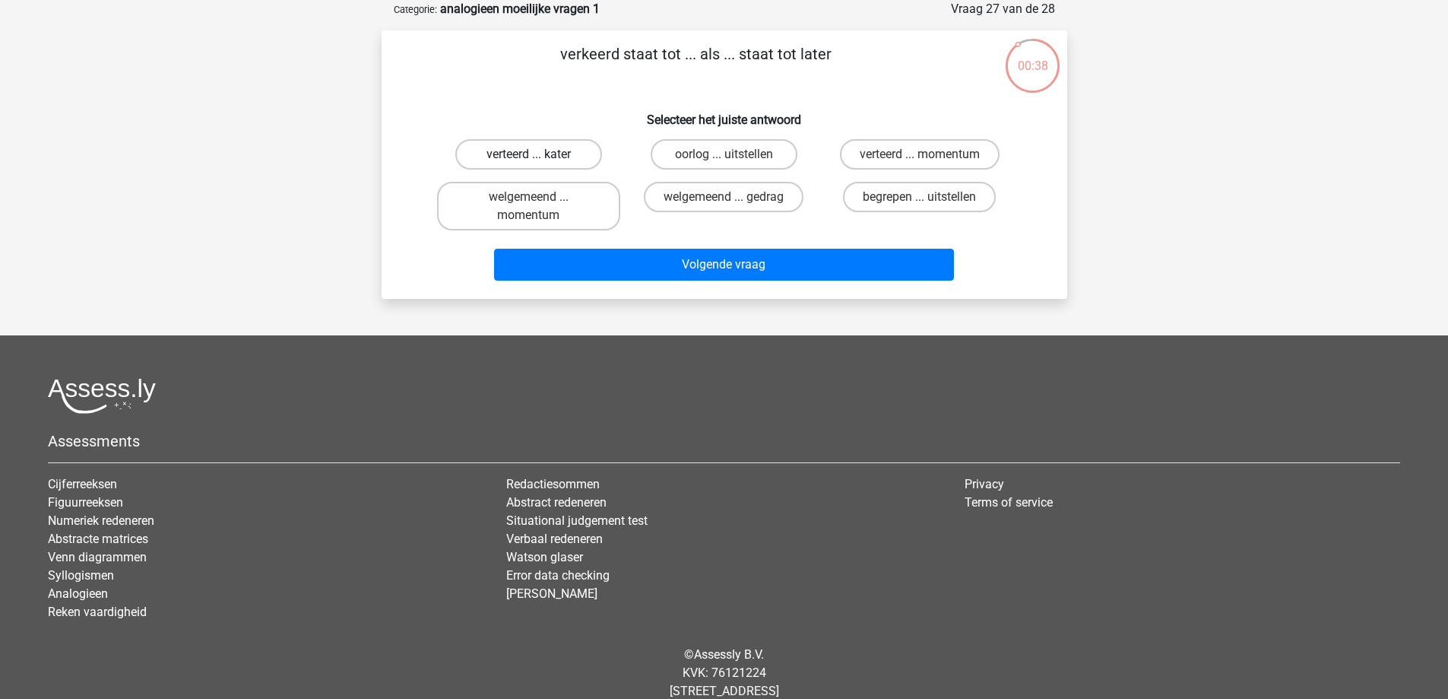
click at [575, 147] on label "verteerd ... kater" at bounding box center [528, 154] width 147 height 30
click at [538, 154] on input "verteerd ... kater" at bounding box center [533, 159] width 10 height 10
radio input "true"
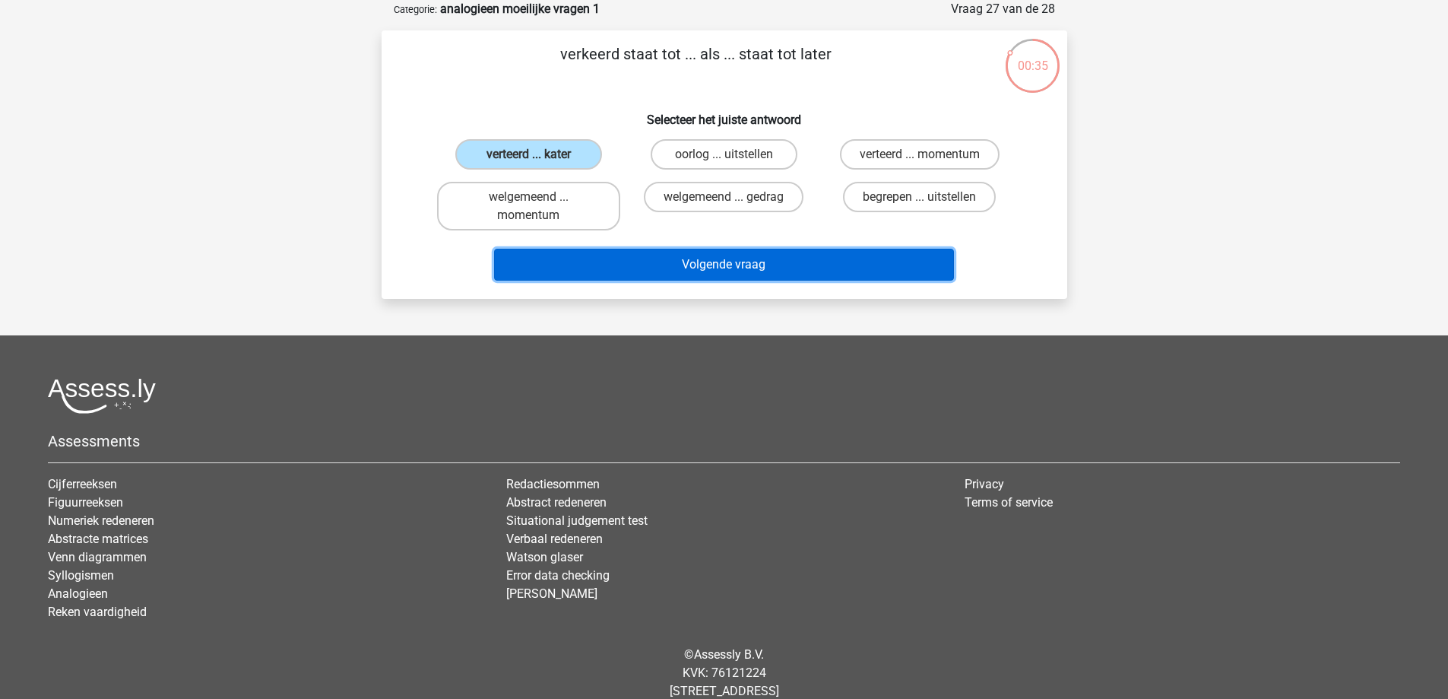
click at [685, 257] on button "Volgende vraag" at bounding box center [724, 265] width 460 height 32
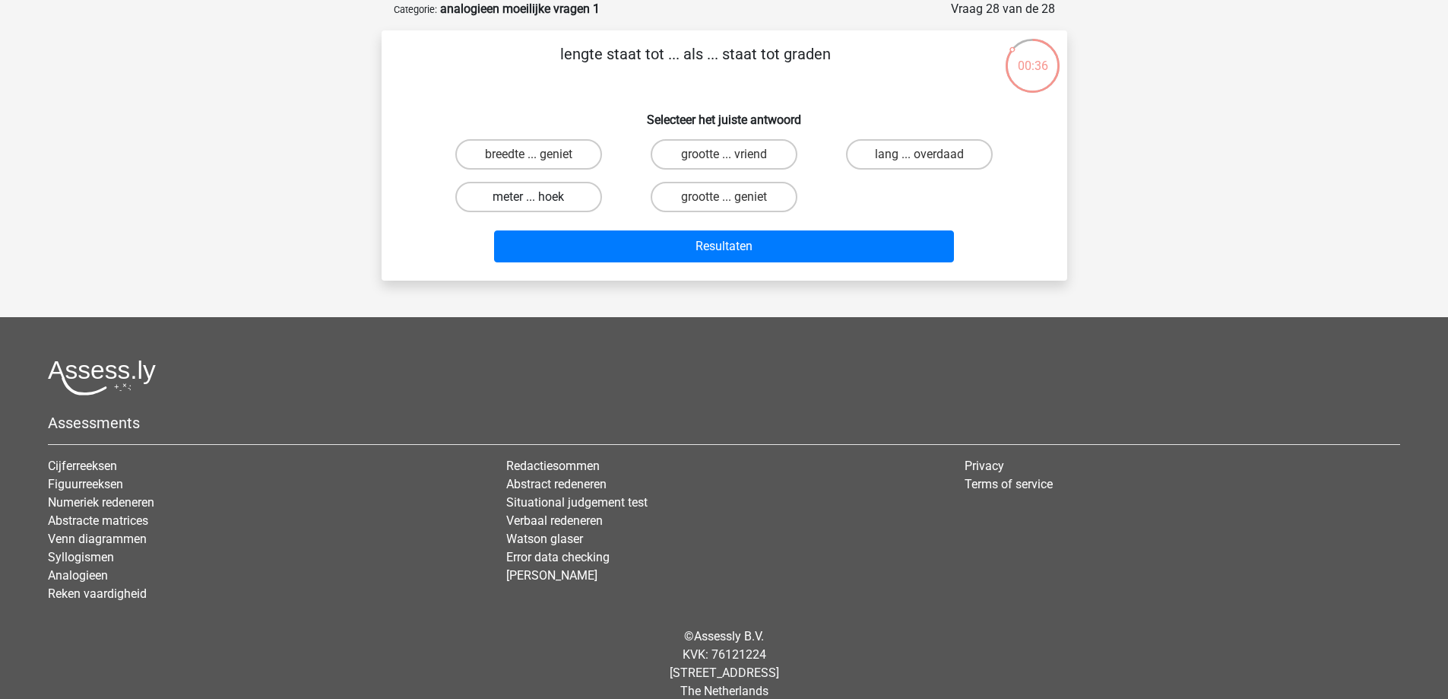
click at [554, 203] on label "meter ... hoek" at bounding box center [528, 197] width 147 height 30
click at [538, 203] on input "meter ... hoek" at bounding box center [533, 202] width 10 height 10
radio input "true"
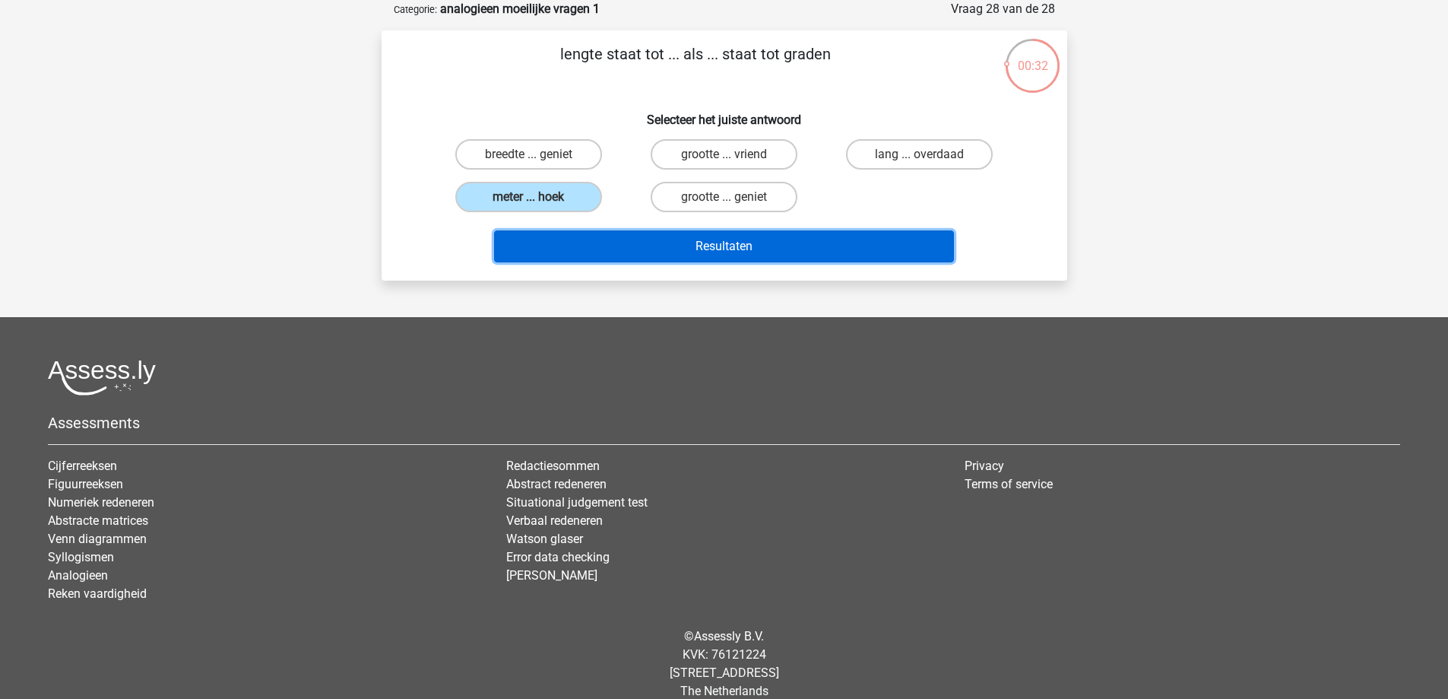
click at [689, 250] on button "Resultaten" at bounding box center [724, 246] width 460 height 32
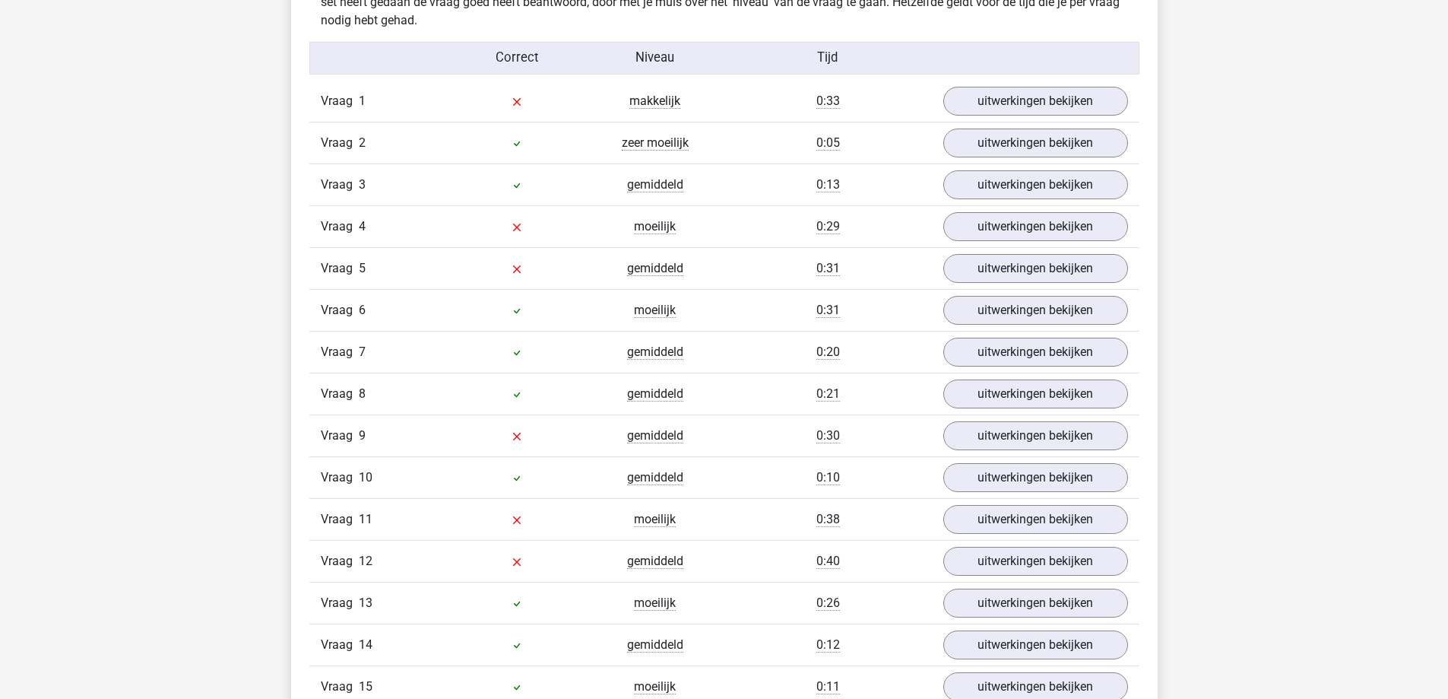
scroll to position [1216, 0]
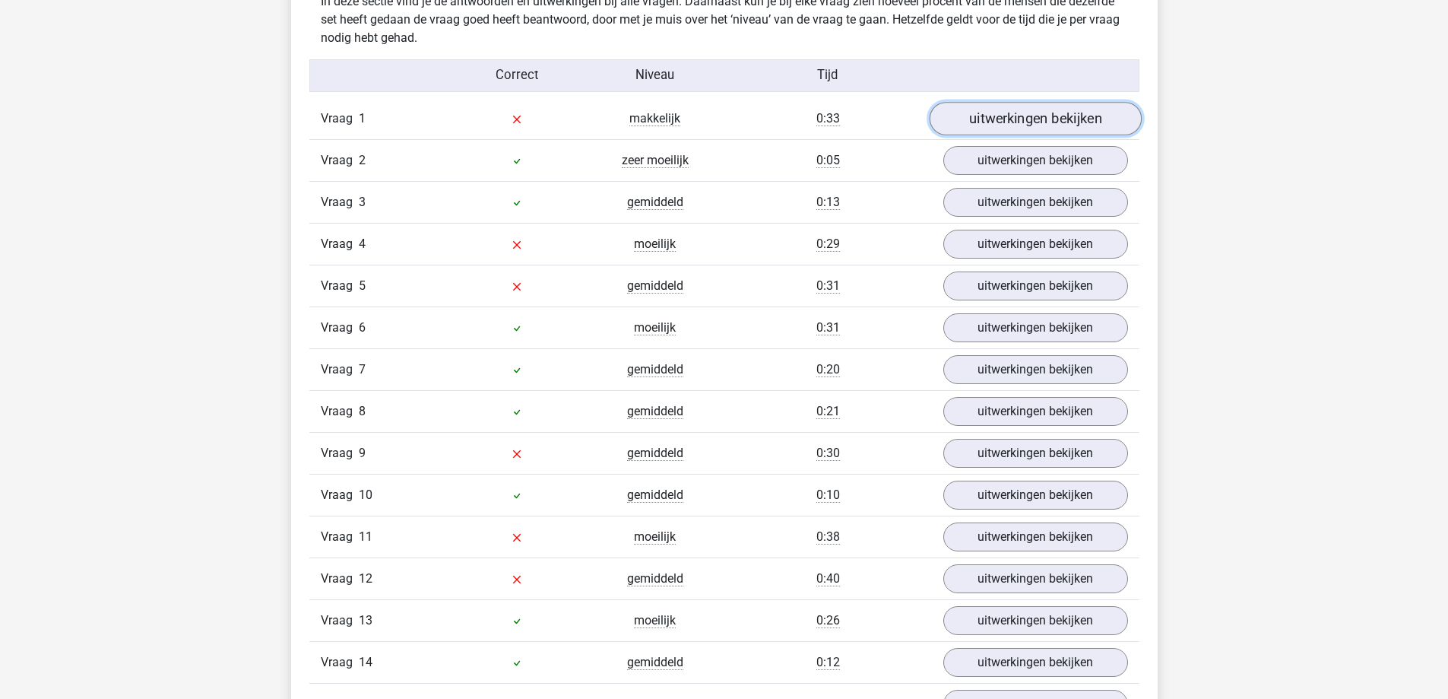
click at [1026, 109] on link "uitwerkingen bekijken" at bounding box center [1035, 119] width 212 height 33
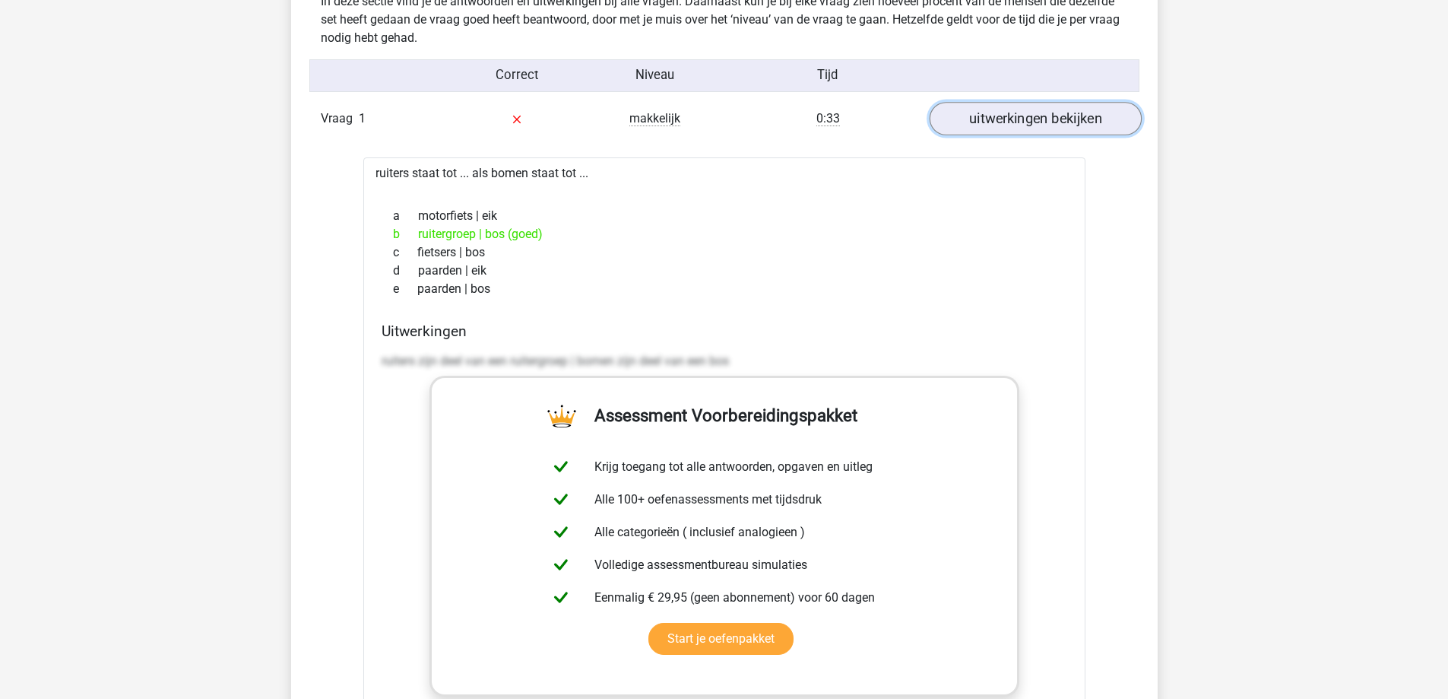
click at [1026, 109] on link "uitwerkingen bekijken" at bounding box center [1035, 119] width 212 height 33
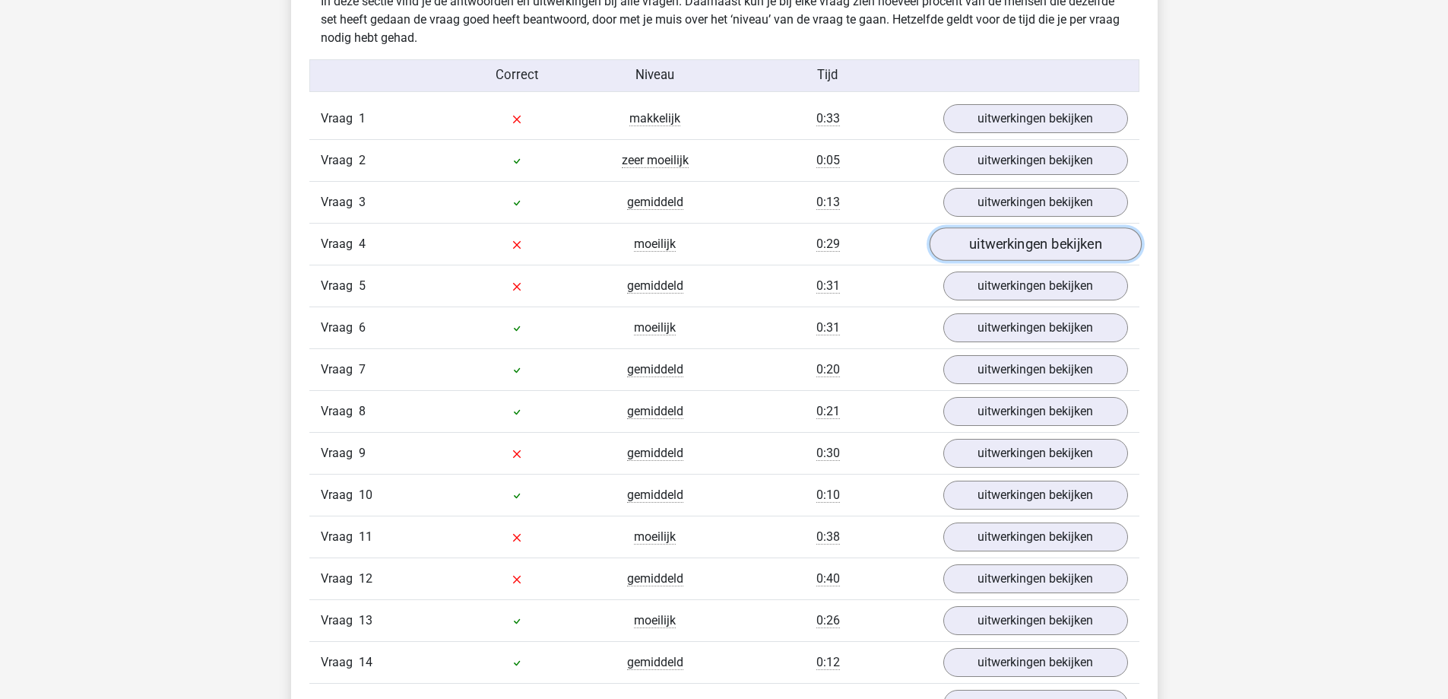
click at [1060, 242] on link "uitwerkingen bekijken" at bounding box center [1035, 244] width 212 height 33
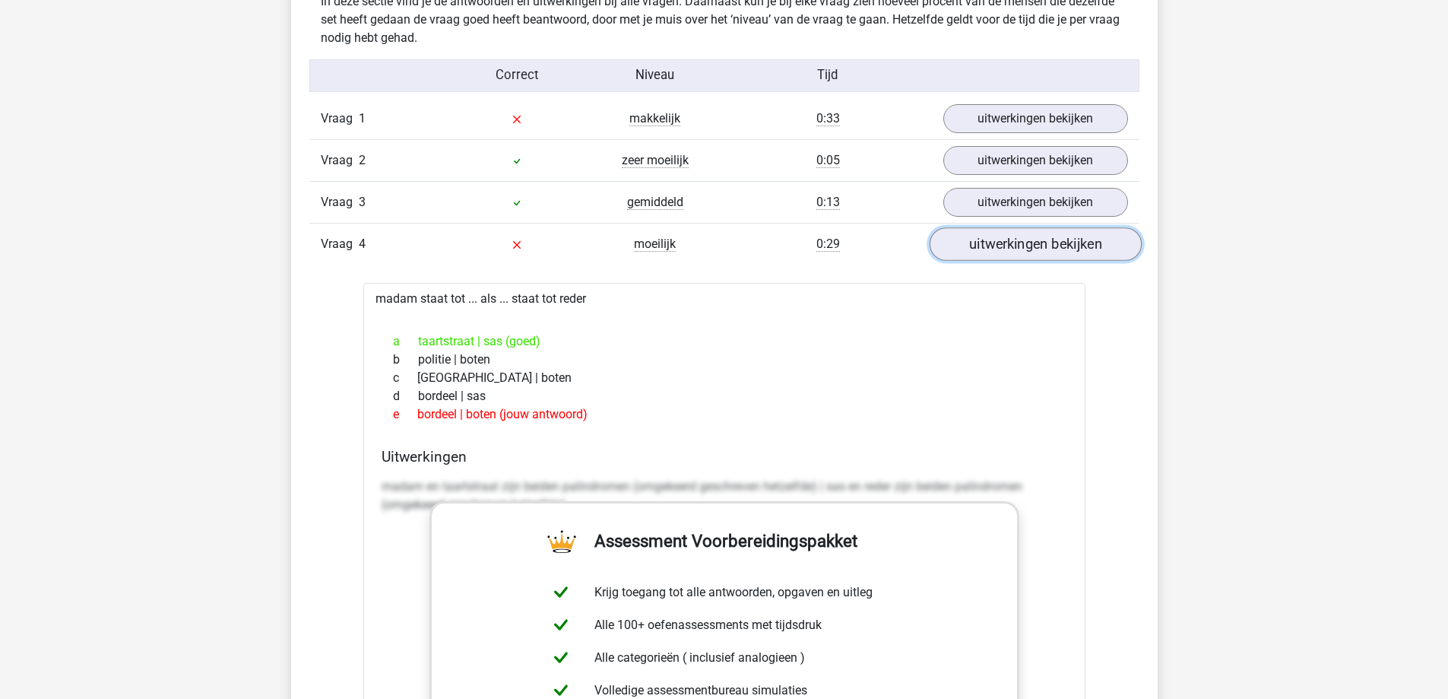
click at [1064, 241] on link "uitwerkingen bekijken" at bounding box center [1035, 244] width 212 height 33
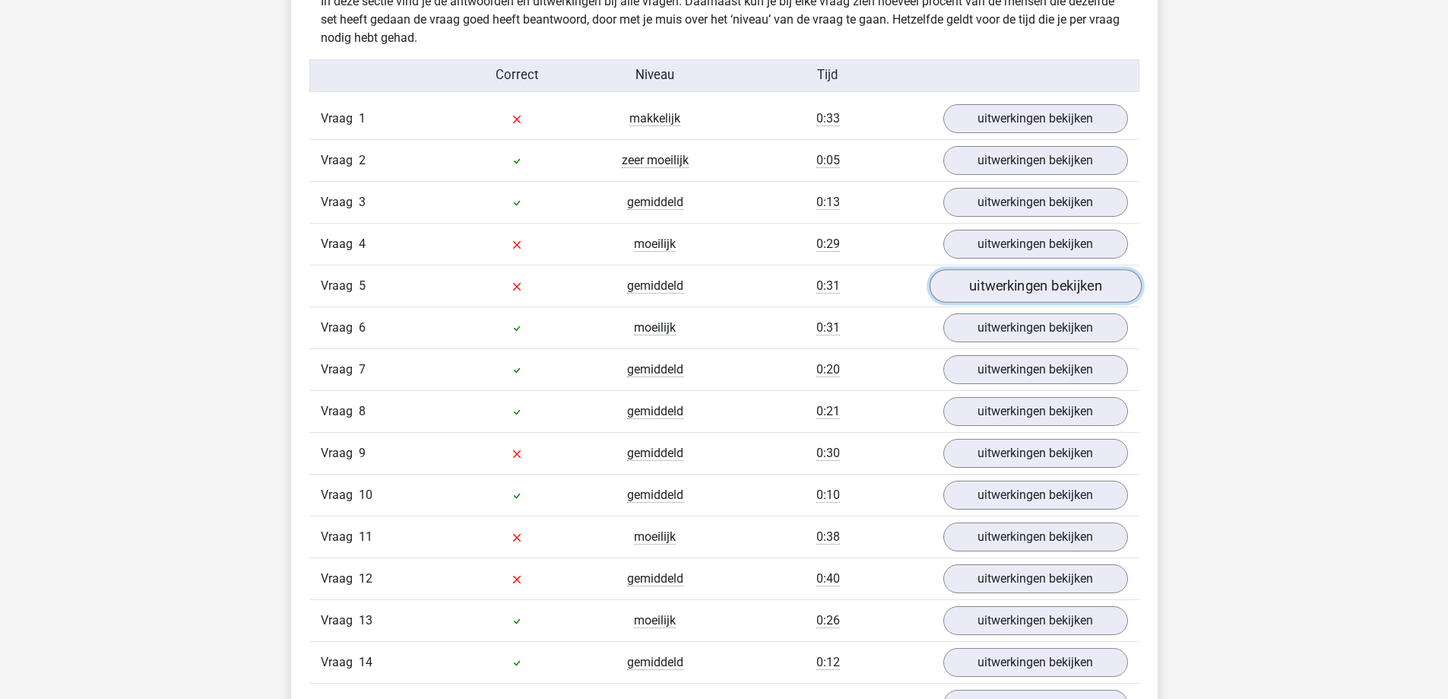
click at [1075, 280] on link "uitwerkingen bekijken" at bounding box center [1035, 286] width 212 height 33
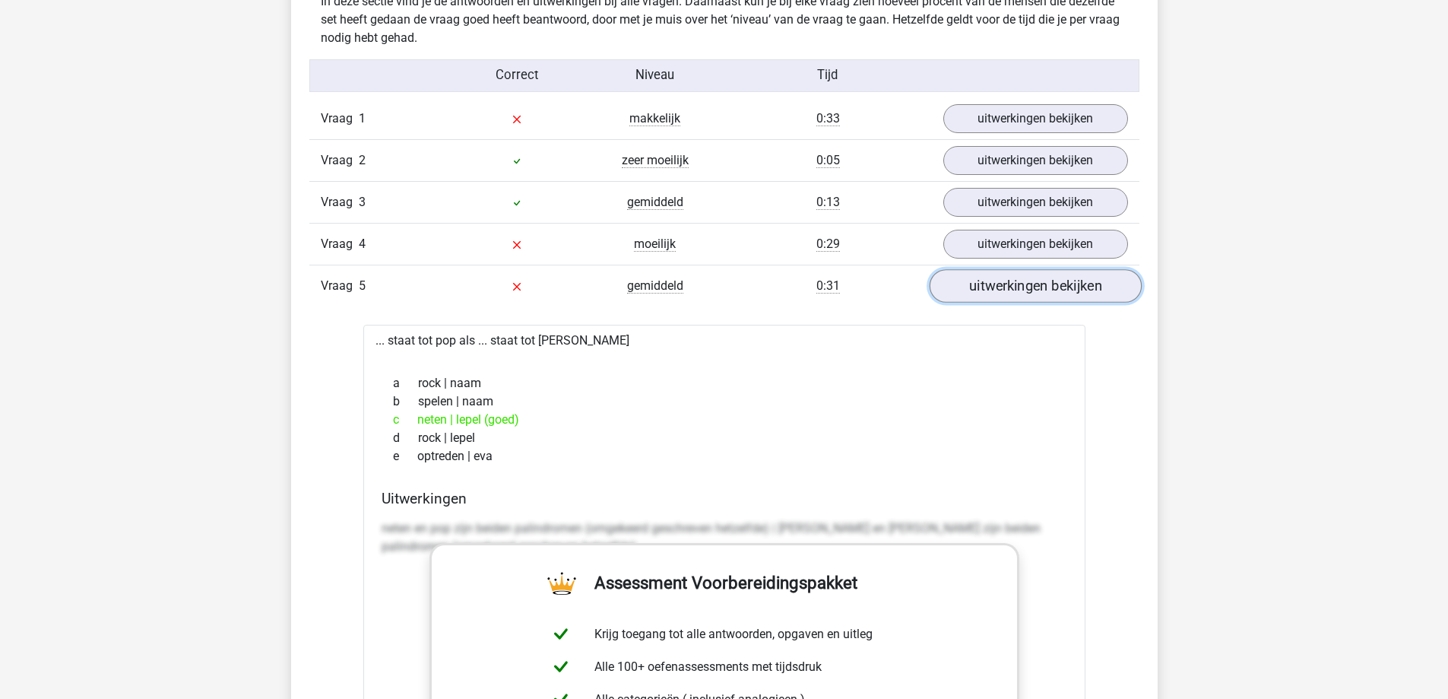
click at [1075, 280] on link "uitwerkingen bekijken" at bounding box center [1035, 286] width 212 height 33
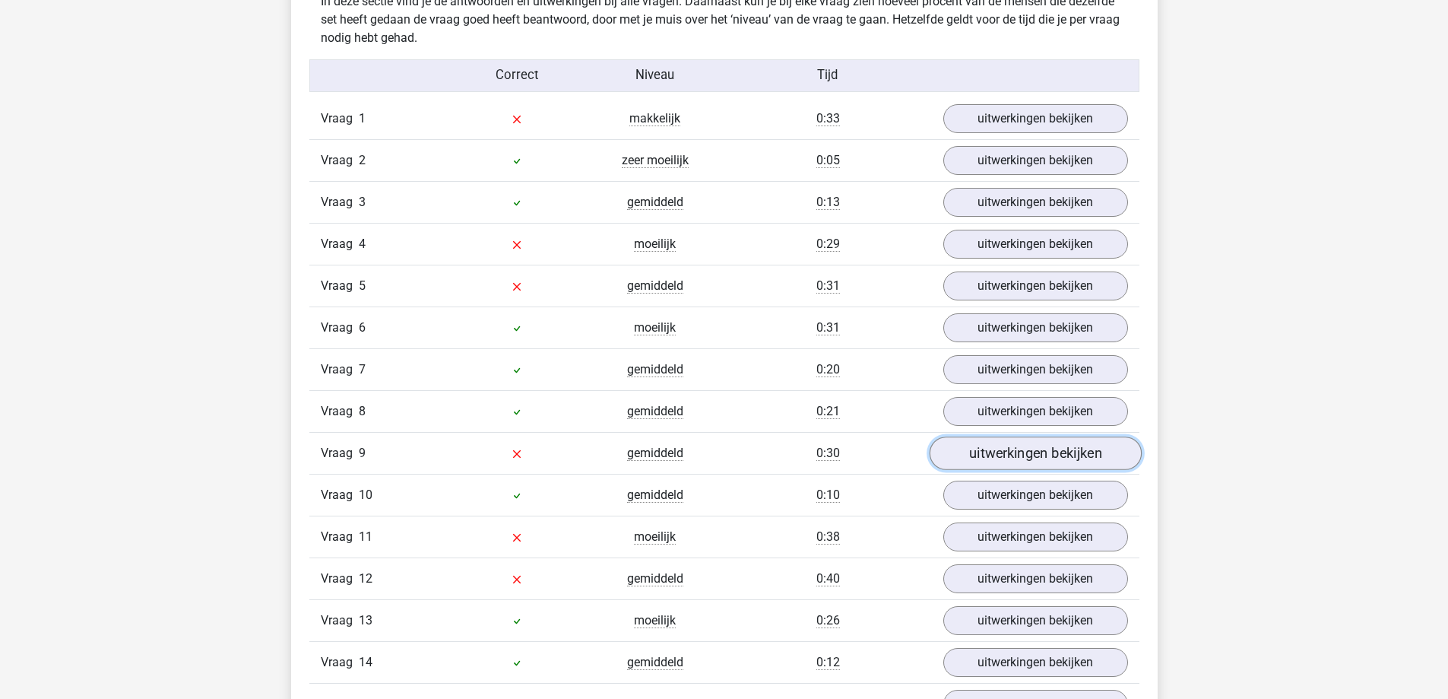
click at [1000, 454] on link "uitwerkingen bekijken" at bounding box center [1035, 453] width 212 height 33
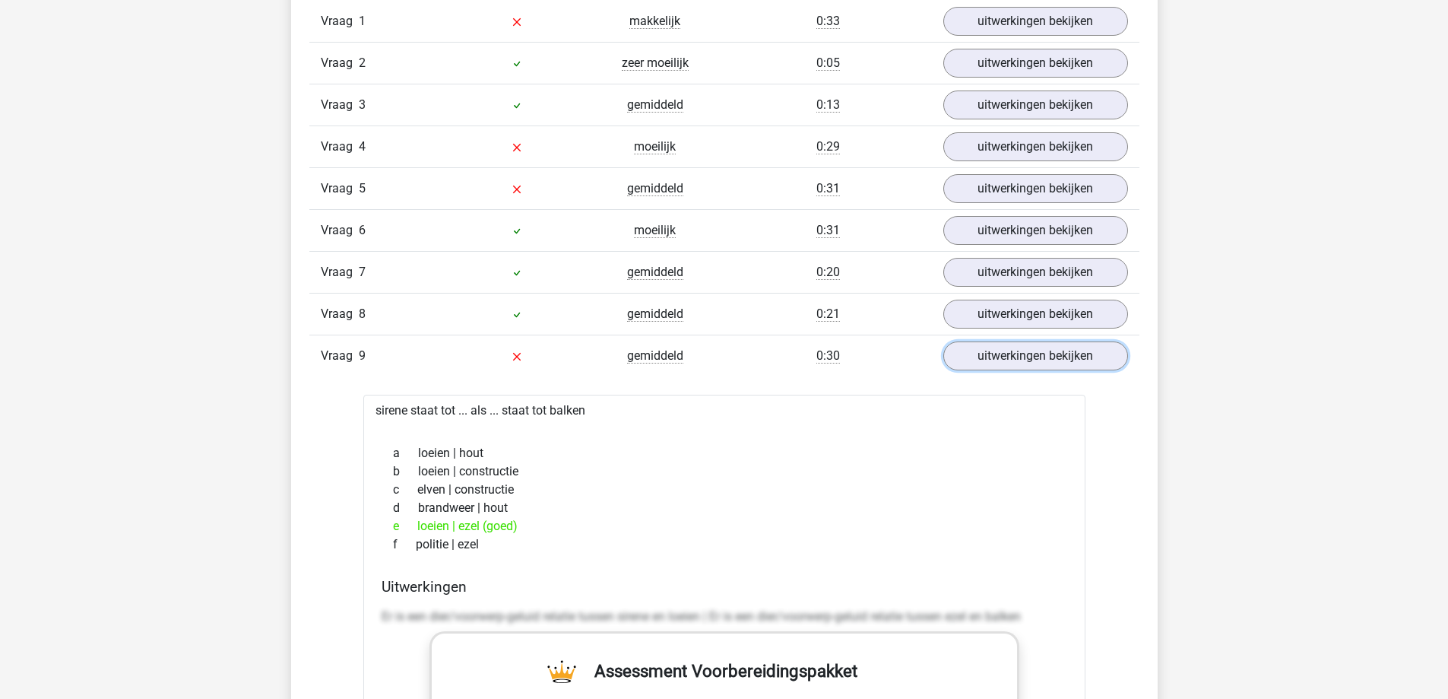
scroll to position [1368, 0]
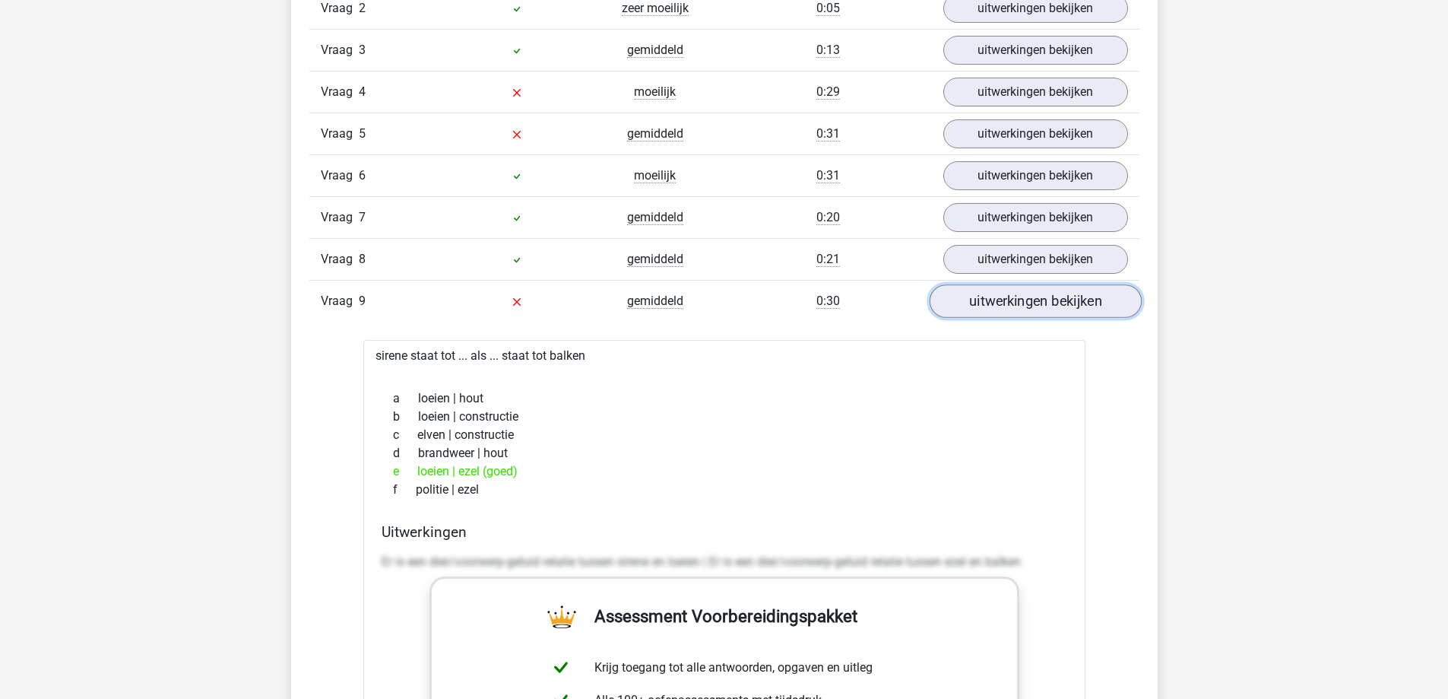
click at [1025, 300] on link "uitwerkingen bekijken" at bounding box center [1035, 301] width 212 height 33
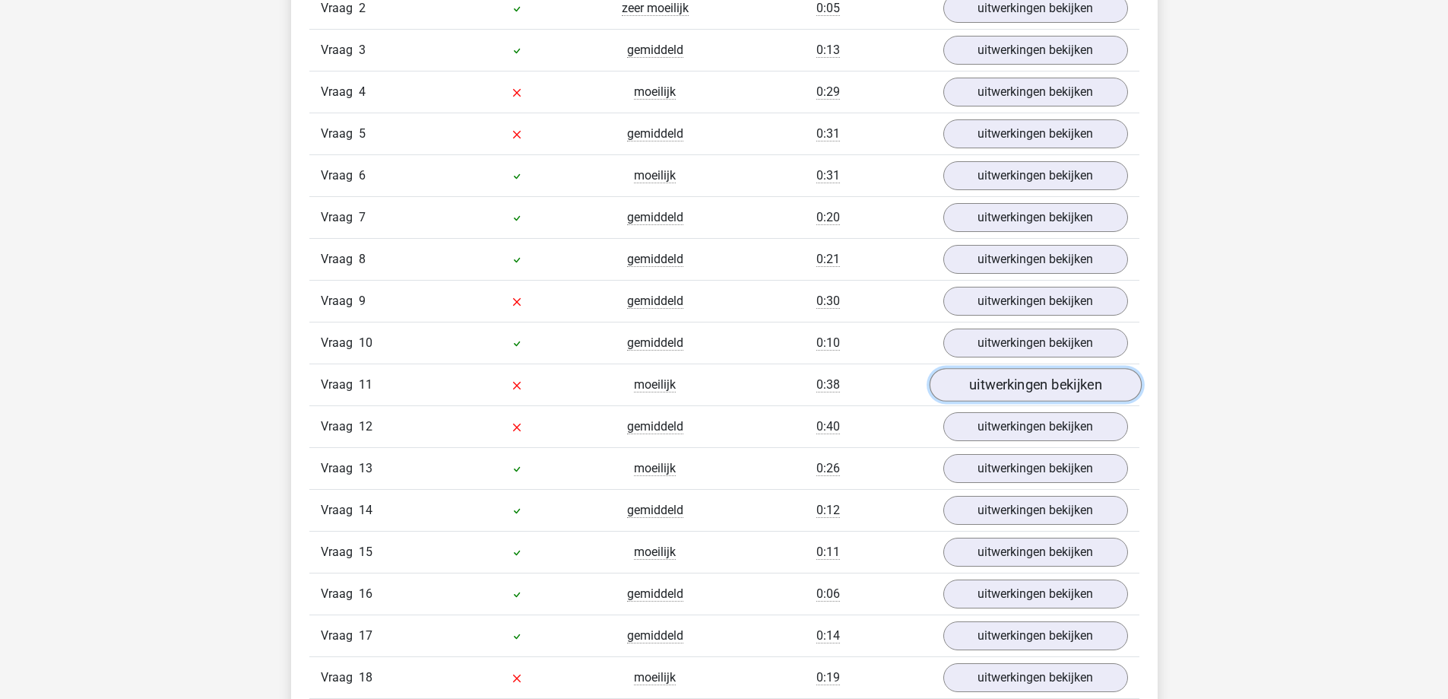
click at [1072, 385] on link "uitwerkingen bekijken" at bounding box center [1035, 385] width 212 height 33
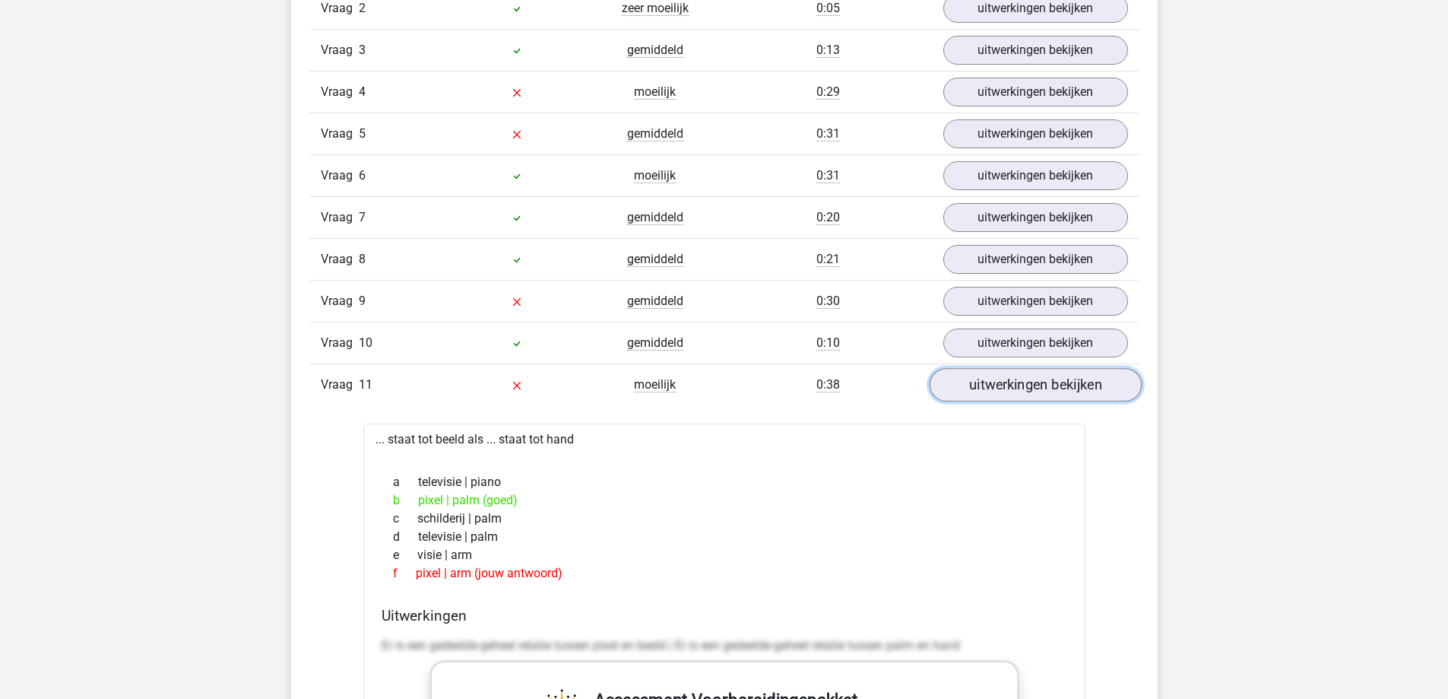
click at [1086, 383] on link "uitwerkingen bekijken" at bounding box center [1035, 385] width 212 height 33
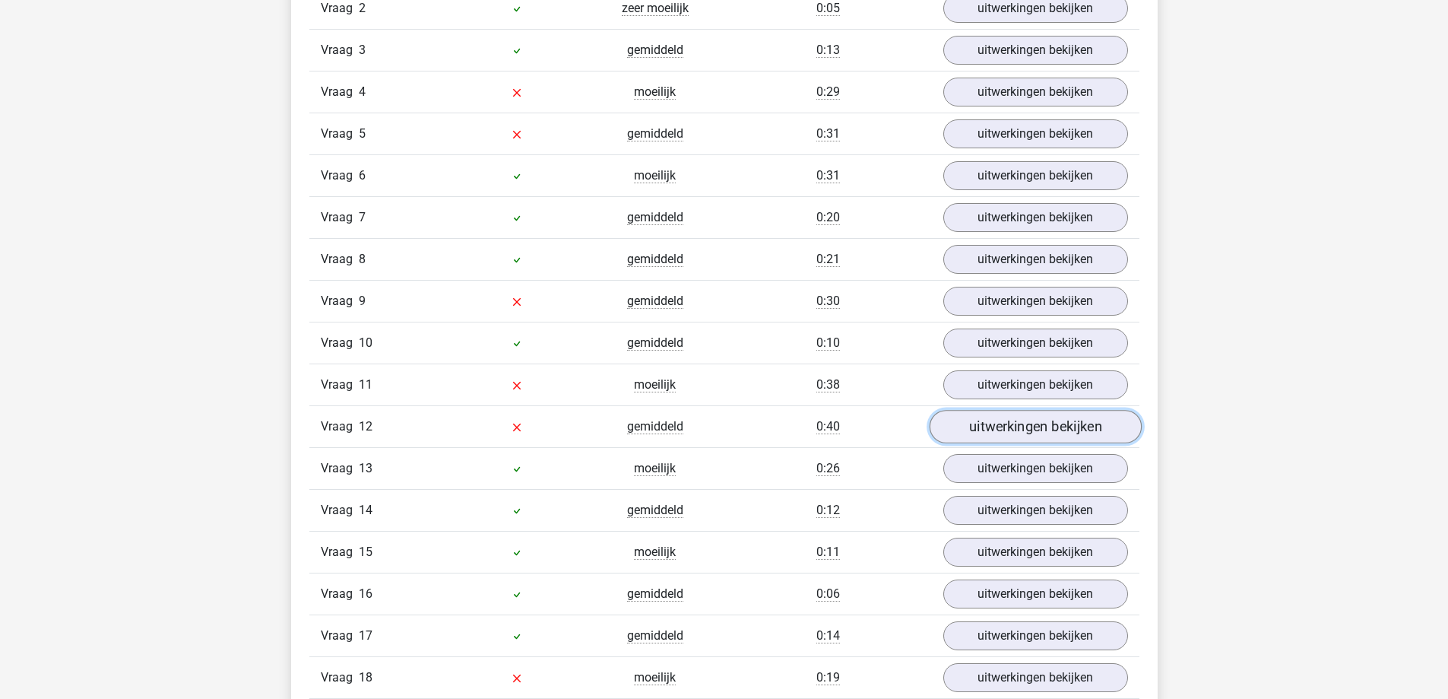
click at [1039, 423] on link "uitwerkingen bekijken" at bounding box center [1035, 426] width 212 height 33
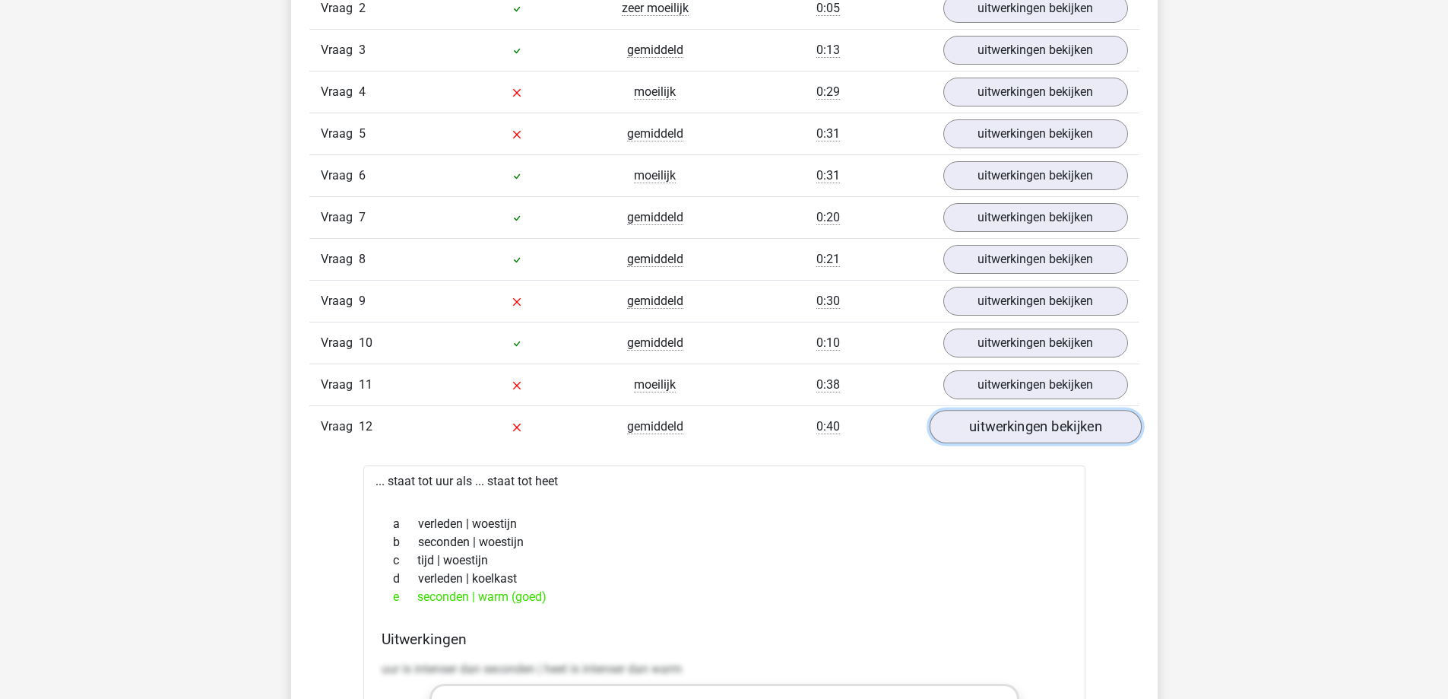
click at [1039, 423] on link "uitwerkingen bekijken" at bounding box center [1035, 426] width 212 height 33
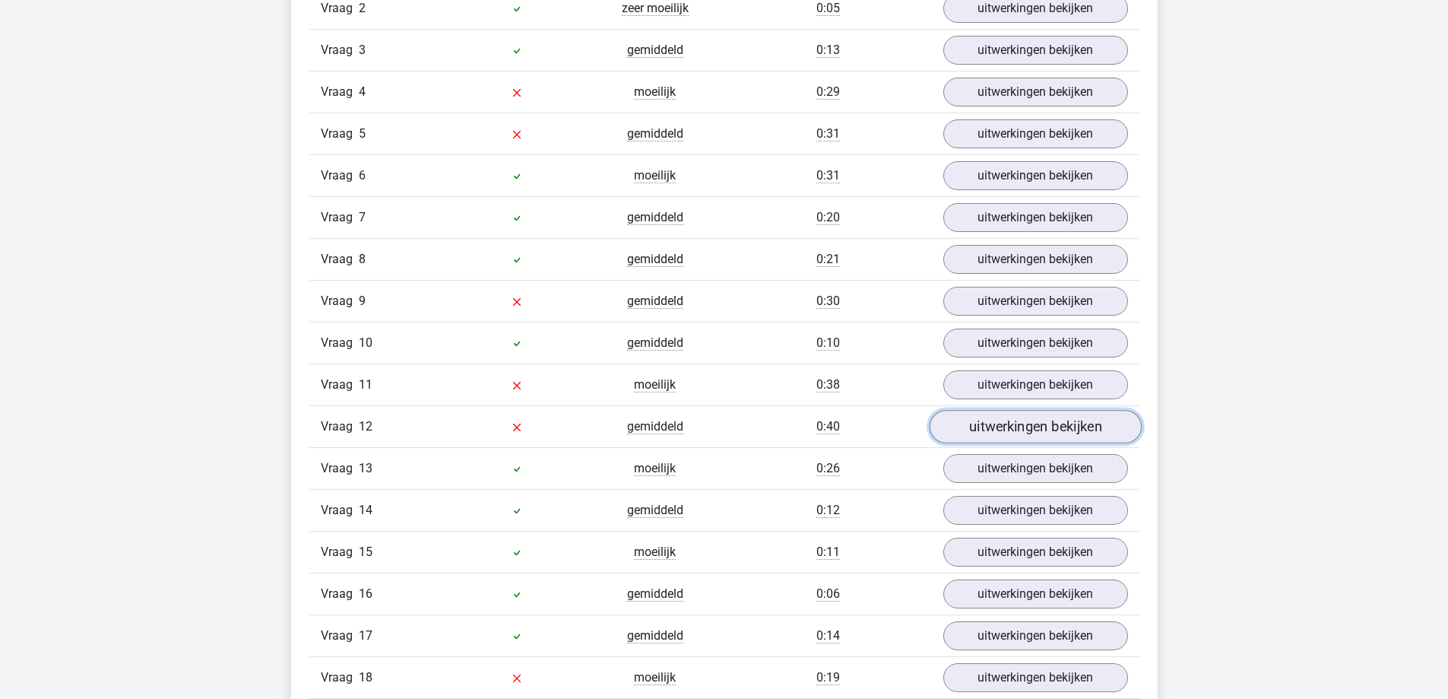
click at [1039, 423] on link "uitwerkingen bekijken" at bounding box center [1035, 426] width 212 height 33
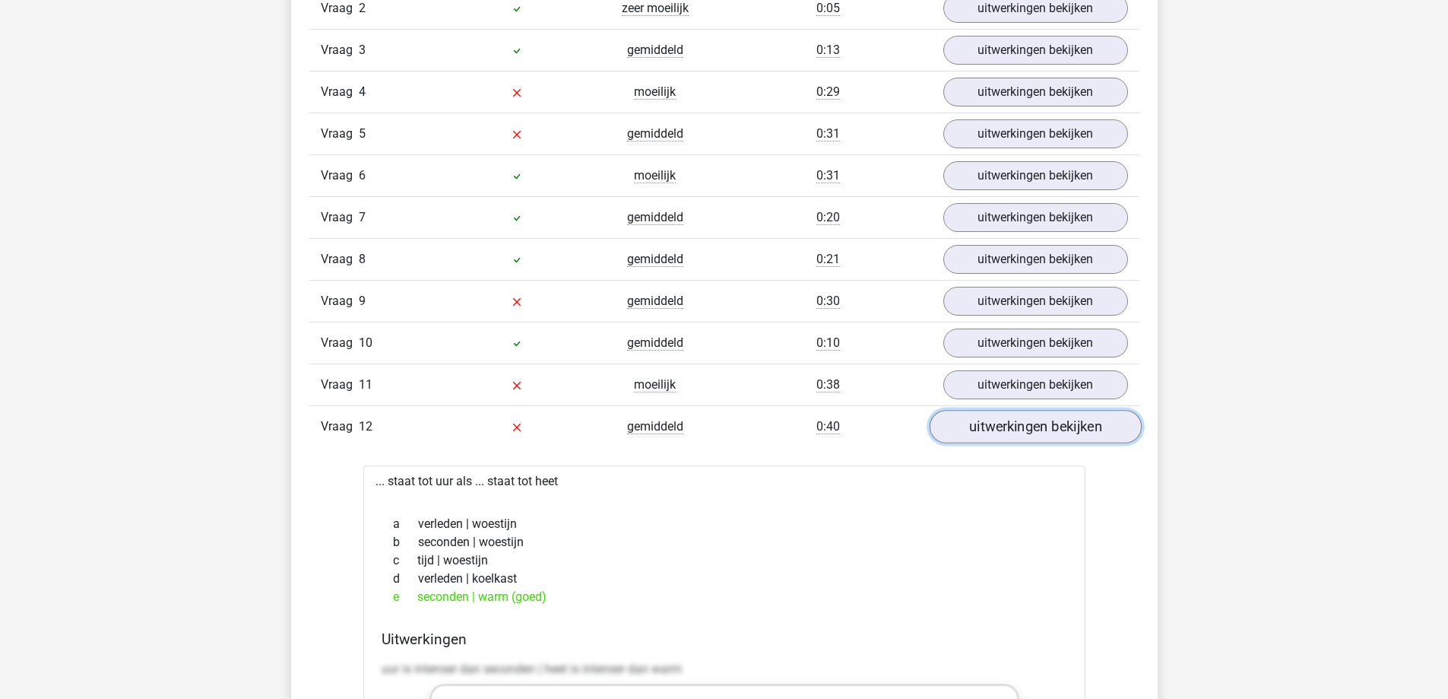
click at [1039, 423] on link "uitwerkingen bekijken" at bounding box center [1035, 426] width 212 height 33
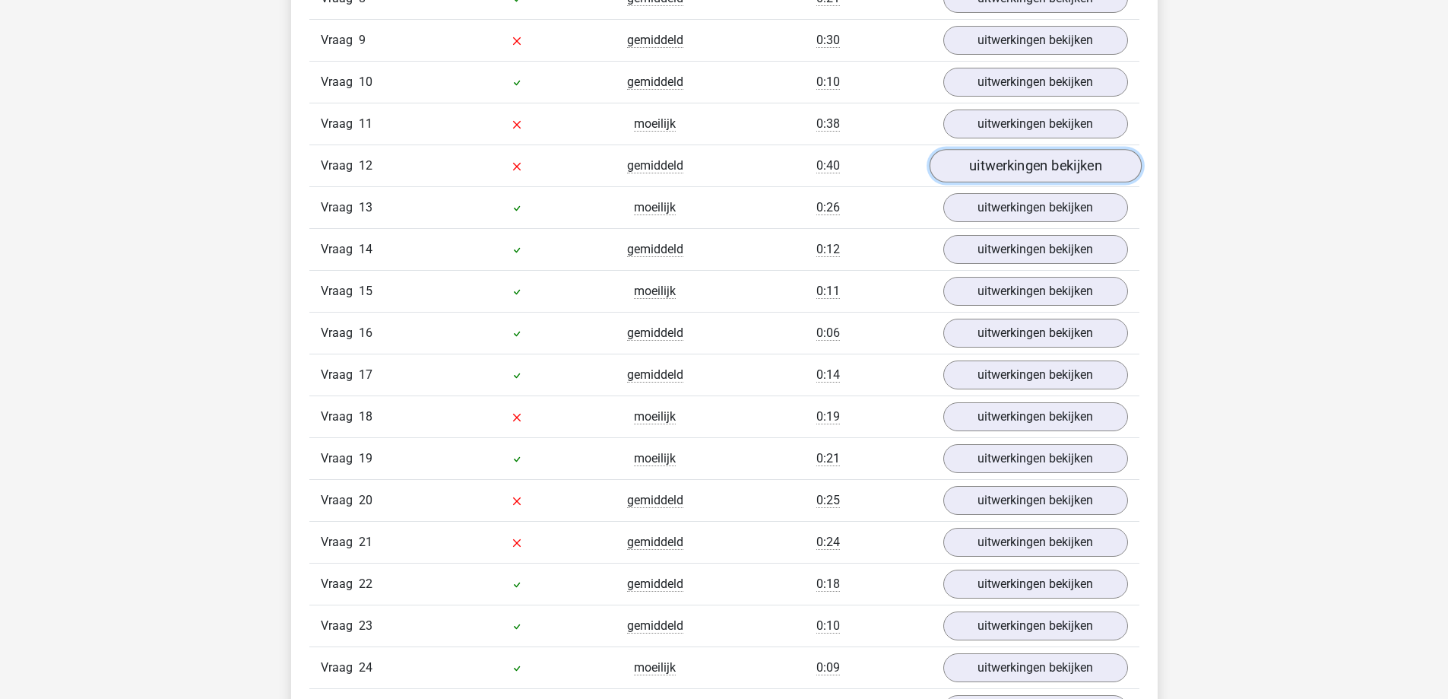
scroll to position [1672, 0]
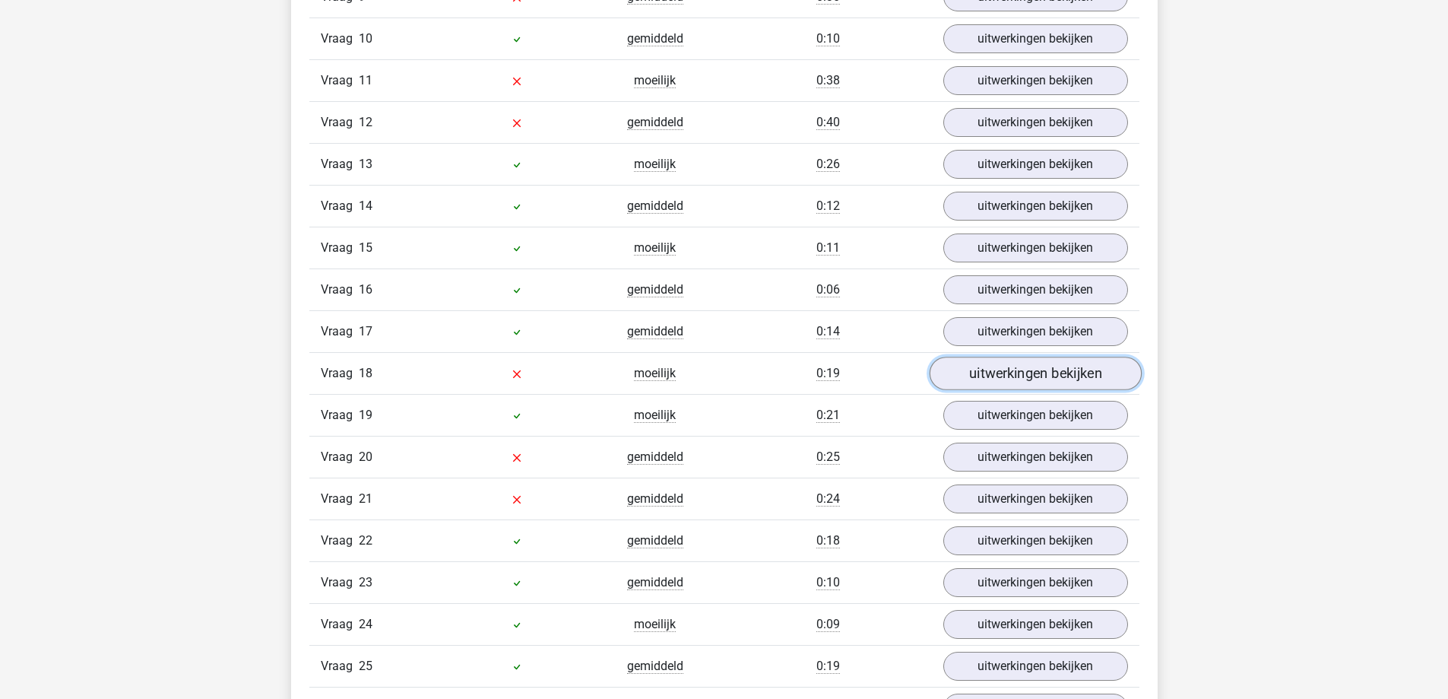
click at [1044, 364] on link "uitwerkingen bekijken" at bounding box center [1035, 373] width 212 height 33
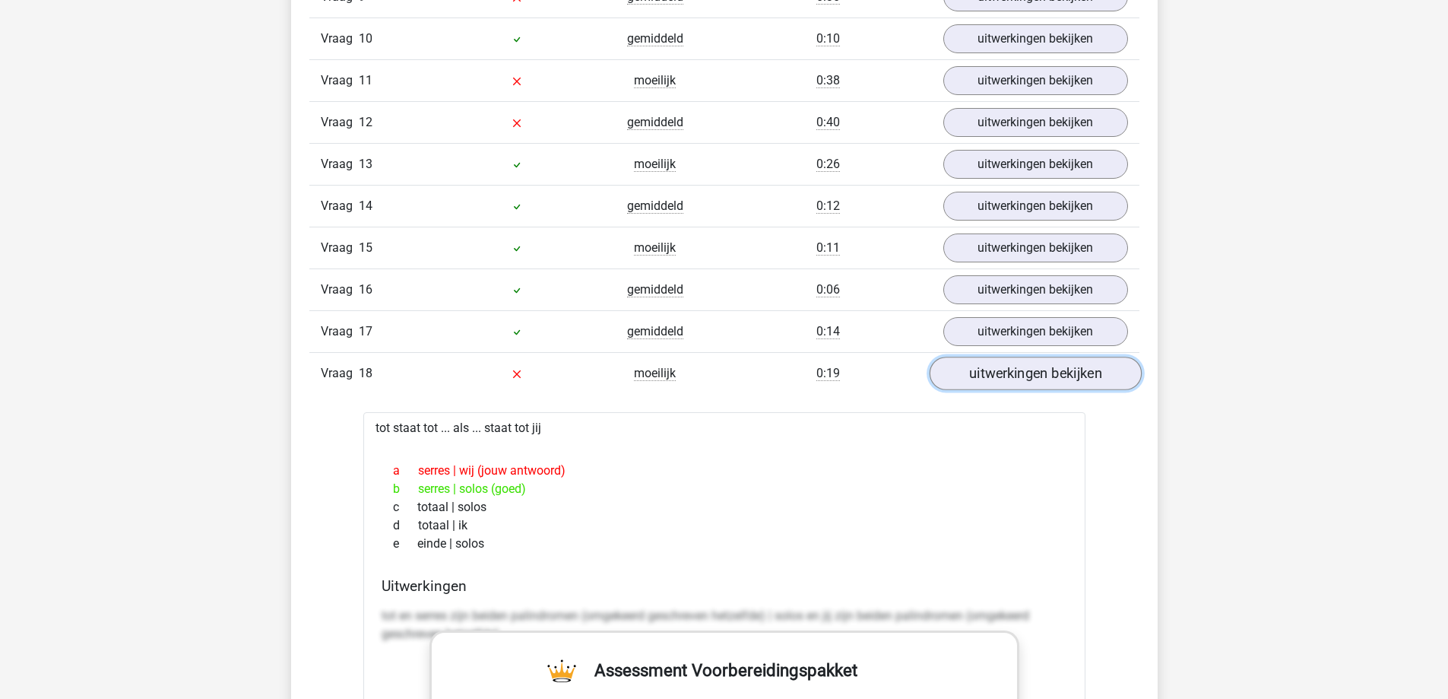
click at [1044, 365] on link "uitwerkingen bekijken" at bounding box center [1035, 373] width 212 height 33
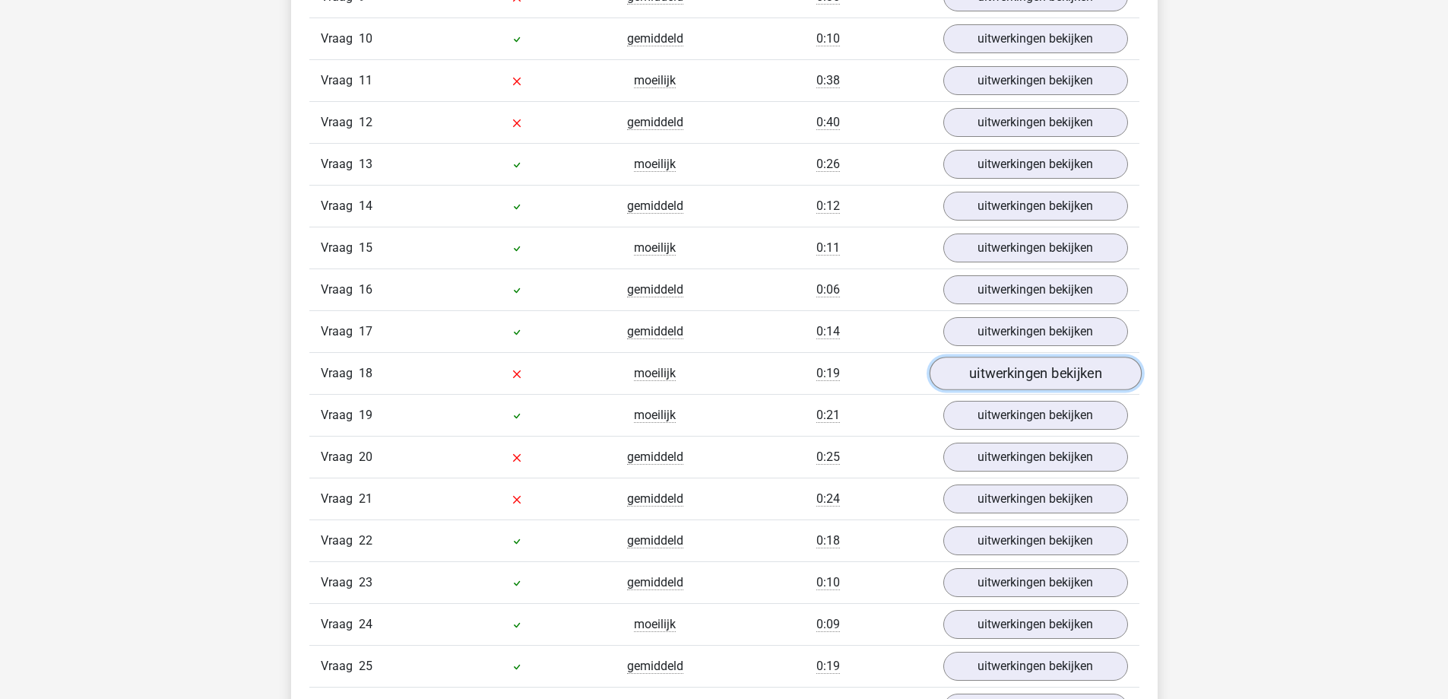
click at [1024, 360] on link "uitwerkingen bekijken" at bounding box center [1035, 373] width 212 height 33
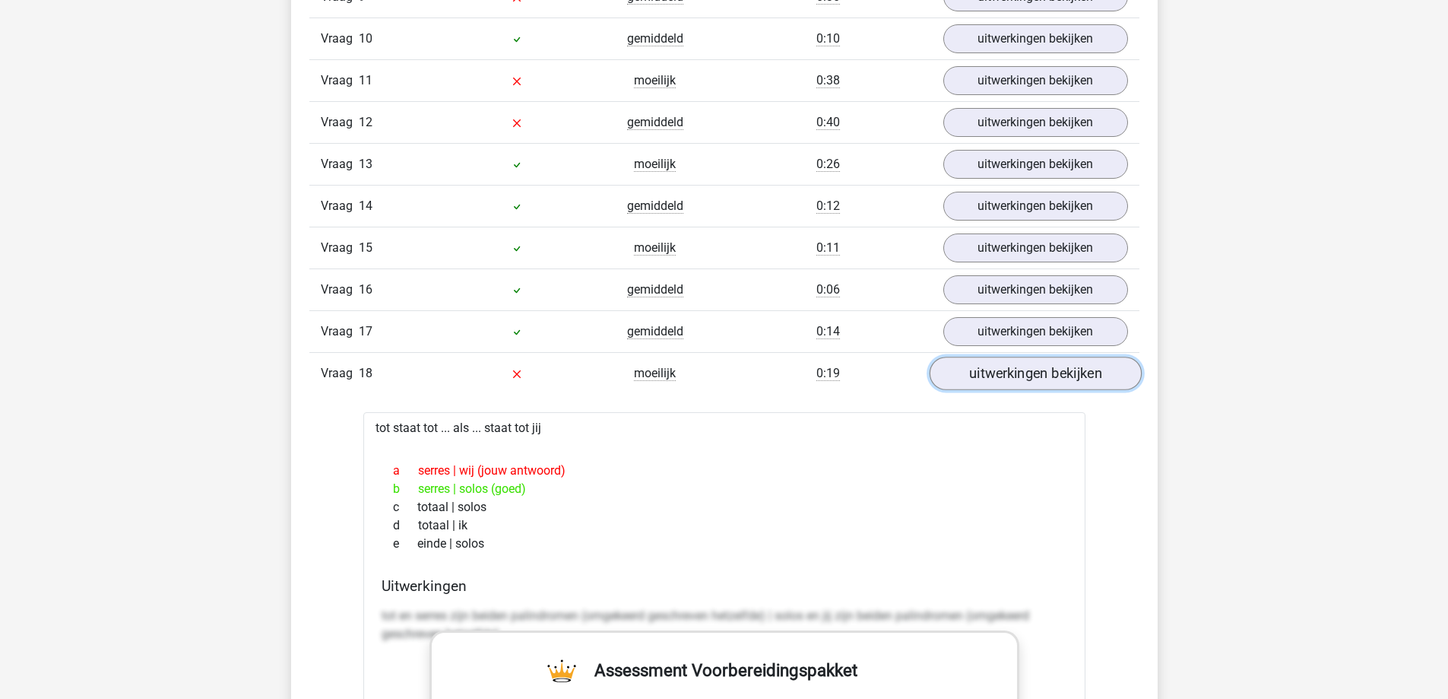
click at [990, 376] on link "uitwerkingen bekijken" at bounding box center [1035, 373] width 212 height 33
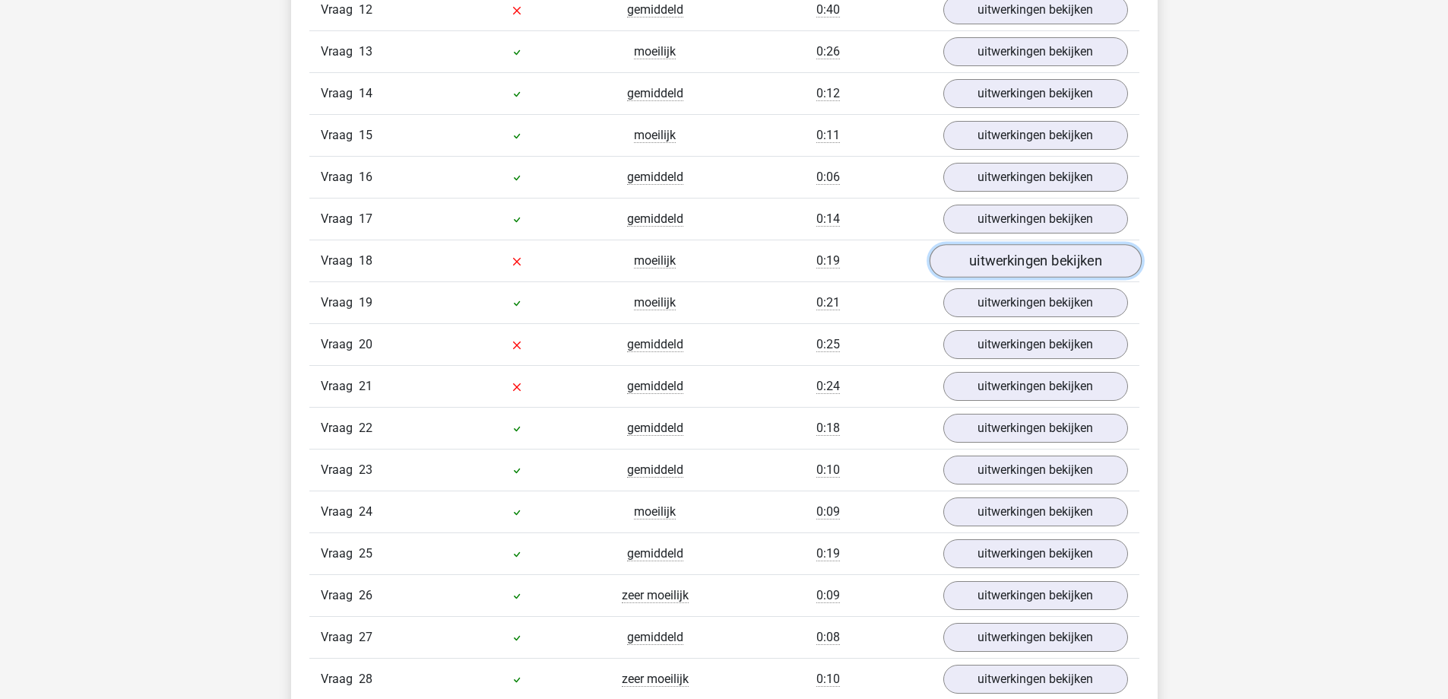
scroll to position [1824, 0]
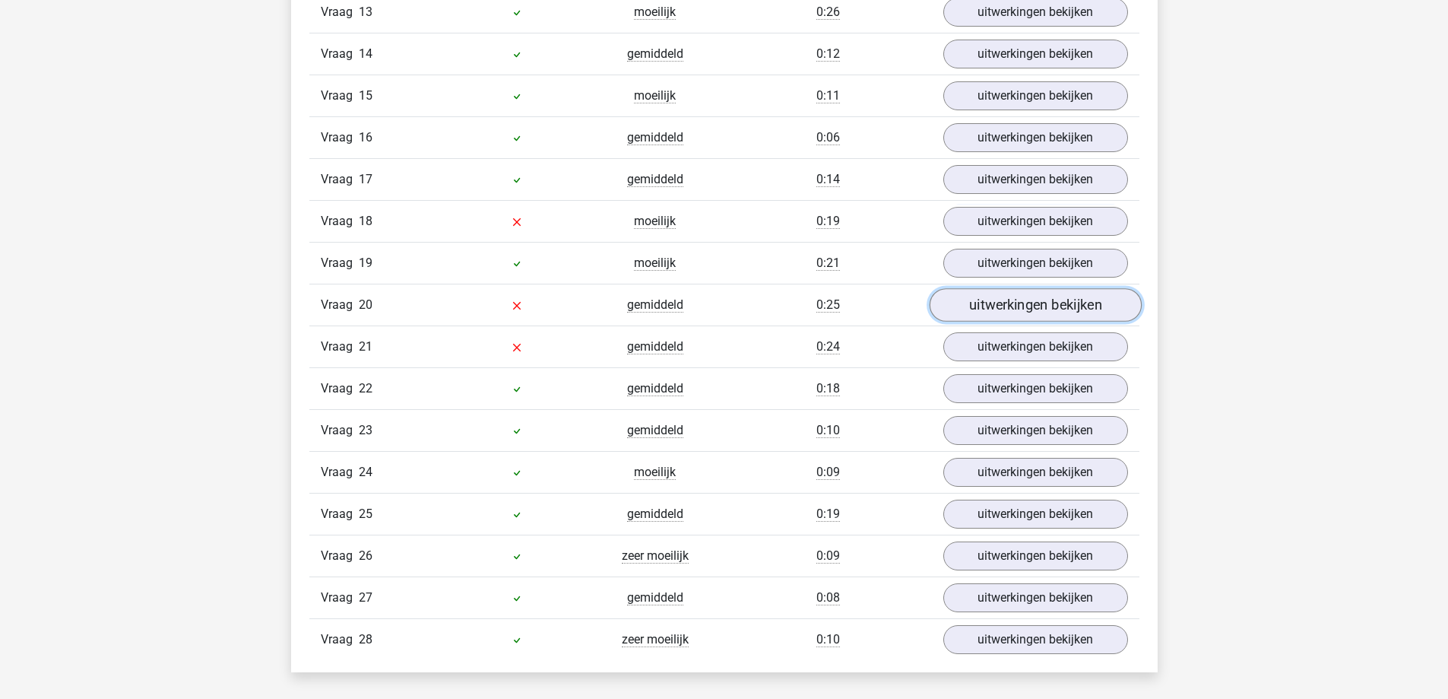
click at [998, 303] on link "uitwerkingen bekijken" at bounding box center [1035, 305] width 212 height 33
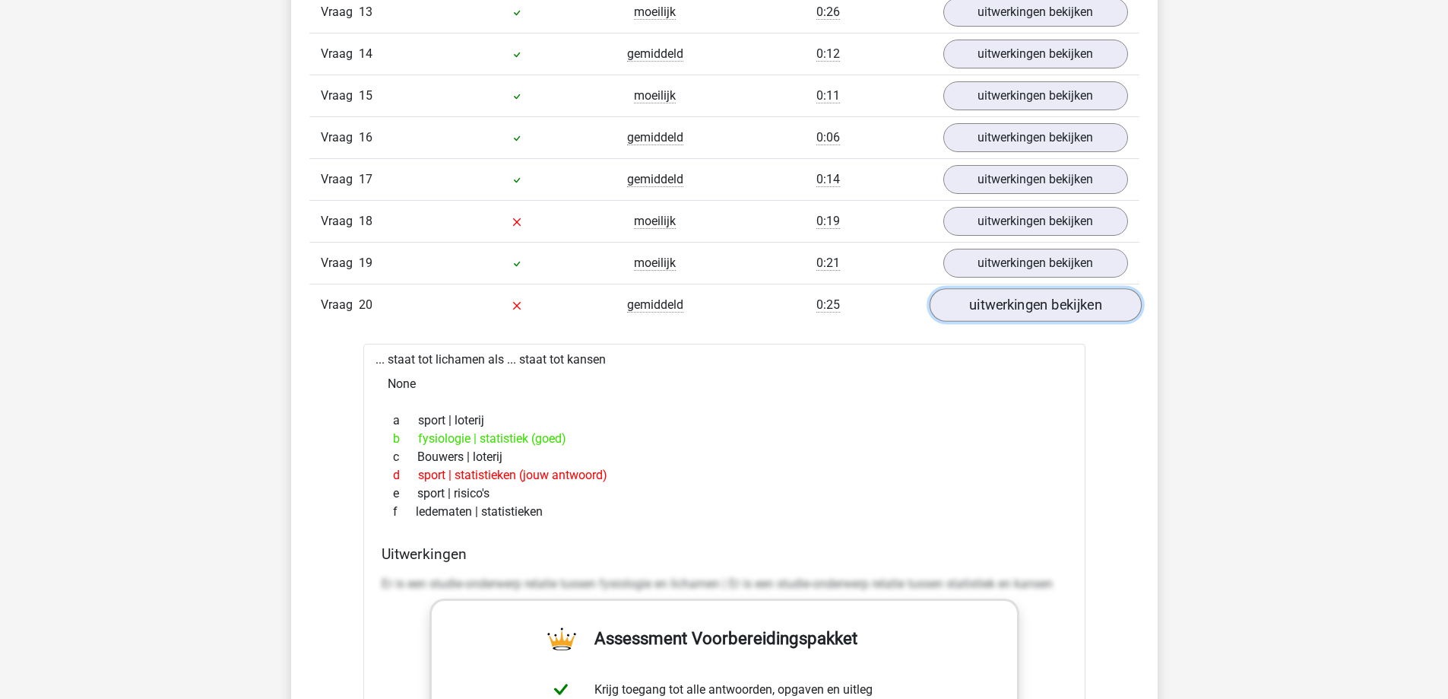
click at [998, 306] on link "uitwerkingen bekijken" at bounding box center [1035, 305] width 212 height 33
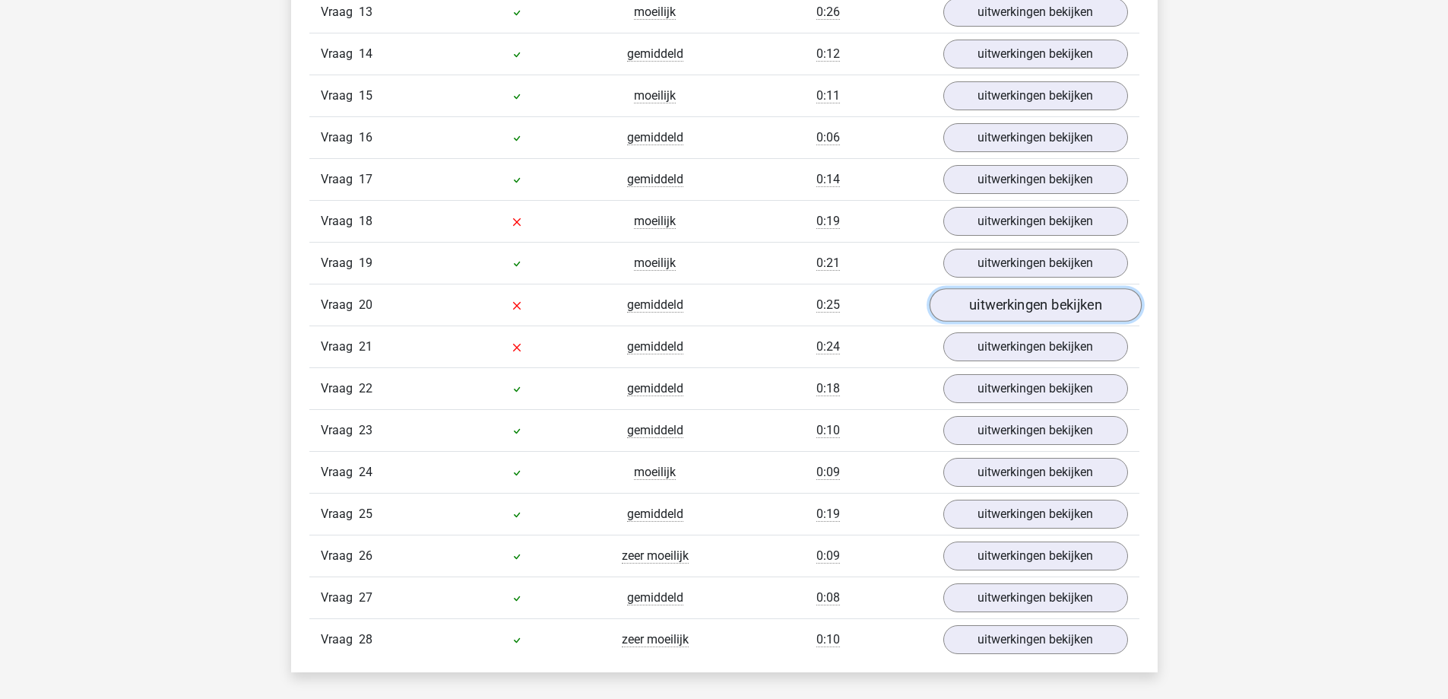
click at [998, 306] on link "uitwerkingen bekijken" at bounding box center [1035, 305] width 212 height 33
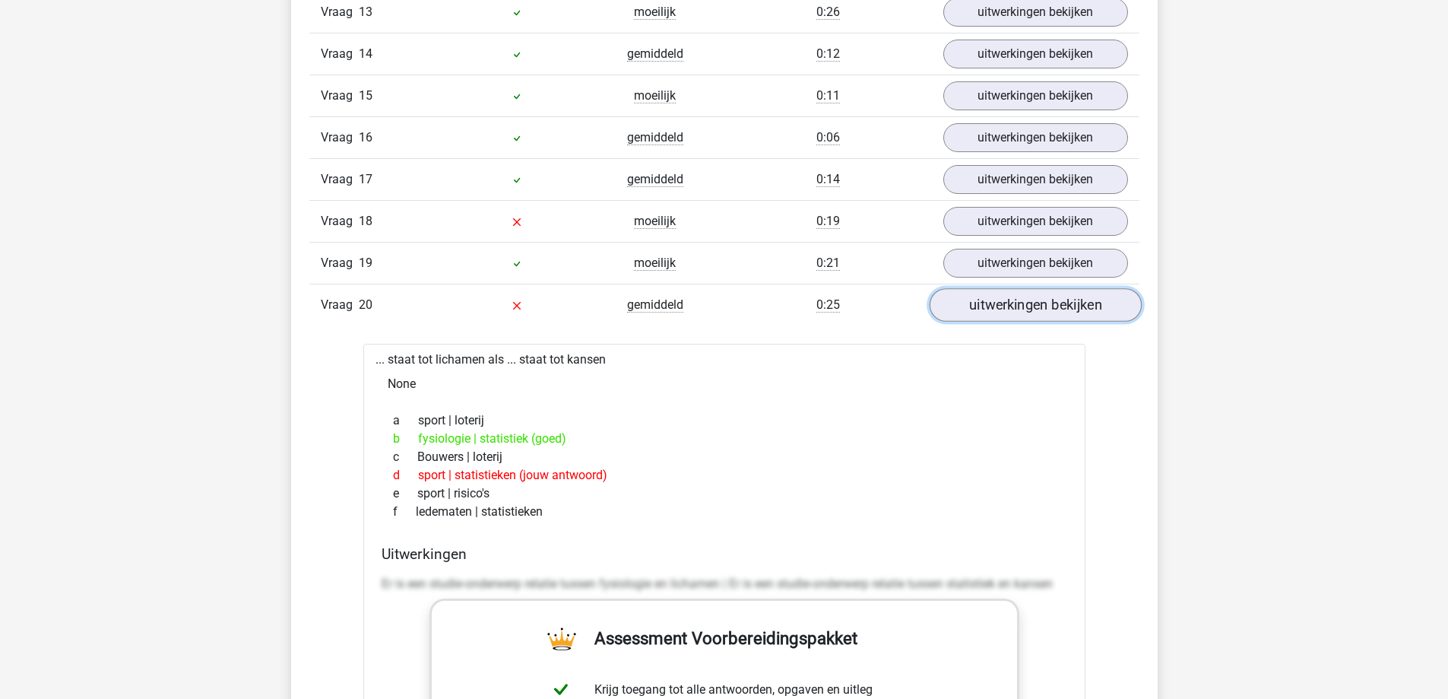
click at [998, 306] on link "uitwerkingen bekijken" at bounding box center [1035, 305] width 212 height 33
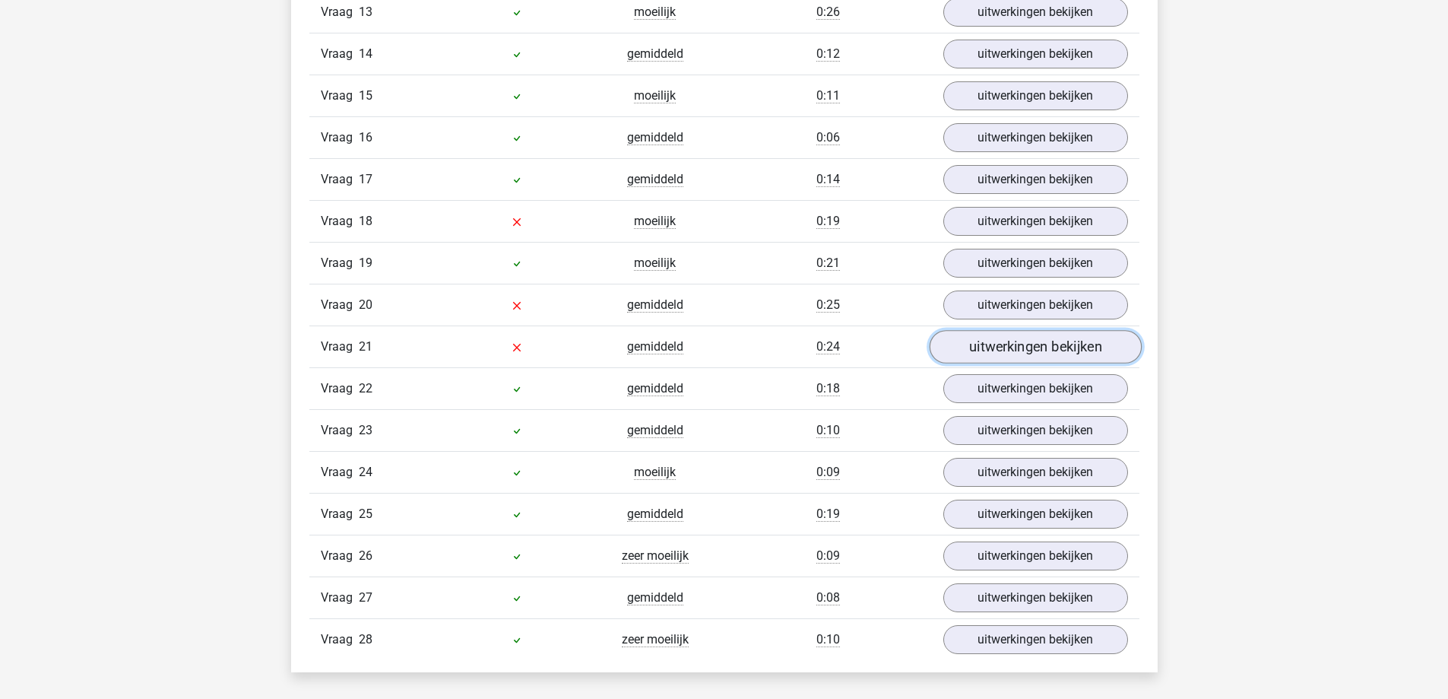
click at [996, 351] on link "uitwerkingen bekijken" at bounding box center [1035, 347] width 212 height 33
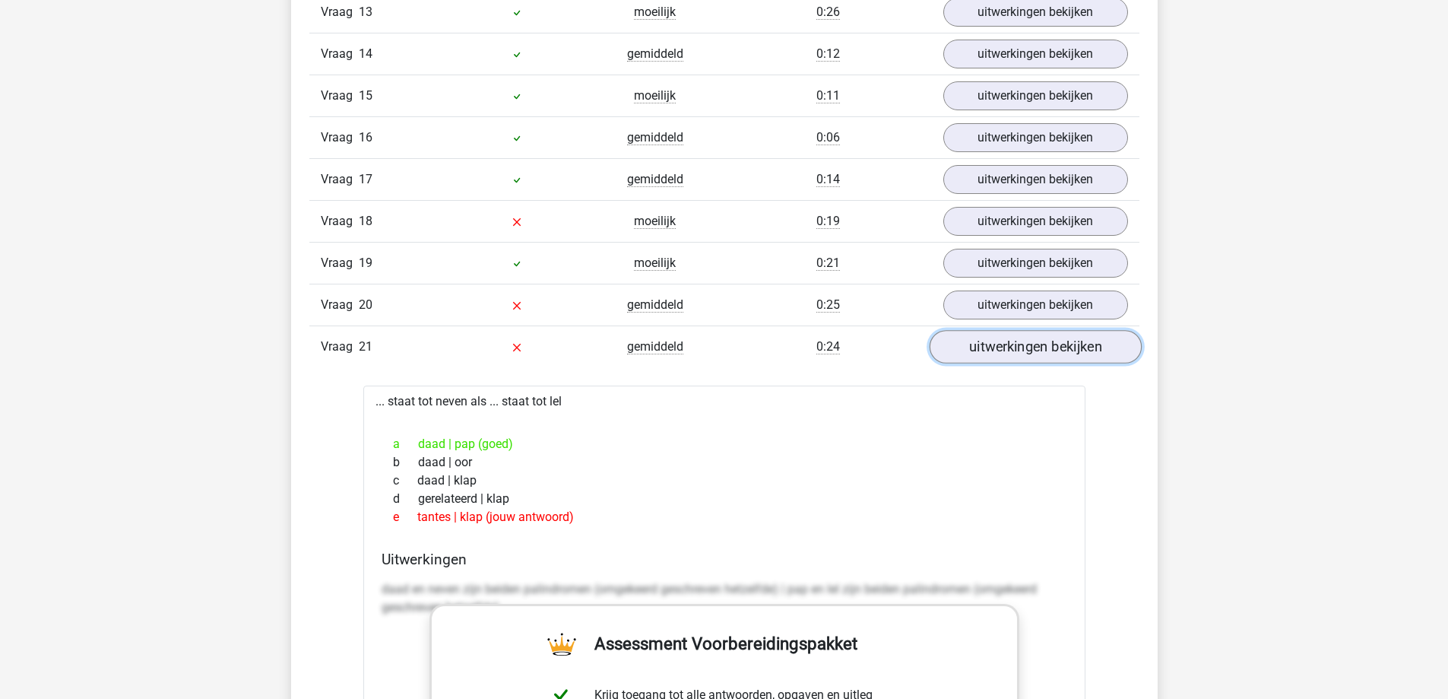
click at [996, 350] on link "uitwerkingen bekijken" at bounding box center [1035, 347] width 212 height 33
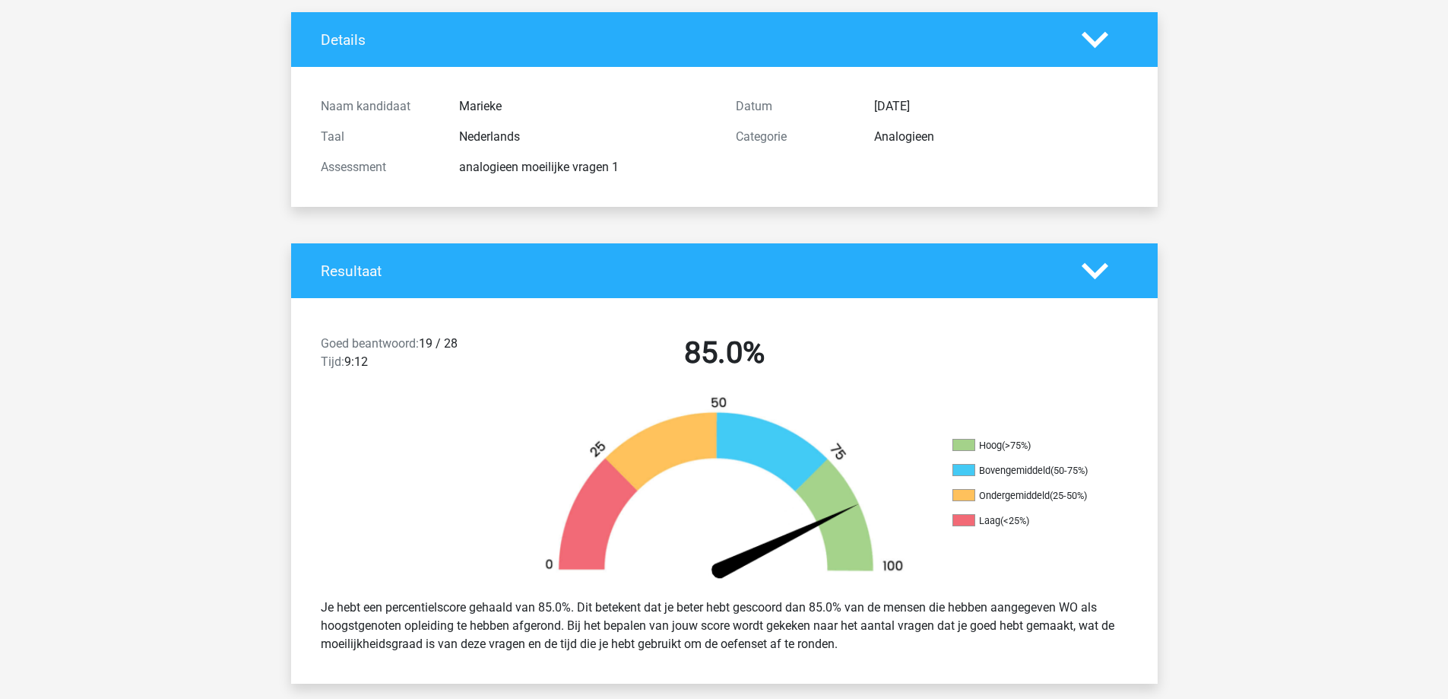
scroll to position [0, 0]
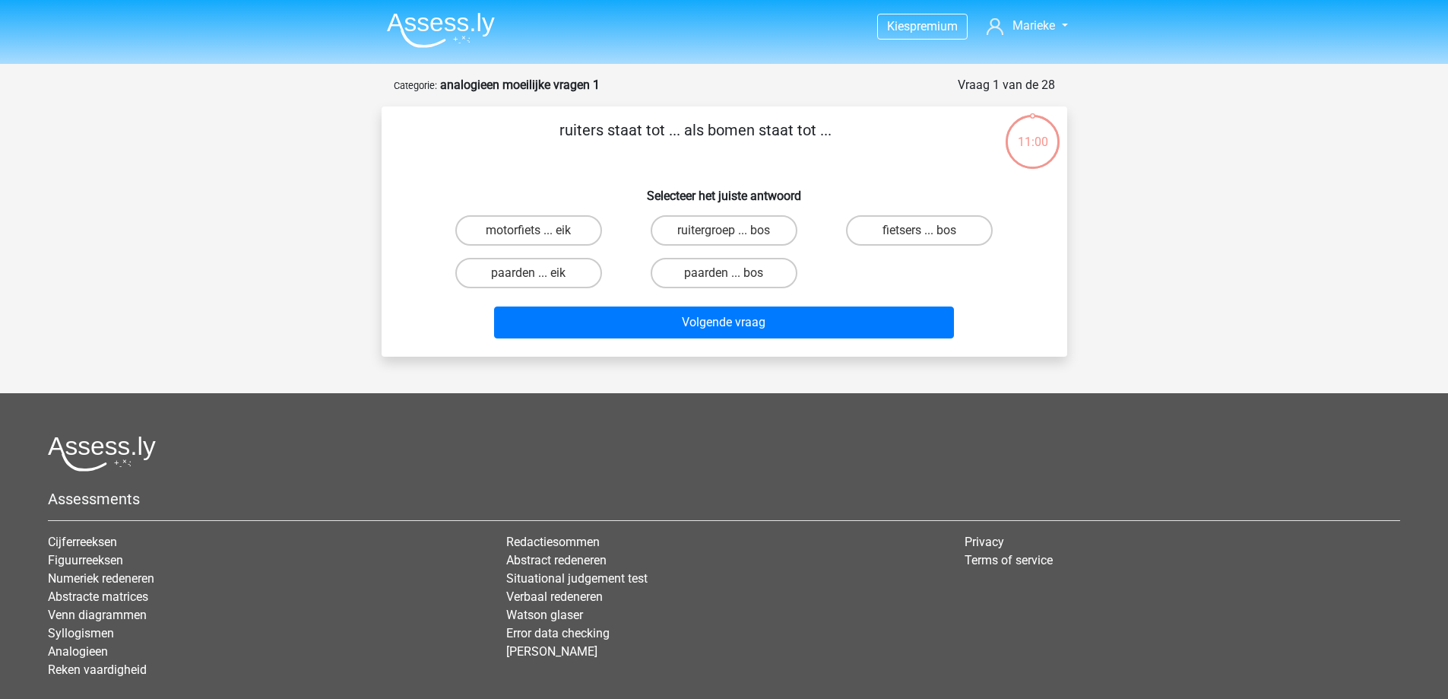
scroll to position [76, 0]
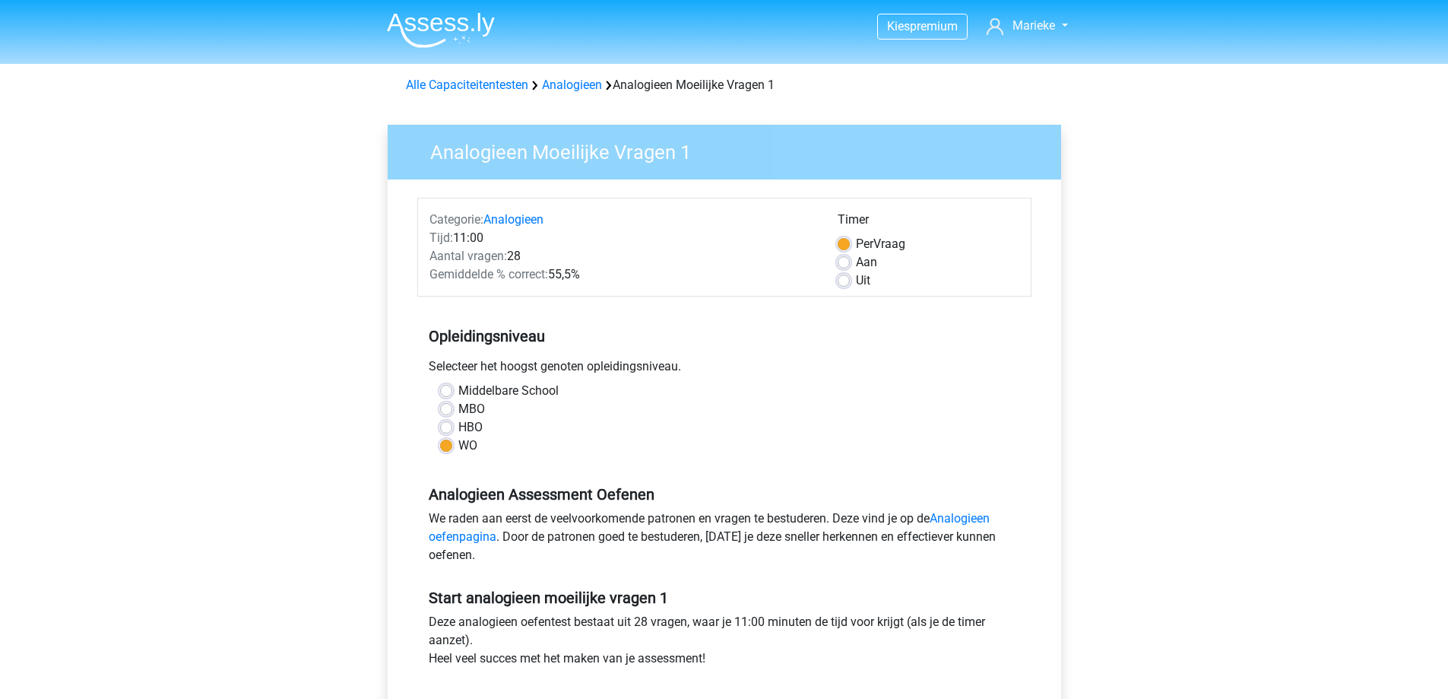
scroll to position [380, 0]
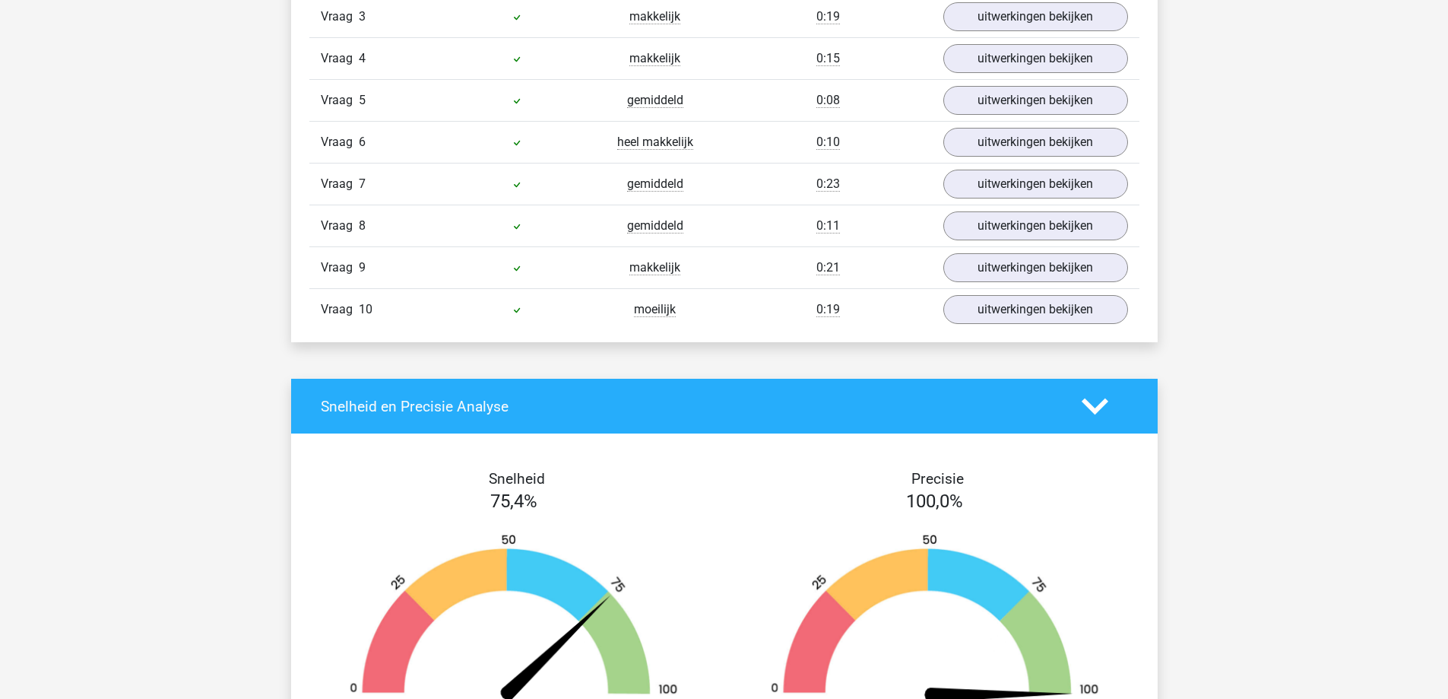
scroll to position [1368, 0]
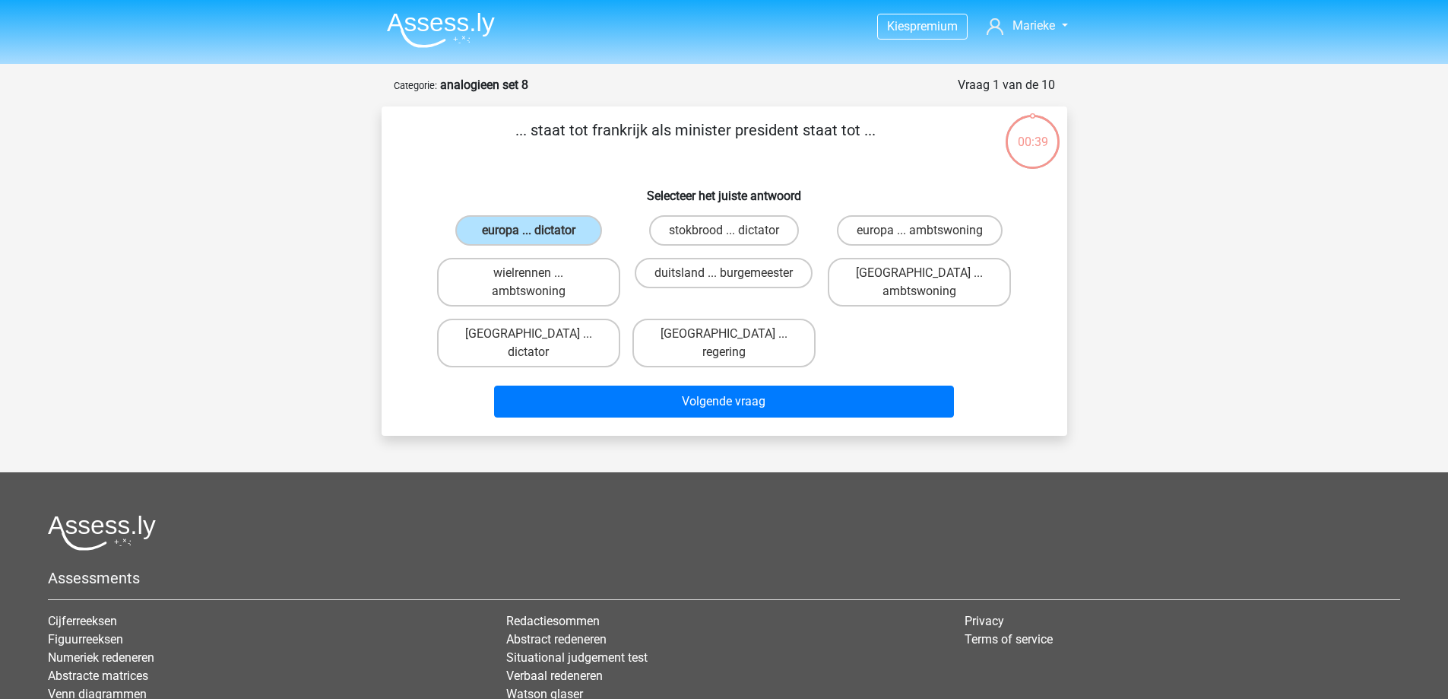
scroll to position [76, 0]
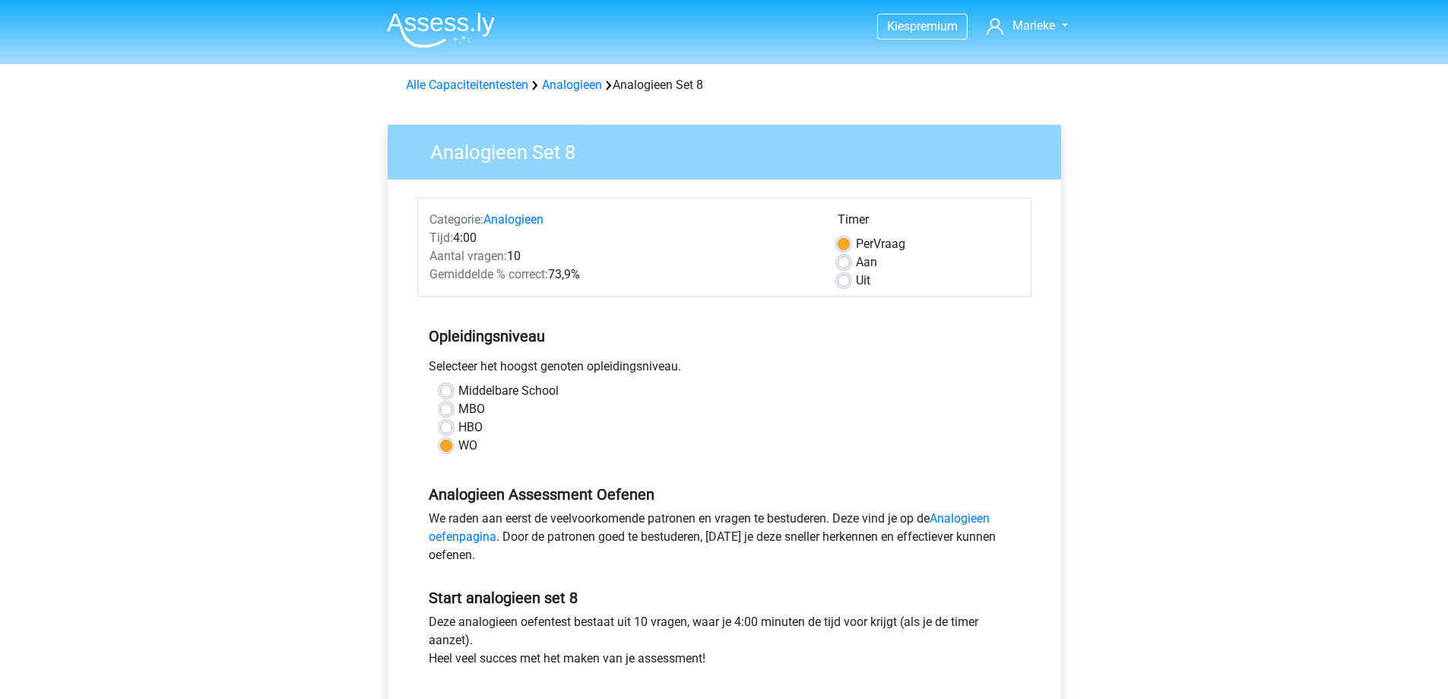
scroll to position [304, 0]
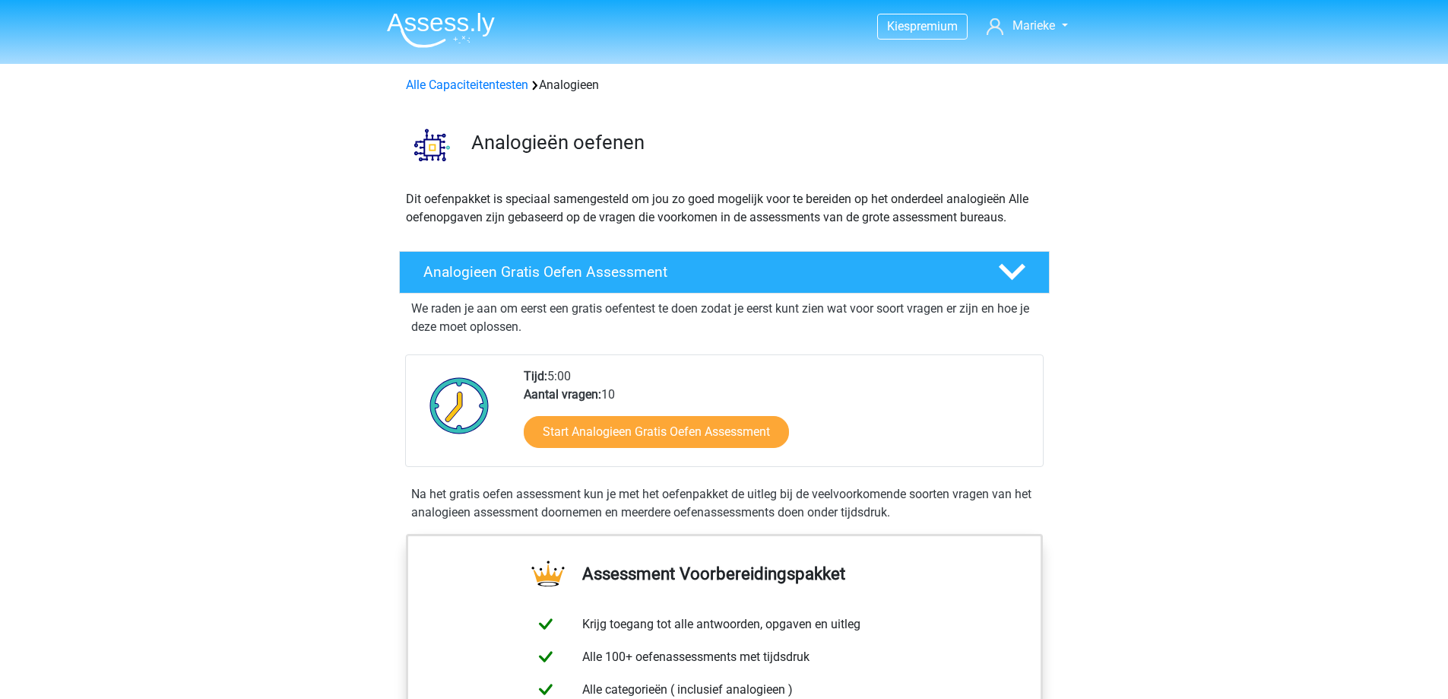
scroll to position [1064, 0]
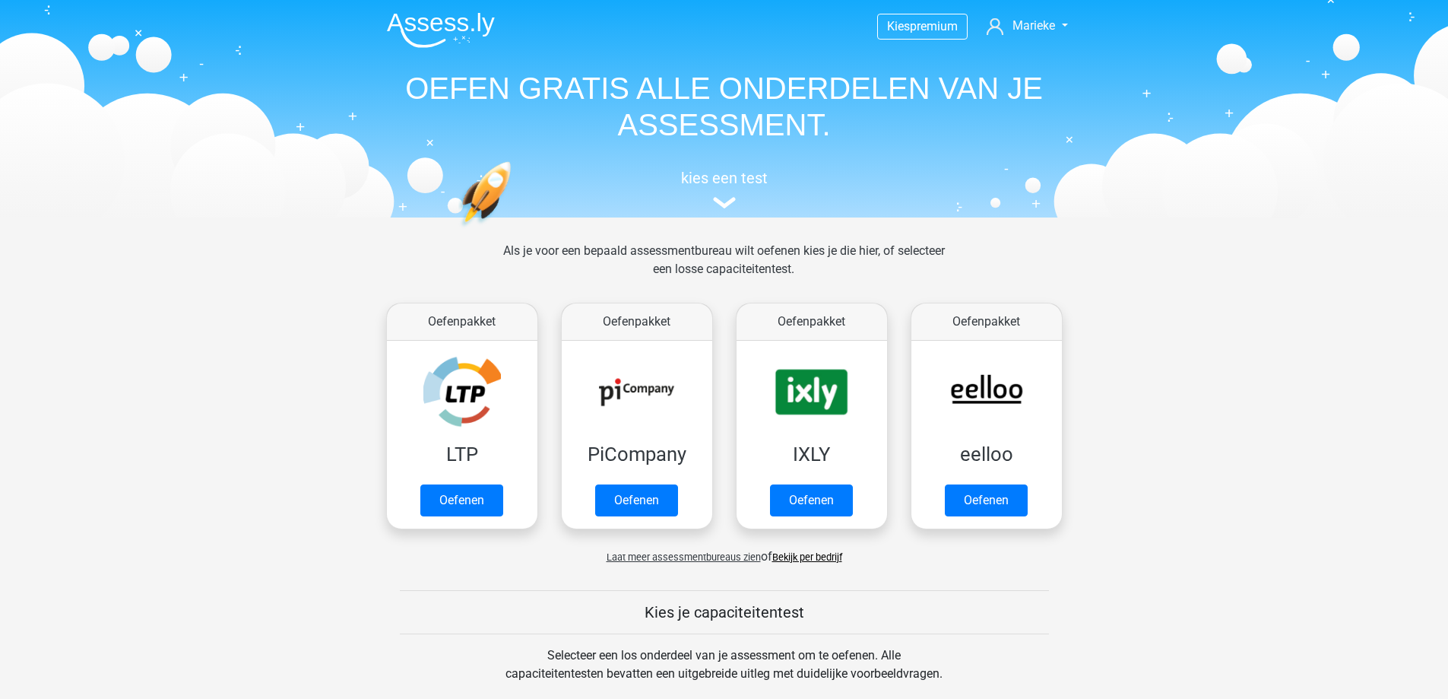
scroll to position [760, 0]
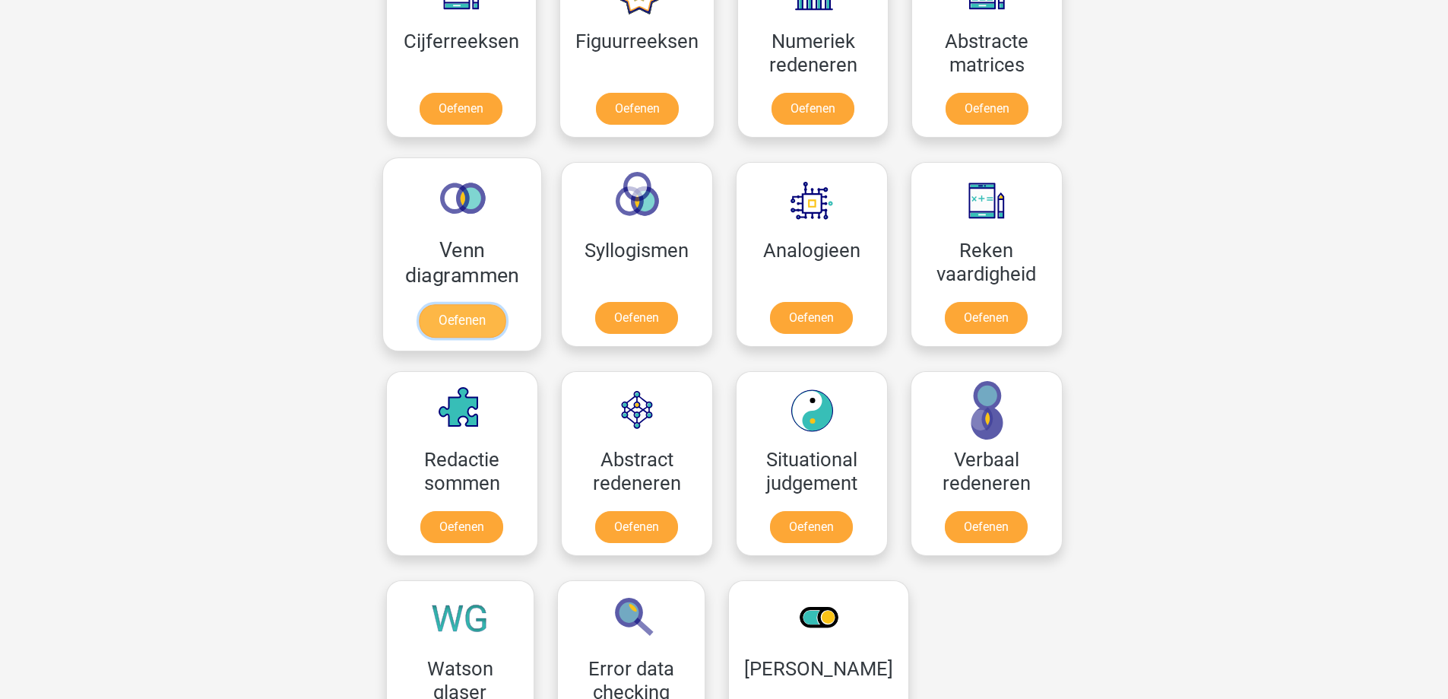
click at [450, 310] on link "Oefenen" at bounding box center [461, 320] width 87 height 33
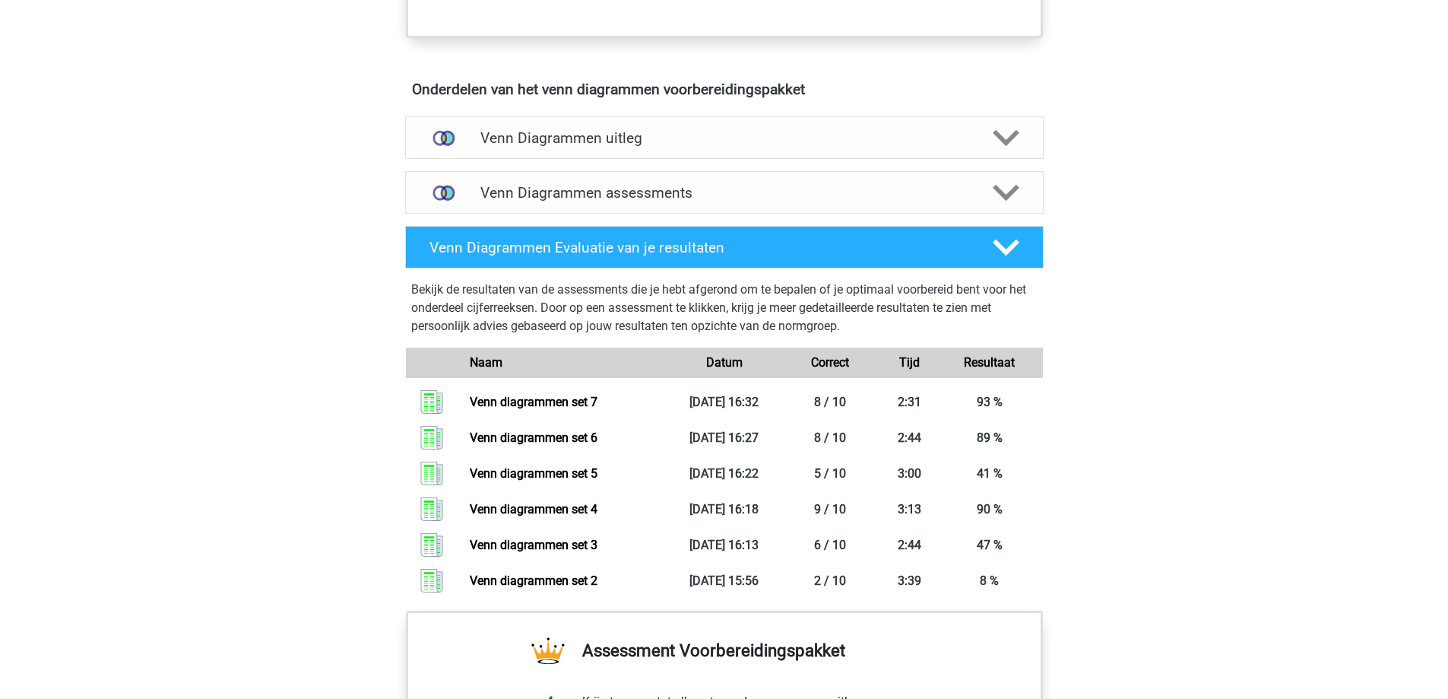
scroll to position [836, 0]
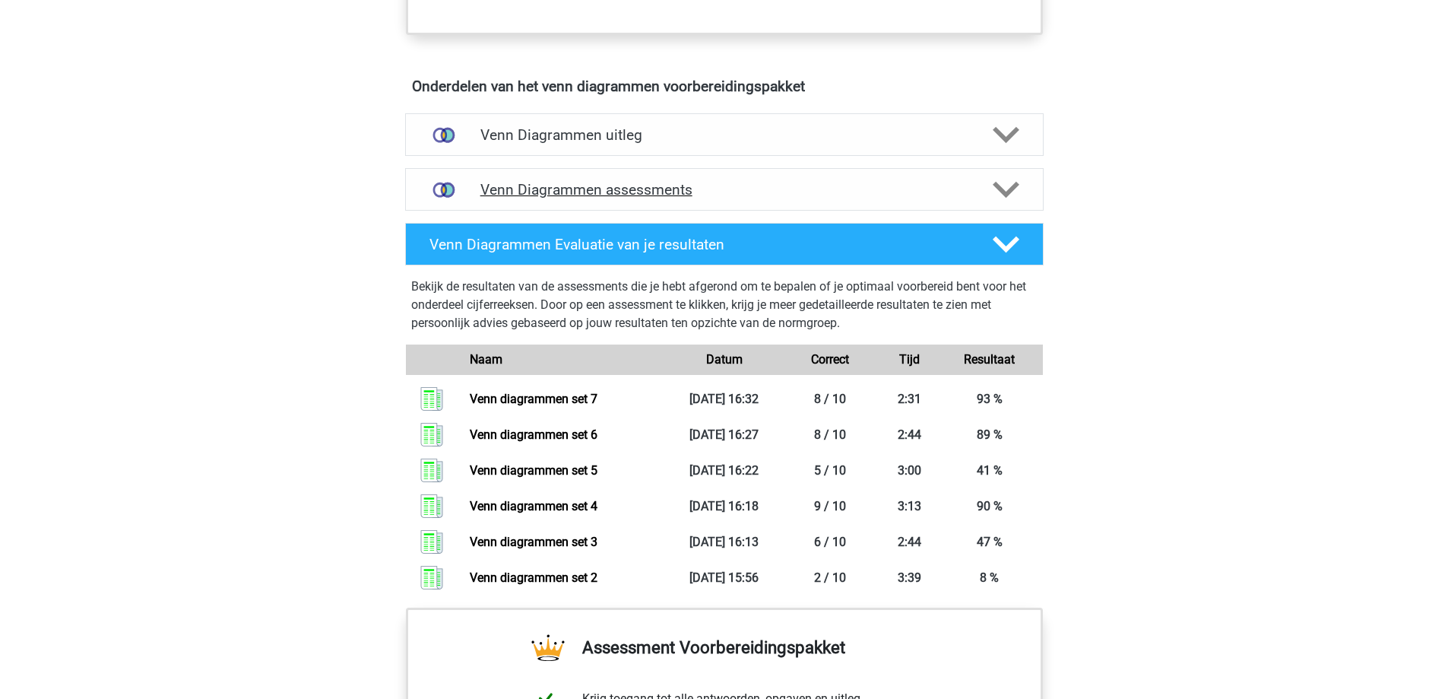
click at [553, 181] on h4 "Venn Diagrammen assessments" at bounding box center [724, 189] width 488 height 17
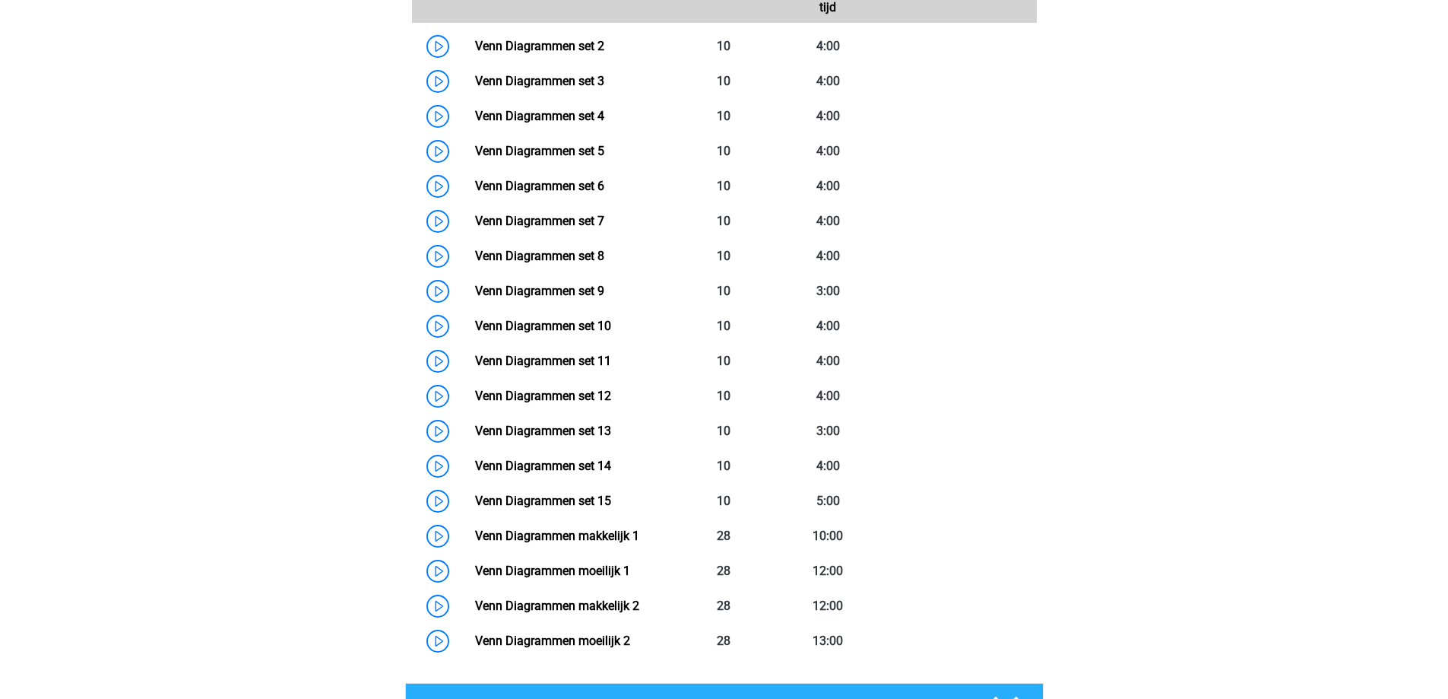
scroll to position [1292, 0]
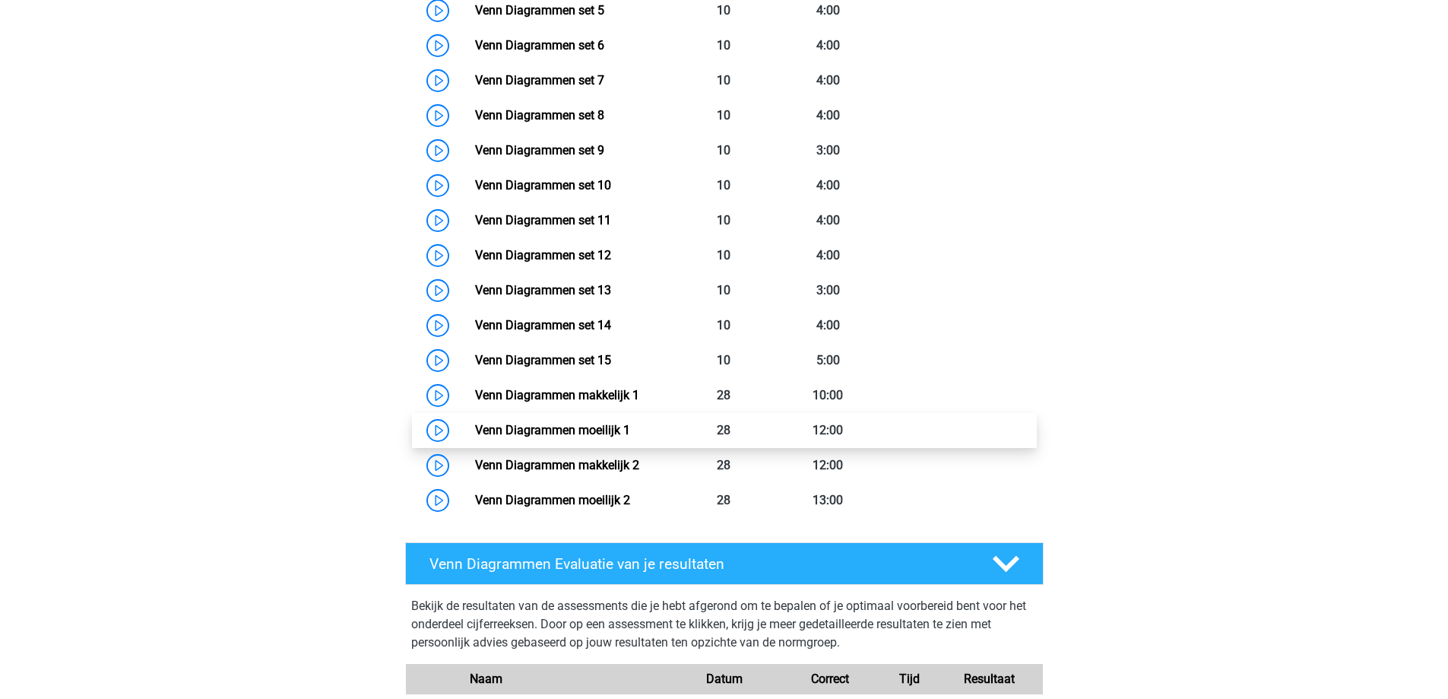
click at [541, 433] on link "Venn Diagrammen moeilijk 1" at bounding box center [552, 430] width 155 height 14
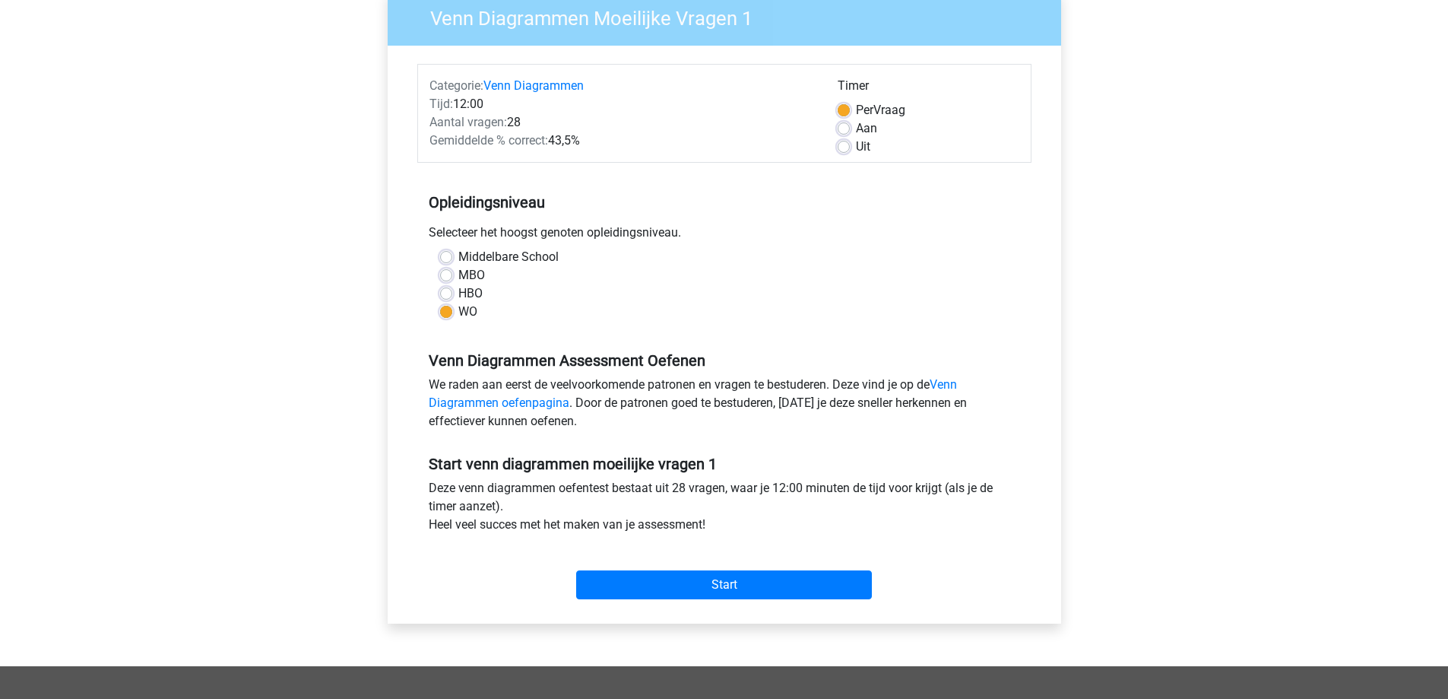
scroll to position [228, 0]
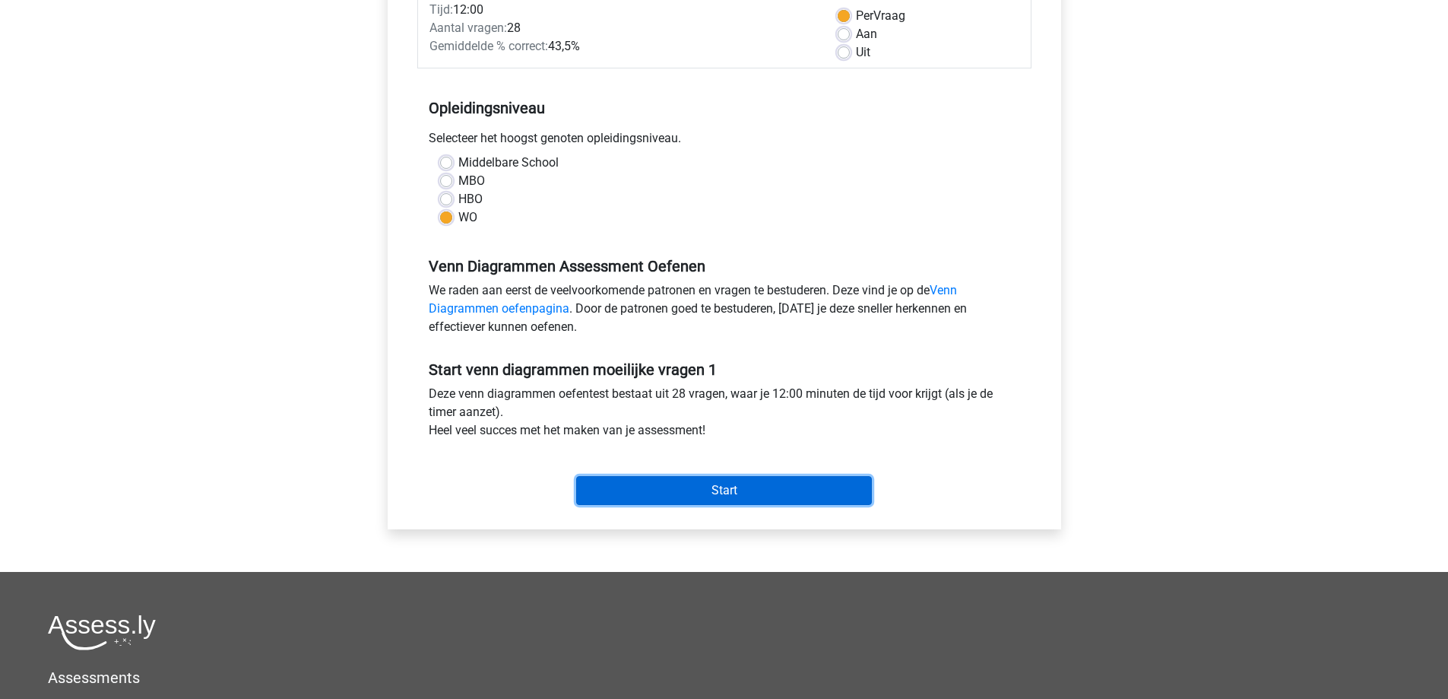
click at [740, 490] on input "Start" at bounding box center [724, 490] width 296 height 29
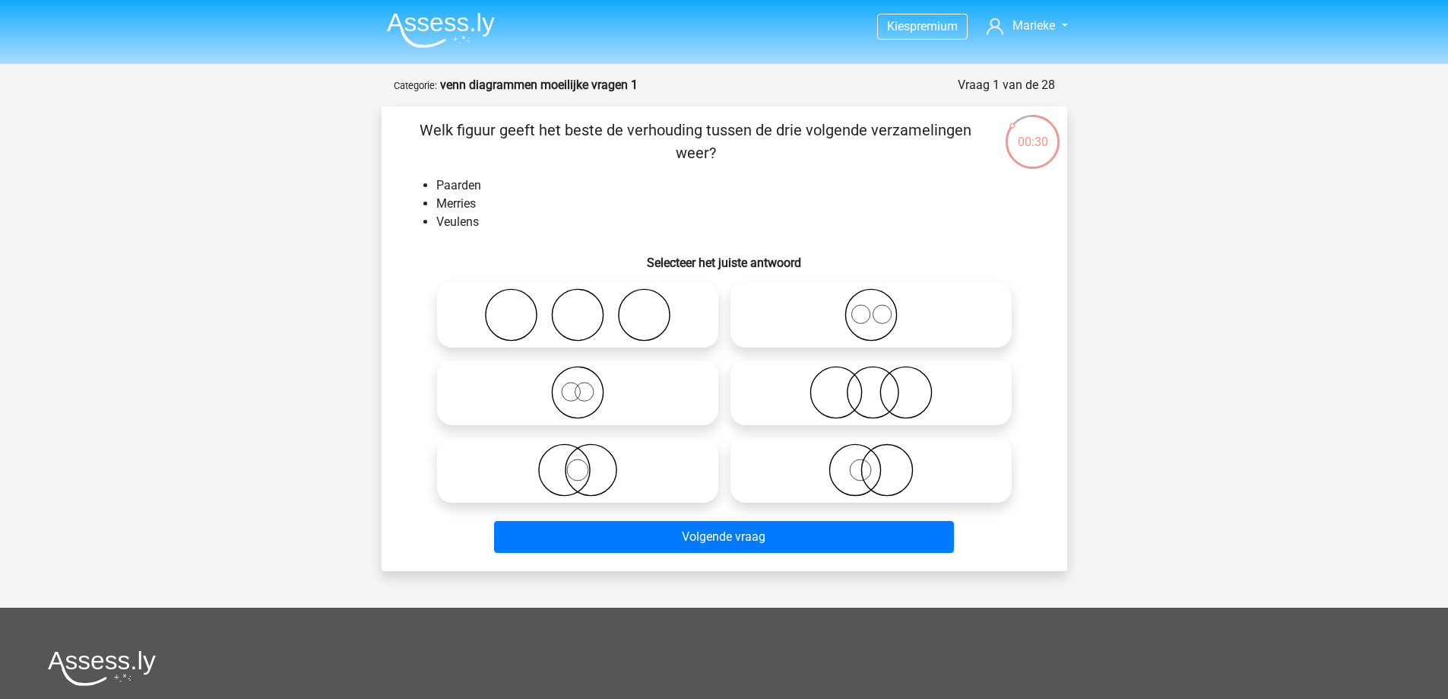
click at [888, 324] on icon at bounding box center [871, 314] width 269 height 53
click at [881, 307] on input "radio" at bounding box center [876, 302] width 10 height 10
radio input "true"
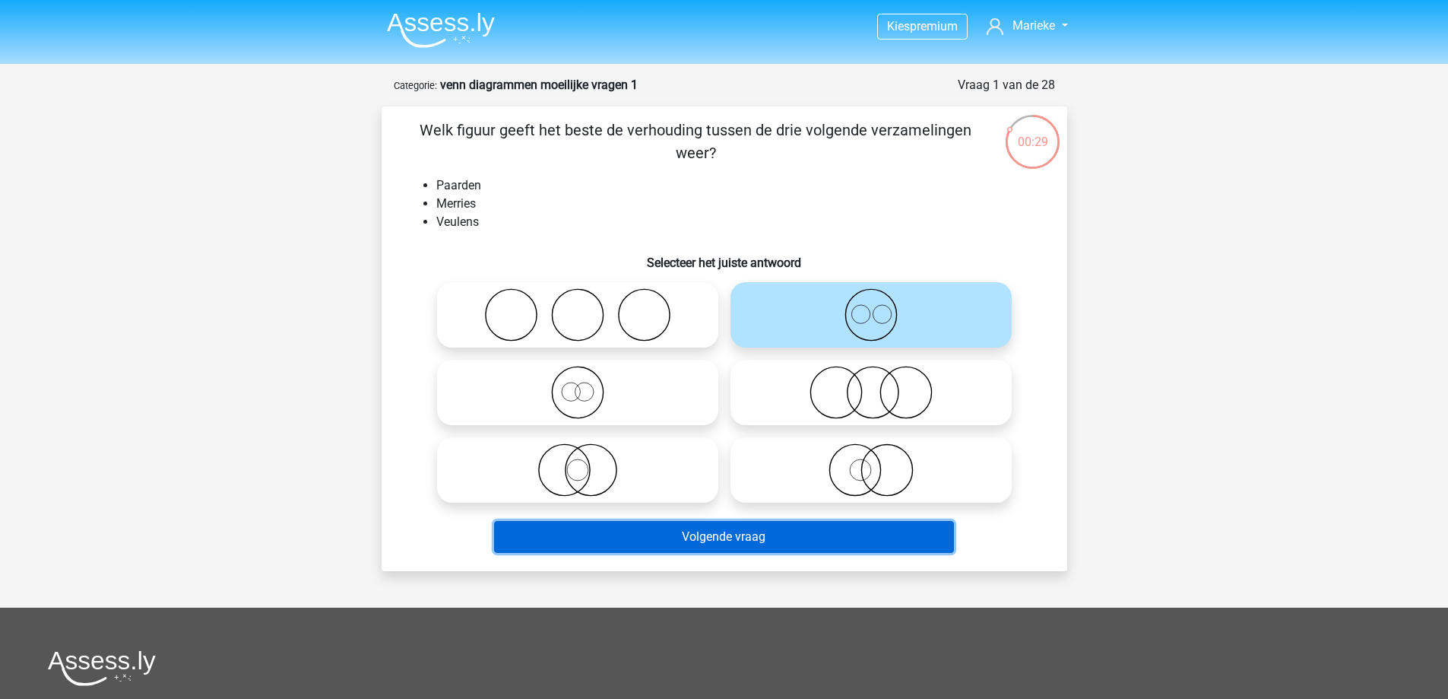
click at [774, 530] on button "Volgende vraag" at bounding box center [724, 537] width 460 height 32
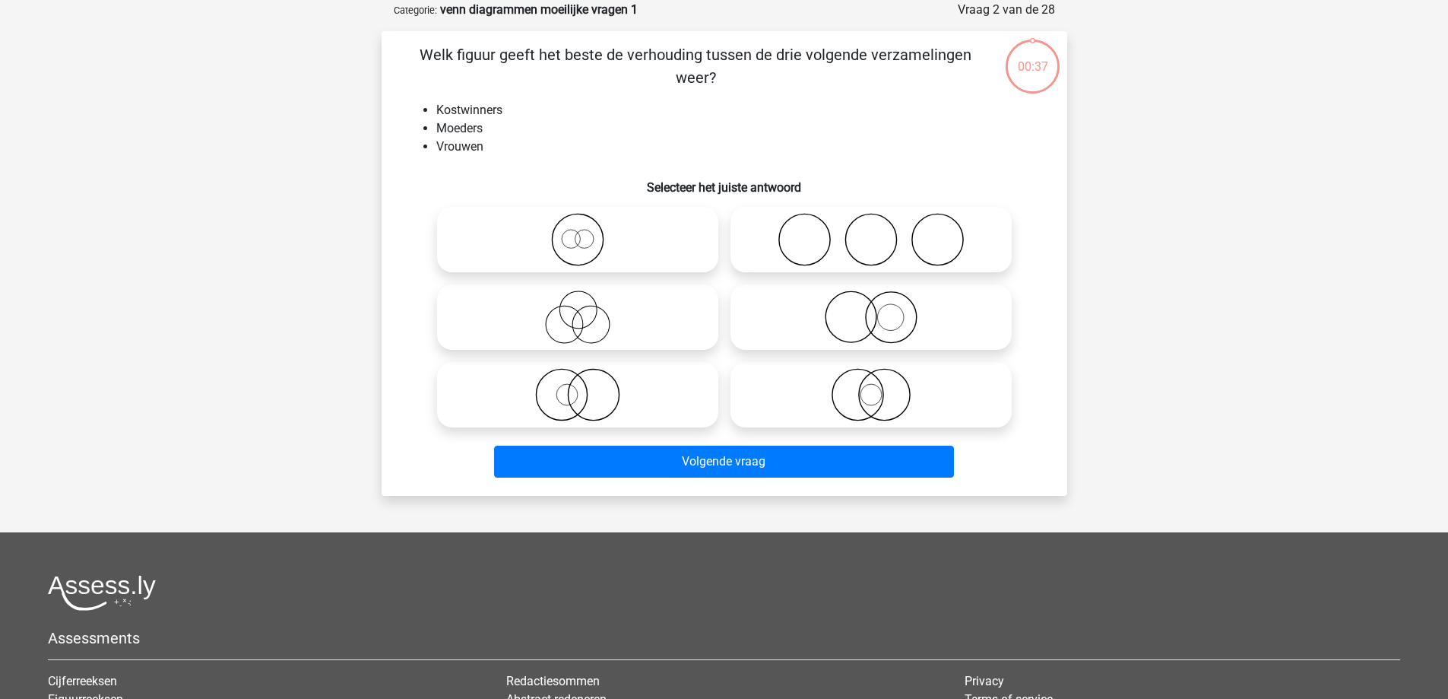
scroll to position [76, 0]
click at [589, 392] on icon at bounding box center [577, 393] width 269 height 53
click at [588, 386] on input "radio" at bounding box center [583, 381] width 10 height 10
radio input "true"
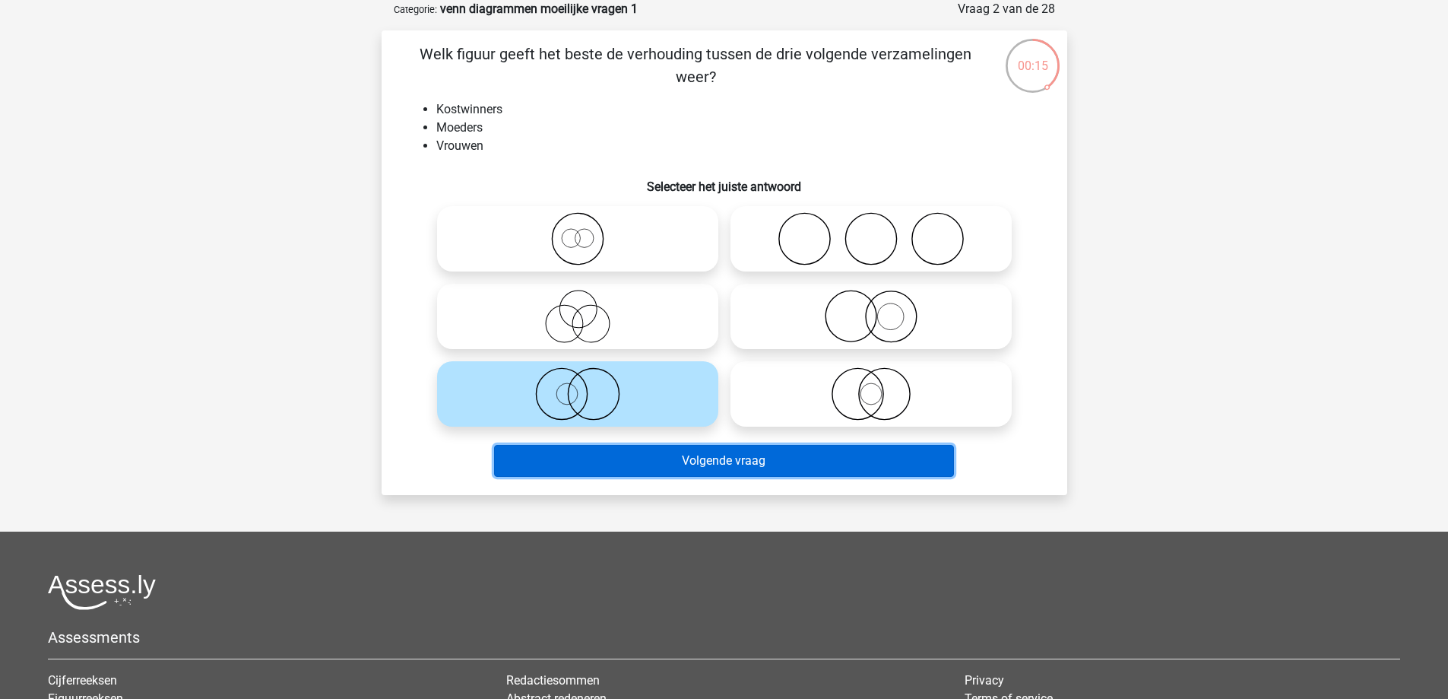
click at [613, 453] on button "Volgende vraag" at bounding box center [724, 461] width 460 height 32
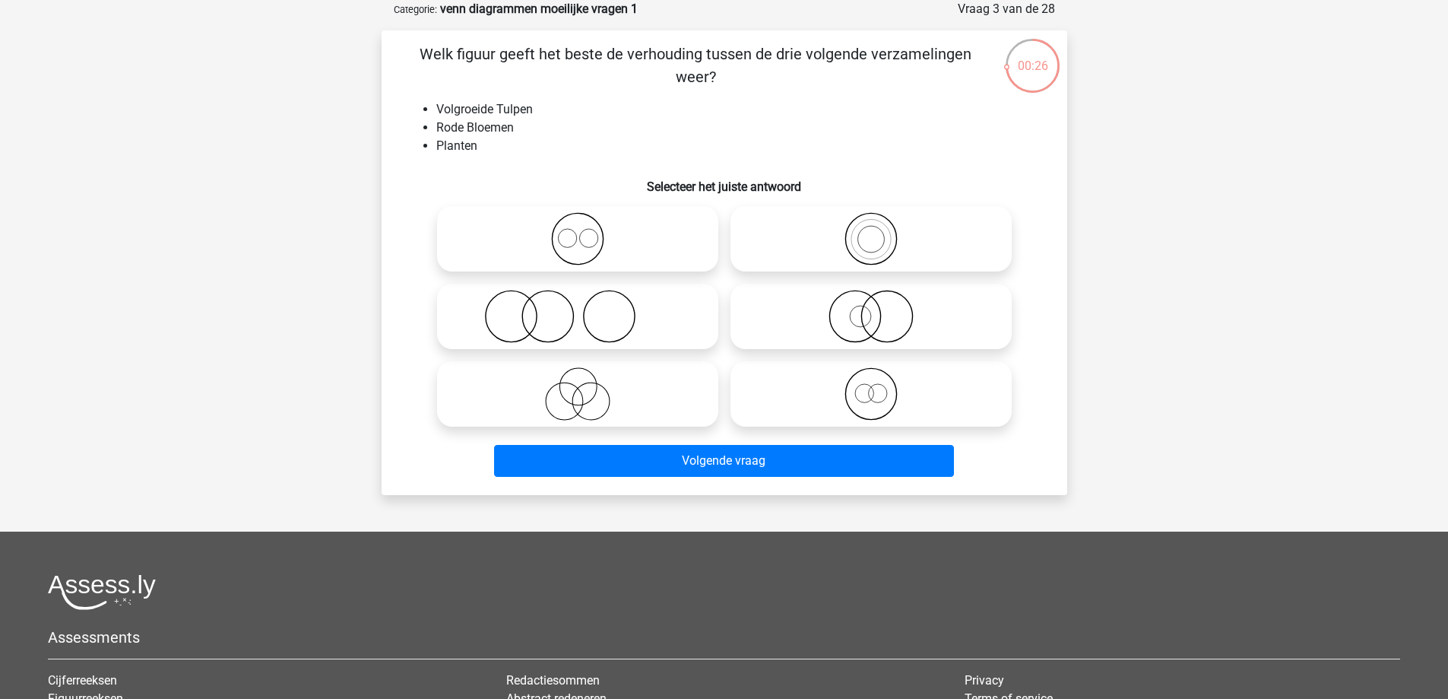
click at [601, 333] on icon at bounding box center [577, 316] width 269 height 53
click at [588, 309] on input "radio" at bounding box center [583, 304] width 10 height 10
radio input "true"
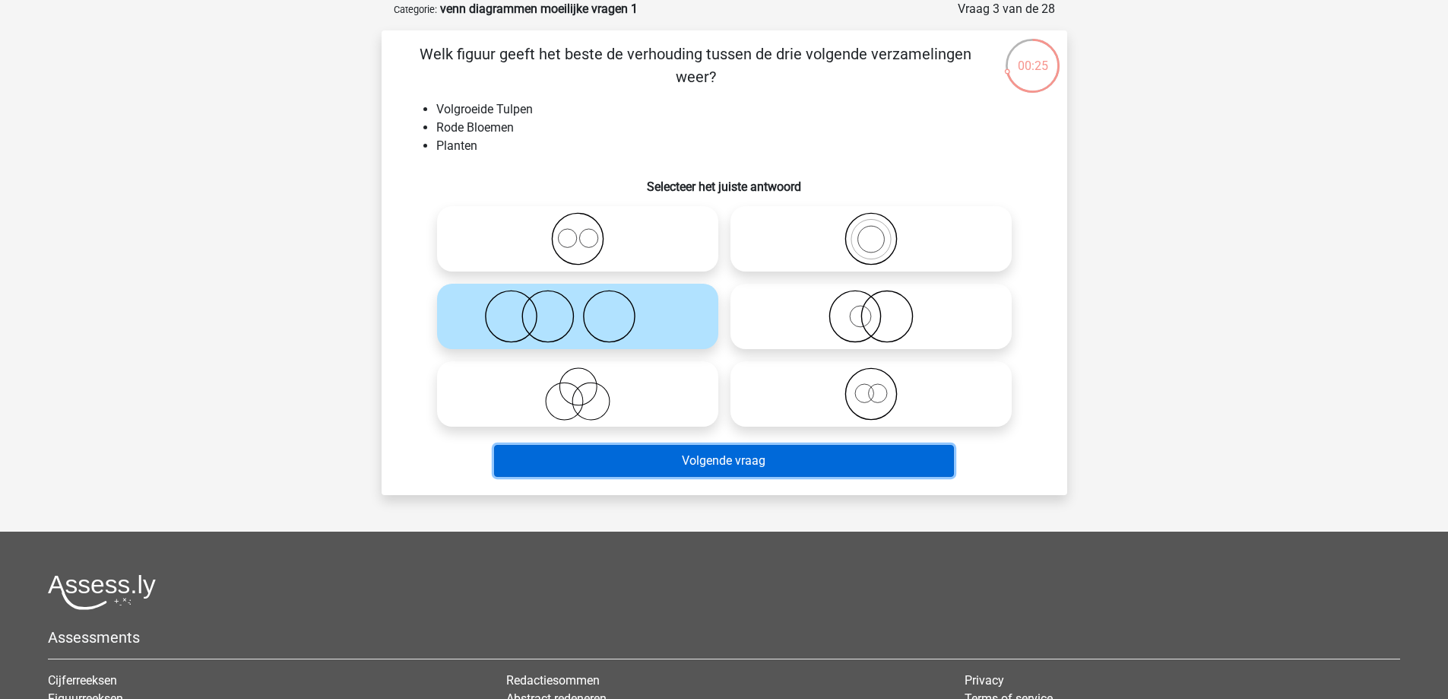
click at [745, 463] on button "Volgende vraag" at bounding box center [724, 461] width 460 height 32
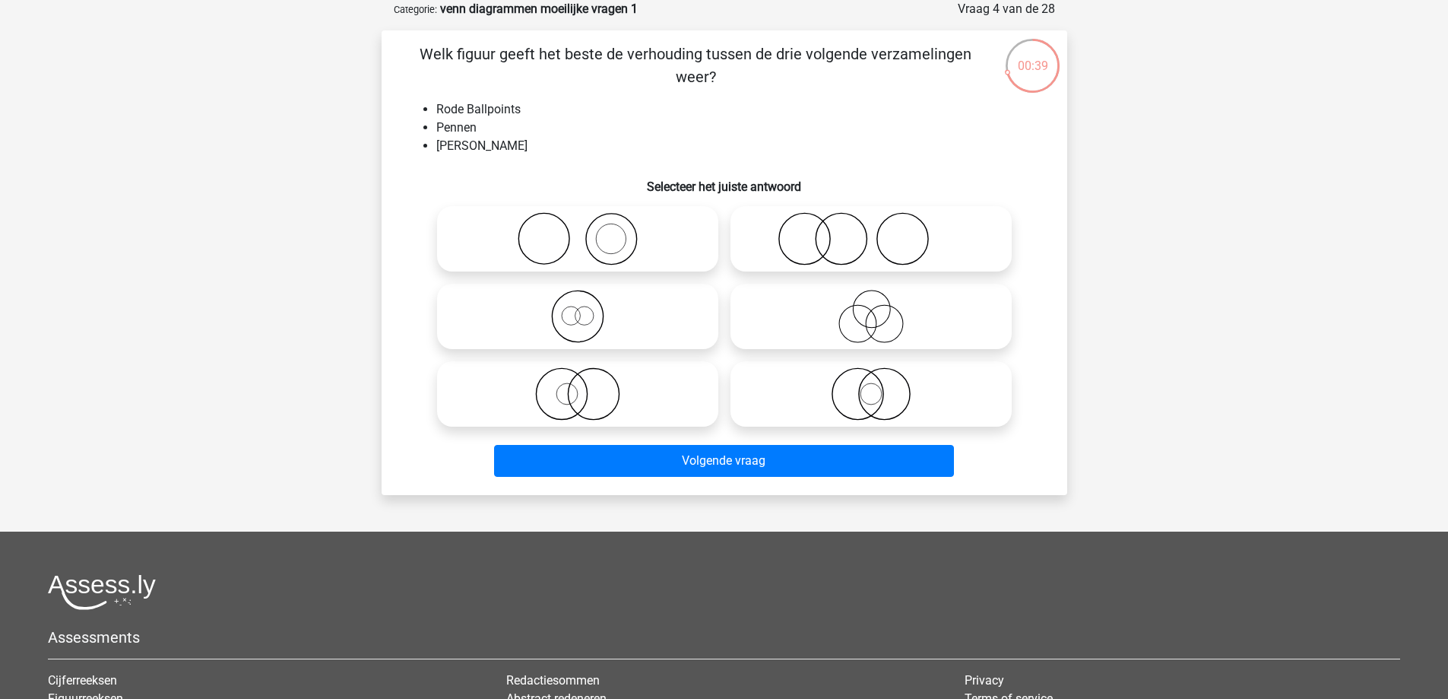
click at [556, 378] on icon at bounding box center [577, 393] width 269 height 53
click at [578, 378] on input "radio" at bounding box center [583, 381] width 10 height 10
radio input "true"
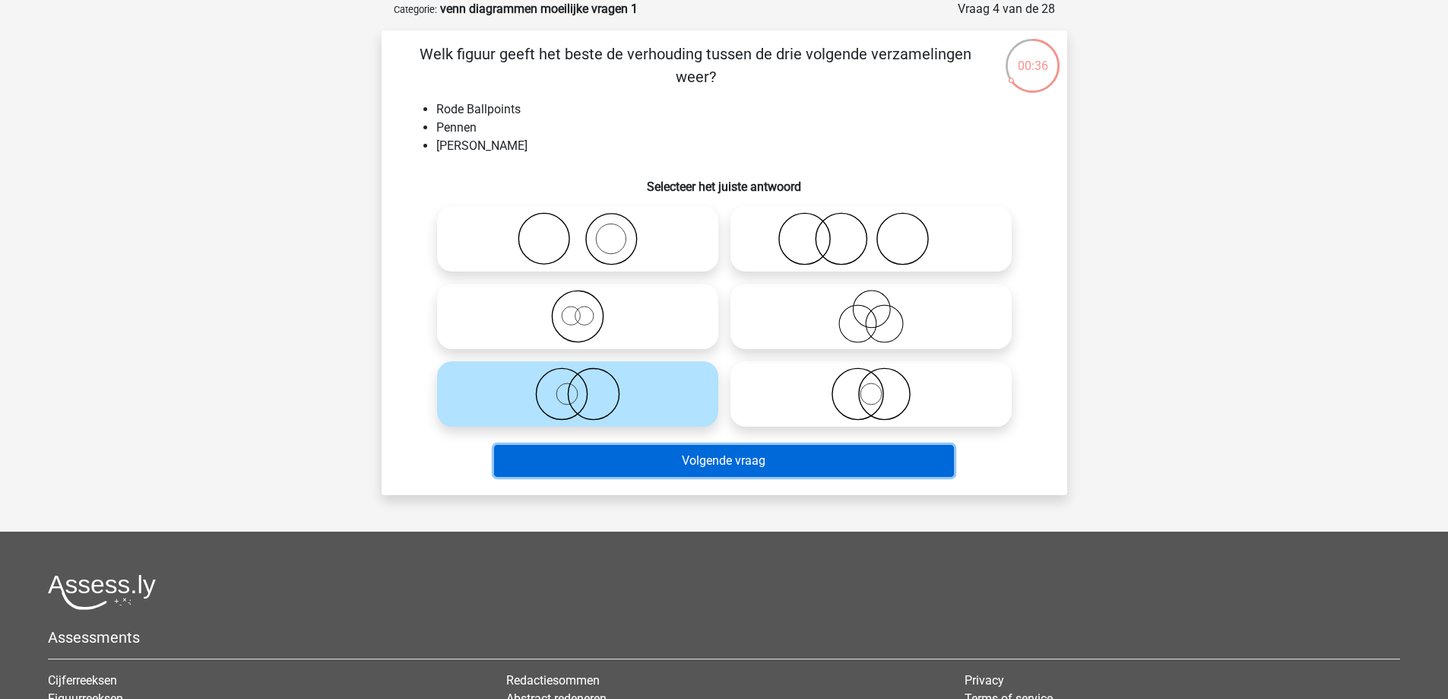
click at [608, 453] on button "Volgende vraag" at bounding box center [724, 461] width 460 height 32
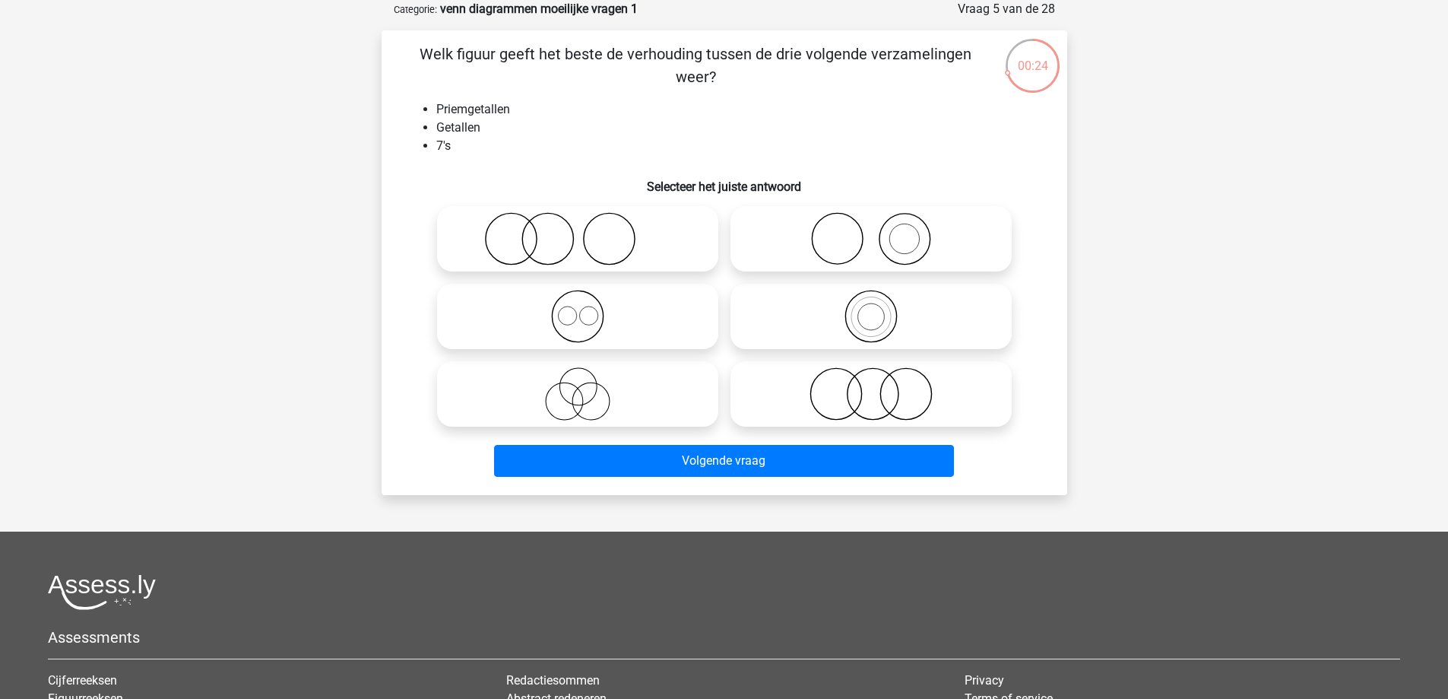
click at [899, 323] on icon at bounding box center [871, 316] width 269 height 53
click at [881, 309] on input "radio" at bounding box center [876, 304] width 10 height 10
radio input "true"
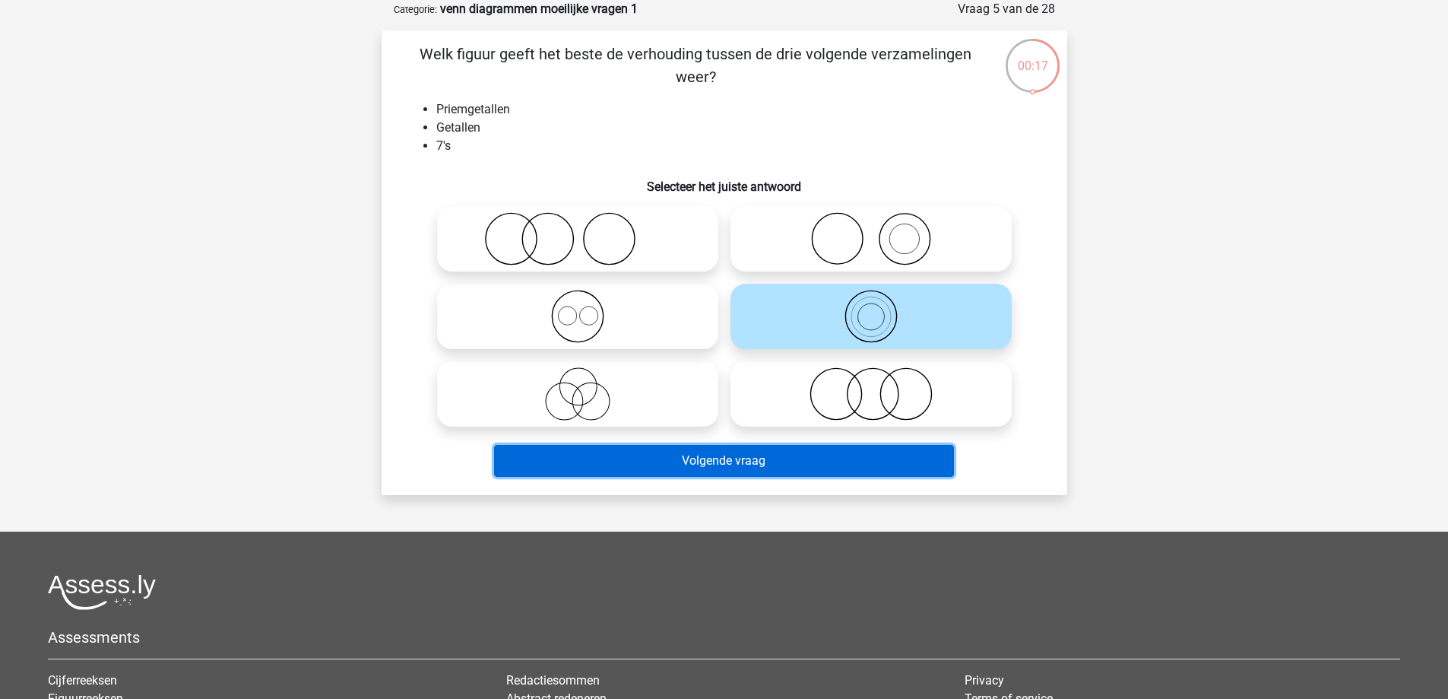
click at [740, 453] on button "Volgende vraag" at bounding box center [724, 461] width 460 height 32
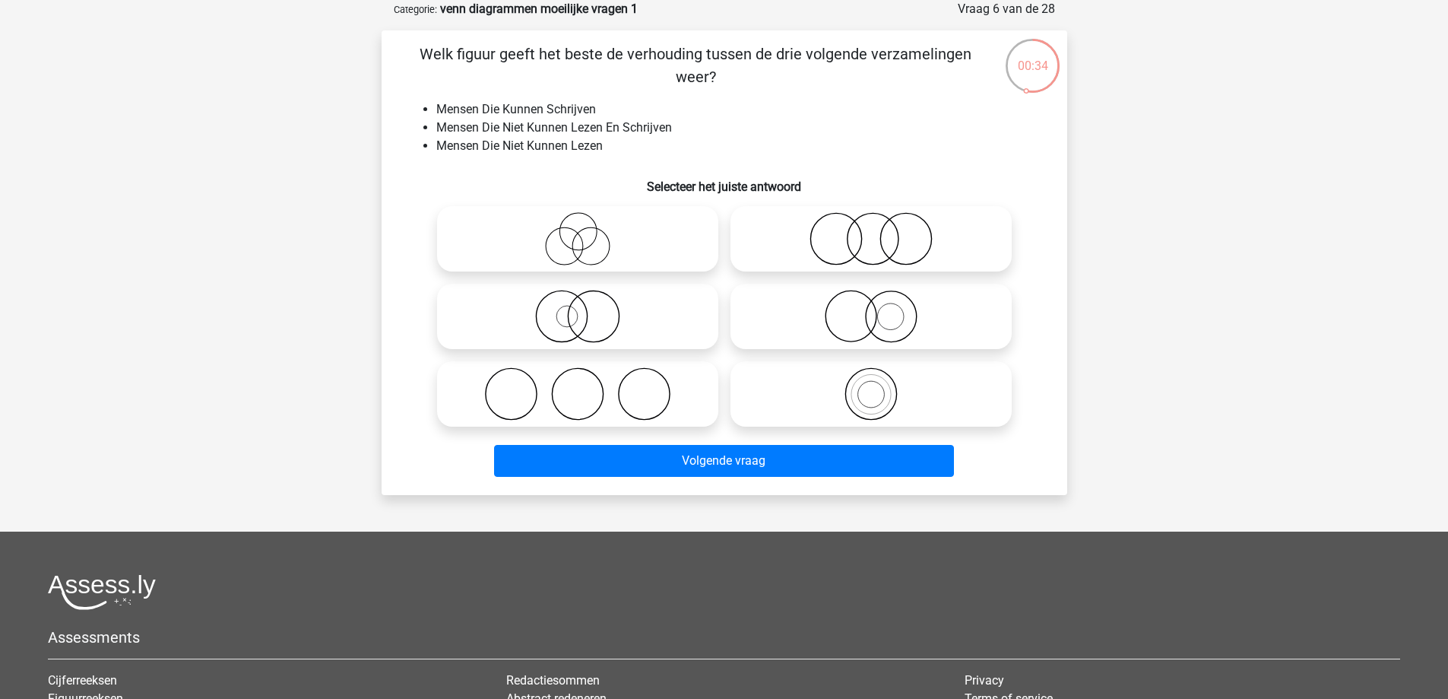
click at [911, 241] on icon at bounding box center [871, 238] width 269 height 53
click at [881, 231] on input "radio" at bounding box center [876, 226] width 10 height 10
radio input "true"
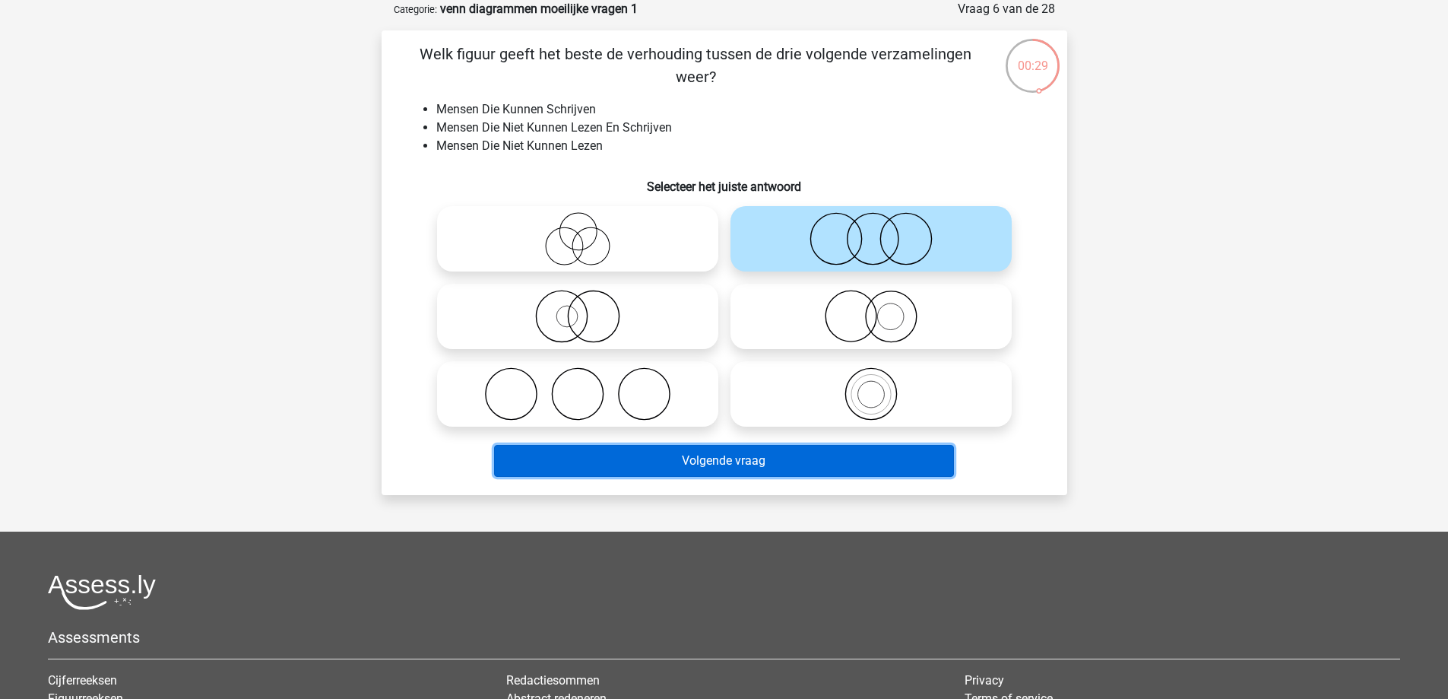
click at [715, 461] on button "Volgende vraag" at bounding box center [724, 461] width 460 height 32
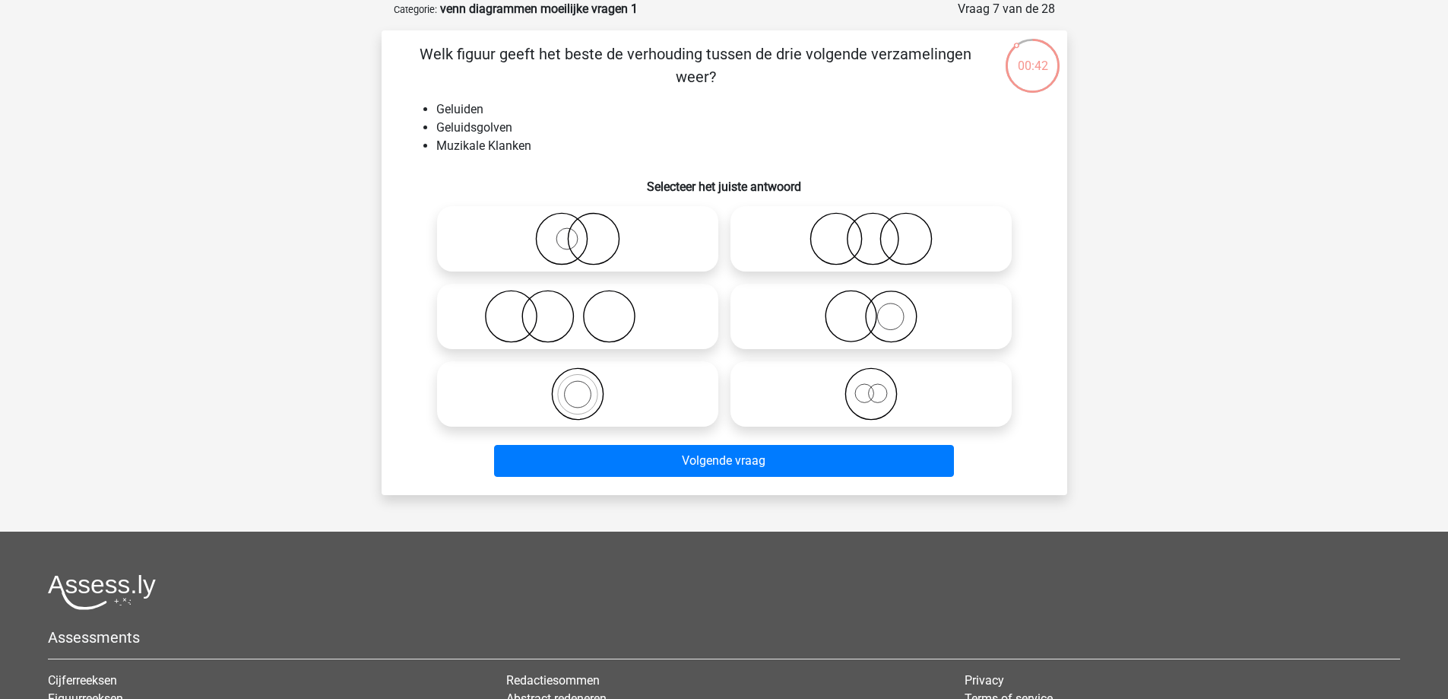
click at [658, 404] on icon at bounding box center [577, 393] width 269 height 53
click at [588, 386] on input "radio" at bounding box center [583, 381] width 10 height 10
radio input "true"
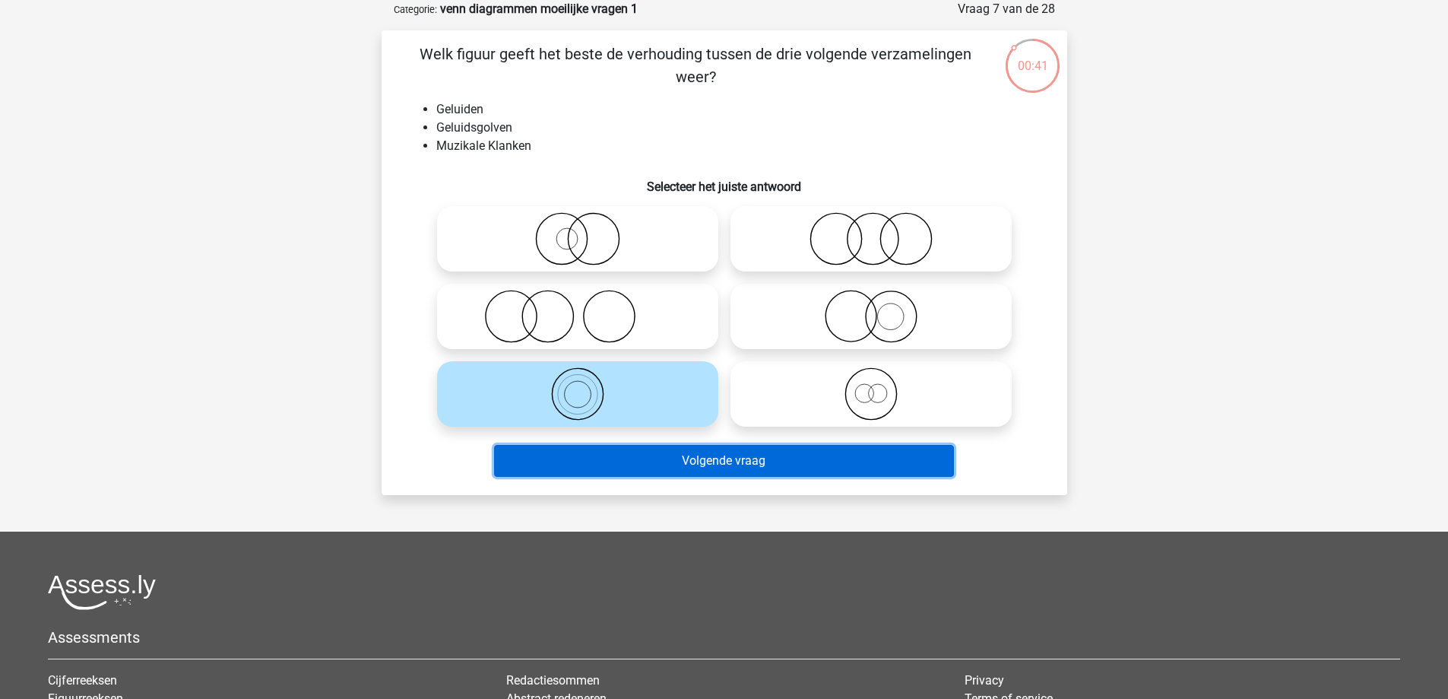
click at [695, 462] on button "Volgende vraag" at bounding box center [724, 461] width 460 height 32
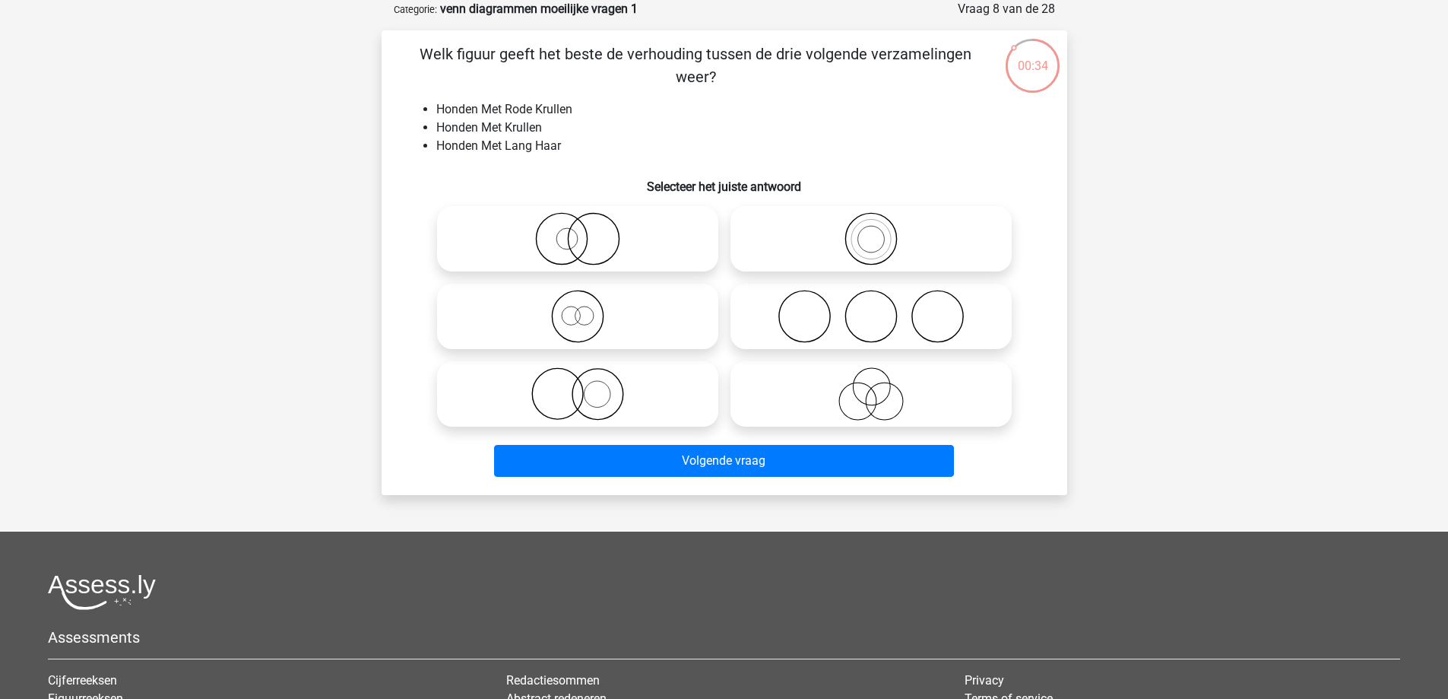
click at [598, 236] on icon at bounding box center [577, 238] width 269 height 53
click at [588, 231] on input "radio" at bounding box center [583, 226] width 10 height 10
radio input "true"
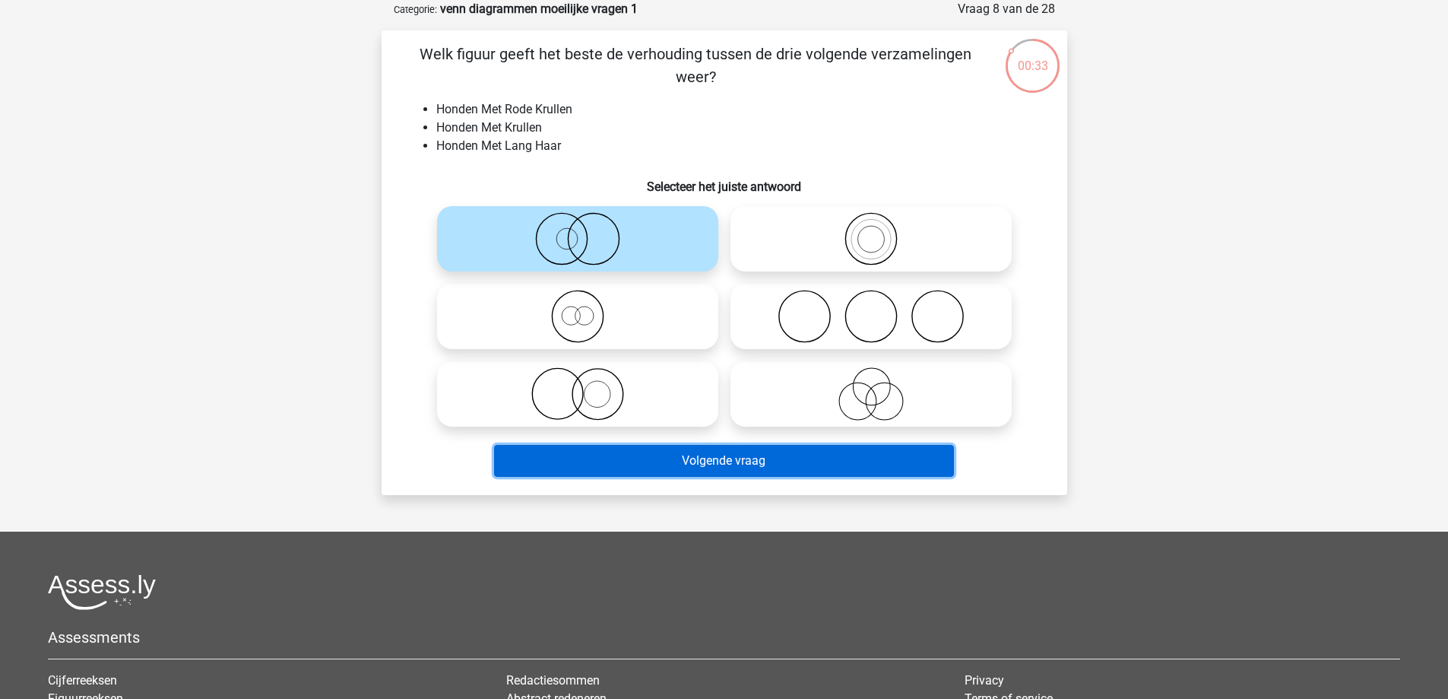
click at [737, 455] on button "Volgende vraag" at bounding box center [724, 461] width 460 height 32
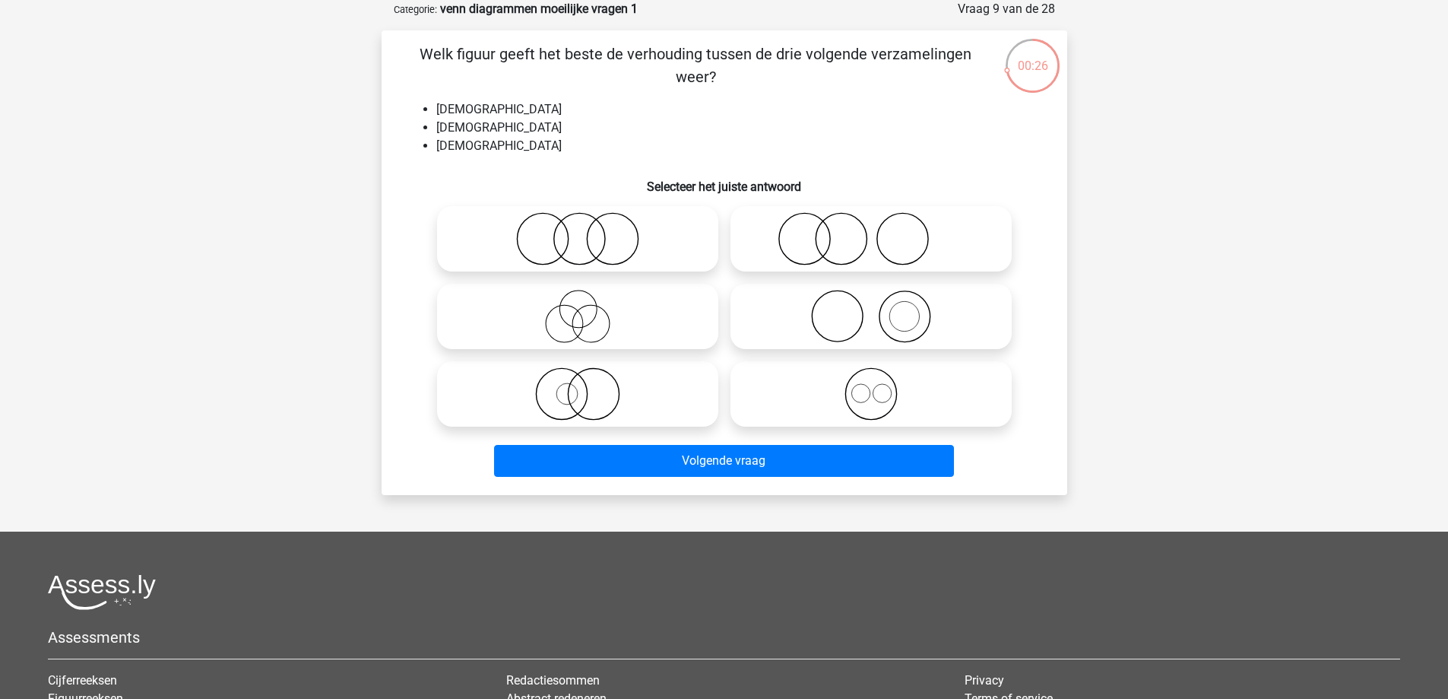
click at [888, 407] on icon at bounding box center [871, 393] width 269 height 53
click at [881, 386] on input "radio" at bounding box center [876, 381] width 10 height 10
radio input "true"
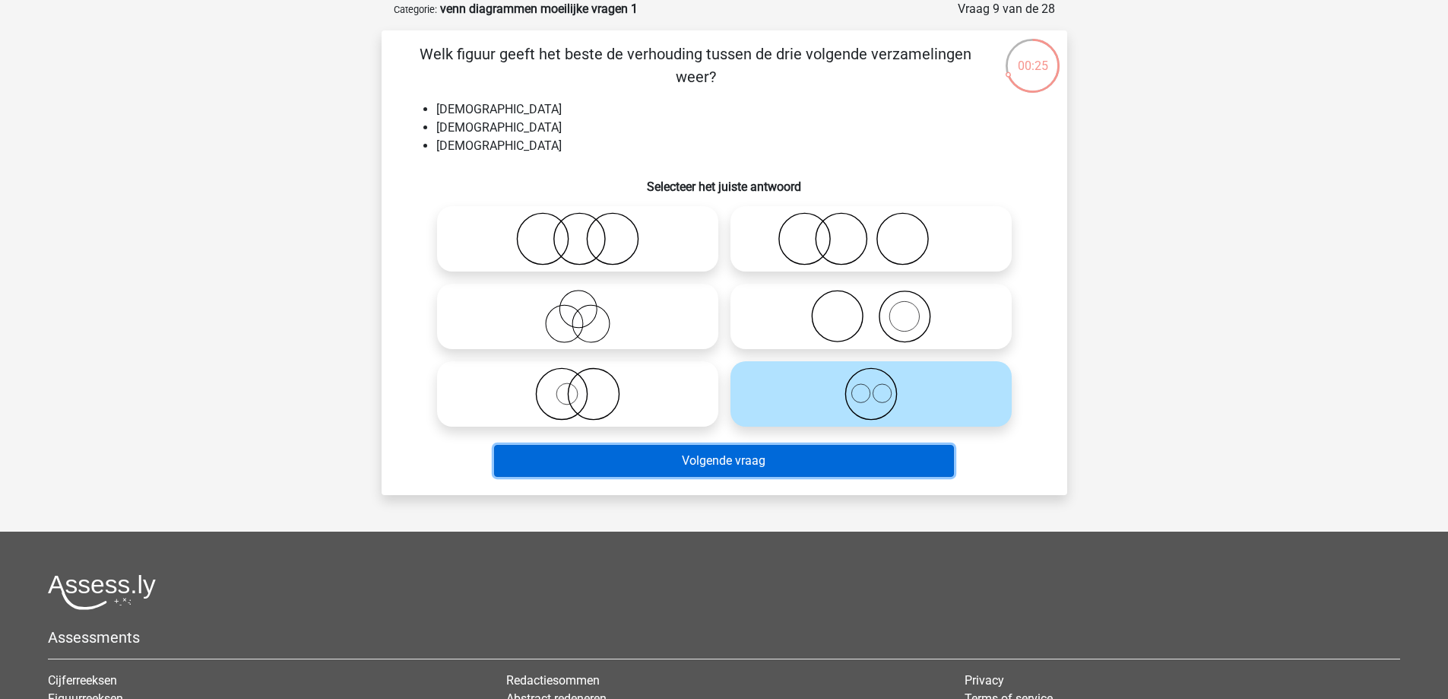
click at [860, 457] on button "Volgende vraag" at bounding box center [724, 461] width 460 height 32
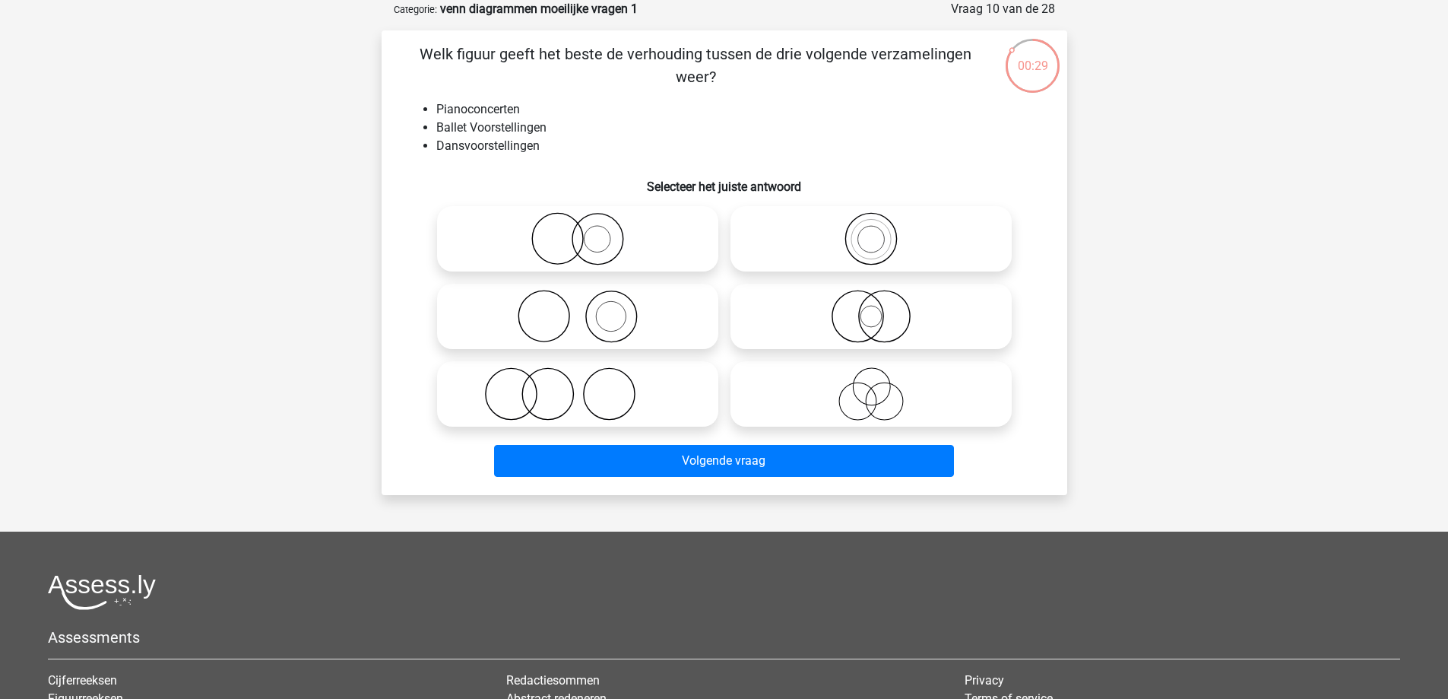
click at [646, 323] on icon at bounding box center [577, 316] width 269 height 53
click at [588, 309] on input "radio" at bounding box center [583, 304] width 10 height 10
radio input "true"
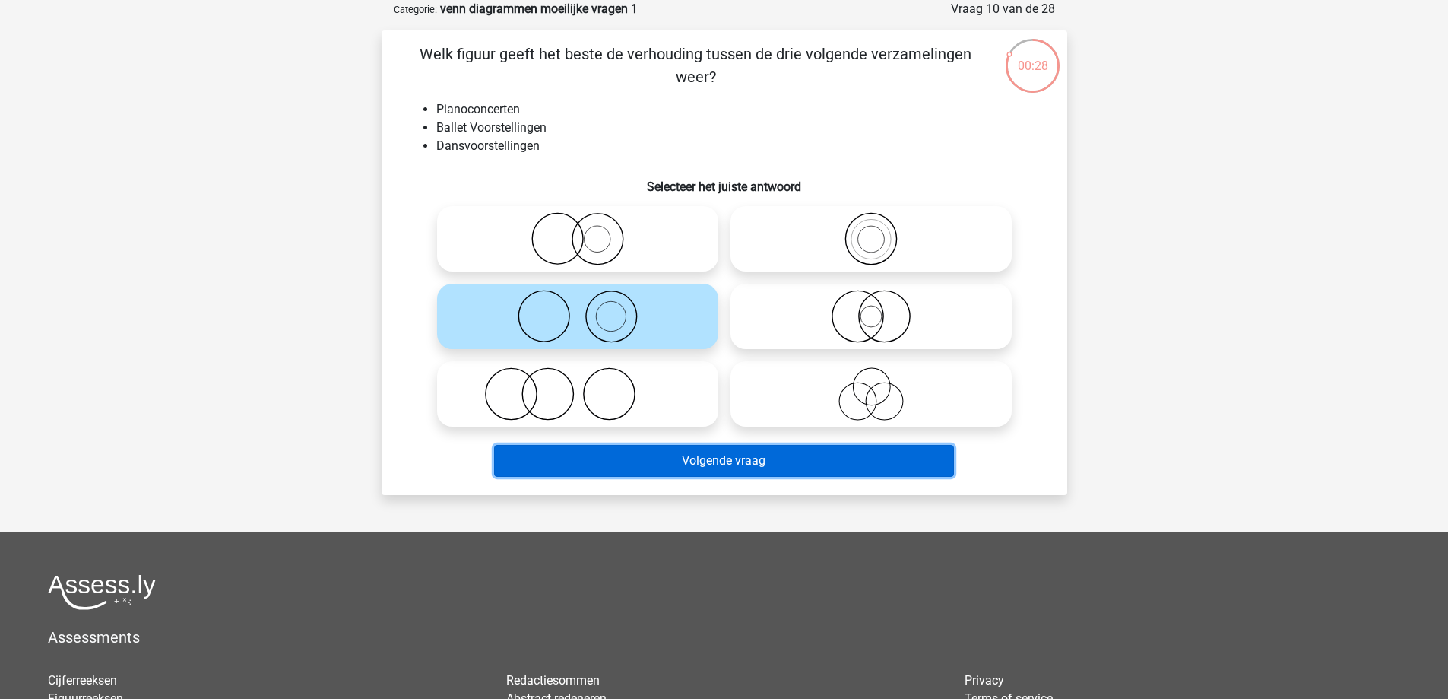
click at [764, 458] on button "Volgende vraag" at bounding box center [724, 461] width 460 height 32
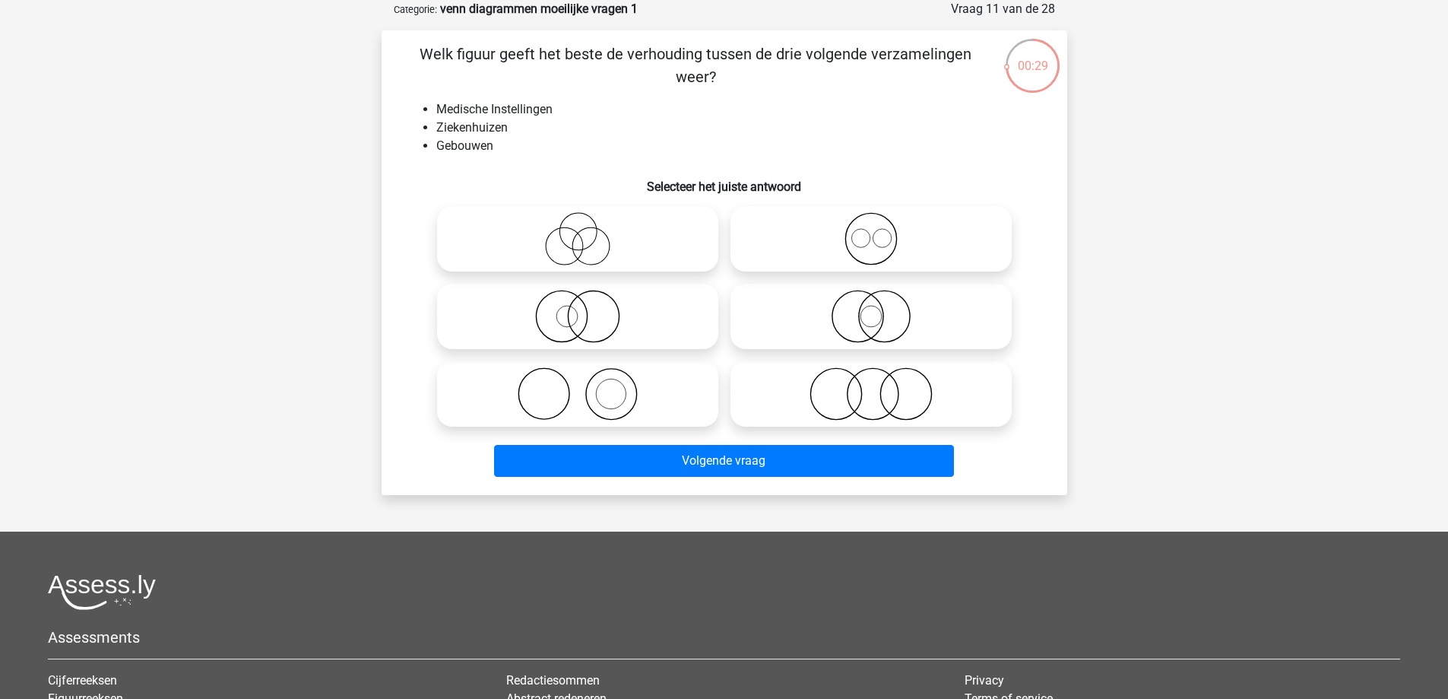
click at [845, 390] on icon at bounding box center [871, 393] width 269 height 53
click at [871, 386] on input "radio" at bounding box center [876, 381] width 10 height 10
radio input "true"
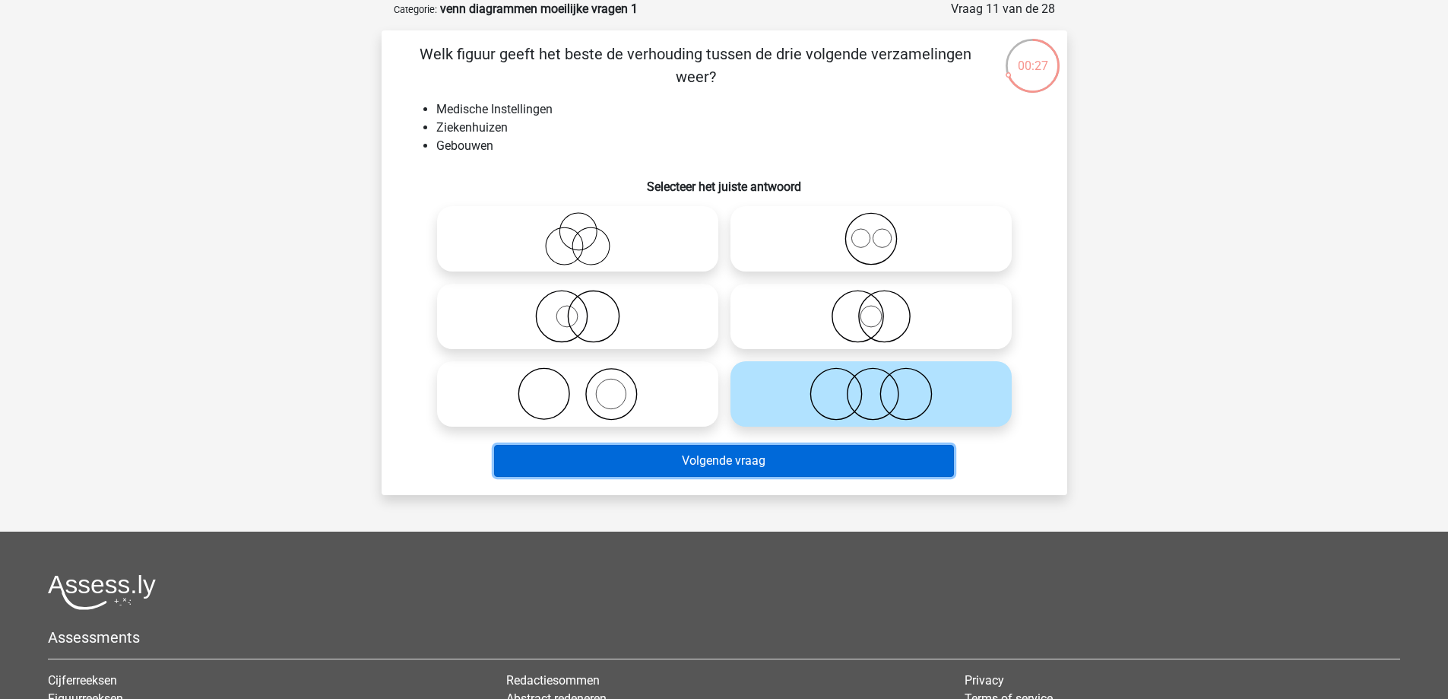
click at [831, 454] on button "Volgende vraag" at bounding box center [724, 461] width 460 height 32
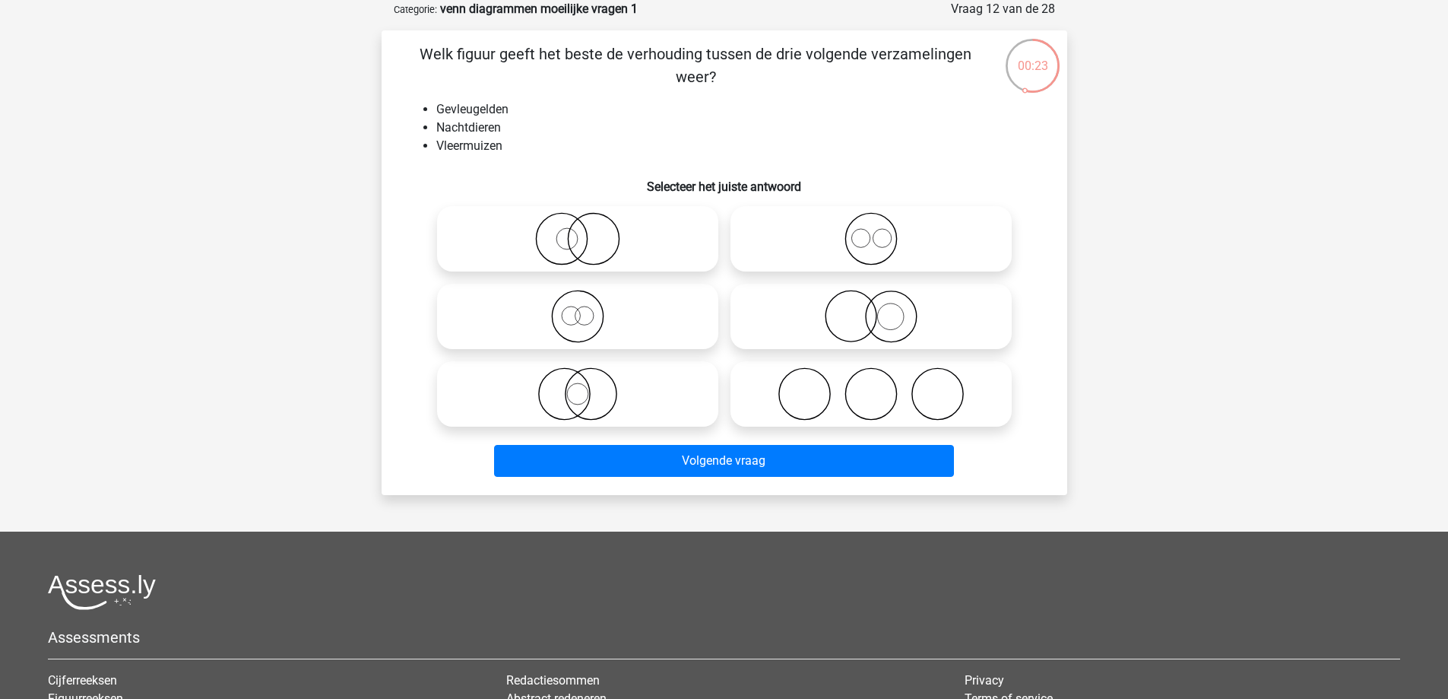
click at [594, 423] on label at bounding box center [577, 393] width 281 height 65
click at [588, 386] on input "radio" at bounding box center [583, 381] width 10 height 10
radio input "true"
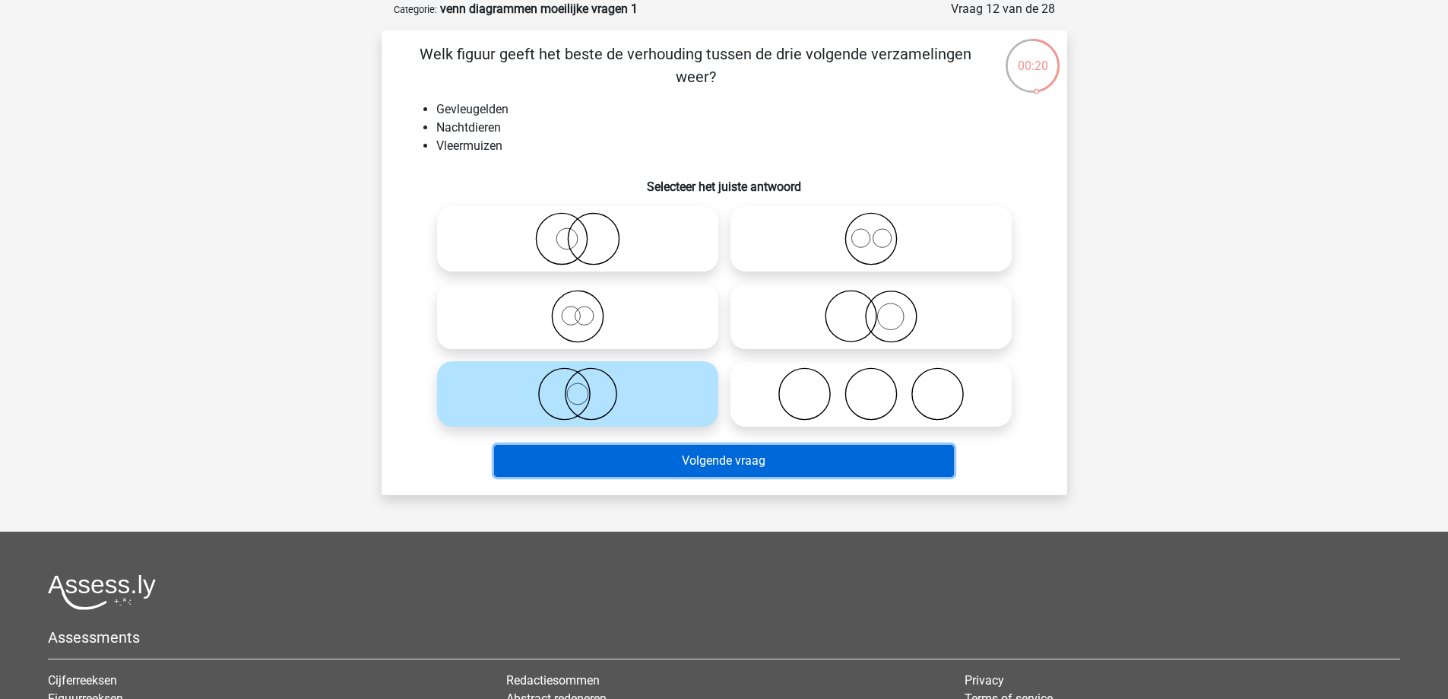
click at [631, 457] on button "Volgende vraag" at bounding box center [724, 461] width 460 height 32
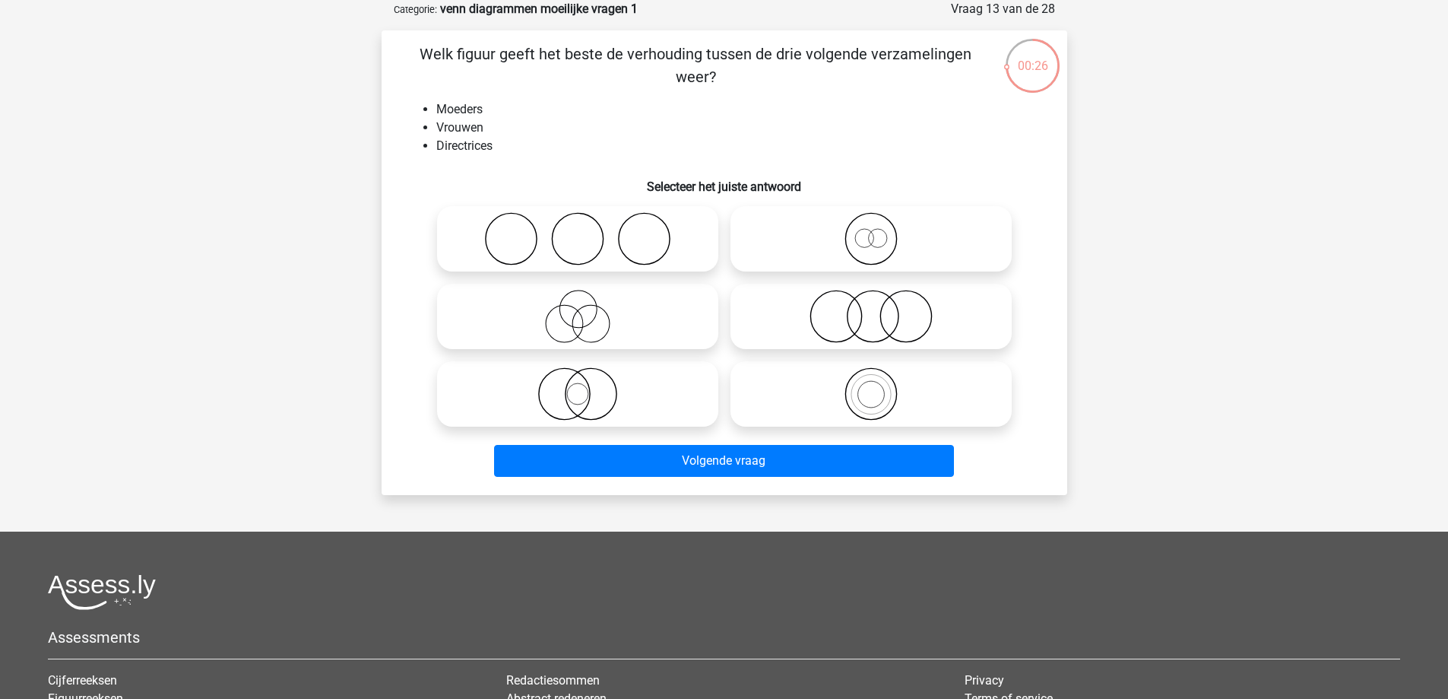
click at [889, 315] on icon at bounding box center [871, 316] width 269 height 53
click at [881, 309] on input "radio" at bounding box center [876, 304] width 10 height 10
radio input "true"
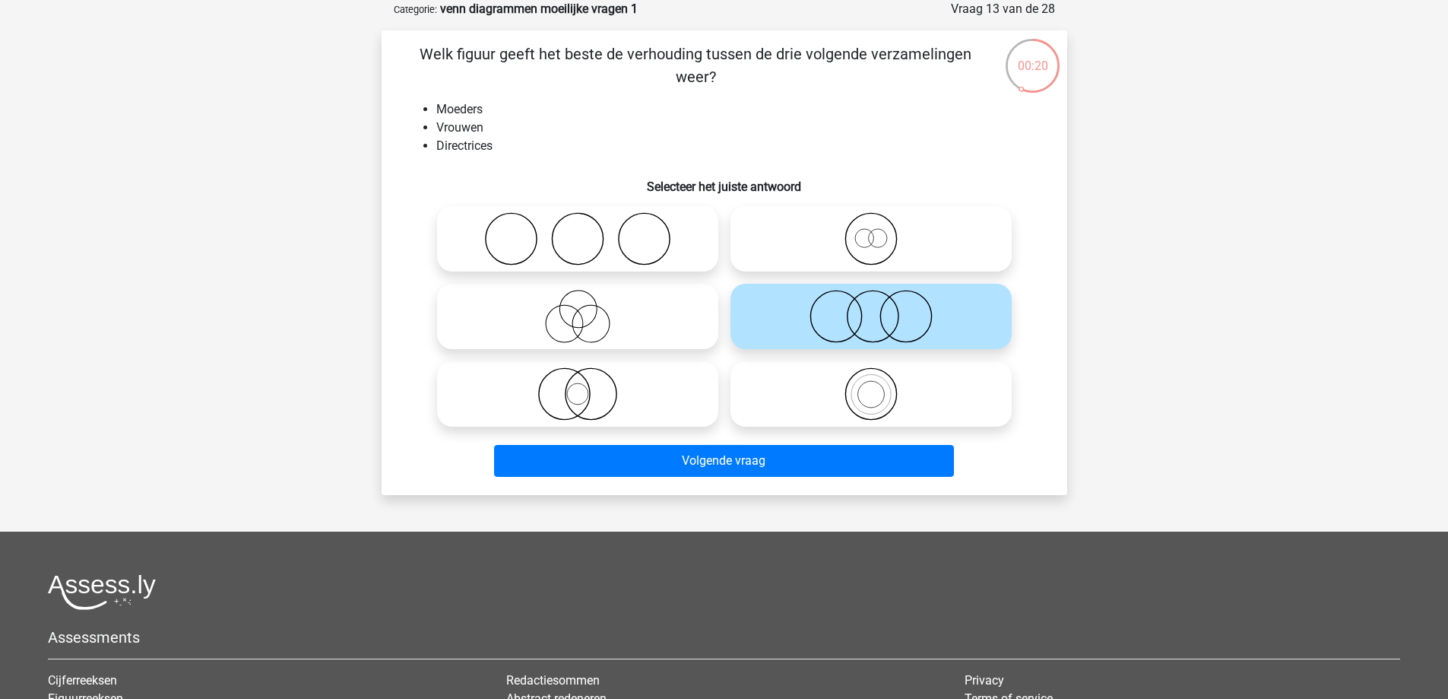
click at [848, 251] on circle at bounding box center [870, 239] width 51 height 51
click at [871, 231] on input "radio" at bounding box center [876, 226] width 10 height 10
radio input "true"
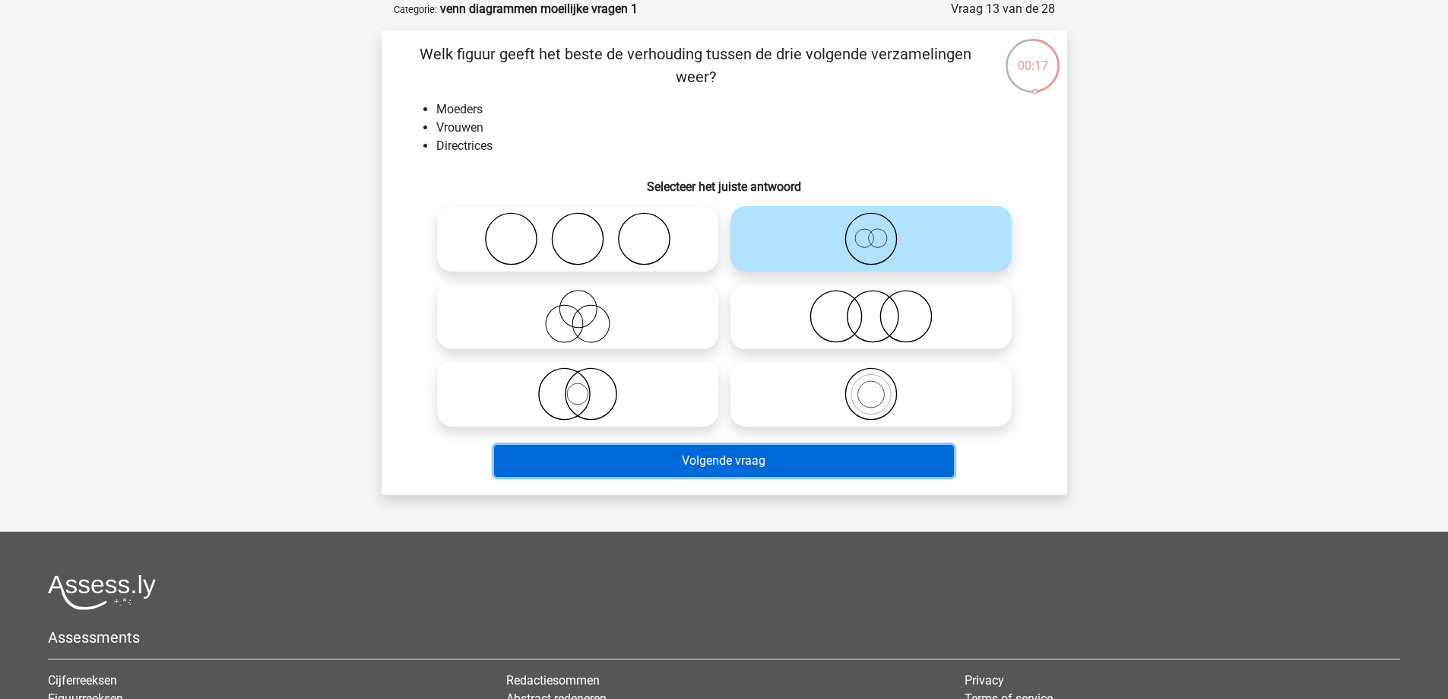
click at [784, 455] on button "Volgende vraag" at bounding box center [724, 461] width 460 height 32
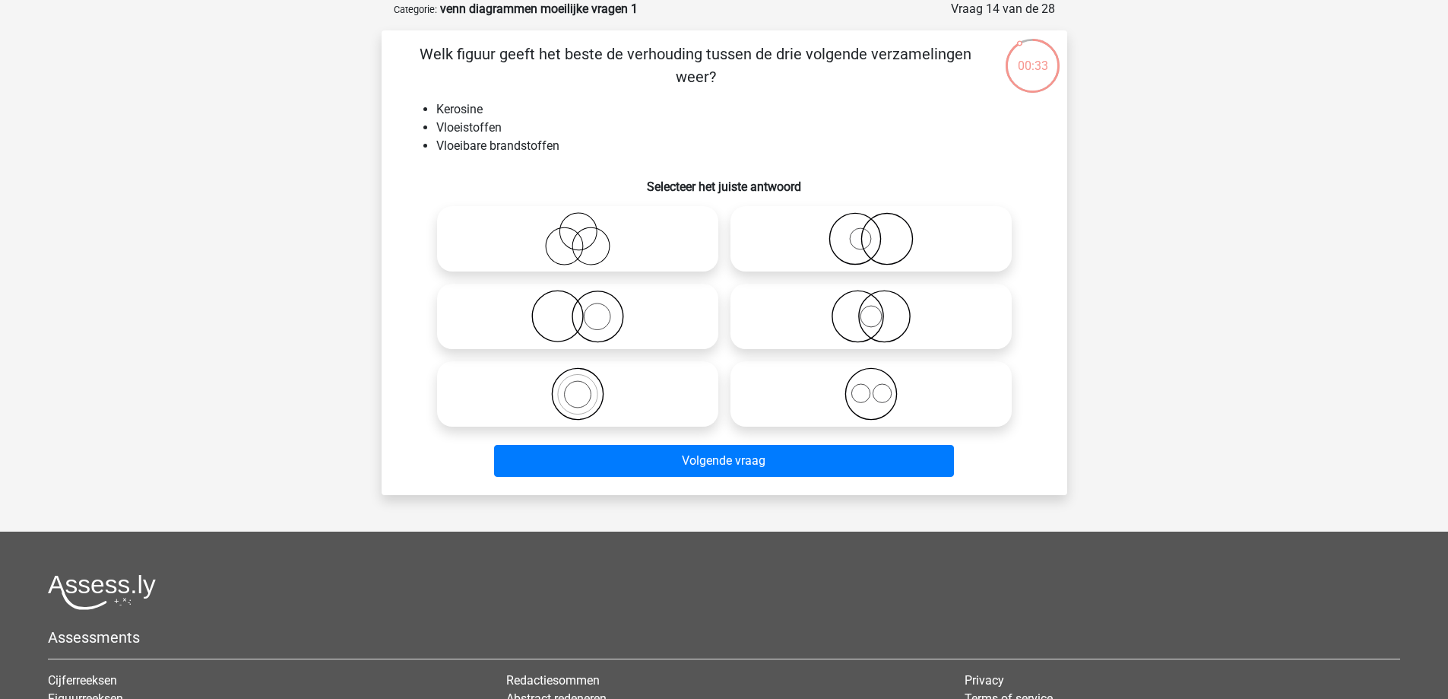
click at [642, 393] on icon at bounding box center [577, 393] width 269 height 53
click at [588, 386] on input "radio" at bounding box center [583, 381] width 10 height 10
radio input "true"
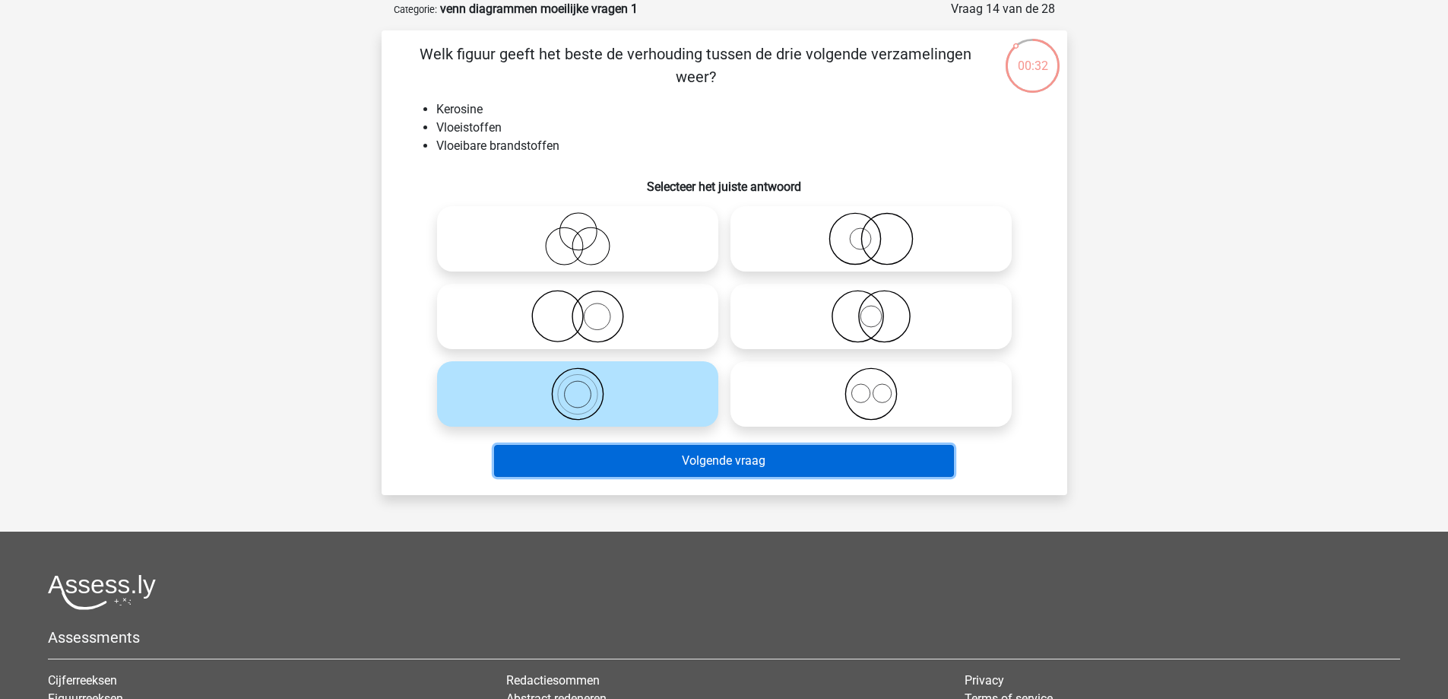
click at [685, 451] on button "Volgende vraag" at bounding box center [724, 461] width 460 height 32
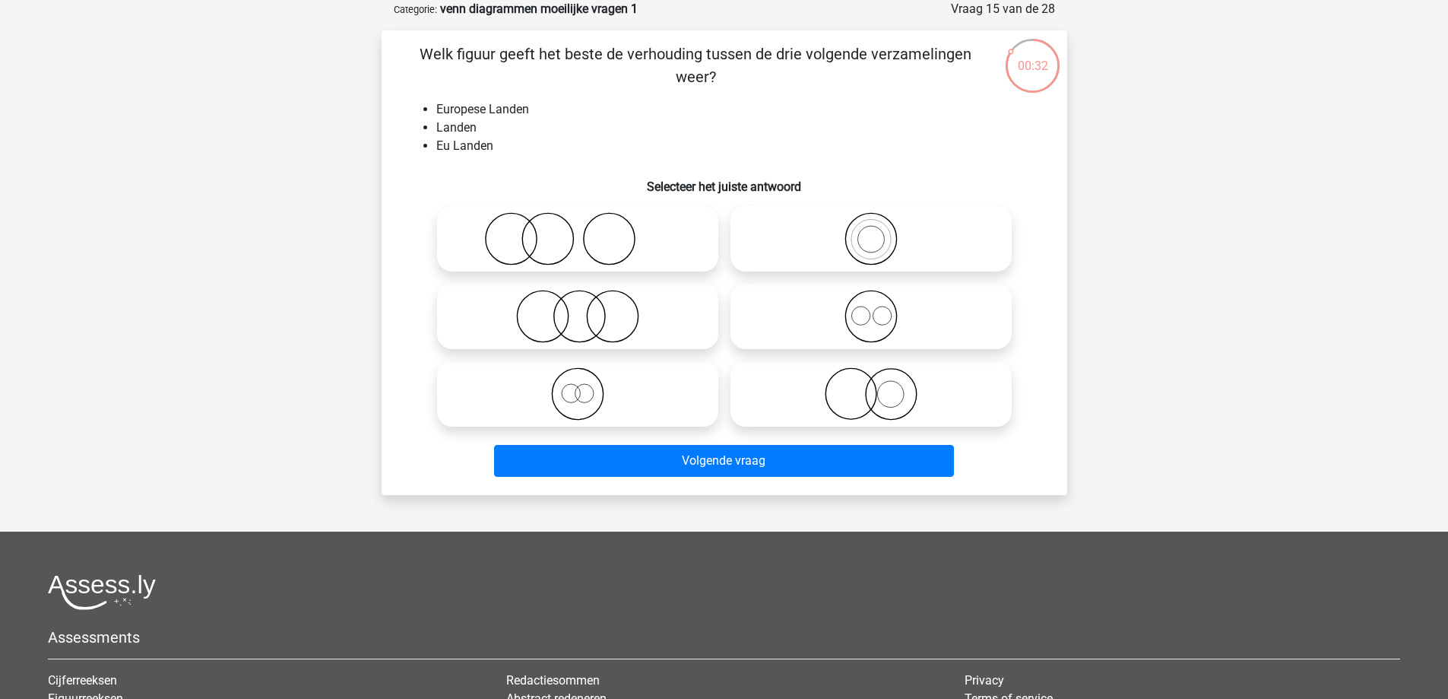
click at [592, 408] on icon at bounding box center [577, 393] width 269 height 53
click at [588, 386] on input "radio" at bounding box center [583, 381] width 10 height 10
radio input "true"
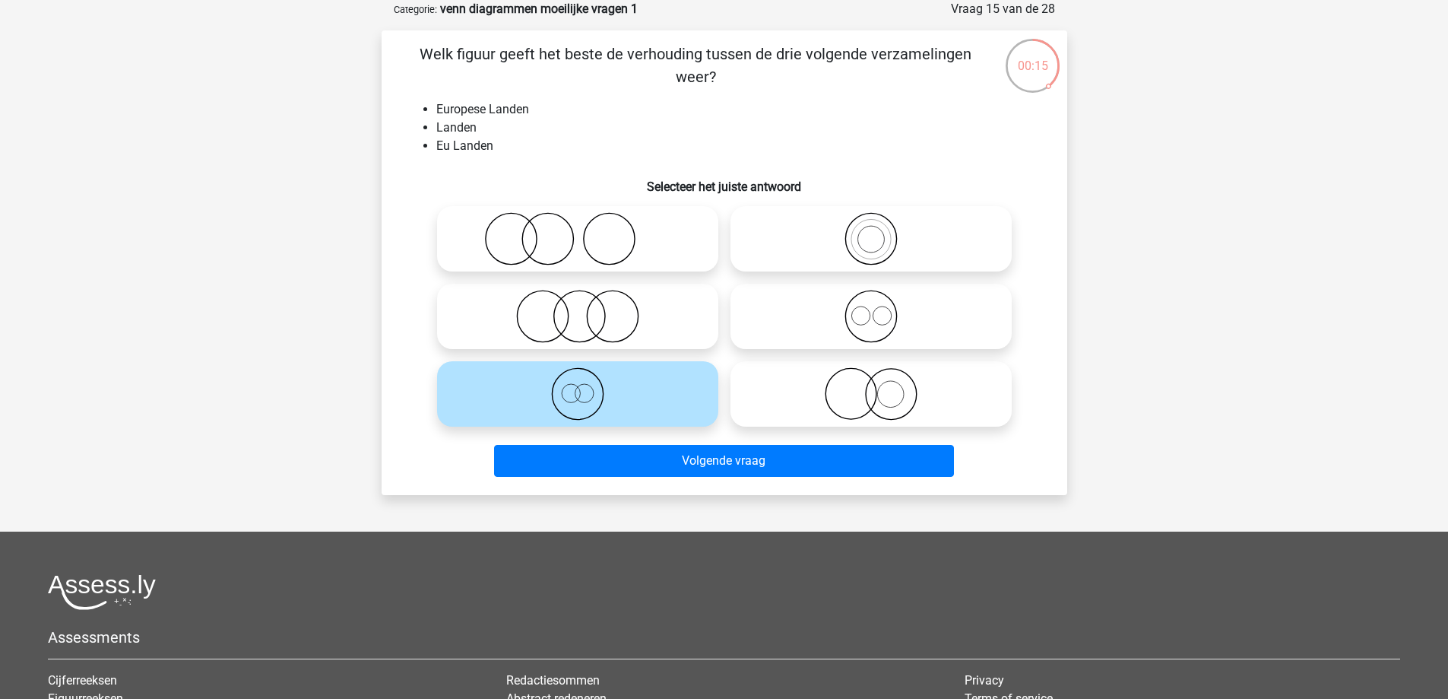
click at [880, 211] on label at bounding box center [871, 238] width 281 height 65
click at [880, 221] on input "radio" at bounding box center [876, 226] width 10 height 10
radio input "true"
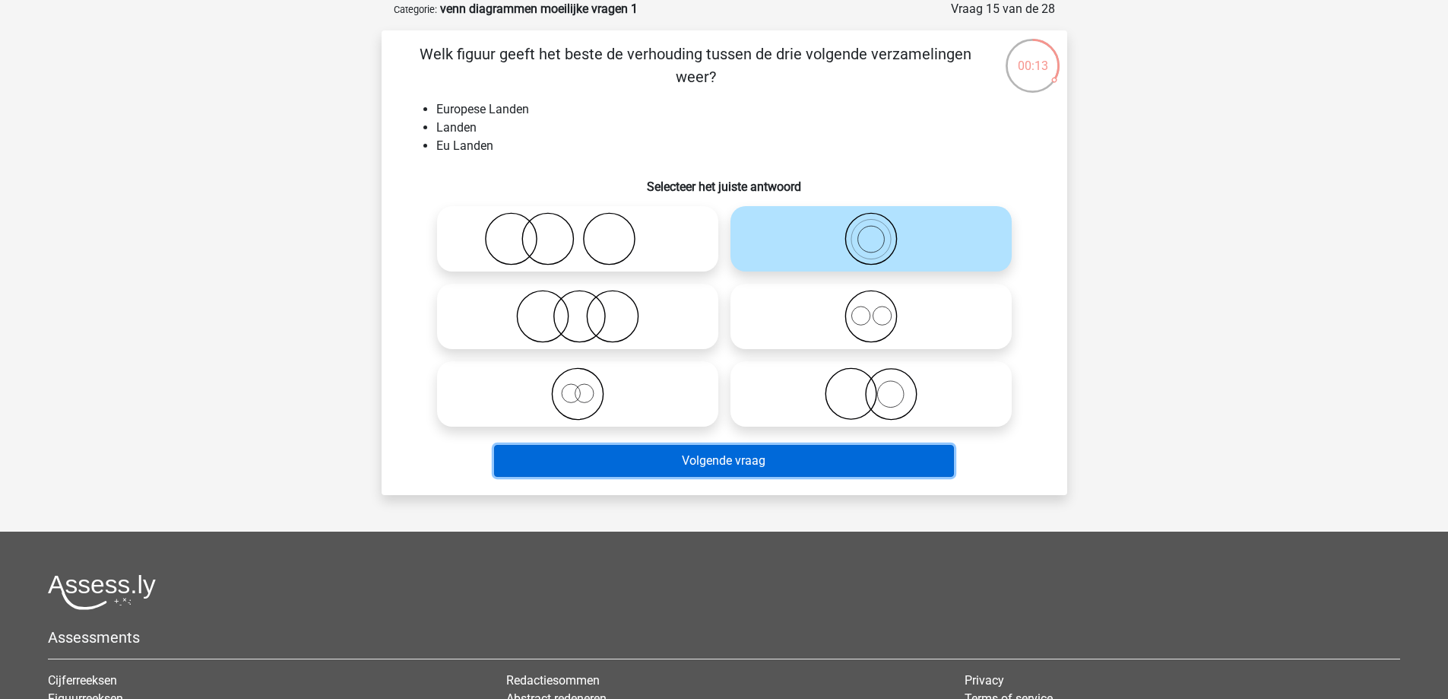
click at [800, 451] on button "Volgende vraag" at bounding box center [724, 461] width 460 height 32
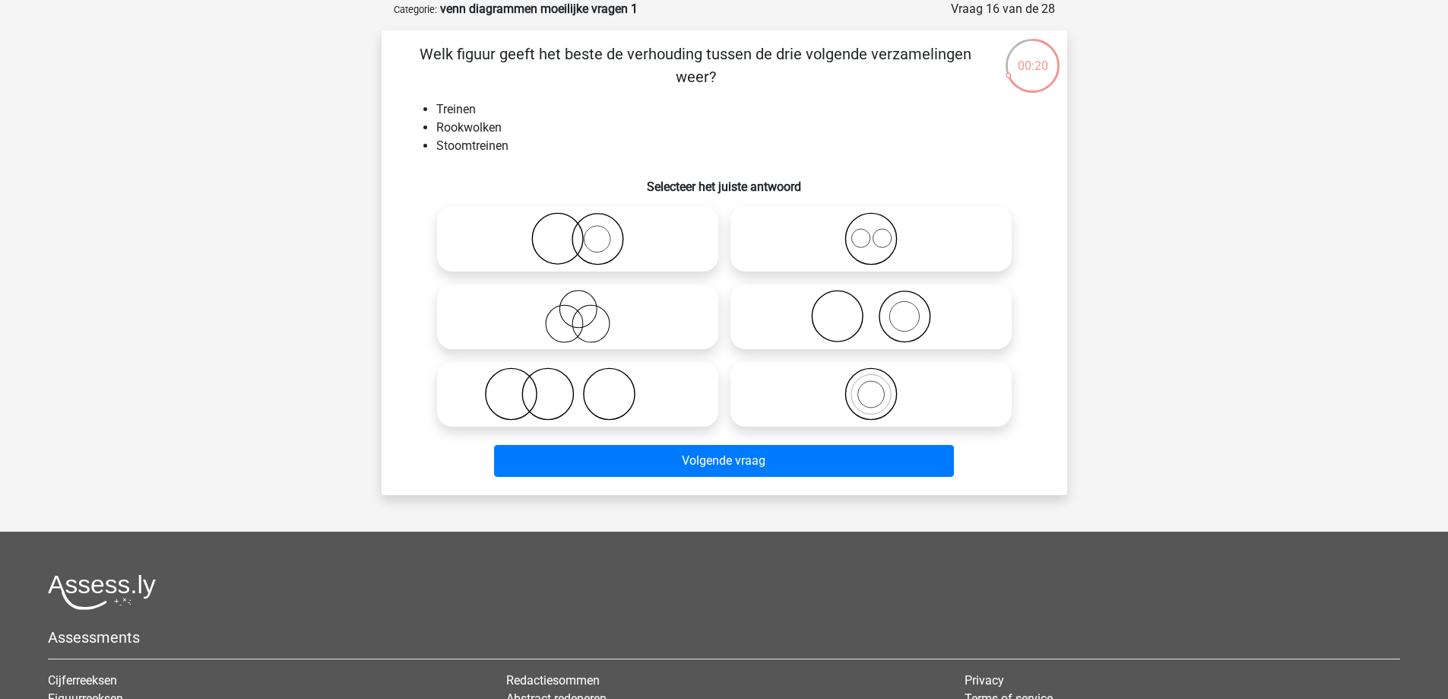
click at [566, 403] on icon at bounding box center [577, 393] width 269 height 53
click at [578, 386] on input "radio" at bounding box center [583, 381] width 10 height 10
radio input "true"
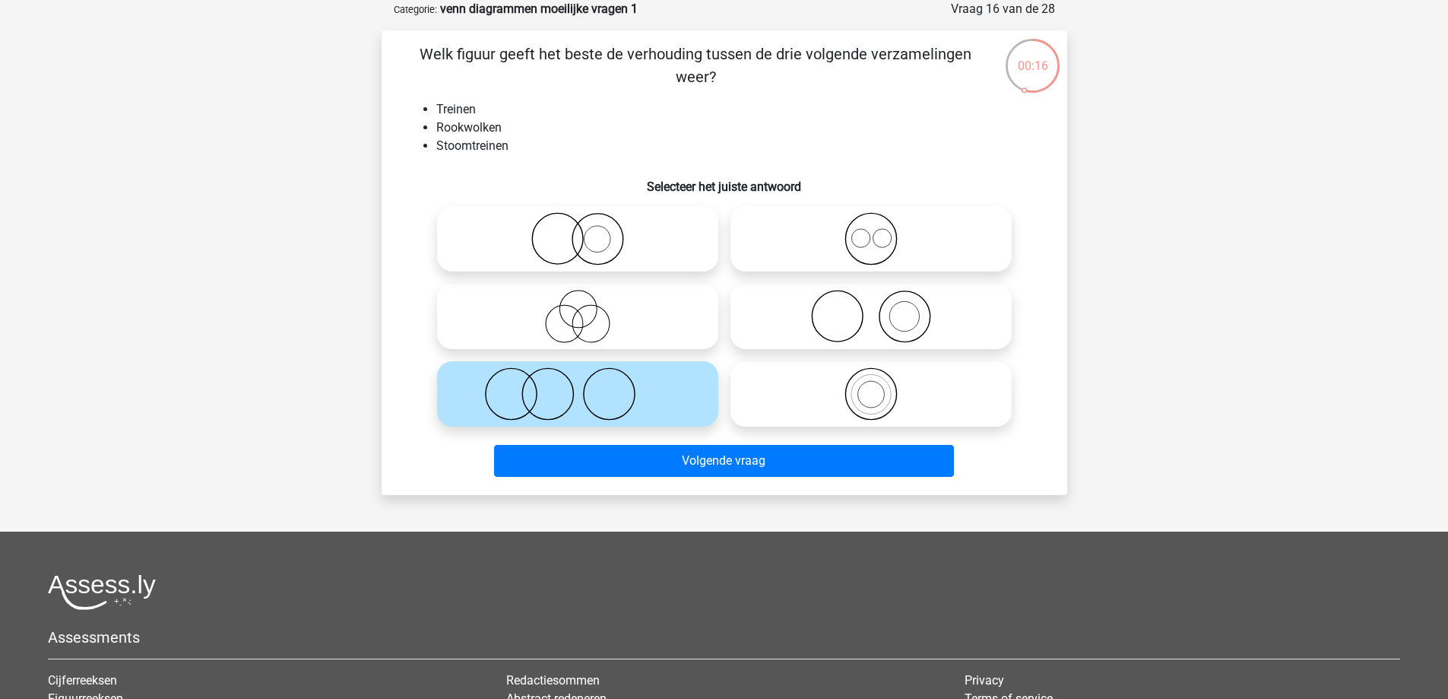
click at [895, 306] on icon at bounding box center [871, 316] width 269 height 53
click at [881, 306] on input "radio" at bounding box center [876, 304] width 10 height 10
radio input "true"
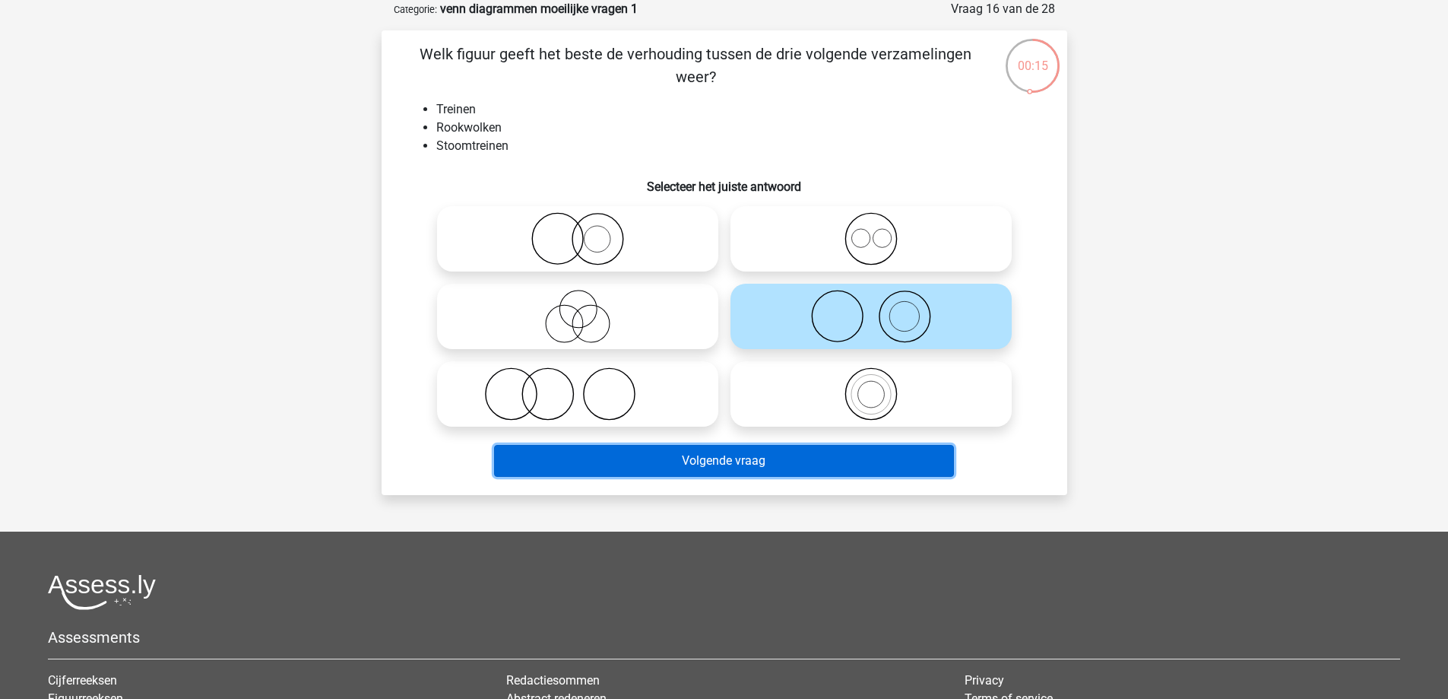
click at [806, 464] on button "Volgende vraag" at bounding box center [724, 461] width 460 height 32
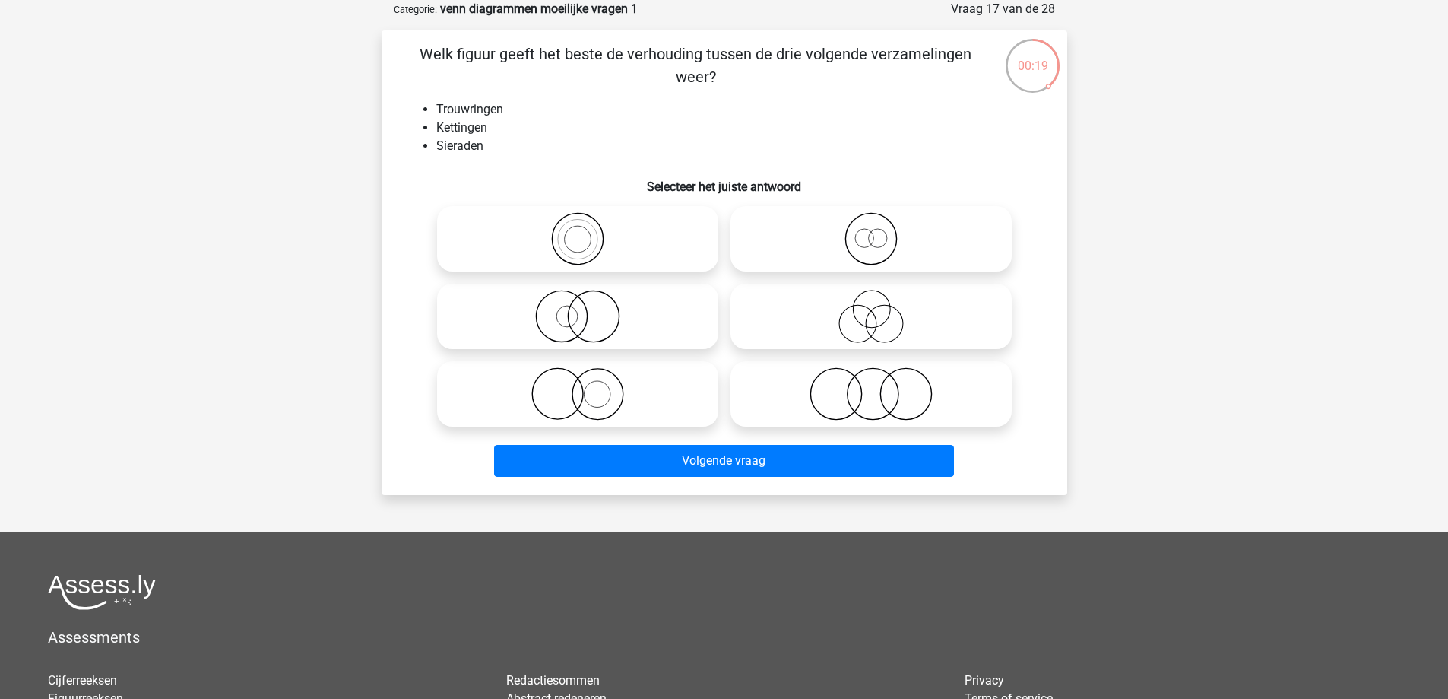
click at [573, 370] on icon at bounding box center [577, 393] width 269 height 53
click at [578, 376] on input "radio" at bounding box center [583, 381] width 10 height 10
radio input "true"
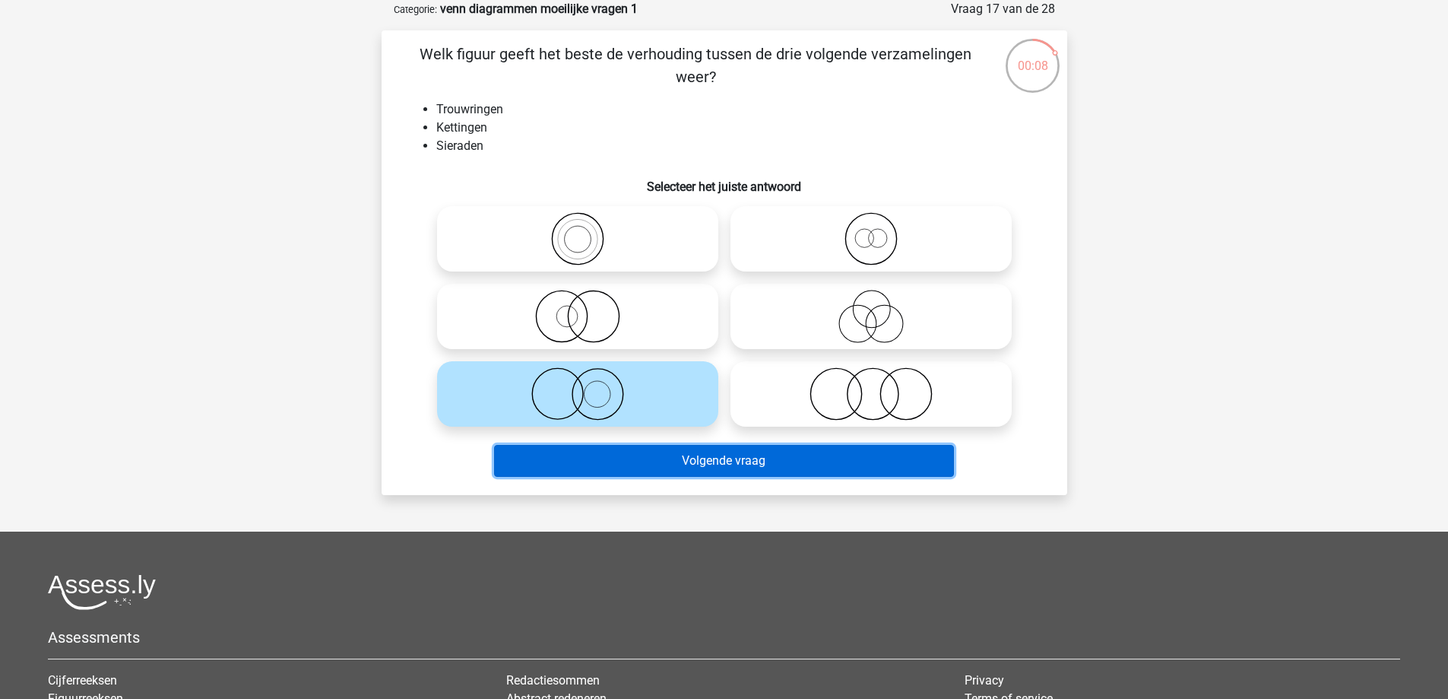
click at [702, 460] on button "Volgende vraag" at bounding box center [724, 461] width 460 height 32
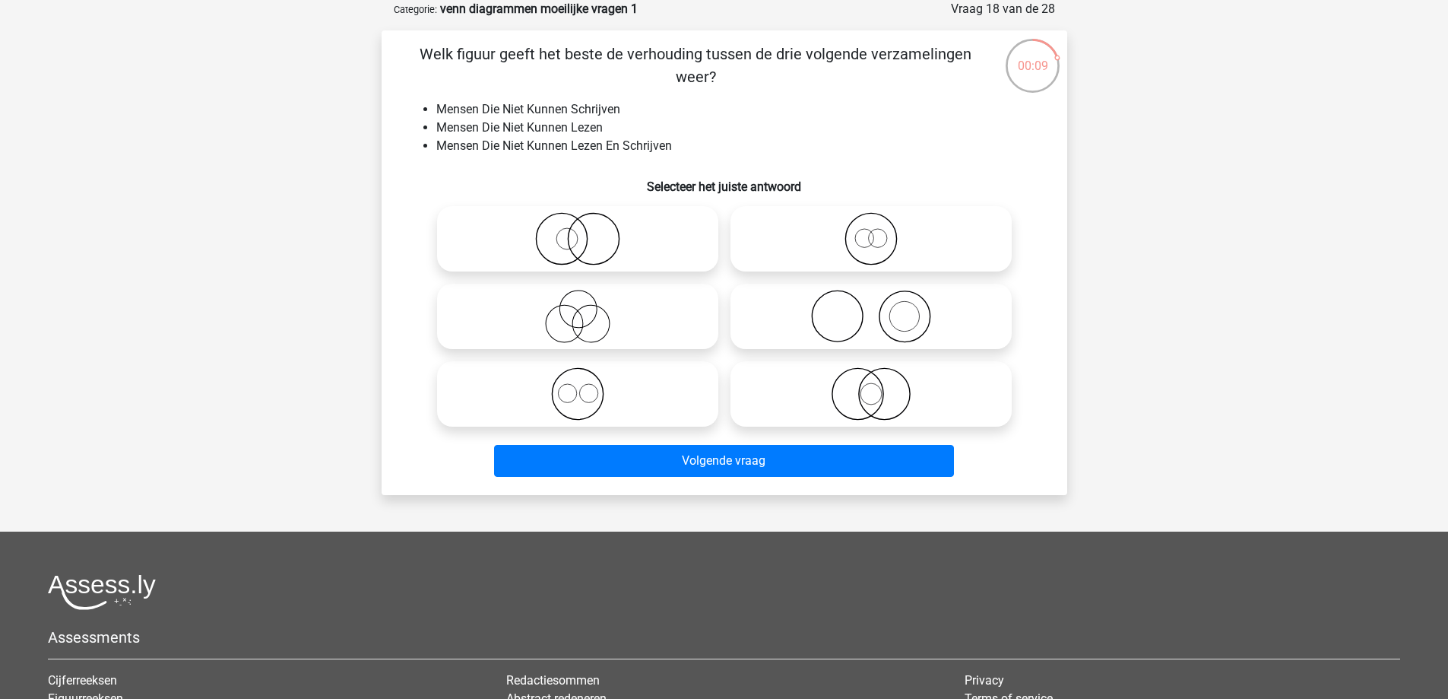
click at [914, 372] on icon at bounding box center [871, 393] width 269 height 53
click at [881, 376] on input "radio" at bounding box center [876, 381] width 10 height 10
radio input "true"
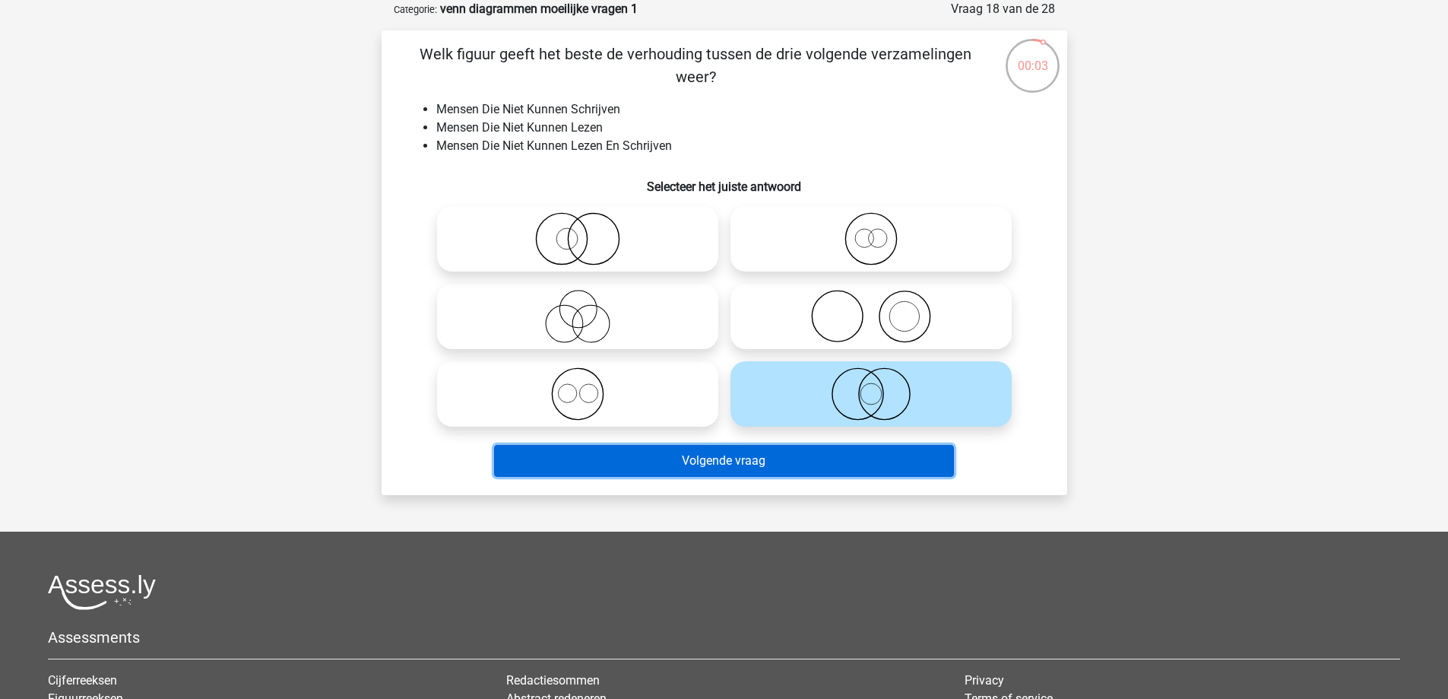
click at [848, 465] on button "Volgende vraag" at bounding box center [724, 461] width 460 height 32
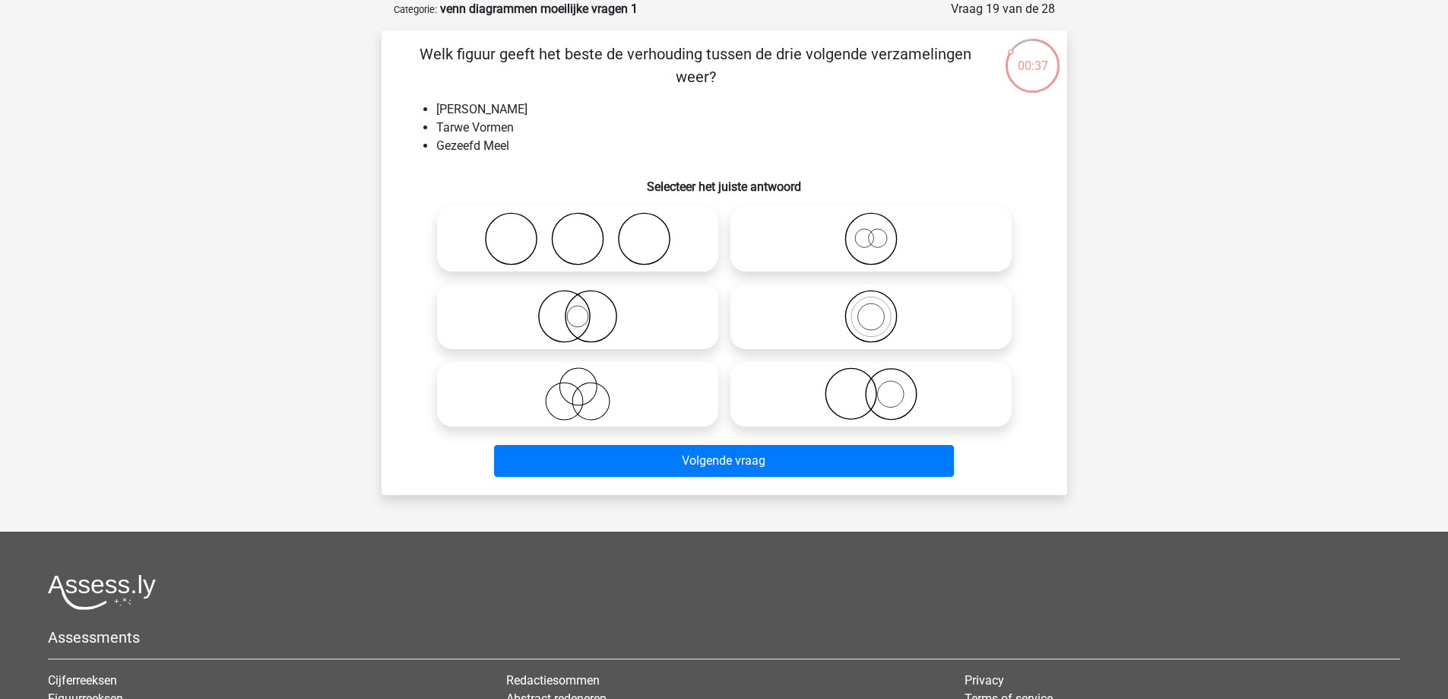
click at [828, 228] on icon at bounding box center [871, 238] width 269 height 53
click at [871, 228] on input "radio" at bounding box center [876, 226] width 10 height 10
radio input "true"
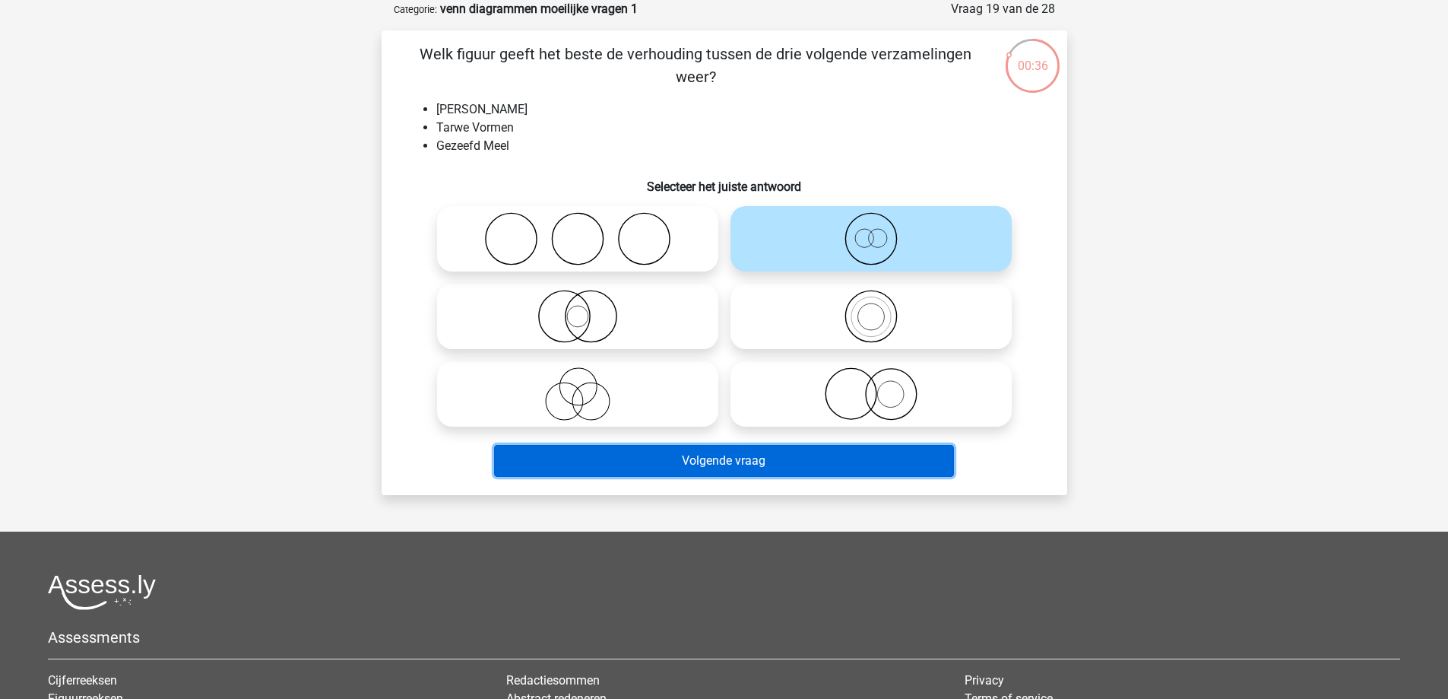
click at [797, 467] on button "Volgende vraag" at bounding box center [724, 461] width 460 height 32
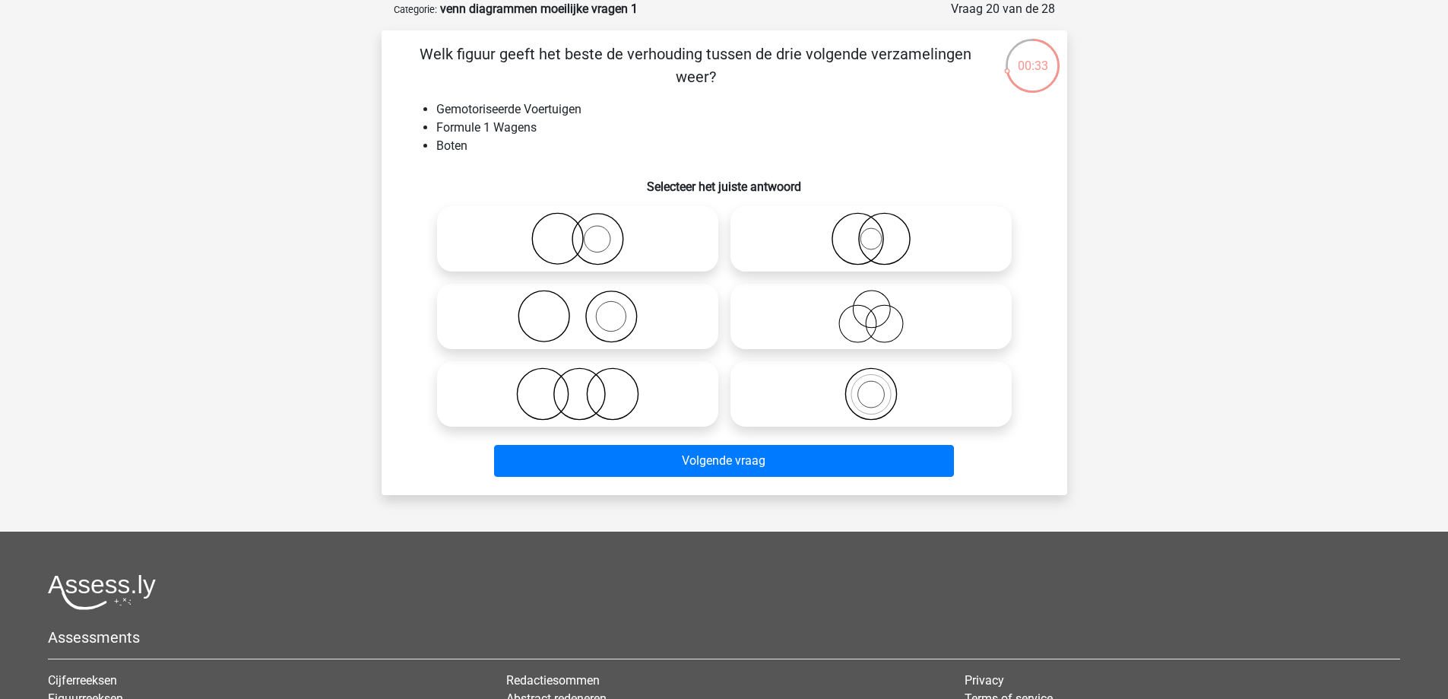
click at [590, 396] on icon at bounding box center [577, 393] width 269 height 53
click at [588, 386] on input "radio" at bounding box center [583, 381] width 10 height 10
radio input "true"
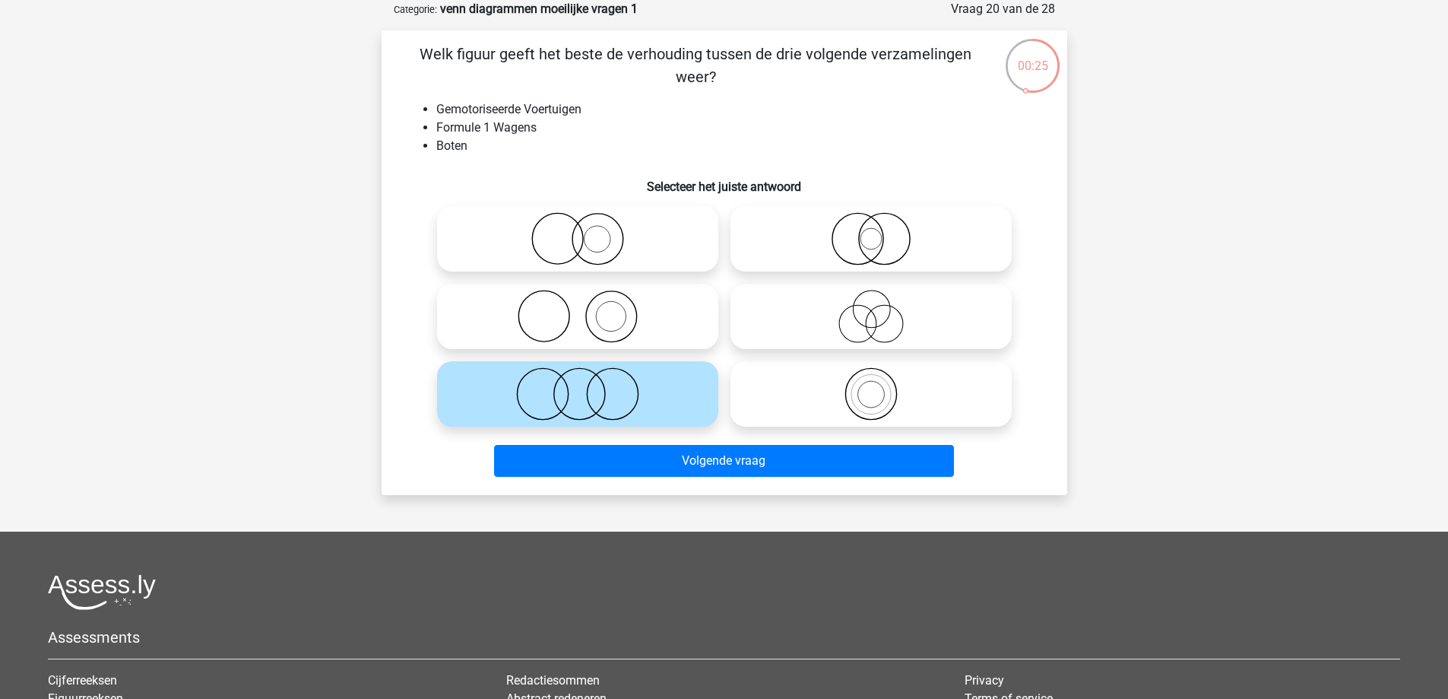
click at [634, 223] on icon at bounding box center [577, 238] width 269 height 53
click at [588, 223] on input "radio" at bounding box center [583, 226] width 10 height 10
radio input "true"
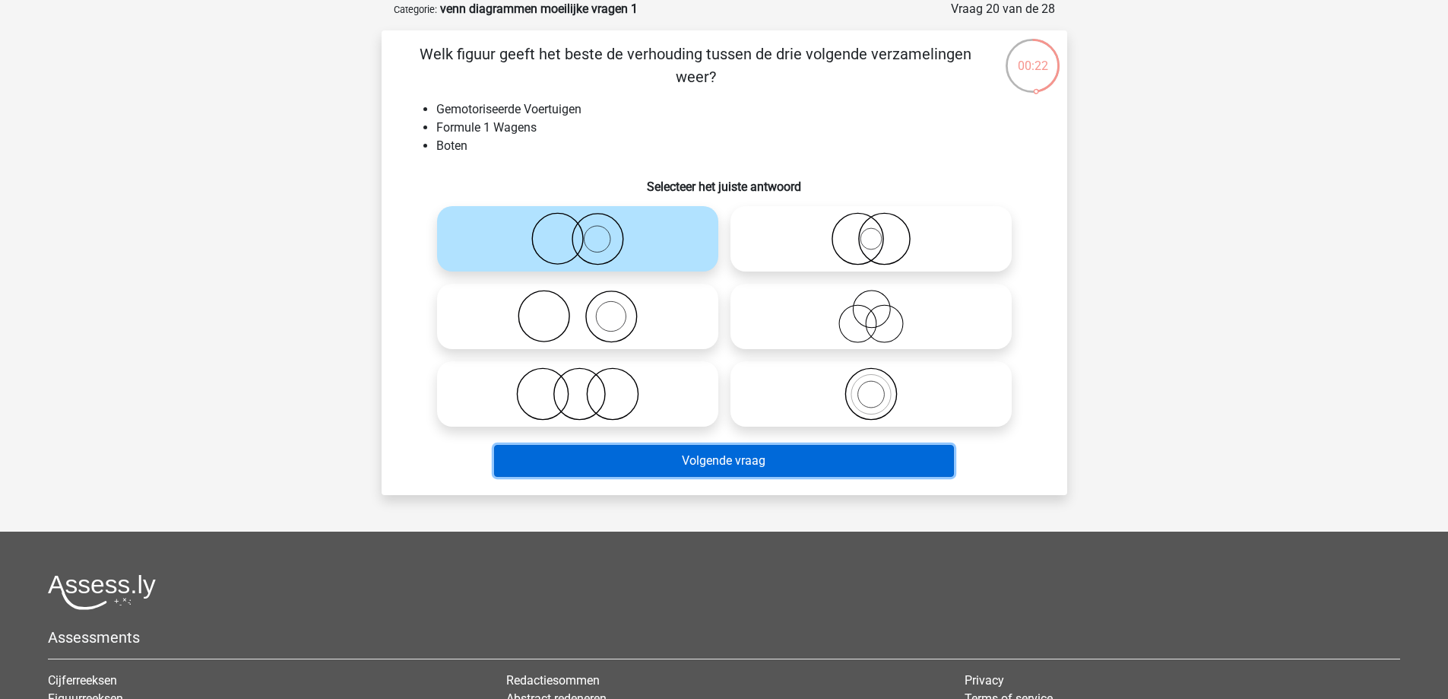
click at [659, 459] on button "Volgende vraag" at bounding box center [724, 461] width 460 height 32
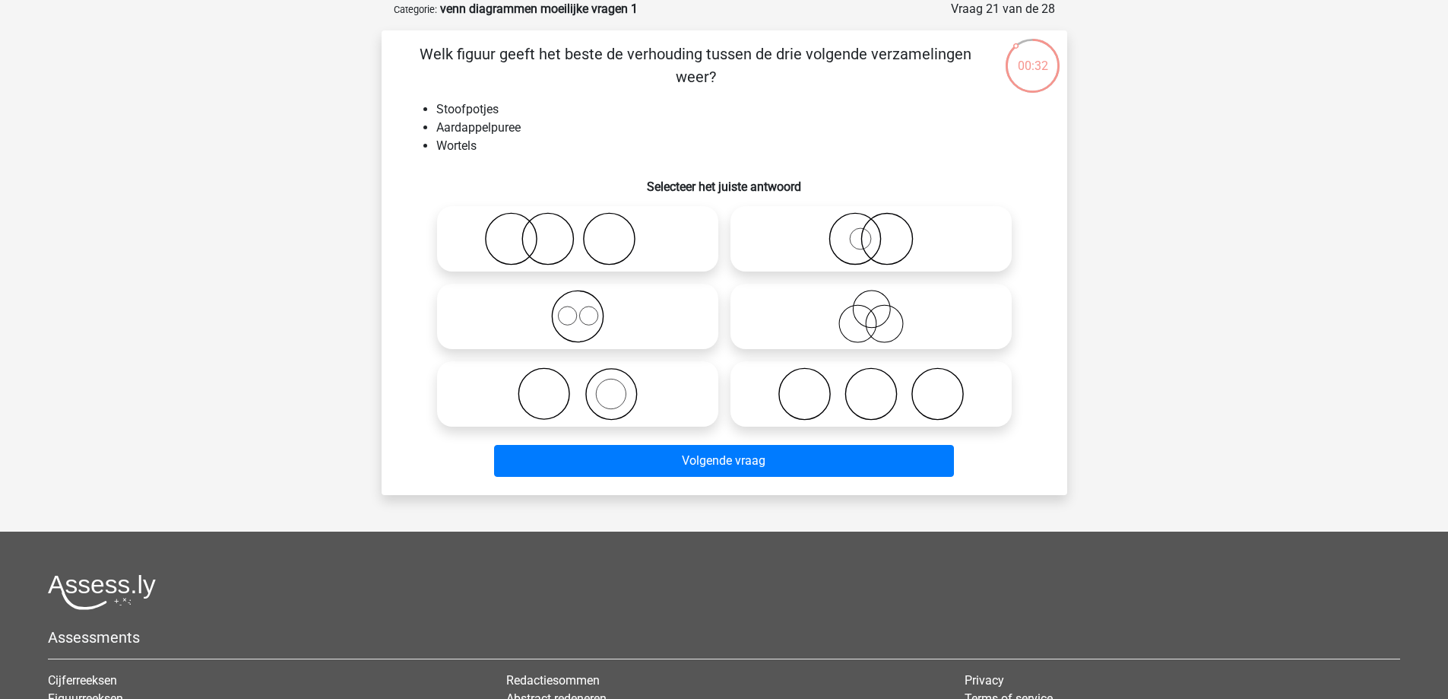
click at [852, 388] on icon at bounding box center [871, 393] width 269 height 53
click at [871, 386] on input "radio" at bounding box center [876, 381] width 10 height 10
radio input "true"
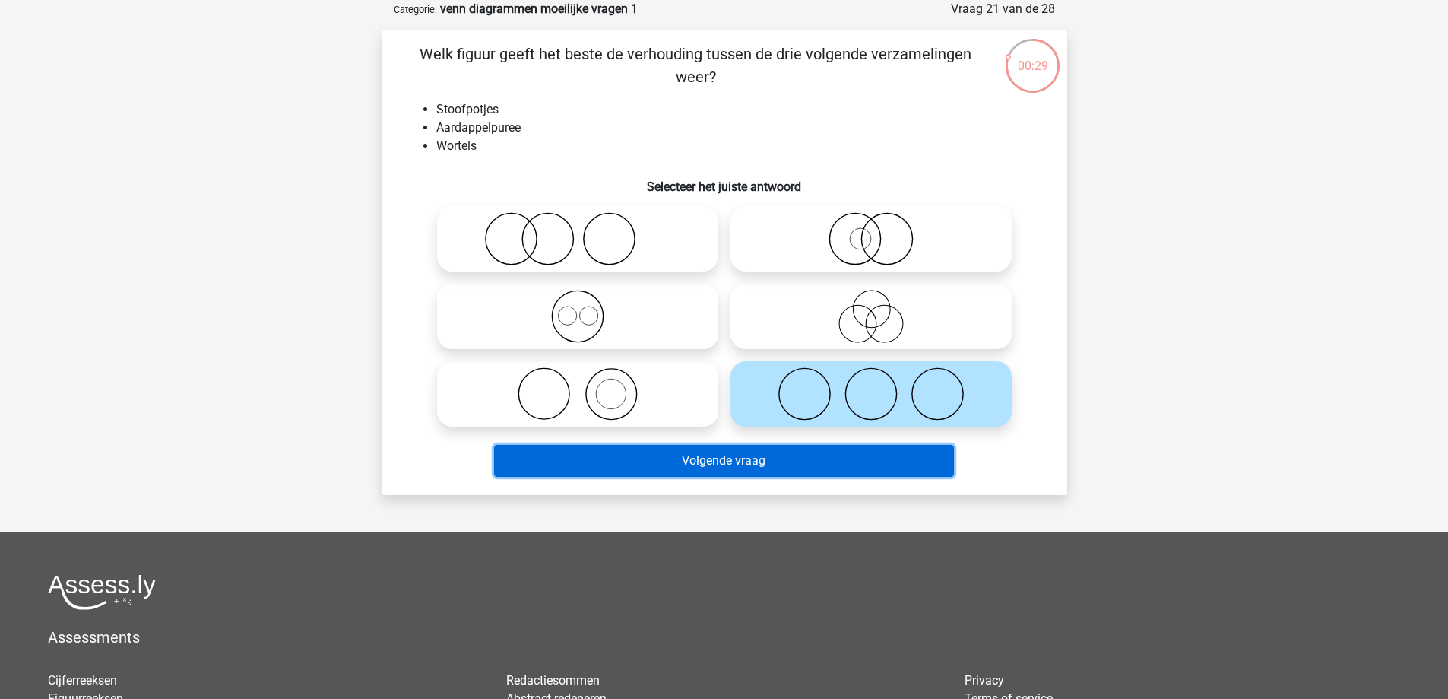
click at [828, 464] on button "Volgende vraag" at bounding box center [724, 461] width 460 height 32
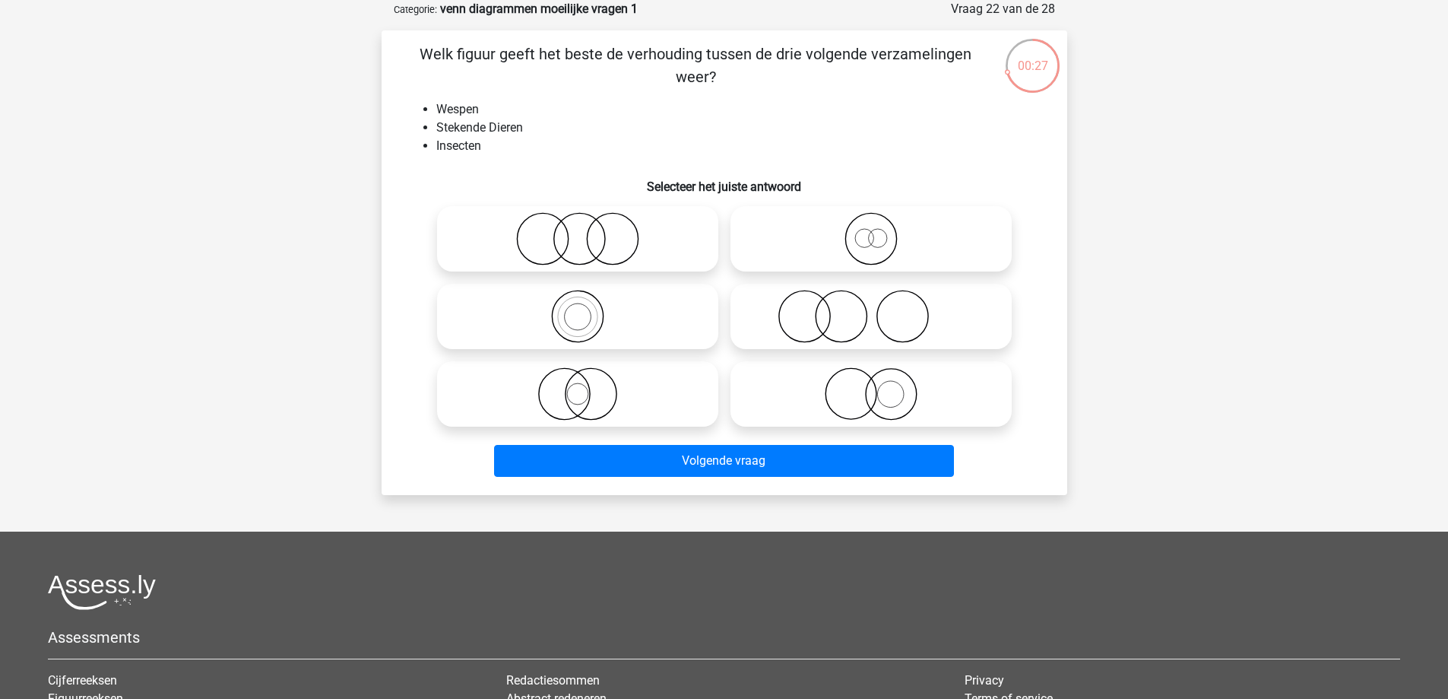
click at [558, 398] on icon at bounding box center [577, 393] width 269 height 53
click at [578, 386] on input "radio" at bounding box center [583, 381] width 10 height 10
radio input "true"
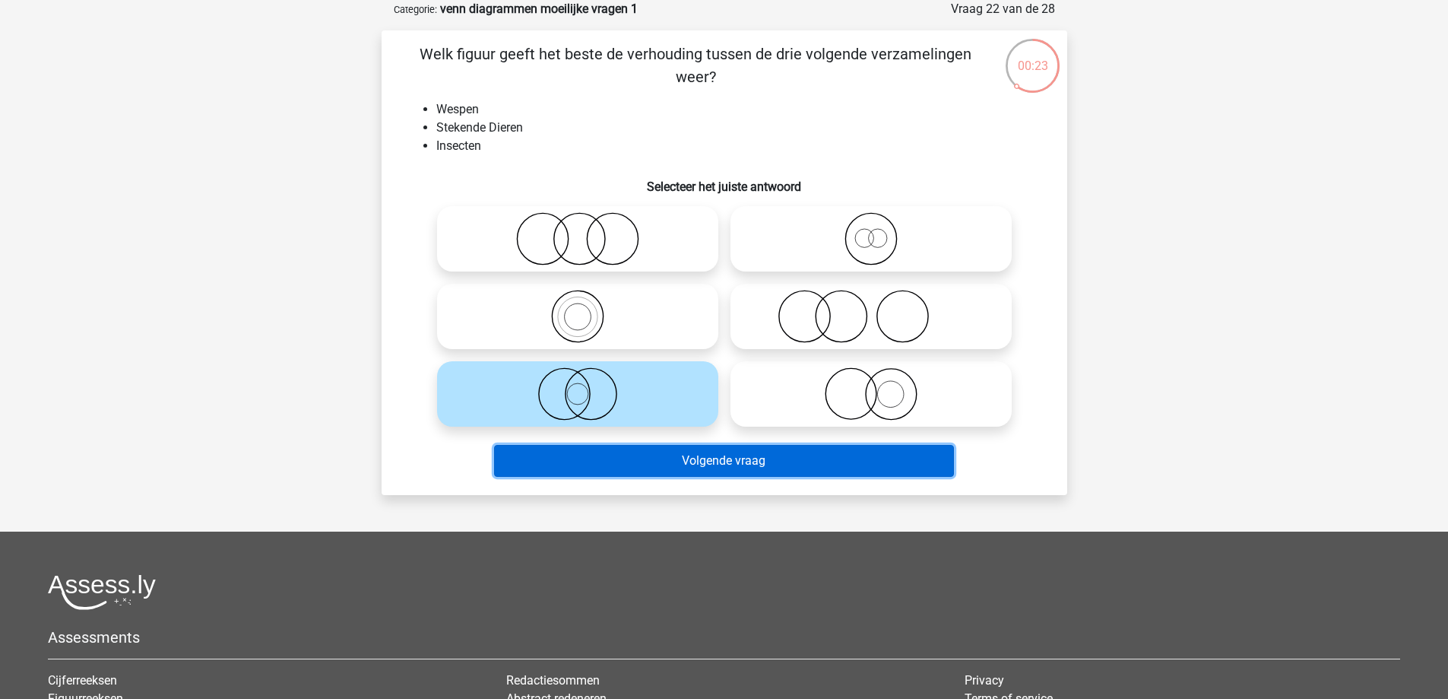
click at [740, 462] on button "Volgende vraag" at bounding box center [724, 461] width 460 height 32
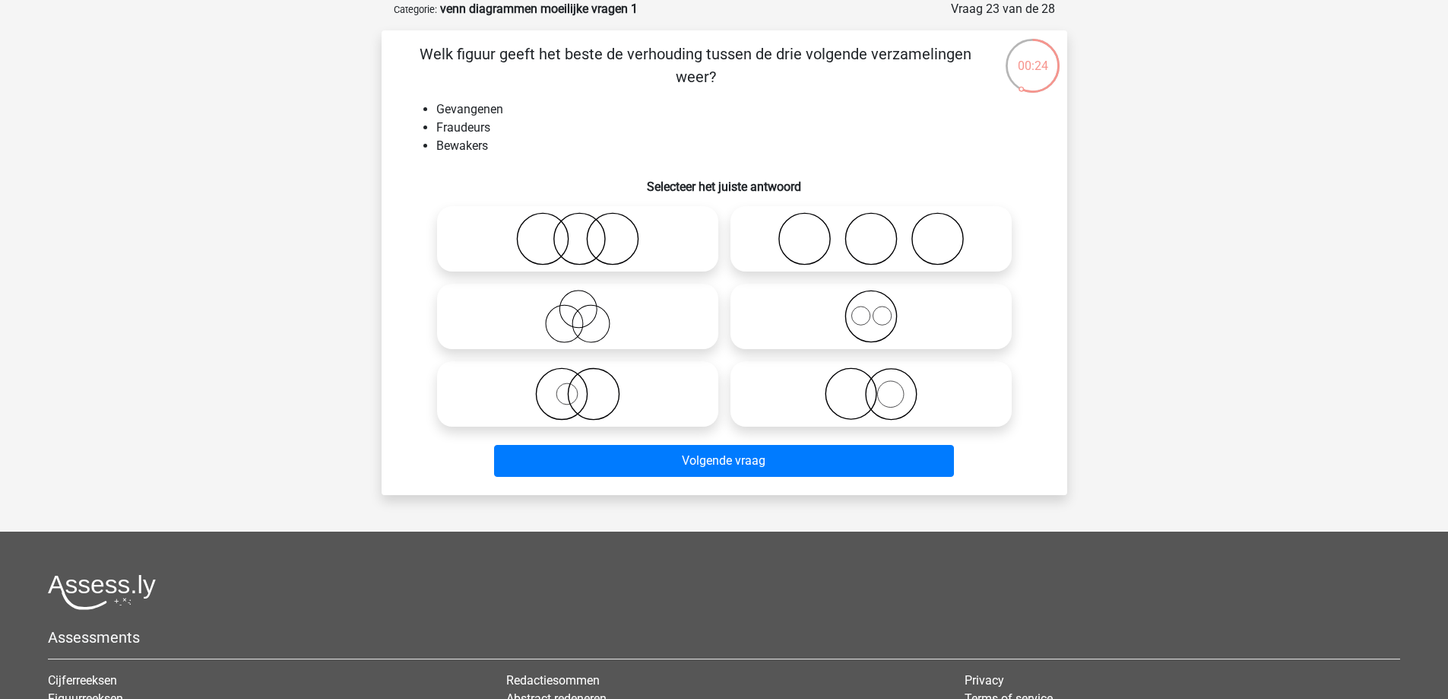
click at [984, 379] on icon at bounding box center [871, 393] width 269 height 53
click at [881, 379] on input "radio" at bounding box center [876, 381] width 10 height 10
radio input "true"
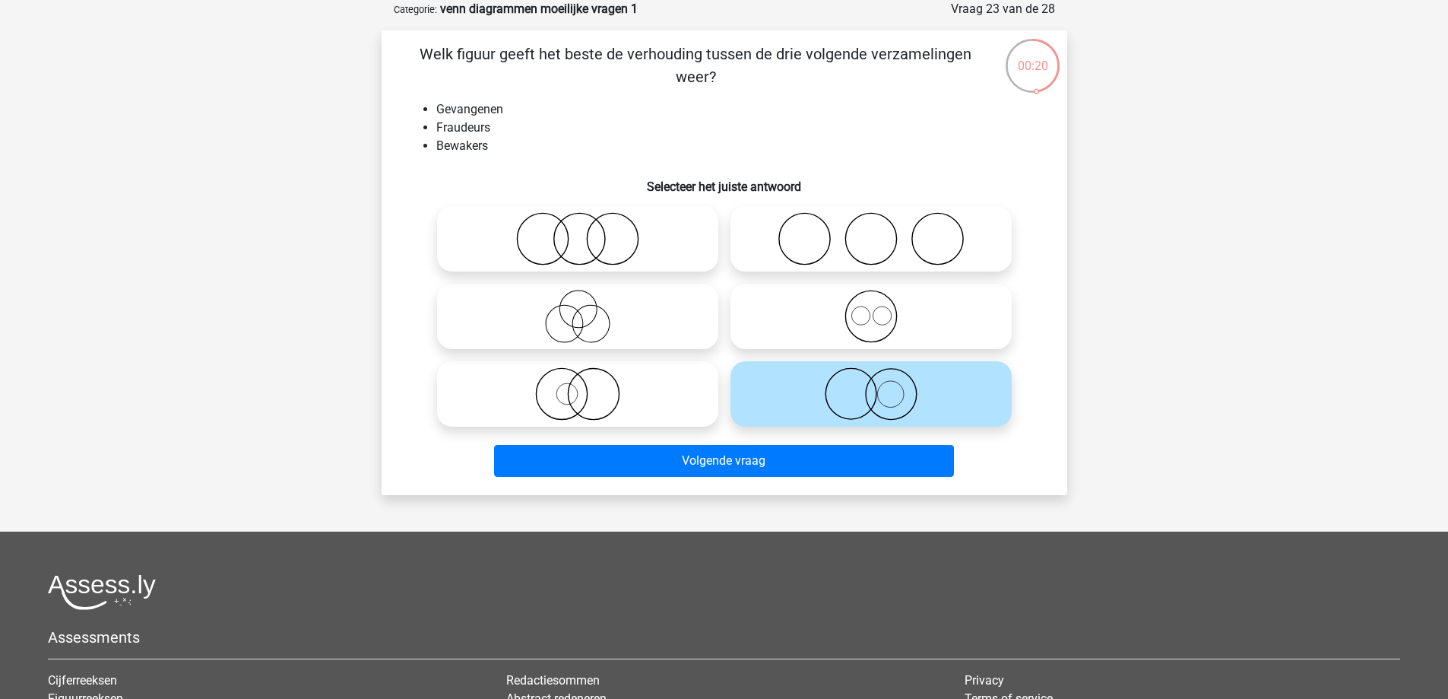
click at [608, 404] on icon at bounding box center [577, 393] width 269 height 53
click at [588, 386] on input "radio" at bounding box center [583, 381] width 10 height 10
radio input "true"
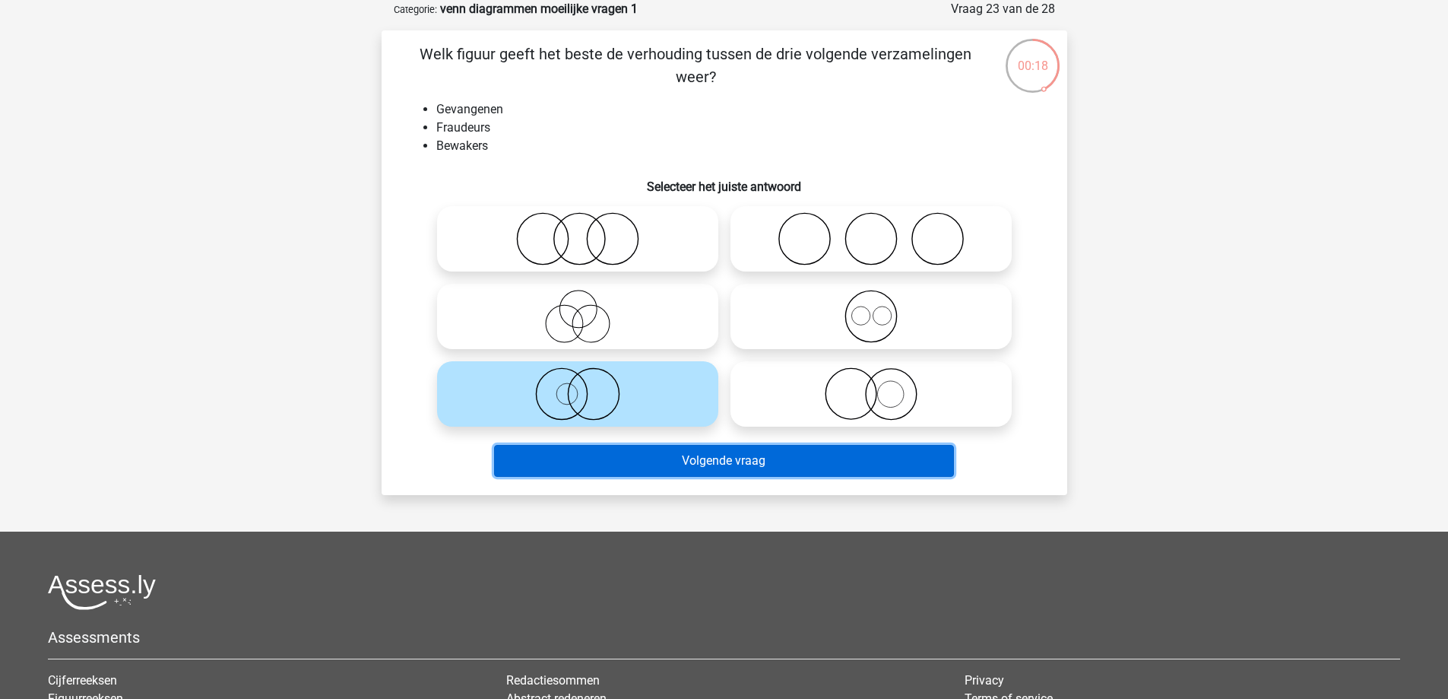
click at [723, 458] on button "Volgende vraag" at bounding box center [724, 461] width 460 height 32
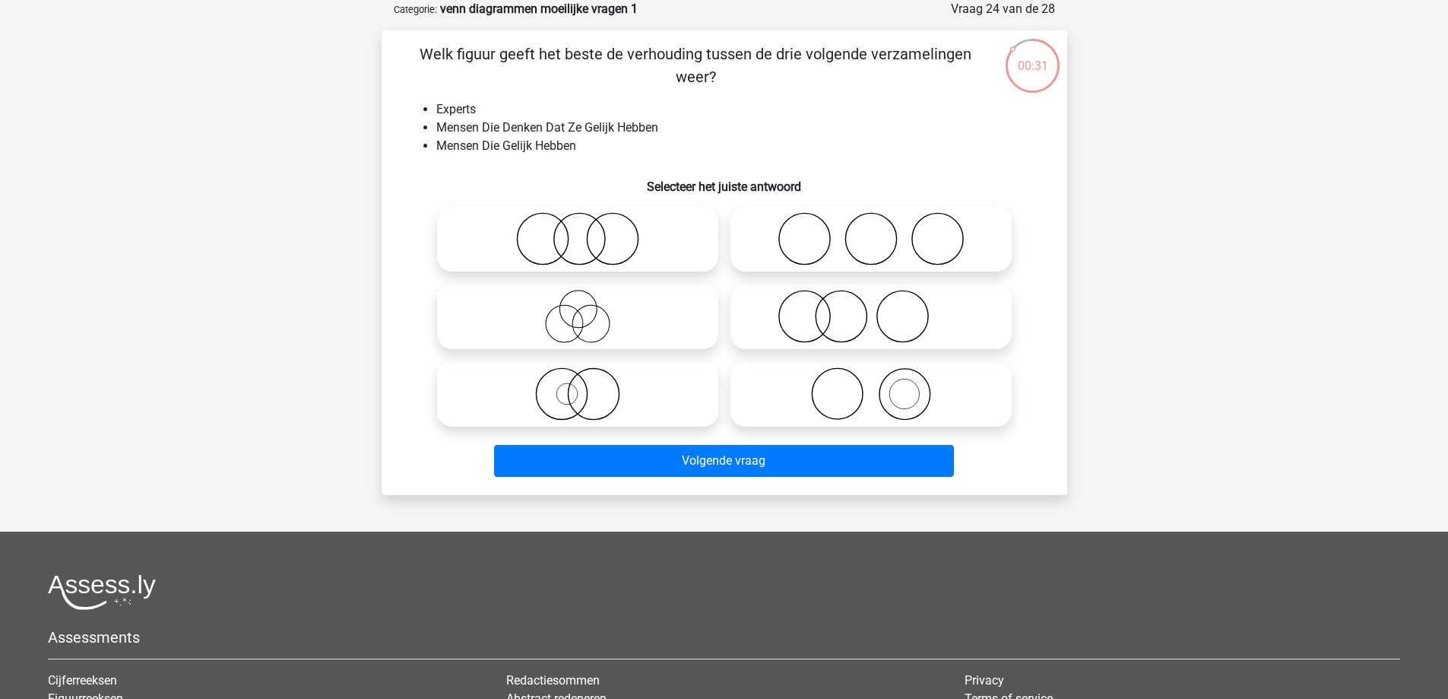
click at [572, 319] on icon at bounding box center [577, 316] width 269 height 53
click at [578, 309] on input "radio" at bounding box center [583, 304] width 10 height 10
radio input "true"
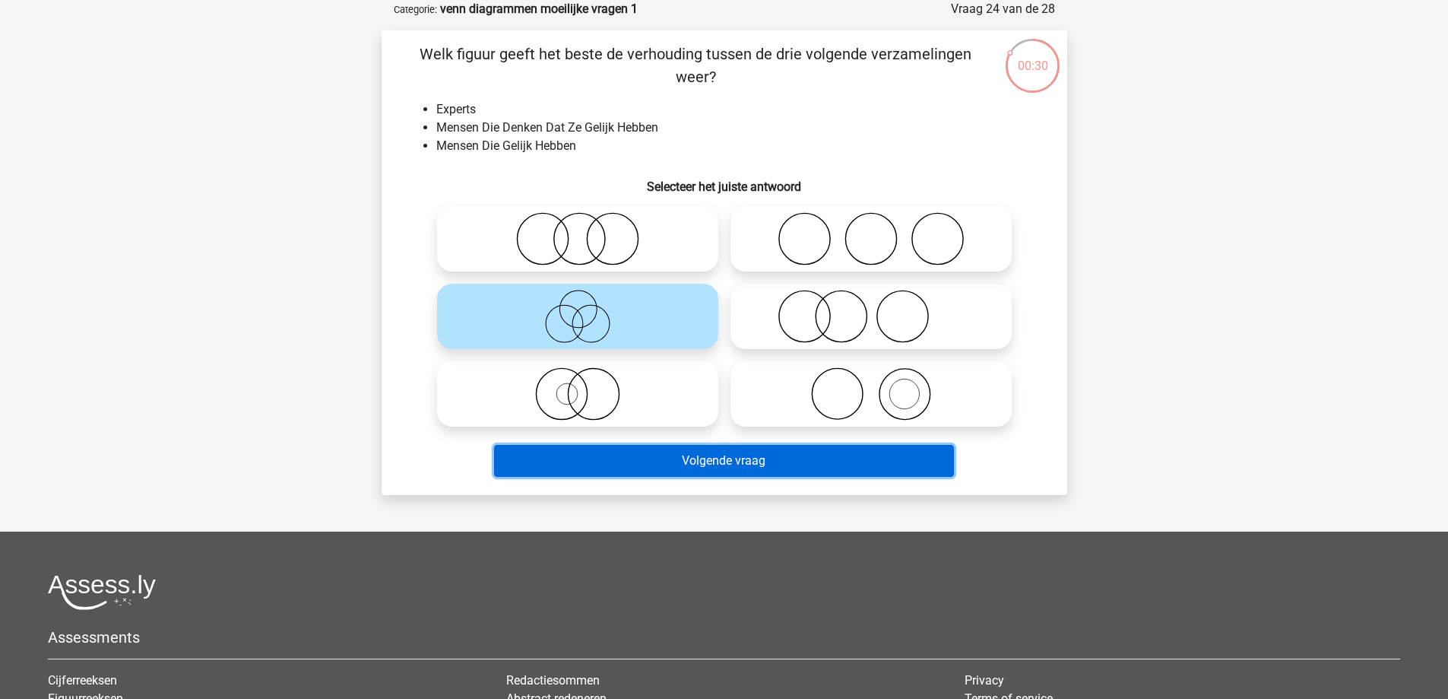
click at [716, 459] on button "Volgende vraag" at bounding box center [724, 461] width 460 height 32
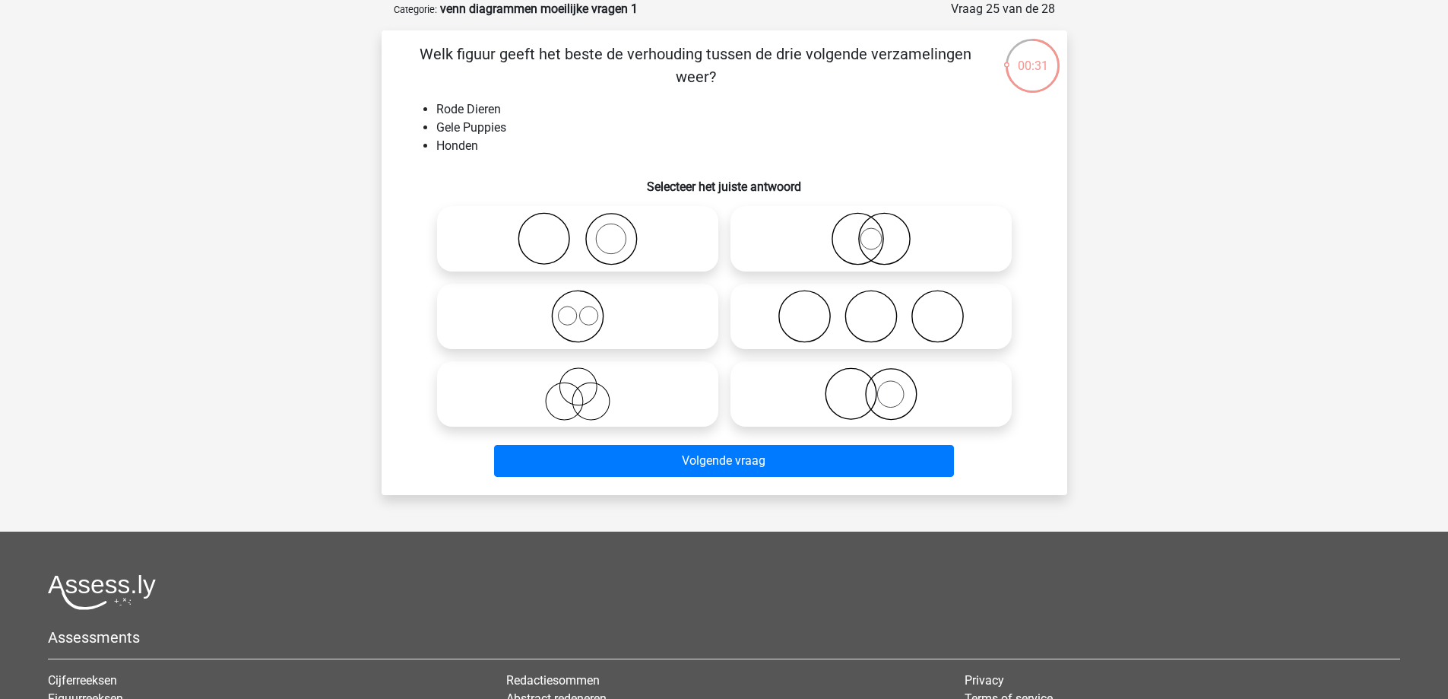
click at [936, 398] on icon at bounding box center [871, 393] width 269 height 53
click at [881, 386] on input "radio" at bounding box center [876, 381] width 10 height 10
radio input "true"
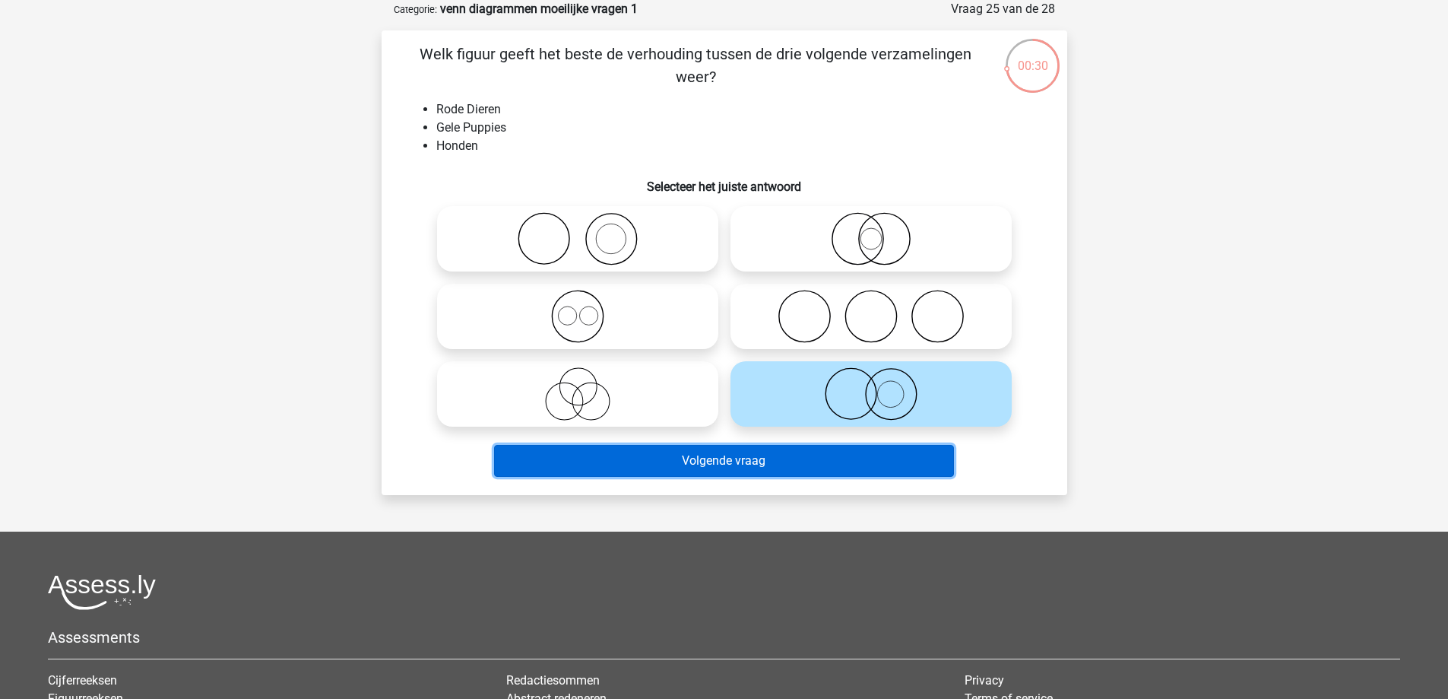
click at [900, 454] on button "Volgende vraag" at bounding box center [724, 461] width 460 height 32
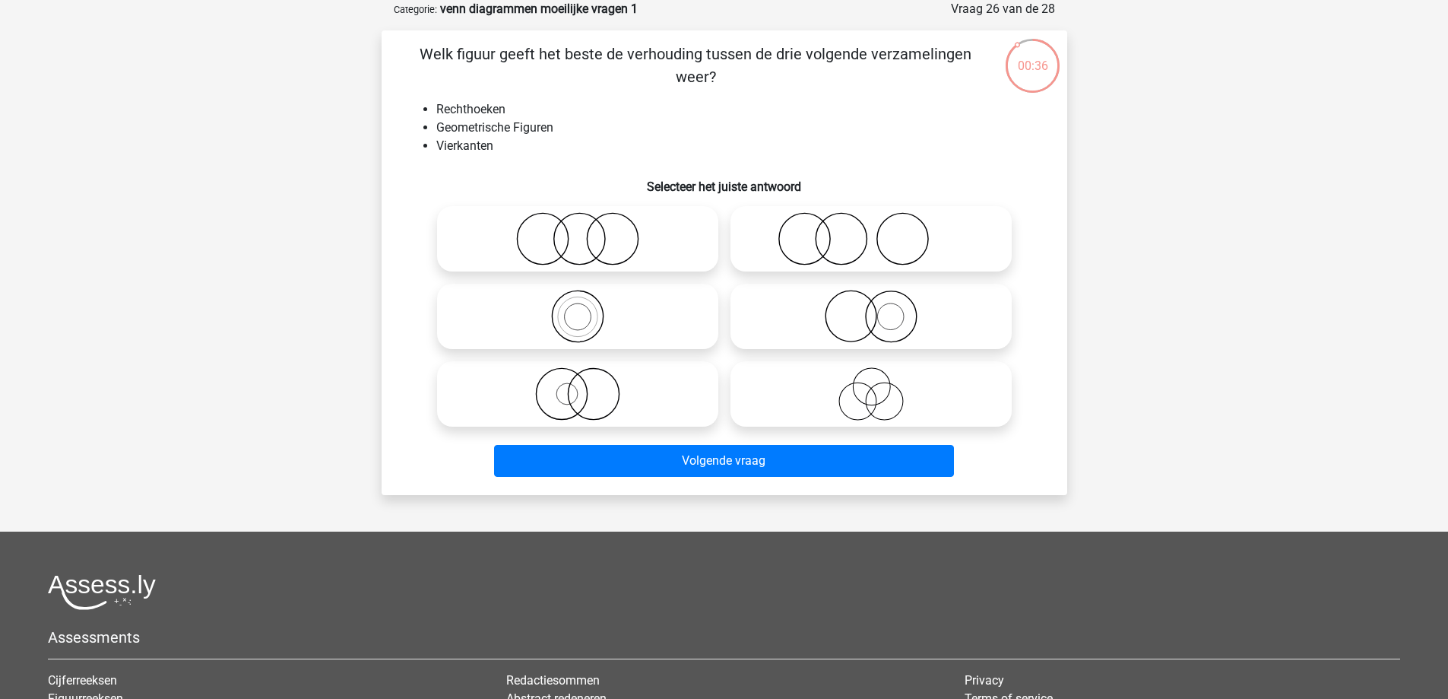
click at [618, 325] on icon at bounding box center [577, 316] width 269 height 53
click at [588, 309] on input "radio" at bounding box center [583, 304] width 10 height 10
radio input "true"
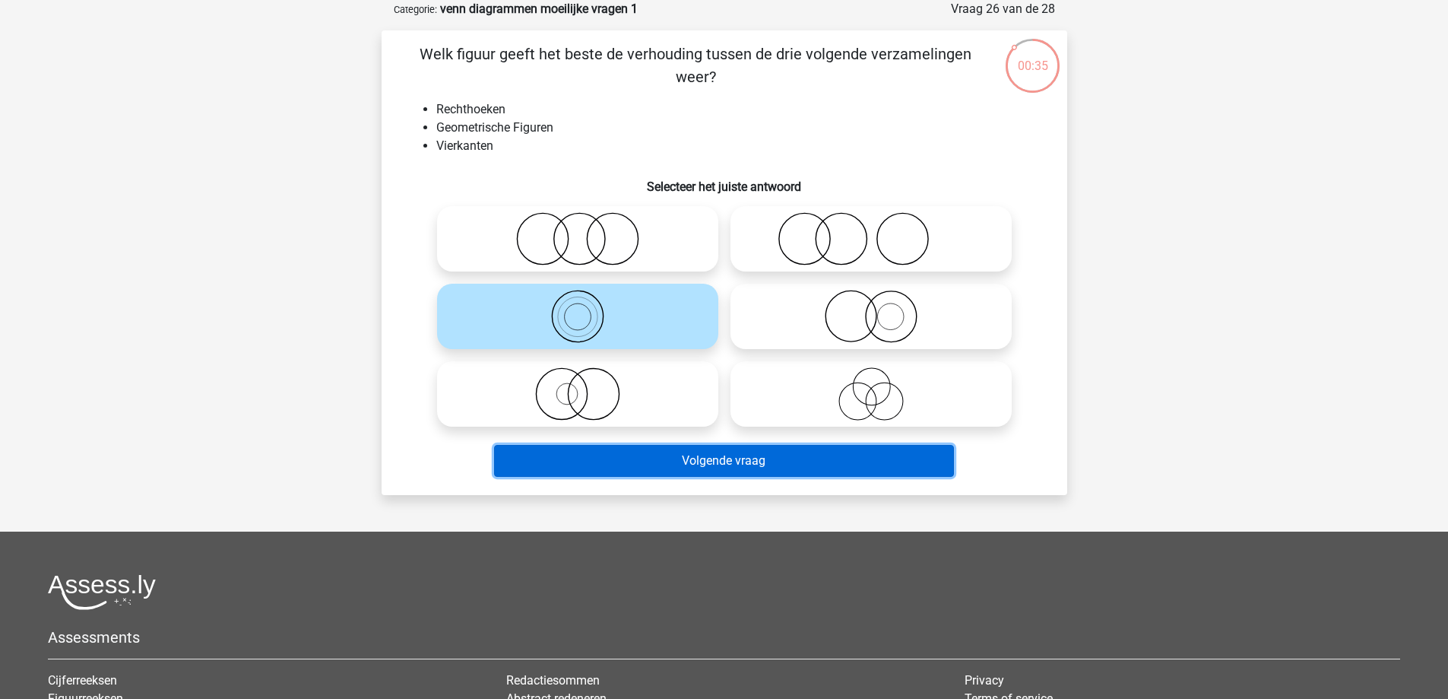
click at [703, 470] on button "Volgende vraag" at bounding box center [724, 461] width 460 height 32
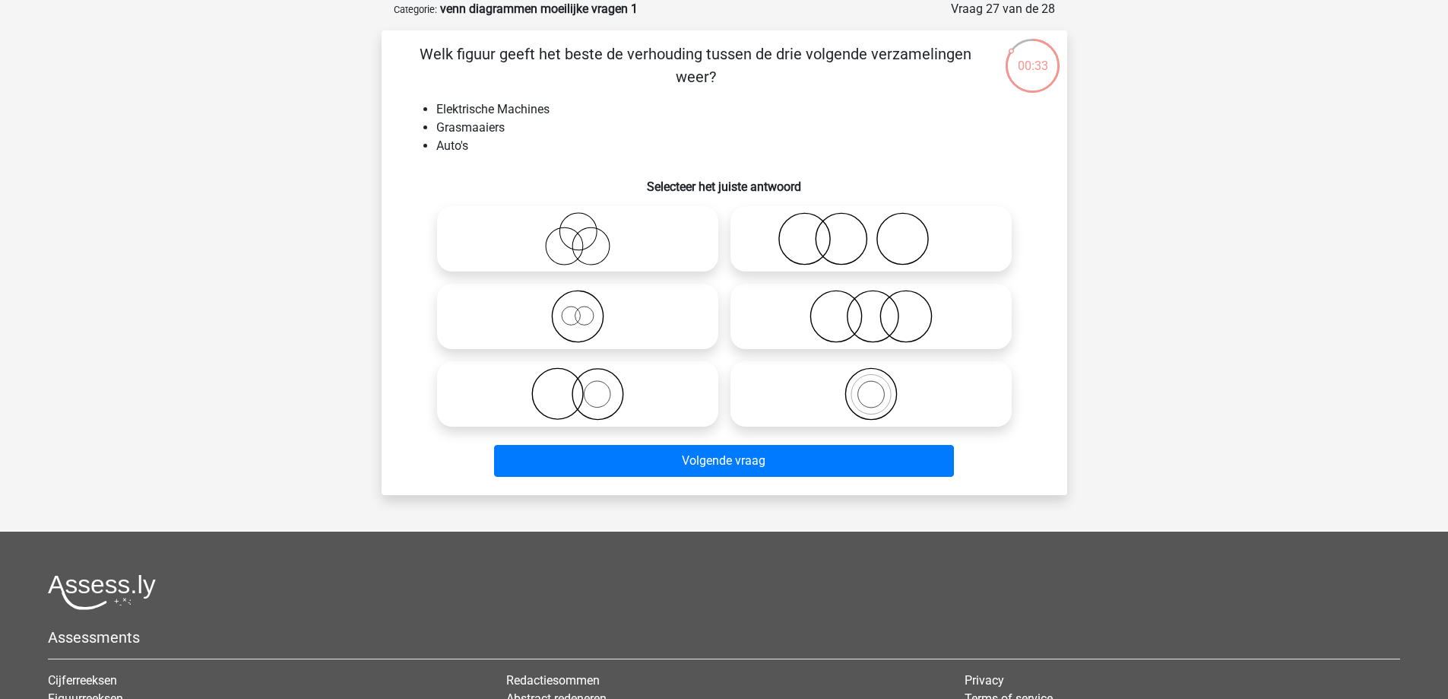
click at [926, 313] on icon at bounding box center [871, 316] width 269 height 53
click at [881, 309] on input "radio" at bounding box center [876, 304] width 10 height 10
radio input "true"
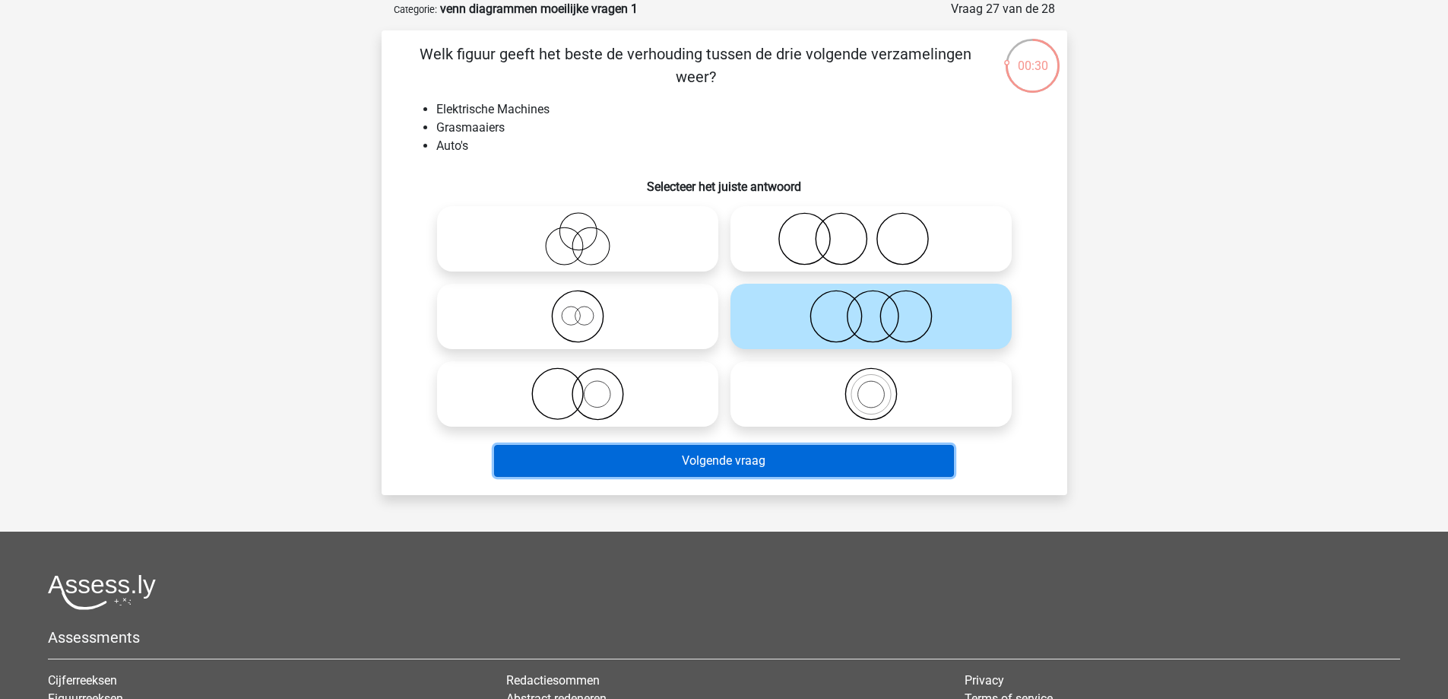
click at [914, 466] on button "Volgende vraag" at bounding box center [724, 461] width 460 height 32
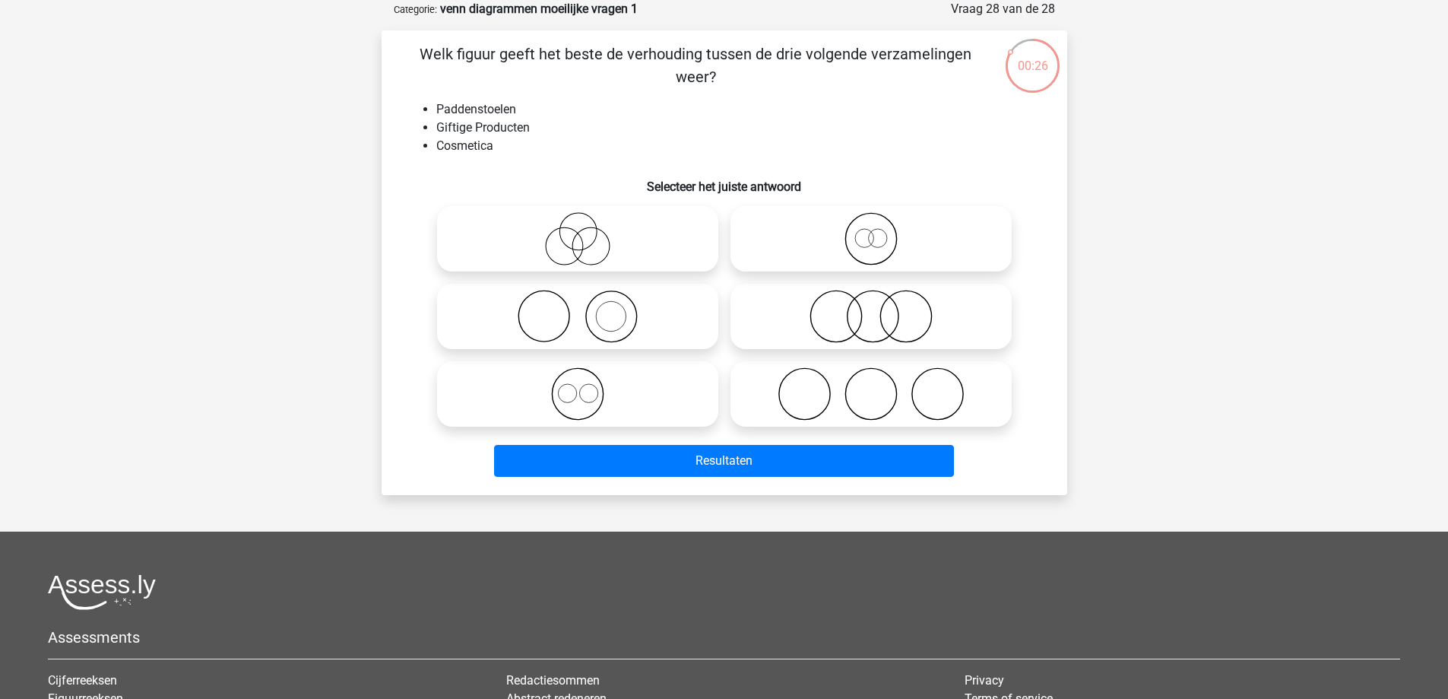
click at [921, 328] on icon at bounding box center [871, 316] width 269 height 53
click at [881, 309] on input "radio" at bounding box center [876, 304] width 10 height 10
radio input "true"
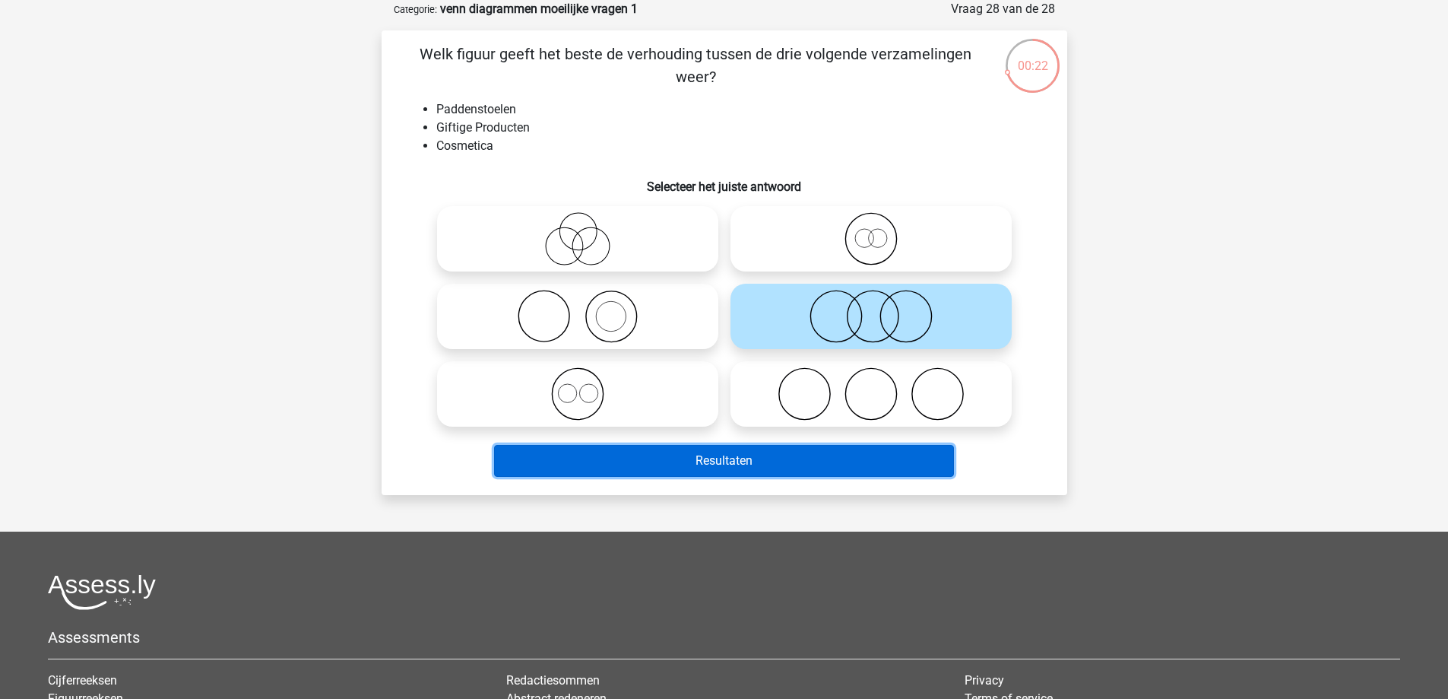
click at [873, 464] on button "Resultaten" at bounding box center [724, 461] width 460 height 32
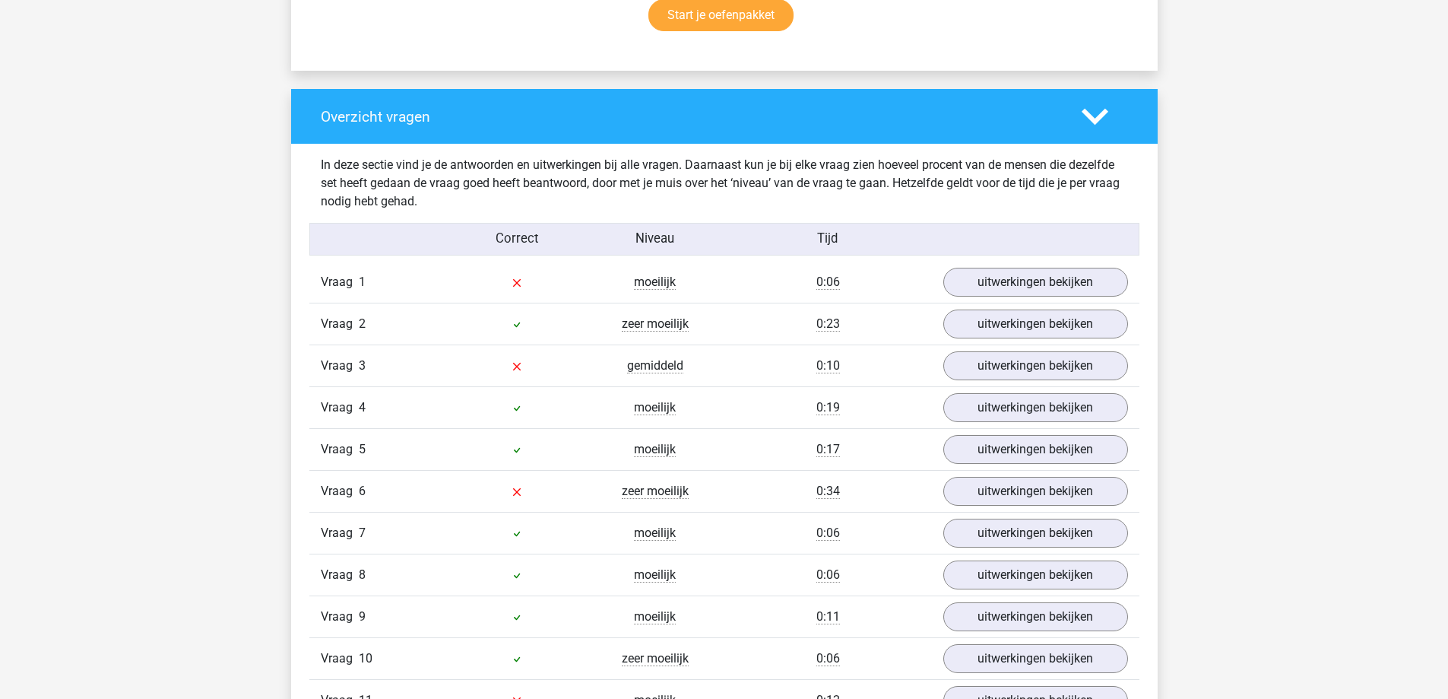
scroll to position [1140, 0]
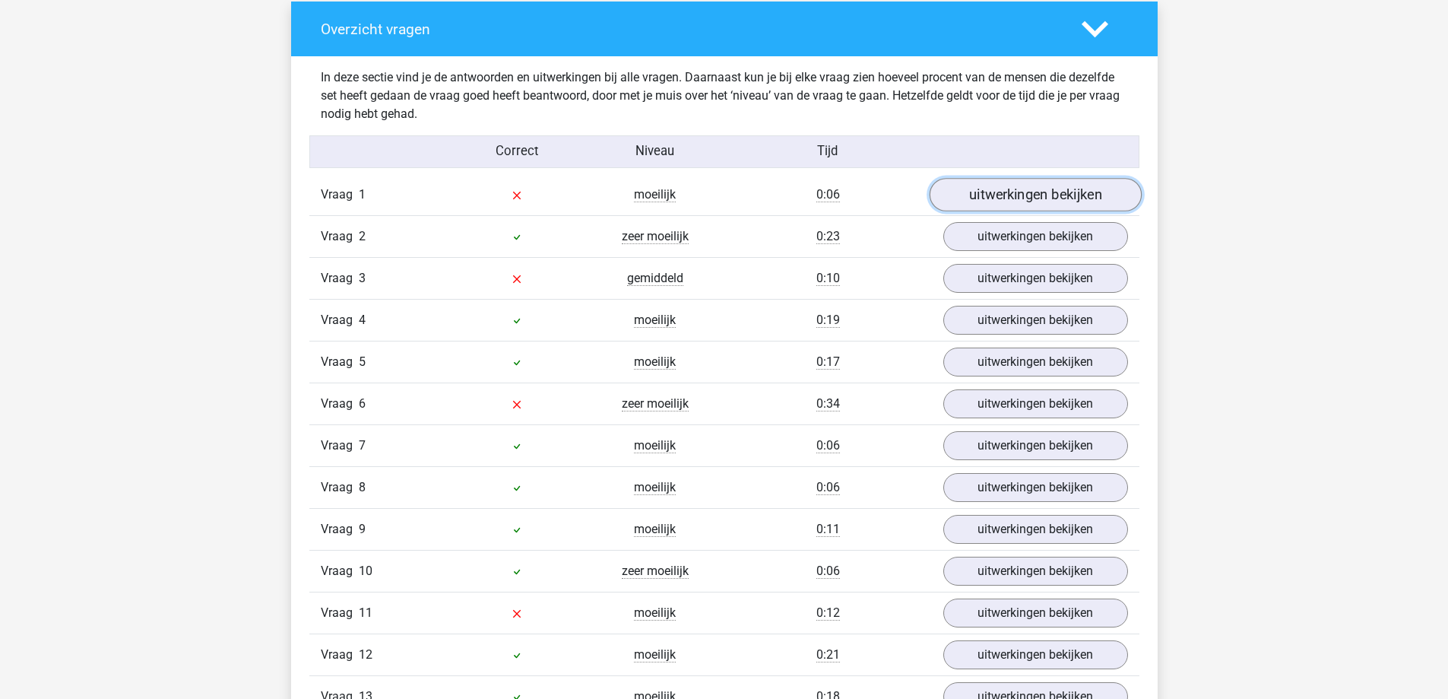
click at [1097, 184] on link "uitwerkingen bekijken" at bounding box center [1035, 195] width 212 height 33
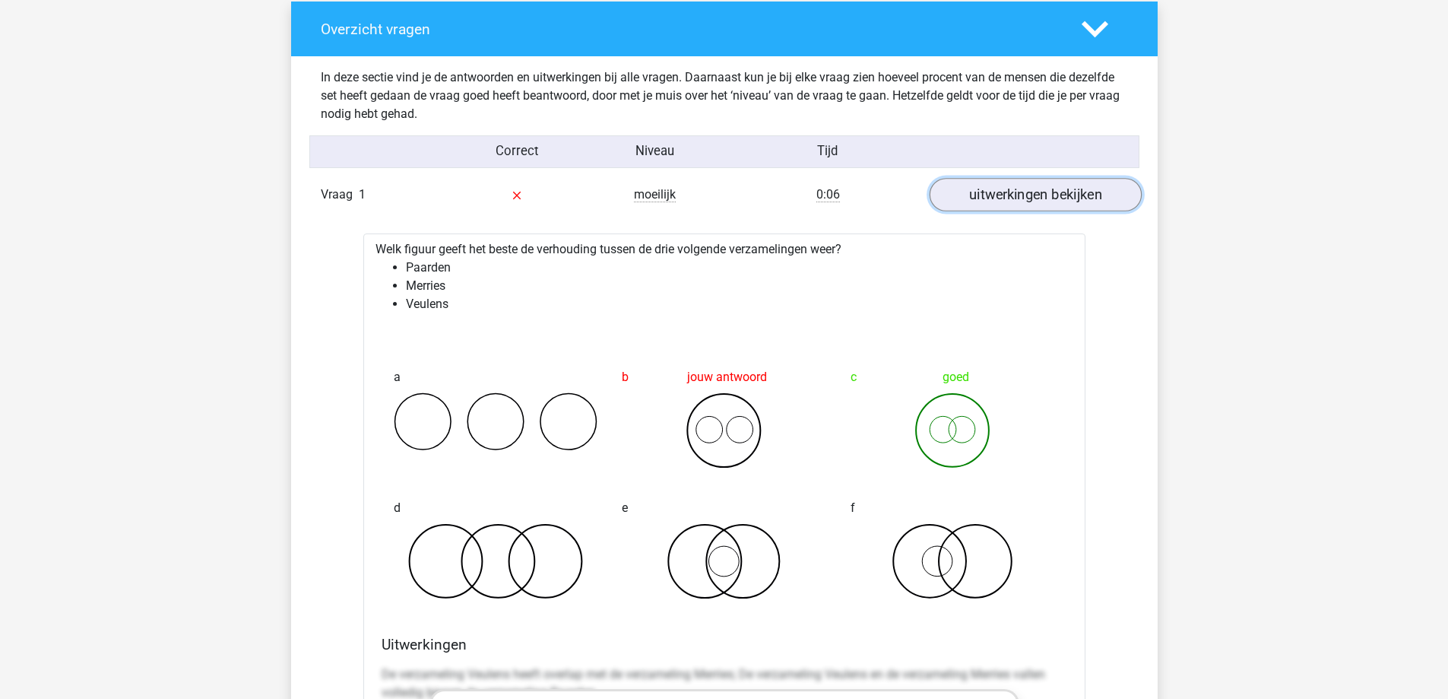
click at [979, 206] on link "uitwerkingen bekijken" at bounding box center [1035, 195] width 212 height 33
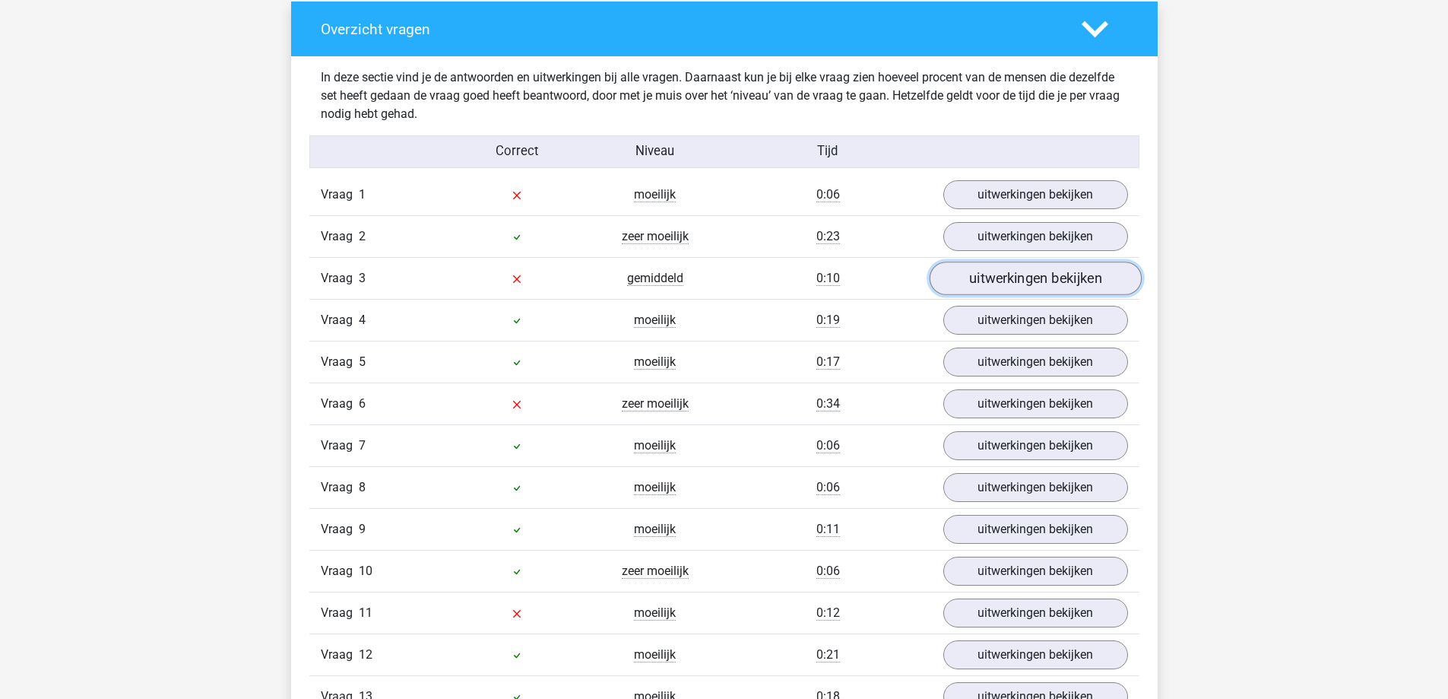
click at [1060, 285] on link "uitwerkingen bekijken" at bounding box center [1035, 278] width 212 height 33
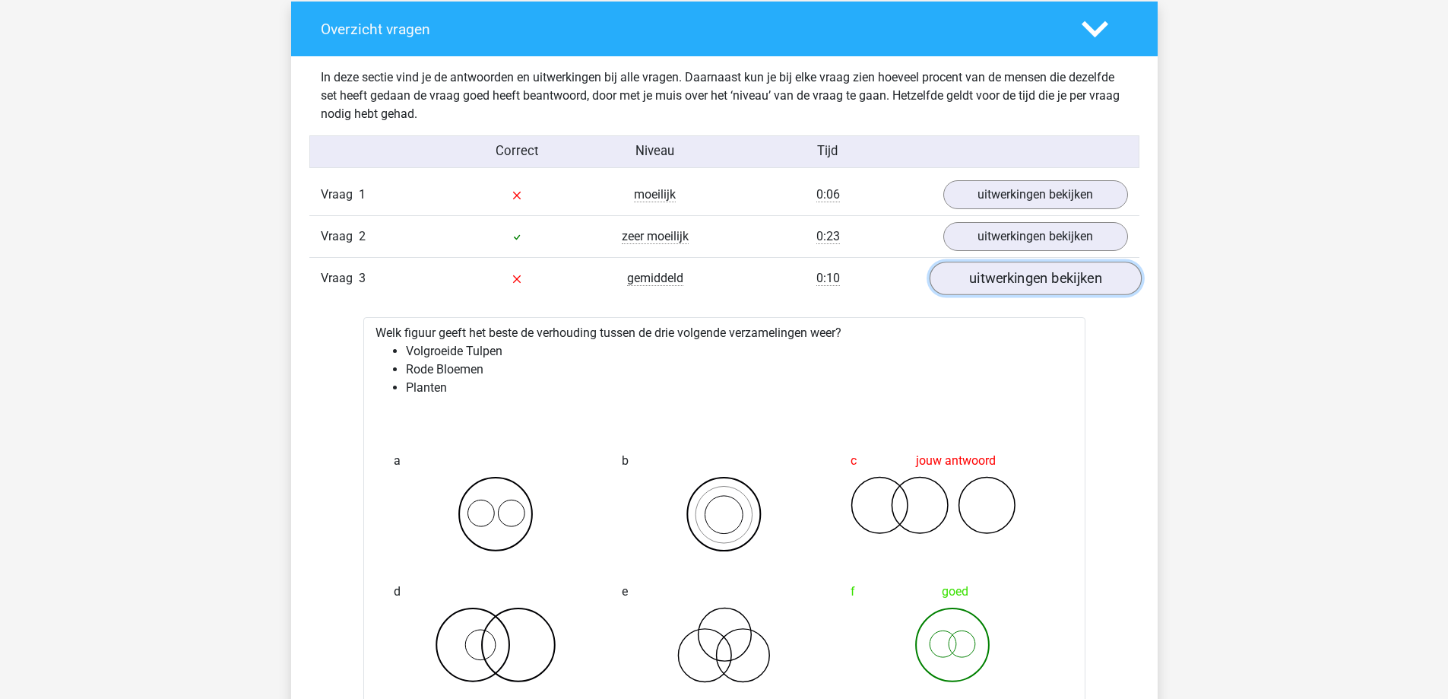
click at [1067, 275] on link "uitwerkingen bekijken" at bounding box center [1035, 278] width 212 height 33
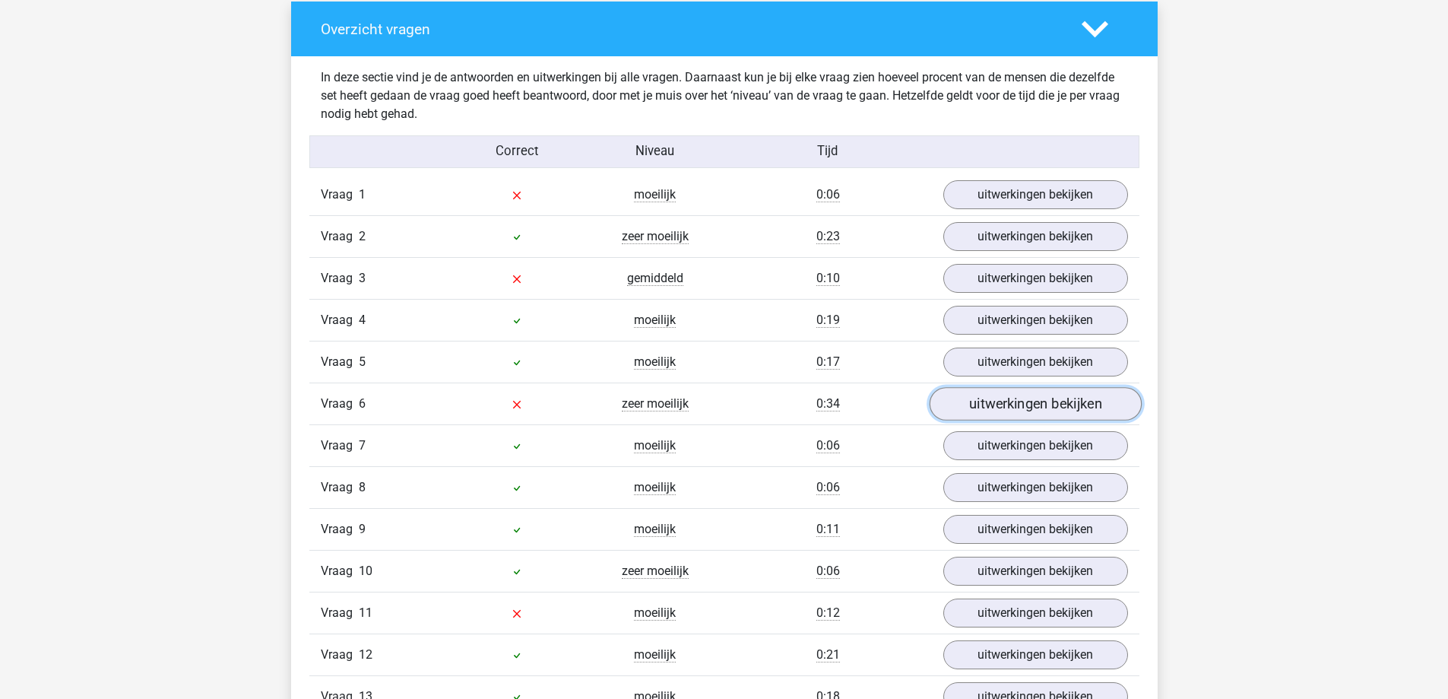
click at [997, 403] on link "uitwerkingen bekijken" at bounding box center [1035, 404] width 212 height 33
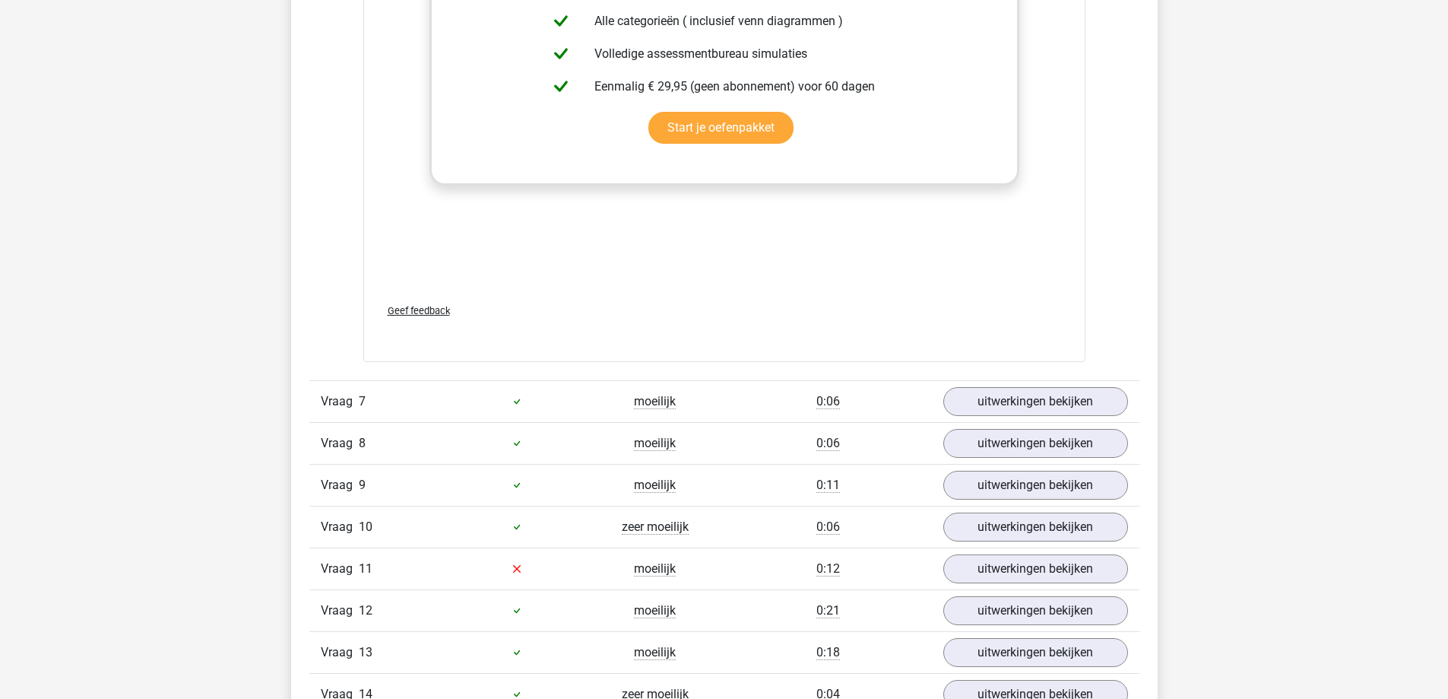
scroll to position [2281, 0]
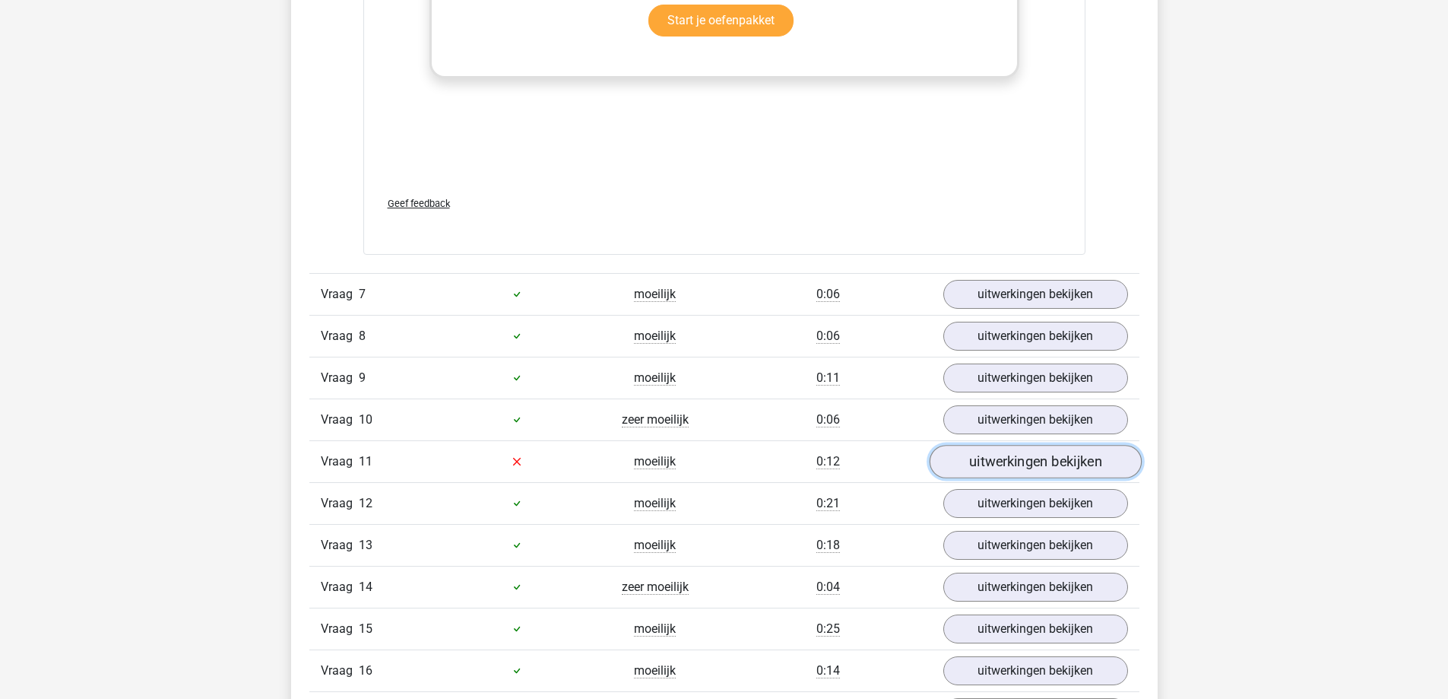
click at [1073, 458] on link "uitwerkingen bekijken" at bounding box center [1035, 461] width 212 height 33
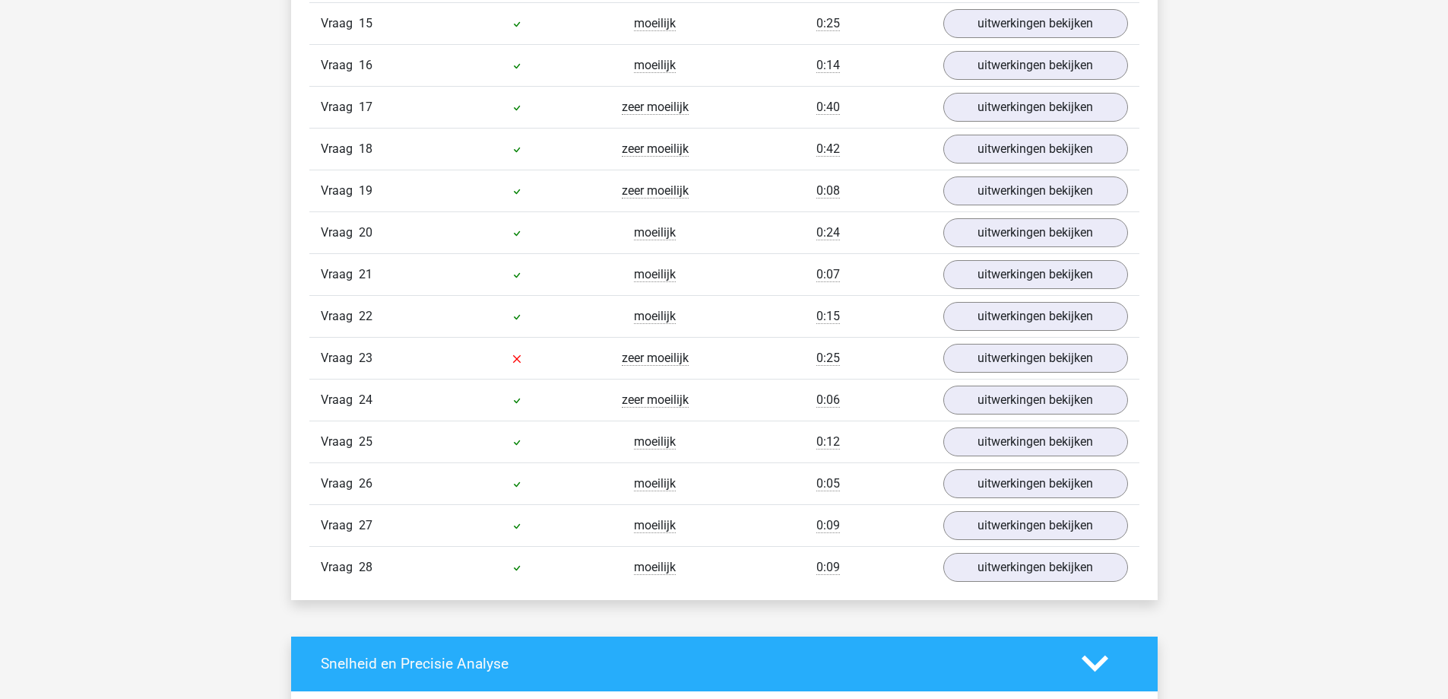
scroll to position [3953, 0]
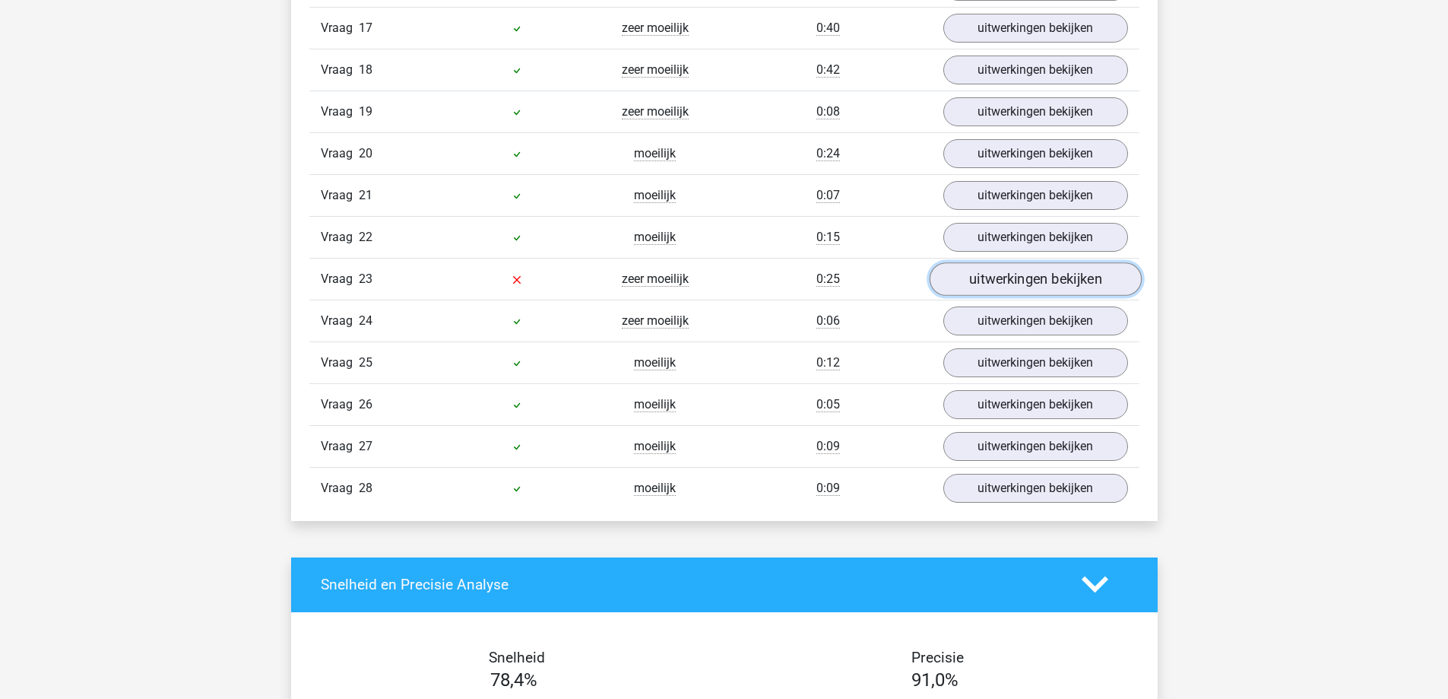
click at [1021, 289] on link "uitwerkingen bekijken" at bounding box center [1035, 278] width 212 height 33
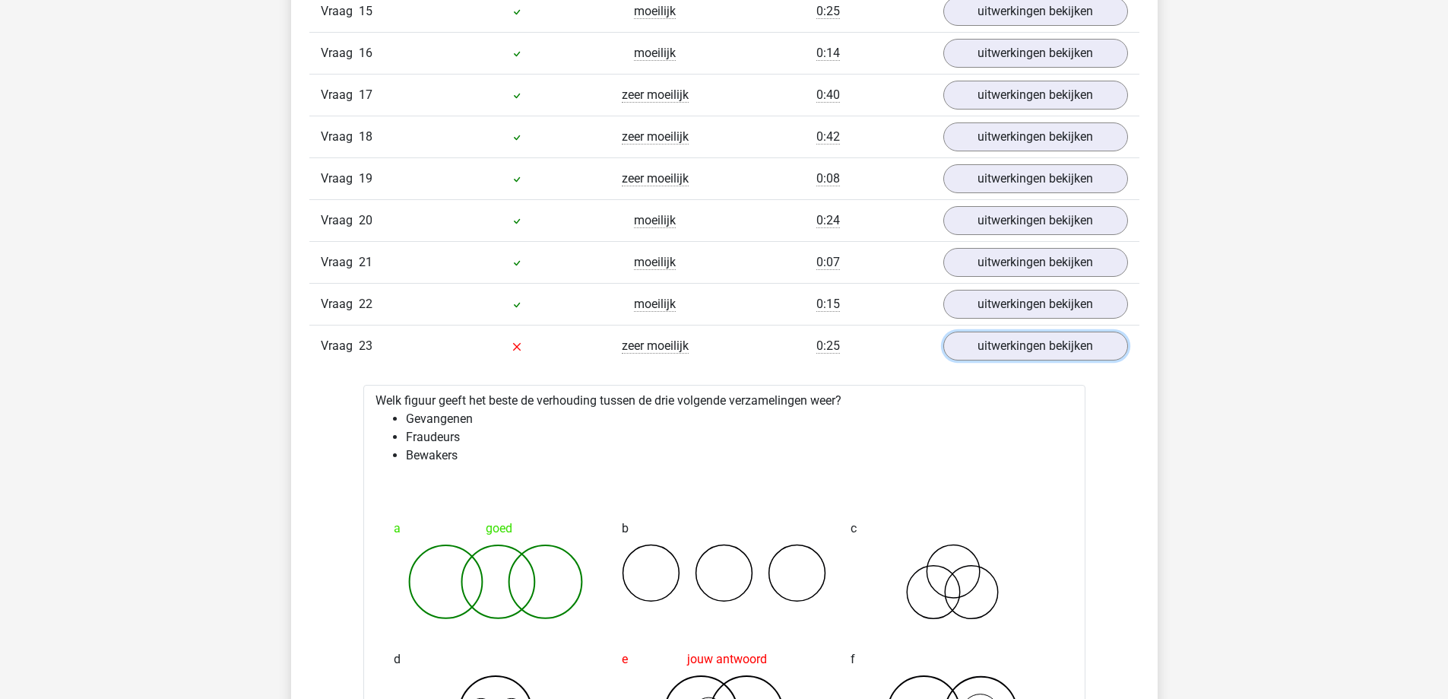
scroll to position [3649, 0]
